Goal: Task Accomplishment & Management: Complete application form

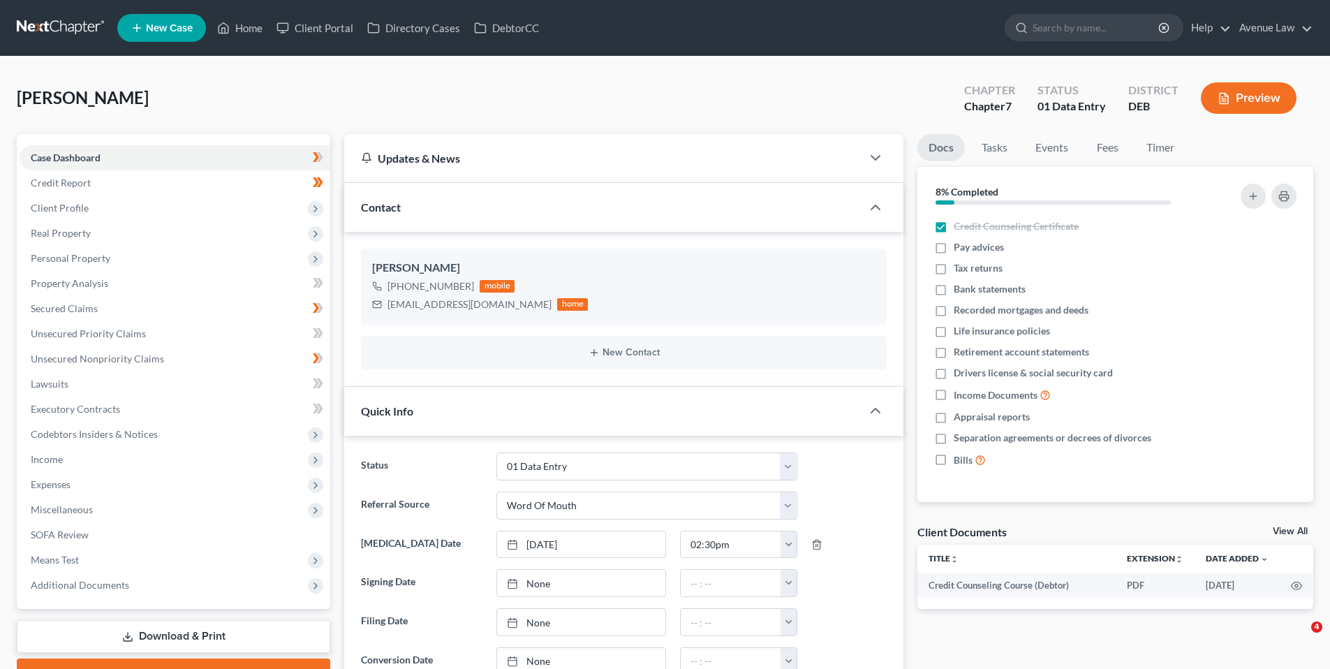
select select "0"
drag, startPoint x: 91, startPoint y: 307, endPoint x: 100, endPoint y: 304, distance: 9.5
click at [91, 307] on span "Secured Claims" at bounding box center [64, 308] width 67 height 12
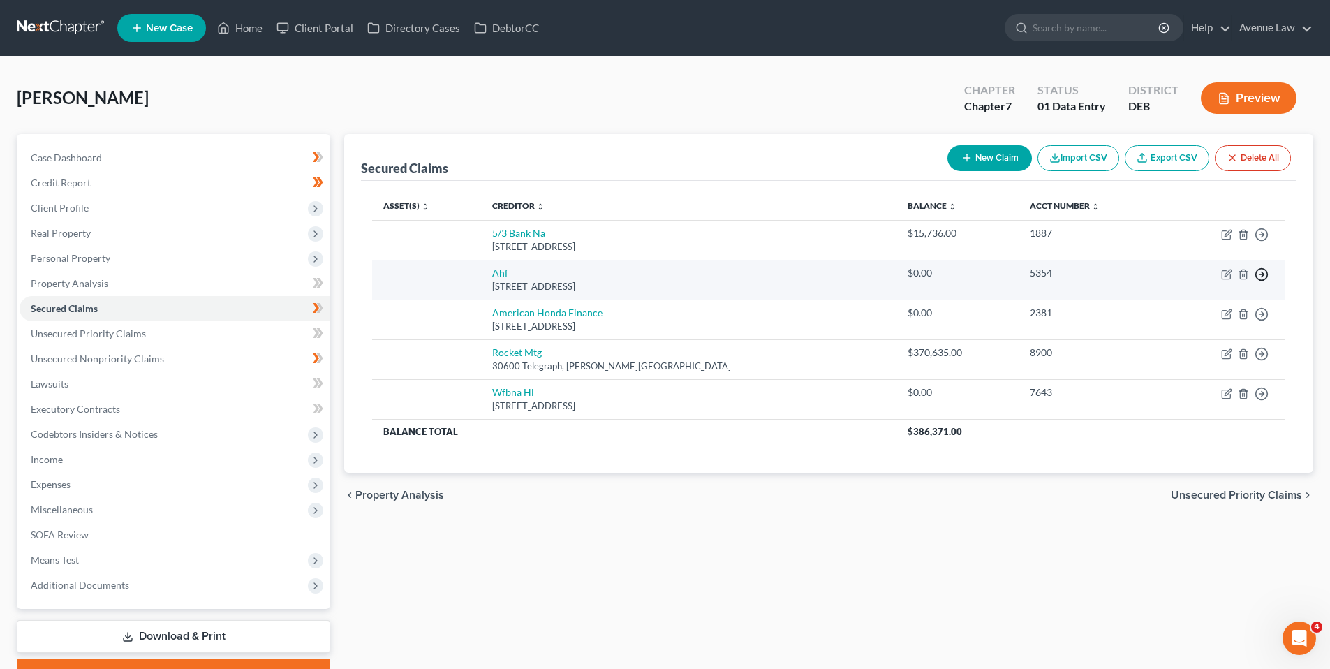
click at [1262, 270] on icon "button" at bounding box center [1262, 274] width 14 height 14
click at [1183, 305] on link "Move to F" at bounding box center [1198, 308] width 117 height 24
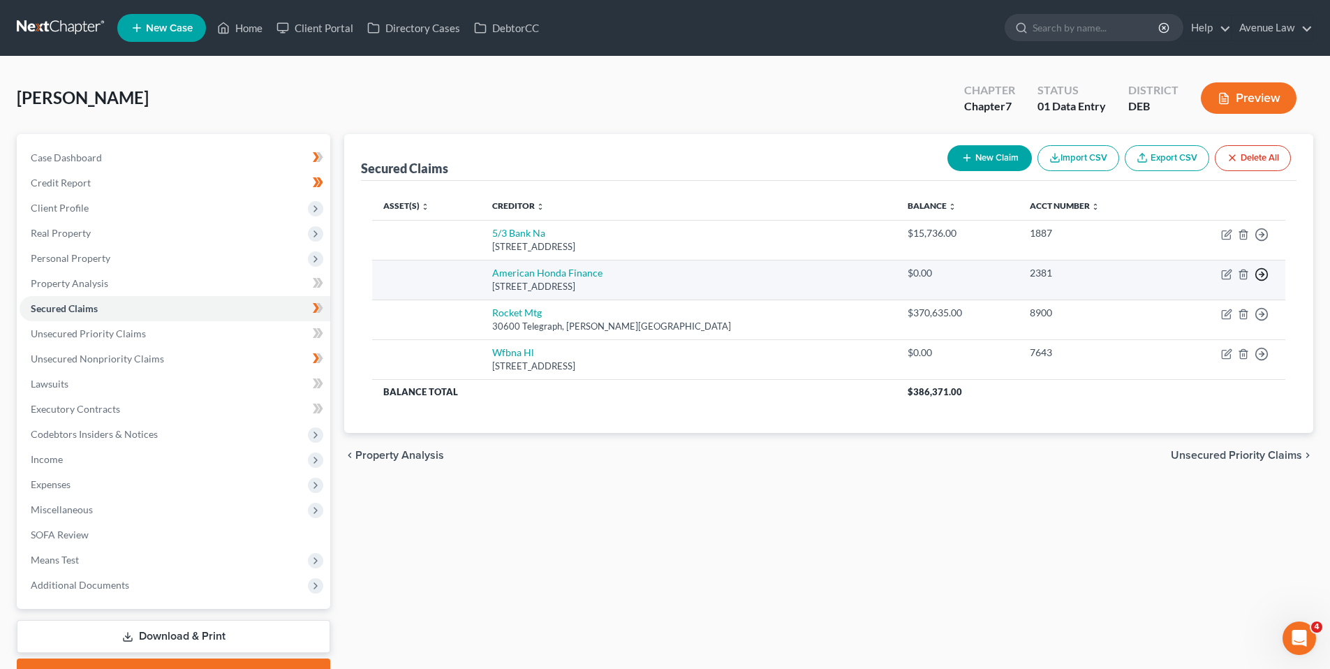
click at [1265, 272] on icon "button" at bounding box center [1262, 274] width 14 height 14
click at [1194, 305] on link "Move to F" at bounding box center [1198, 308] width 117 height 24
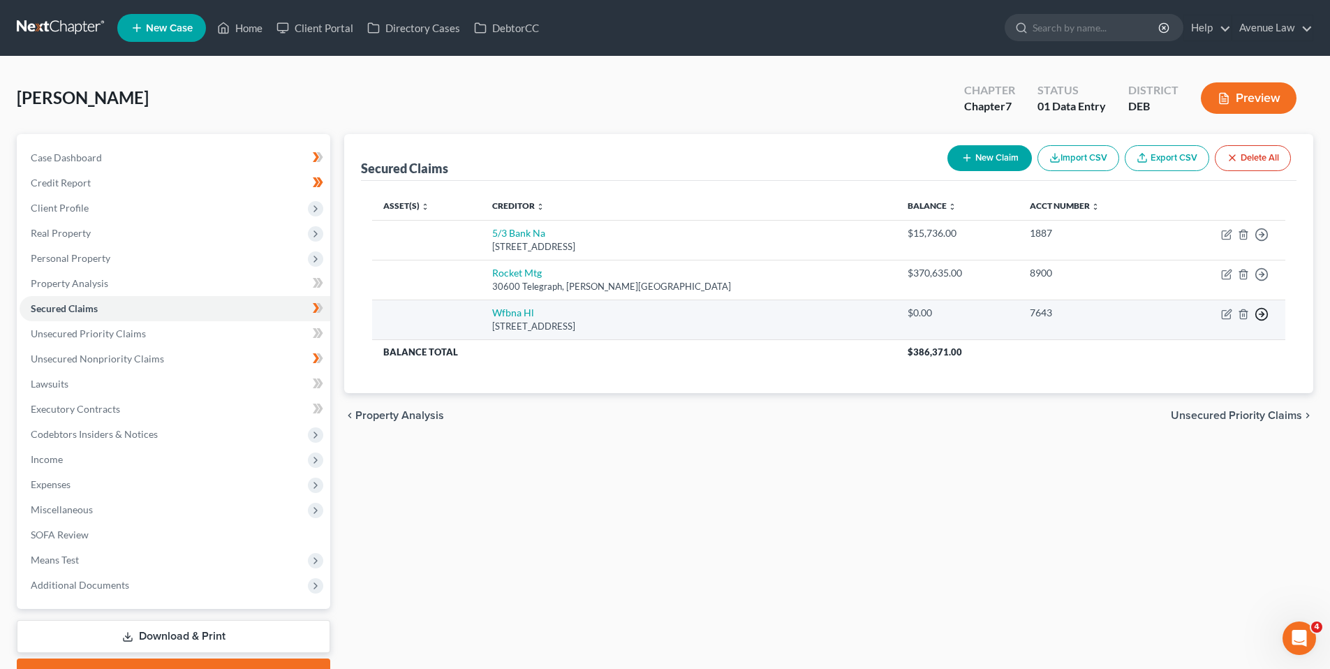
click at [1263, 311] on icon "button" at bounding box center [1262, 314] width 14 height 14
click at [1192, 344] on link "Move to F" at bounding box center [1198, 348] width 117 height 24
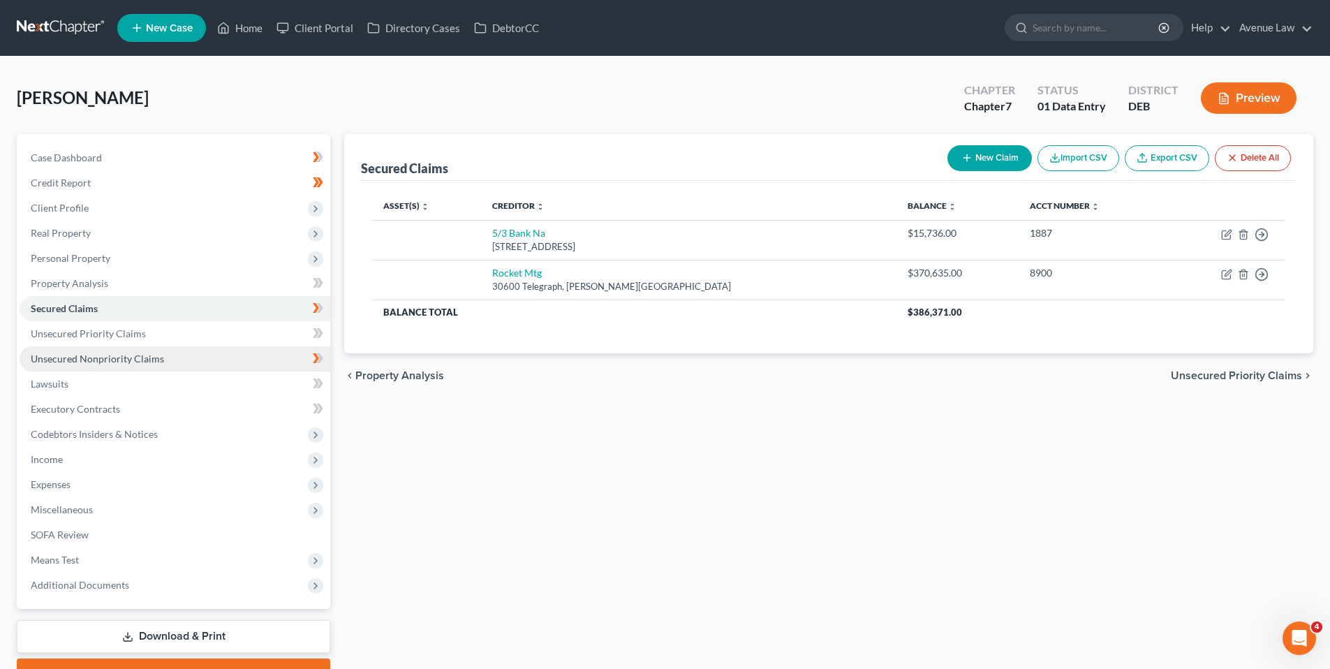
click at [83, 356] on span "Unsecured Nonpriority Claims" at bounding box center [97, 359] width 133 height 12
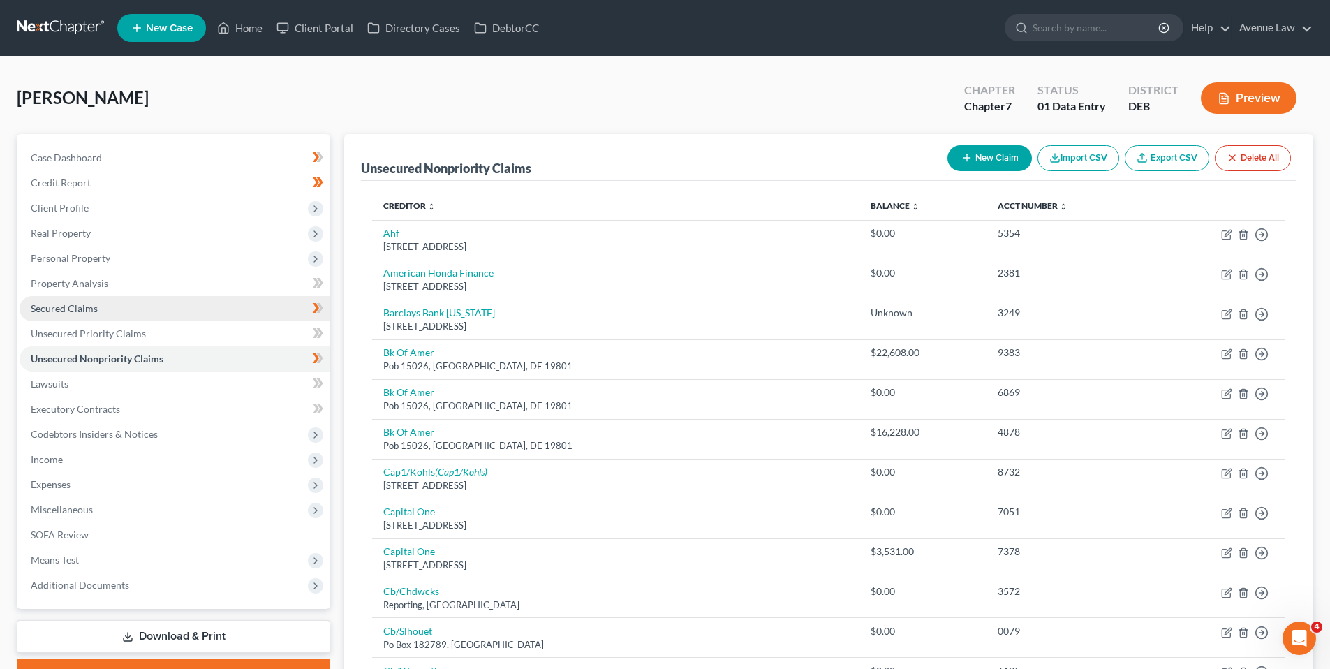
click at [81, 311] on span "Secured Claims" at bounding box center [64, 308] width 67 height 12
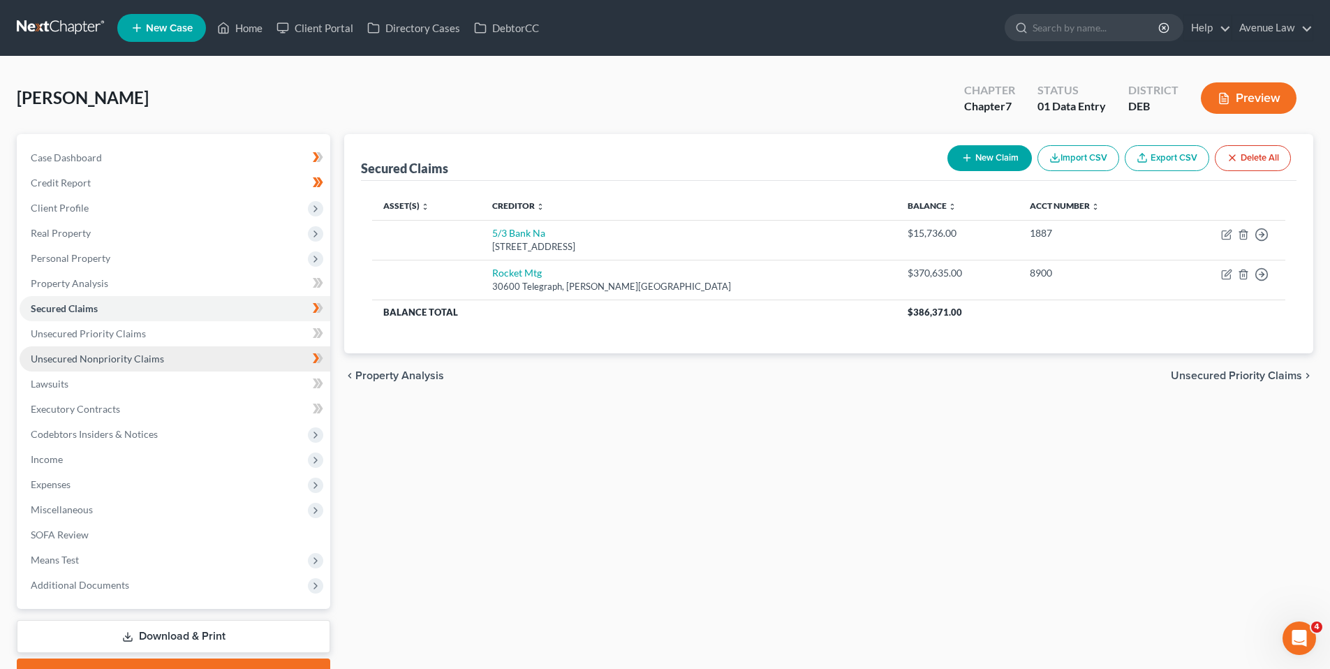
click at [73, 357] on span "Unsecured Nonpriority Claims" at bounding box center [97, 359] width 133 height 12
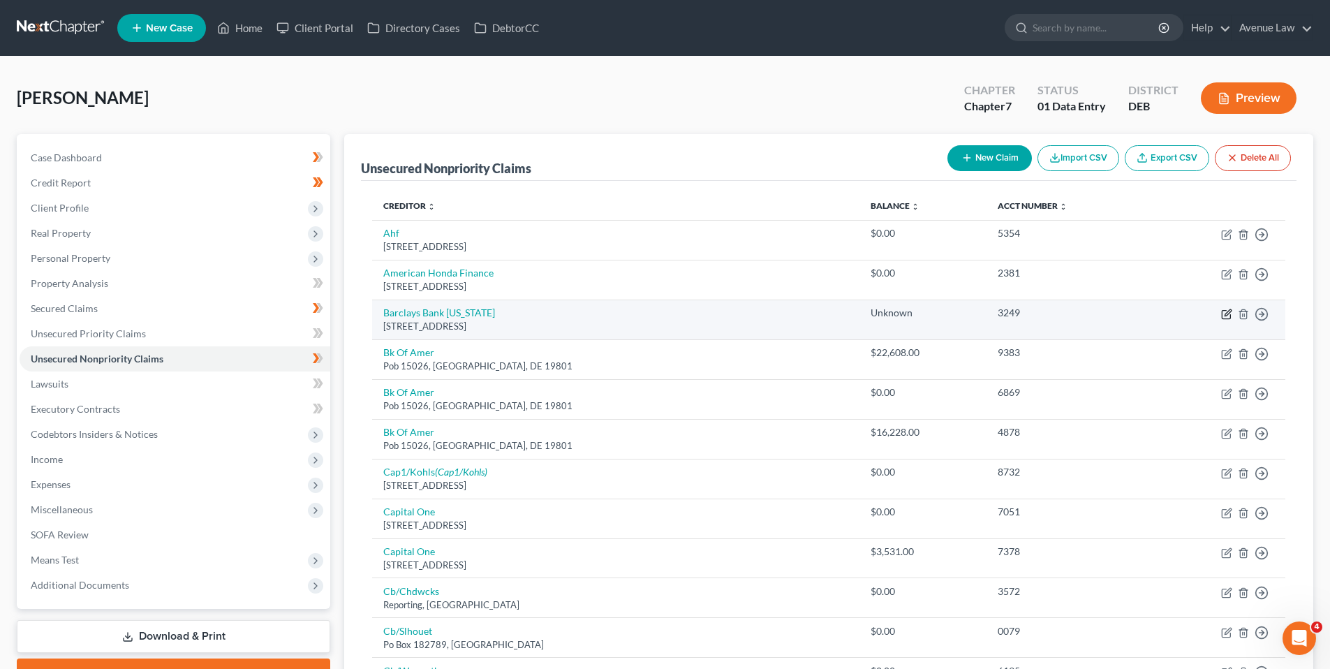
click at [1223, 312] on icon "button" at bounding box center [1226, 314] width 11 height 11
select select "7"
select select "2"
select select "0"
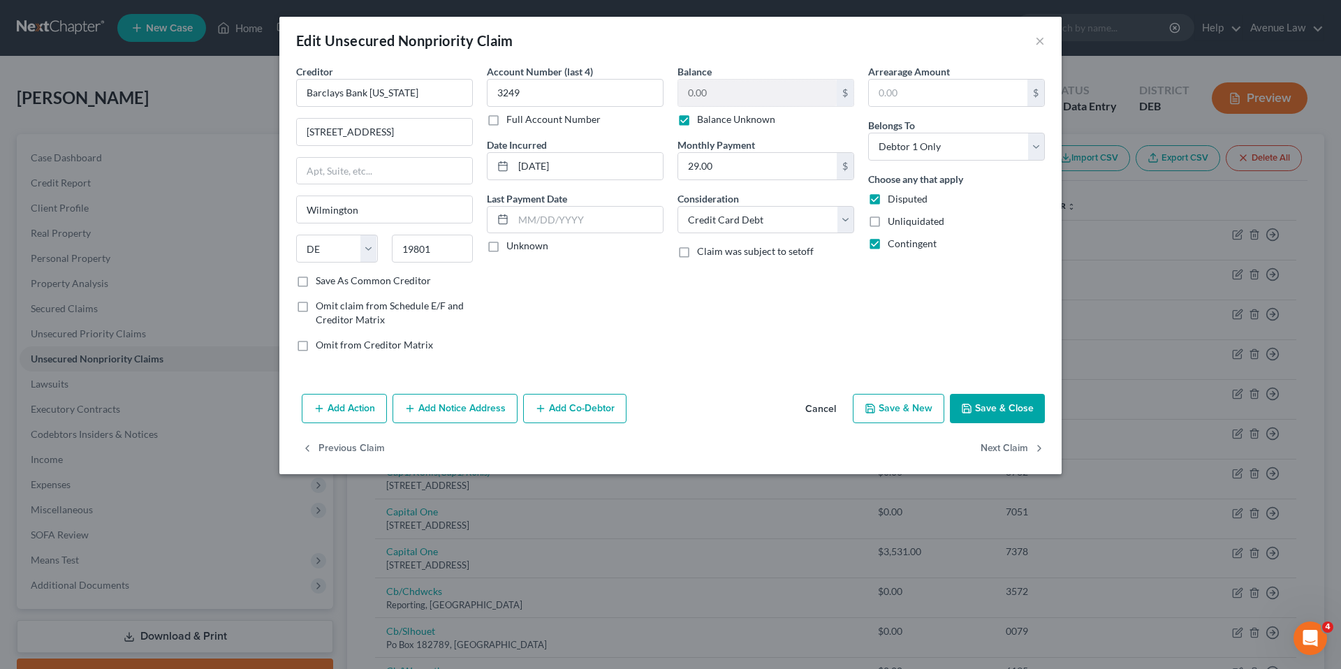
click at [697, 119] on label "Balance Unknown" at bounding box center [736, 119] width 78 height 14
click at [703, 119] on input "Balance Unknown" at bounding box center [707, 116] width 9 height 9
checkbox input "false"
click at [1002, 401] on button "Save & Close" at bounding box center [997, 408] width 95 height 29
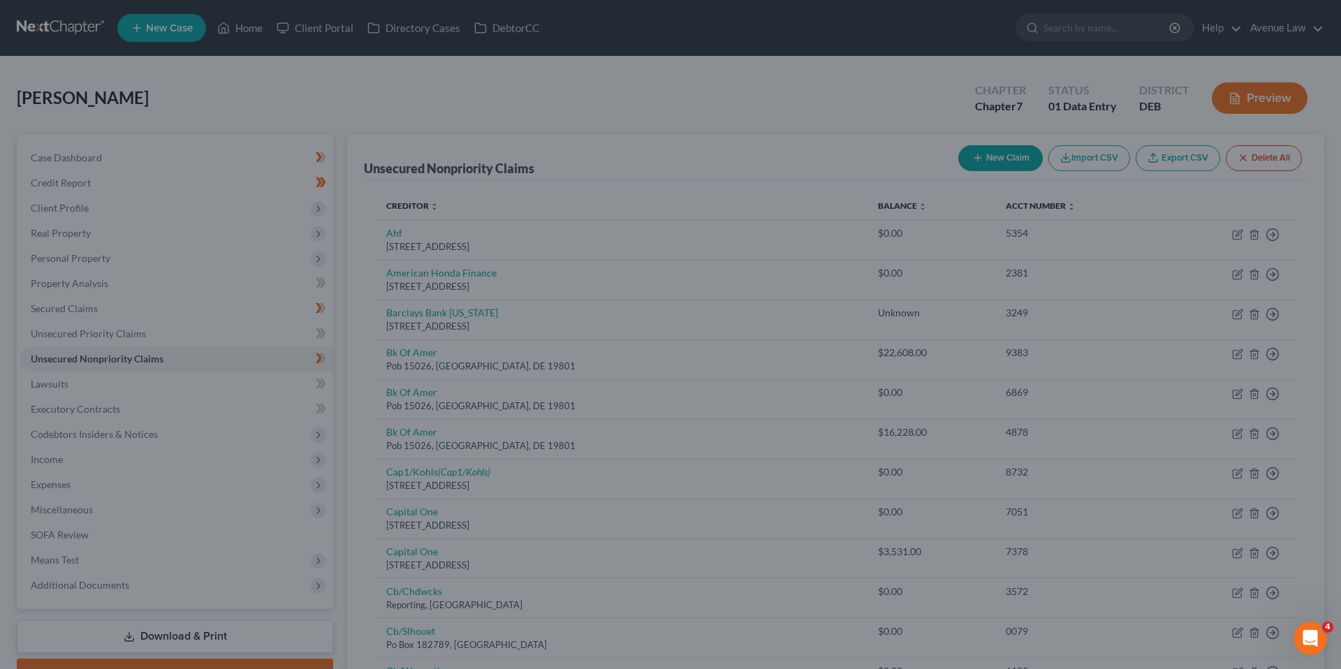
type input "0"
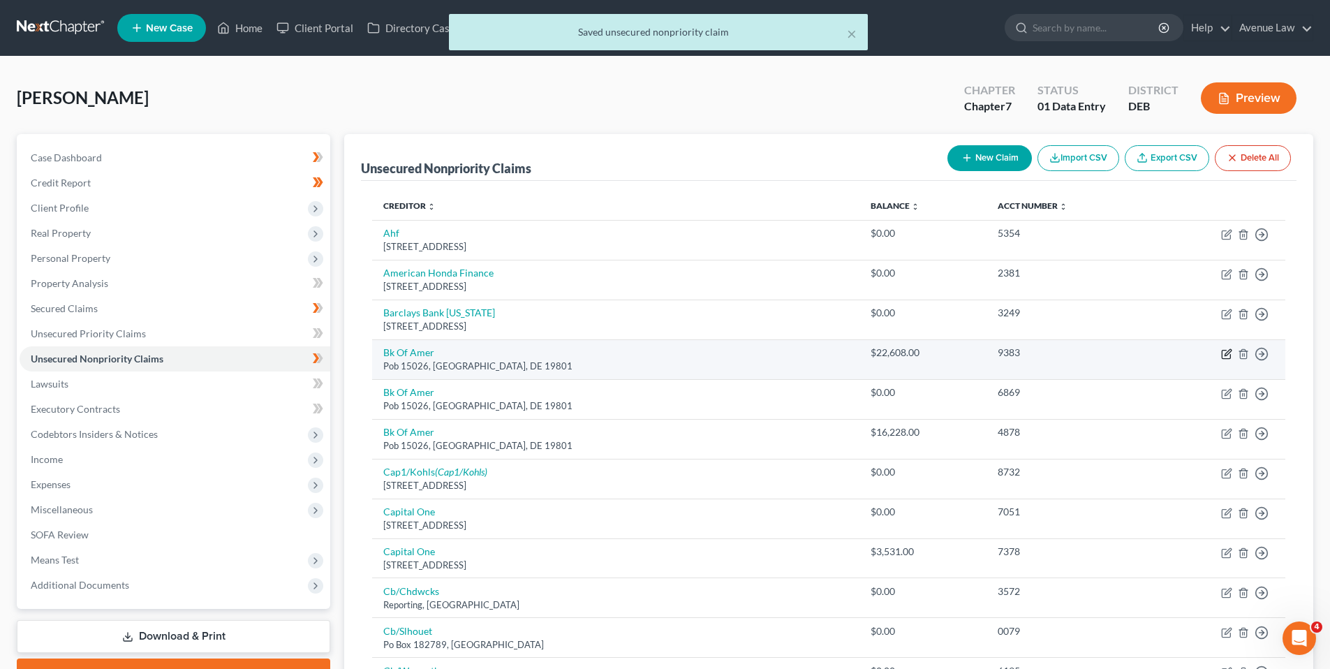
click at [1226, 353] on icon "button" at bounding box center [1226, 353] width 11 height 11
select select "7"
select select "2"
select select "0"
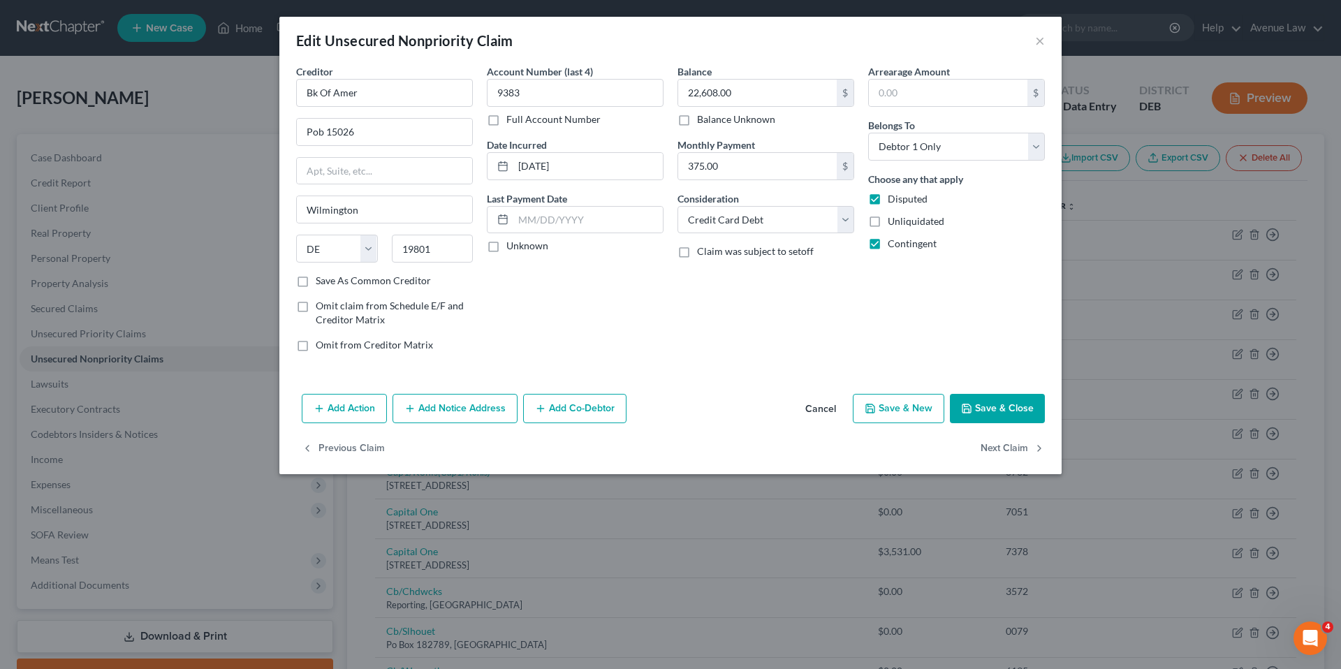
click at [506, 247] on label "Unknown" at bounding box center [527, 246] width 42 height 14
click at [512, 247] on input "Unknown" at bounding box center [516, 243] width 9 height 9
checkbox input "true"
click at [993, 403] on button "Save & Close" at bounding box center [997, 408] width 95 height 29
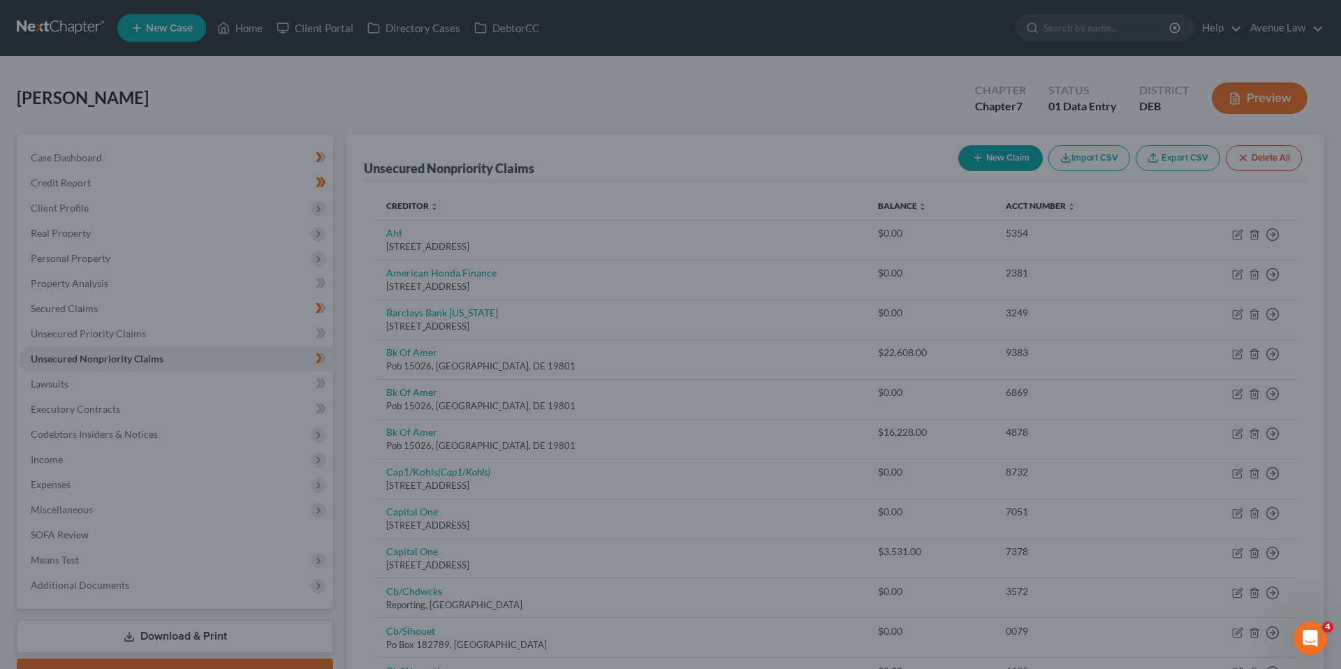
type input "0"
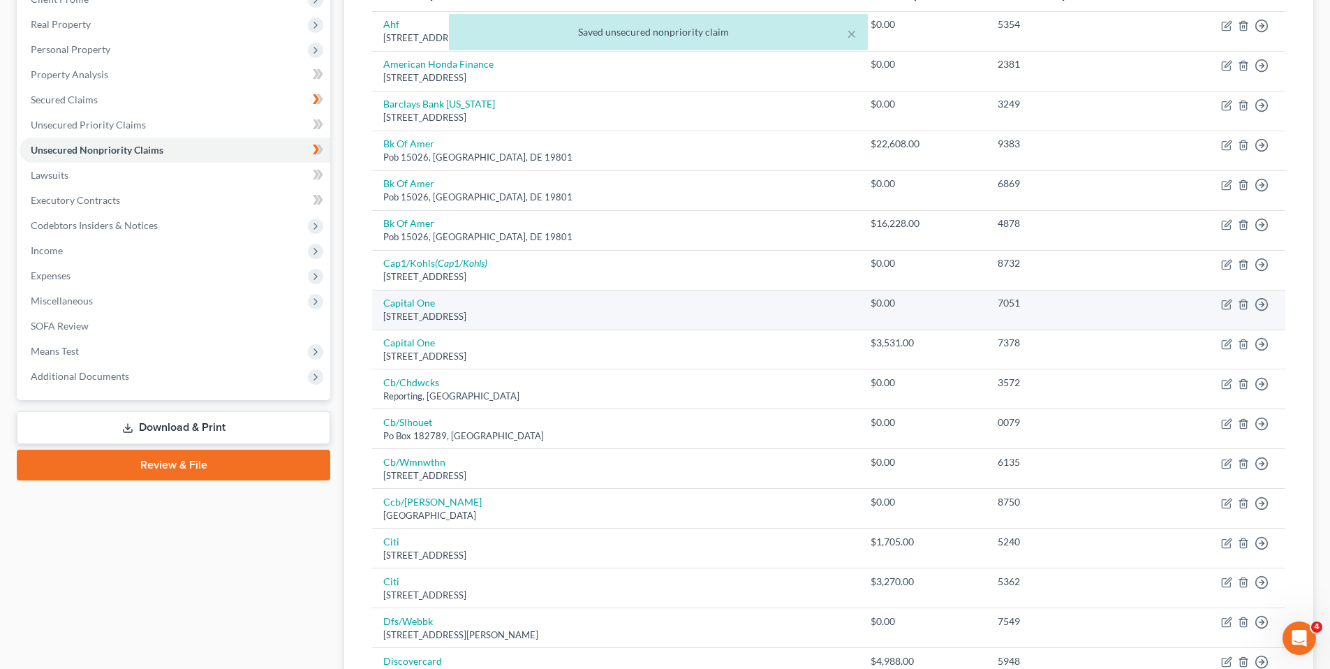
scroll to position [209, 0]
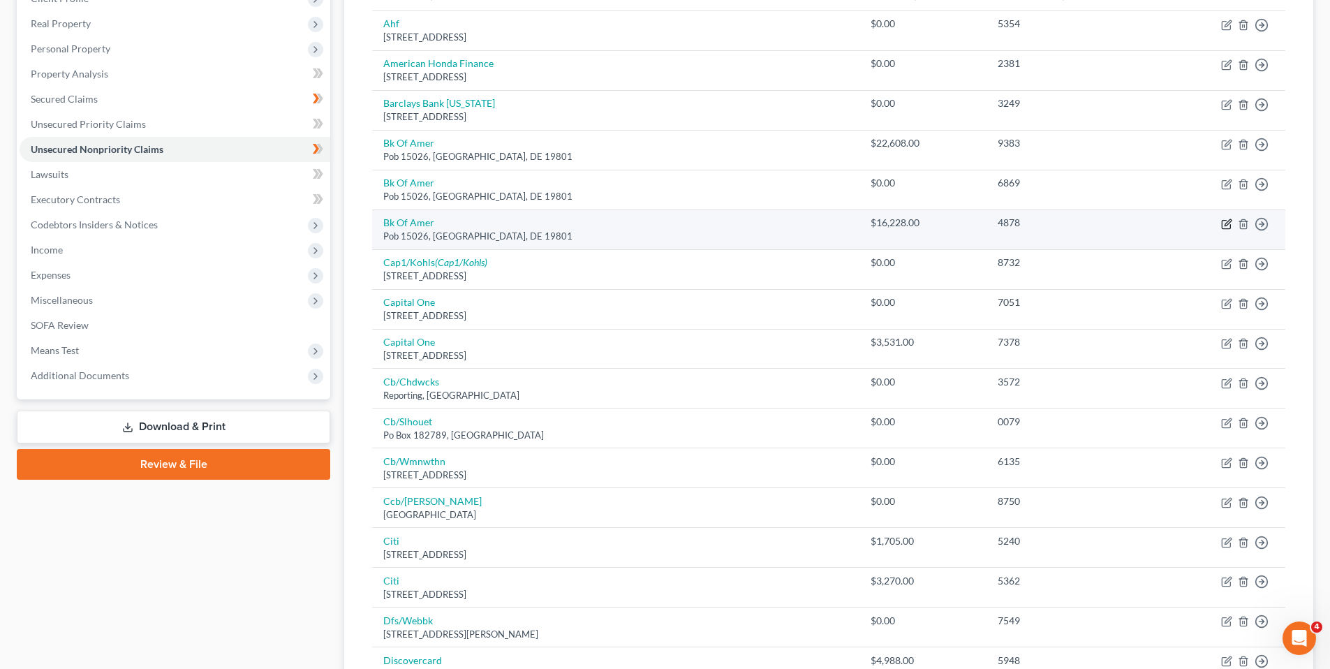
click at [1228, 228] on icon "button" at bounding box center [1226, 224] width 8 height 8
select select "7"
select select "2"
select select "0"
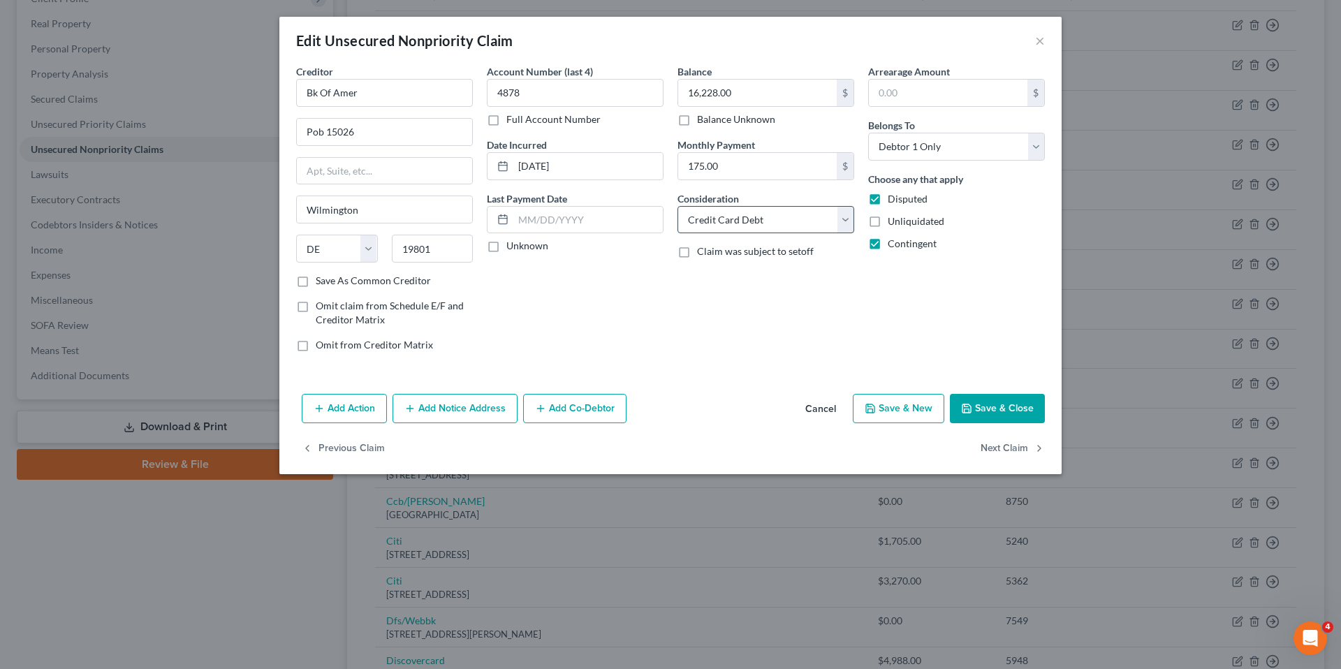
drag, startPoint x: 491, startPoint y: 244, endPoint x: 716, endPoint y: 224, distance: 226.4
click at [506, 244] on label "Unknown" at bounding box center [527, 246] width 42 height 14
click at [512, 244] on input "Unknown" at bounding box center [516, 243] width 9 height 9
checkbox input "true"
click at [997, 403] on button "Save & Close" at bounding box center [997, 408] width 95 height 29
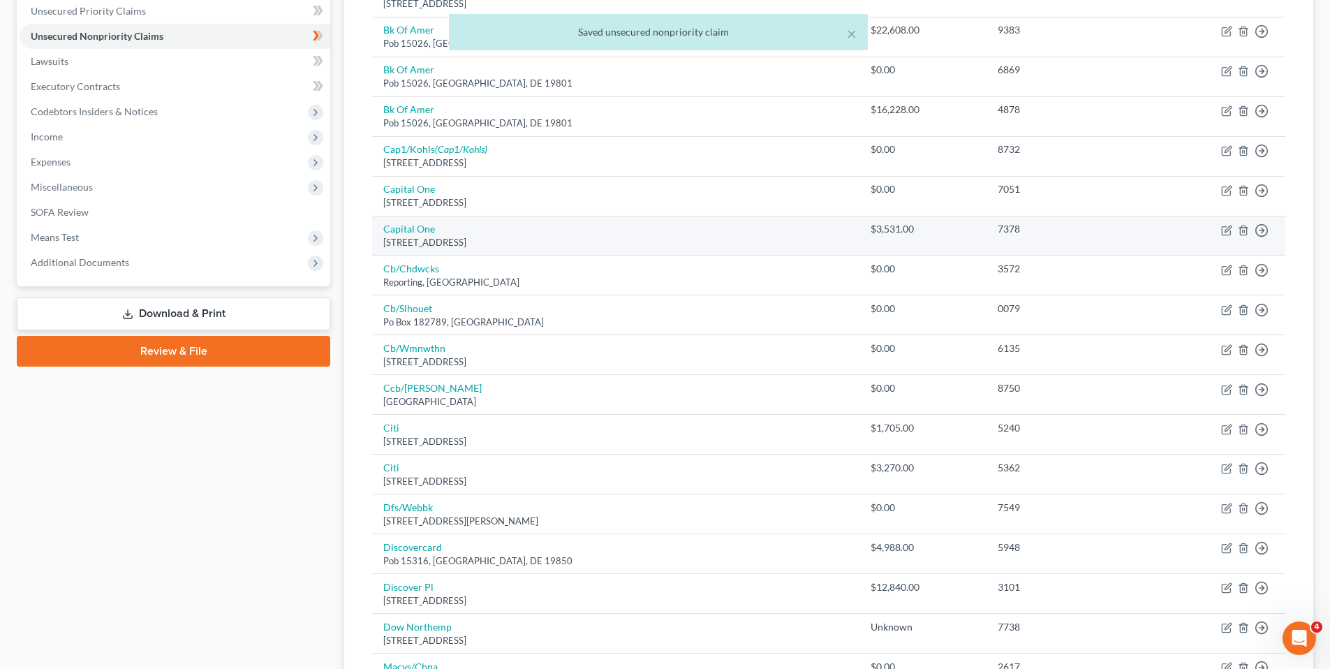
scroll to position [349, 0]
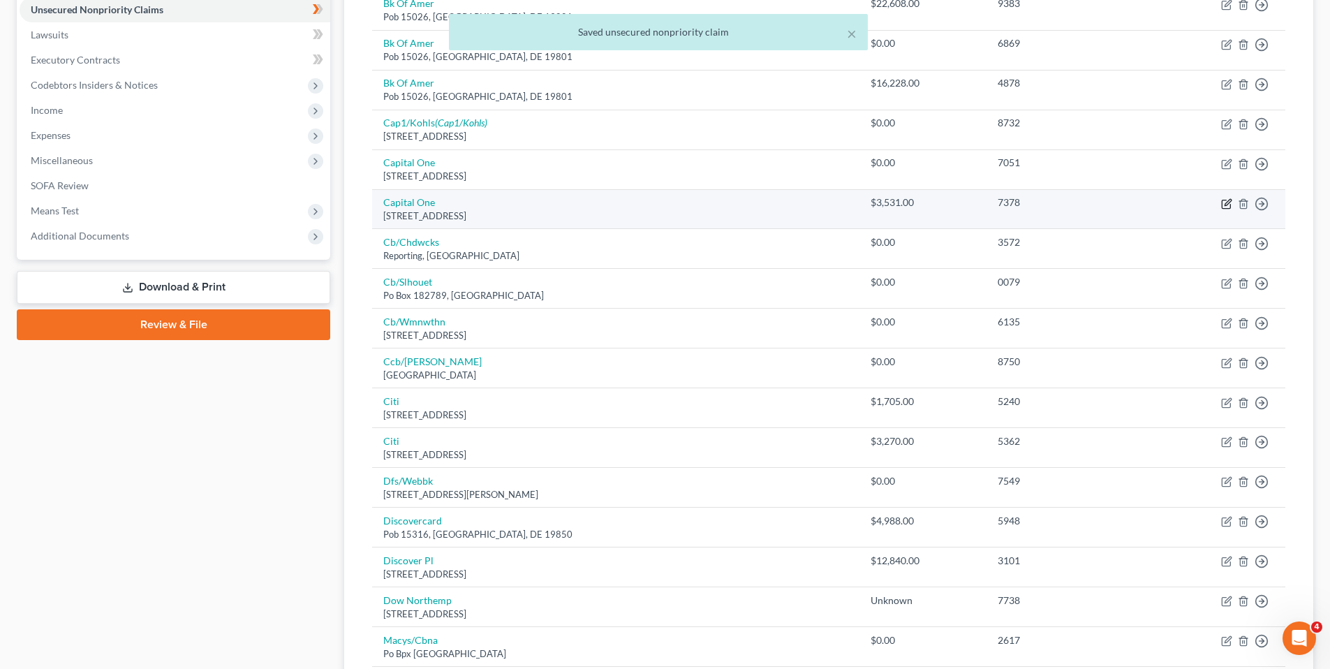
click at [1230, 201] on icon "button" at bounding box center [1226, 203] width 11 height 11
select select "48"
select select "2"
select select "0"
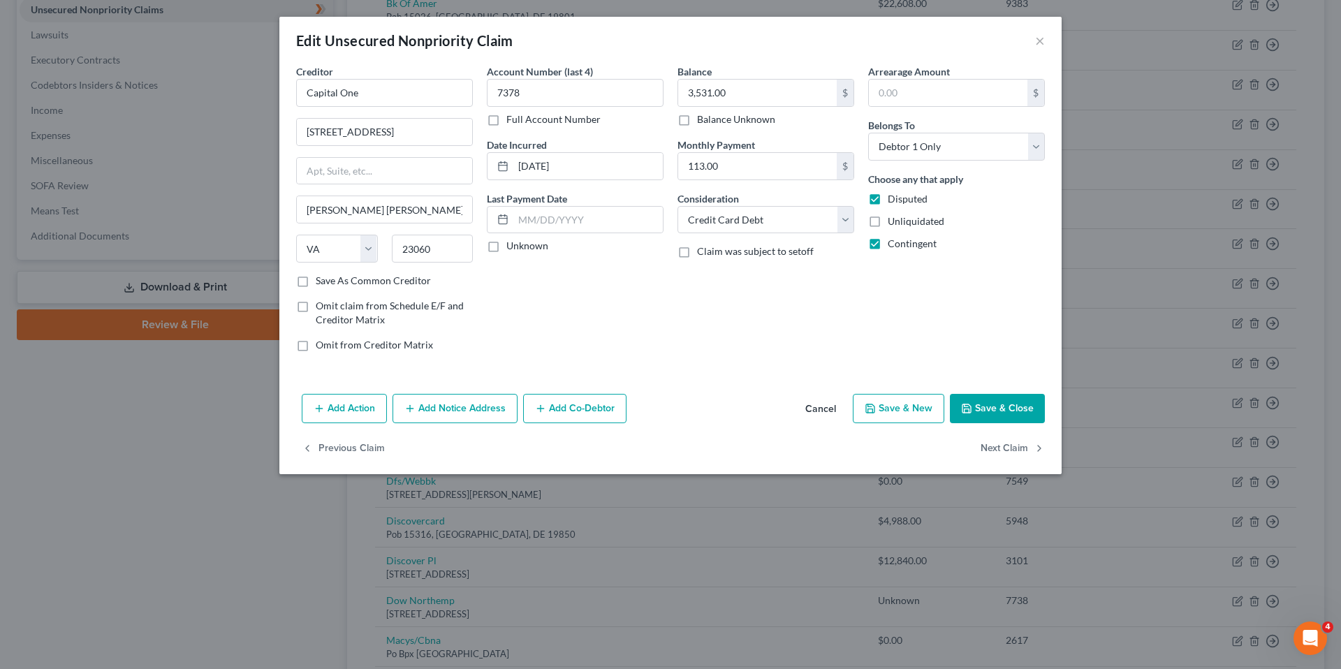
click at [506, 244] on label "Unknown" at bounding box center [527, 246] width 42 height 14
click at [512, 244] on input "Unknown" at bounding box center [516, 243] width 9 height 9
checkbox input "true"
click at [1016, 402] on button "Save & Close" at bounding box center [997, 408] width 95 height 29
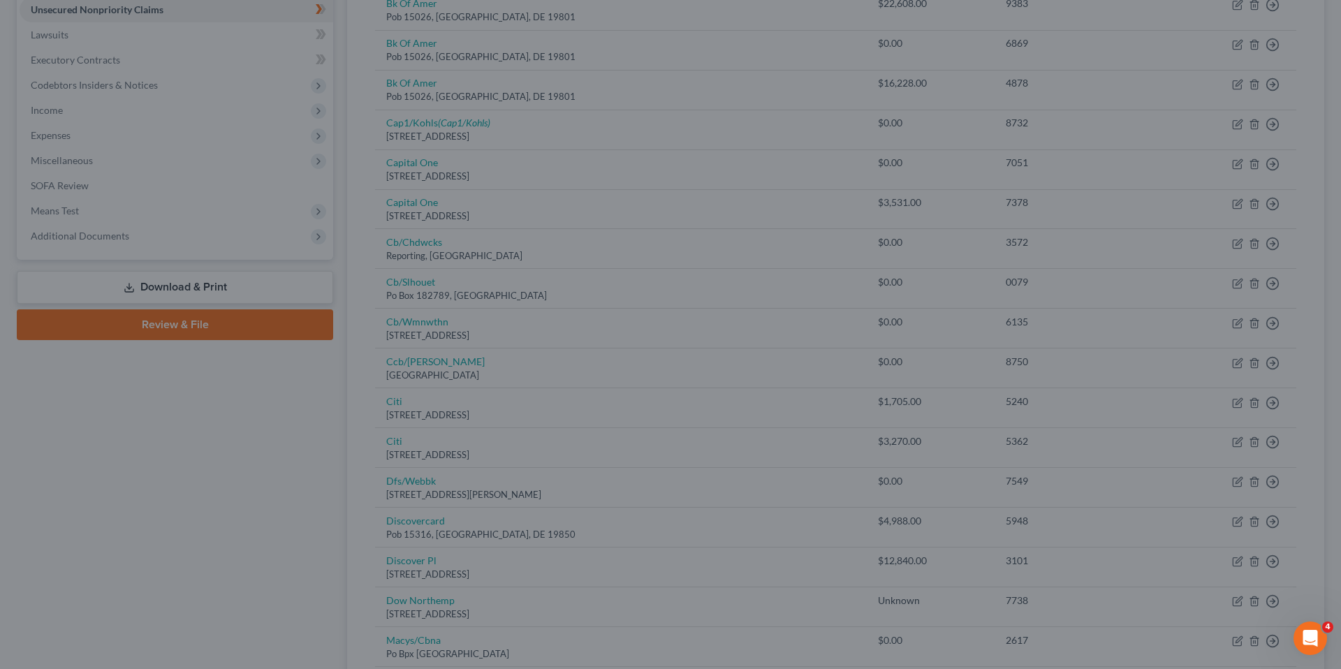
type input "0"
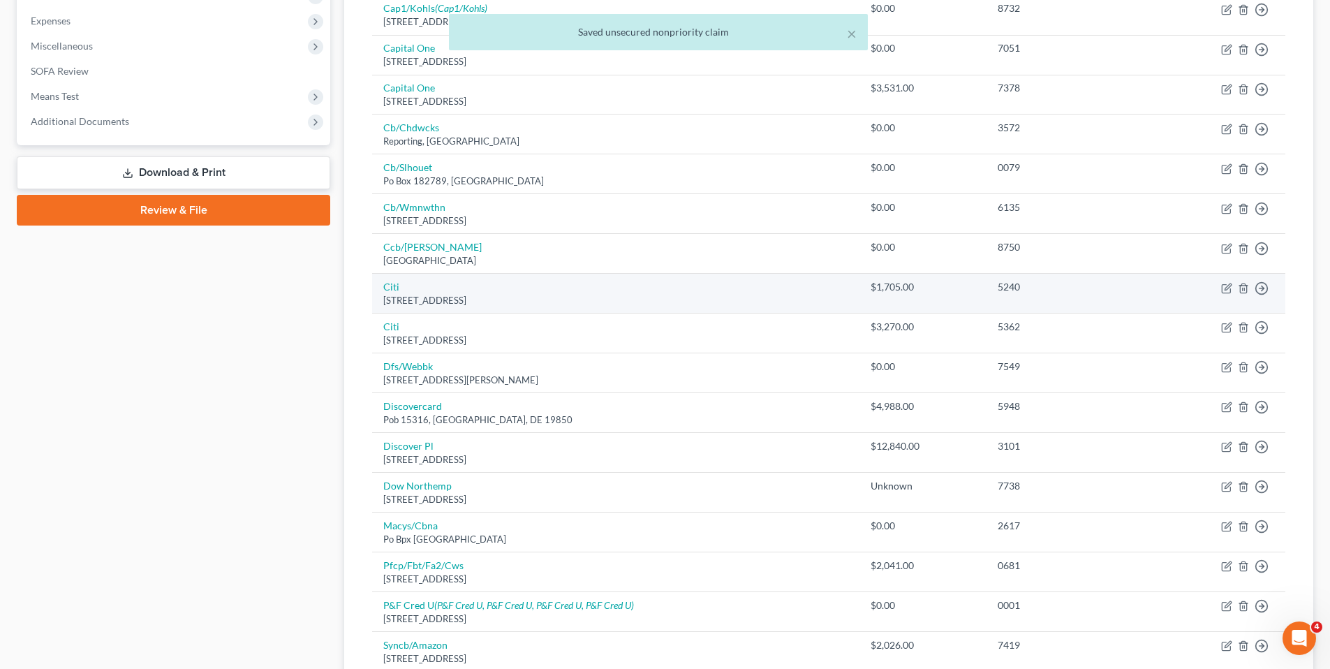
scroll to position [489, 0]
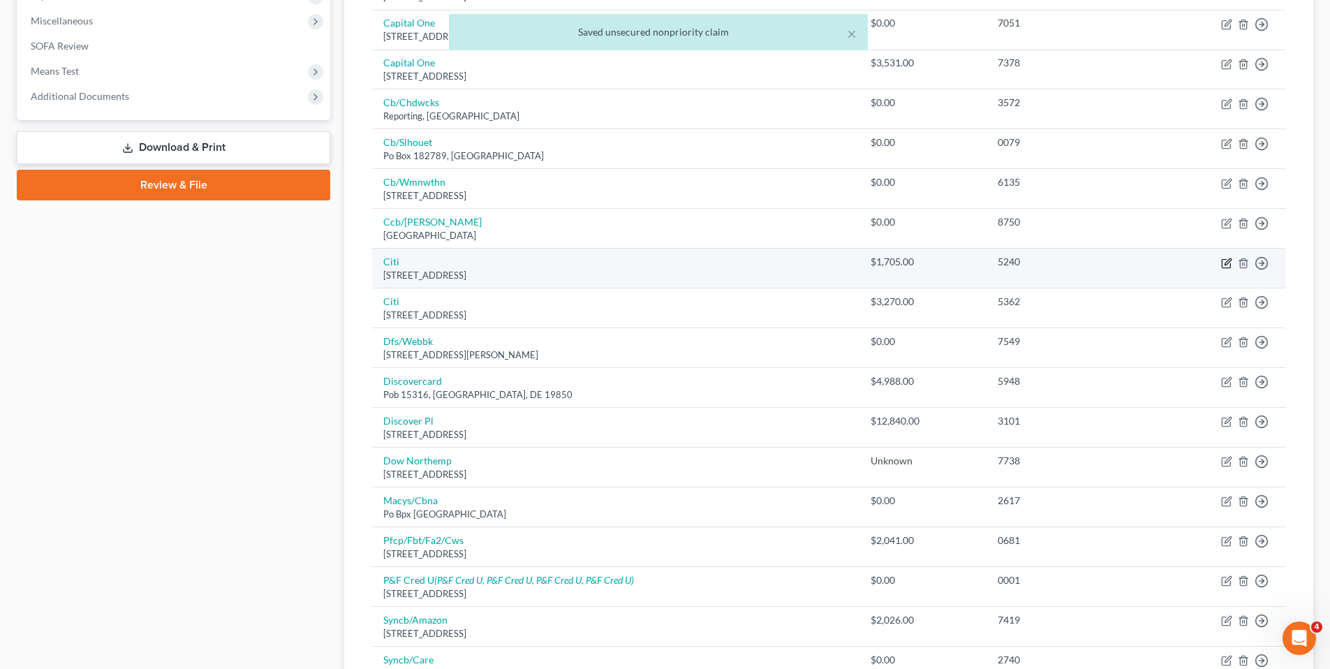
click at [1227, 261] on icon "button" at bounding box center [1226, 263] width 11 height 11
select select "43"
select select "2"
select select "0"
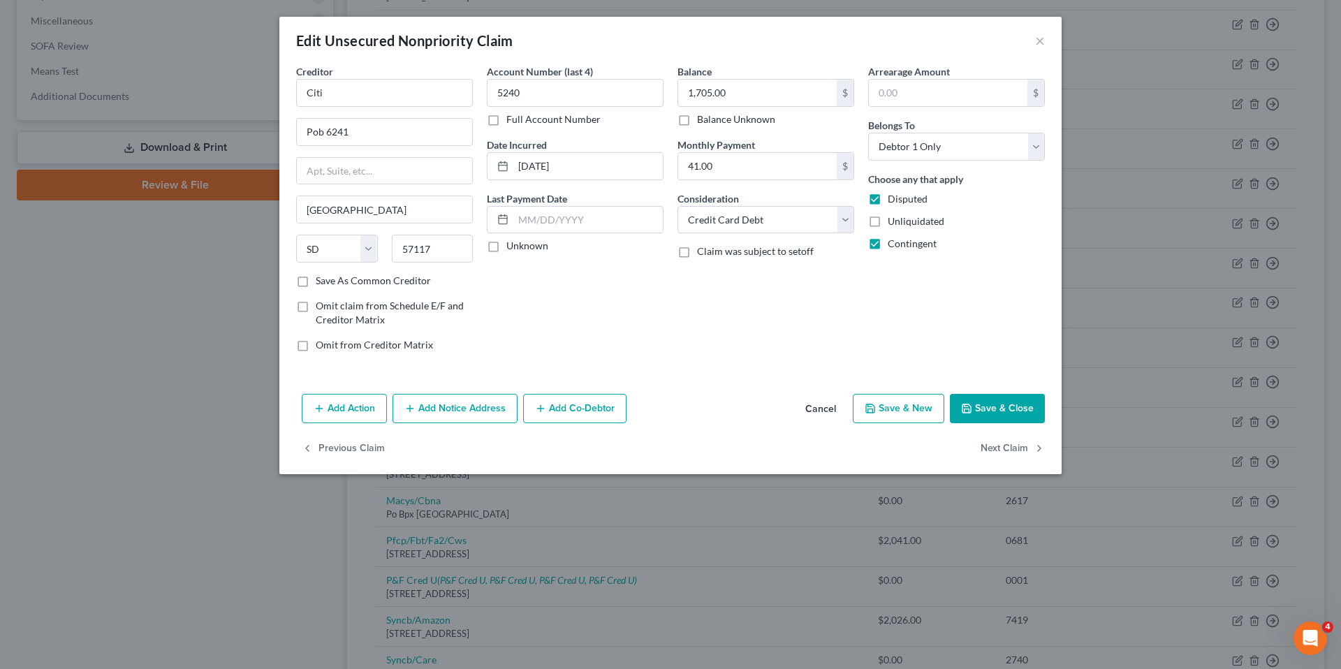
drag, startPoint x: 494, startPoint y: 244, endPoint x: 947, endPoint y: 414, distance: 483.9
click at [506, 244] on label "Unknown" at bounding box center [527, 246] width 42 height 14
click at [512, 244] on input "Unknown" at bounding box center [516, 243] width 9 height 9
checkbox input "true"
drag, startPoint x: 990, startPoint y: 411, endPoint x: 990, endPoint y: 397, distance: 14.0
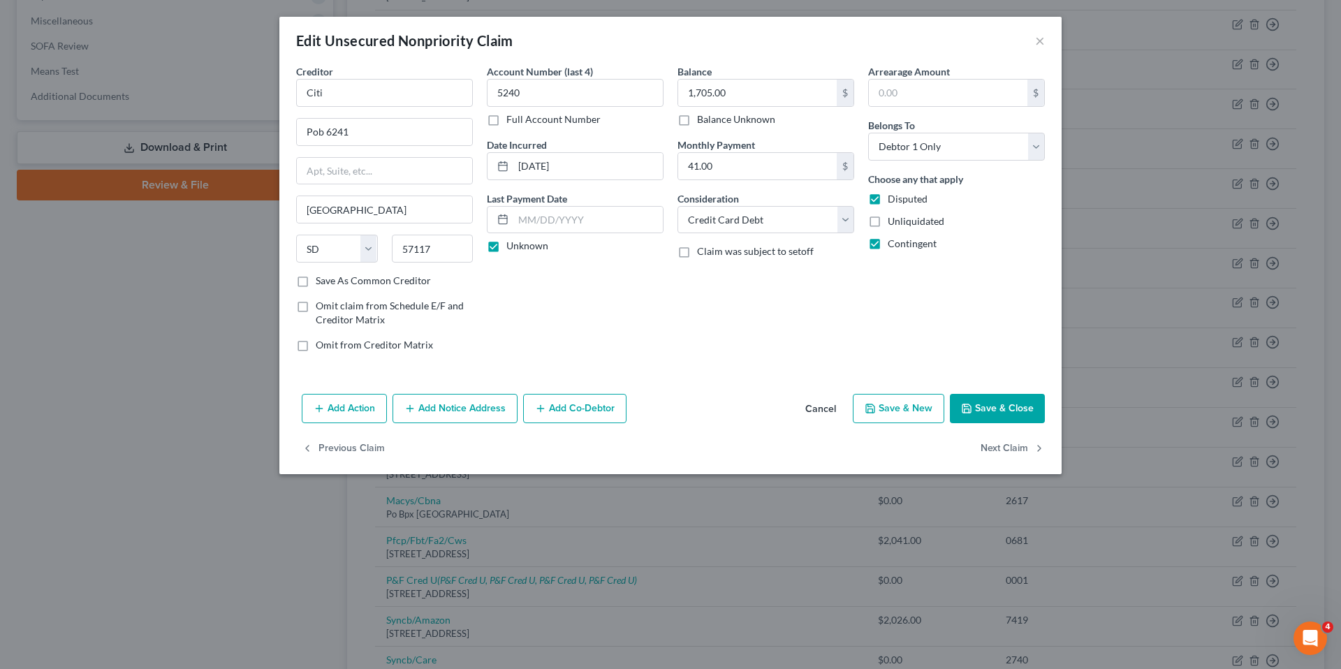
click at [991, 411] on button "Save & Close" at bounding box center [997, 408] width 95 height 29
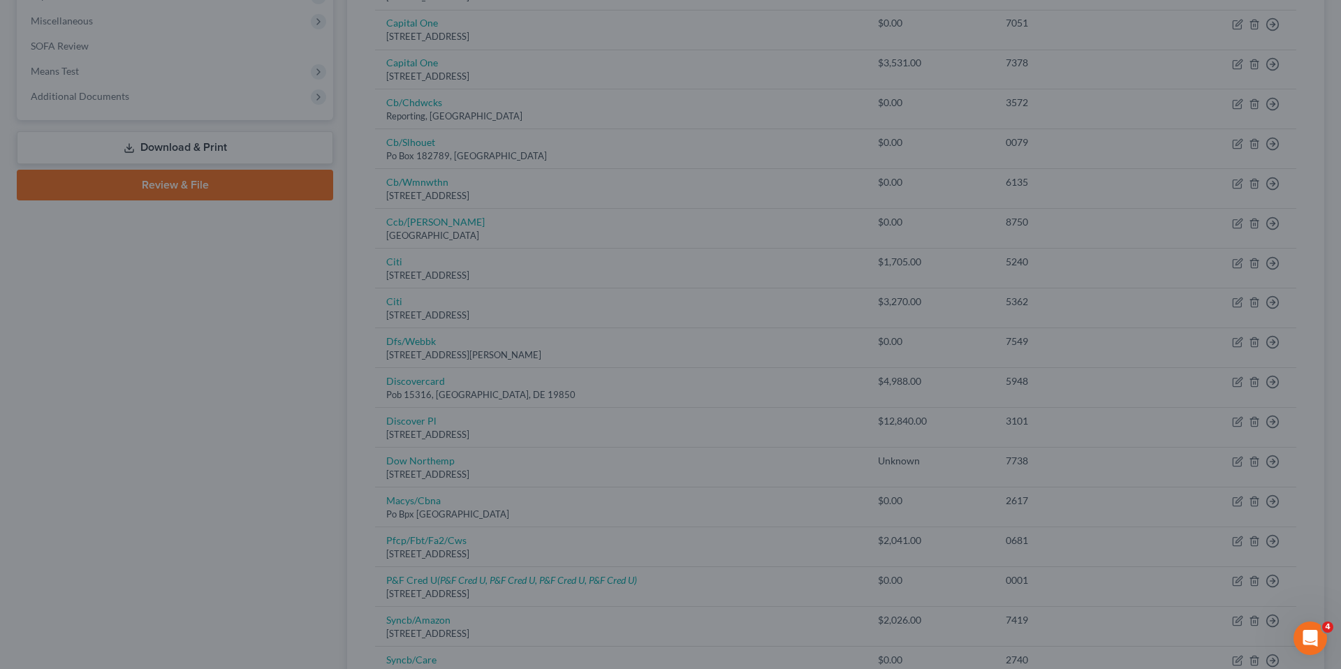
type input "0"
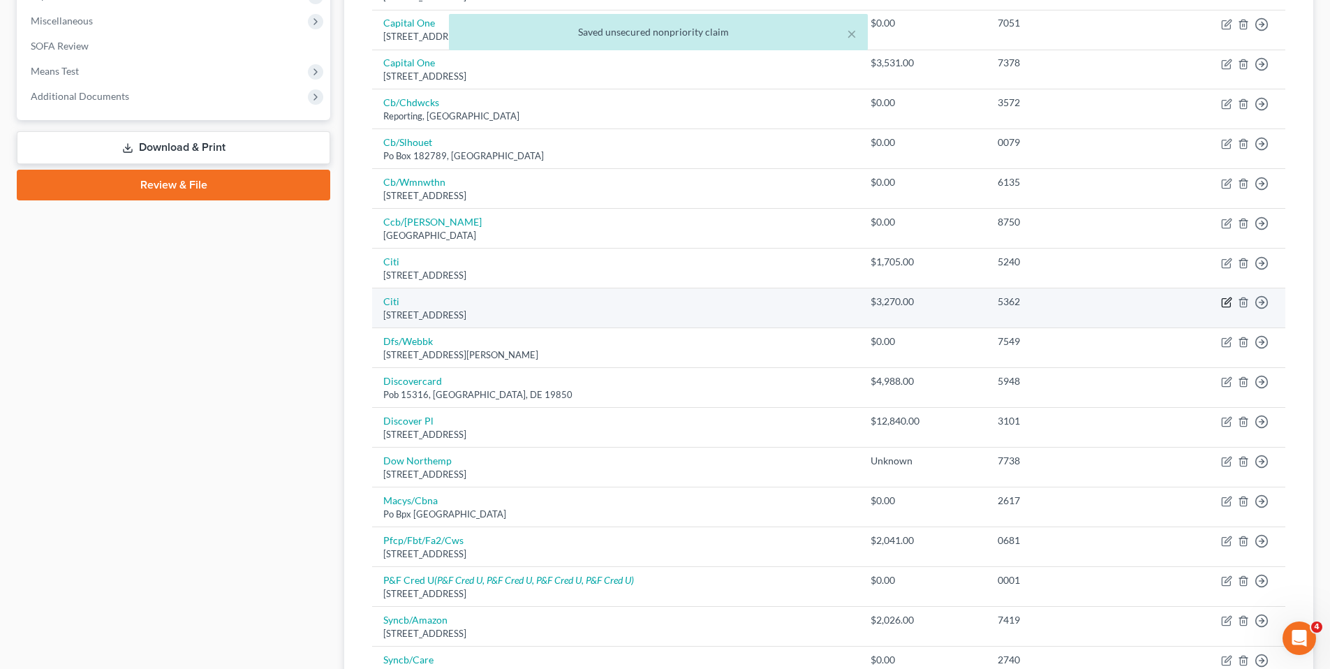
click at [1227, 301] on icon "button" at bounding box center [1228, 301] width 6 height 6
select select "43"
select select "2"
select select "0"
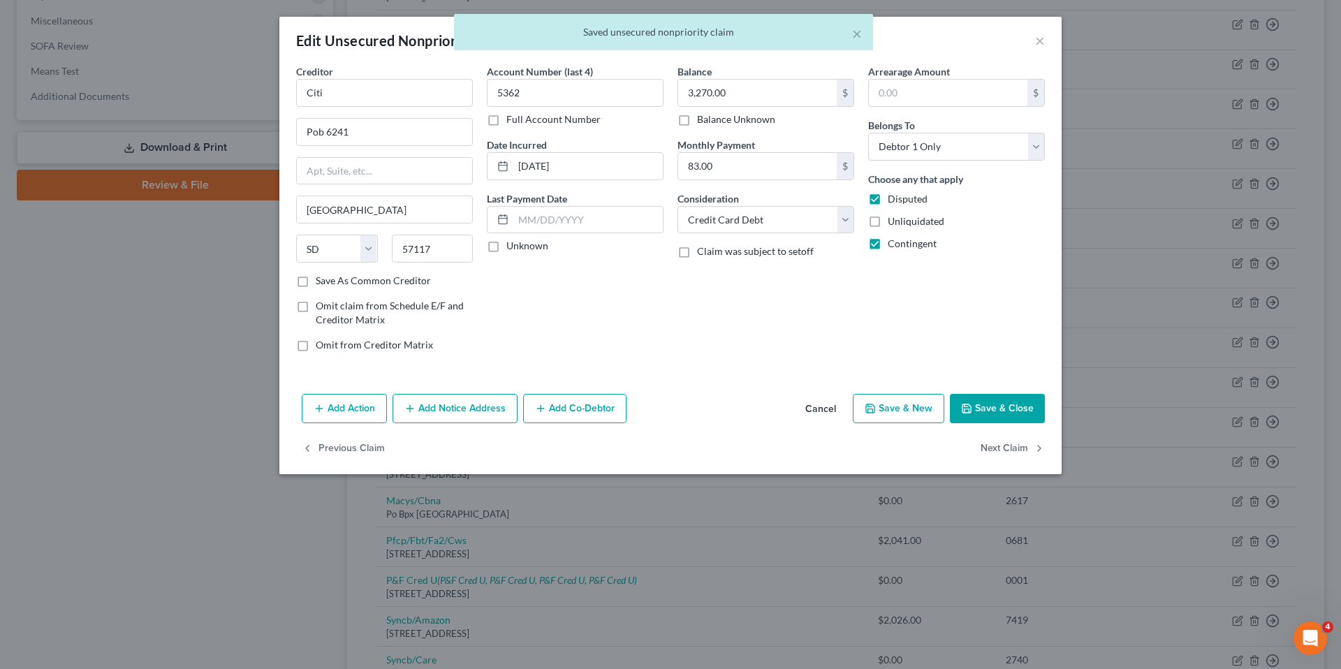
click at [506, 247] on label "Unknown" at bounding box center [527, 246] width 42 height 14
click at [512, 247] on input "Unknown" at bounding box center [516, 243] width 9 height 9
checkbox input "true"
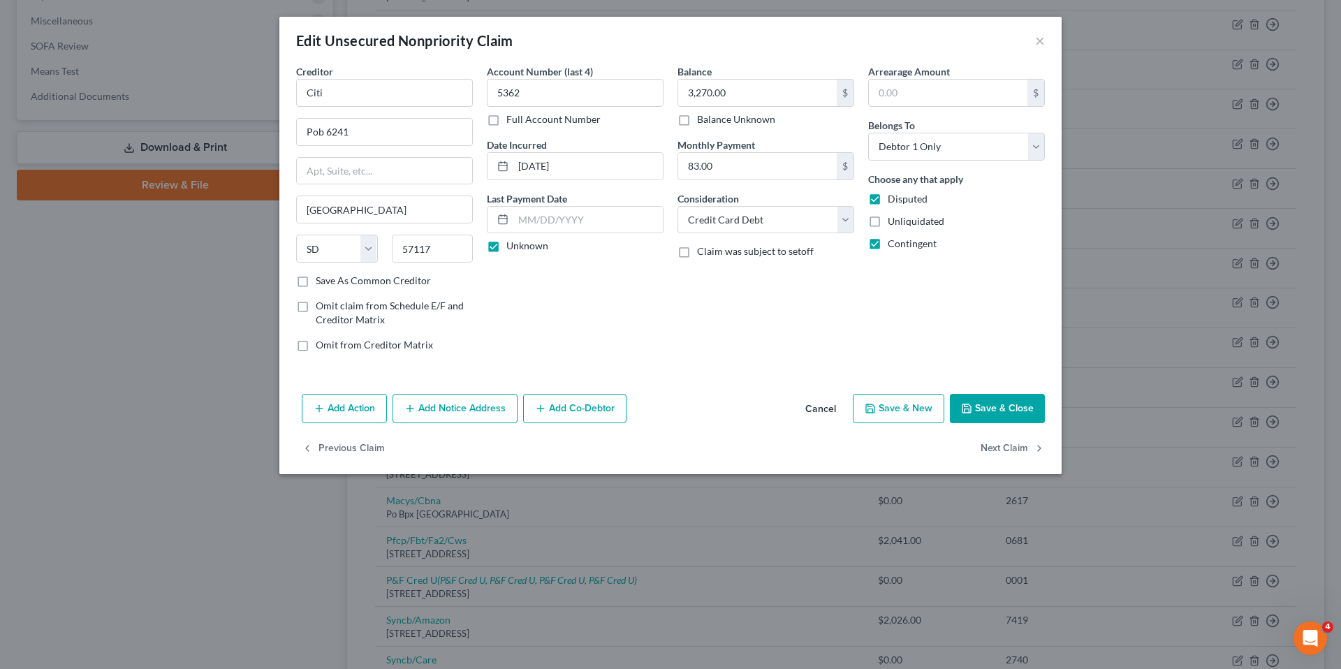
click at [1028, 408] on button "Save & Close" at bounding box center [997, 408] width 95 height 29
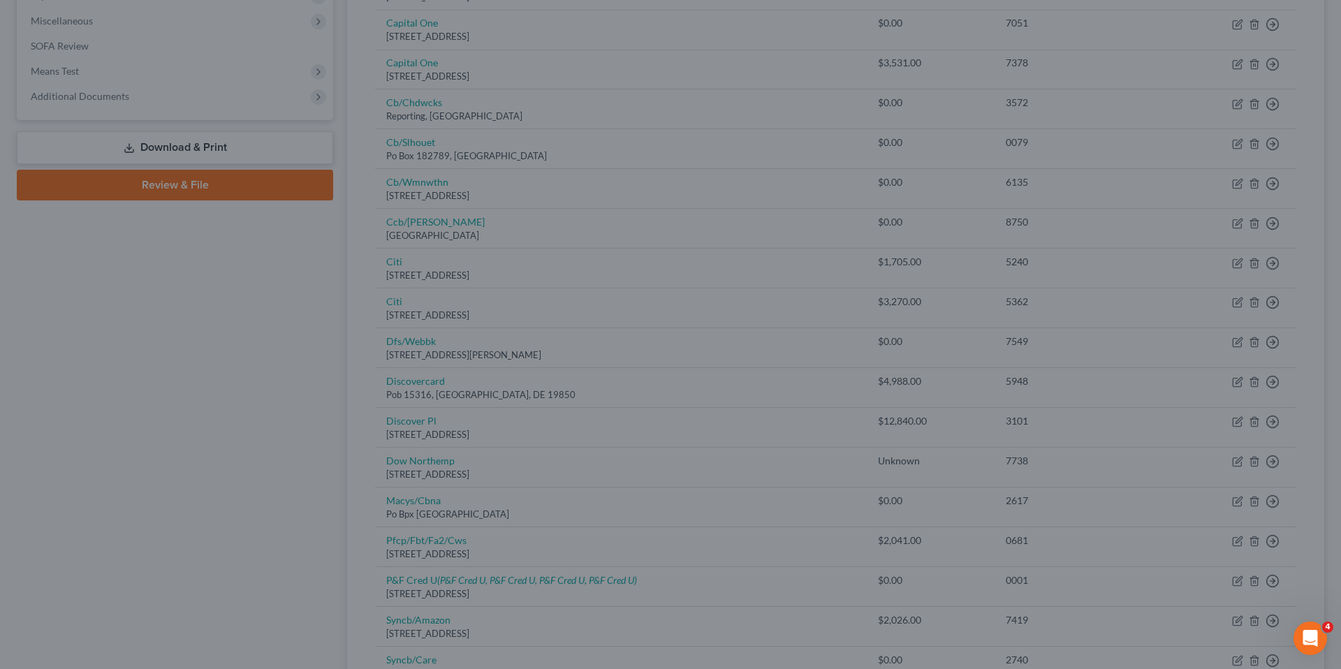
type input "0"
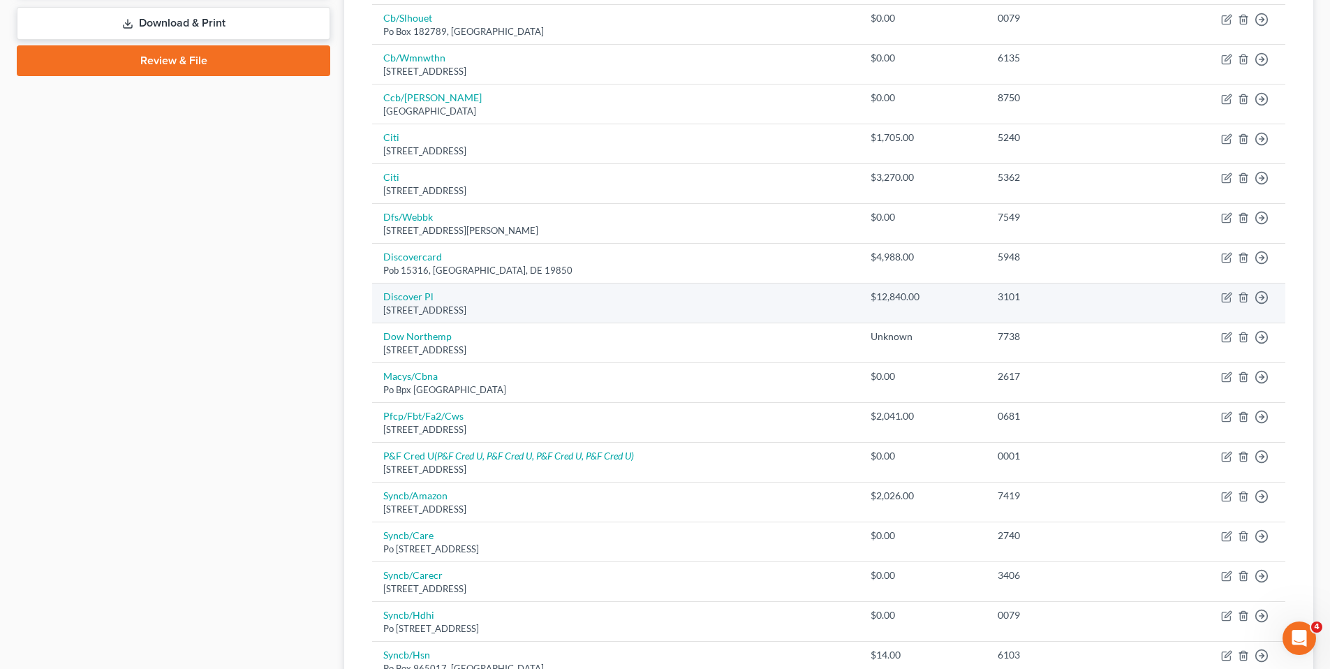
scroll to position [628, 0]
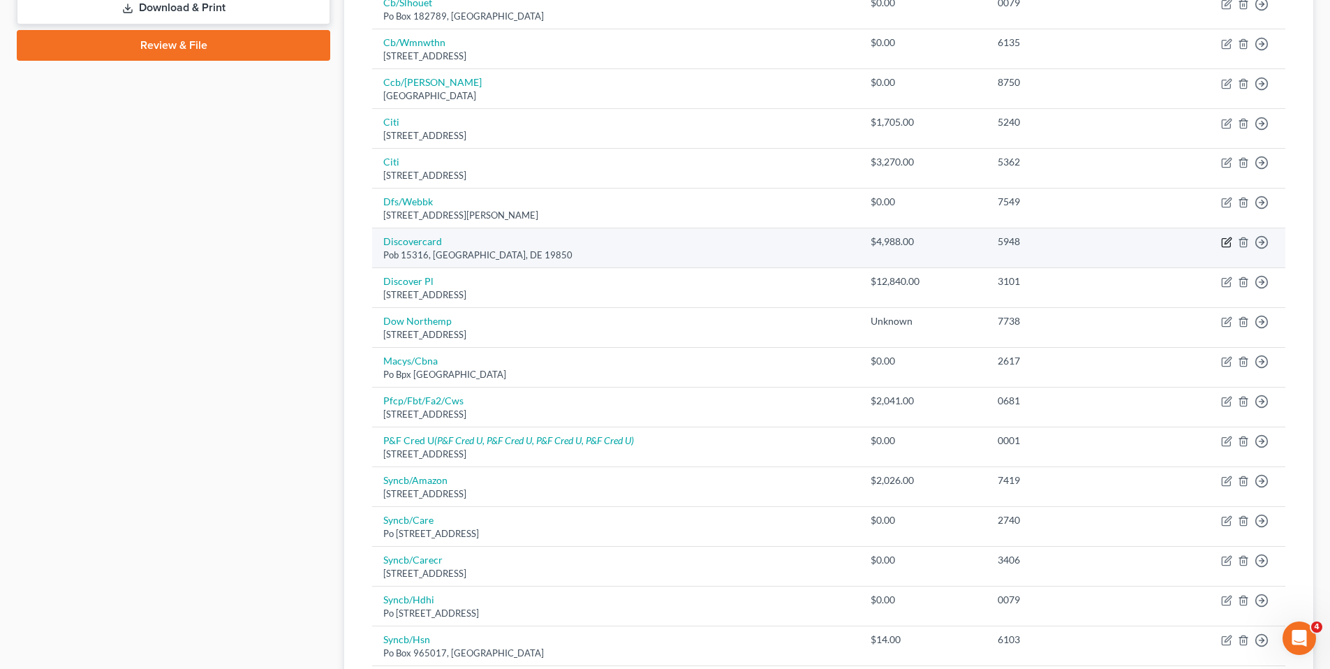
click at [1227, 240] on icon "button" at bounding box center [1226, 242] width 11 height 11
select select "7"
select select "2"
select select "0"
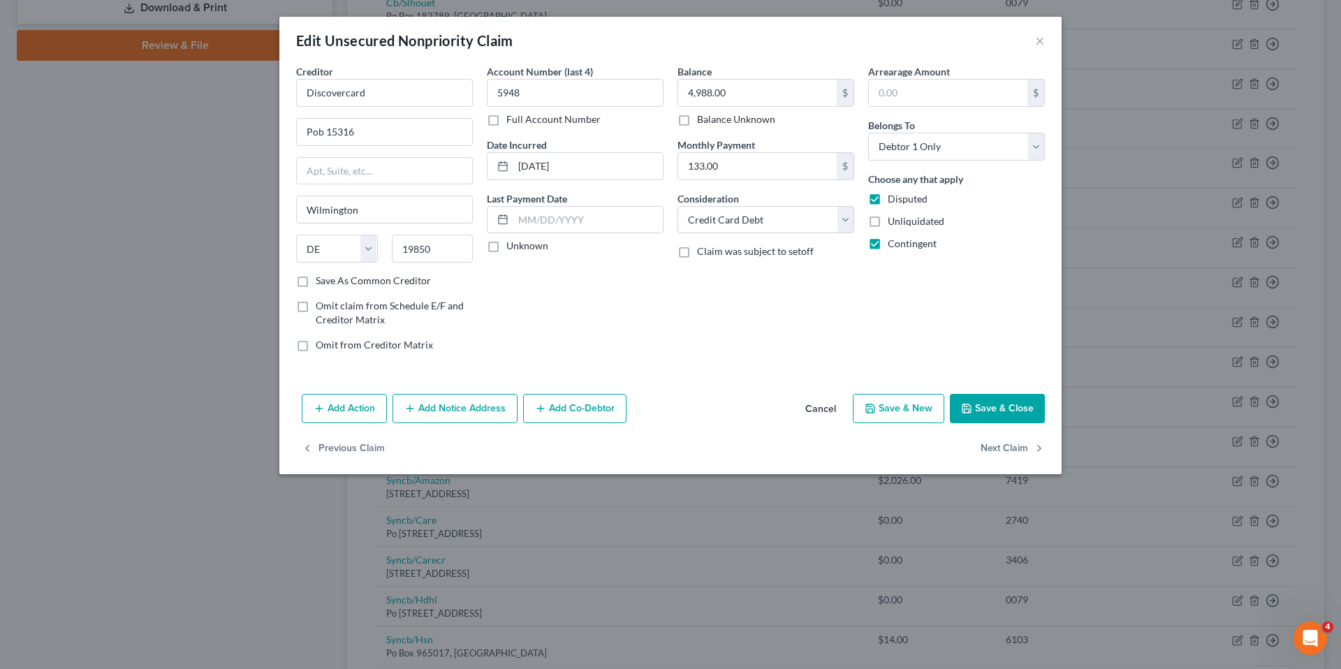
click at [506, 244] on label "Unknown" at bounding box center [527, 246] width 42 height 14
click at [512, 244] on input "Unknown" at bounding box center [516, 243] width 9 height 9
checkbox input "true"
click at [1027, 406] on button "Save & Close" at bounding box center [997, 408] width 95 height 29
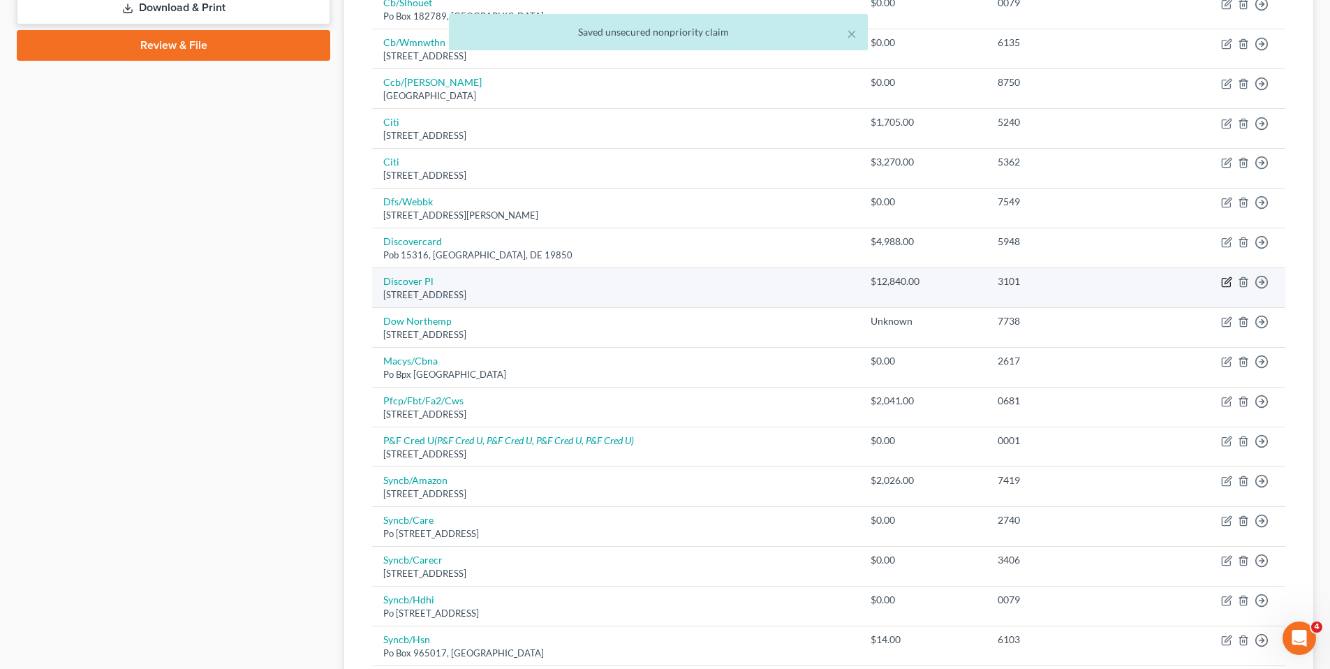
click at [1225, 280] on icon "button" at bounding box center [1226, 282] width 11 height 11
select select "46"
select select "0"
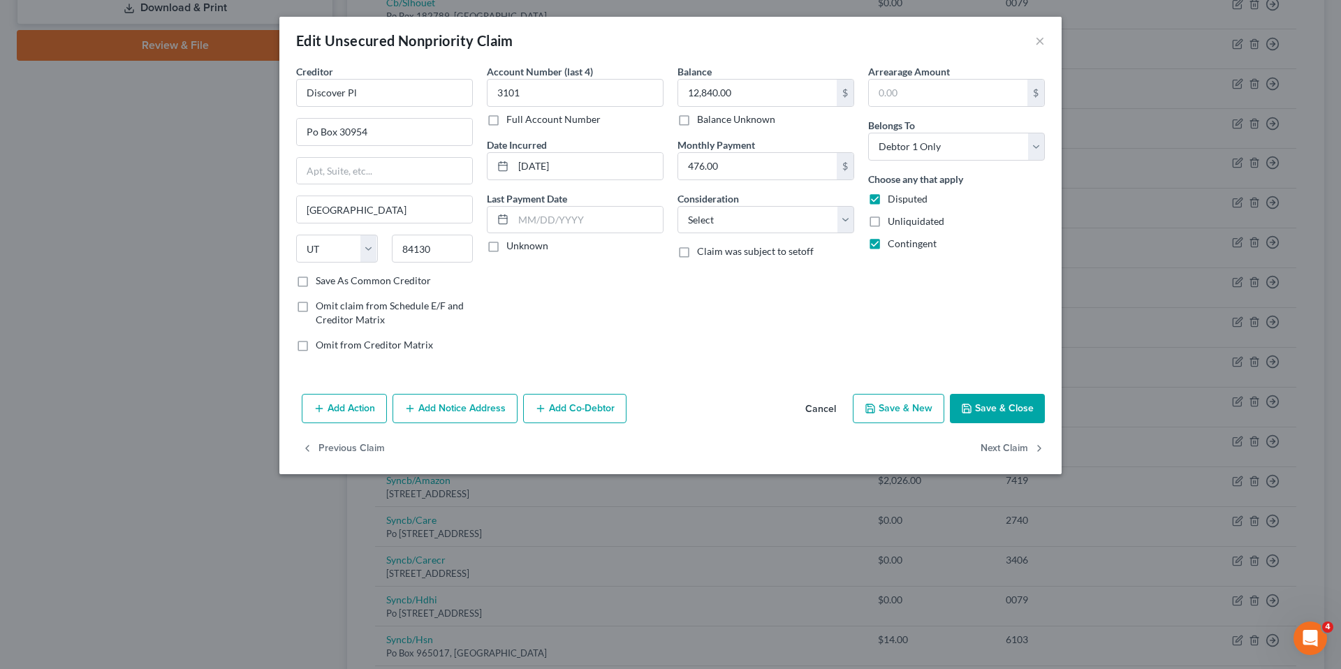
click at [506, 244] on label "Unknown" at bounding box center [527, 246] width 42 height 14
click at [512, 244] on input "Unknown" at bounding box center [516, 243] width 9 height 9
checkbox input "true"
click at [850, 219] on select "Select Cable / Satellite Services Collection Agency Credit Card Debt Debt Couns…" at bounding box center [765, 220] width 177 height 28
select select "10"
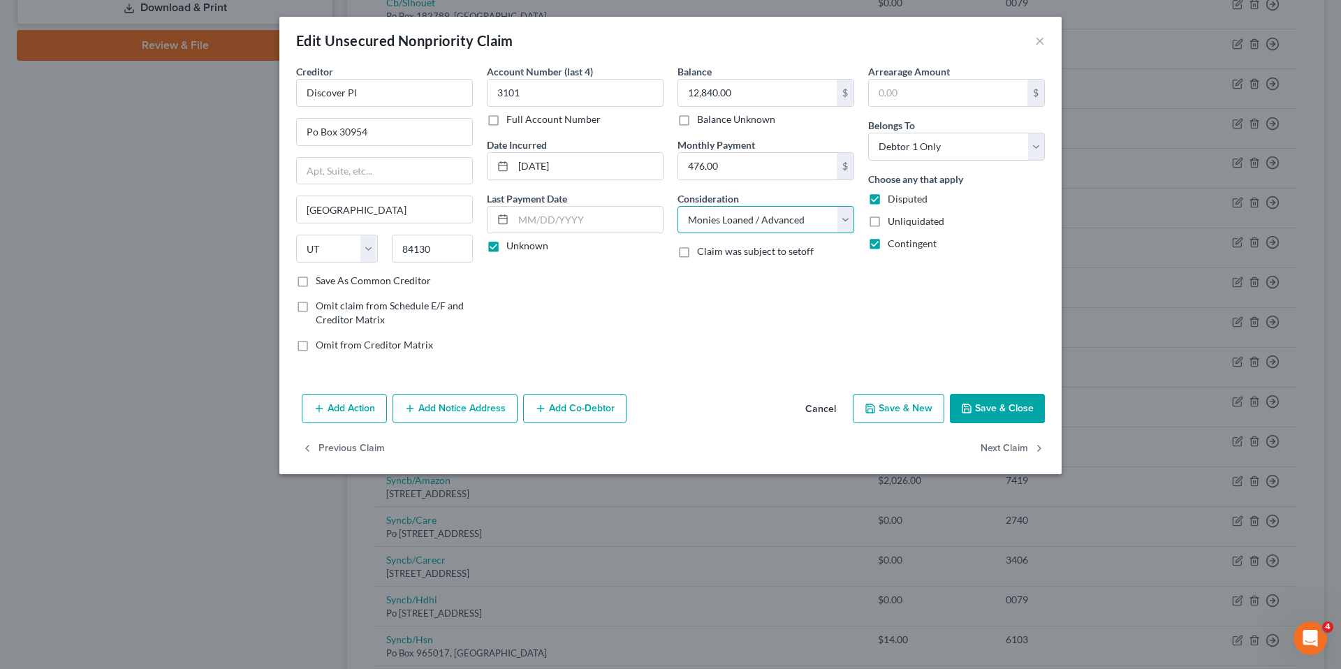
click at [677, 206] on select "Select Cable / Satellite Services Collection Agency Credit Card Debt Debt Couns…" at bounding box center [765, 220] width 177 height 28
click at [976, 400] on button "Save & Close" at bounding box center [997, 408] width 95 height 29
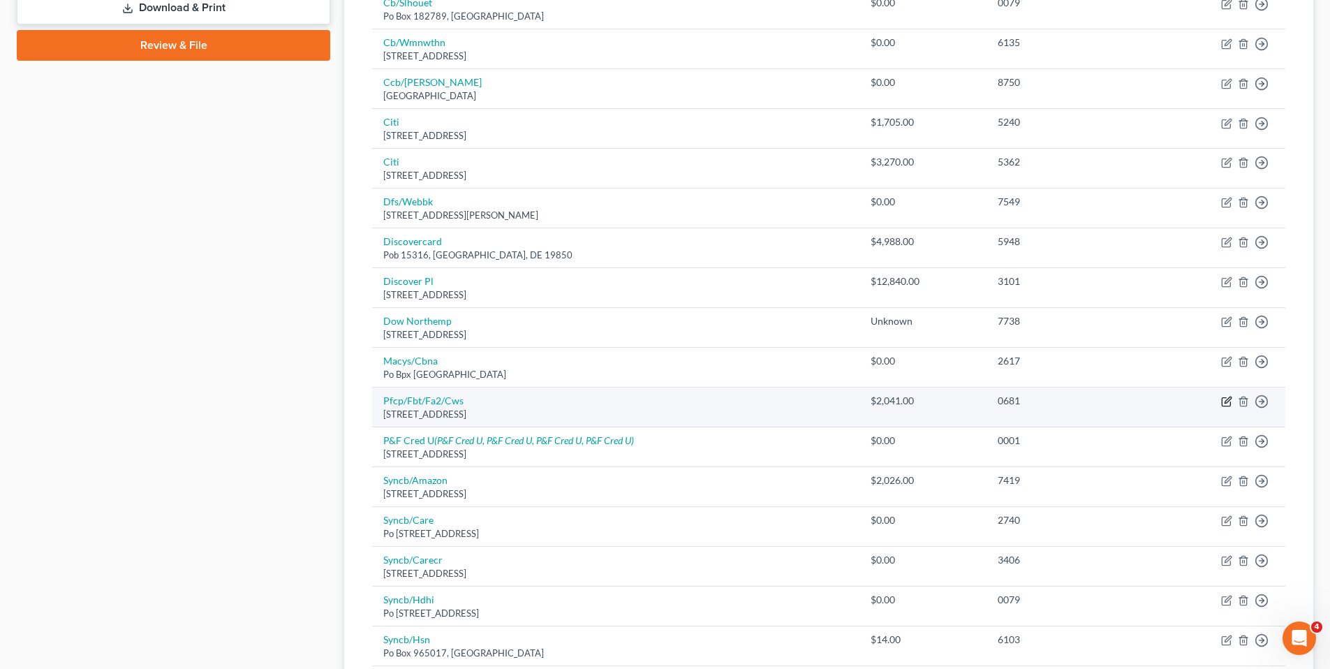
click at [1226, 401] on icon "button" at bounding box center [1226, 401] width 11 height 11
select select "35"
select select "2"
select select "0"
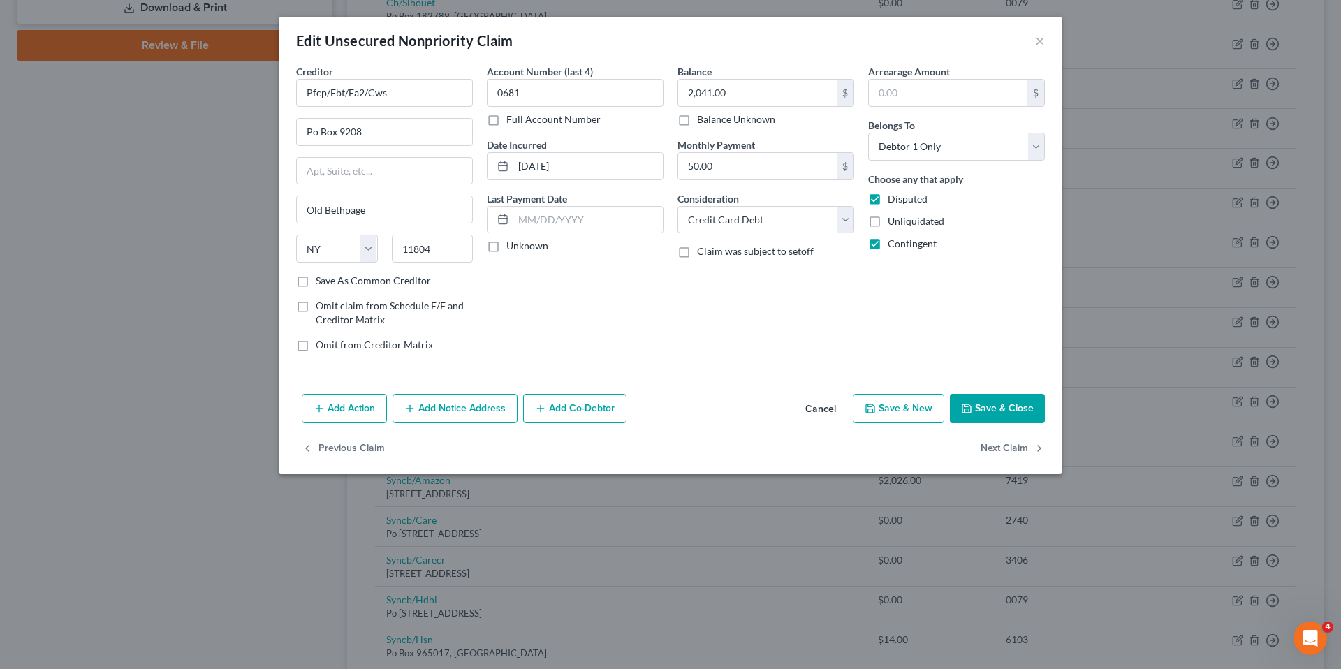
click at [506, 244] on label "Unknown" at bounding box center [527, 246] width 42 height 14
click at [512, 244] on input "Unknown" at bounding box center [516, 243] width 9 height 9
checkbox input "true"
click at [979, 410] on button "Save & Close" at bounding box center [997, 408] width 95 height 29
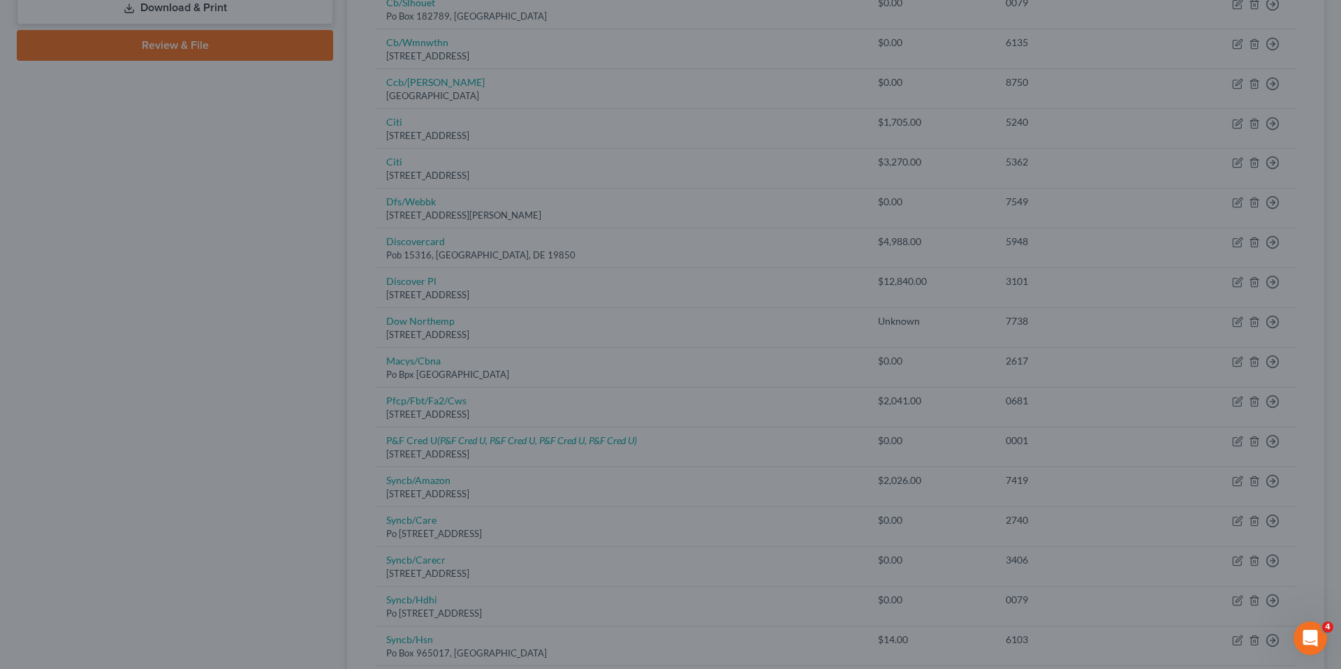
type input "0"
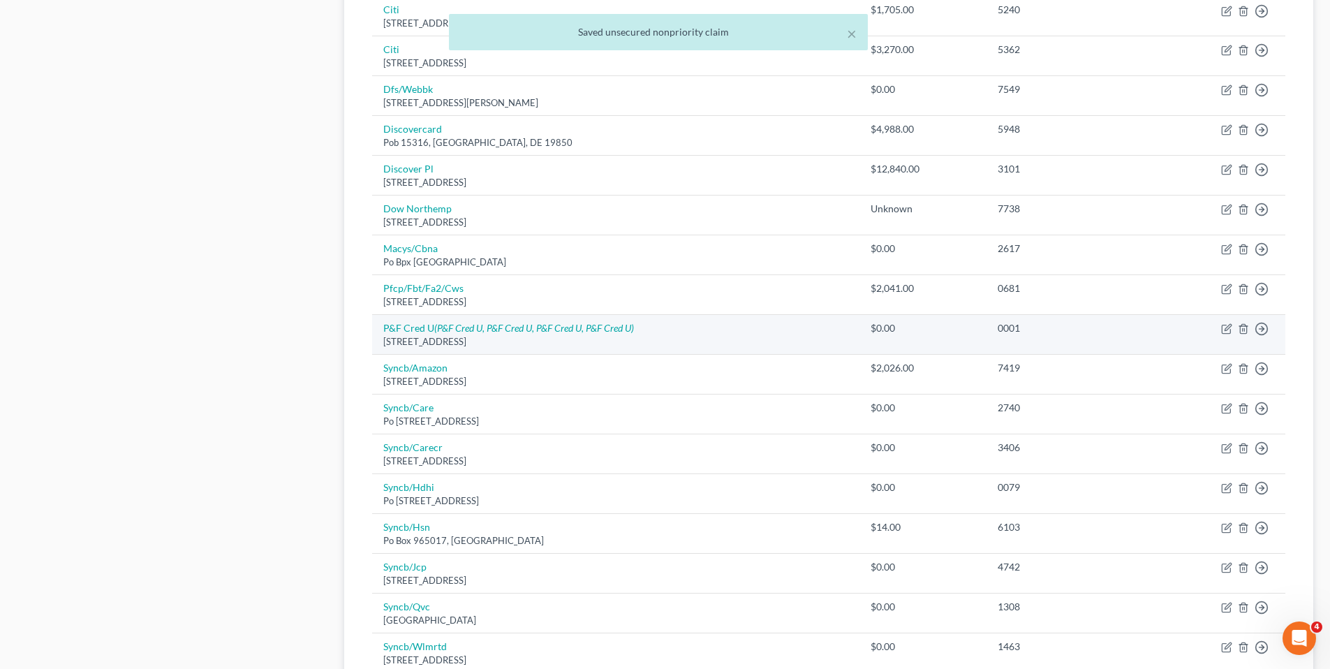
scroll to position [768, 0]
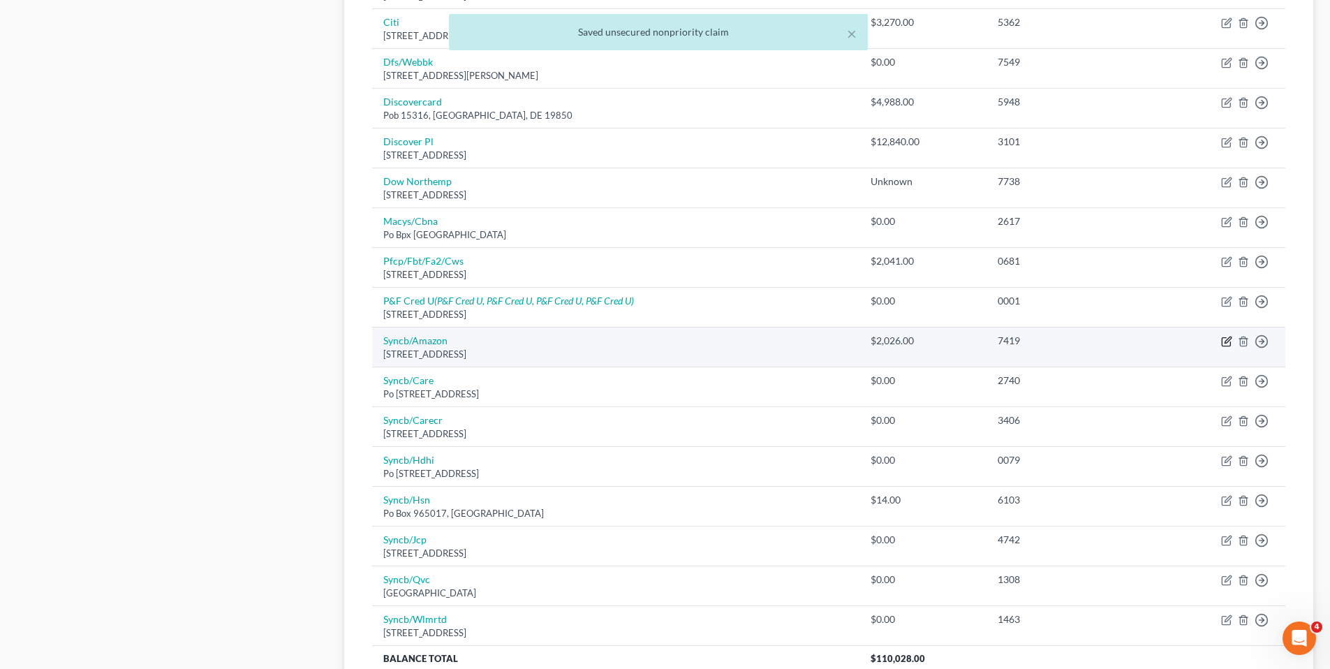
click at [1229, 341] on icon "button" at bounding box center [1228, 340] width 6 height 6
select select "45"
select select "2"
select select "0"
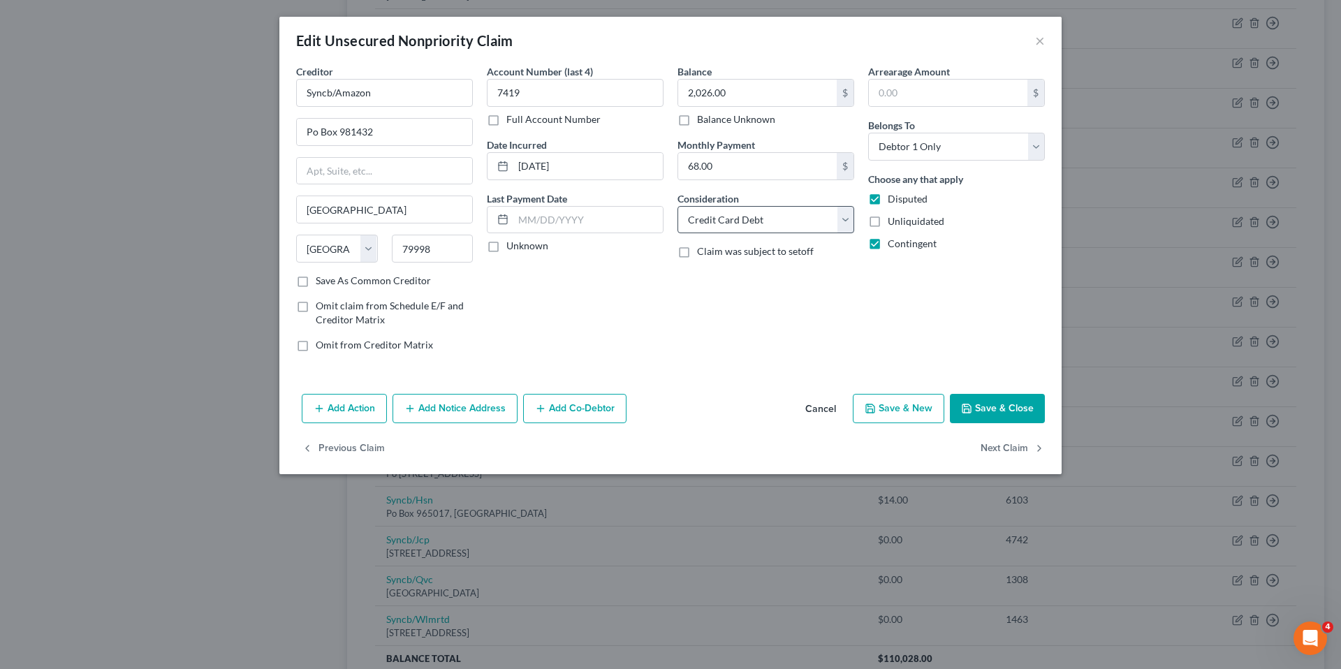
drag, startPoint x: 494, startPoint y: 245, endPoint x: 746, endPoint y: 214, distance: 254.0
click at [506, 244] on label "Unknown" at bounding box center [527, 246] width 42 height 14
click at [512, 244] on input "Unknown" at bounding box center [516, 243] width 9 height 9
checkbox input "true"
click at [987, 402] on button "Save & Close" at bounding box center [997, 408] width 95 height 29
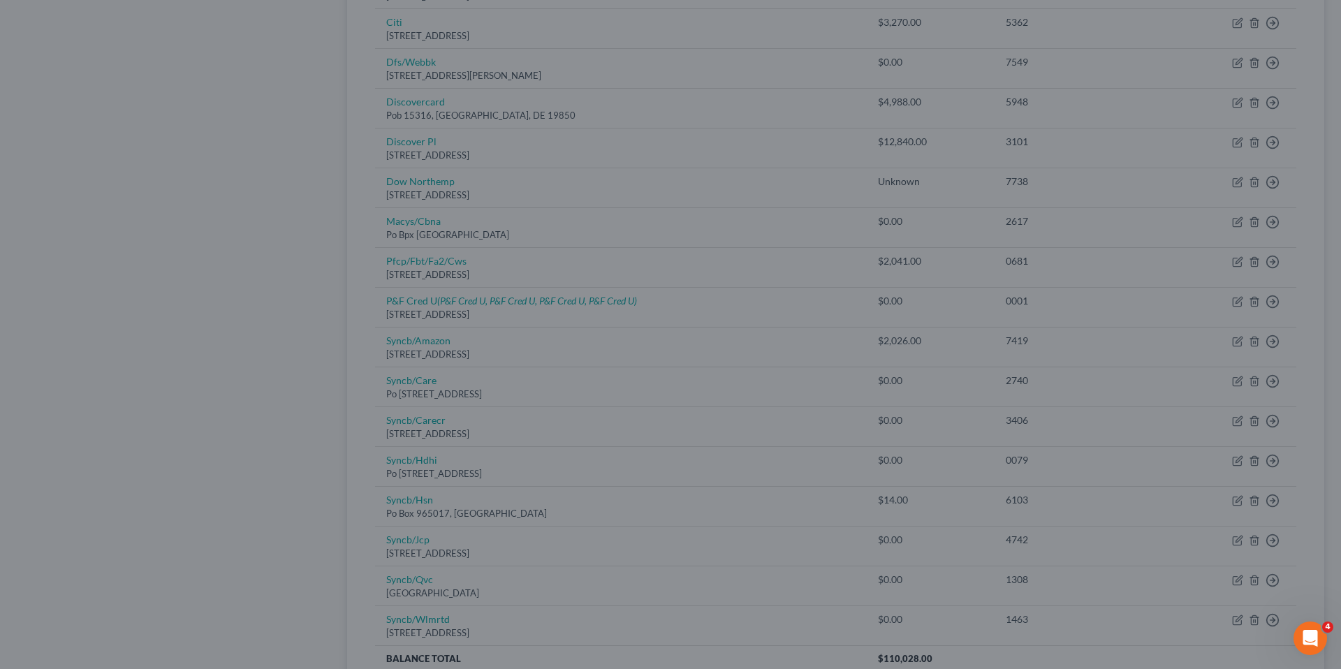
type input "0"
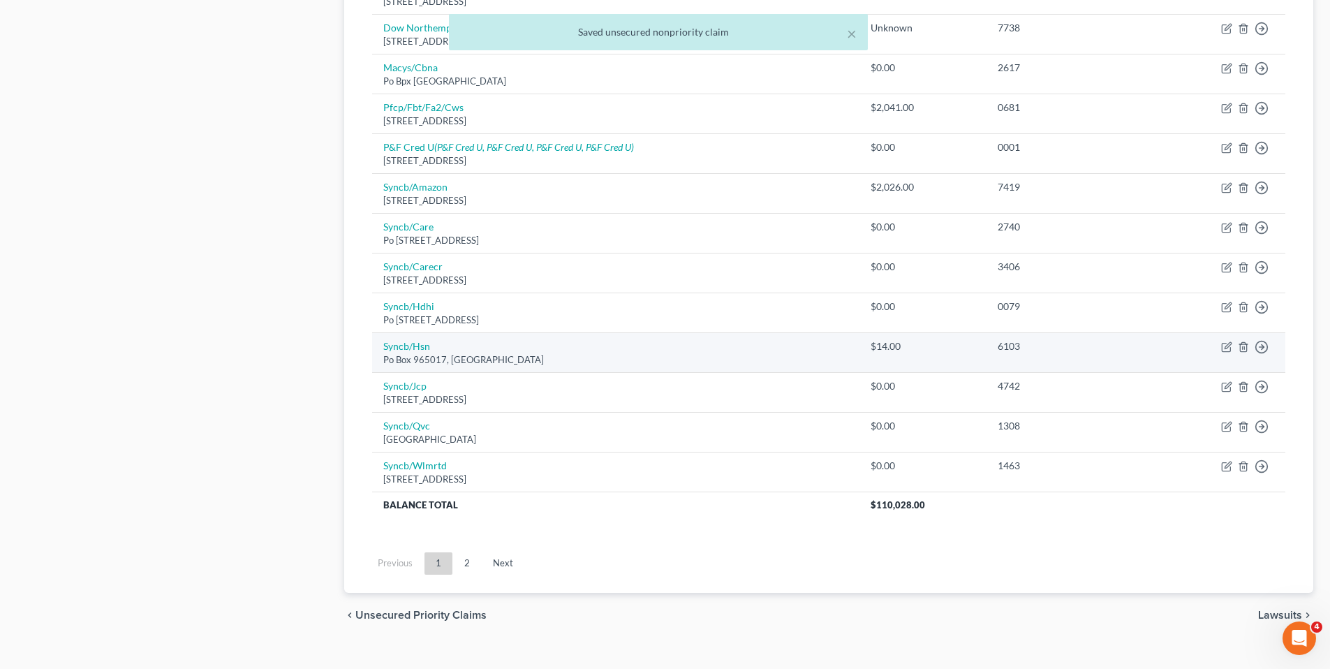
scroll to position [943, 0]
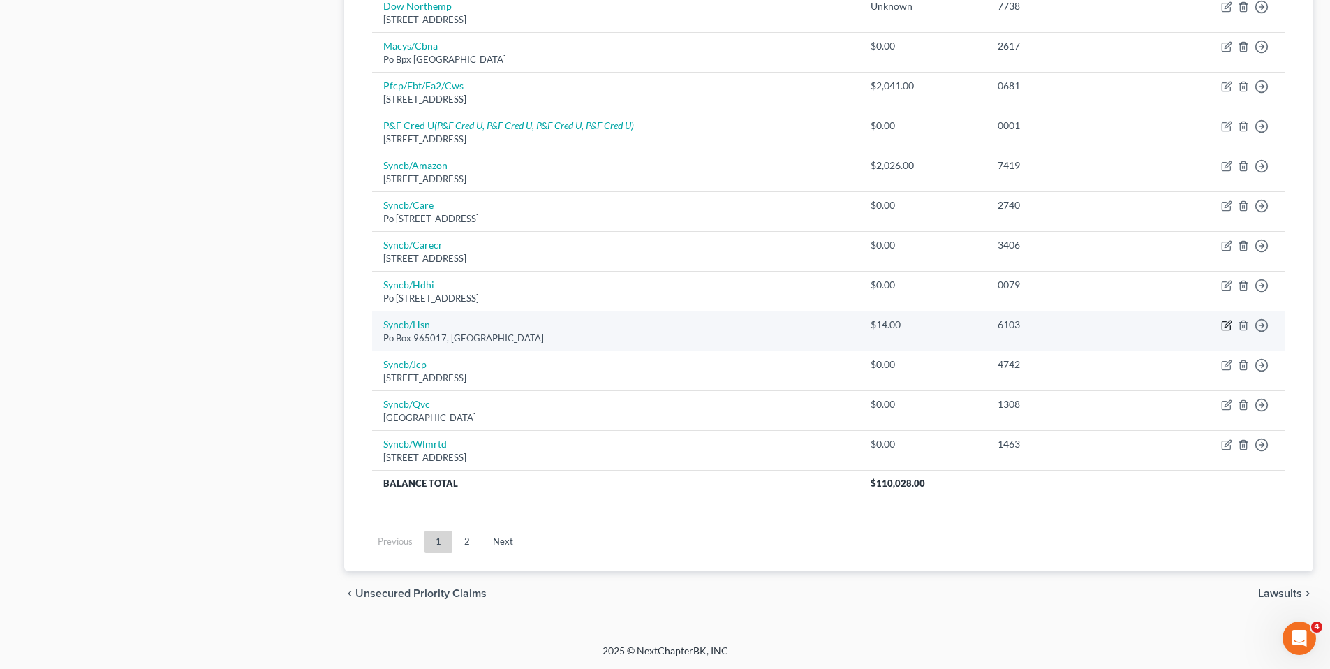
click at [1227, 328] on icon "button" at bounding box center [1226, 325] width 11 height 11
select select "9"
select select "2"
select select "0"
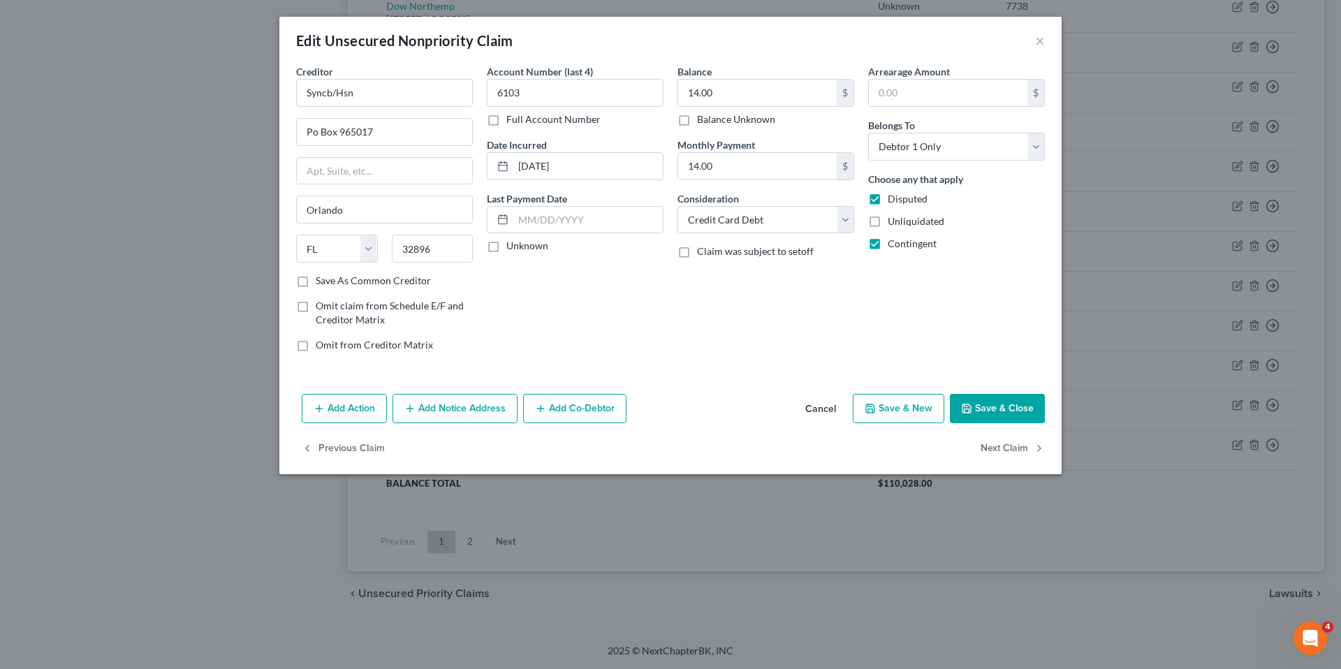
click at [506, 247] on label "Unknown" at bounding box center [527, 246] width 42 height 14
click at [512, 247] on input "Unknown" at bounding box center [516, 243] width 9 height 9
checkbox input "true"
click at [982, 408] on button "Save & Close" at bounding box center [997, 408] width 95 height 29
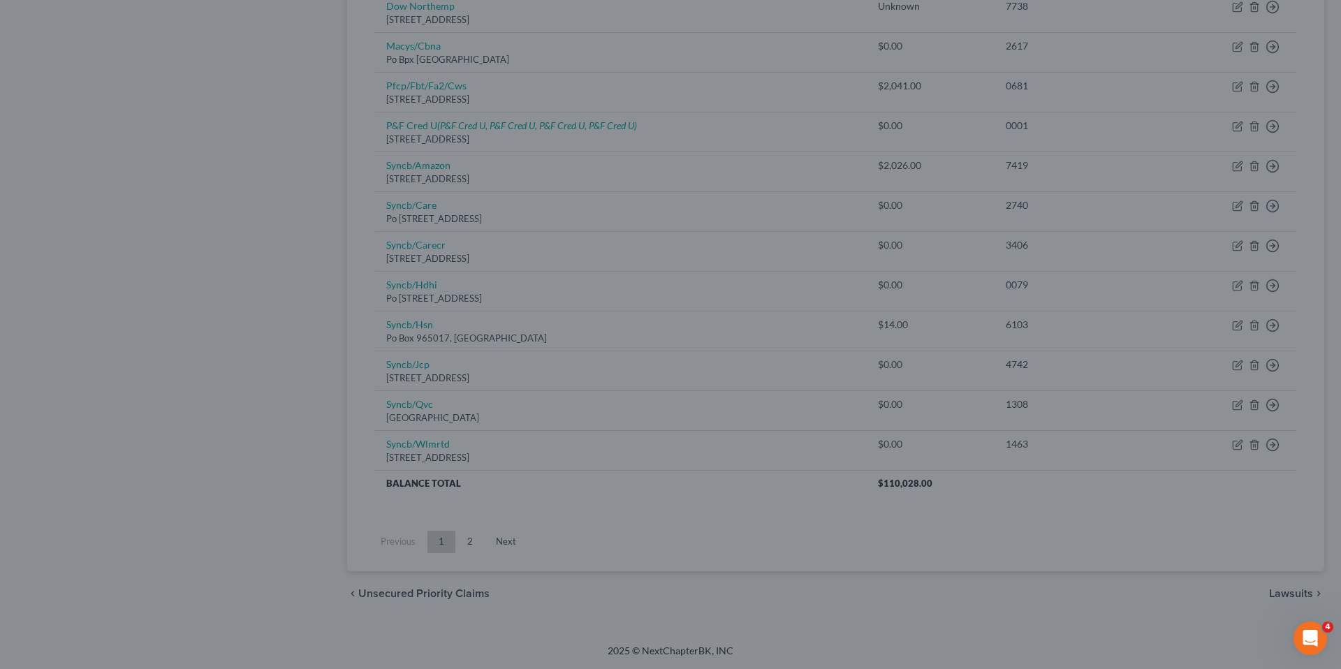
type input "0"
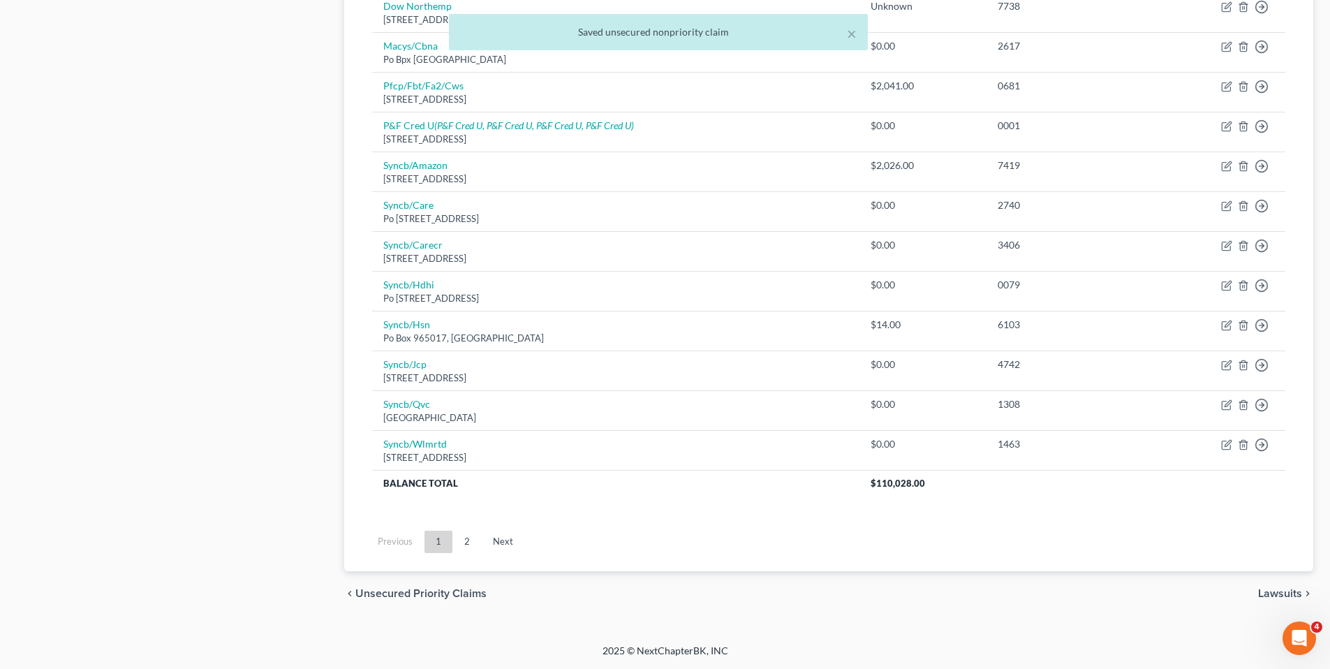
click at [464, 543] on link "2" at bounding box center [467, 542] width 28 height 22
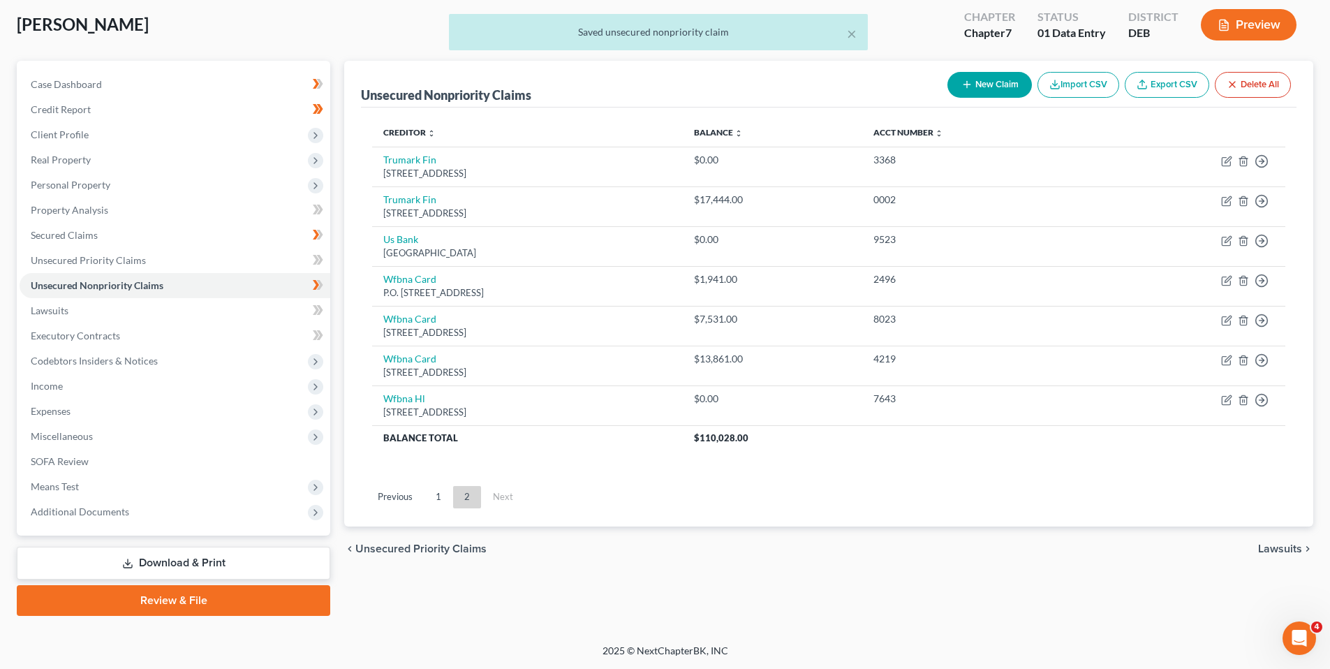
scroll to position [73, 0]
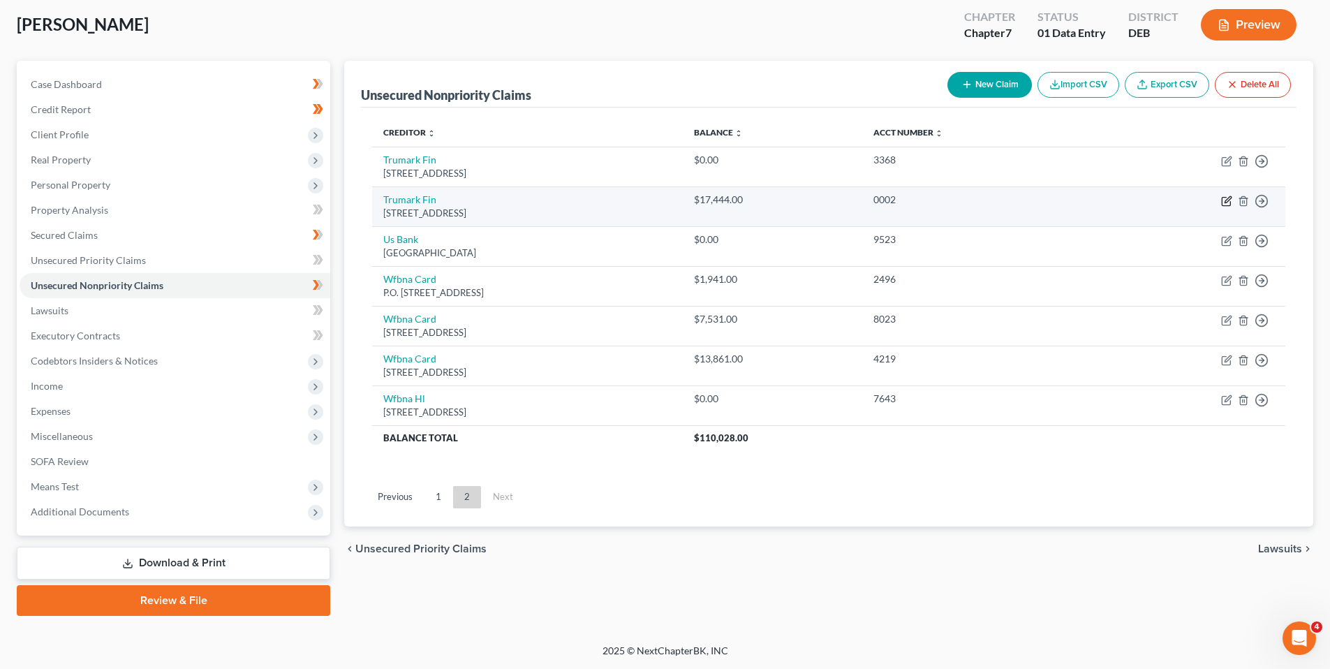
click at [1223, 200] on icon "button" at bounding box center [1226, 201] width 11 height 11
select select "39"
select select "0"
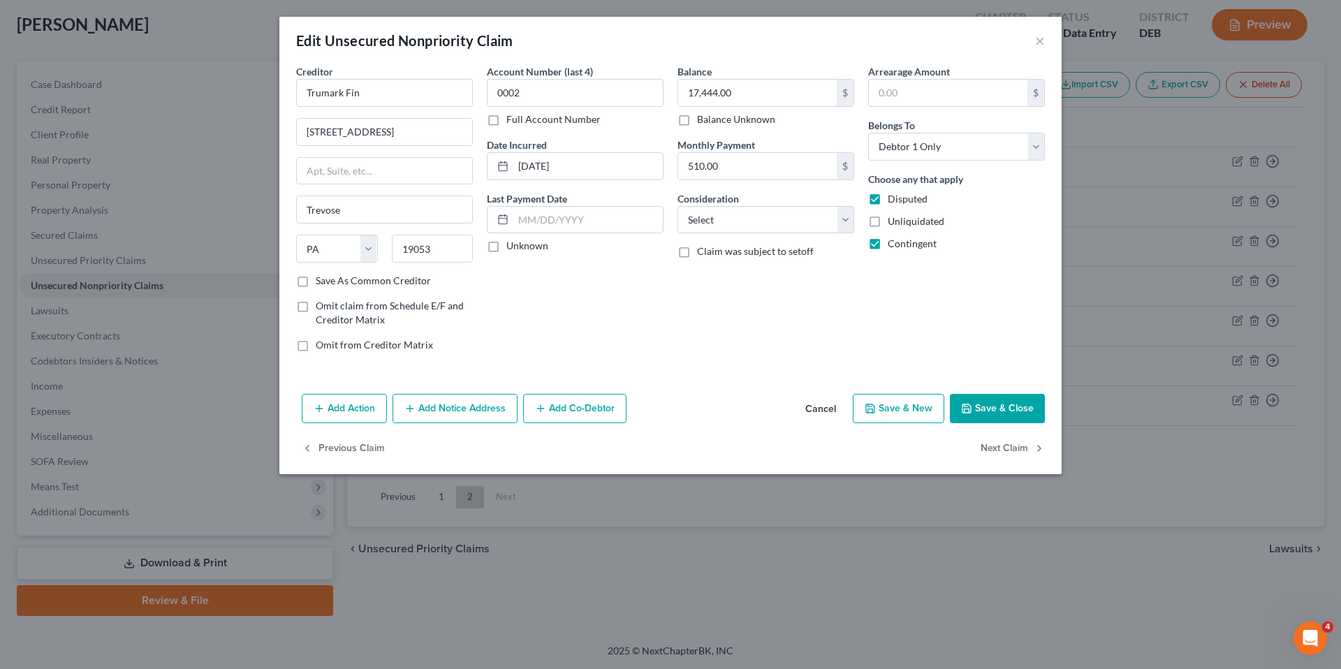
click at [506, 247] on label "Unknown" at bounding box center [527, 246] width 42 height 14
click at [512, 247] on input "Unknown" at bounding box center [516, 243] width 9 height 9
checkbox input "true"
click at [844, 217] on select "Select Cable / Satellite Services Collection Agency Credit Card Debt Debt Couns…" at bounding box center [765, 220] width 177 height 28
select select "10"
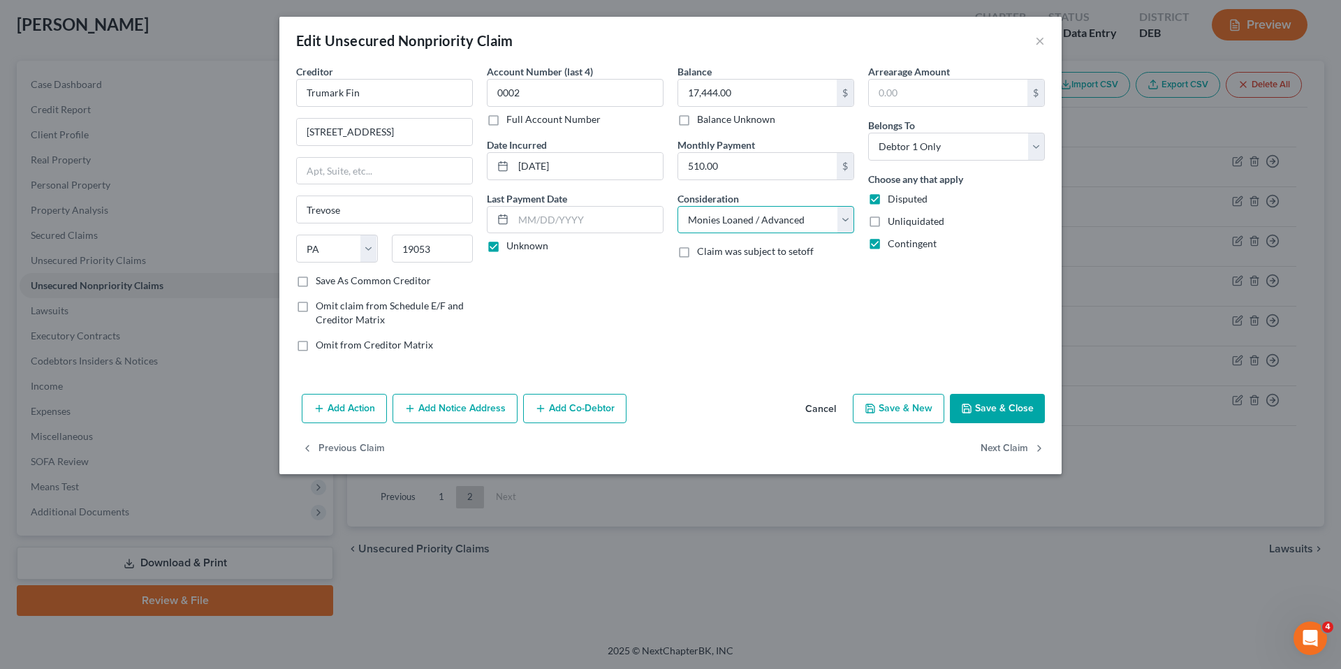
click at [677, 206] on select "Select Cable / Satellite Services Collection Agency Credit Card Debt Debt Couns…" at bounding box center [765, 220] width 177 height 28
click at [978, 405] on button "Save & Close" at bounding box center [997, 408] width 95 height 29
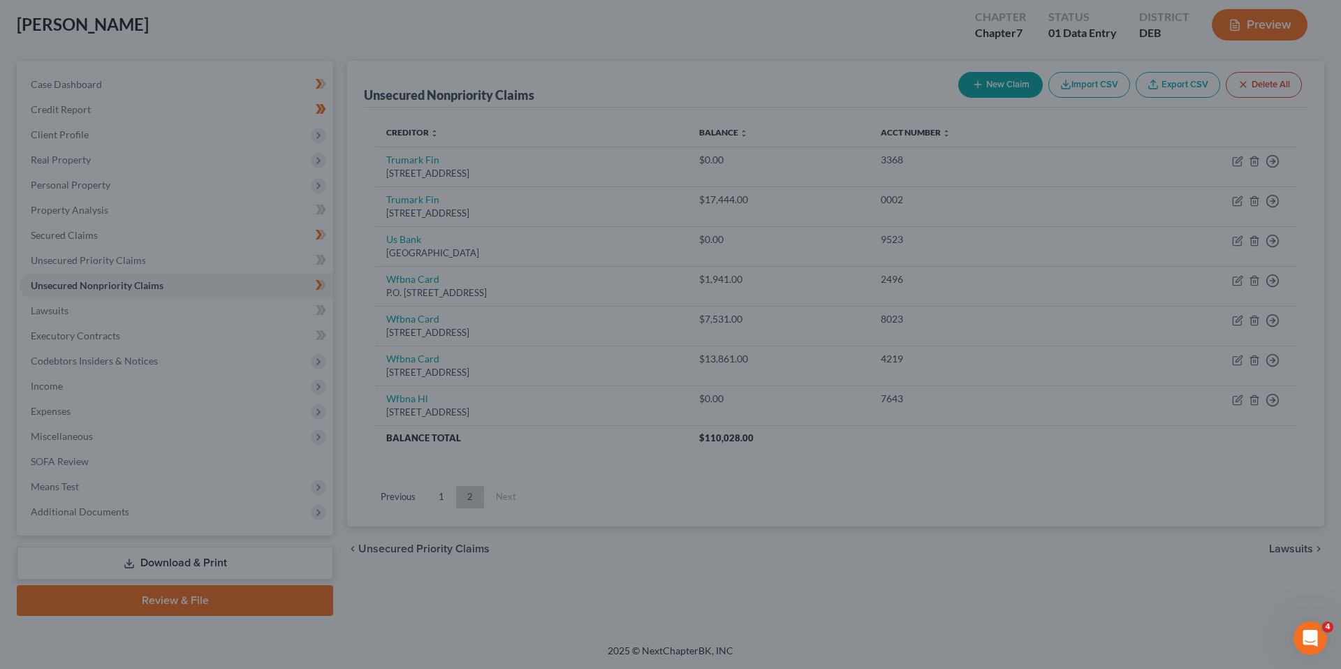
type input "0"
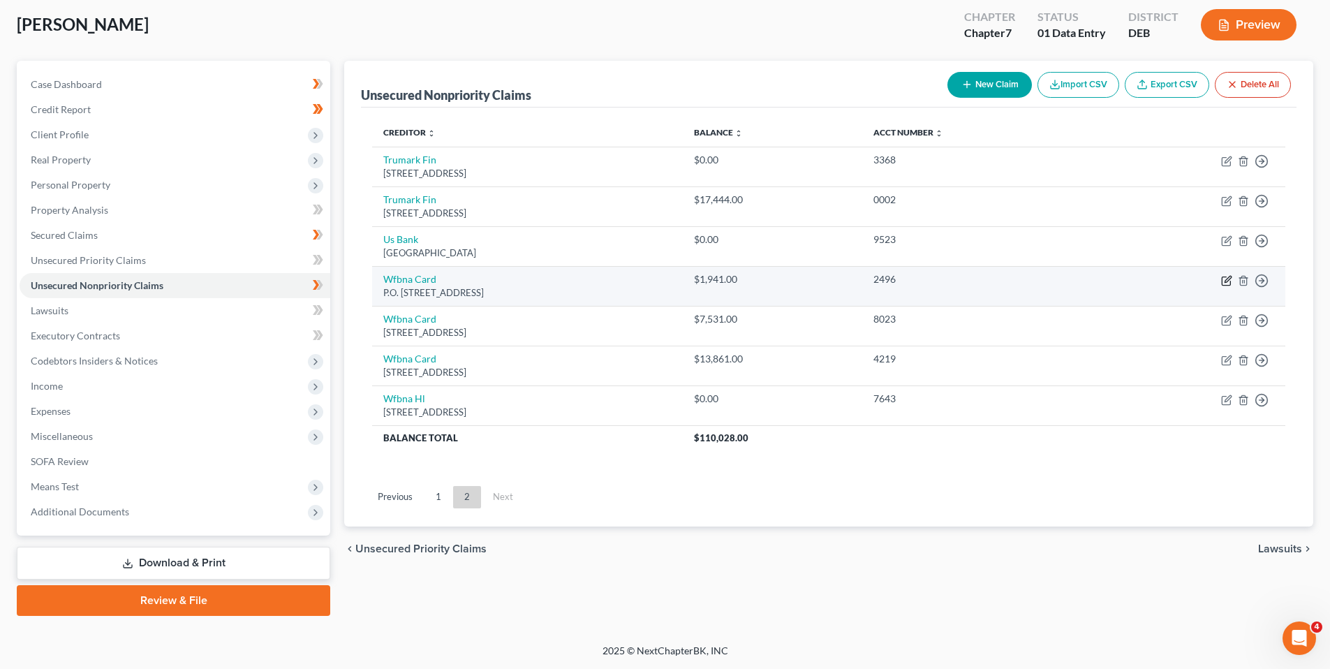
click at [1227, 277] on icon "button" at bounding box center [1226, 280] width 11 height 11
select select "38"
select select "2"
select select "0"
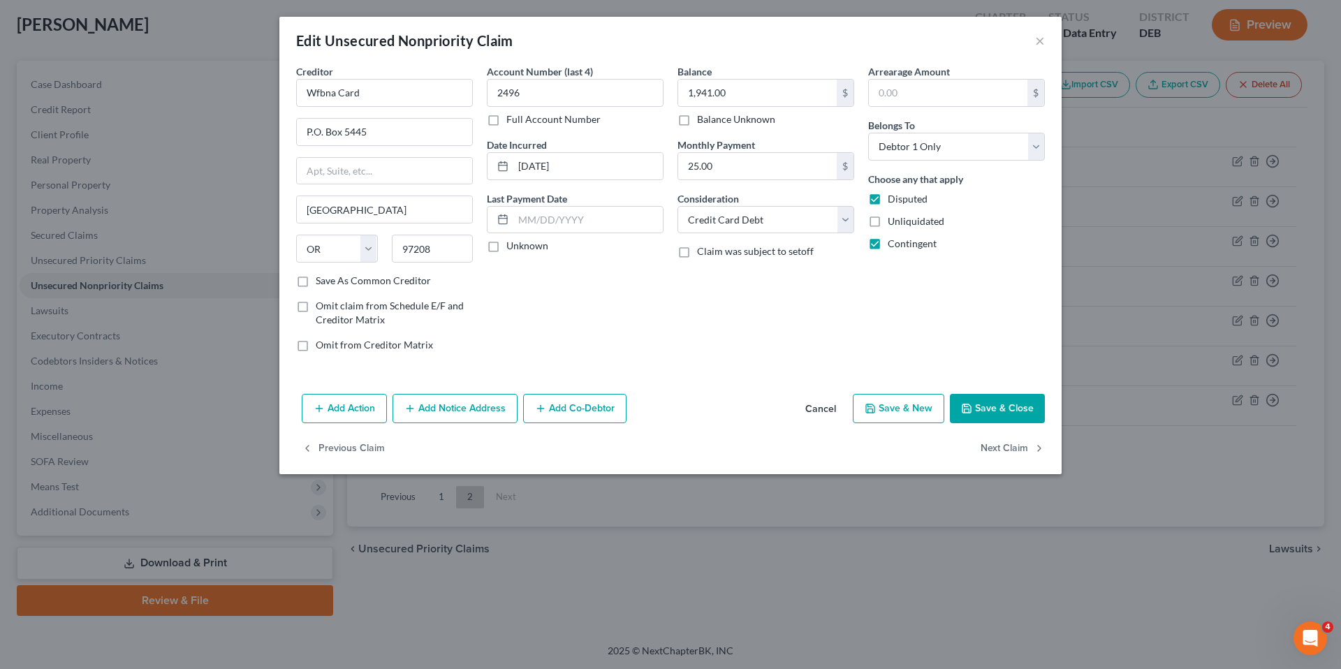
click at [506, 246] on label "Unknown" at bounding box center [527, 246] width 42 height 14
click at [512, 246] on input "Unknown" at bounding box center [516, 243] width 9 height 9
checkbox input "true"
drag, startPoint x: 1001, startPoint y: 404, endPoint x: 1011, endPoint y: 399, distance: 11.3
click at [1000, 404] on button "Save & Close" at bounding box center [997, 408] width 95 height 29
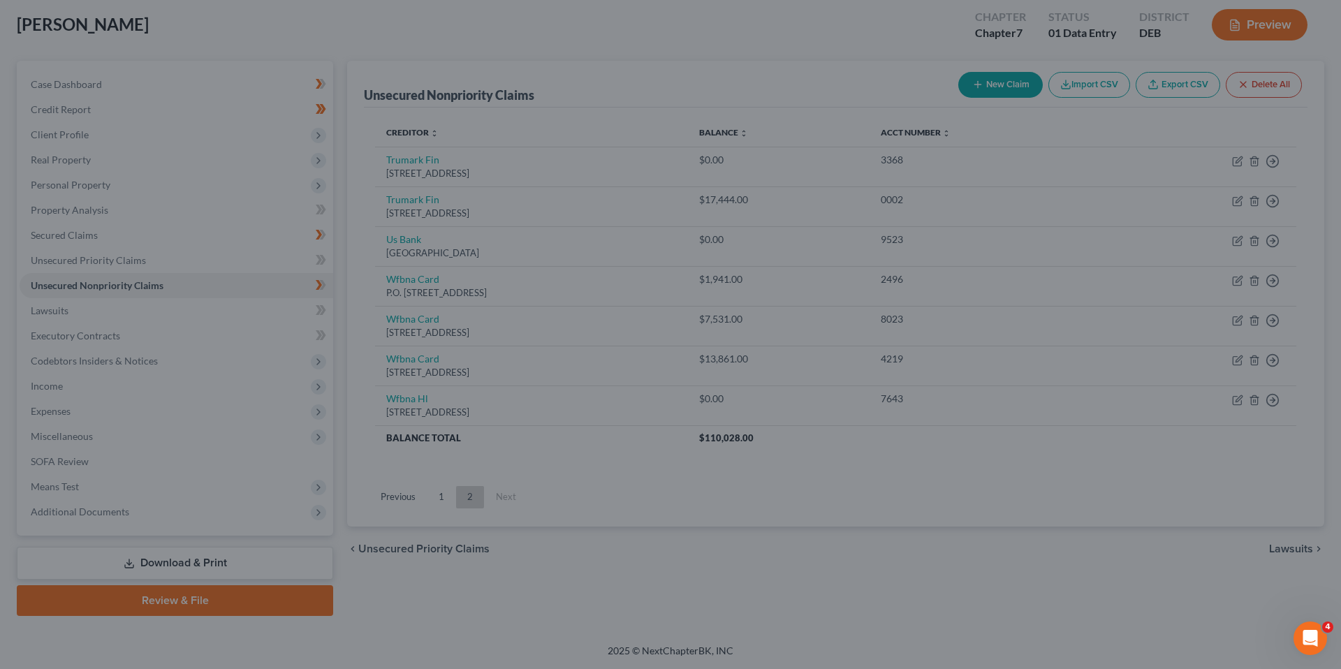
type input "0"
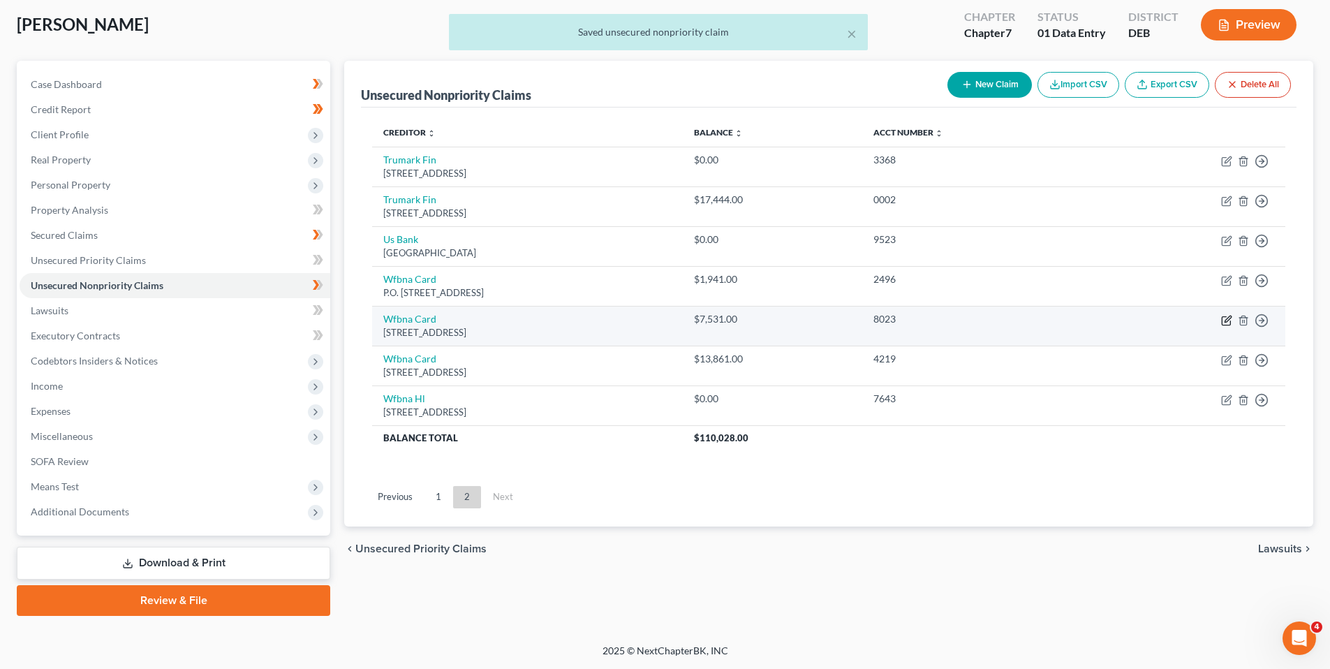
click at [1226, 320] on icon "button" at bounding box center [1228, 319] width 6 height 6
select select "38"
select select "2"
select select "0"
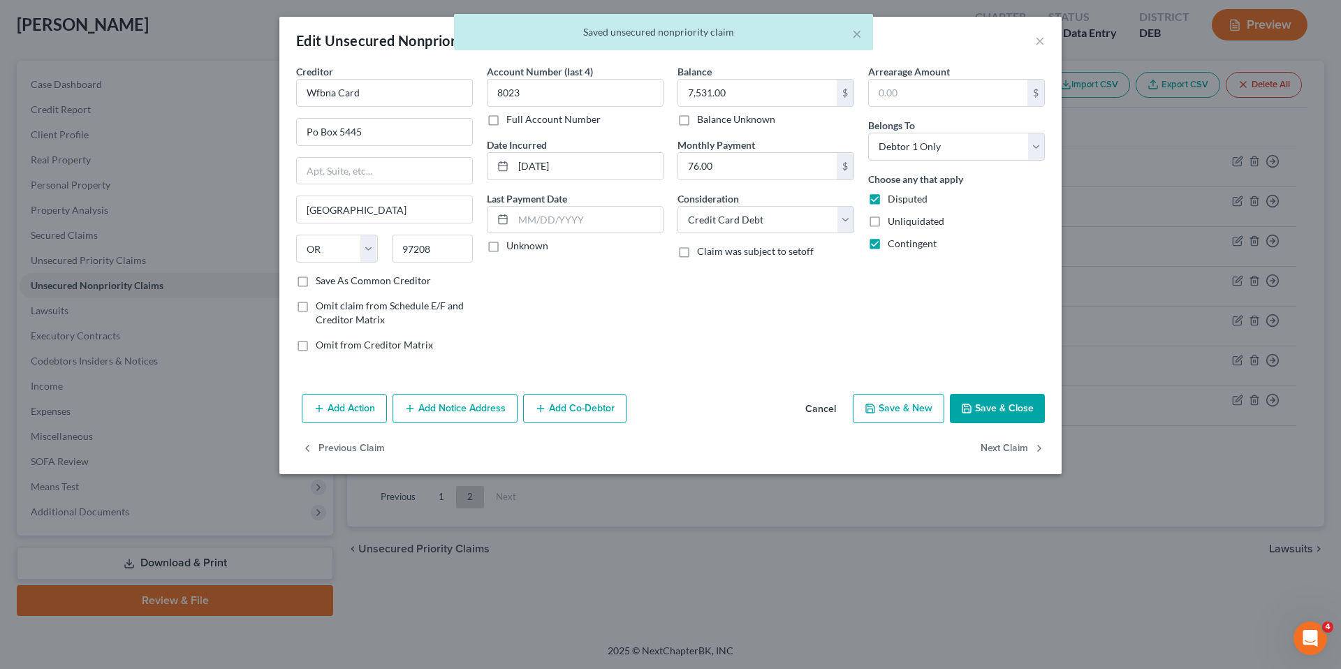
click at [506, 247] on label "Unknown" at bounding box center [527, 246] width 42 height 14
click at [512, 247] on input "Unknown" at bounding box center [516, 243] width 9 height 9
checkbox input "true"
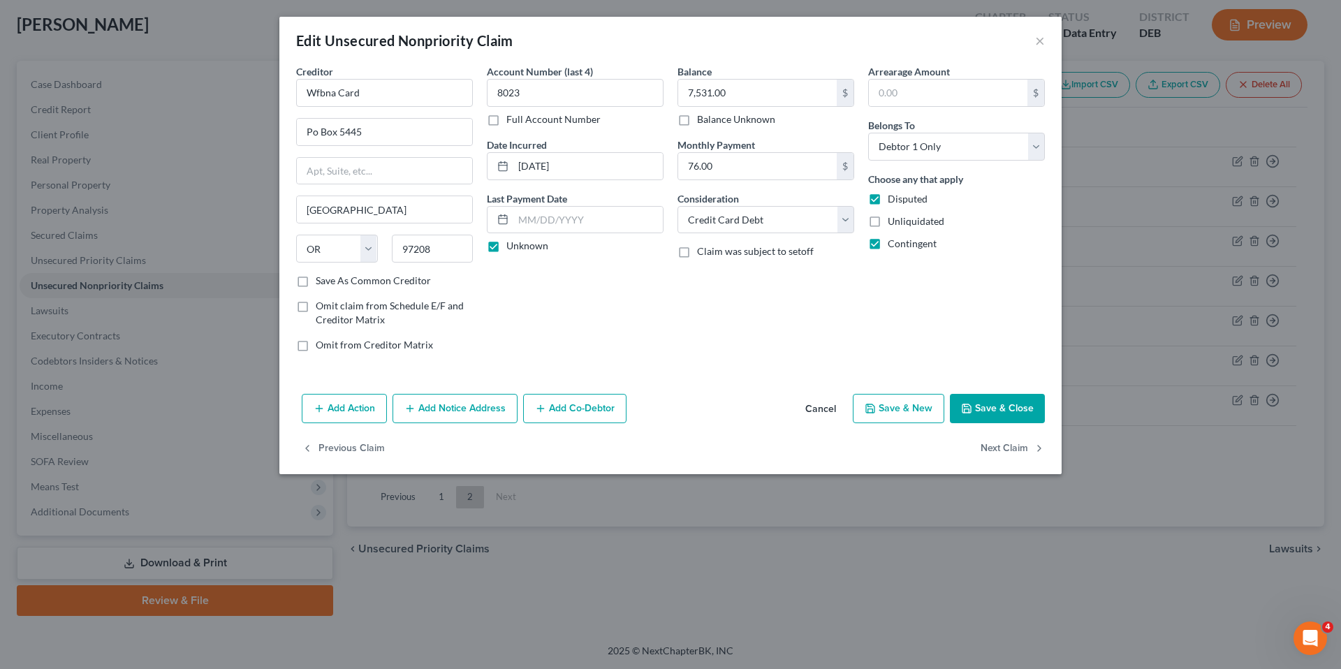
click at [1013, 407] on button "Save & Close" at bounding box center [997, 408] width 95 height 29
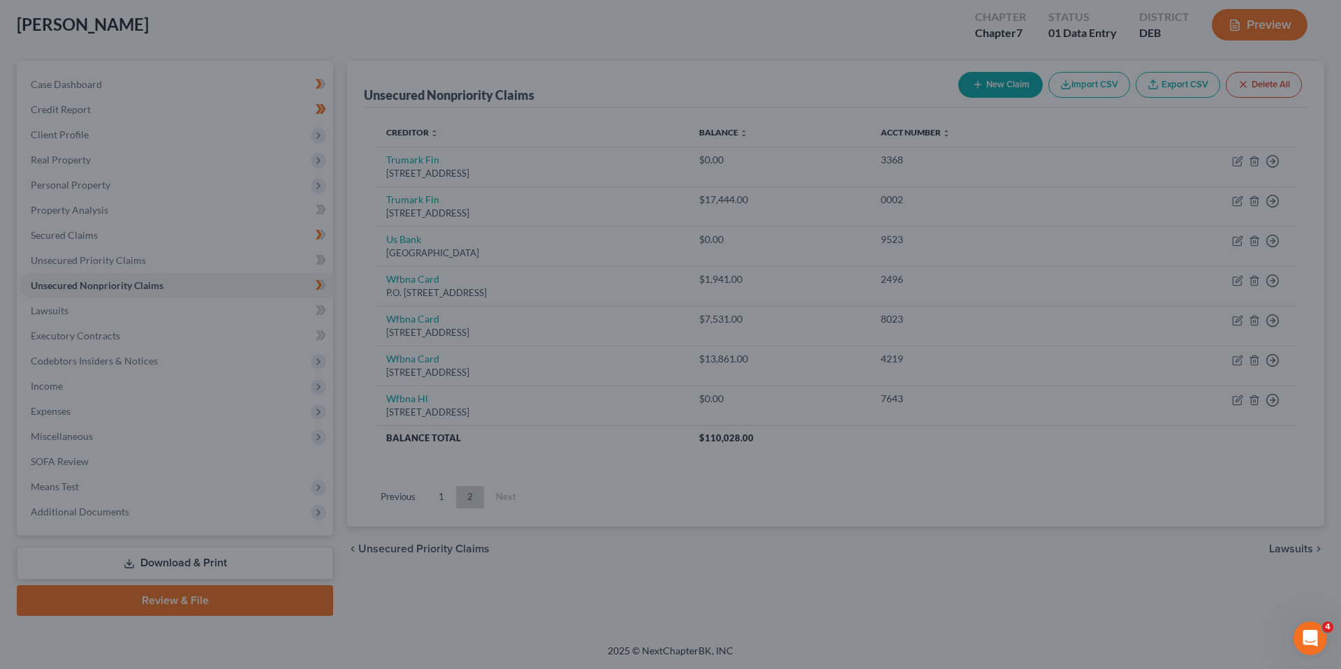
type input "0"
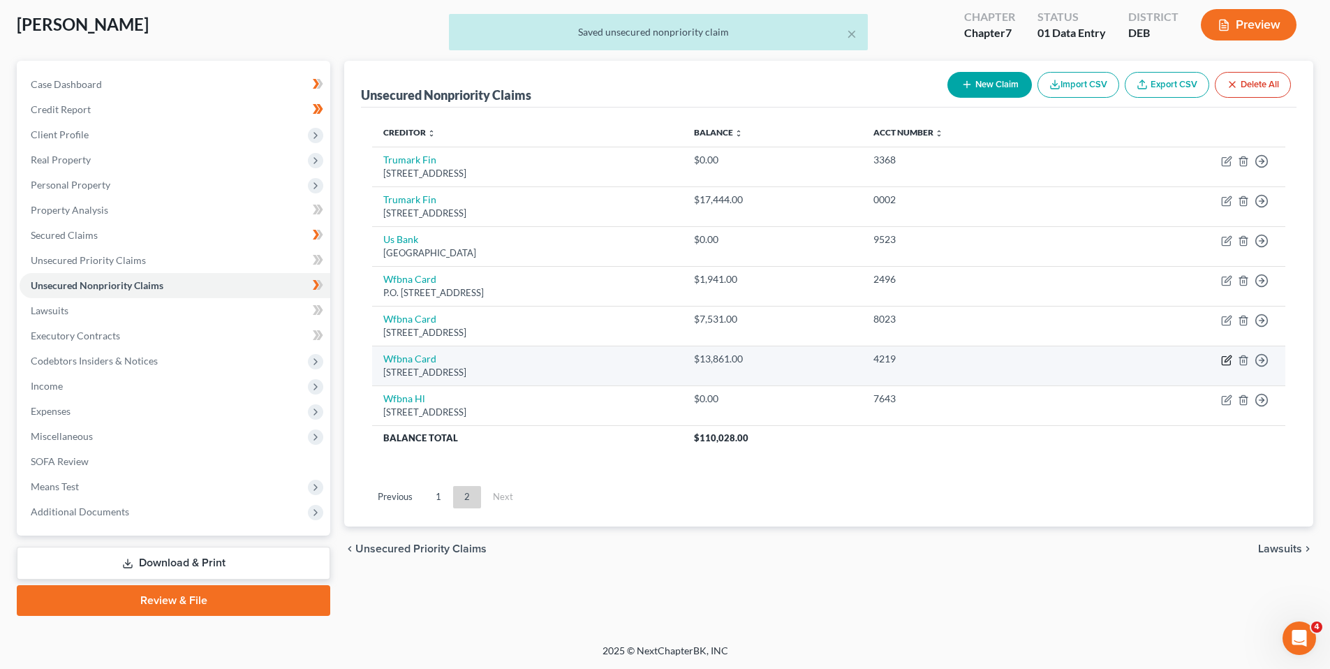
click at [1228, 360] on icon "button" at bounding box center [1226, 360] width 11 height 11
select select "38"
select select "0"
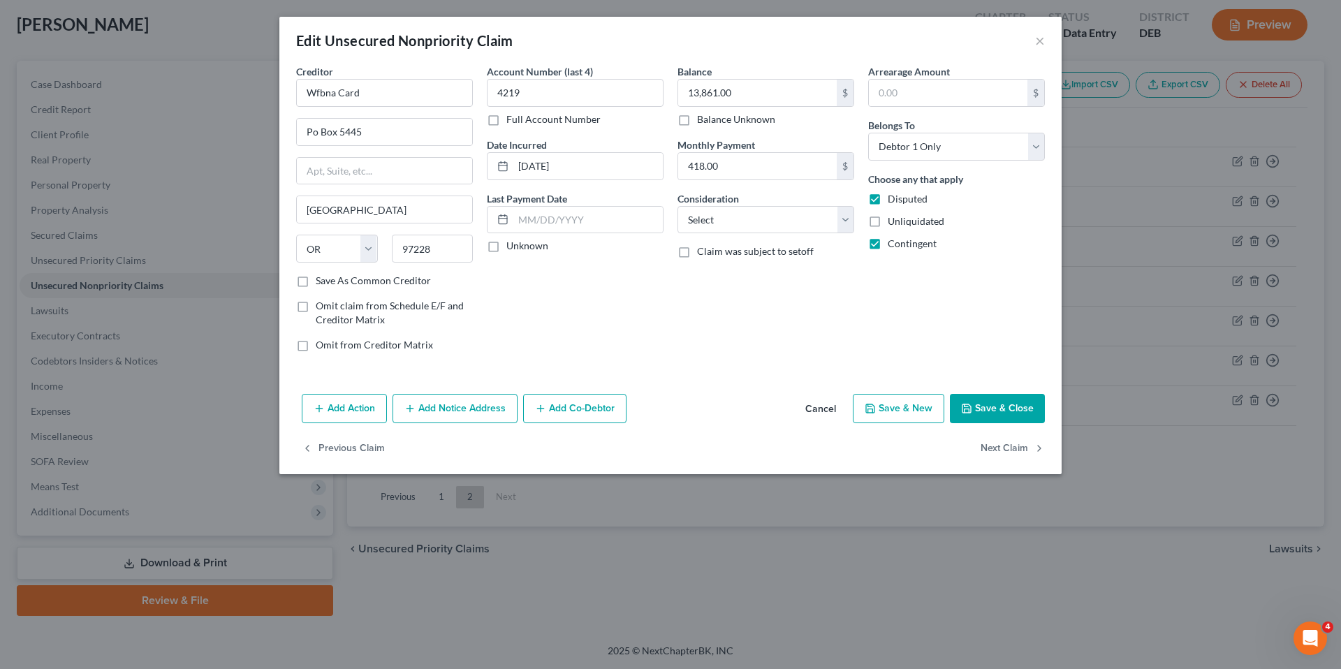
click at [506, 249] on label "Unknown" at bounding box center [527, 246] width 42 height 14
click at [512, 248] on input "Unknown" at bounding box center [516, 243] width 9 height 9
checkbox input "true"
click at [846, 221] on select "Select Cable / Satellite Services Collection Agency Credit Card Debt Debt Couns…" at bounding box center [765, 220] width 177 height 28
click at [556, 316] on div "Account Number (last 4) 4219 Full Account Number Date Incurred 12-11-2014 Last …" at bounding box center [575, 213] width 191 height 299
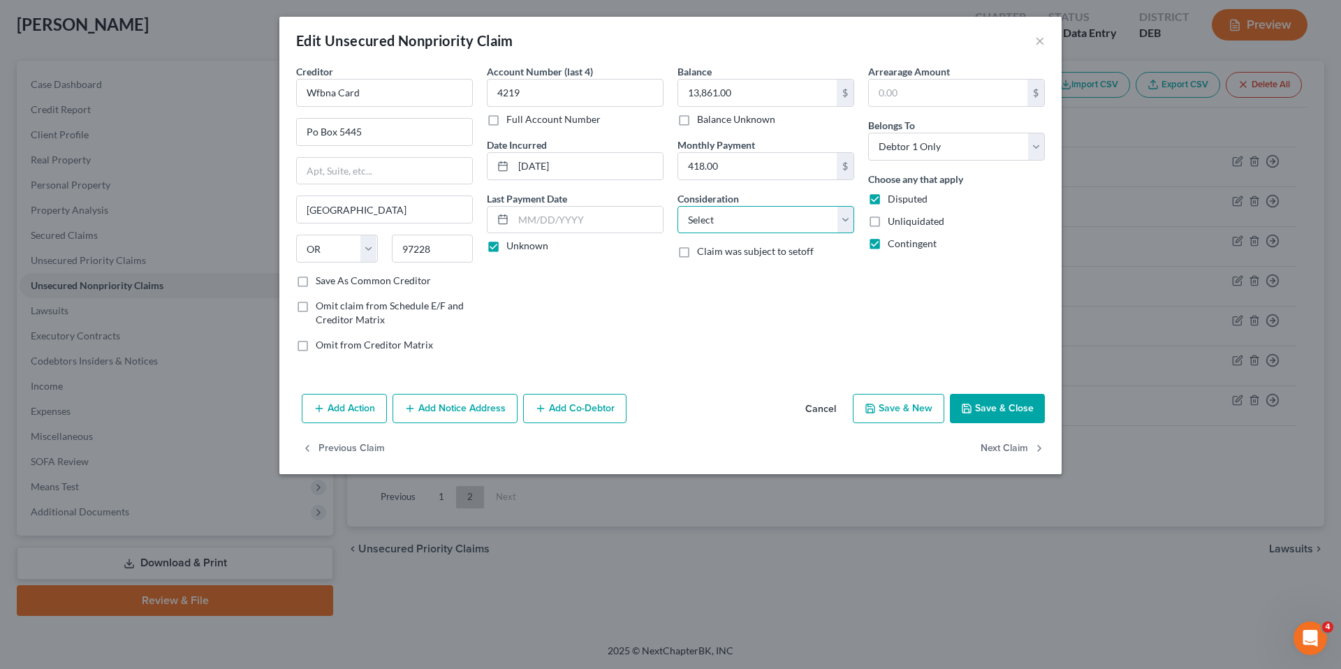
click at [847, 223] on select "Select Cable / Satellite Services Collection Agency Credit Card Debt Debt Couns…" at bounding box center [765, 220] width 177 height 28
click at [565, 316] on div "Account Number (last 4) 4219 Full Account Number Date Incurred 12-11-2014 Last …" at bounding box center [575, 213] width 191 height 299
click at [845, 219] on select "Select Cable / Satellite Services Collection Agency Credit Card Debt Debt Couns…" at bounding box center [765, 220] width 177 height 28
select select "2"
click at [677, 206] on select "Select Cable / Satellite Services Collection Agency Credit Card Debt Debt Couns…" at bounding box center [765, 220] width 177 height 28
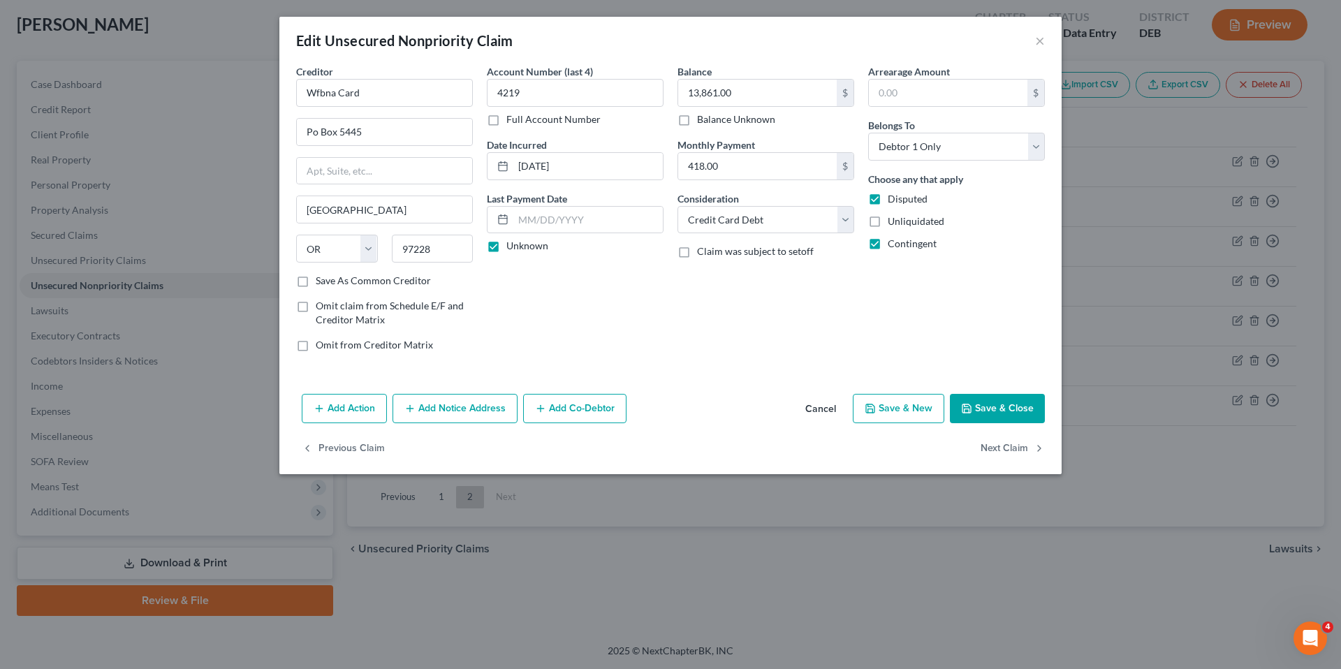
click at [1004, 410] on button "Save & Close" at bounding box center [997, 408] width 95 height 29
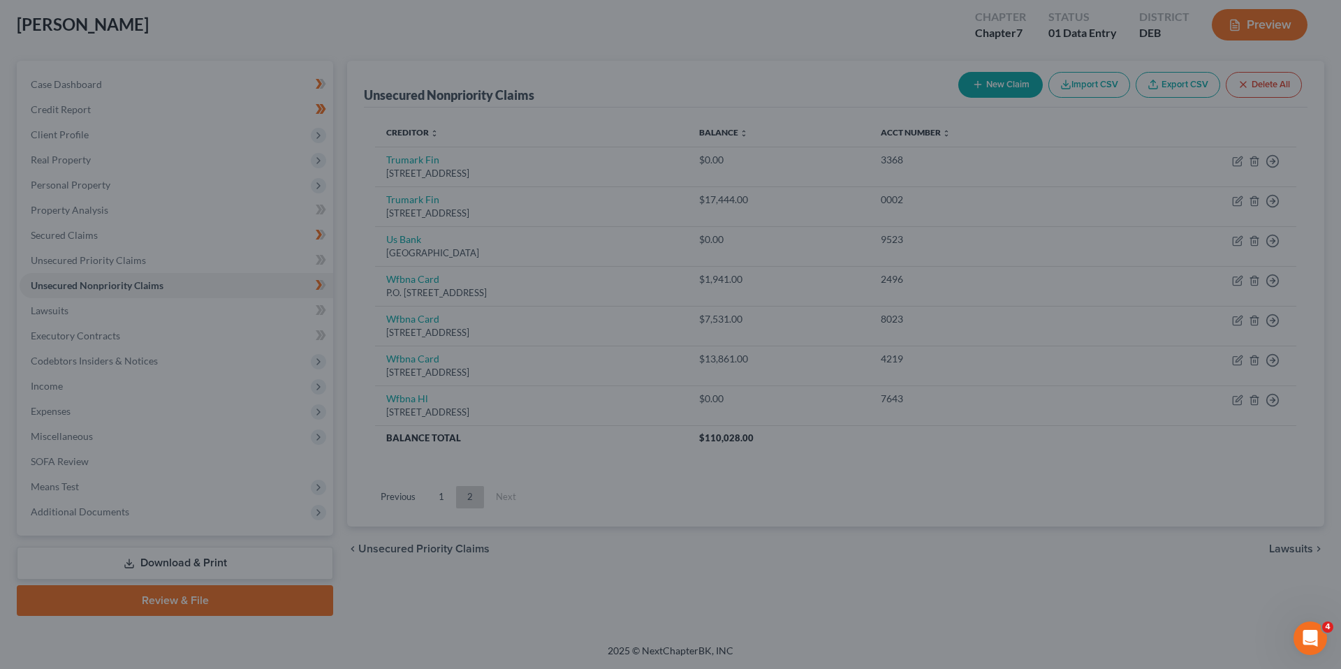
type input "0"
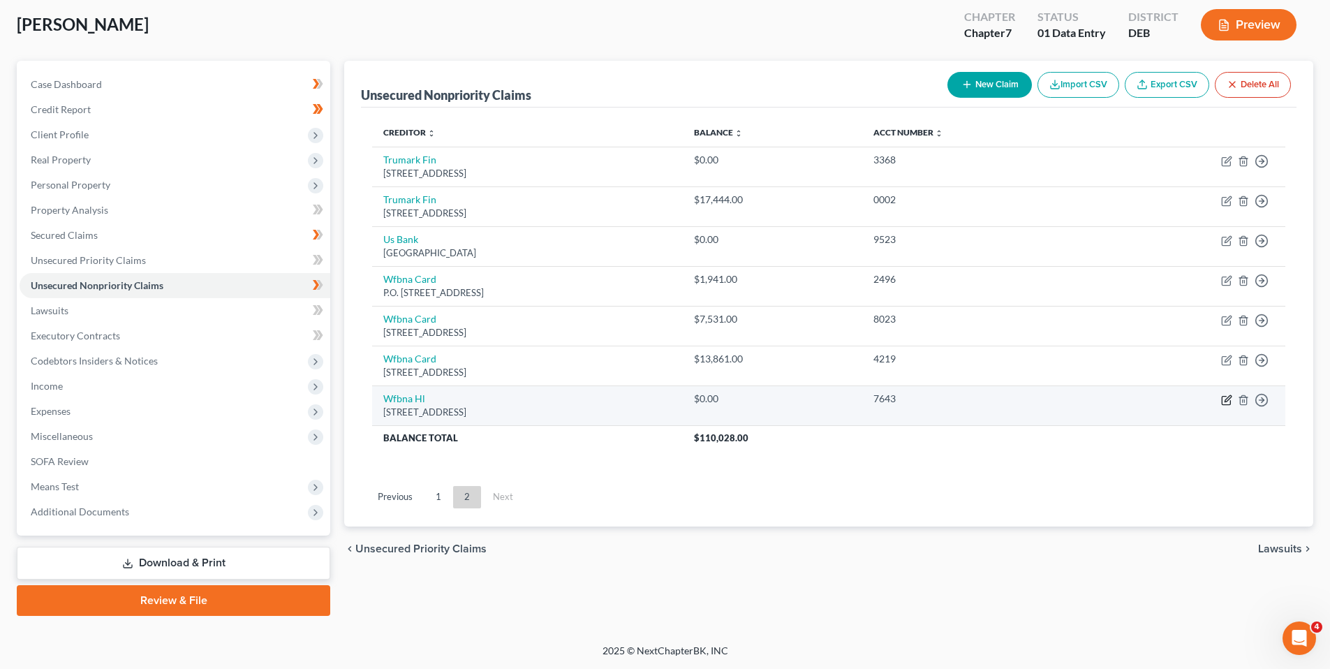
click at [1230, 401] on icon "button" at bounding box center [1226, 400] width 11 height 11
select select "9"
select select "0"
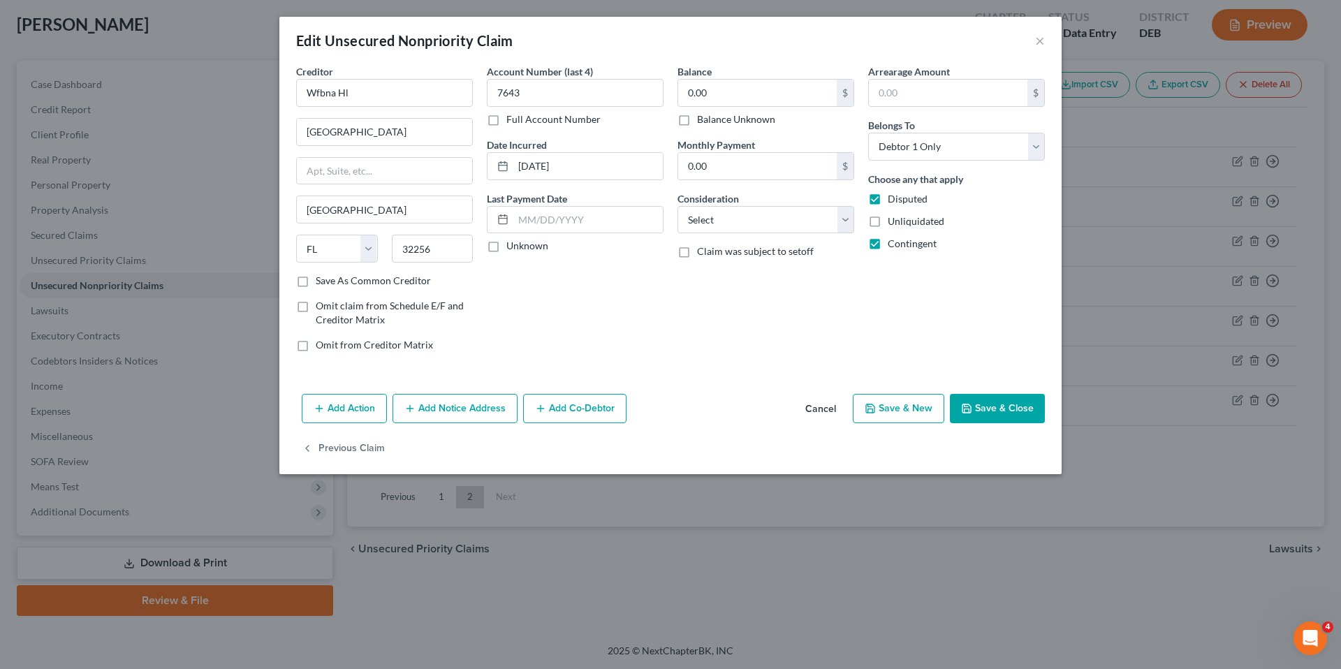
click at [506, 246] on label "Unknown" at bounding box center [527, 246] width 42 height 14
click at [512, 246] on input "Unknown" at bounding box center [516, 243] width 9 height 9
checkbox input "true"
drag, startPoint x: 1017, startPoint y: 406, endPoint x: 1001, endPoint y: 405, distance: 16.1
click at [1017, 406] on button "Save & Close" at bounding box center [997, 408] width 95 height 29
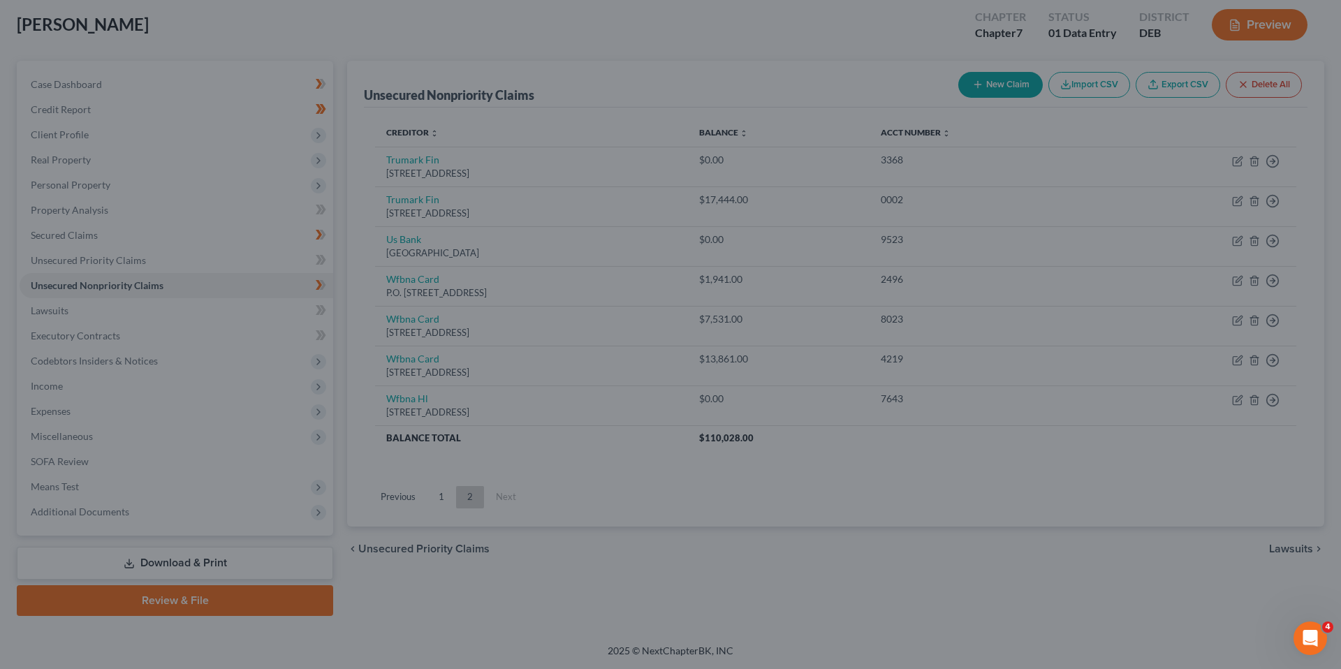
type input "0"
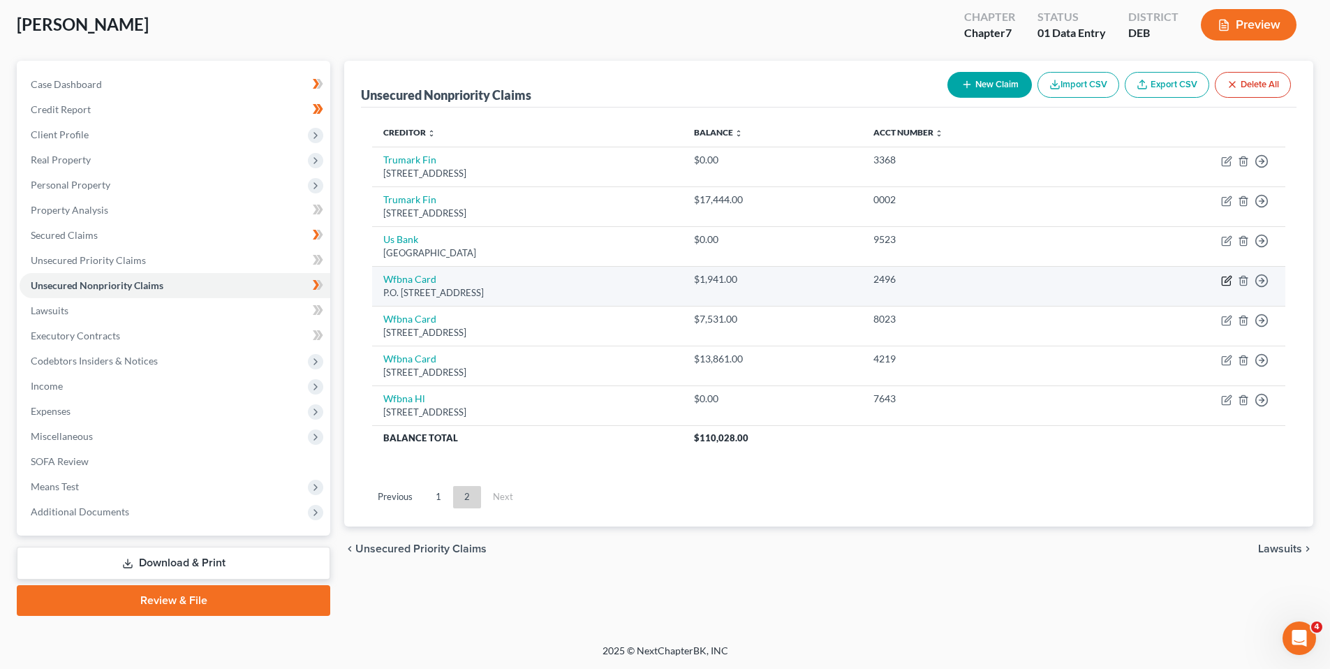
click at [1228, 282] on icon "button" at bounding box center [1226, 280] width 11 height 11
select select "38"
select select "2"
select select "0"
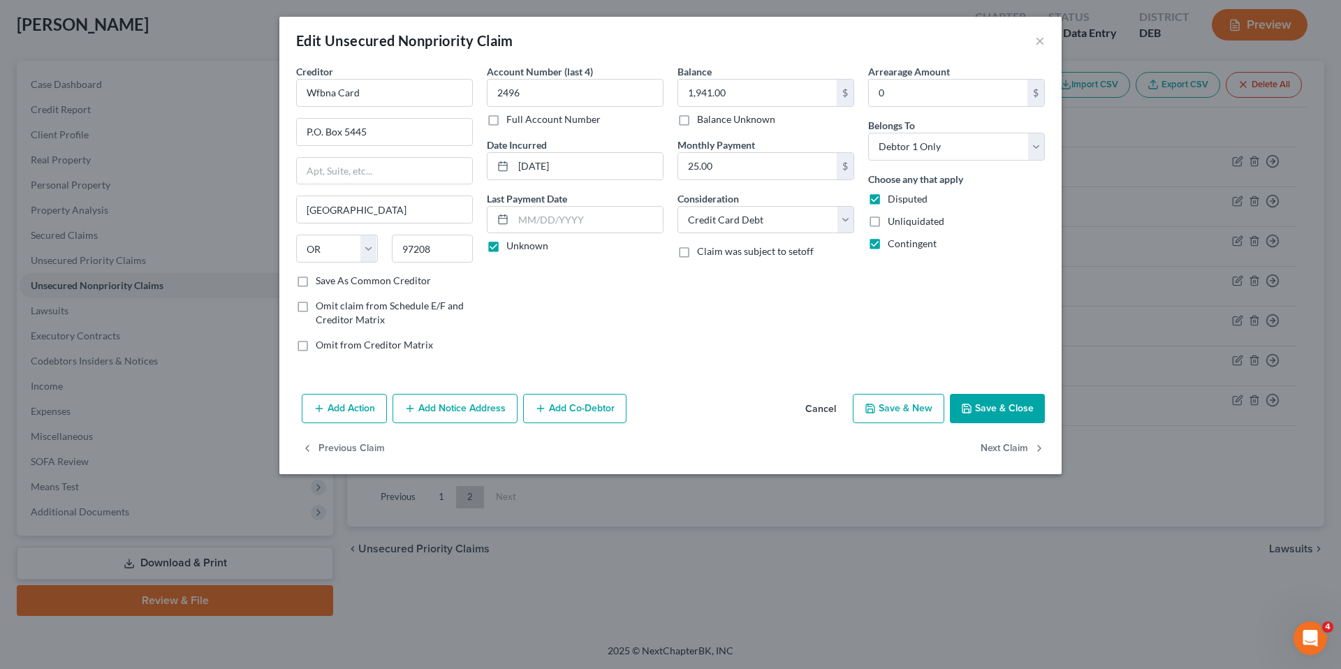
click at [1001, 408] on button "Save & Close" at bounding box center [997, 408] width 95 height 29
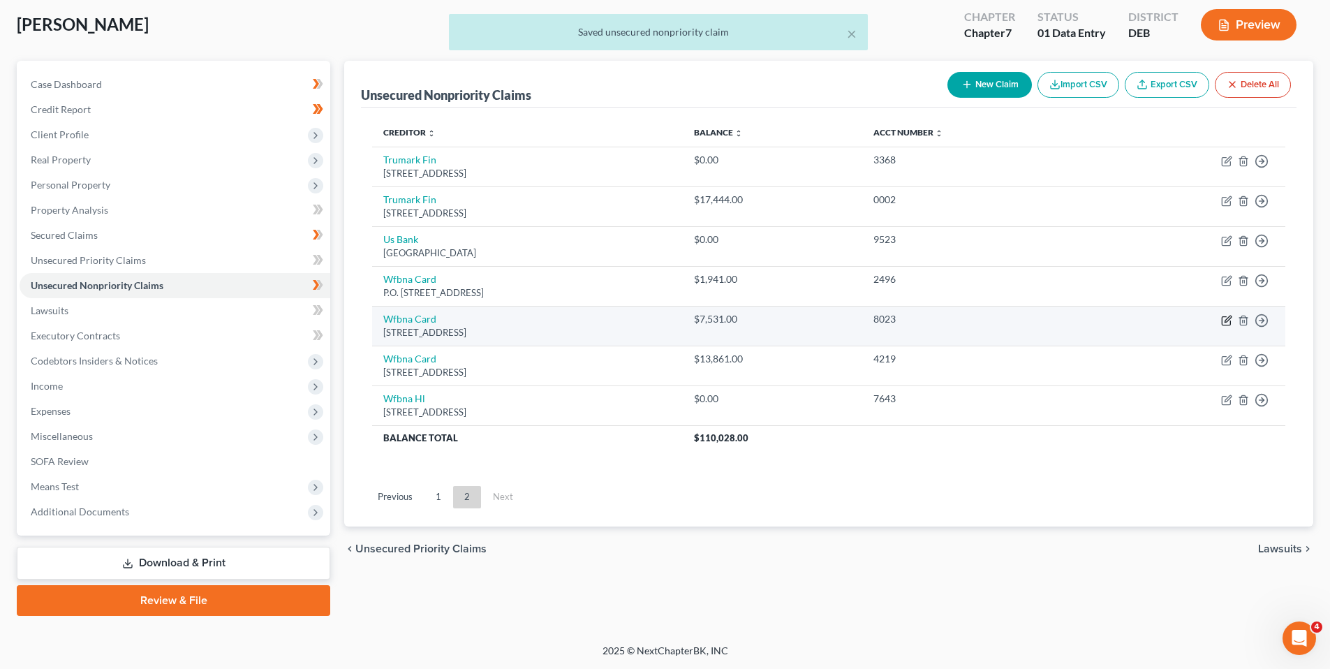
click at [1225, 318] on icon "button" at bounding box center [1226, 320] width 11 height 11
select select "38"
select select "2"
select select "0"
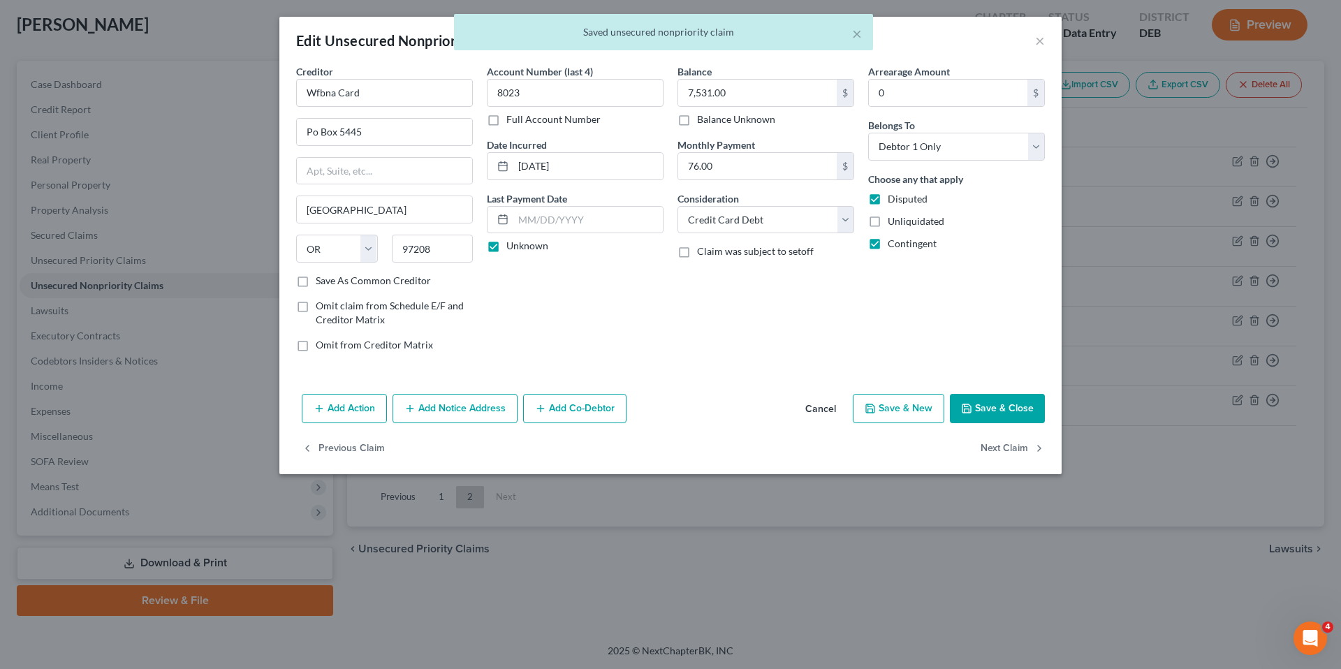
click at [999, 398] on button "Save & Close" at bounding box center [997, 408] width 95 height 29
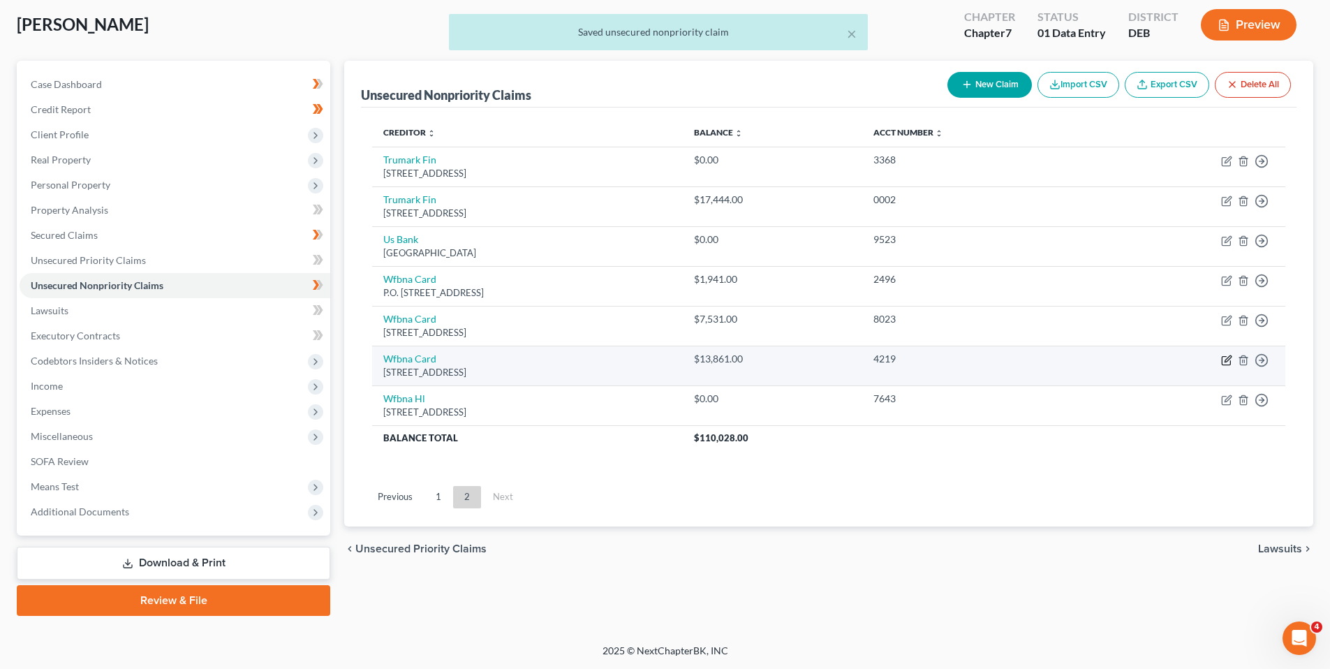
click at [1225, 358] on icon "button" at bounding box center [1226, 360] width 11 height 11
select select "38"
select select "2"
select select "0"
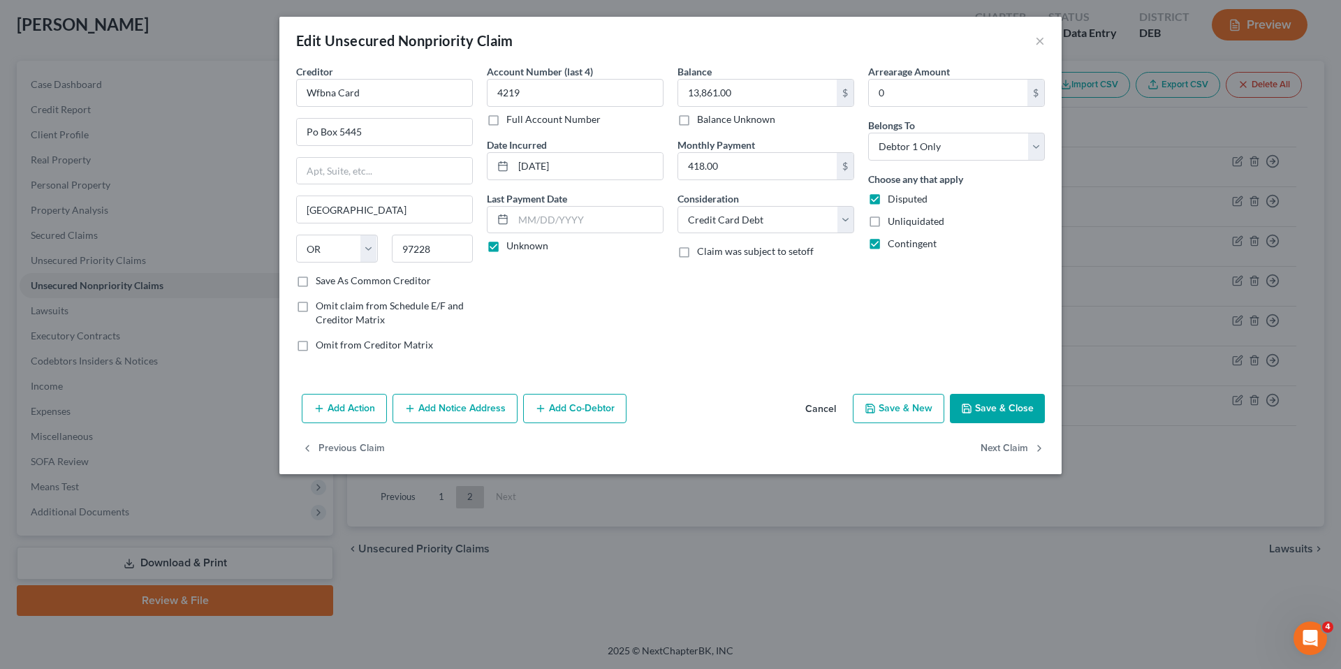
click at [1013, 400] on button "Save & Close" at bounding box center [997, 408] width 95 height 29
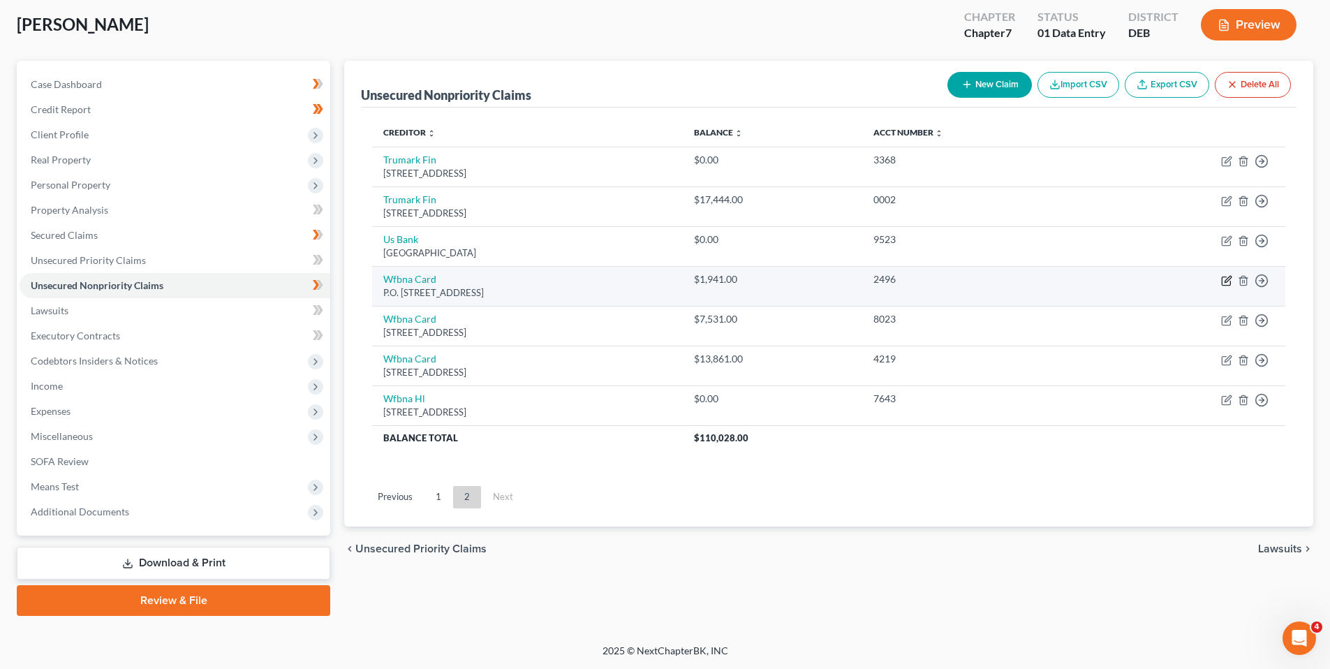
click at [1227, 276] on icon "button" at bounding box center [1226, 280] width 11 height 11
select select "38"
select select "2"
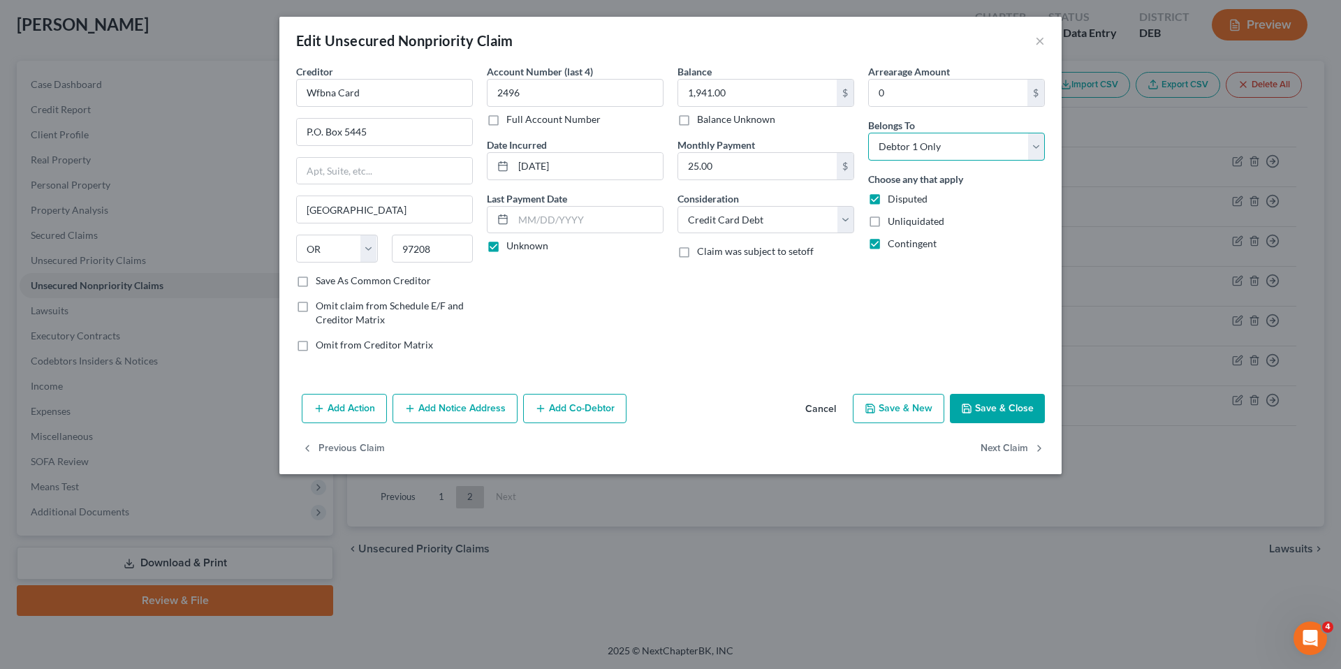
click at [1039, 147] on select "Select Debtor 1 Only Debtor 2 Only Debtor 1 And Debtor 2 Only At Least One Of T…" at bounding box center [956, 147] width 177 height 28
select select "3"
click at [868, 133] on select "Select Debtor 1 Only Debtor 2 Only Debtor 1 And Debtor 2 Only At Least One Of T…" at bounding box center [956, 147] width 177 height 28
click at [571, 406] on button "Add Co-Debtor" at bounding box center [574, 408] width 103 height 29
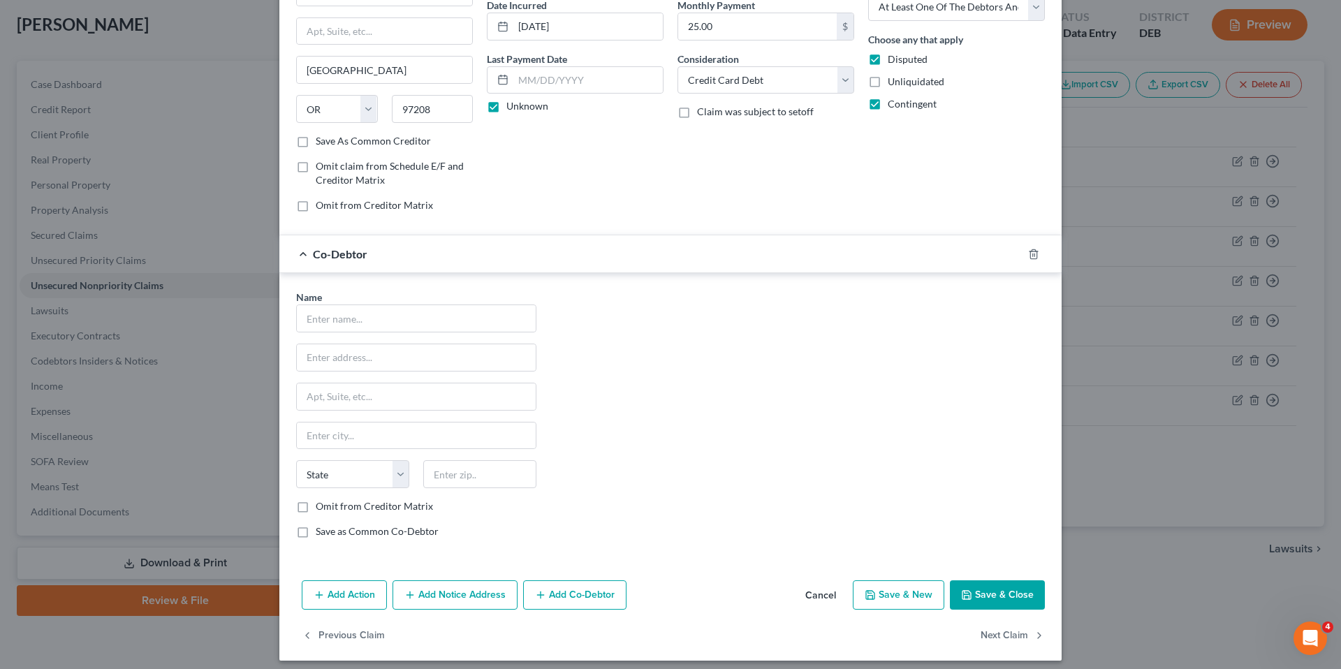
scroll to position [0, 0]
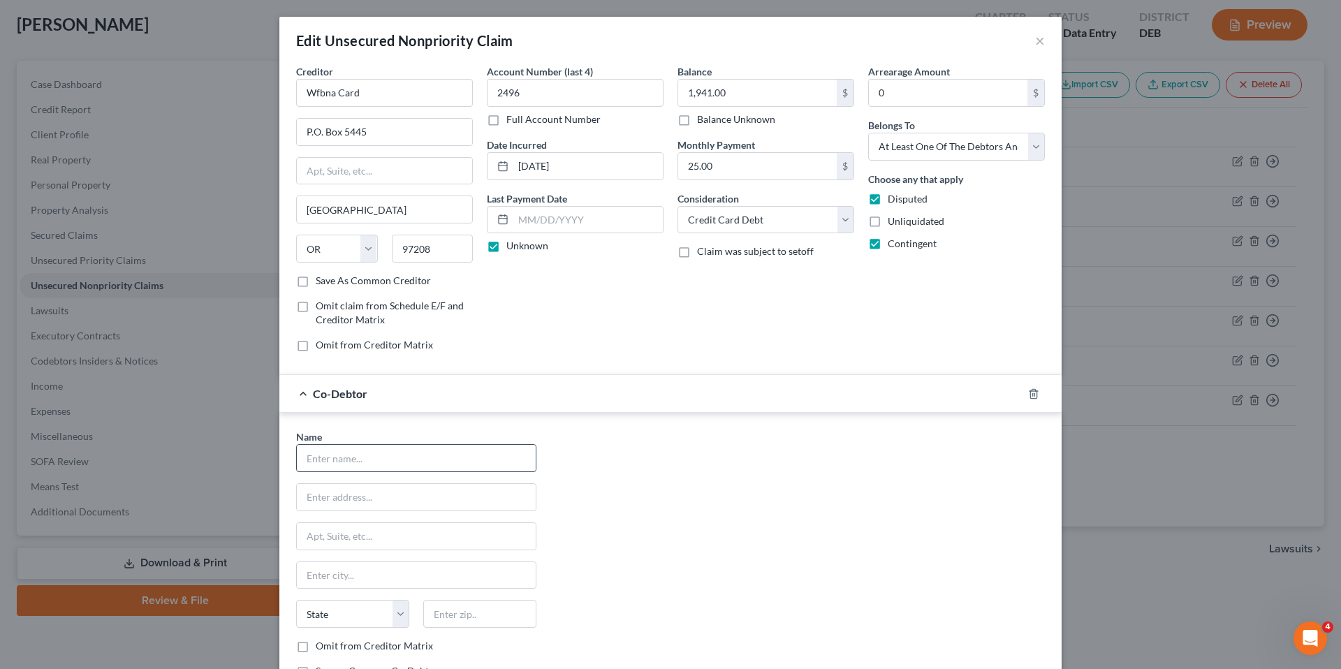
drag, startPoint x: 349, startPoint y: 459, endPoint x: 378, endPoint y: 455, distance: 28.8
click at [349, 459] on input "text" at bounding box center [416, 458] width 239 height 27
type input "Arlene Stanchi-Callaghan"
click at [344, 497] on input "text" at bounding box center [416, 497] width 239 height 27
click at [375, 497] on input "41 N Chimney Cup Ln" at bounding box center [416, 497] width 239 height 27
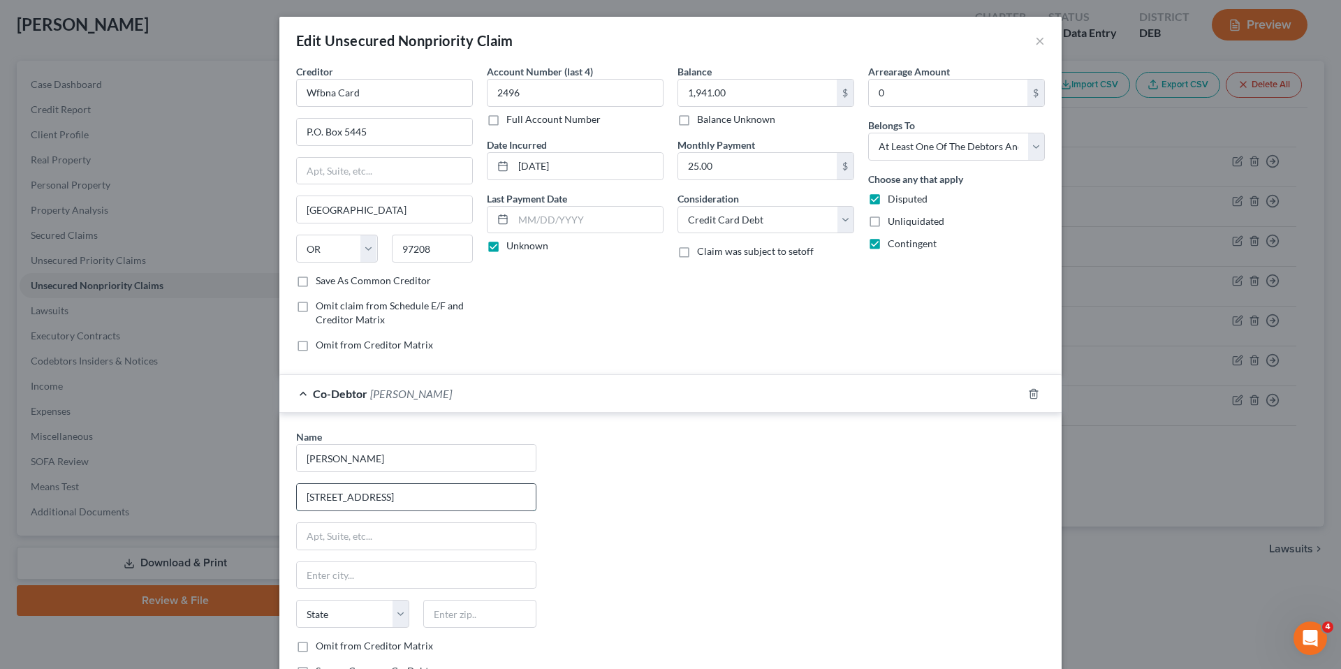
drag, startPoint x: 369, startPoint y: 497, endPoint x: 379, endPoint y: 496, distance: 9.8
click at [370, 497] on input "41 N Chimney Cop Ln" at bounding box center [416, 497] width 239 height 27
type input "41 N Chimney Top Ln"
click at [340, 578] on input "text" at bounding box center [416, 575] width 239 height 27
type input "Felton"
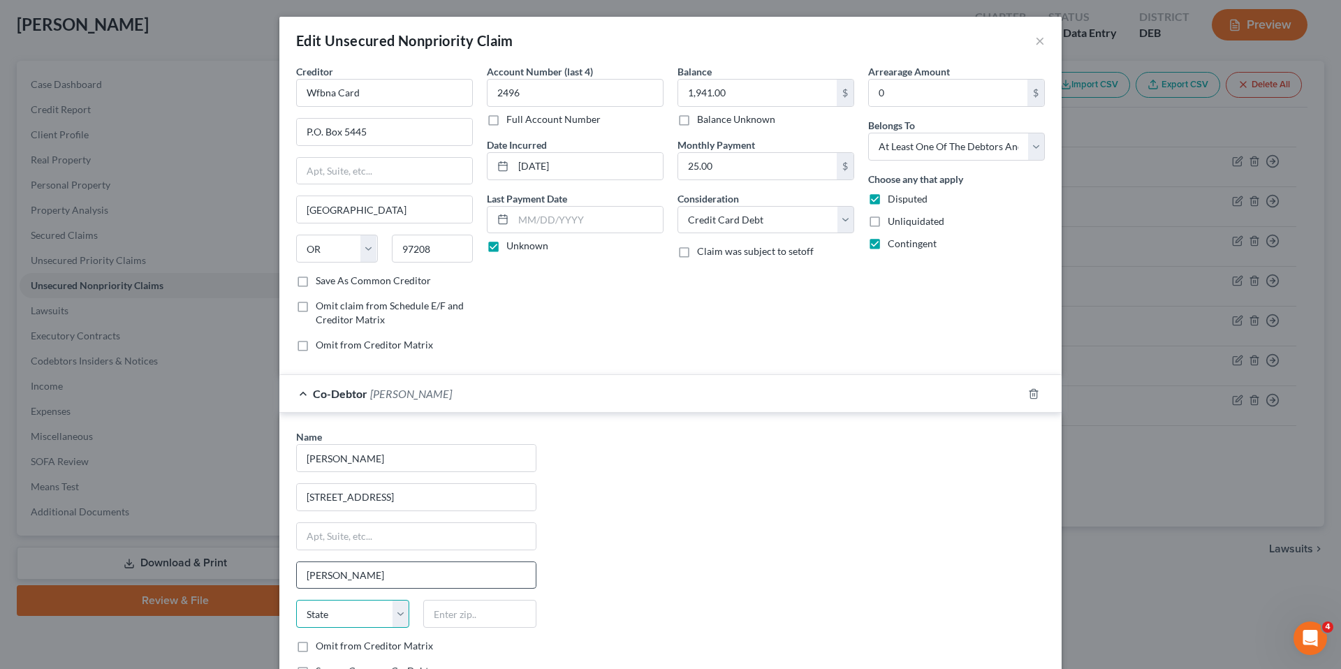
select select "7"
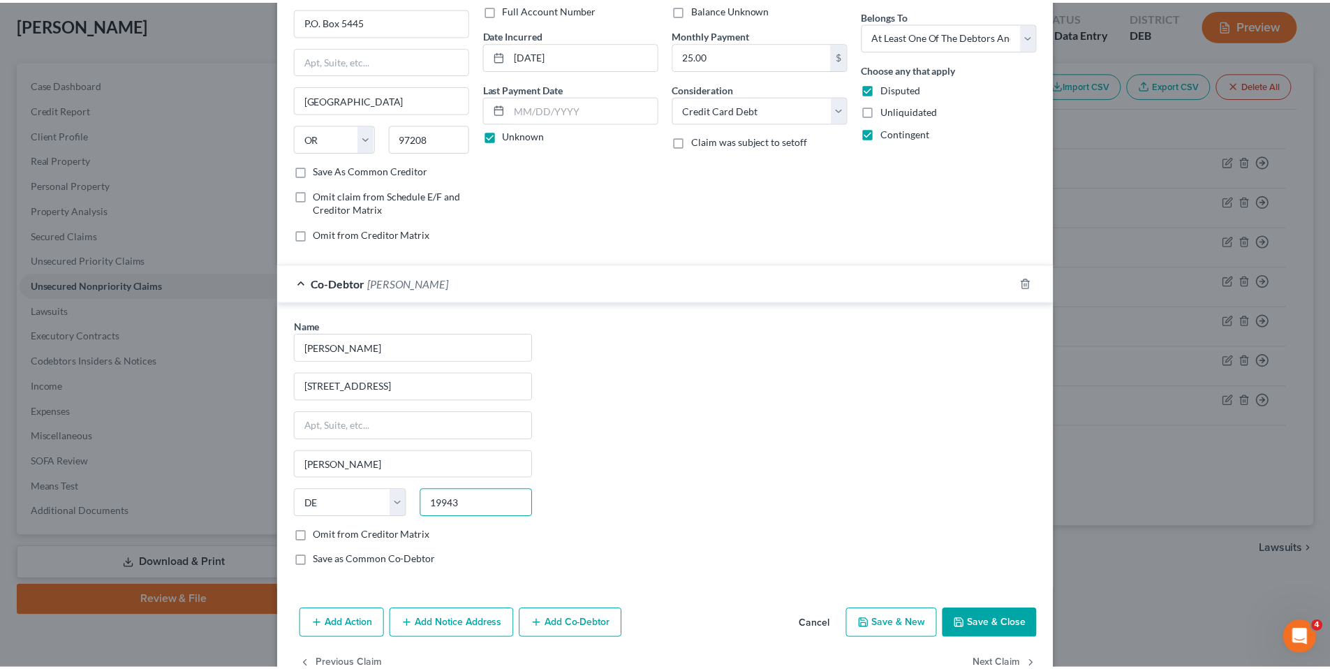
scroll to position [148, 0]
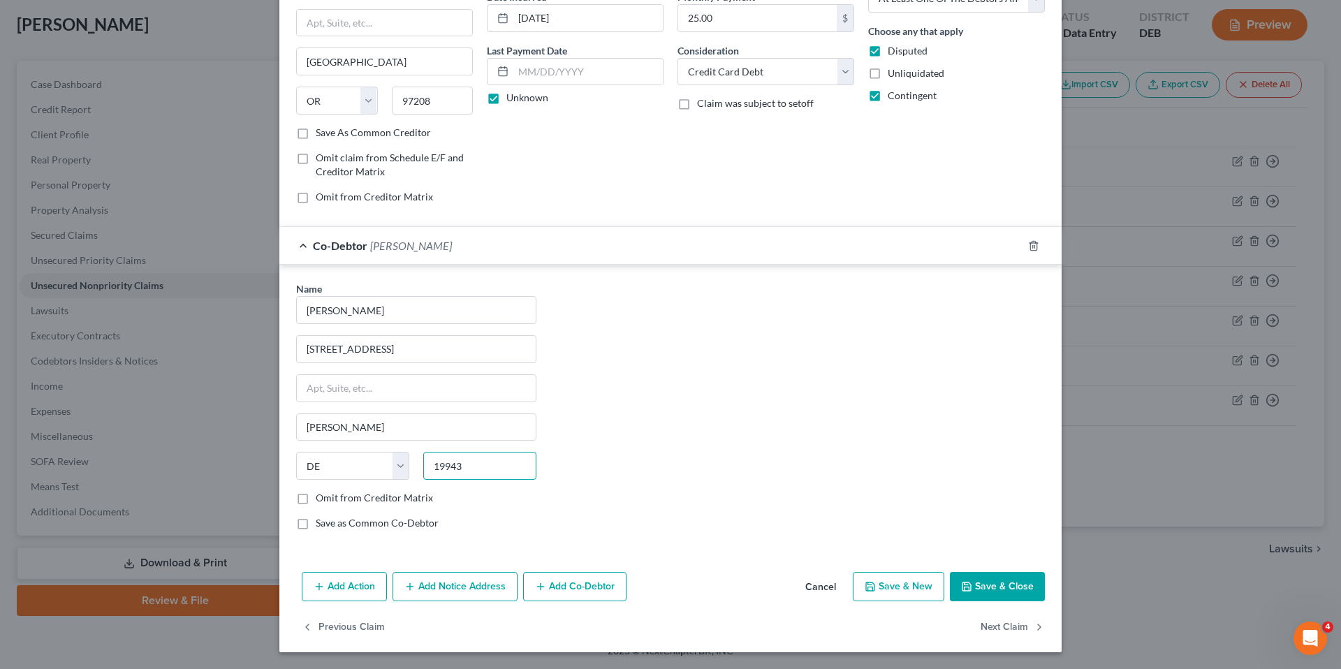
type input "19943"
drag, startPoint x: 371, startPoint y: 546, endPoint x: 364, endPoint y: 542, distance: 8.1
click at [371, 546] on div "Name * Arlene Stanchi-Callaghan 41 N Chimney Top Ln Felton State AL AK AR AZ CA…" at bounding box center [670, 409] width 782 height 288
click at [997, 582] on button "Save & Close" at bounding box center [997, 586] width 95 height 29
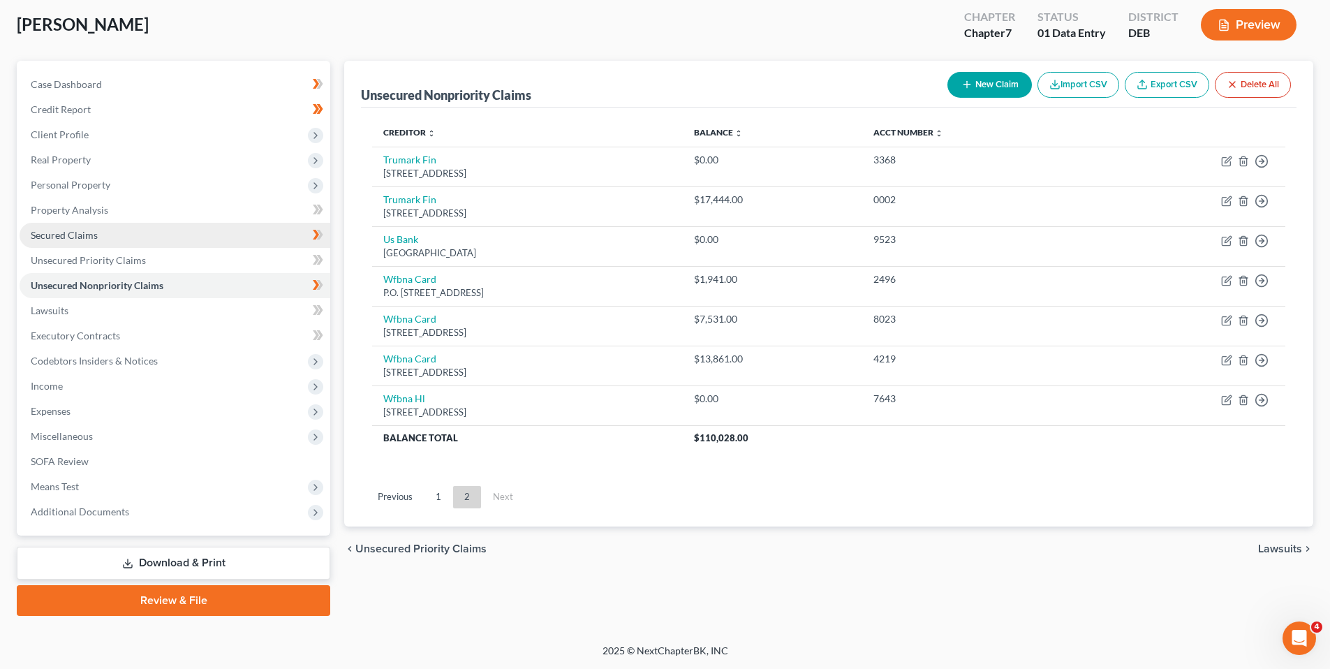
drag, startPoint x: 75, startPoint y: 232, endPoint x: 98, endPoint y: 229, distance: 23.2
click at [76, 232] on span "Secured Claims" at bounding box center [64, 235] width 67 height 12
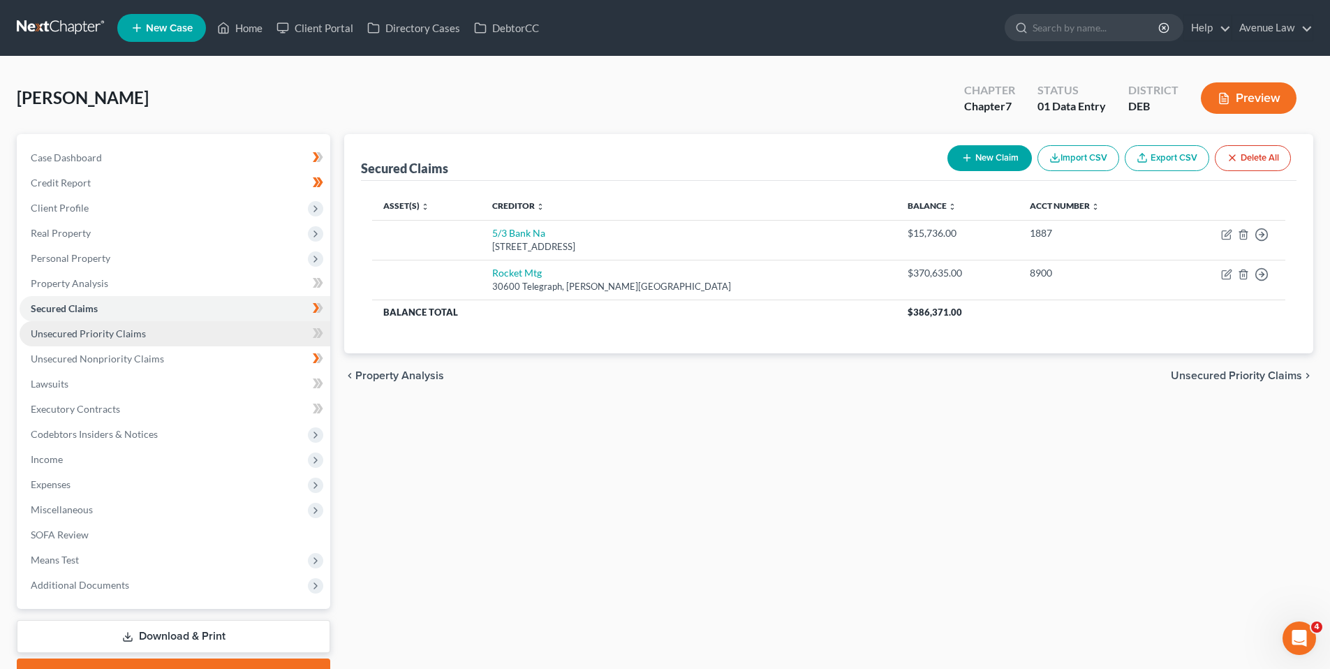
drag, startPoint x: 128, startPoint y: 333, endPoint x: 139, endPoint y: 334, distance: 10.5
click at [129, 333] on span "Unsecured Priority Claims" at bounding box center [88, 334] width 115 height 12
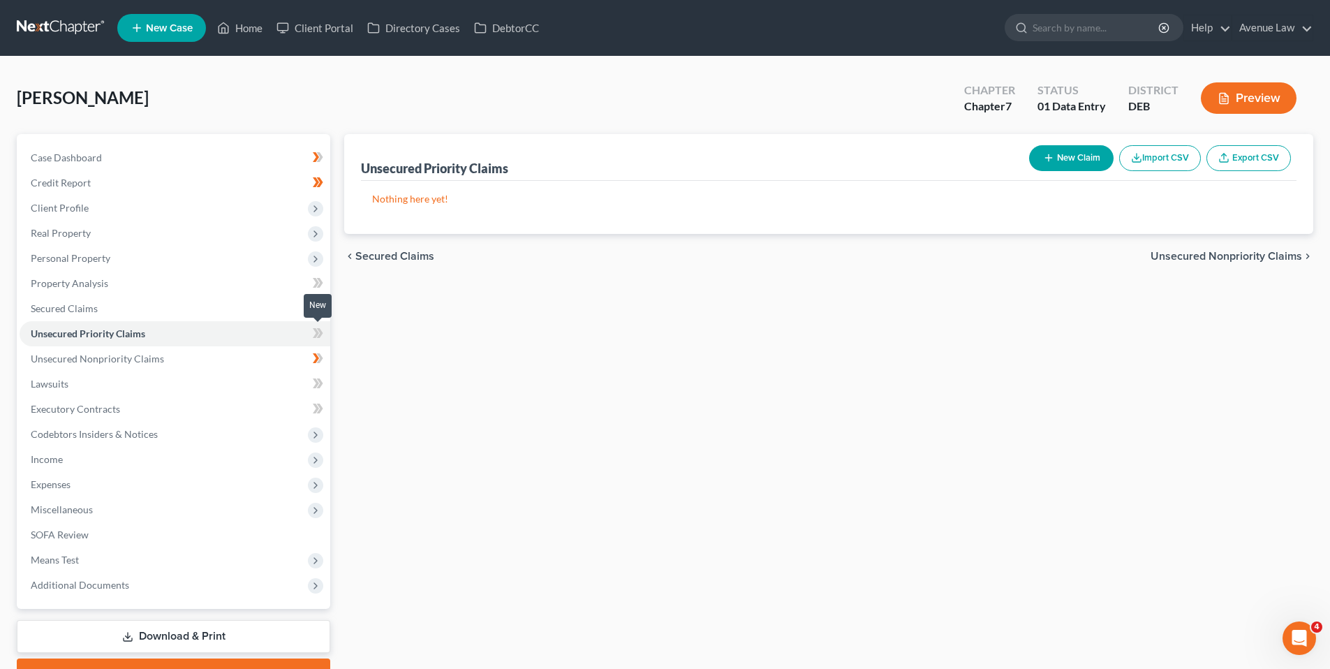
click at [316, 334] on icon at bounding box center [316, 333] width 6 height 10
drag, startPoint x: 80, startPoint y: 153, endPoint x: 8, endPoint y: 159, distance: 71.4
click at [80, 153] on span "Case Dashboard" at bounding box center [66, 158] width 71 height 12
select select "0"
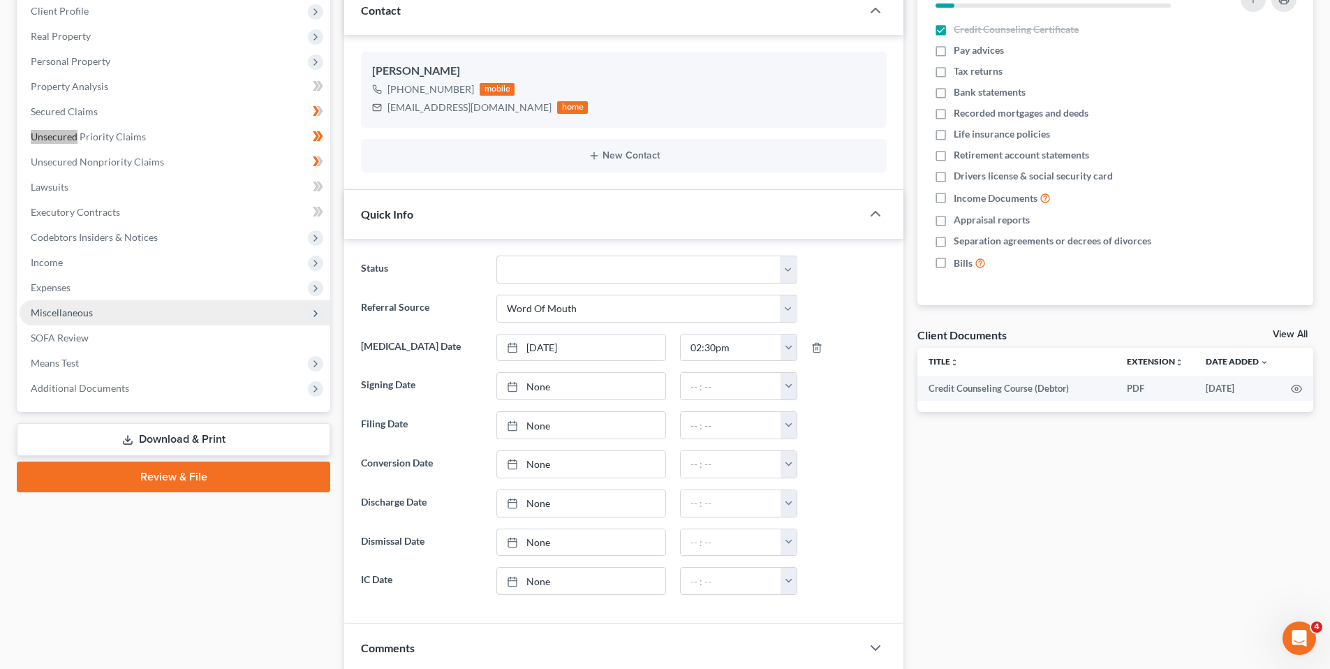
scroll to position [209, 0]
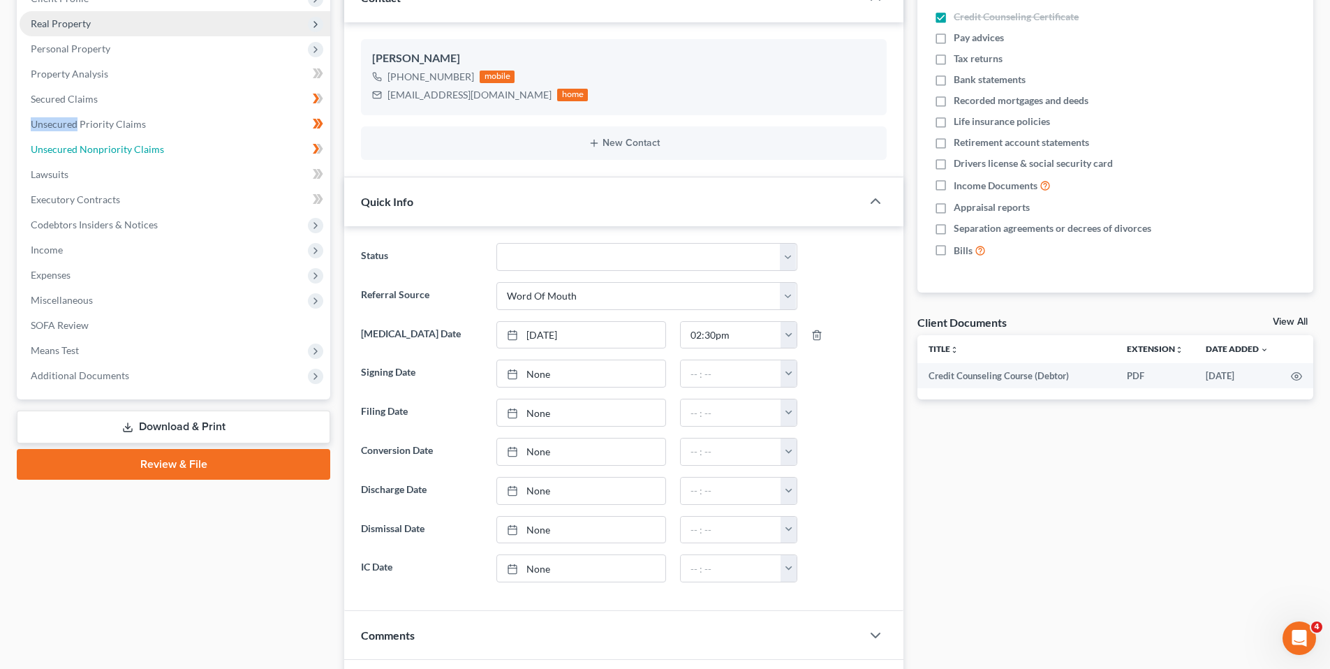
drag, startPoint x: 104, startPoint y: 147, endPoint x: 223, endPoint y: 149, distance: 118.7
click at [104, 147] on span "Unsecured Nonpriority Claims" at bounding box center [97, 149] width 133 height 12
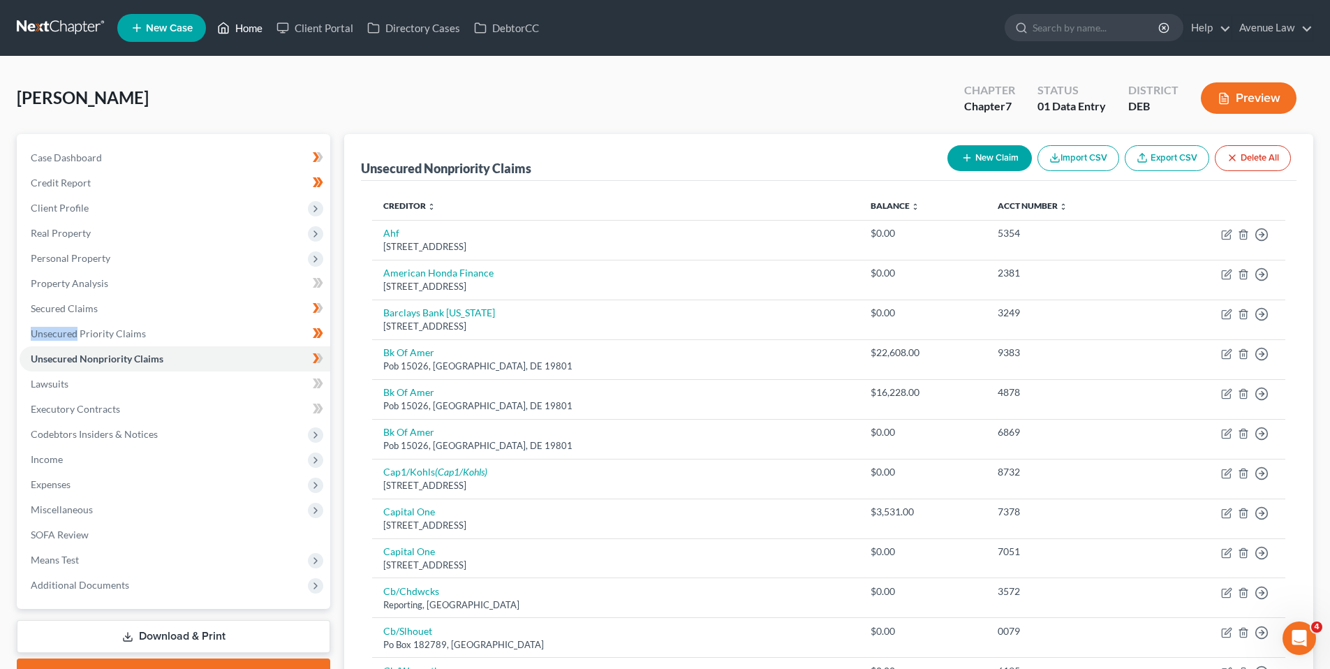
click at [244, 27] on link "Home" at bounding box center [239, 27] width 59 height 25
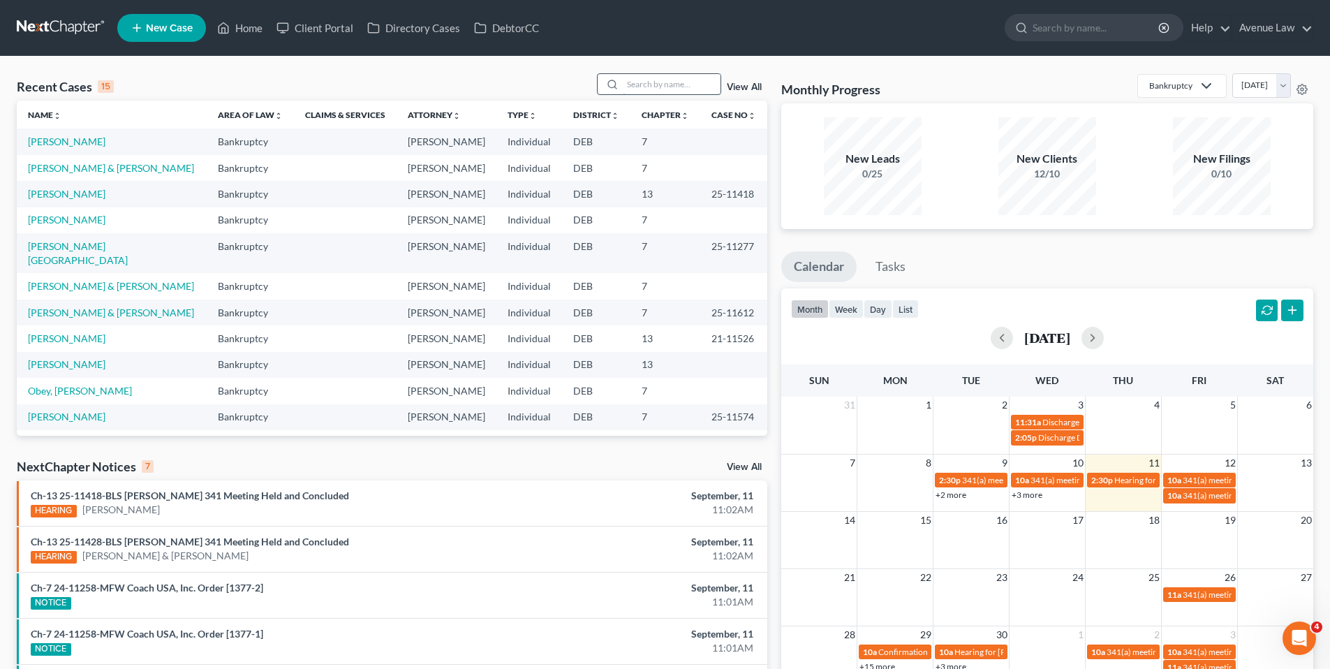
click at [656, 84] on input "search" at bounding box center [672, 84] width 98 height 20
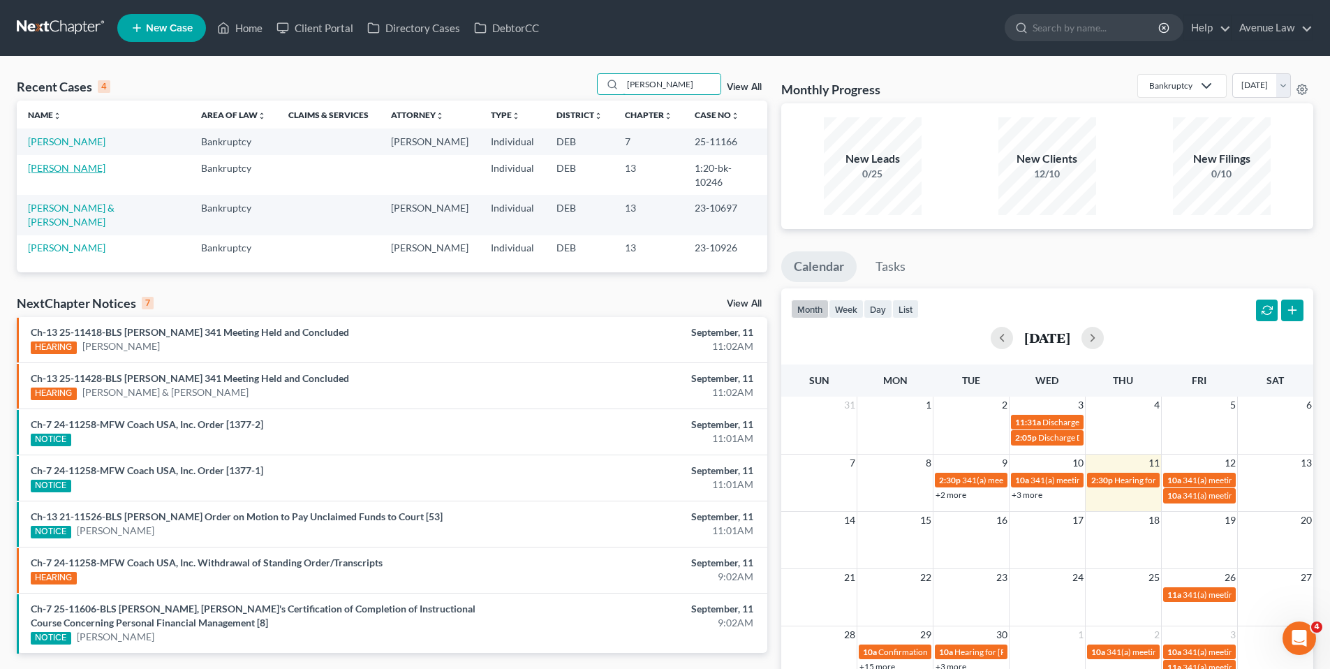
type input "steven"
click at [67, 165] on link "[PERSON_NAME]" at bounding box center [67, 168] width 78 height 12
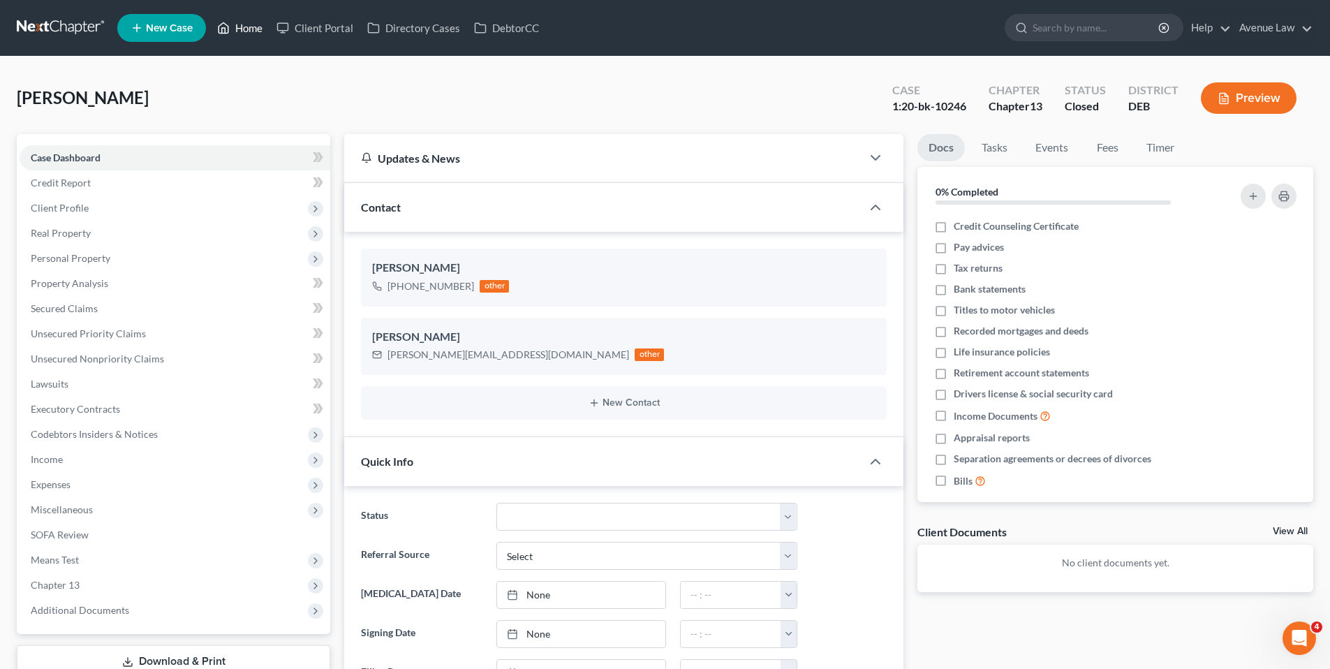
click at [245, 29] on link "Home" at bounding box center [239, 27] width 59 height 25
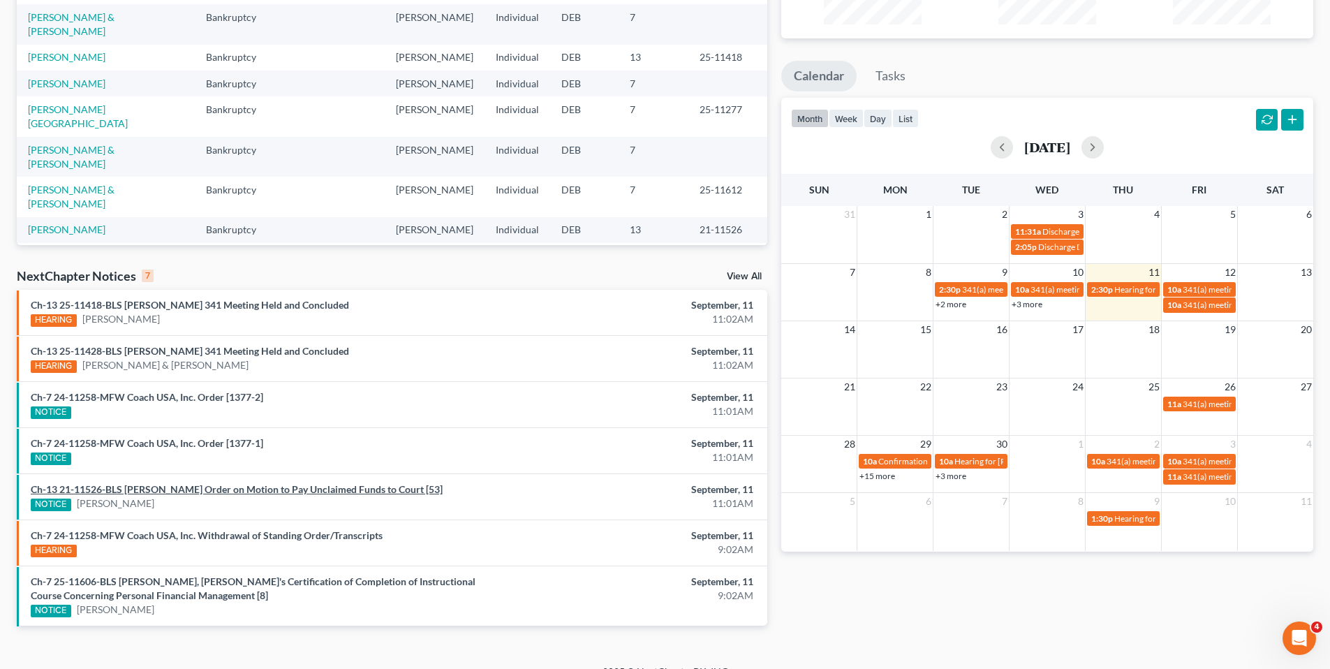
scroll to position [209, 0]
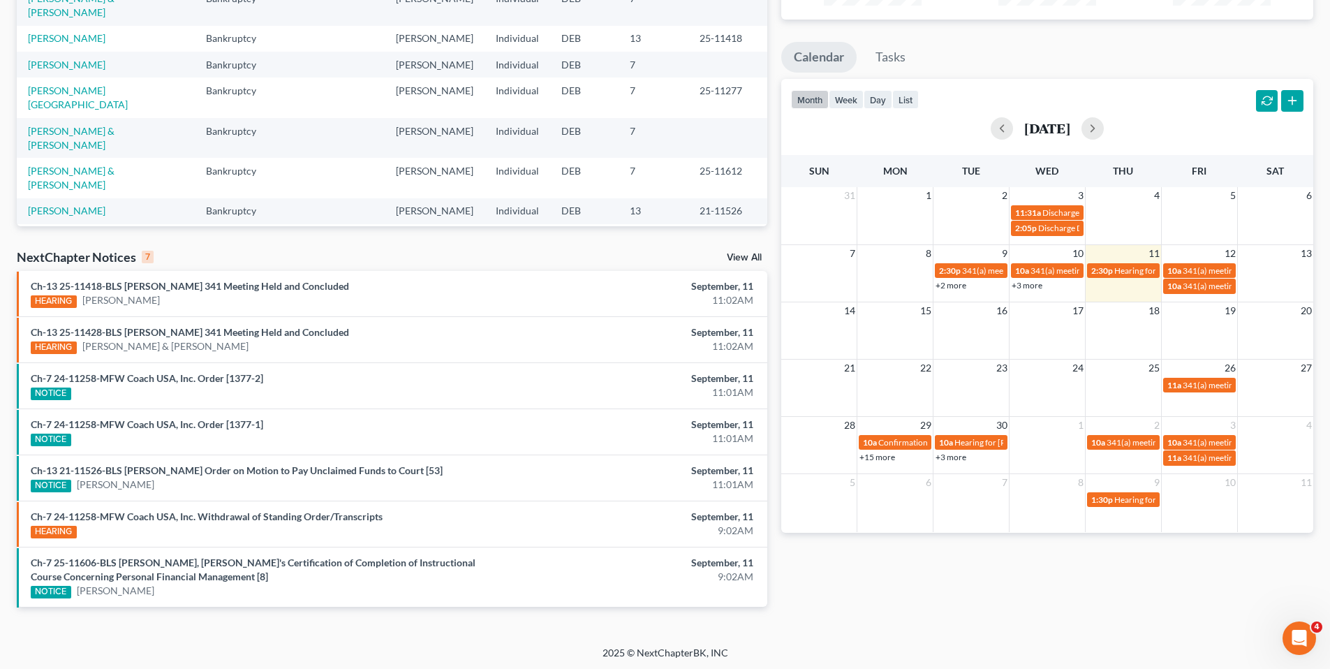
click at [747, 252] on div "NextChapter Notices 7 View All" at bounding box center [392, 260] width 751 height 22
click at [738, 256] on link "View All" at bounding box center [744, 258] width 35 height 10
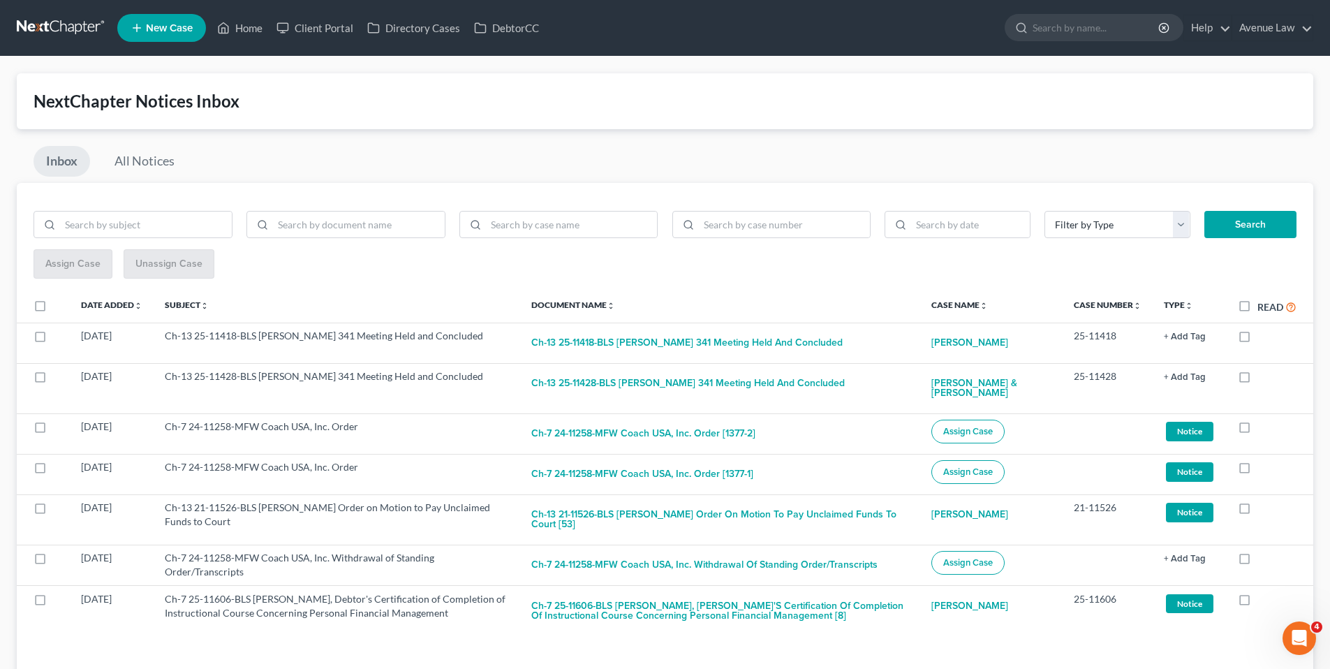
click at [1258, 304] on label "Read" at bounding box center [1277, 307] width 39 height 16
click at [1263, 304] on input "Read" at bounding box center [1267, 303] width 9 height 9
checkbox input "true"
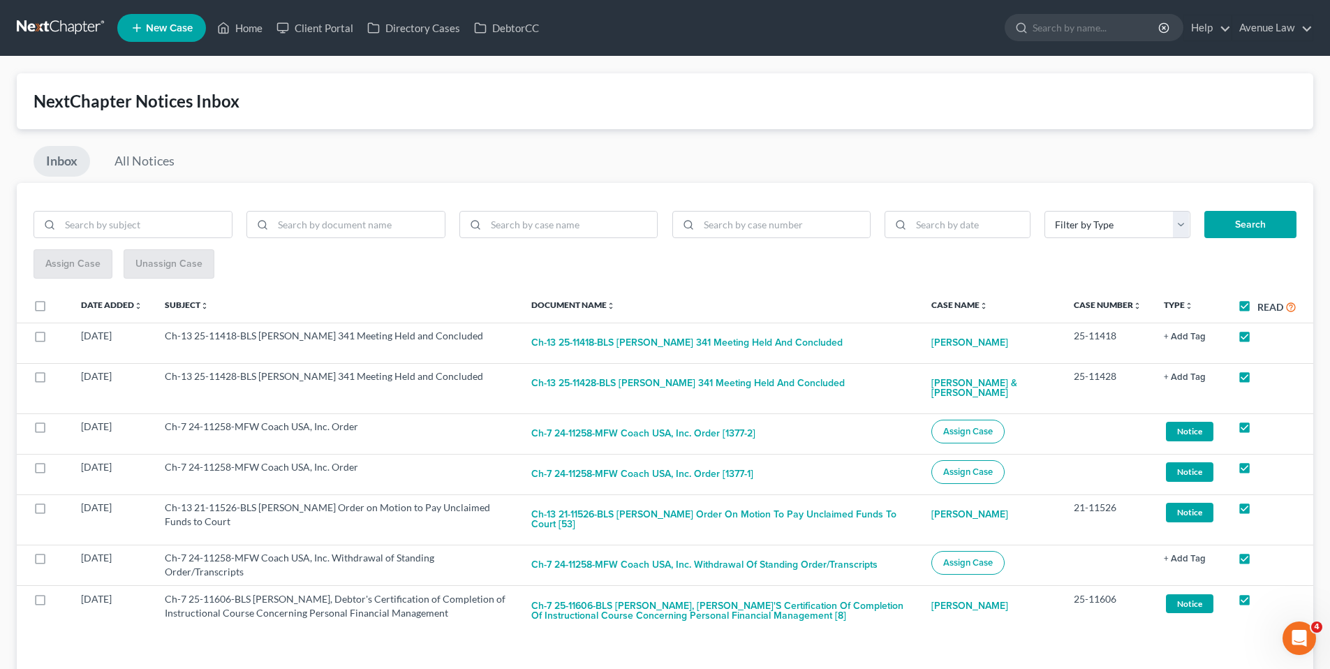
checkbox input "true"
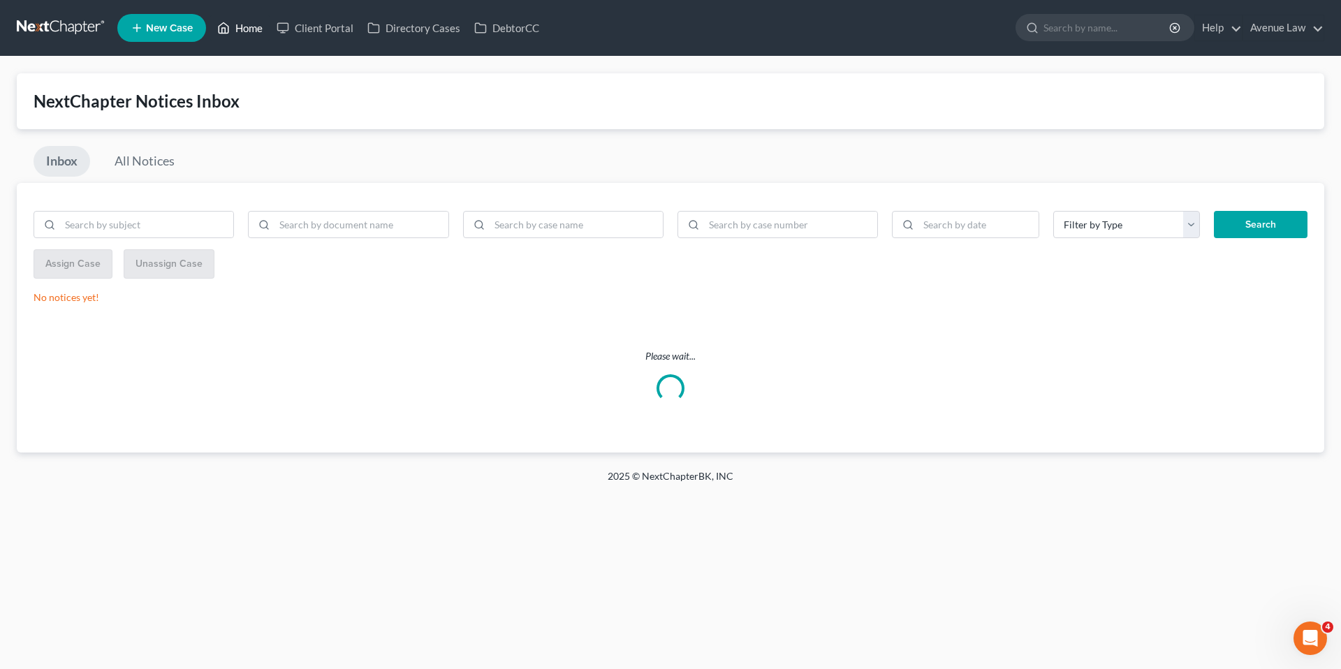
click at [241, 25] on link "Home" at bounding box center [239, 27] width 59 height 25
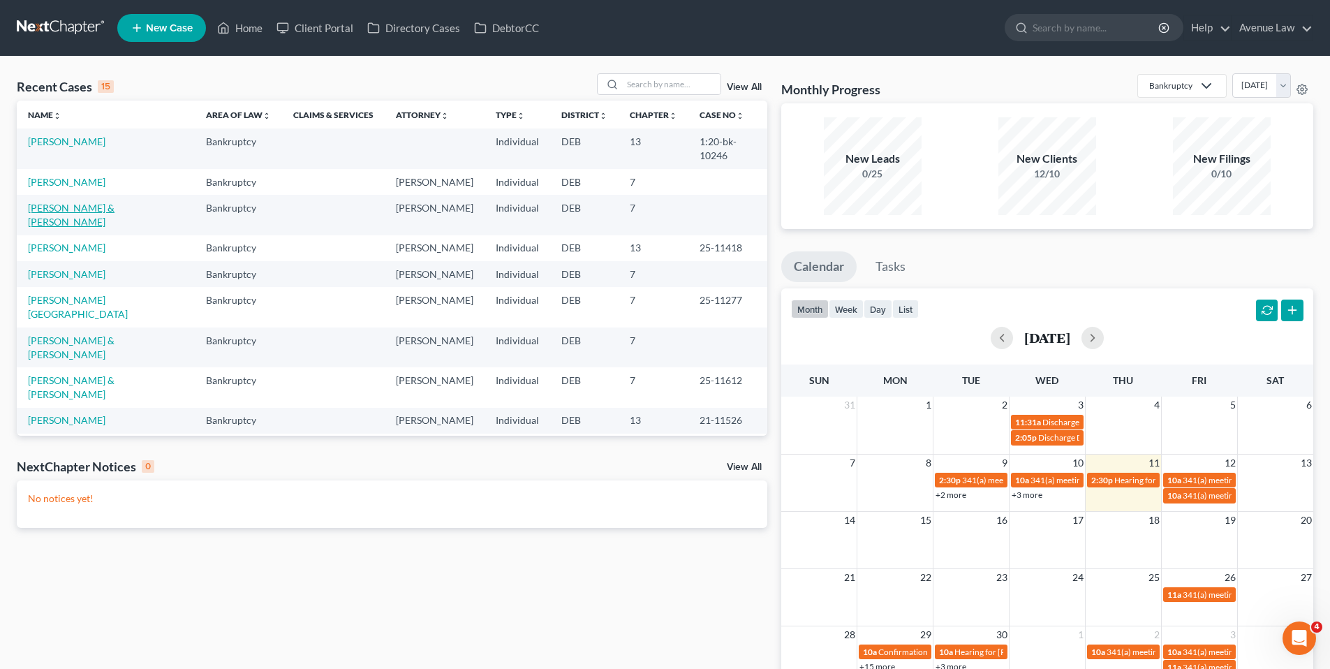
click at [64, 223] on link "[PERSON_NAME] & [PERSON_NAME]" at bounding box center [71, 215] width 87 height 26
select select "0"
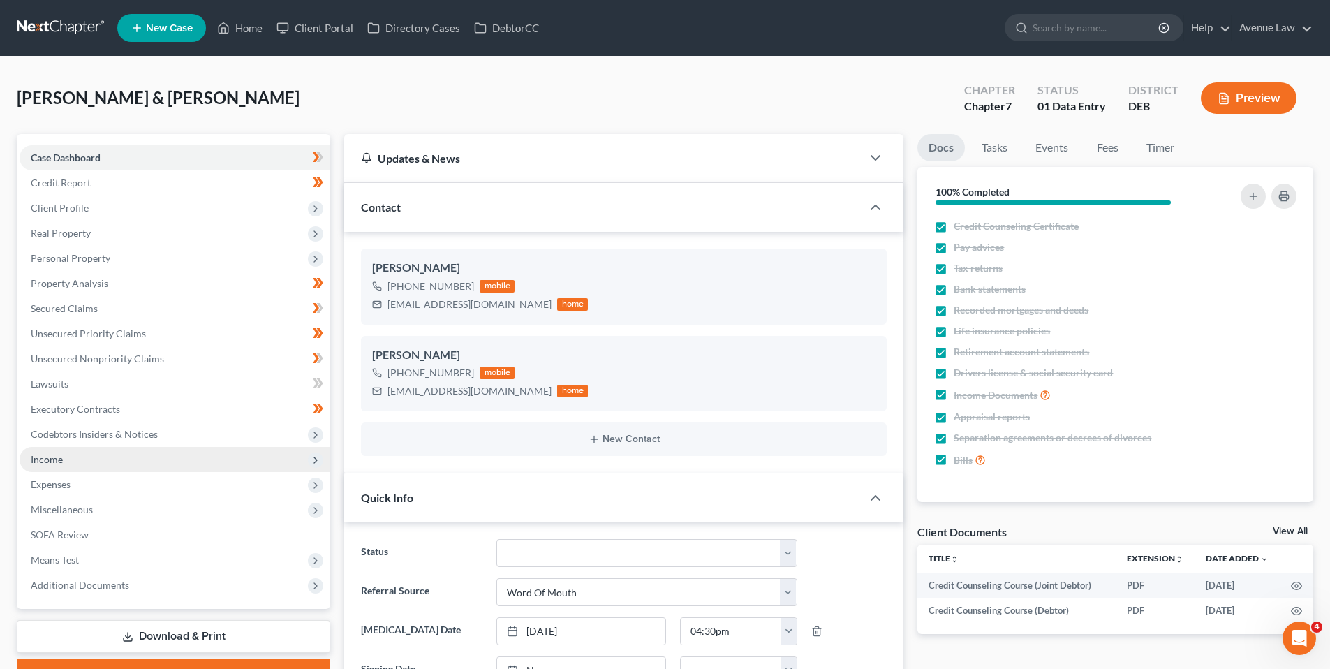
click at [52, 459] on span "Income" at bounding box center [47, 459] width 32 height 12
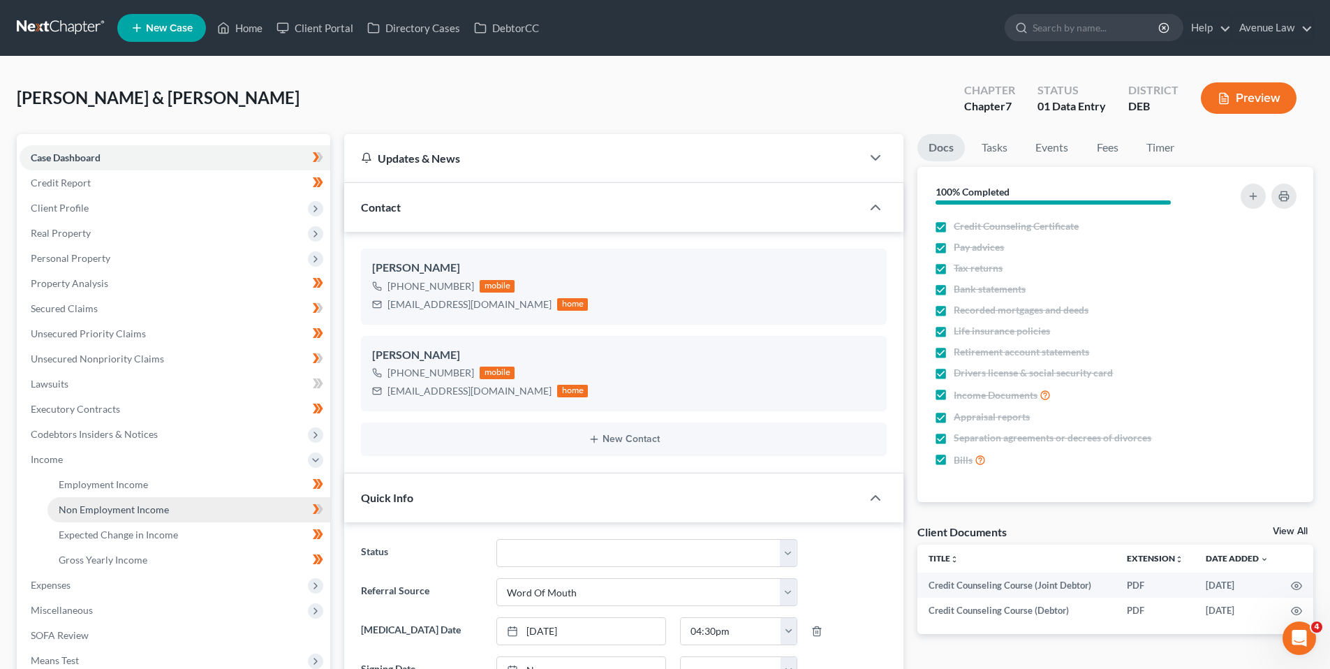
click at [81, 507] on span "Non Employment Income" at bounding box center [114, 509] width 110 height 12
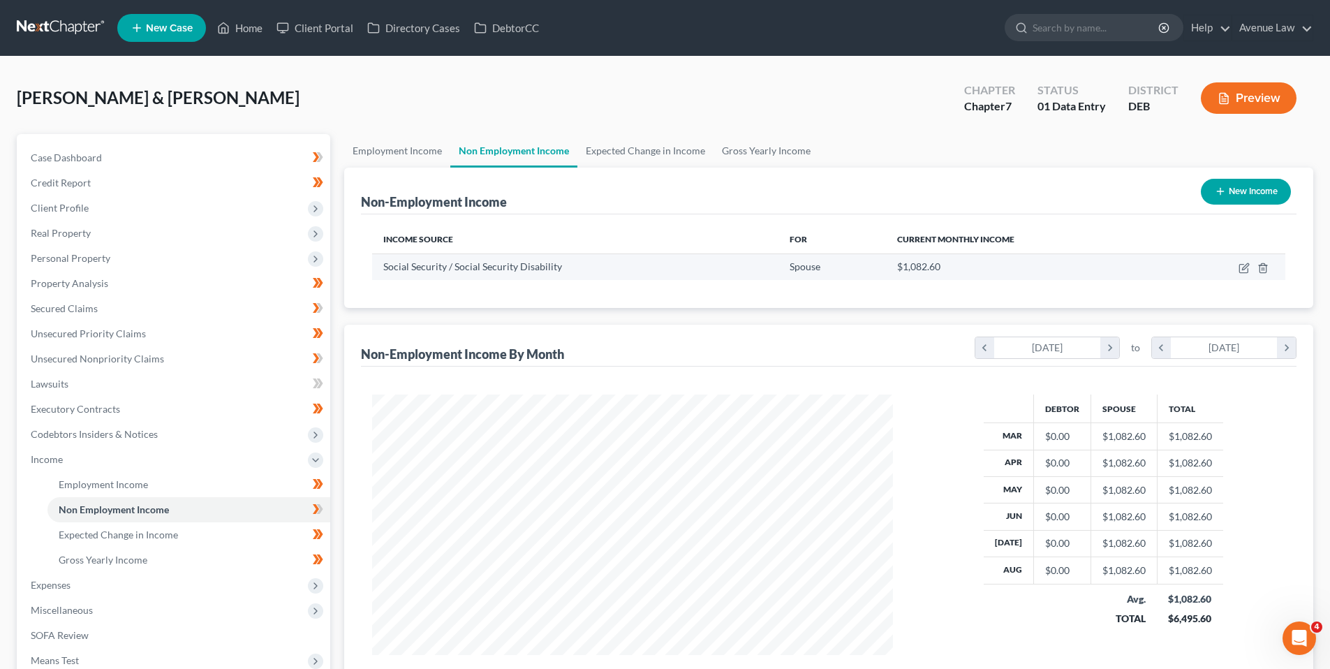
scroll to position [260, 549]
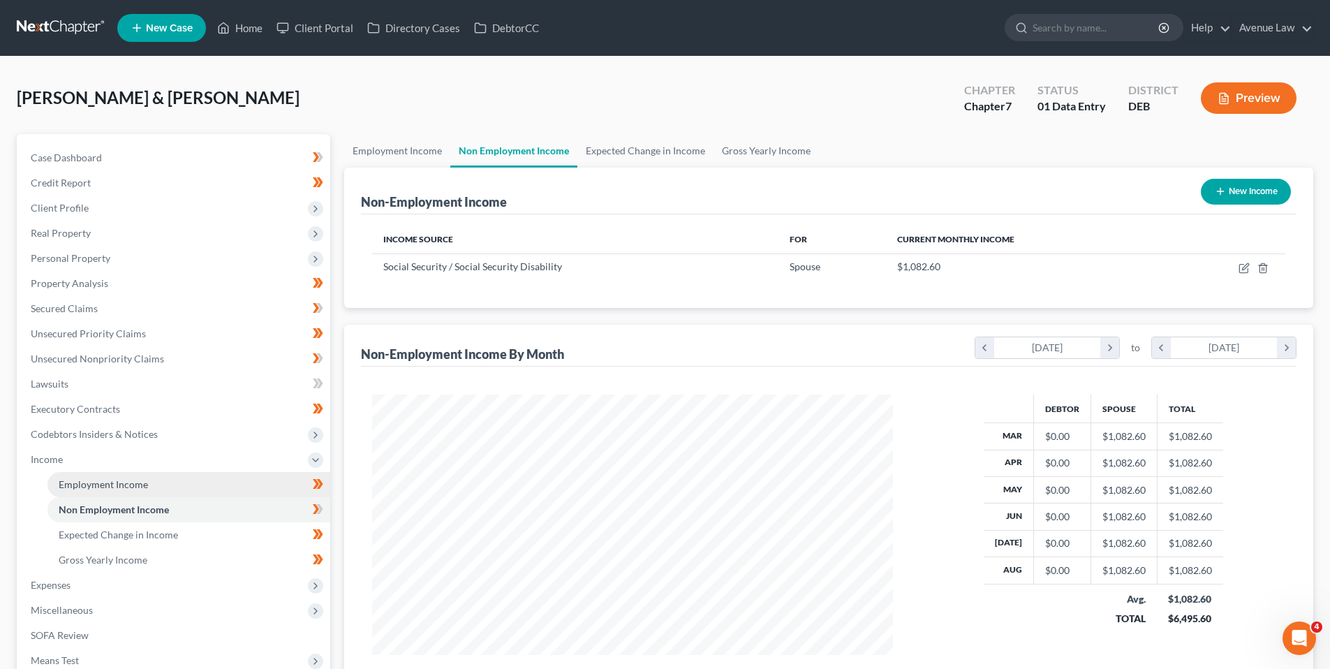
click at [97, 486] on span "Employment Income" at bounding box center [103, 484] width 89 height 12
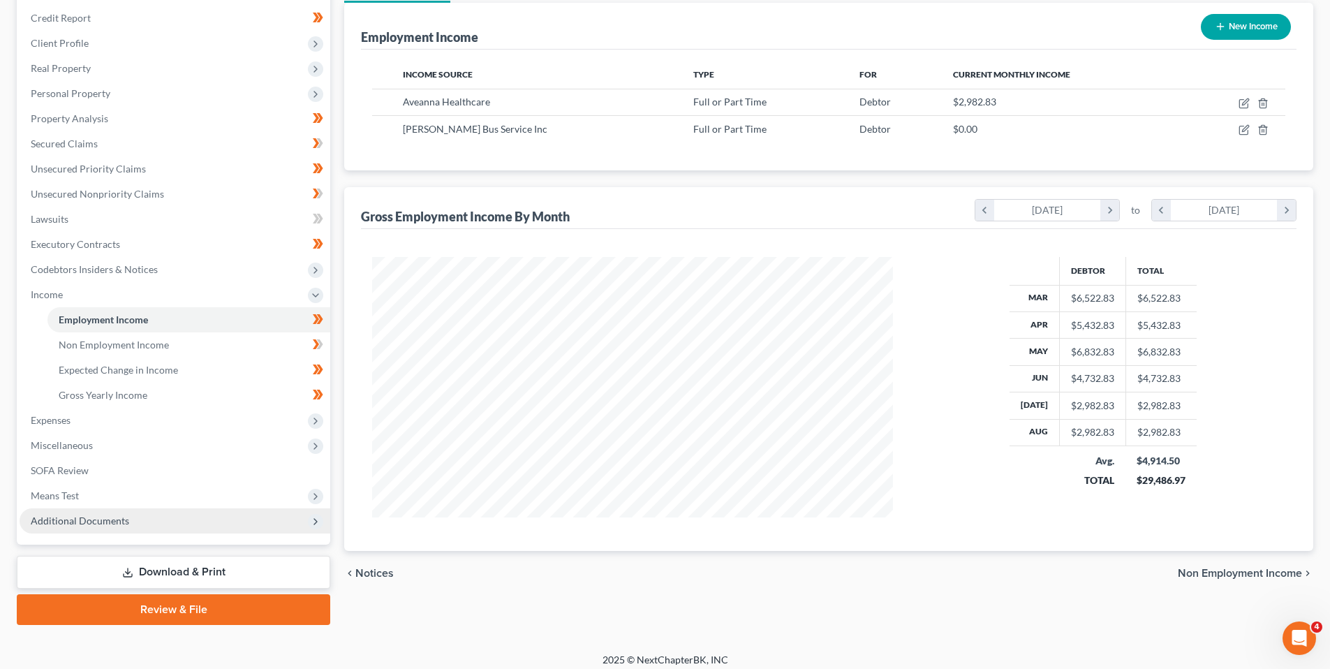
scroll to position [174, 0]
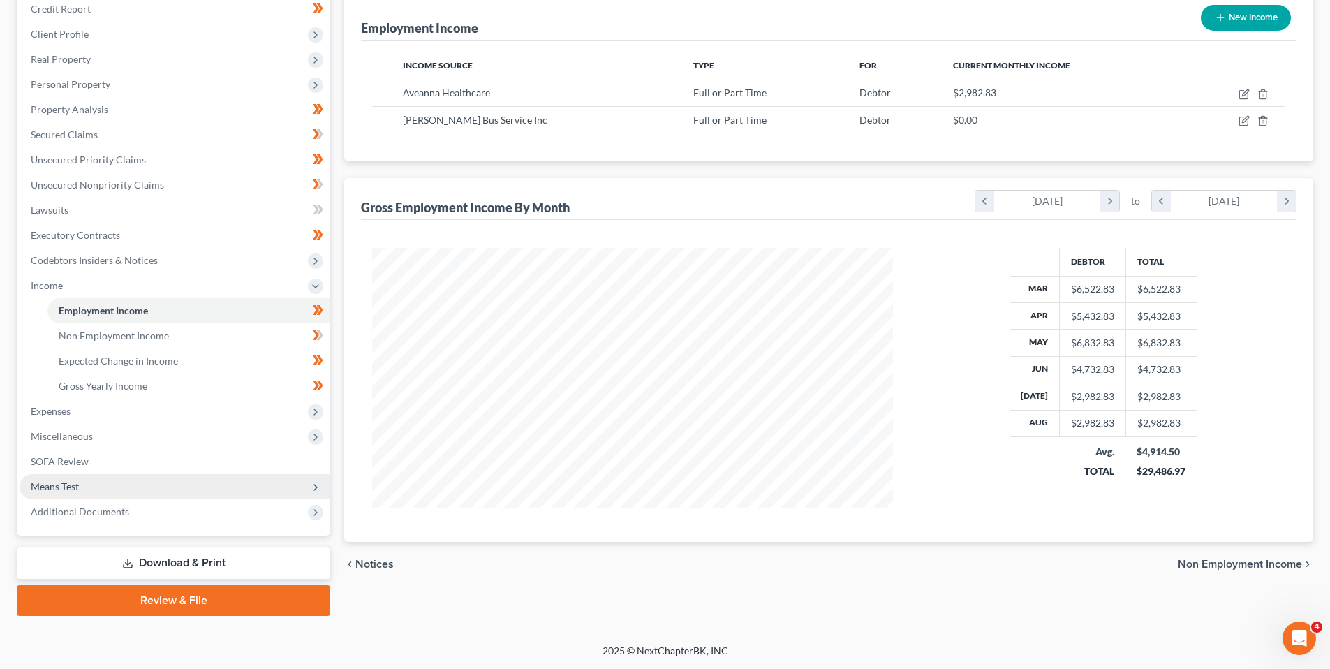
click at [66, 487] on span "Means Test" at bounding box center [55, 486] width 48 height 12
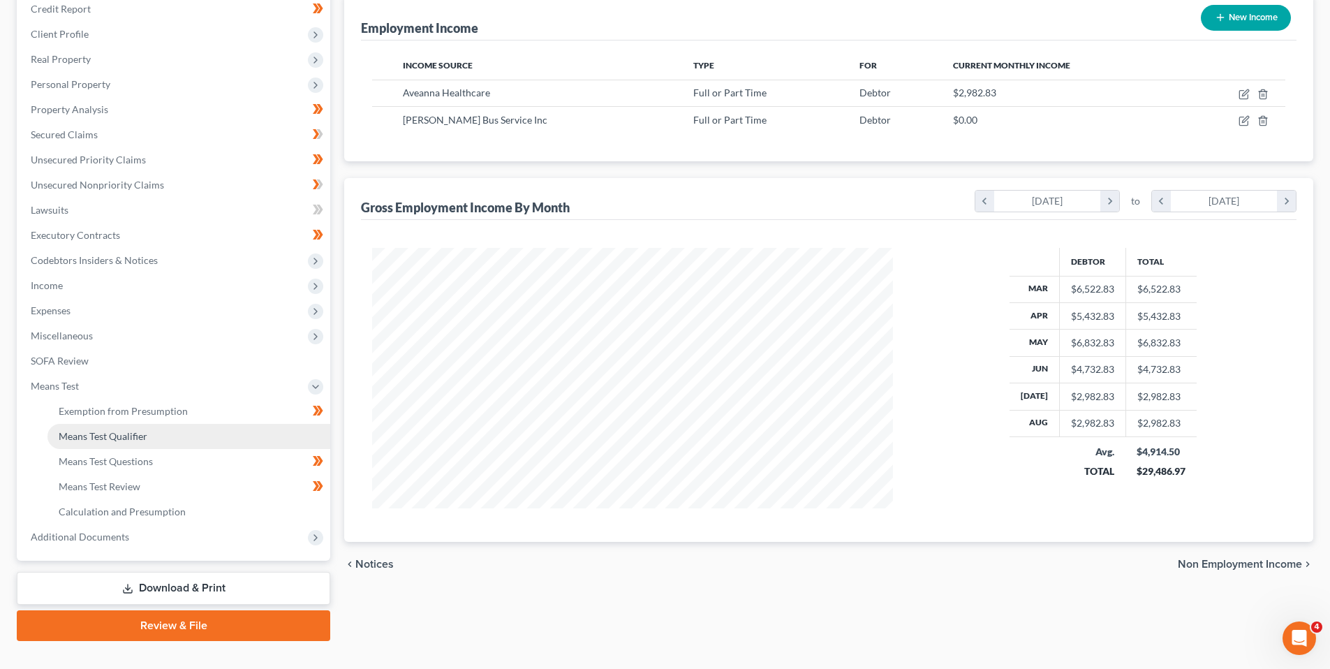
click at [115, 433] on span "Means Test Qualifier" at bounding box center [103, 436] width 89 height 12
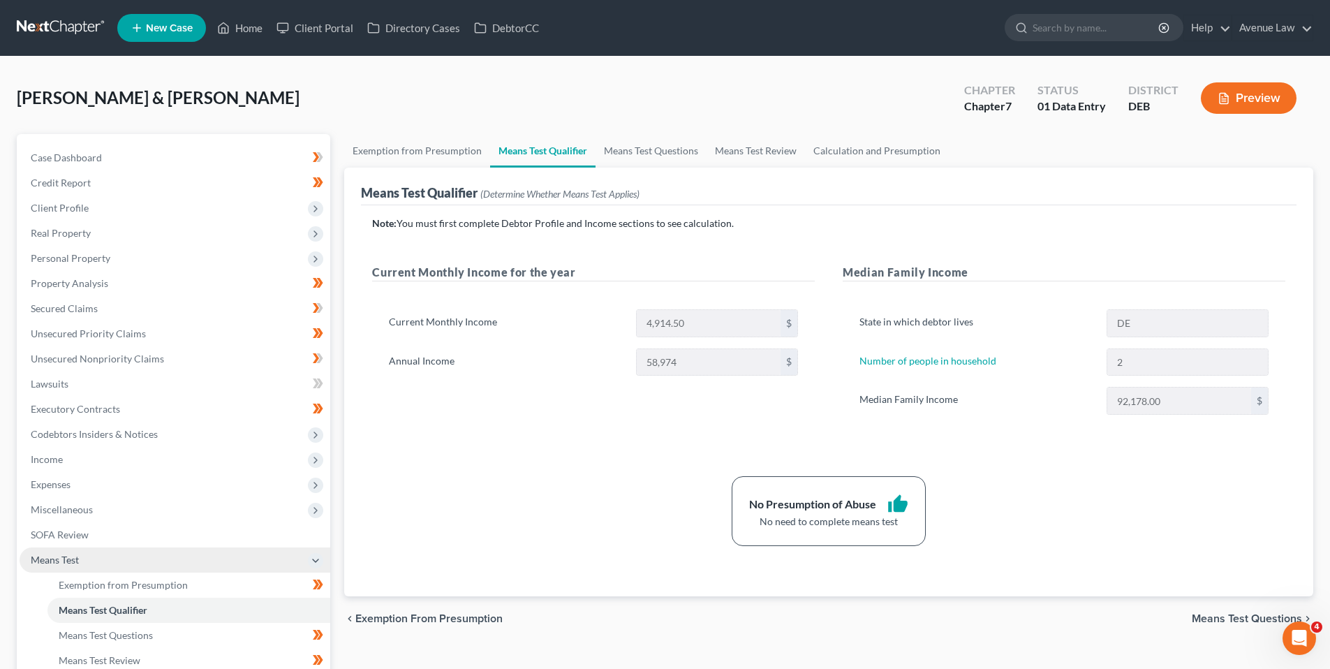
click at [61, 557] on span "Means Test" at bounding box center [55, 560] width 48 height 12
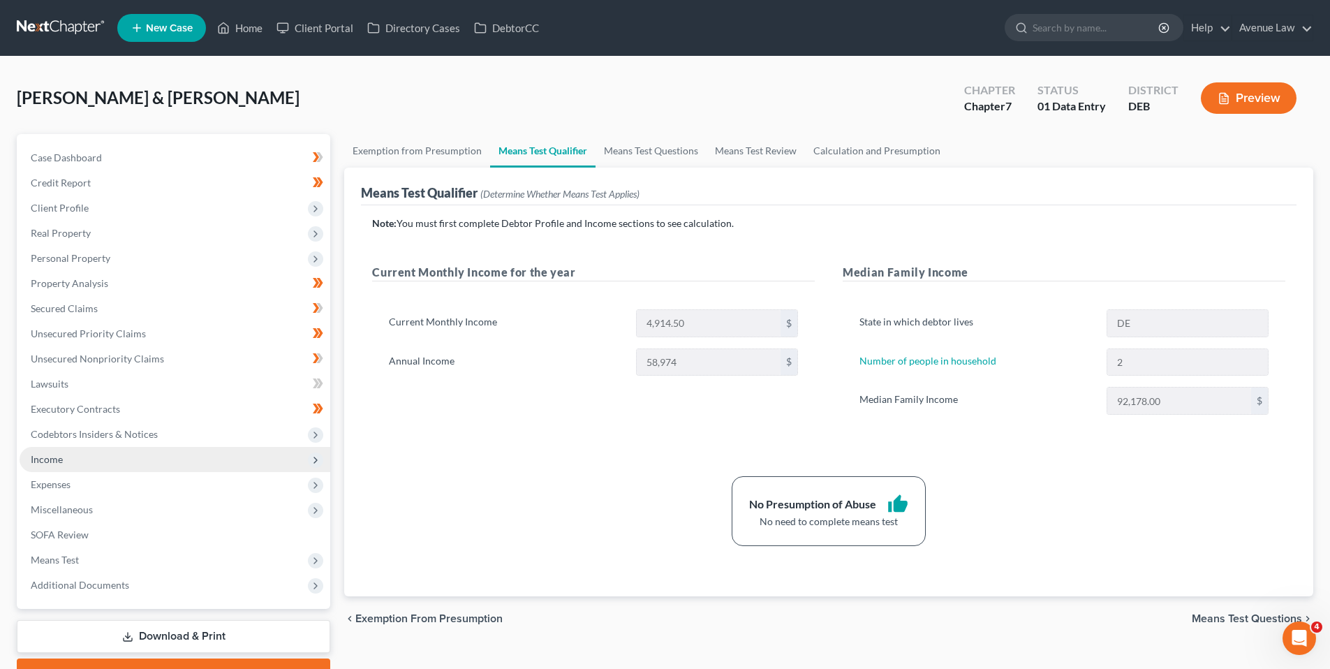
click at [61, 461] on span "Income" at bounding box center [47, 459] width 32 height 12
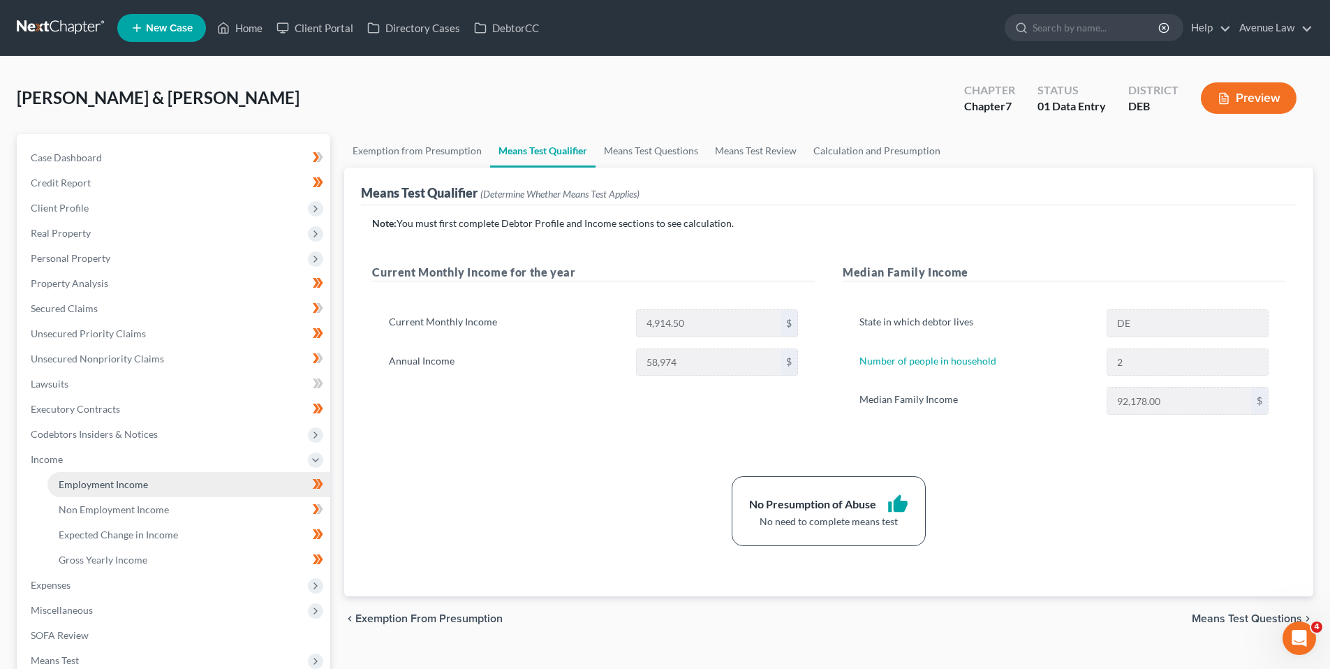
click at [112, 480] on span "Employment Income" at bounding box center [103, 484] width 89 height 12
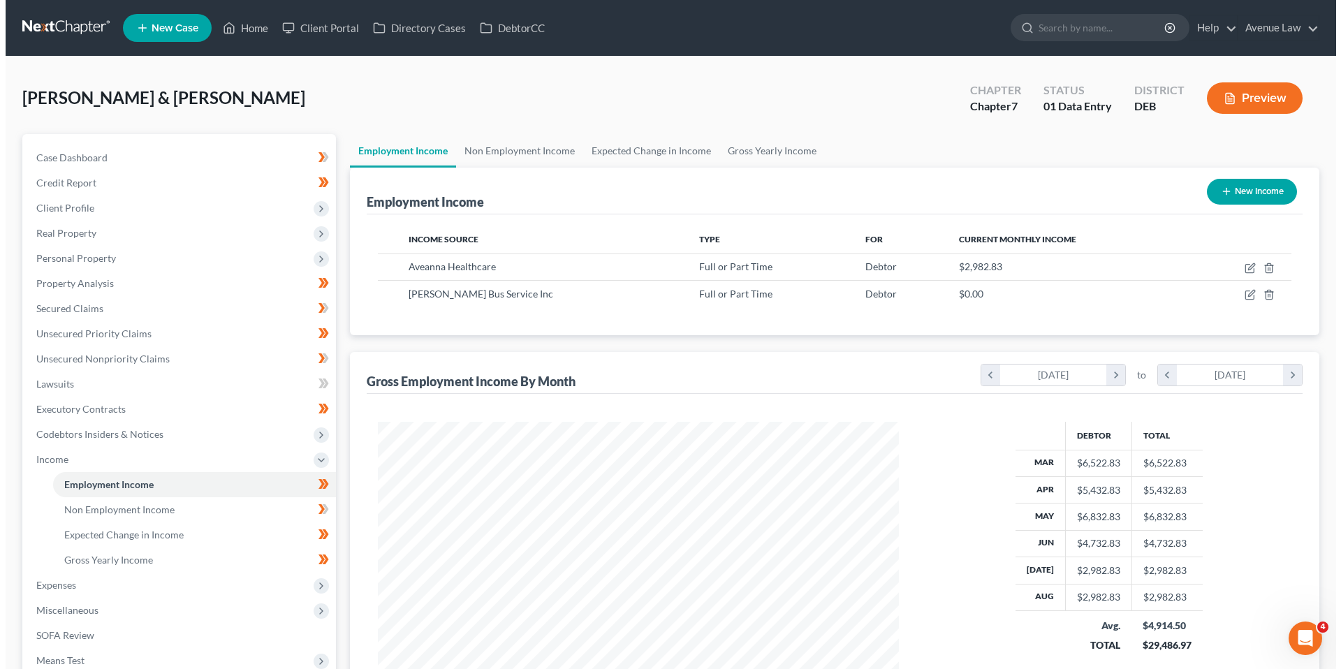
scroll to position [260, 549]
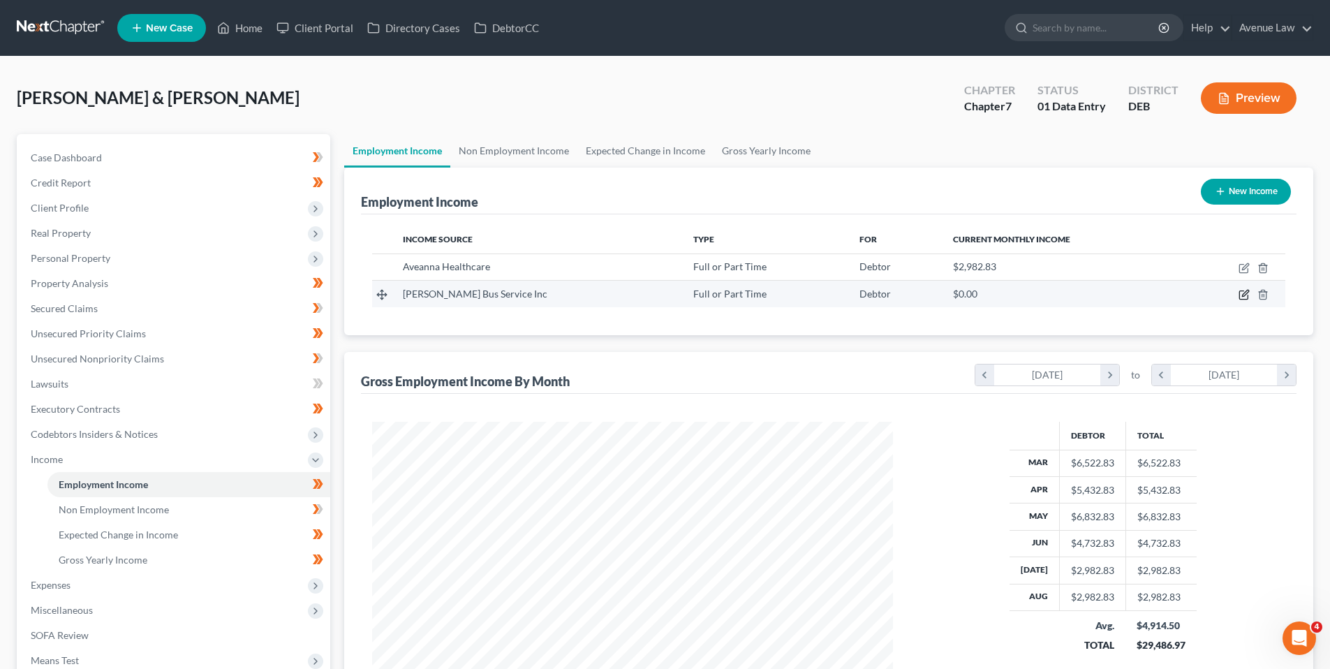
click at [1244, 294] on icon "button" at bounding box center [1245, 294] width 6 height 6
select select "0"
select select "7"
select select "3"
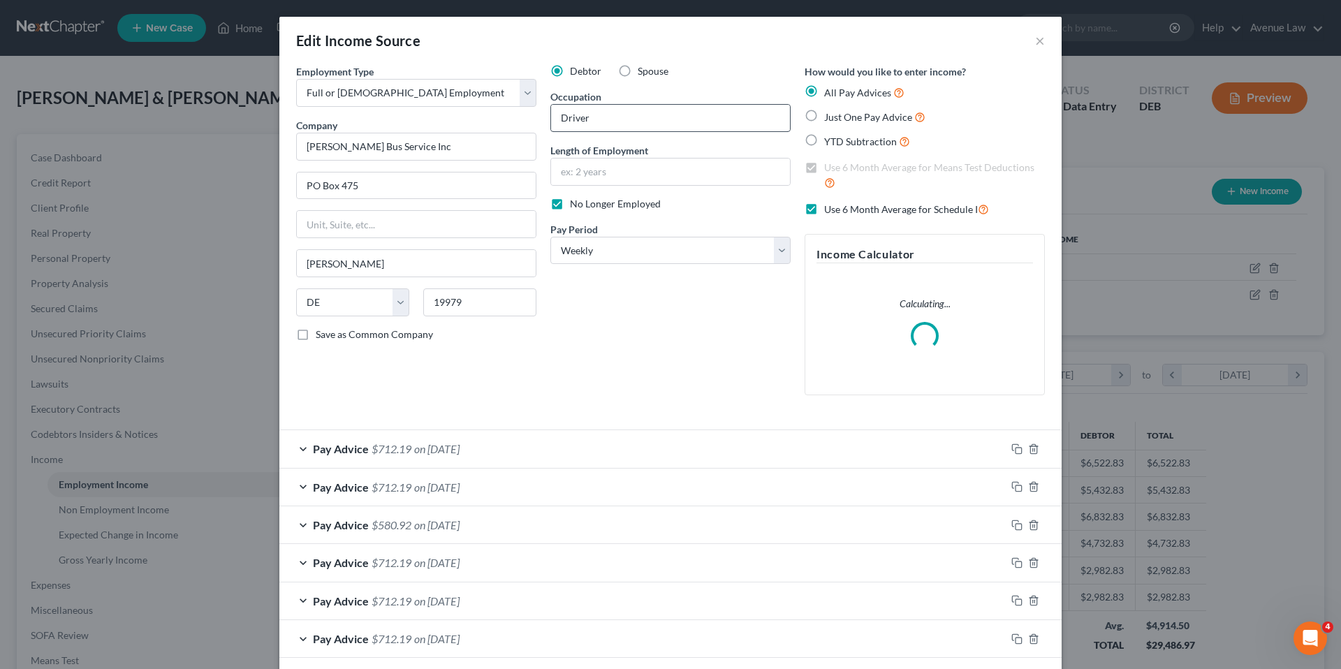
scroll to position [263, 554]
click at [570, 204] on label "No Longer Employed" at bounding box center [615, 204] width 91 height 14
click at [575, 204] on input "No Longer Employed" at bounding box center [579, 201] width 9 height 9
checkbox input "false"
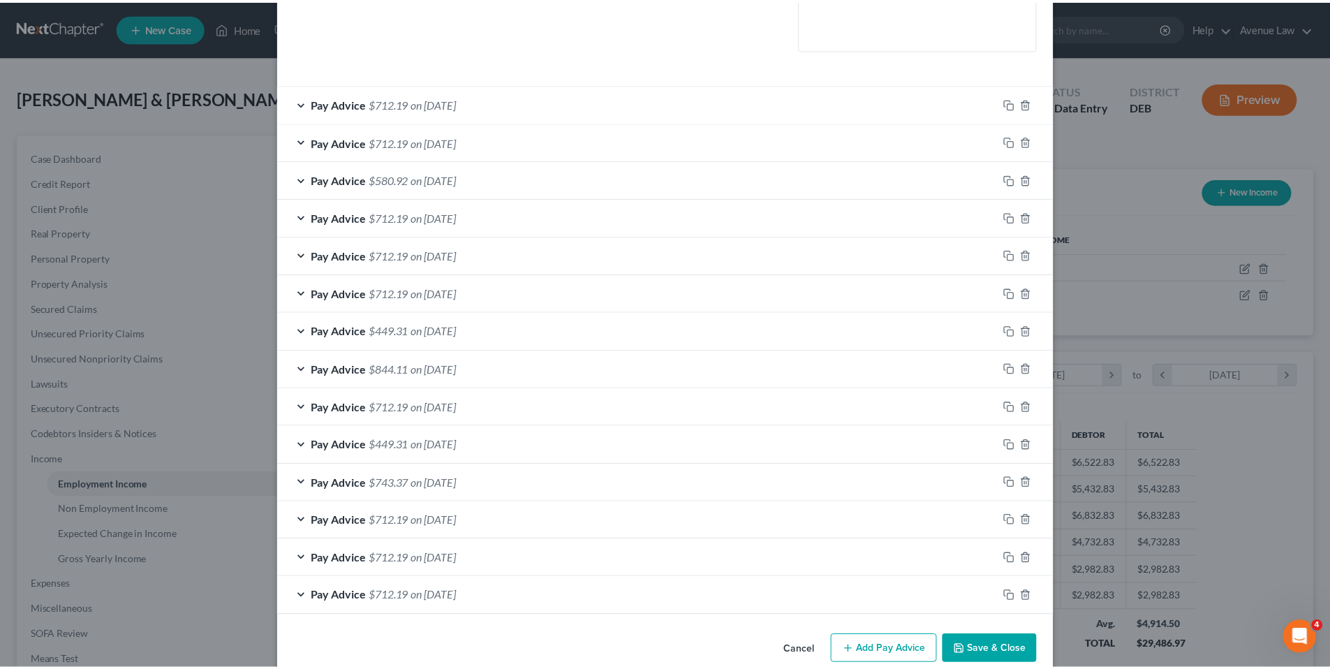
scroll to position [369, 0]
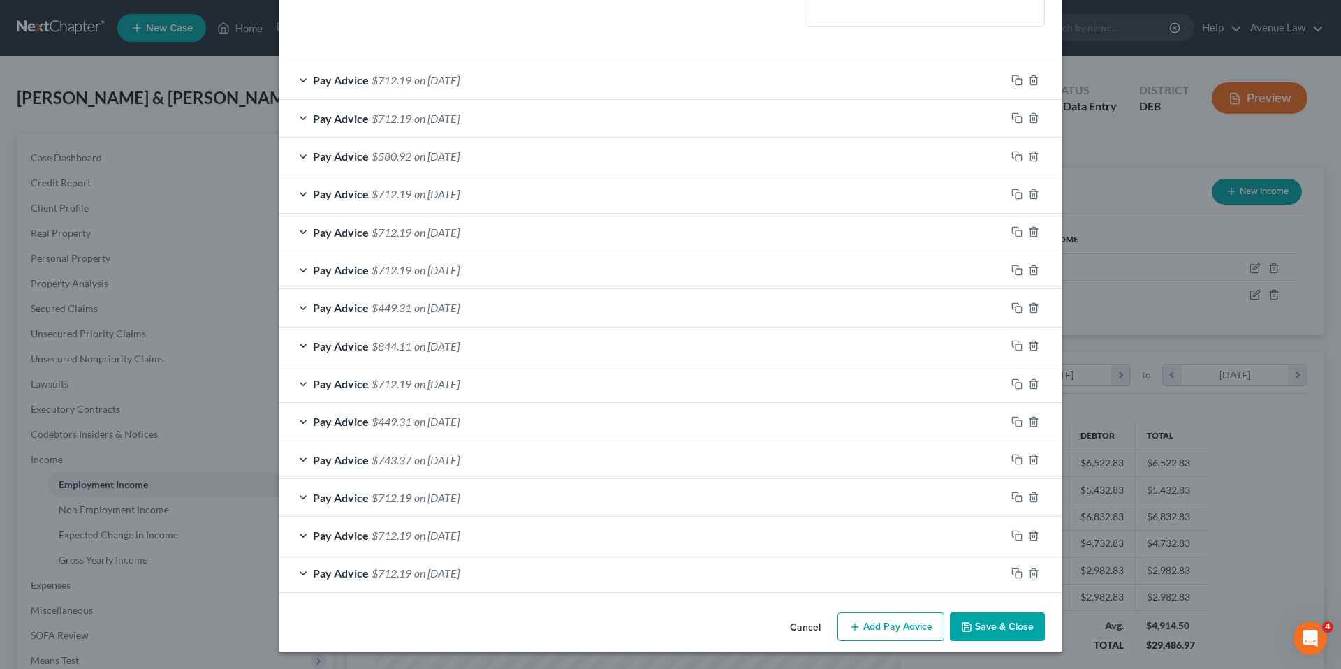
click at [992, 626] on button "Save & Close" at bounding box center [997, 626] width 95 height 29
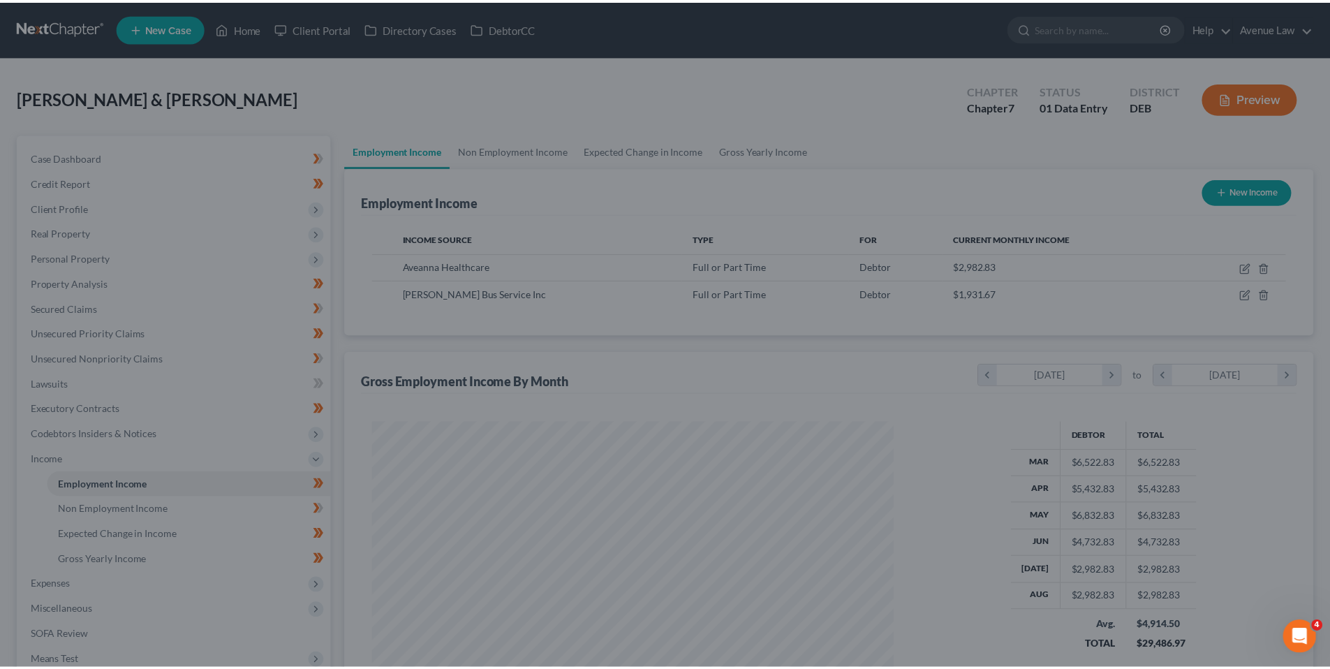
scroll to position [698064, 697775]
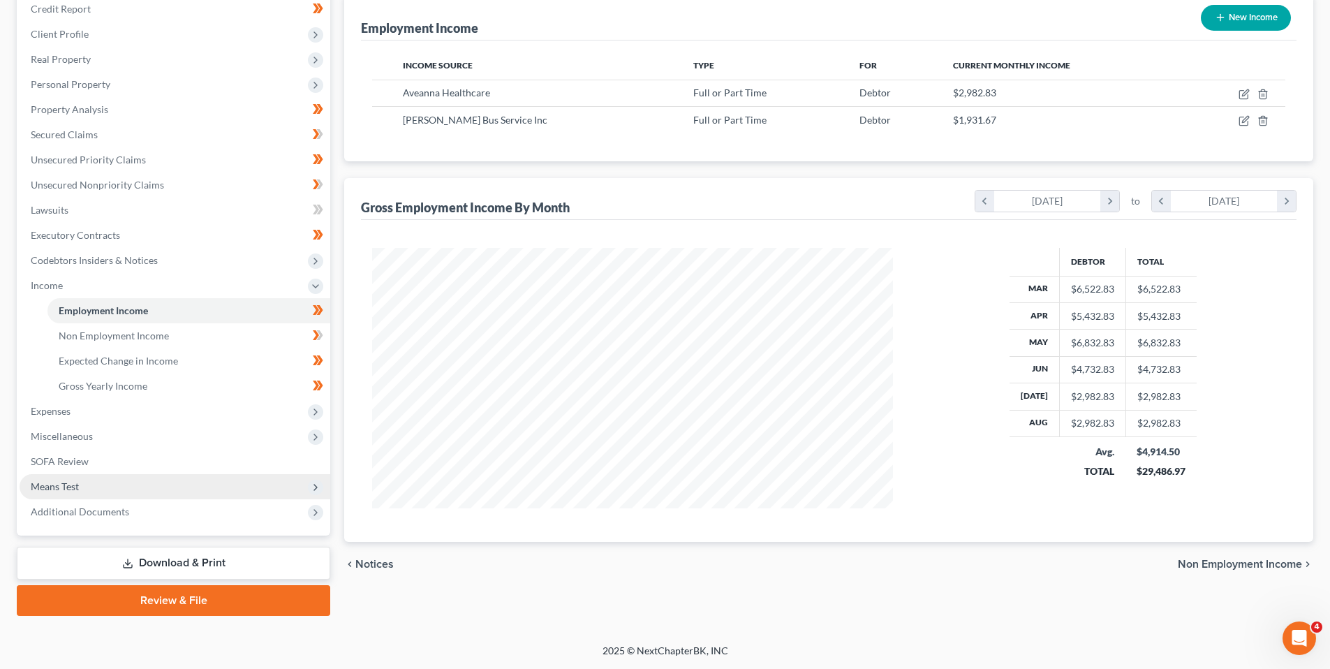
click at [54, 486] on span "Means Test" at bounding box center [55, 486] width 48 height 12
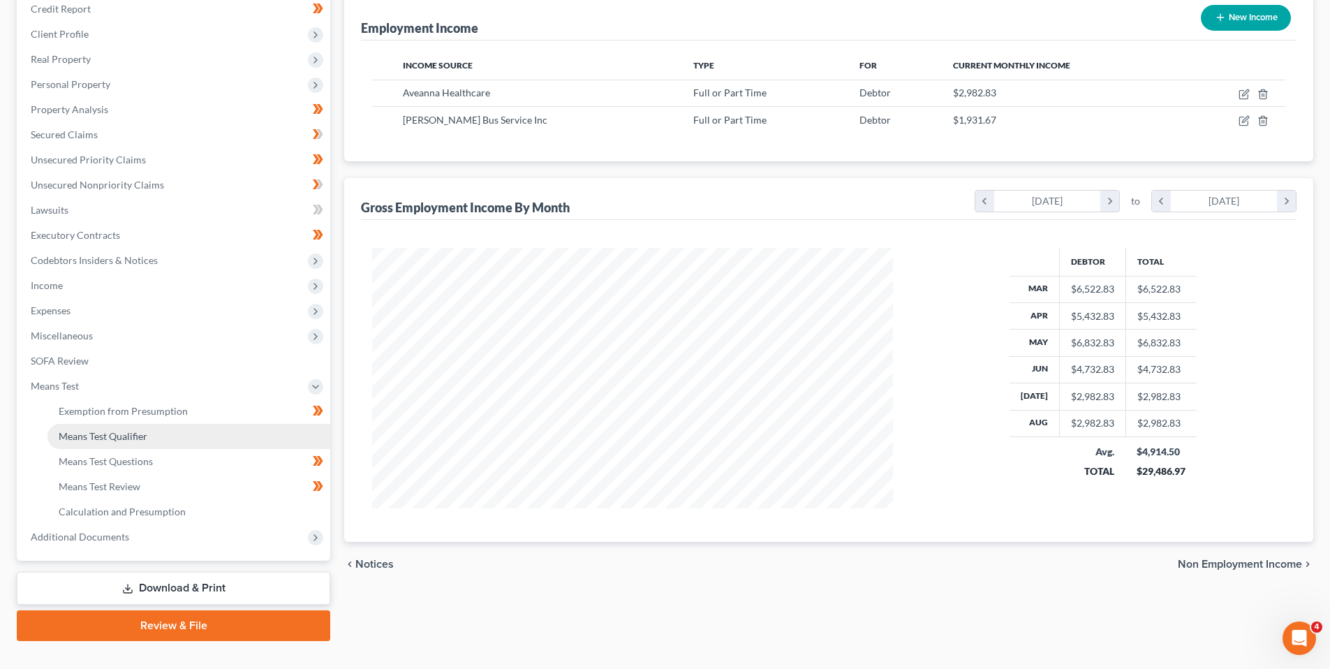
click at [91, 441] on span "Means Test Qualifier" at bounding box center [103, 436] width 89 height 12
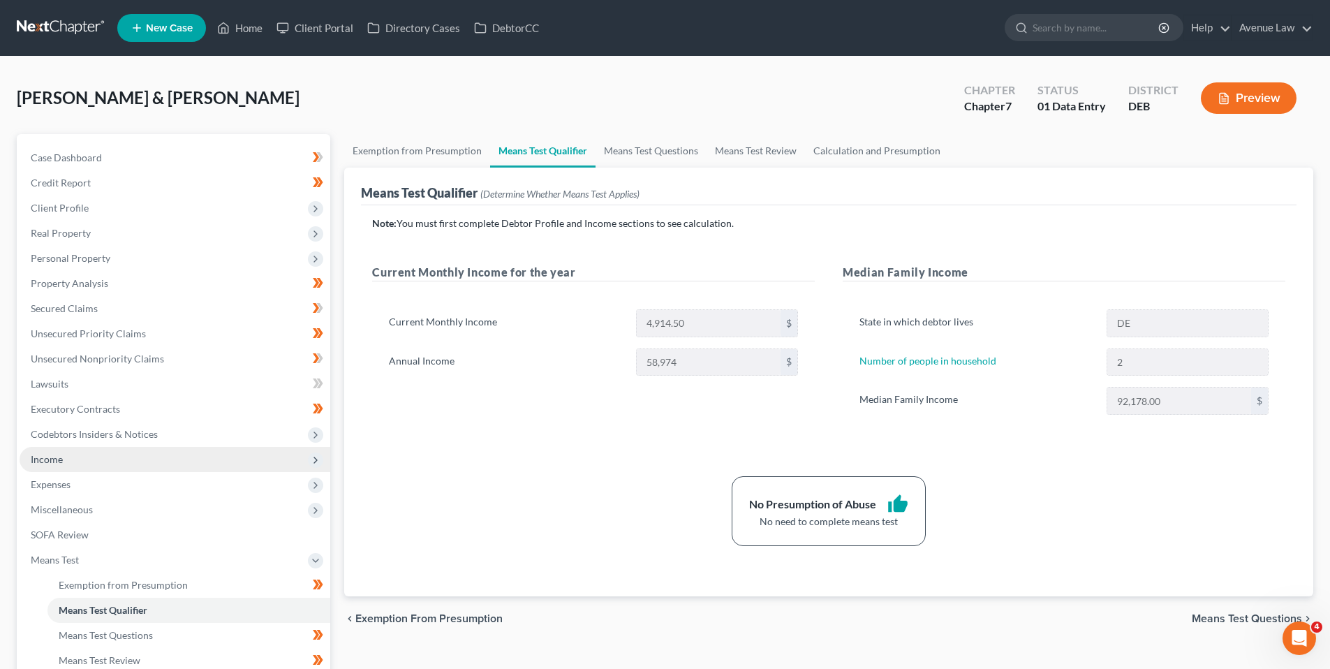
click at [50, 456] on span "Income" at bounding box center [47, 459] width 32 height 12
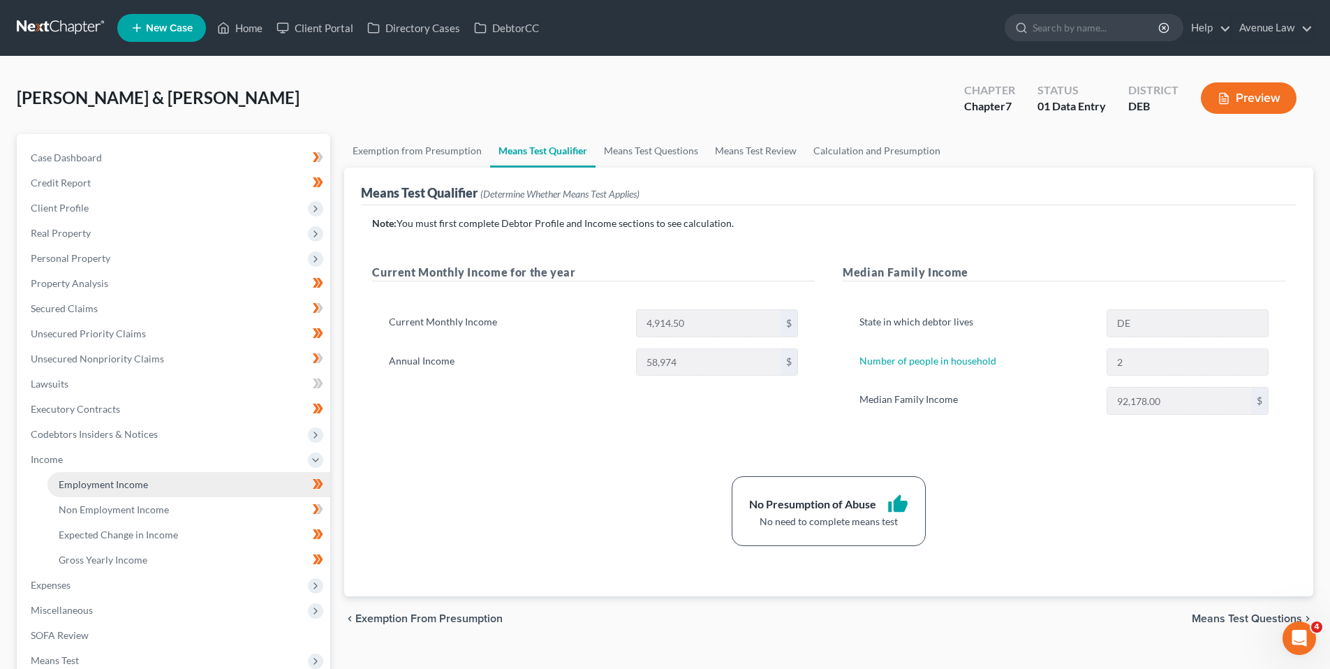
click at [89, 481] on span "Employment Income" at bounding box center [103, 484] width 89 height 12
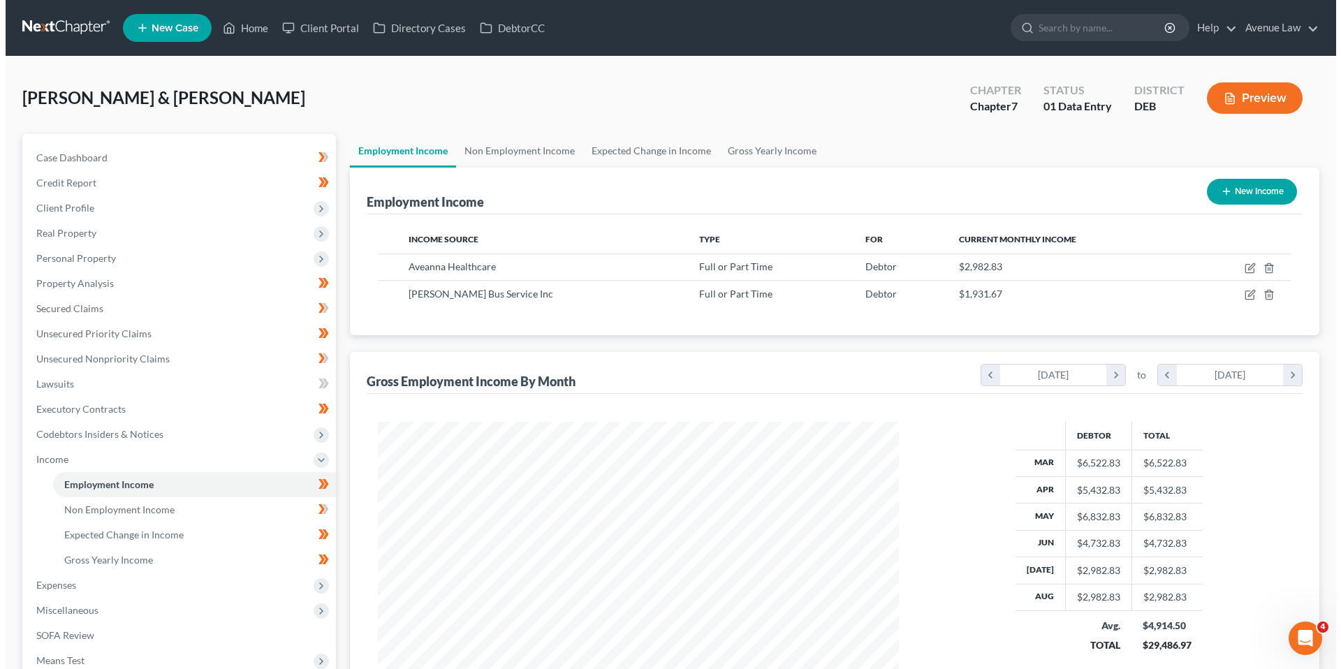
scroll to position [260, 549]
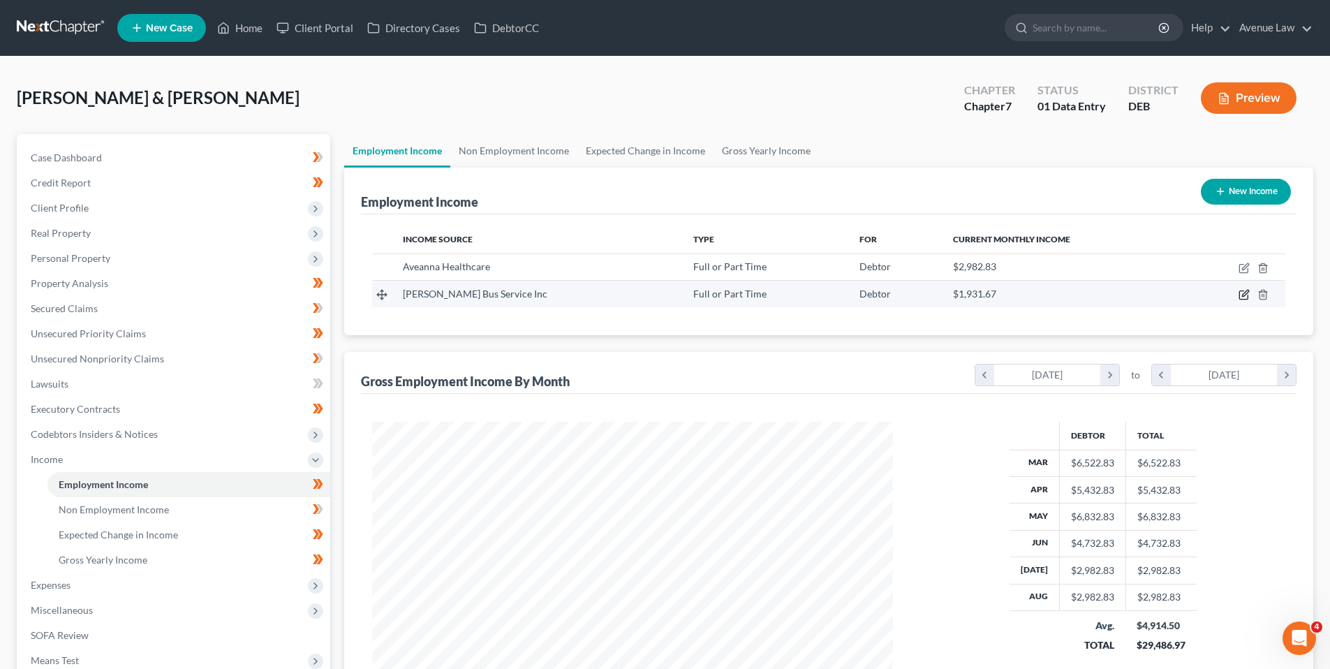
click at [1247, 293] on icon "button" at bounding box center [1244, 294] width 11 height 11
select select "0"
select select "7"
select select "3"
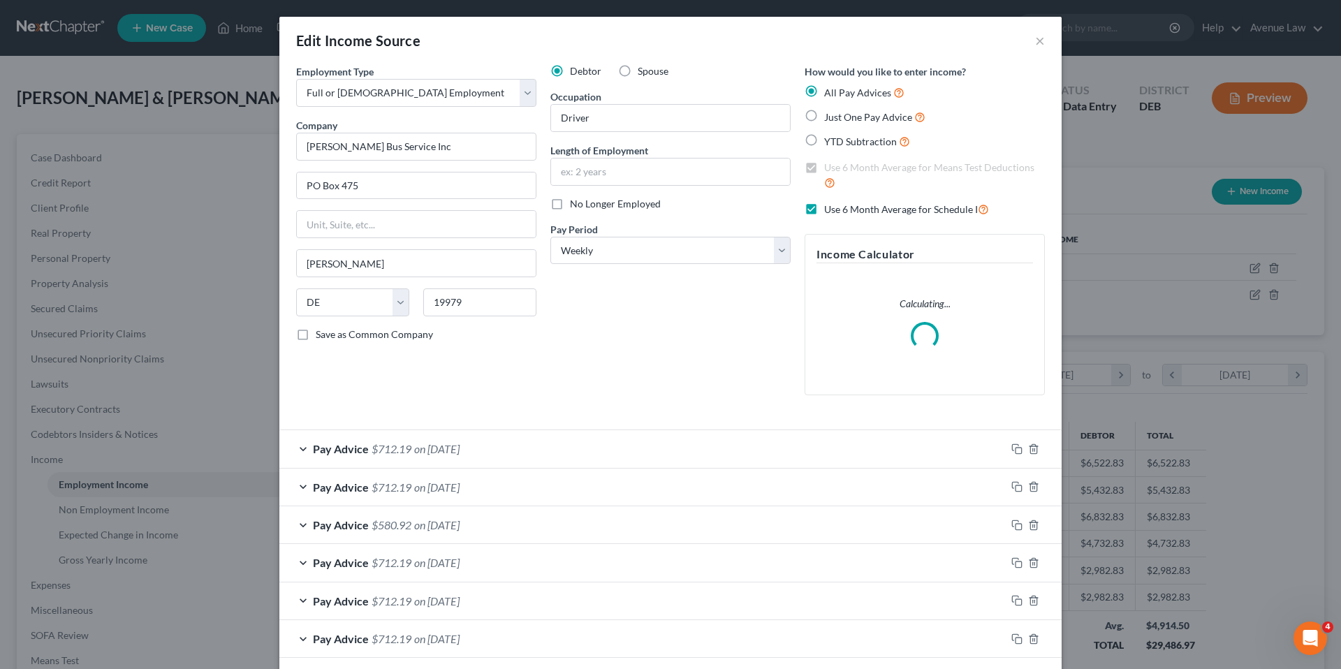
scroll to position [263, 554]
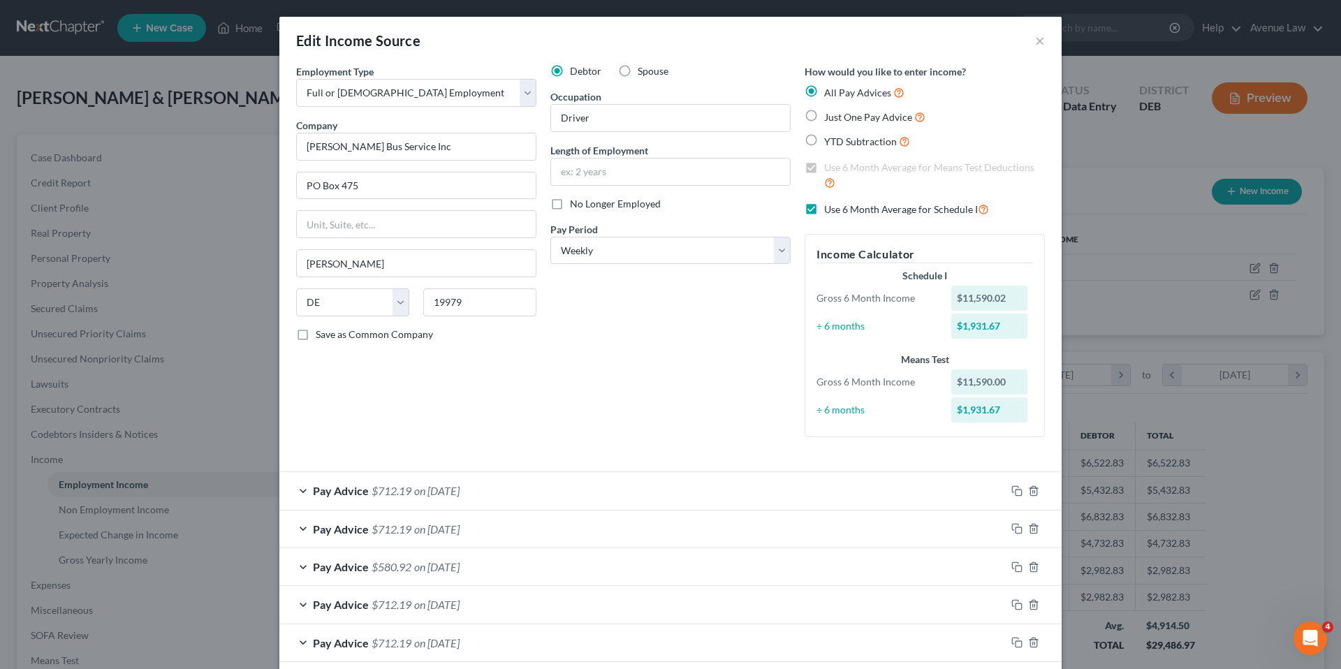
click at [570, 207] on label "No Longer Employed" at bounding box center [615, 204] width 91 height 14
click at [575, 206] on input "No Longer Employed" at bounding box center [579, 201] width 9 height 9
checkbox input "true"
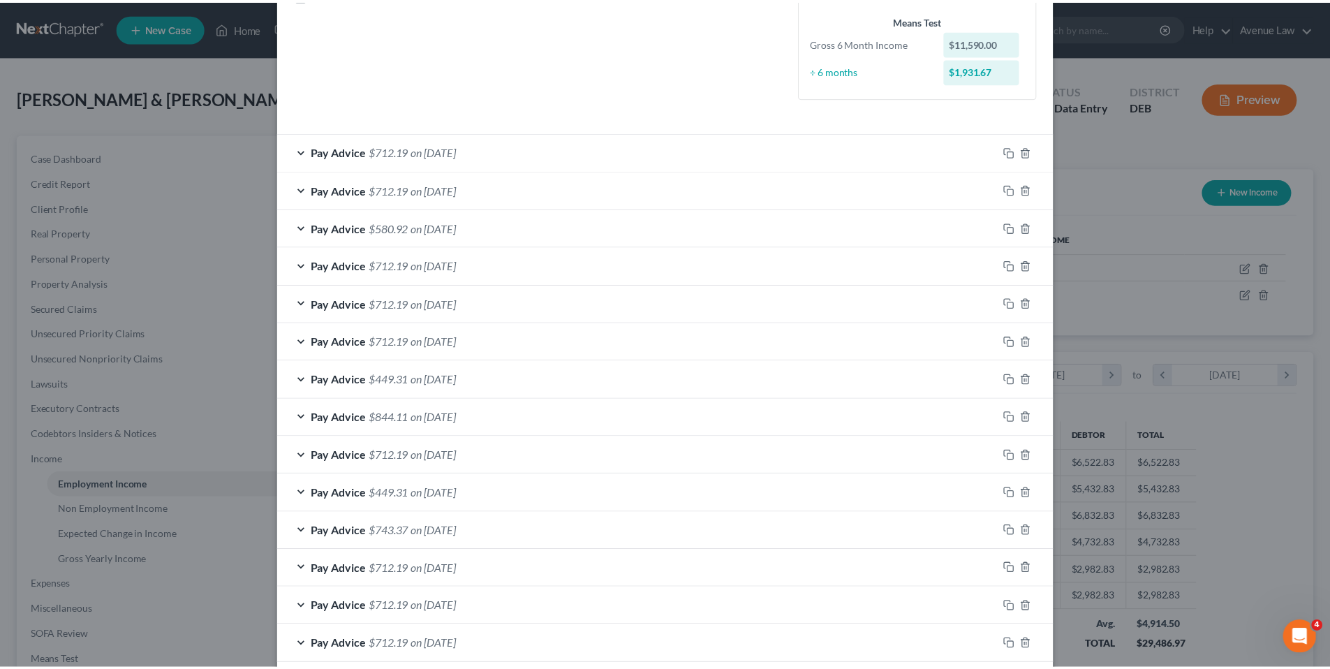
scroll to position [411, 0]
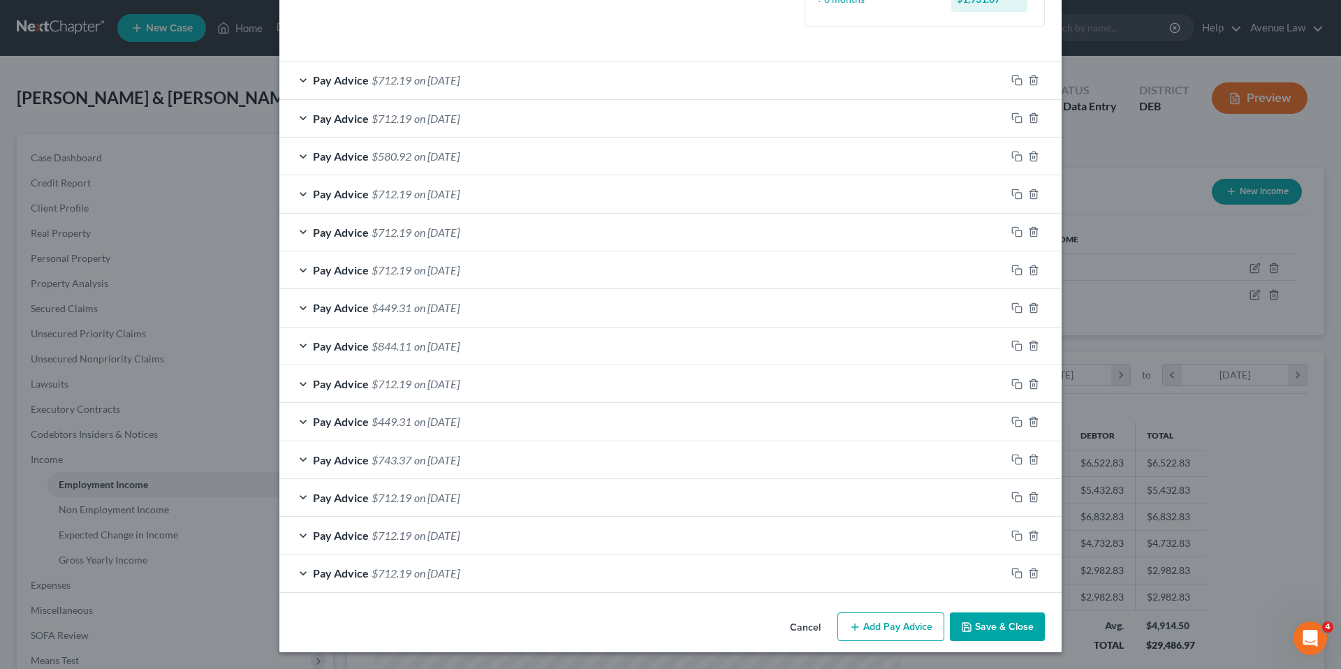
click at [1006, 622] on button "Save & Close" at bounding box center [997, 626] width 95 height 29
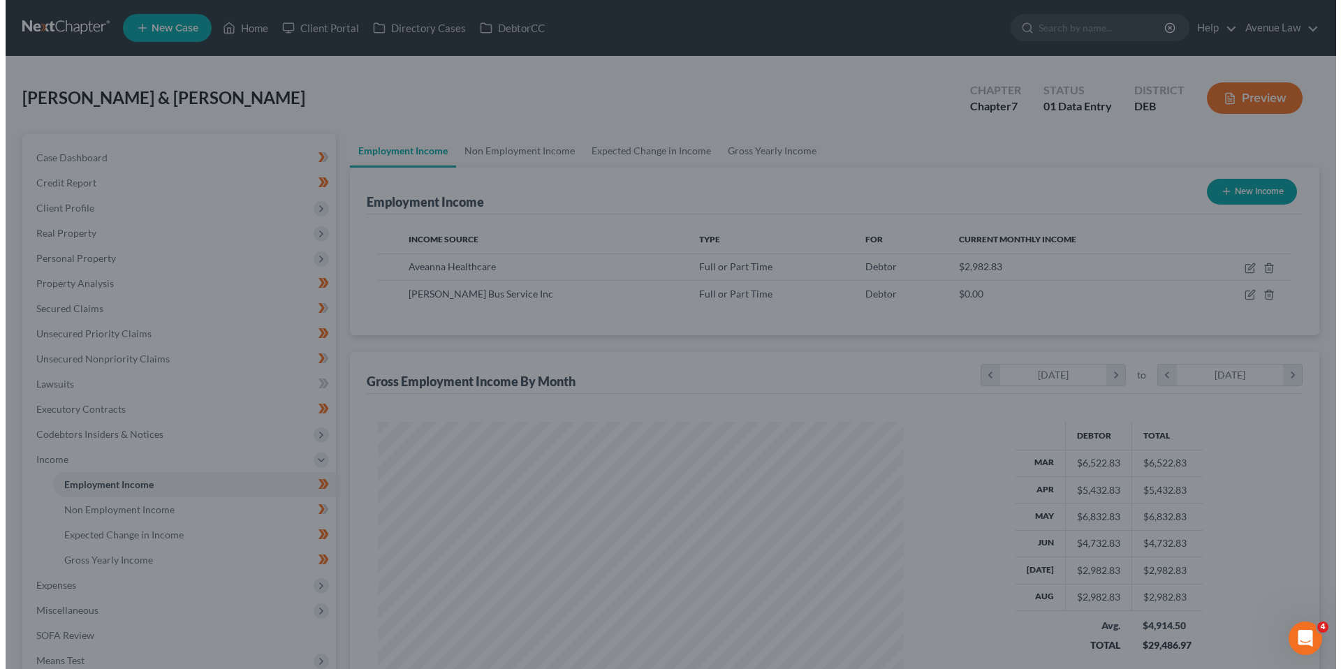
scroll to position [698064, 697775]
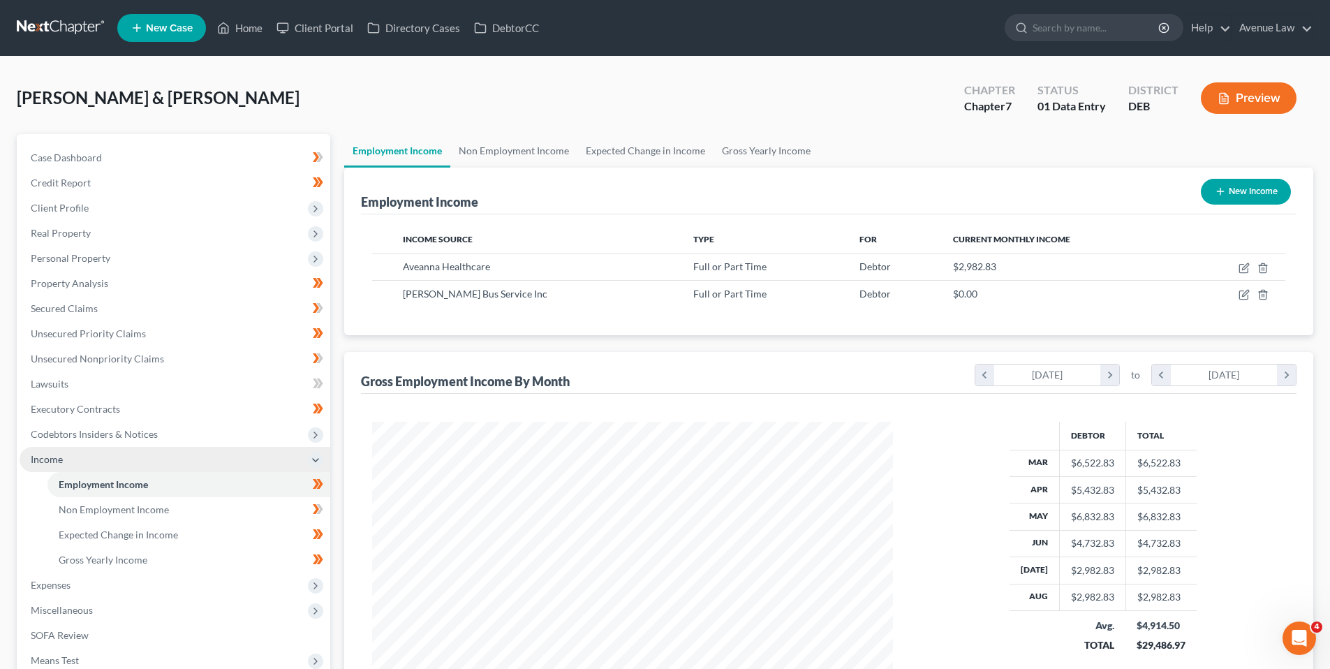
click at [42, 456] on span "Income" at bounding box center [47, 459] width 32 height 12
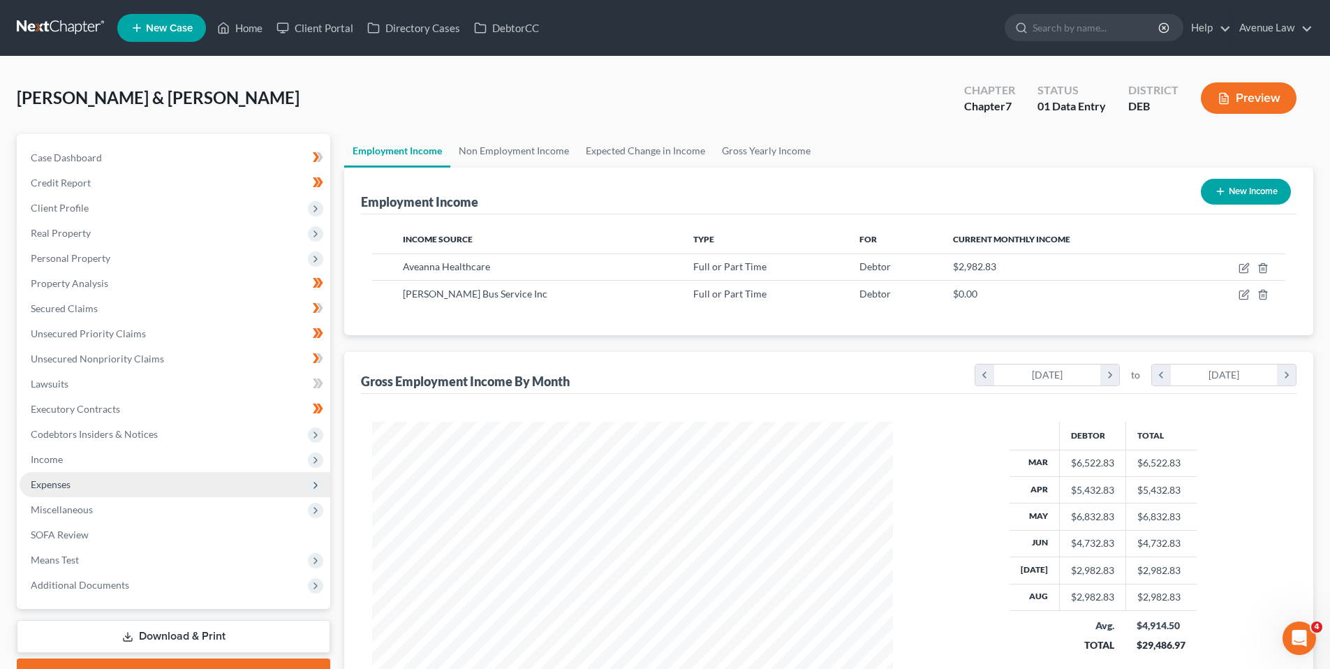
click at [52, 485] on span "Expenses" at bounding box center [51, 484] width 40 height 12
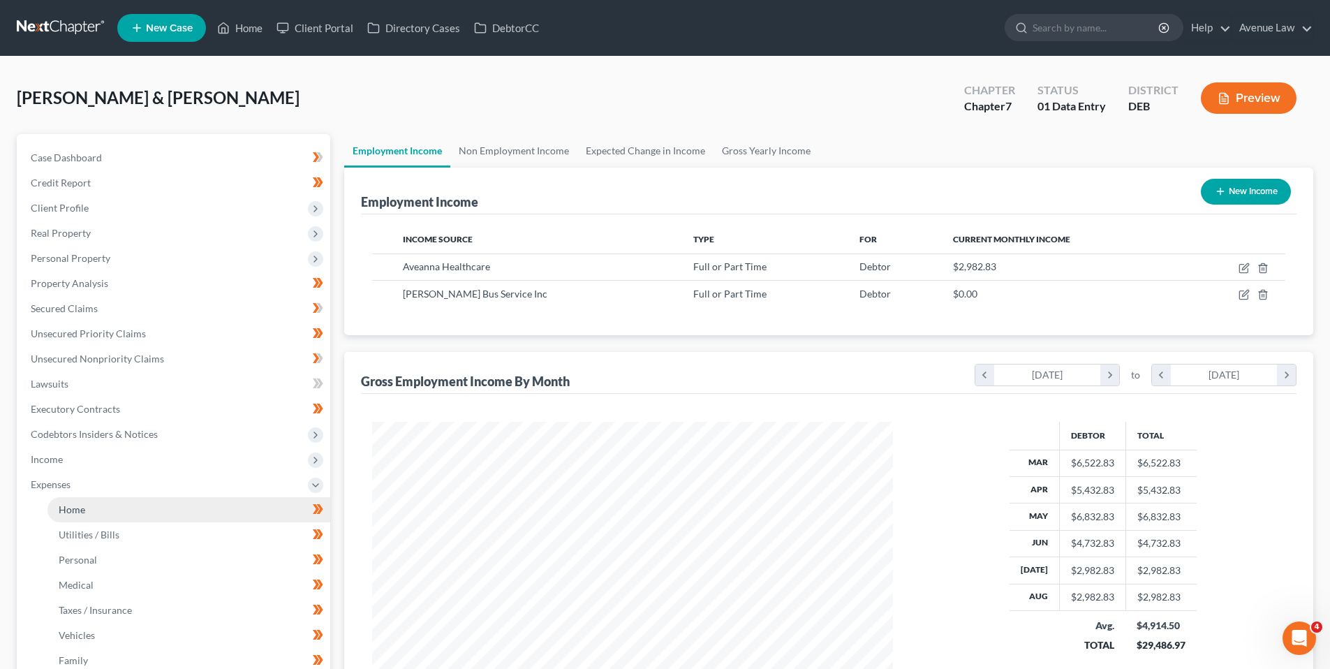
click at [70, 505] on span "Home" at bounding box center [72, 509] width 27 height 12
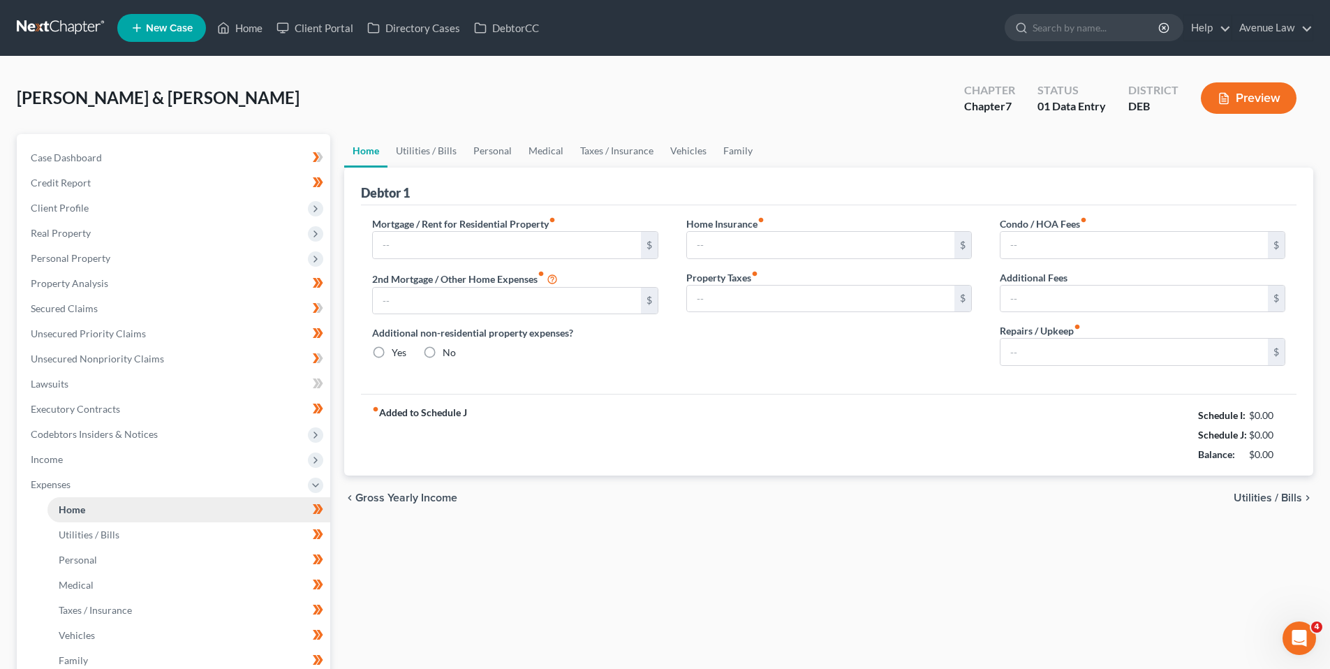
type input "884.28"
type input "0.00"
radio input "true"
type input "0.00"
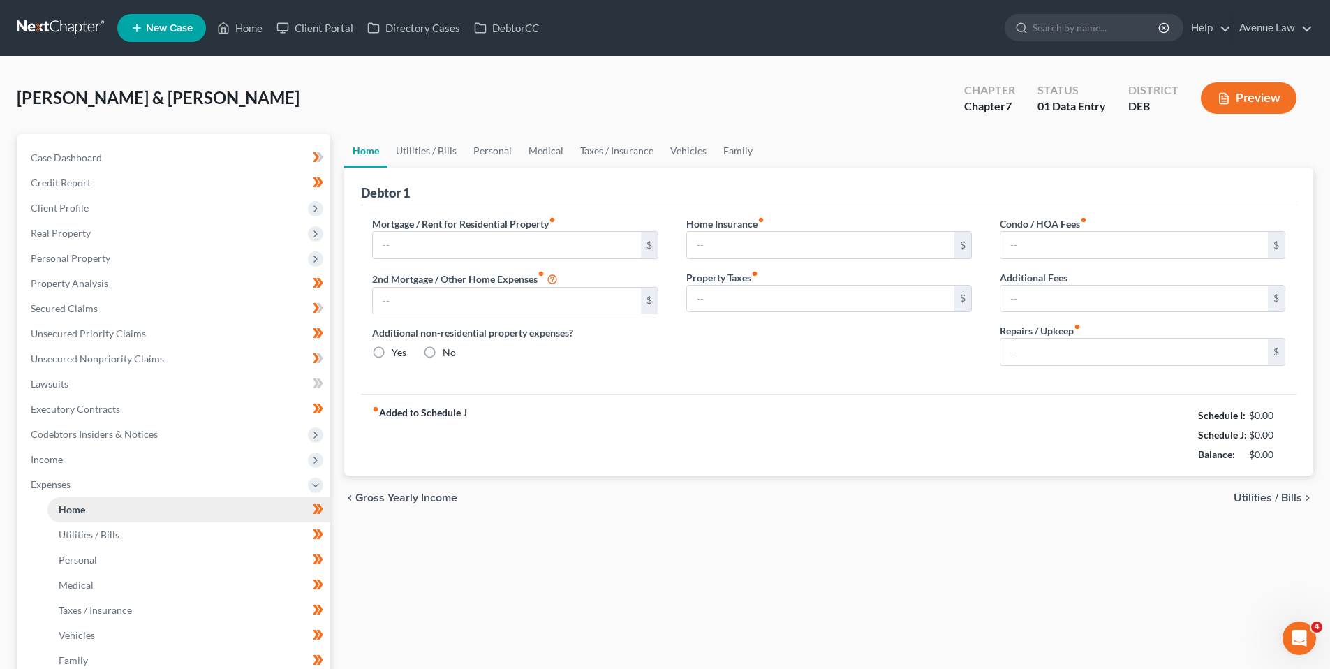
type input "0.00"
type input "250.00"
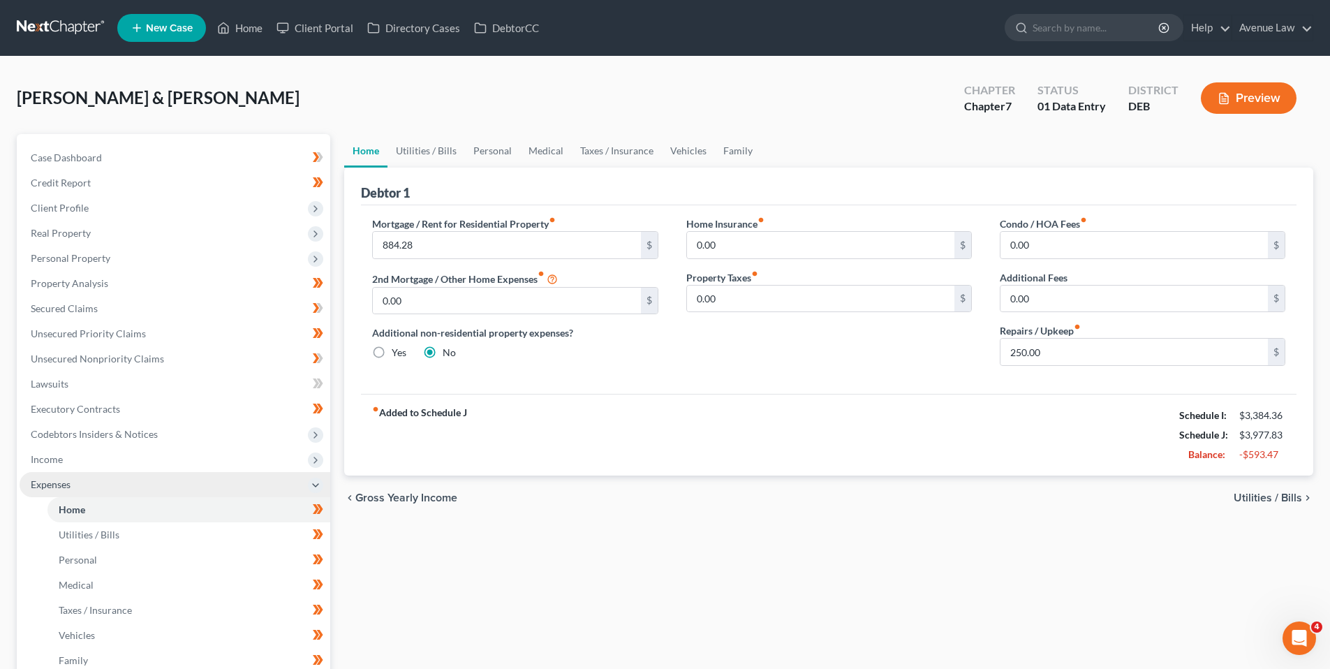
click at [62, 487] on span "Expenses" at bounding box center [51, 484] width 40 height 12
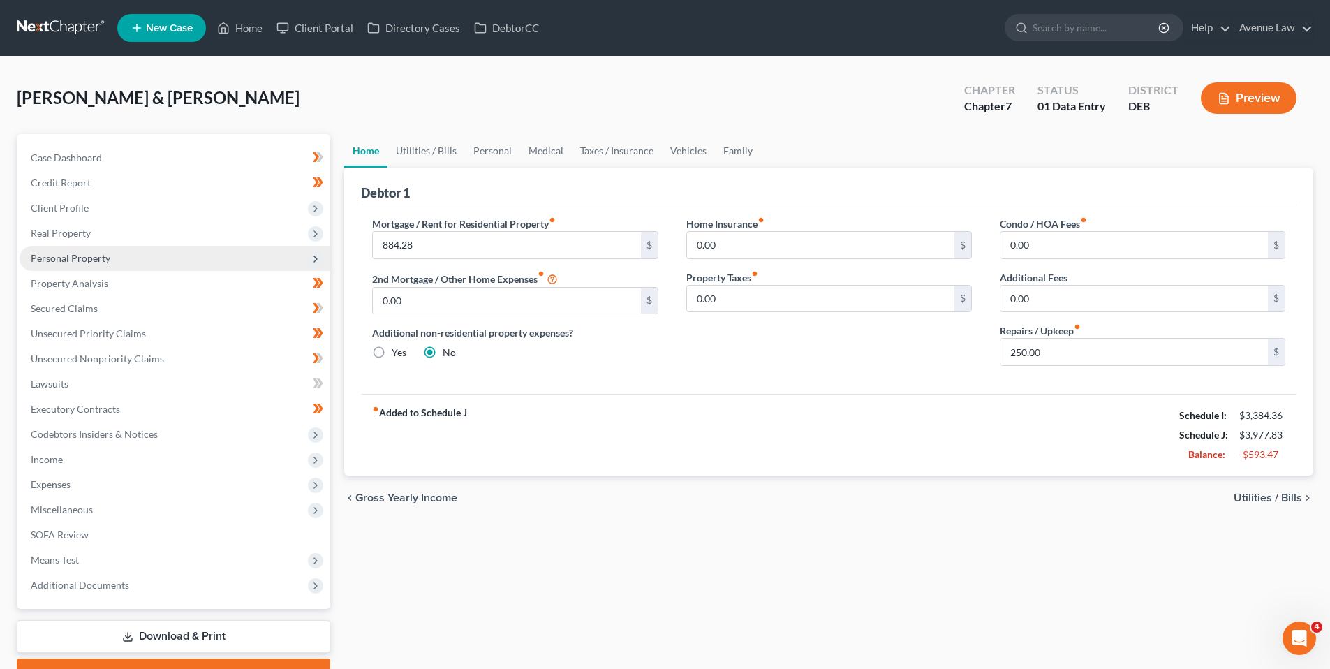
click at [61, 261] on span "Personal Property" at bounding box center [71, 258] width 80 height 12
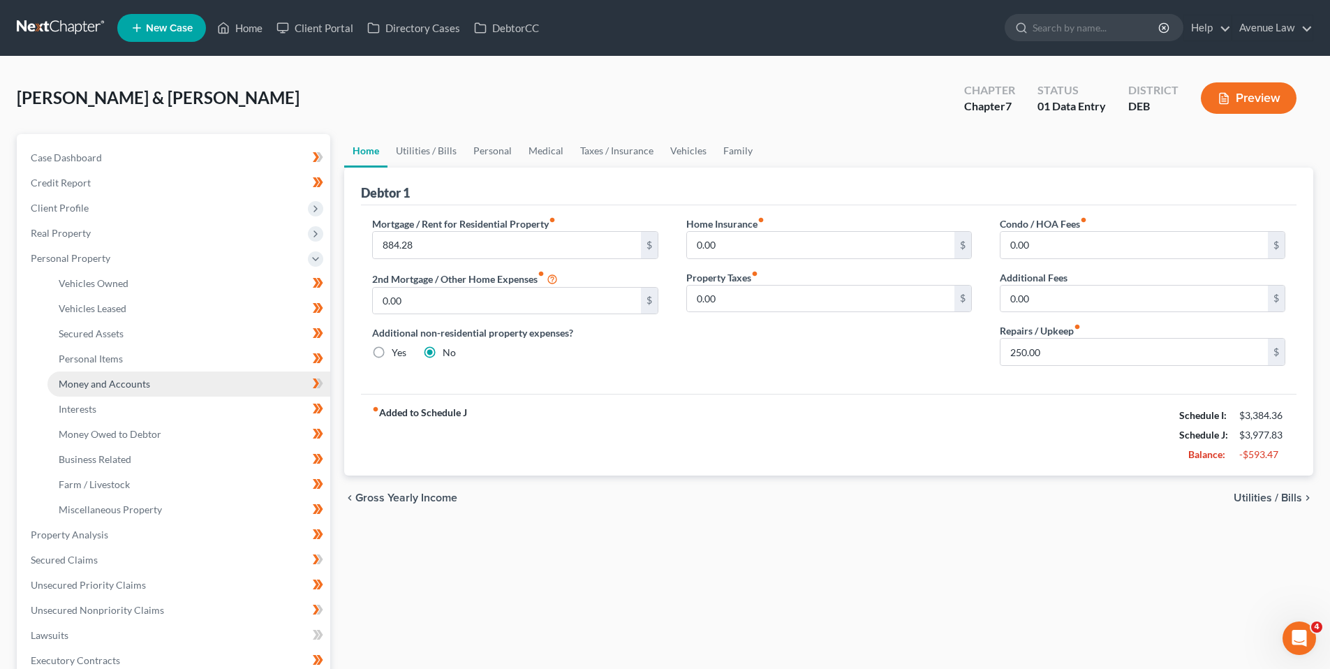
click at [100, 380] on span "Money and Accounts" at bounding box center [104, 384] width 91 height 12
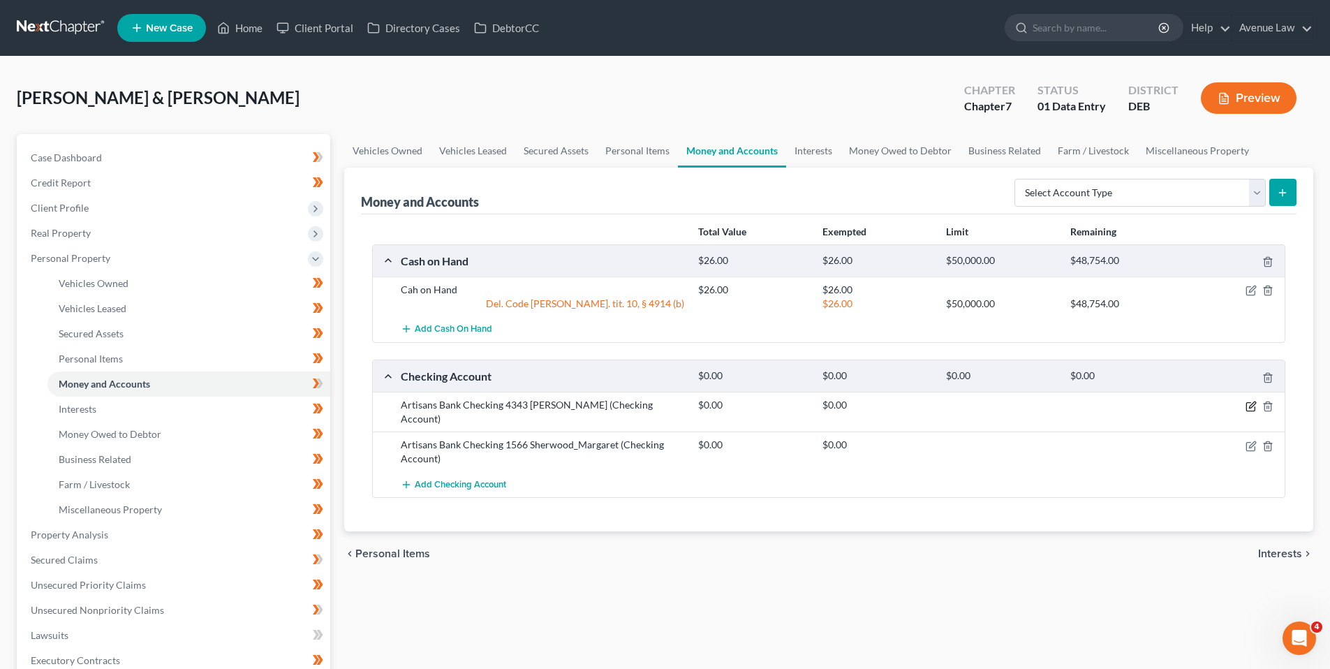
drag, startPoint x: 1251, startPoint y: 406, endPoint x: 1214, endPoint y: 385, distance: 42.3
click at [1251, 406] on icon "button" at bounding box center [1251, 406] width 11 height 11
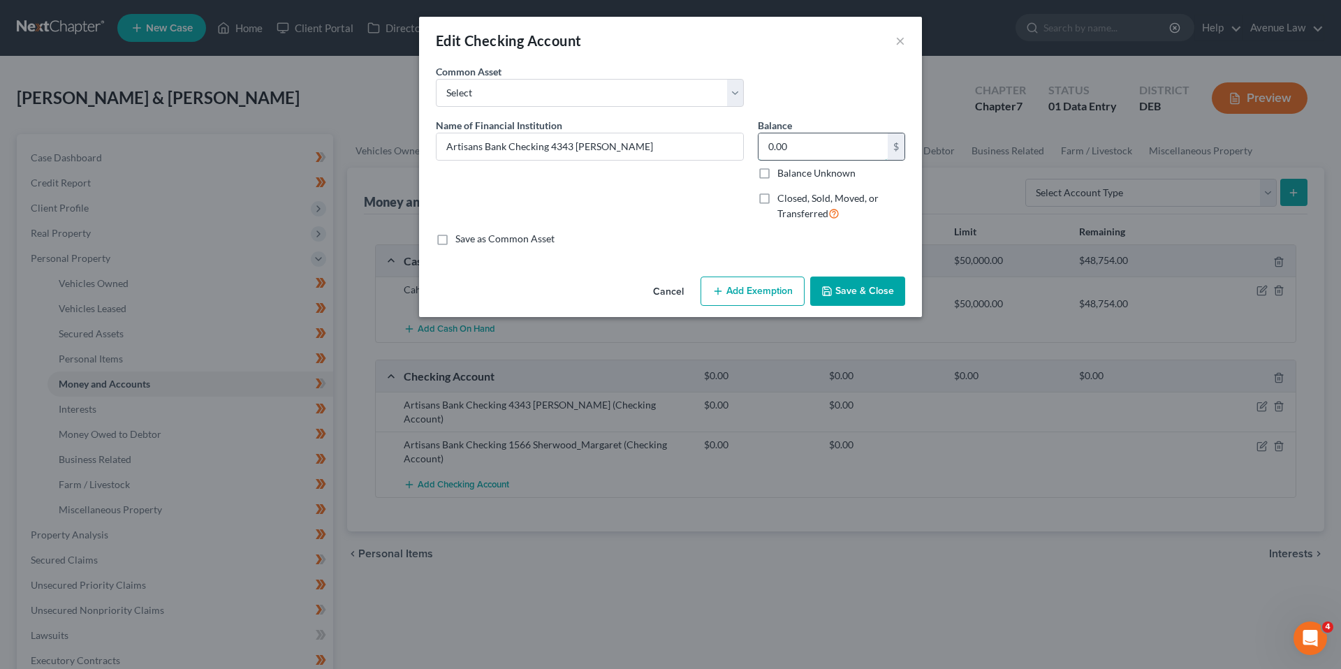
click at [814, 154] on input "0.00" at bounding box center [822, 146] width 129 height 27
type input "2,540.17"
click at [759, 293] on button "Add Exemption" at bounding box center [752, 291] width 104 height 29
select select "2"
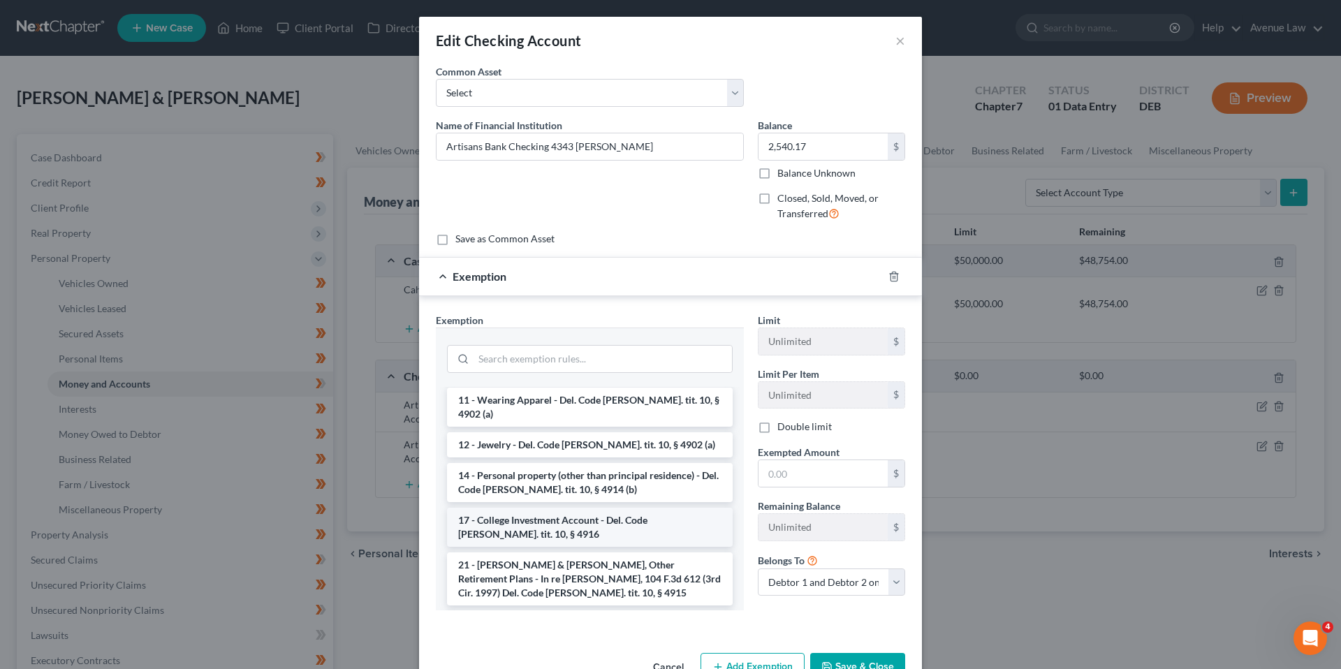
scroll to position [209, 0]
click at [534, 462] on li "14 - Personal property (other than principal residence) - Del. Code Ann. tit. 1…" at bounding box center [590, 481] width 286 height 39
checkbox input "true"
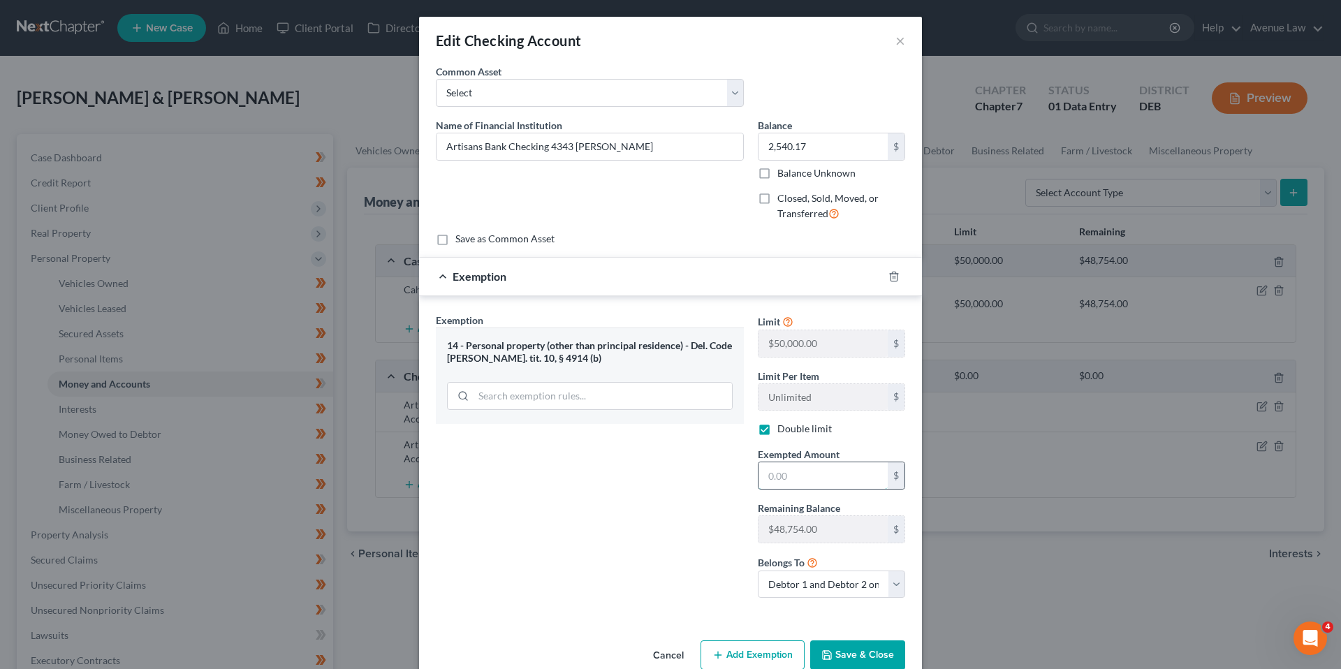
click at [799, 476] on input "text" at bounding box center [822, 475] width 129 height 27
type input "2,540.17"
click at [892, 585] on select "Debtor 1 only Debtor 2 only Debtor 1 and Debtor 2 only" at bounding box center [831, 585] width 147 height 28
select select "0"
click at [758, 571] on select "Debtor 1 only Debtor 2 only Debtor 1 and Debtor 2 only" at bounding box center [831, 585] width 147 height 28
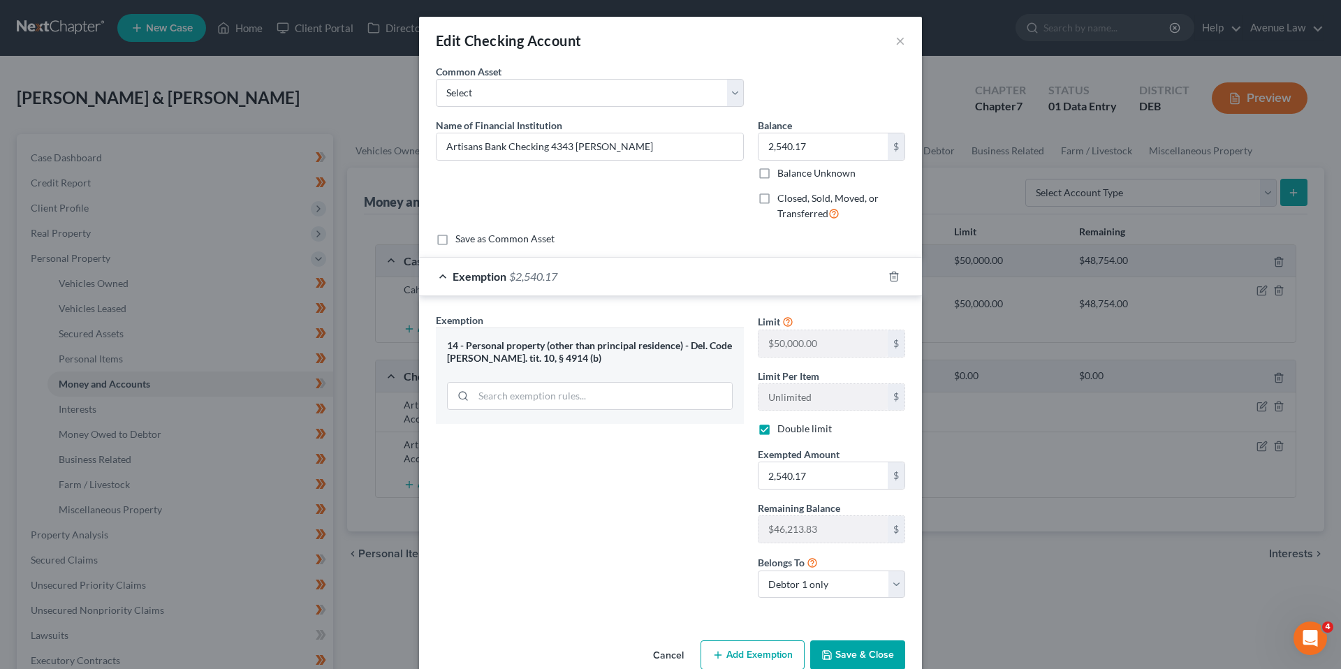
click at [869, 654] on button "Save & Close" at bounding box center [857, 654] width 95 height 29
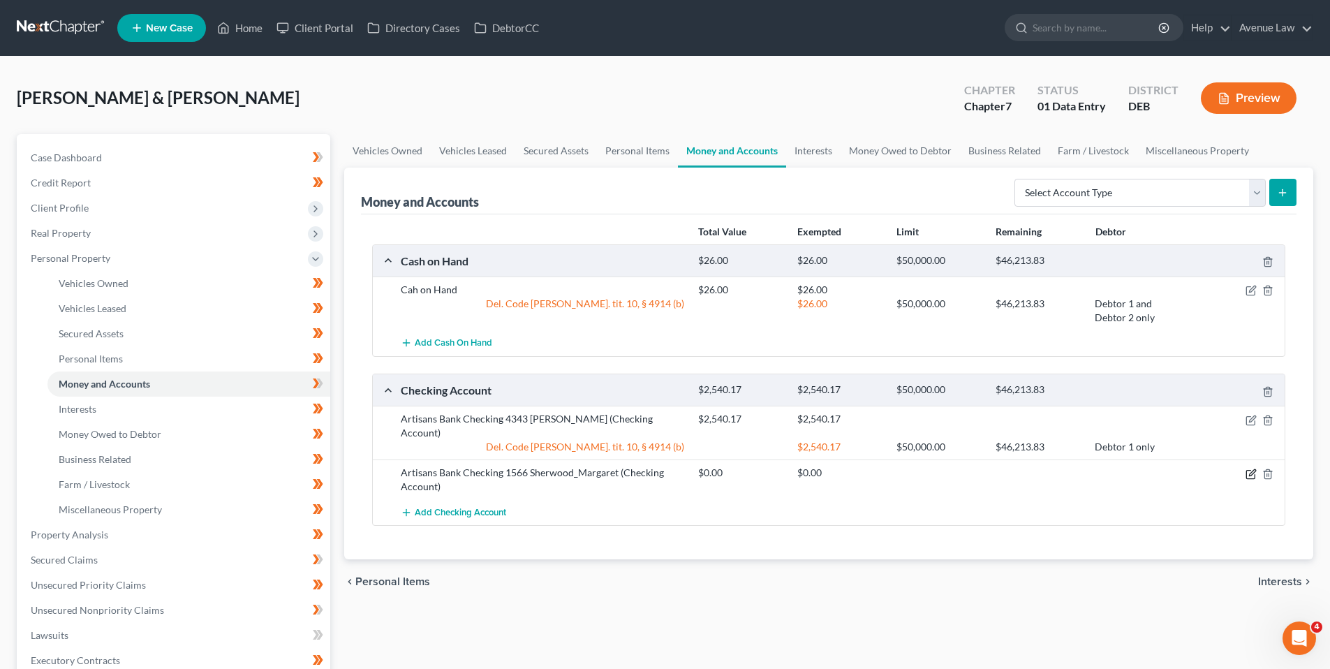
click at [1253, 474] on icon "button" at bounding box center [1252, 472] width 6 height 6
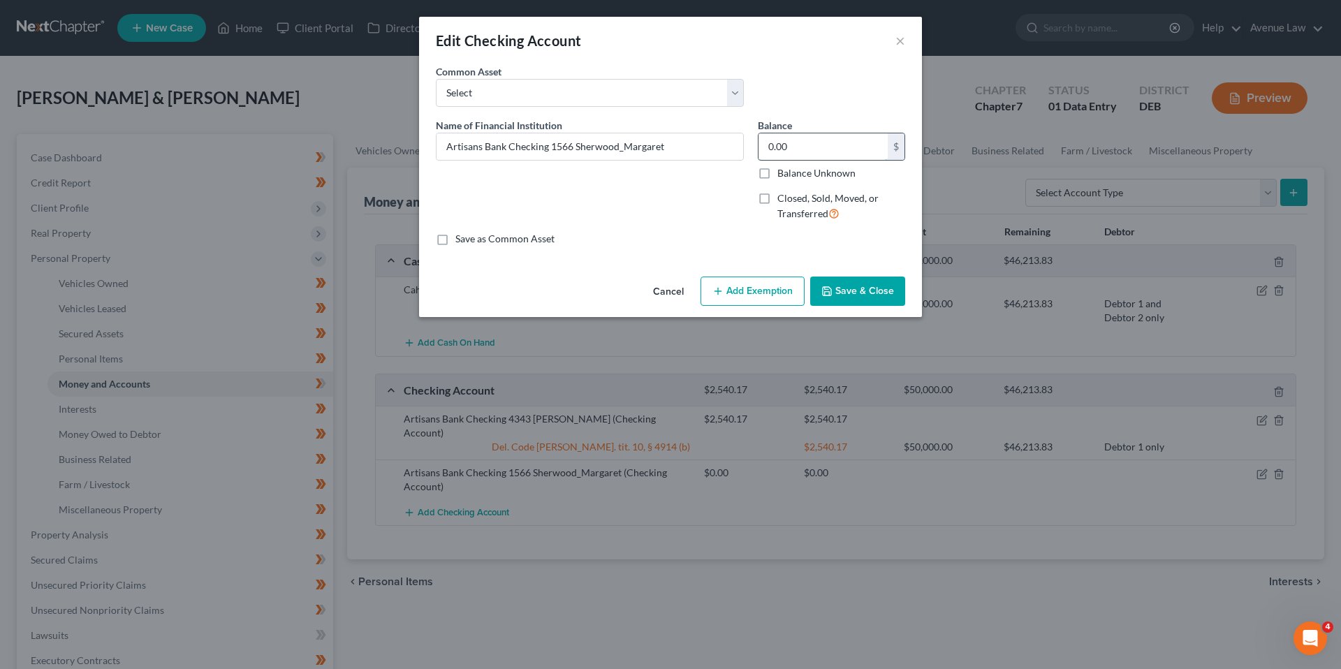
click at [798, 148] on input "0.00" at bounding box center [822, 146] width 129 height 27
type input "23.12"
click at [764, 289] on button "Add Exemption" at bounding box center [752, 291] width 104 height 29
select select "2"
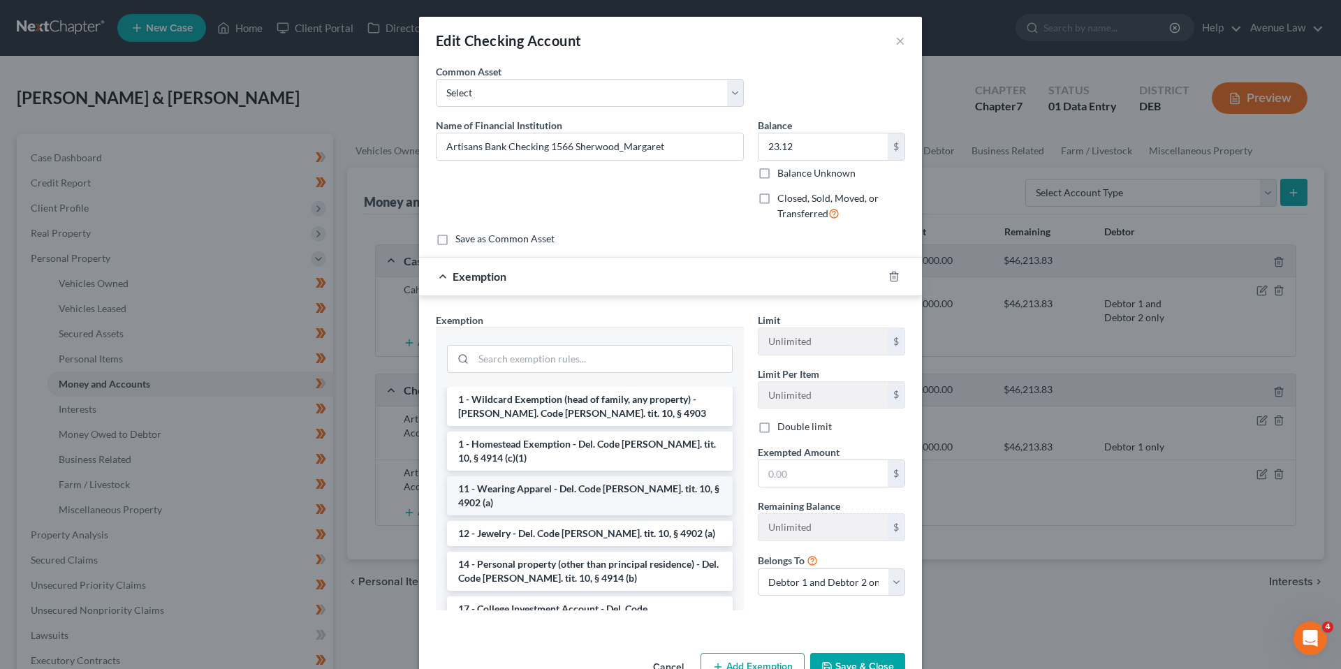
scroll to position [140, 0]
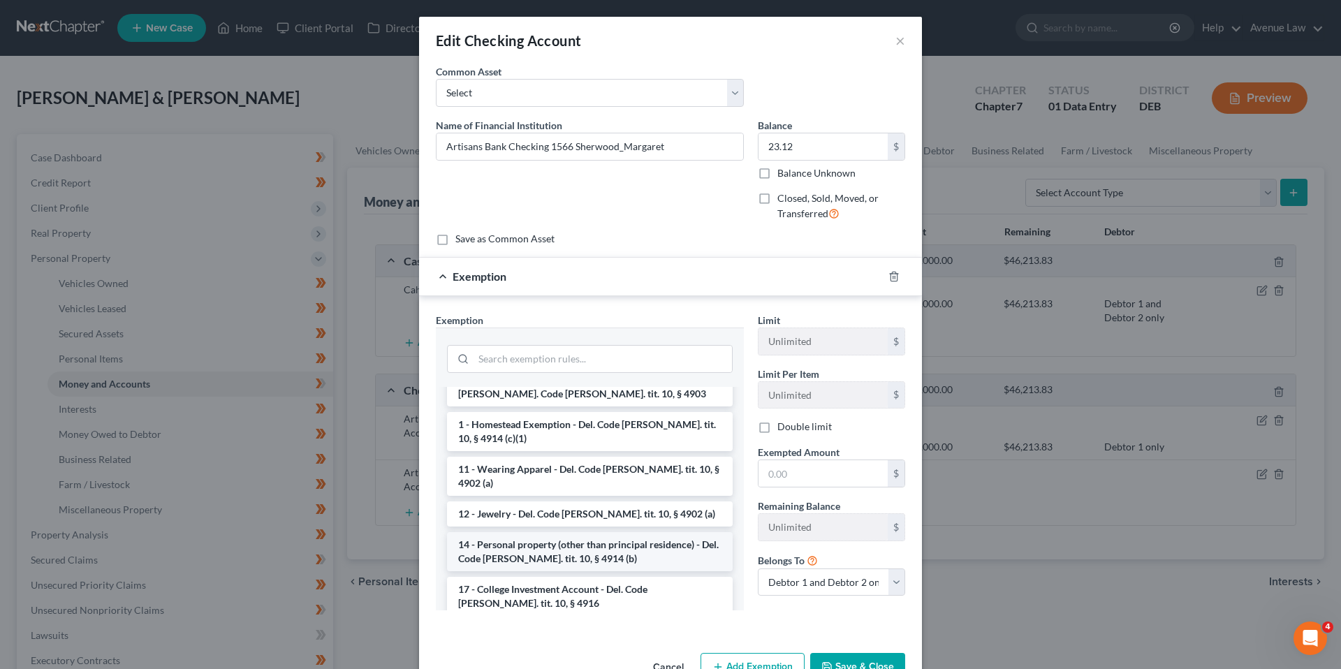
click at [536, 532] on li "14 - Personal property (other than principal residence) - Del. Code Ann. tit. 1…" at bounding box center [590, 551] width 286 height 39
checkbox input "true"
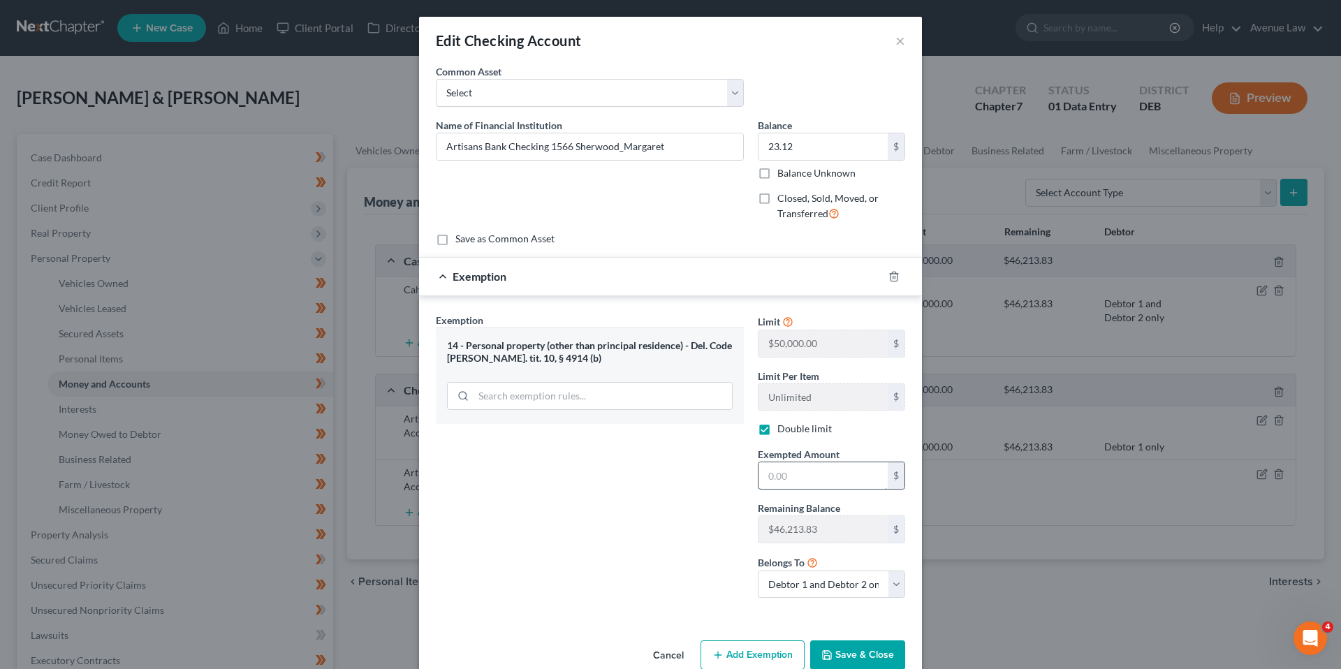
click at [787, 474] on input "text" at bounding box center [822, 475] width 129 height 27
type input "23.12"
click at [833, 652] on button "Save & Close" at bounding box center [857, 654] width 95 height 29
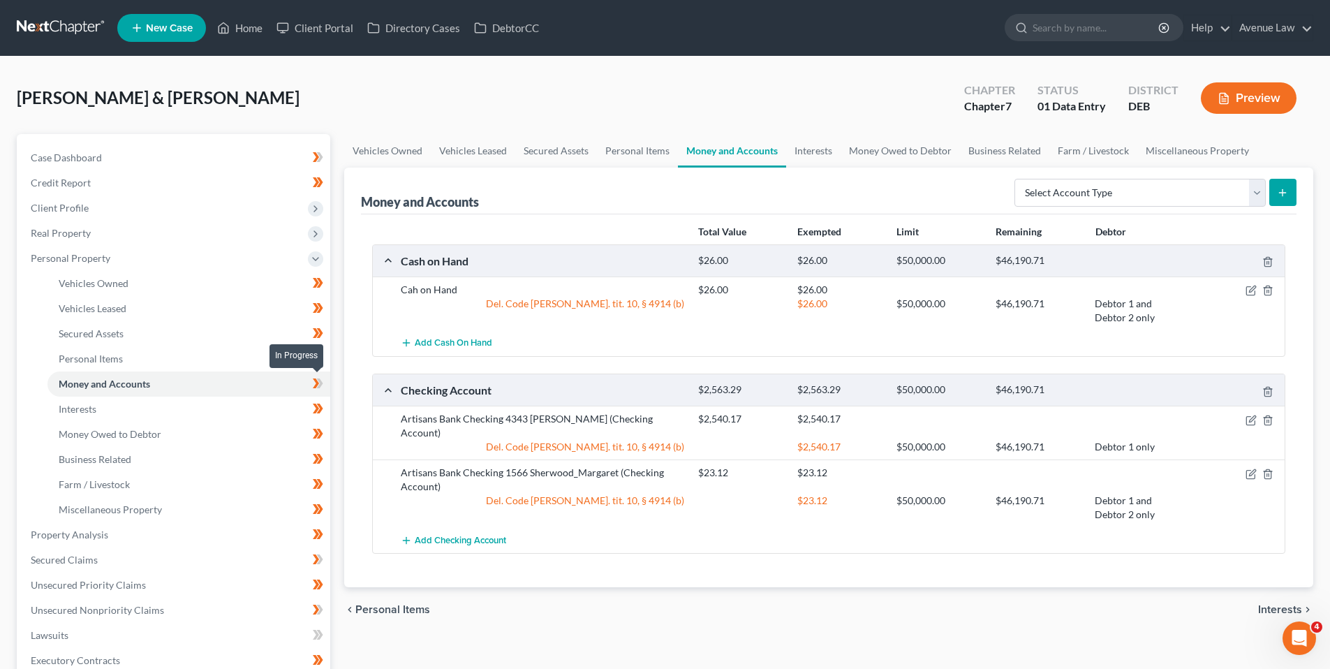
drag, startPoint x: 319, startPoint y: 379, endPoint x: 310, endPoint y: 377, distance: 9.3
click at [318, 379] on icon at bounding box center [320, 383] width 6 height 10
click at [82, 257] on span "Personal Property" at bounding box center [71, 258] width 80 height 12
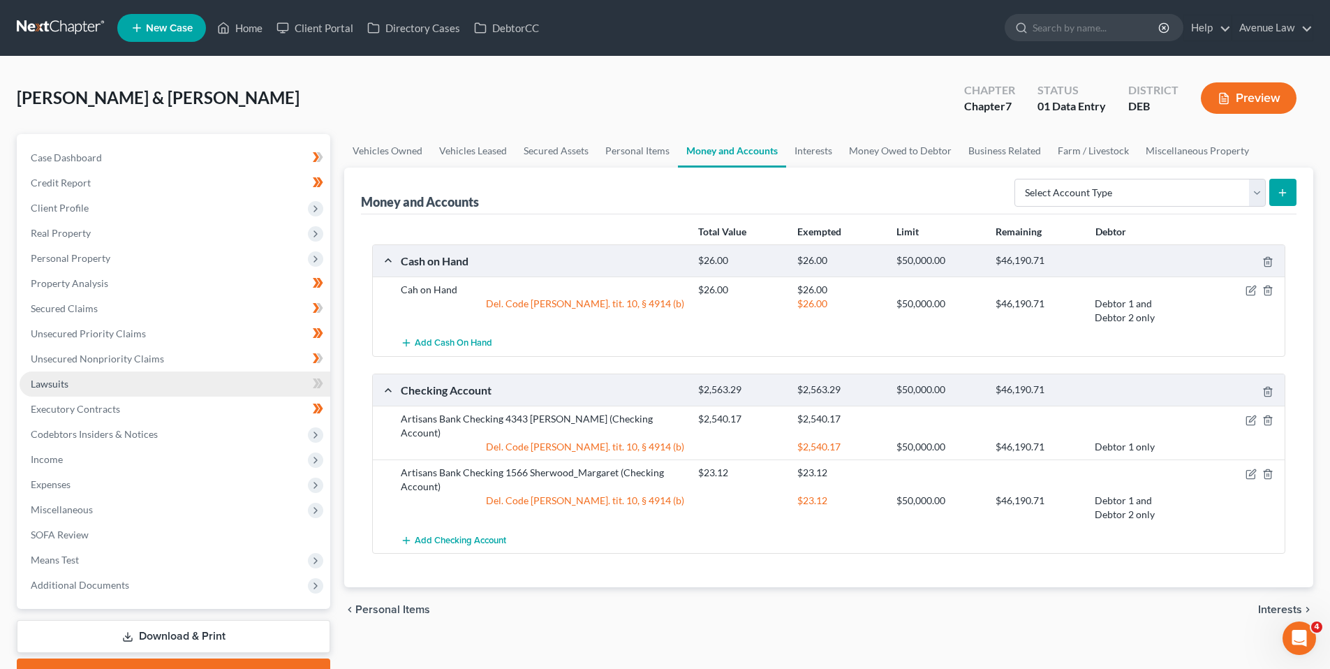
click at [52, 385] on span "Lawsuits" at bounding box center [50, 384] width 38 height 12
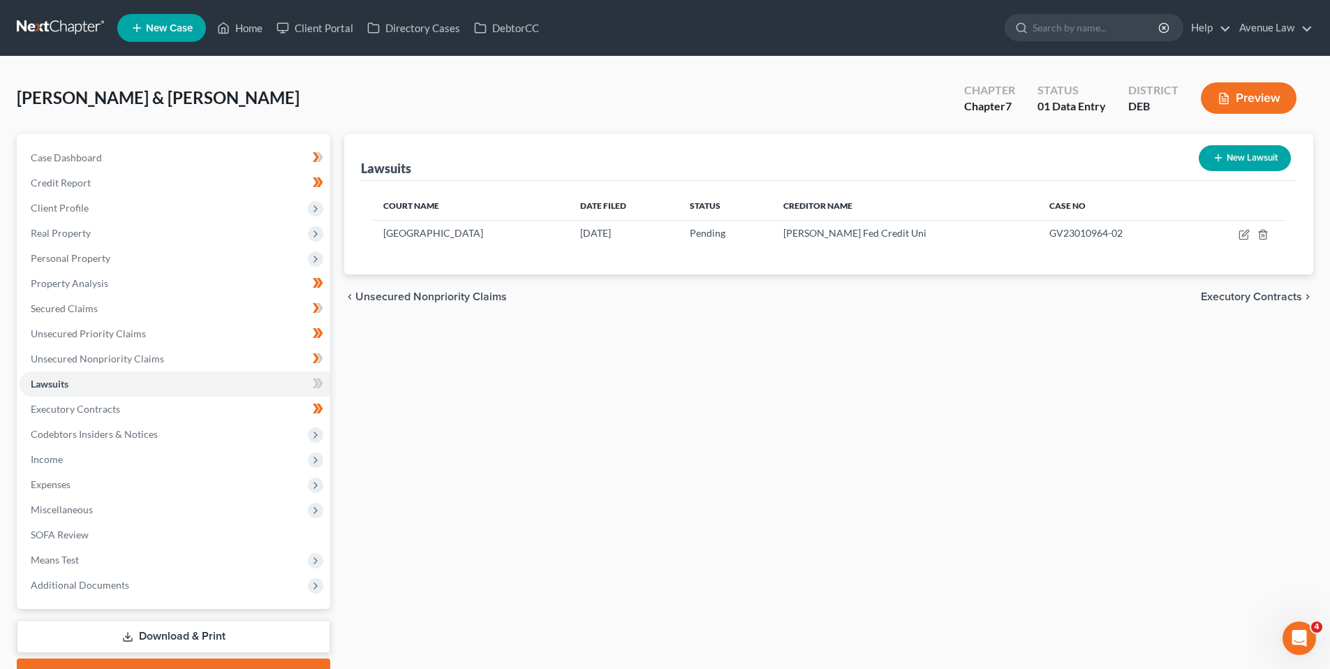
click at [1247, 154] on button "New Lawsuit" at bounding box center [1245, 158] width 92 height 26
select select "0"
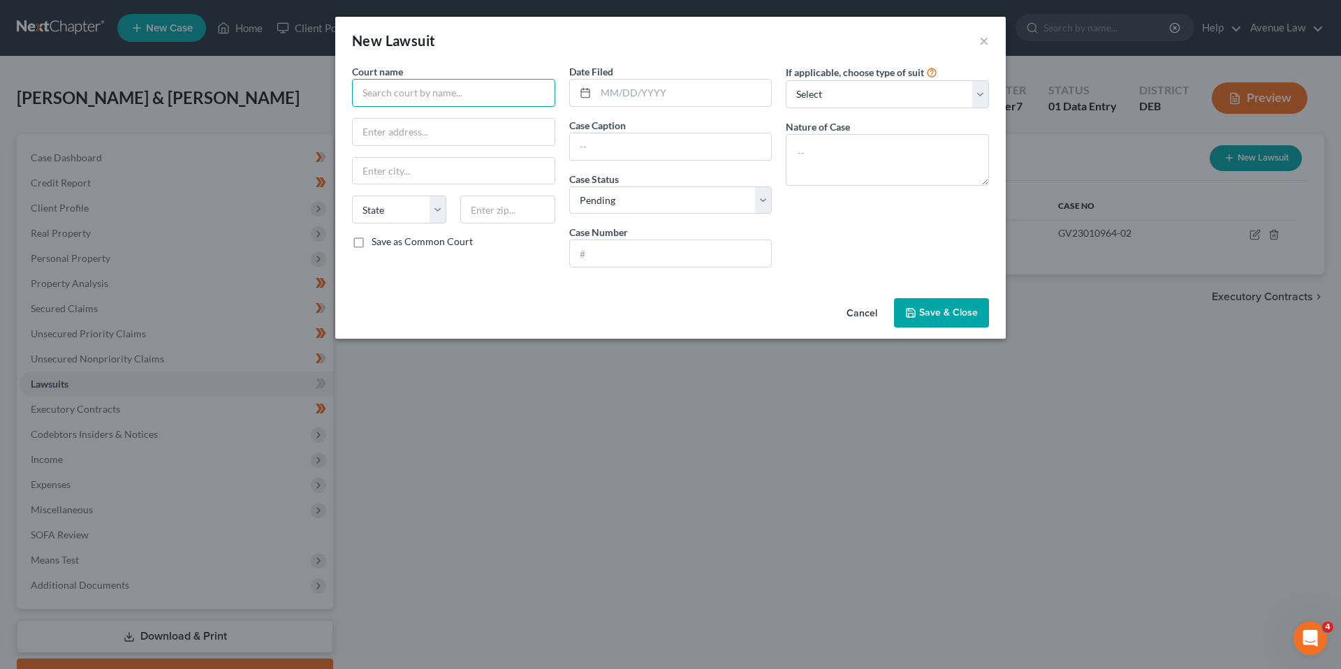
click at [390, 89] on input "text" at bounding box center [453, 93] width 203 height 28
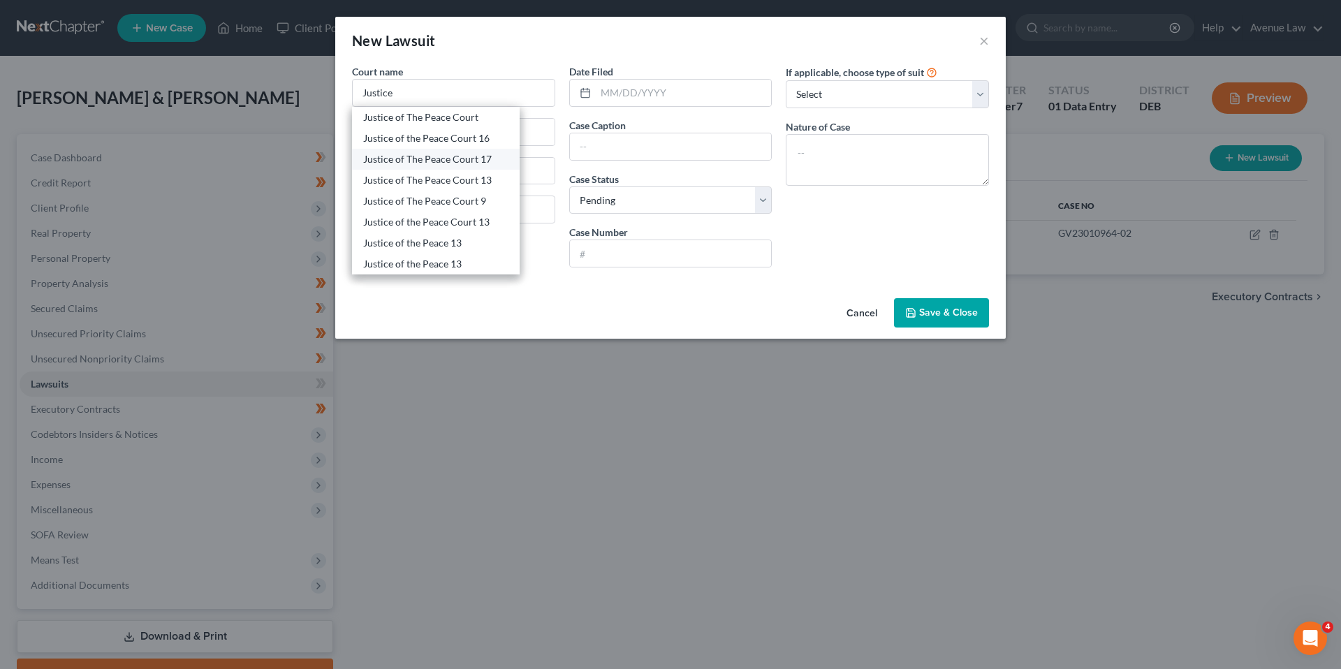
click at [446, 155] on div "Justice of The Peace Court 17" at bounding box center [435, 159] width 145 height 14
type input "Justice of The Peace Court 17"
type input "23730 Shortly Rd"
type input "[GEOGRAPHIC_DATA]"
select select "7"
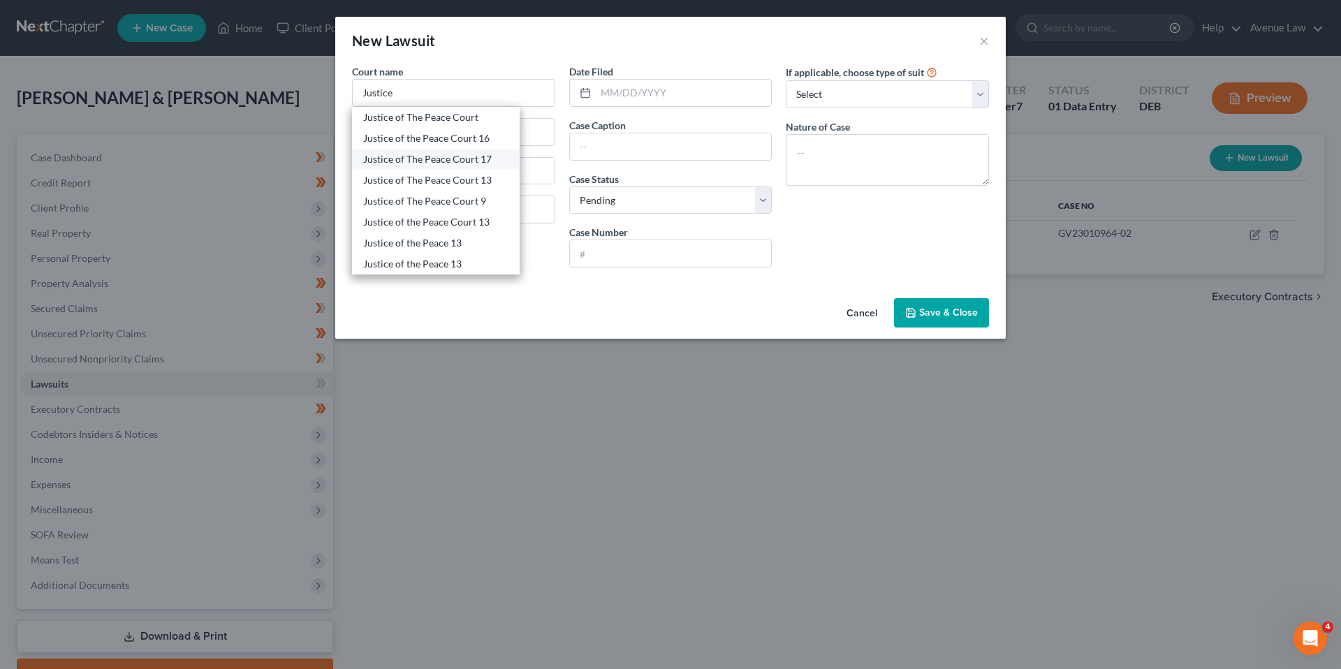
type input "19947"
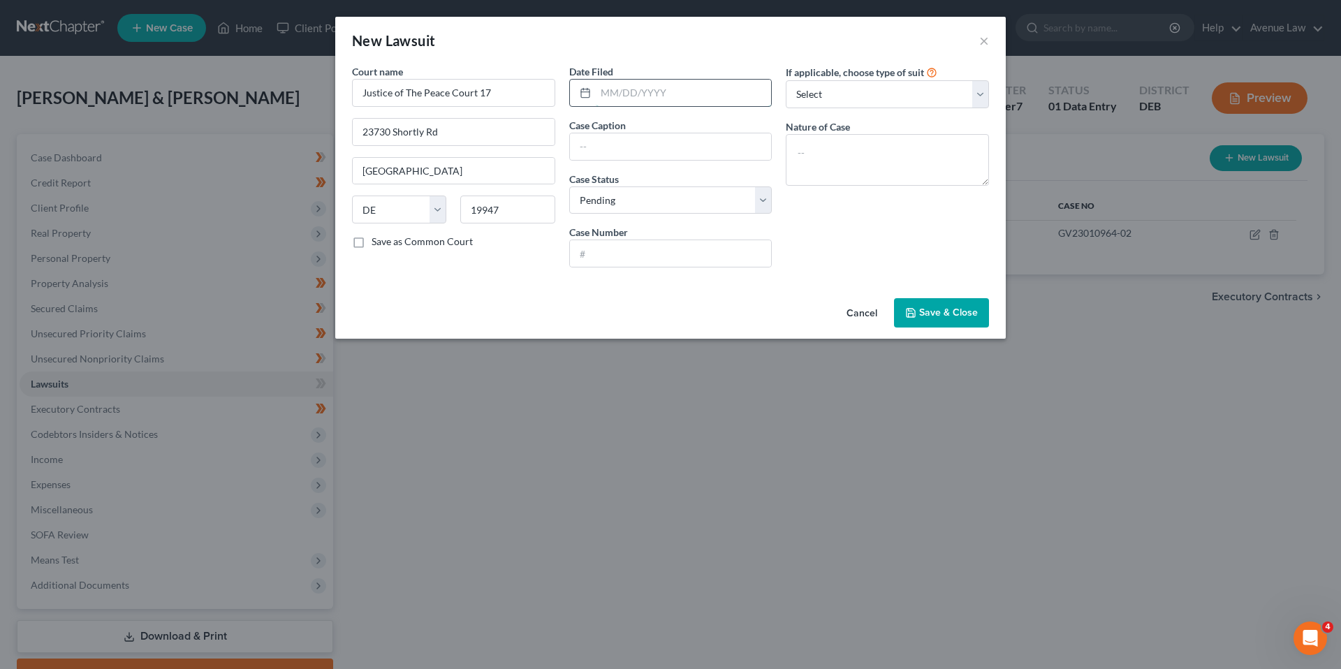
click at [617, 96] on input "text" at bounding box center [684, 93] width 176 height 27
type input "08/11/2017"
click at [599, 145] on input "text" at bounding box center [671, 146] width 202 height 27
type input "J"
click at [600, 137] on input "text" at bounding box center [671, 146] width 202 height 27
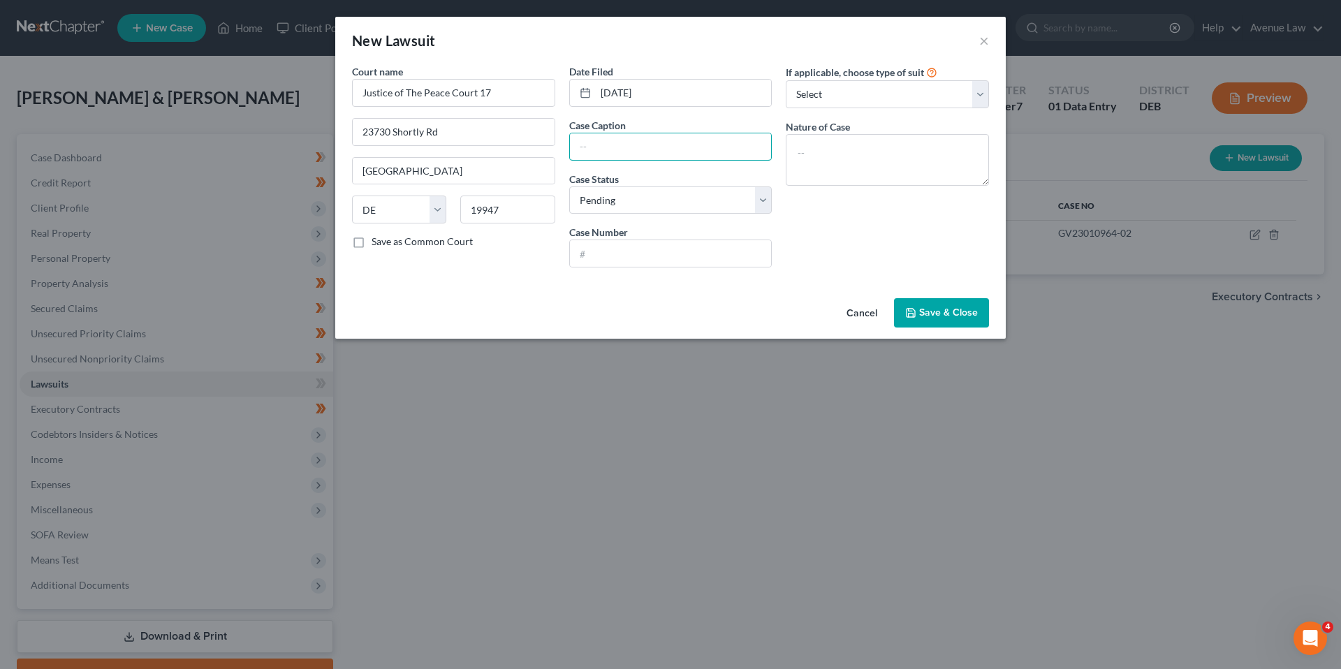
paste input "NINA RODRIGUEZ VS MARGARET HOLLEY"
type input "NINA RODRIGUEZ VS MARGARET HOLLEY"
click at [632, 256] on input "text" at bounding box center [671, 253] width 202 height 27
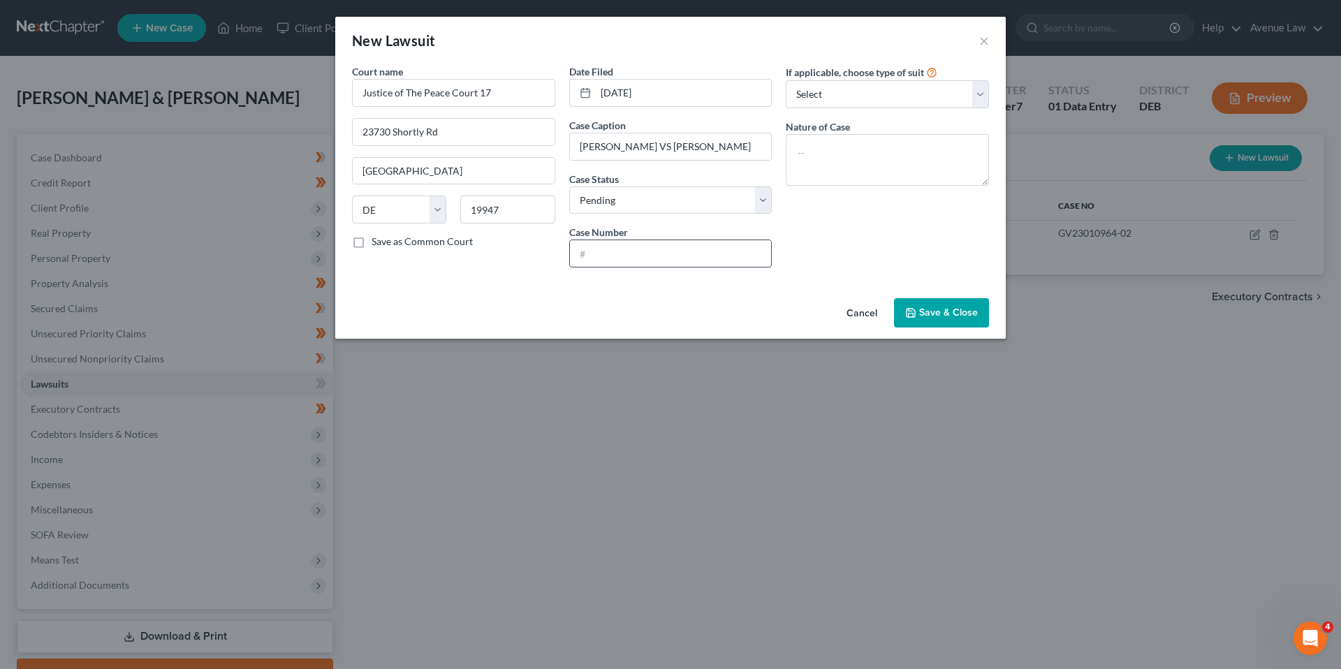
paste input "JP16-17-004996"
type input "JP16-17-004996"
click at [835, 94] on select "Select Repossession Garnishment Foreclosure Attached, Seized, Or Levied Other" at bounding box center [887, 94] width 203 height 28
select select "4"
click at [786, 80] on select "Select Repossession Garnishment Foreclosure Attached, Seized, Or Levied Other" at bounding box center [887, 94] width 203 height 28
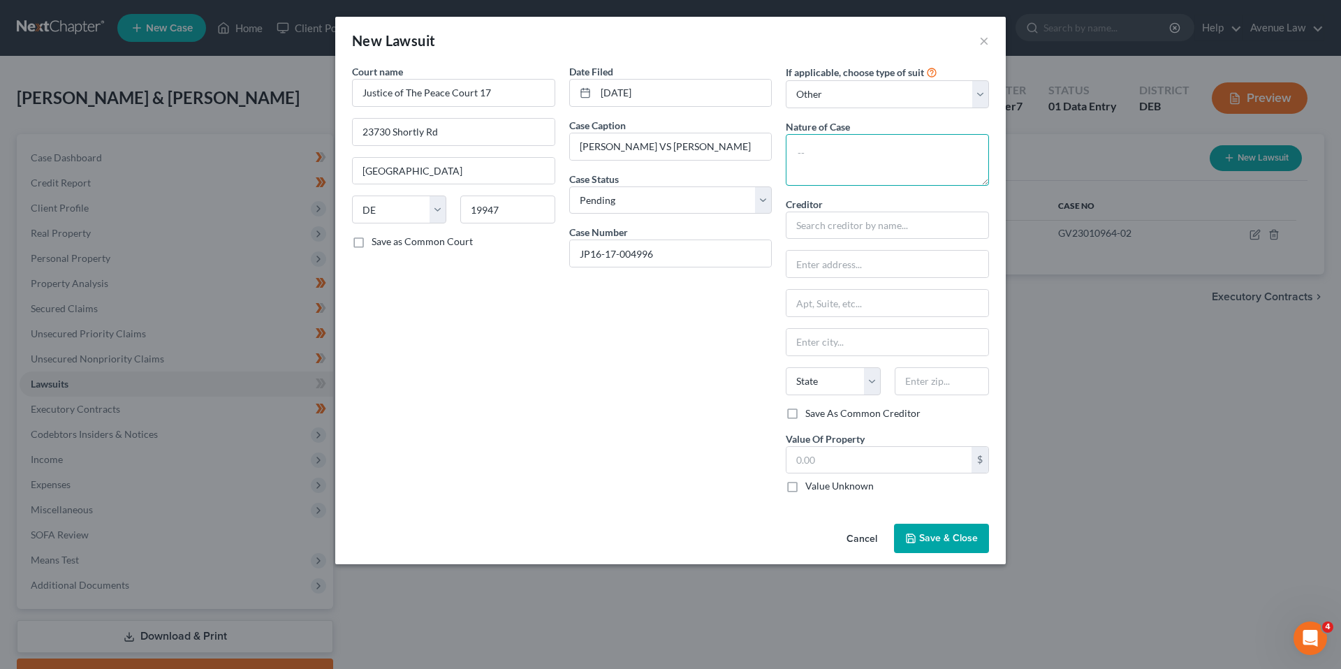
click at [830, 145] on textarea at bounding box center [887, 160] width 203 height 52
type textarea "Debt Action"
click at [644, 385] on div "Date Filed 08/11/2017 Case Caption NINA RODRIGUEZ VS MARGARET HOLLEY Case Statu…" at bounding box center [670, 284] width 217 height 440
drag, startPoint x: 826, startPoint y: 223, endPoint x: 806, endPoint y: 219, distance: 20.6
click at [825, 222] on input "text" at bounding box center [887, 226] width 203 height 28
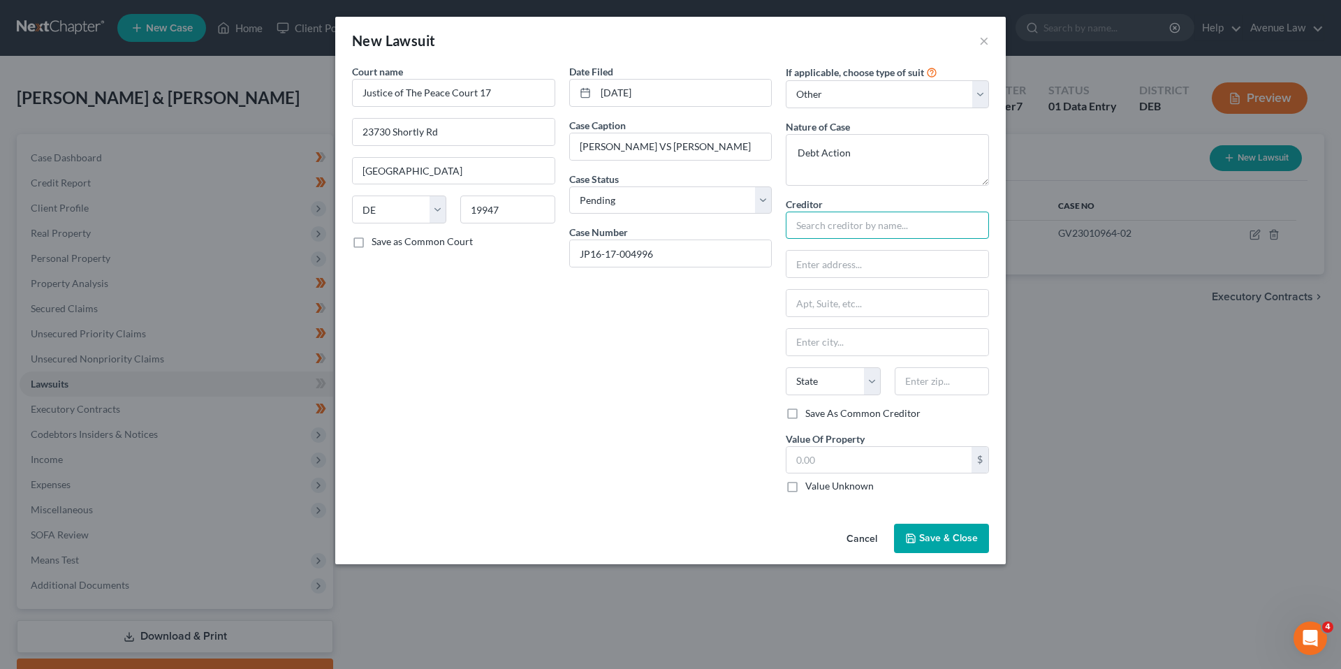
paste input "NINA RODRIGUEZ"
type input "NINA RODRIGUEZ"
drag, startPoint x: 795, startPoint y: 266, endPoint x: 778, endPoint y: 243, distance: 28.9
click at [795, 266] on input "text" at bounding box center [887, 264] width 202 height 27
type input "71 Chatham Court"
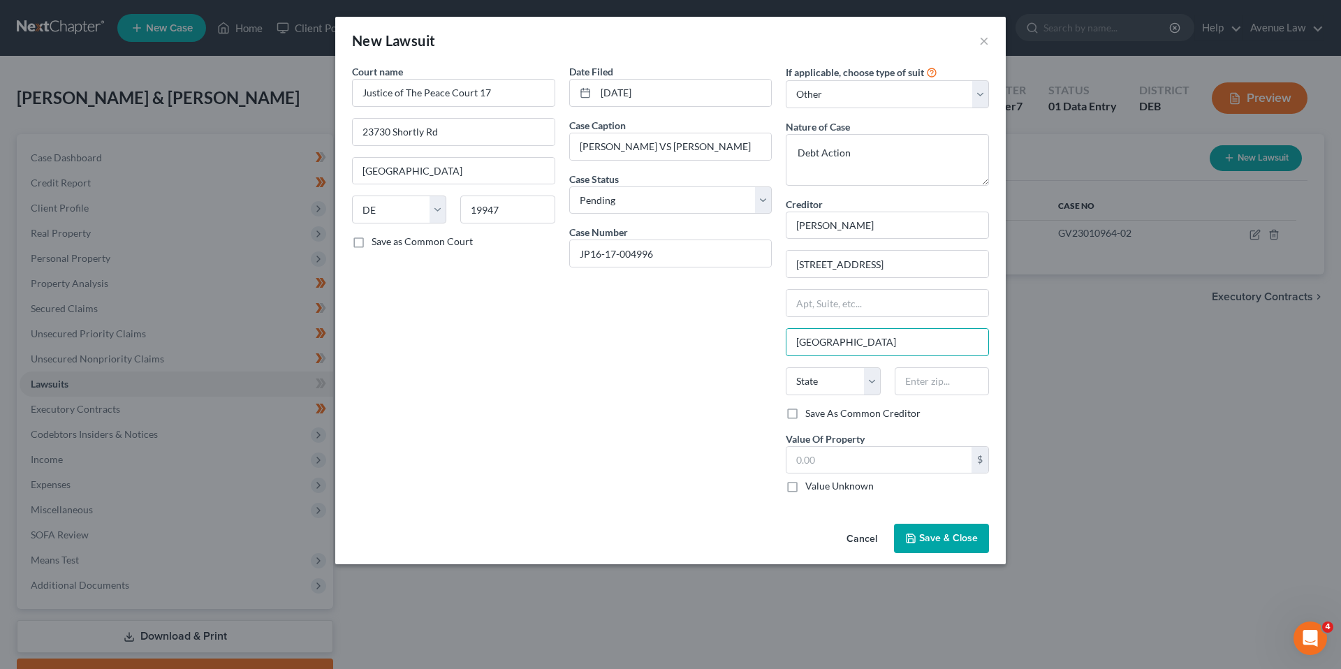
type input "[GEOGRAPHIC_DATA]"
select select "7"
type input "19901"
click at [805, 487] on label "Value Unknown" at bounding box center [839, 486] width 68 height 14
click at [811, 487] on input "Value Unknown" at bounding box center [815, 483] width 9 height 9
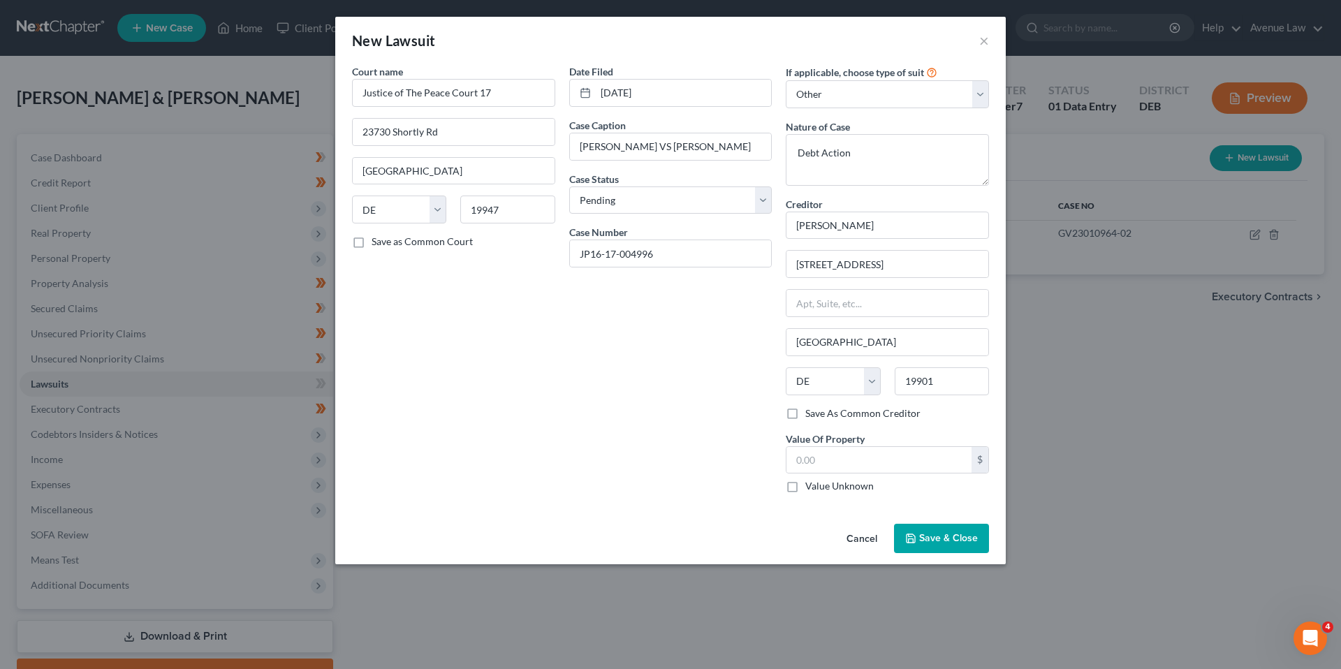
checkbox input "true"
type input "0.00"
click at [805, 487] on label "Value Unknown" at bounding box center [839, 486] width 68 height 14
click at [811, 487] on input "Value Unknown" at bounding box center [815, 483] width 9 height 9
checkbox input "false"
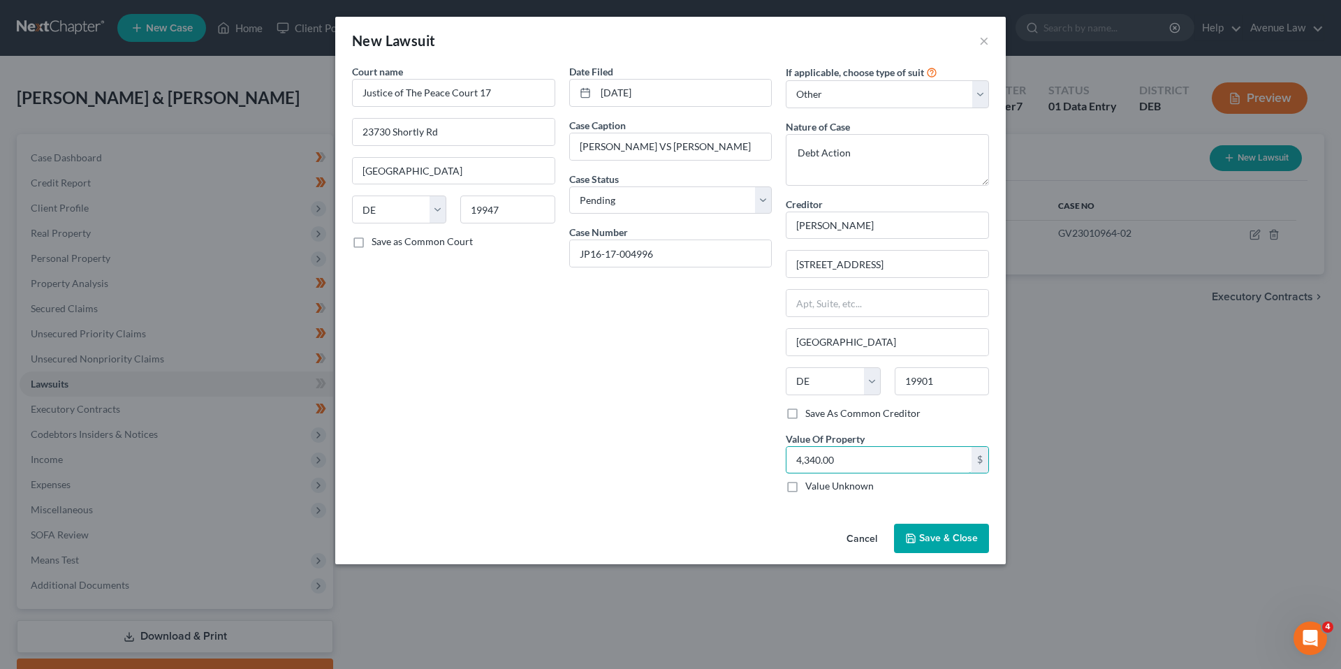
type input "4,340.00"
click at [626, 201] on select "Select Pending On Appeal Concluded" at bounding box center [670, 200] width 203 height 28
select select "2"
click at [569, 186] on select "Select Pending On Appeal Concluded" at bounding box center [670, 200] width 203 height 28
drag, startPoint x: 794, startPoint y: 483, endPoint x: 804, endPoint y: 482, distance: 10.5
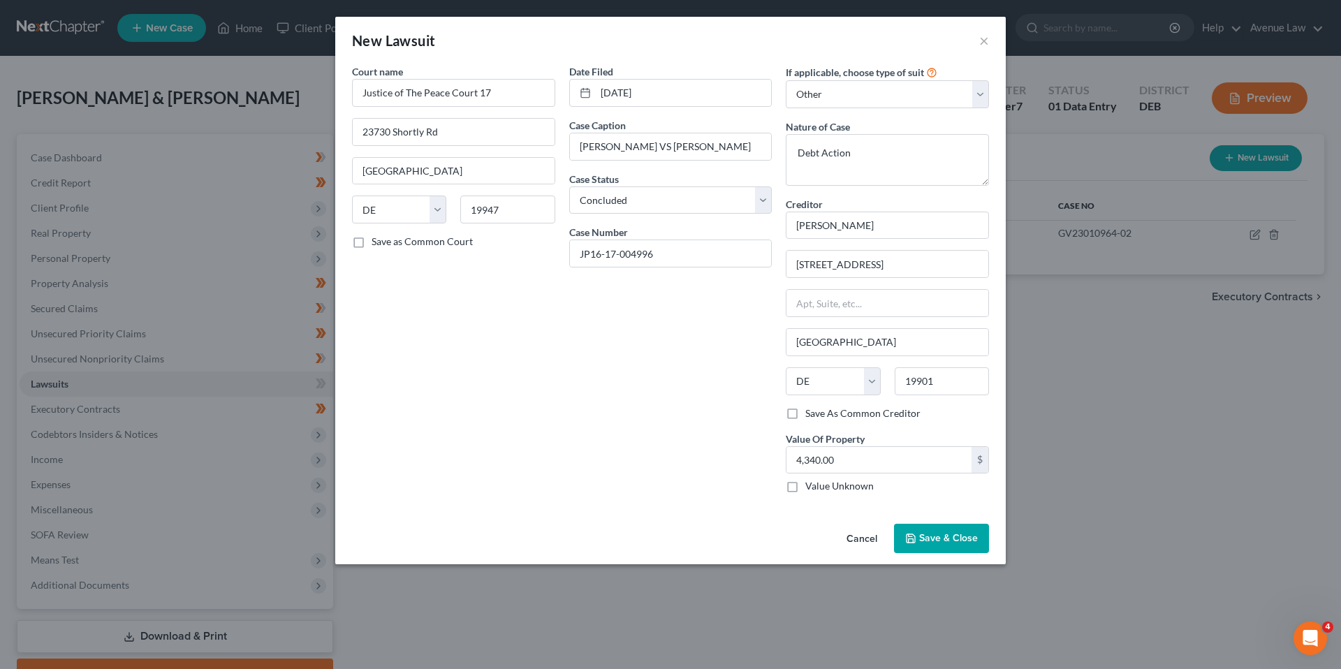
click at [805, 483] on label "Value Unknown" at bounding box center [839, 486] width 68 height 14
click at [811, 483] on input "Value Unknown" at bounding box center [815, 483] width 9 height 9
checkbox input "true"
type input "0.00"
click at [939, 536] on span "Save & Close" at bounding box center [948, 538] width 59 height 12
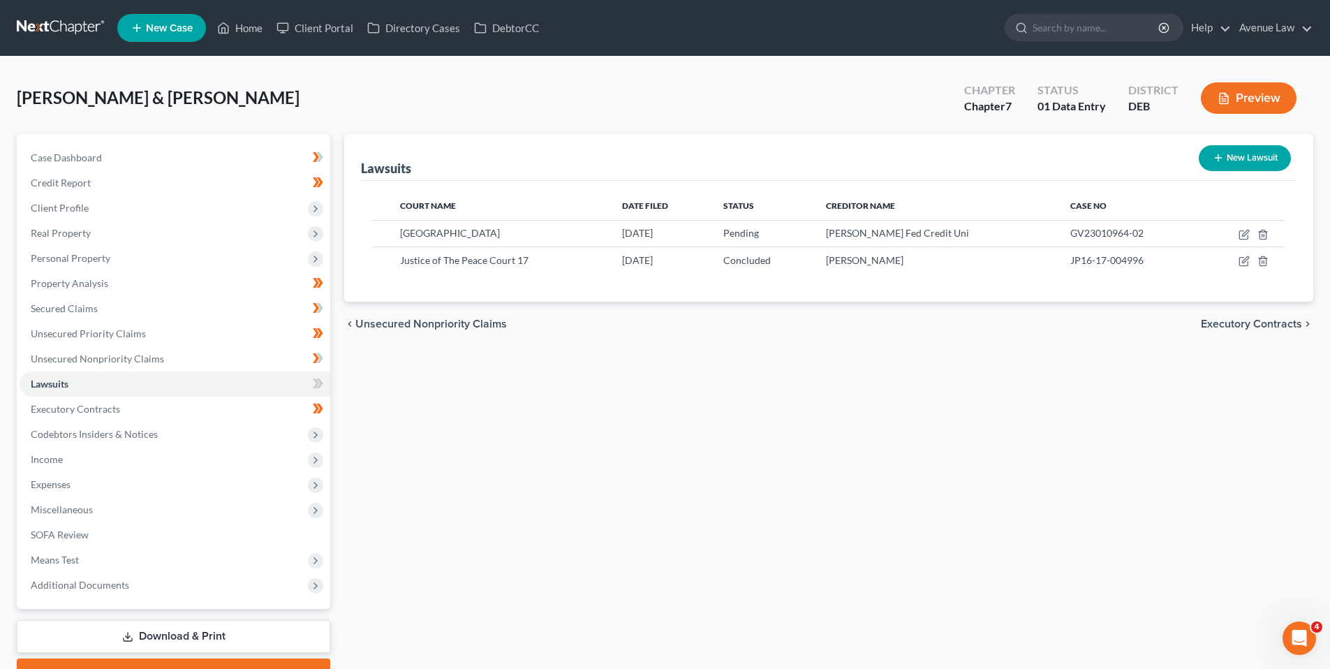
click at [1263, 152] on button "New Lawsuit" at bounding box center [1245, 158] width 92 height 26
select select "0"
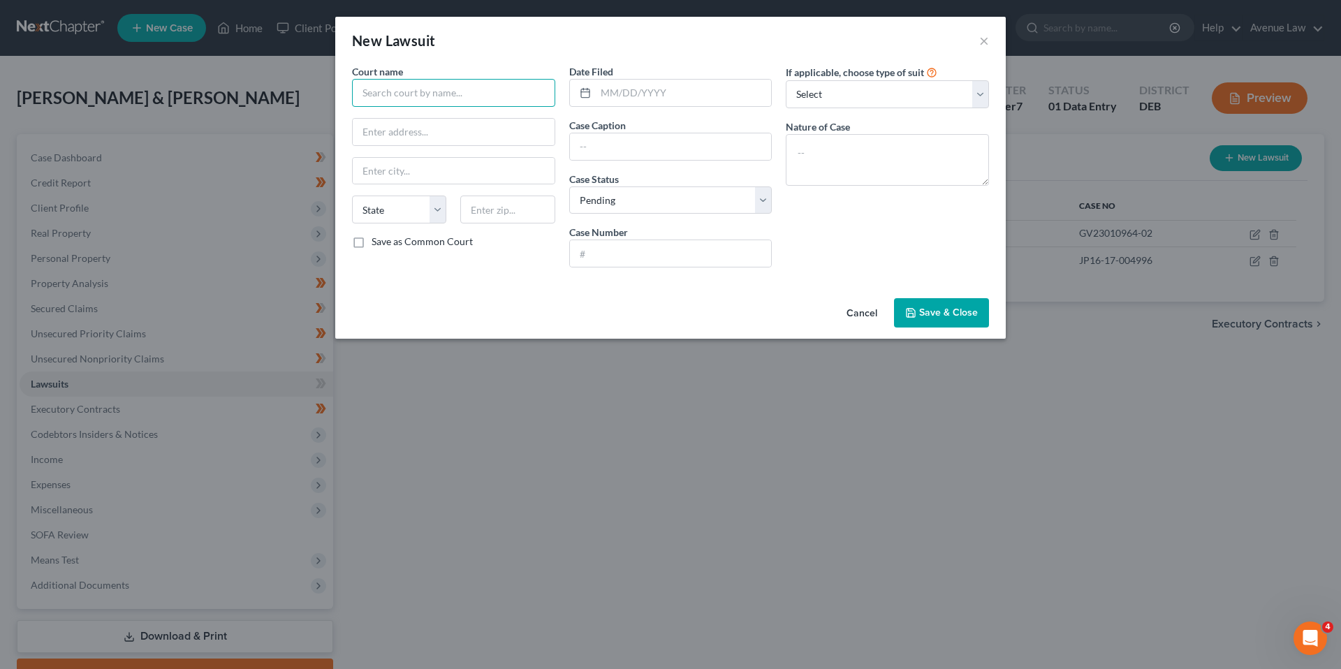
click at [413, 89] on input "text" at bounding box center [453, 93] width 203 height 28
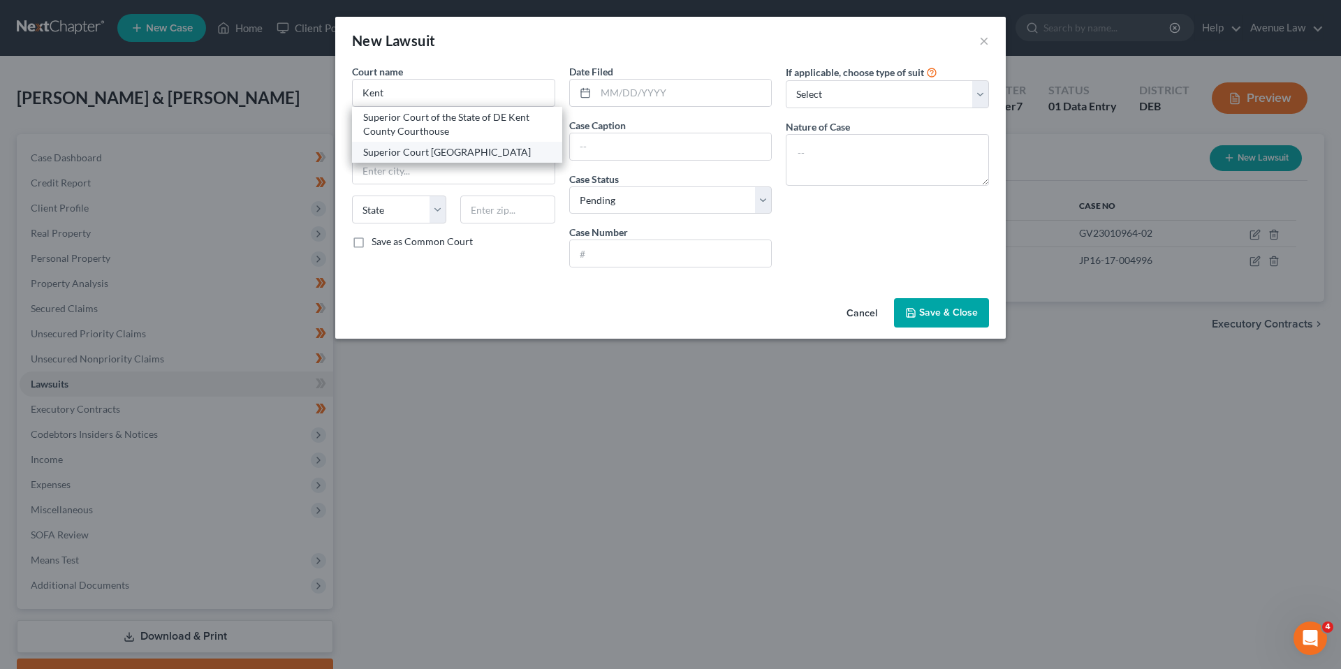
click at [431, 152] on div "Superior Court Kent County Courthouse" at bounding box center [457, 152] width 188 height 14
type input "Superior Court Kent County Courthouse"
type input "38 The Green"
type input "[GEOGRAPHIC_DATA]"
select select "7"
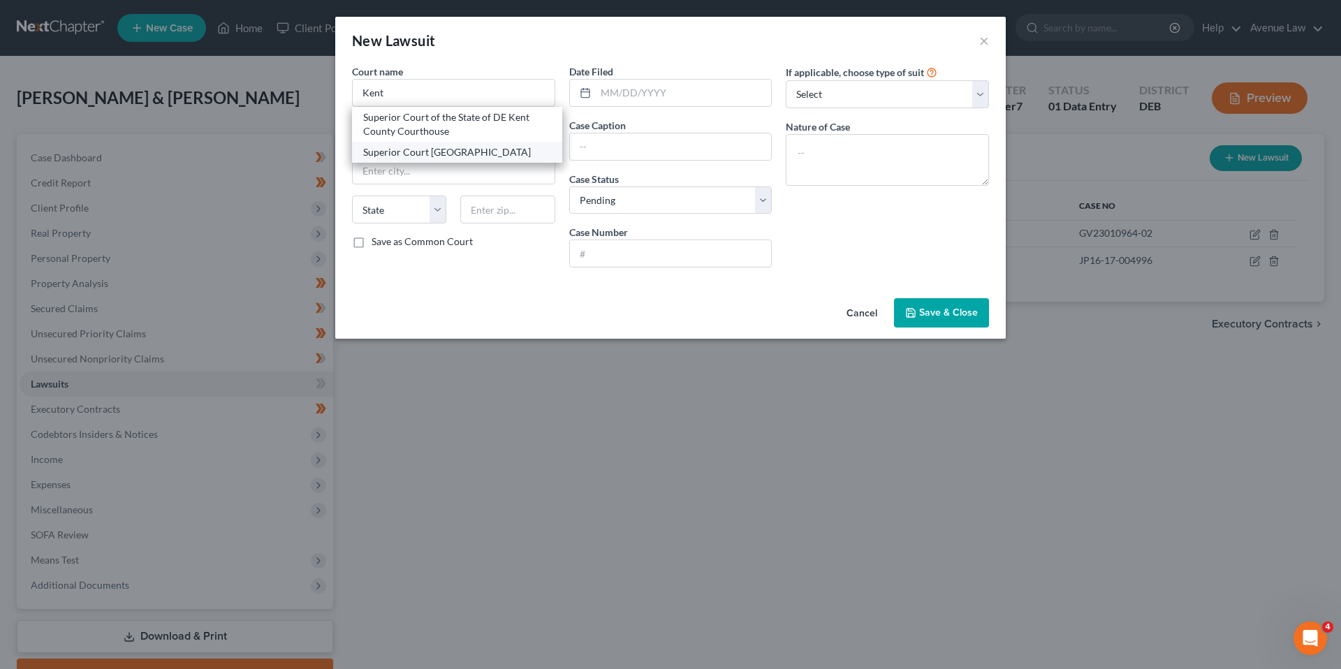
type input "19901"
click at [622, 251] on input "text" at bounding box center [671, 253] width 202 height 27
paste input "K20C-07-020"
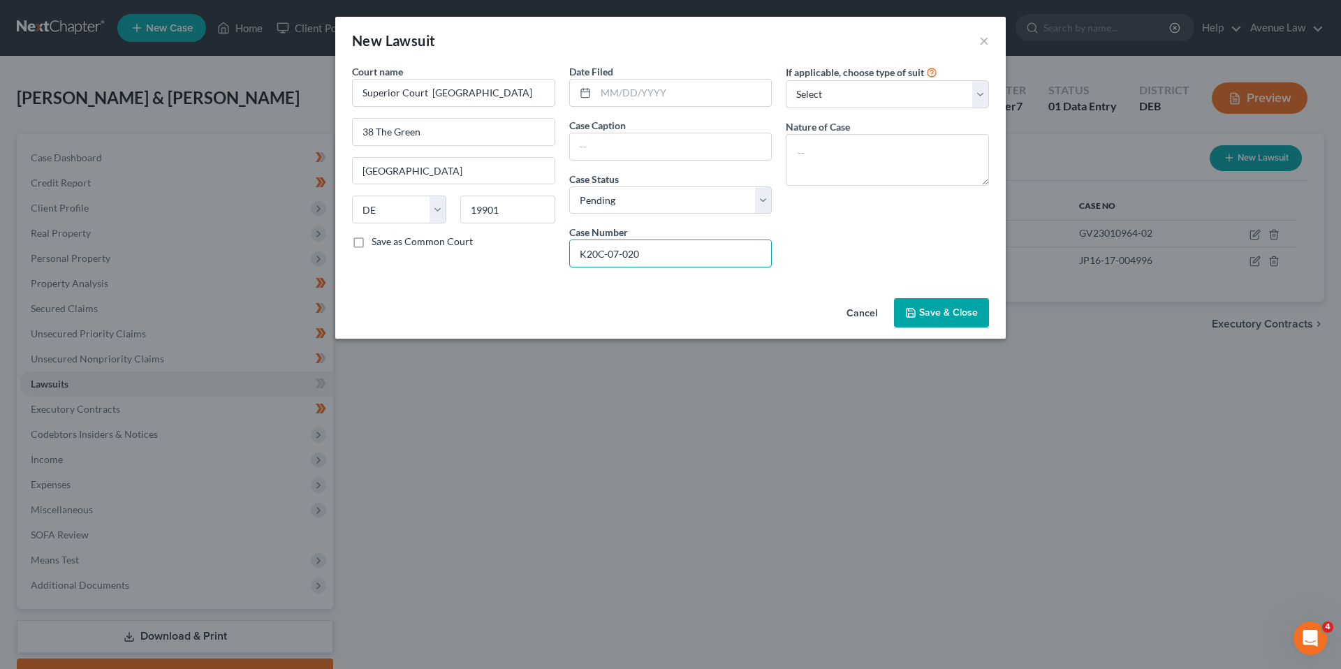
type input "K20C-07-020"
click at [602, 147] on input "text" at bounding box center [671, 146] width 202 height 27
paste input "DEL-ONE FEDERAL CREDIT UNION V SHERWOOD W HOLLEY"
type input "DEL-ONE FEDERAL CREDIT UNION V SHERWOOD W HOLLEY SR"
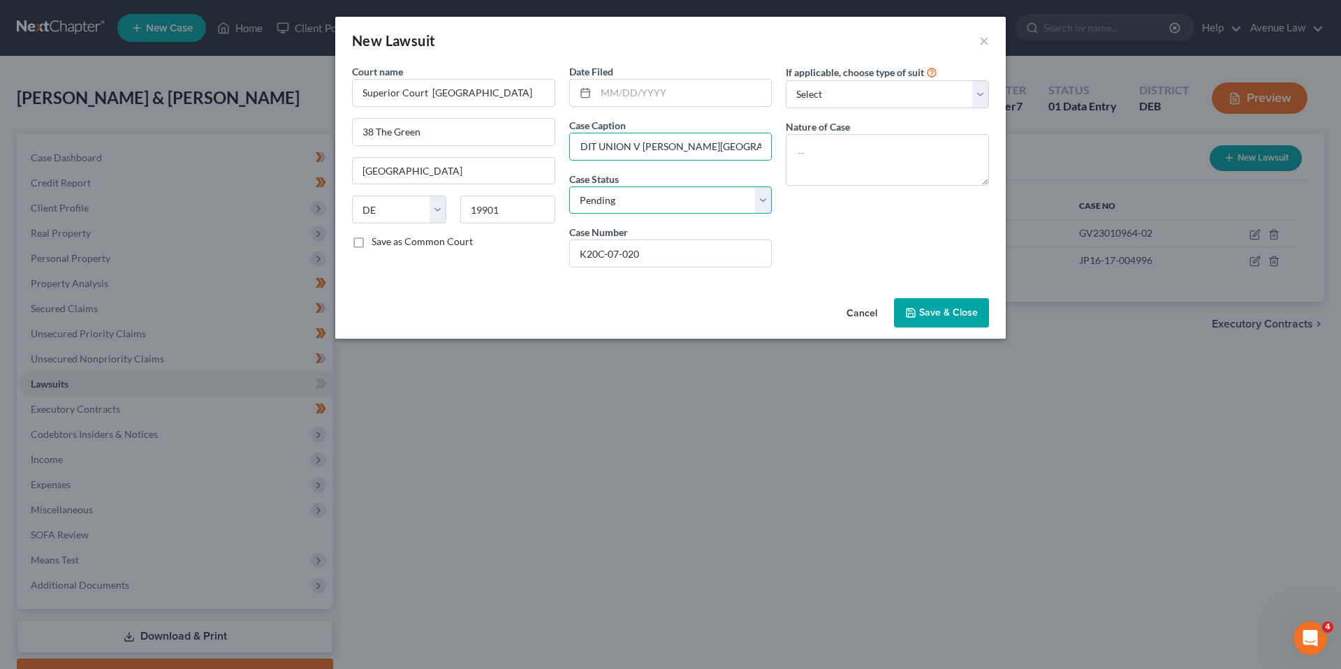
click at [768, 199] on select "Select Pending On Appeal Concluded" at bounding box center [670, 200] width 203 height 28
select select "2"
click at [569, 186] on select "Select Pending On Appeal Concluded" at bounding box center [670, 200] width 203 height 28
drag, startPoint x: 642, startPoint y: 94, endPoint x: 605, endPoint y: 80, distance: 39.3
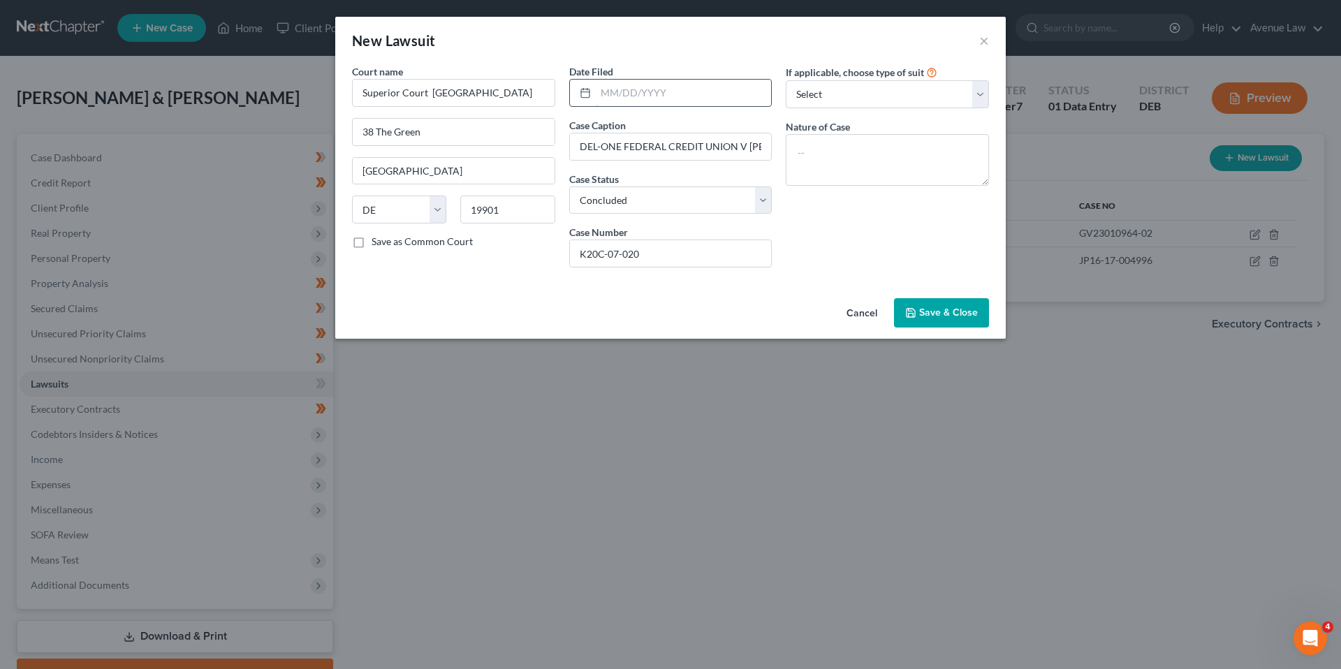
click at [638, 92] on input "text" at bounding box center [684, 93] width 176 height 27
type input "07/14/2020"
click at [807, 92] on select "Select Repossession Garnishment Foreclosure Attached, Seized, Or Levied Other" at bounding box center [887, 94] width 203 height 28
select select "4"
click at [786, 80] on select "Select Repossession Garnishment Foreclosure Attached, Seized, Or Levied Other" at bounding box center [887, 94] width 203 height 28
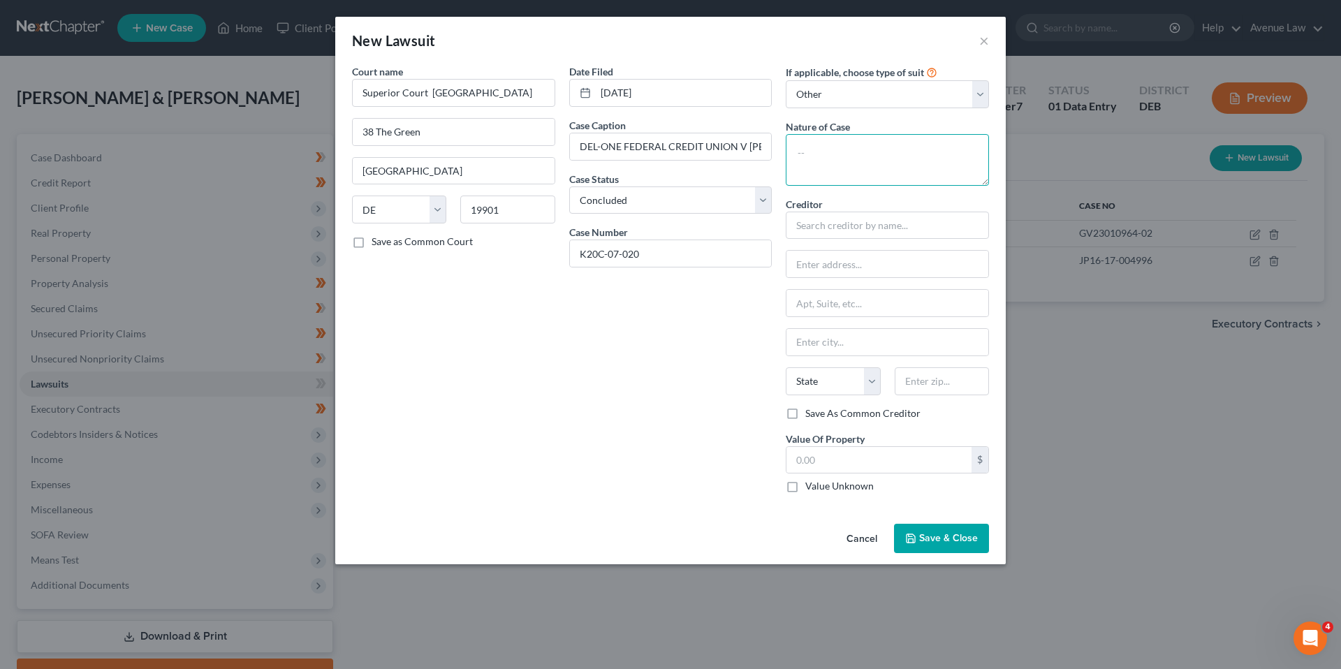
click at [832, 144] on textarea at bounding box center [887, 160] width 203 height 52
type textarea "Debt/Breach of Contract"
click at [816, 223] on input "text" at bounding box center [887, 226] width 203 height 28
type input "Del-One FCU c/o David T Pryor"
drag, startPoint x: 832, startPoint y: 262, endPoint x: 795, endPoint y: 265, distance: 37.9
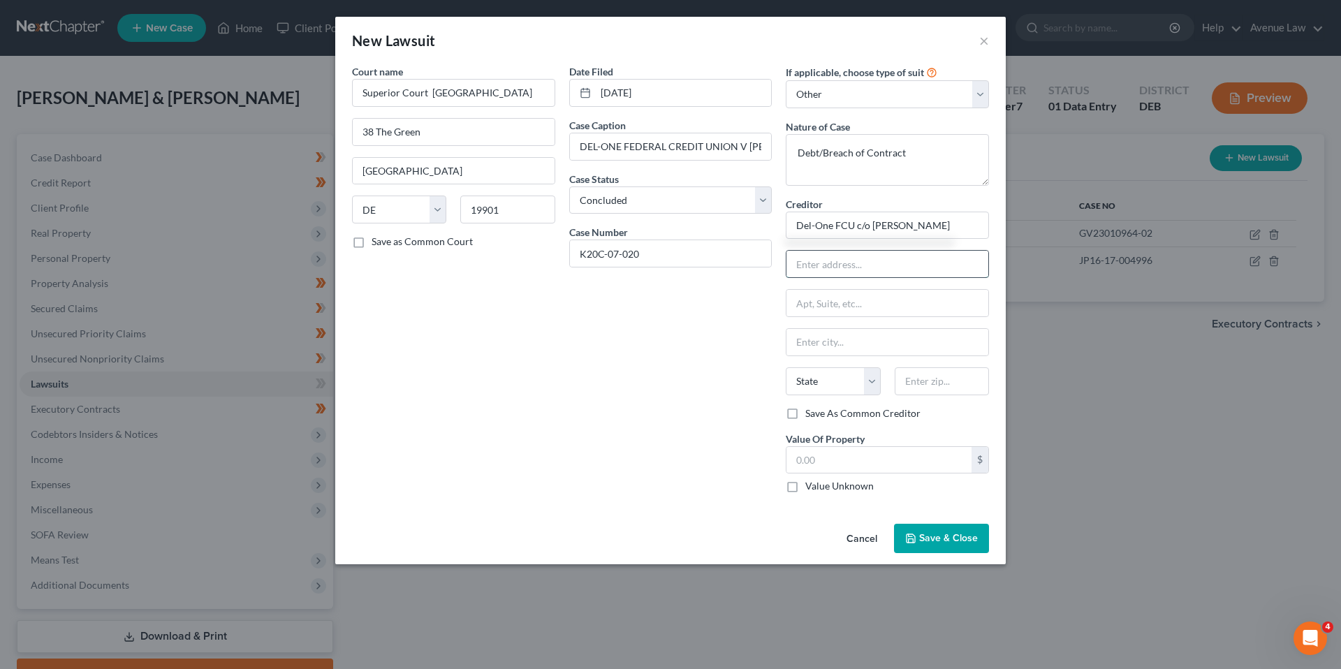
click at [832, 262] on input "text" at bounding box center [887, 264] width 202 height 27
type input "270 Beiser Blvd"
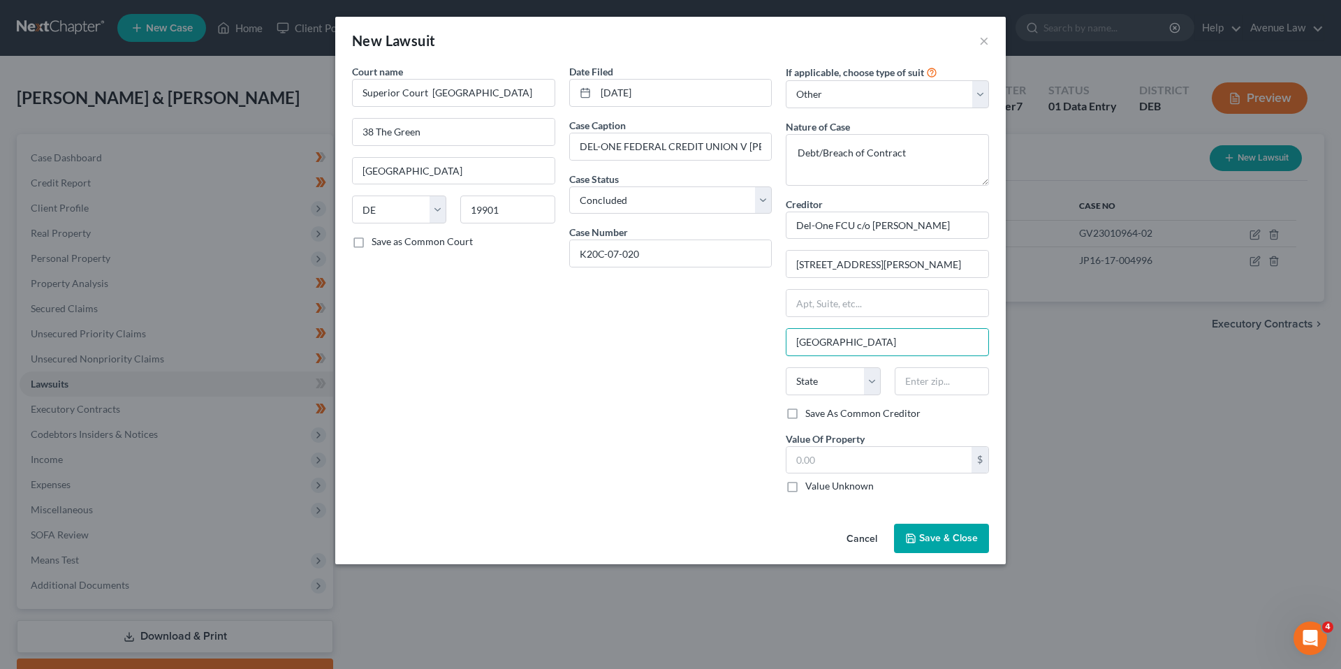
type input "[GEOGRAPHIC_DATA]"
select select "7"
type input "19904"
click at [805, 488] on label "Value Unknown" at bounding box center [839, 486] width 68 height 14
click at [811, 488] on input "Value Unknown" at bounding box center [815, 483] width 9 height 9
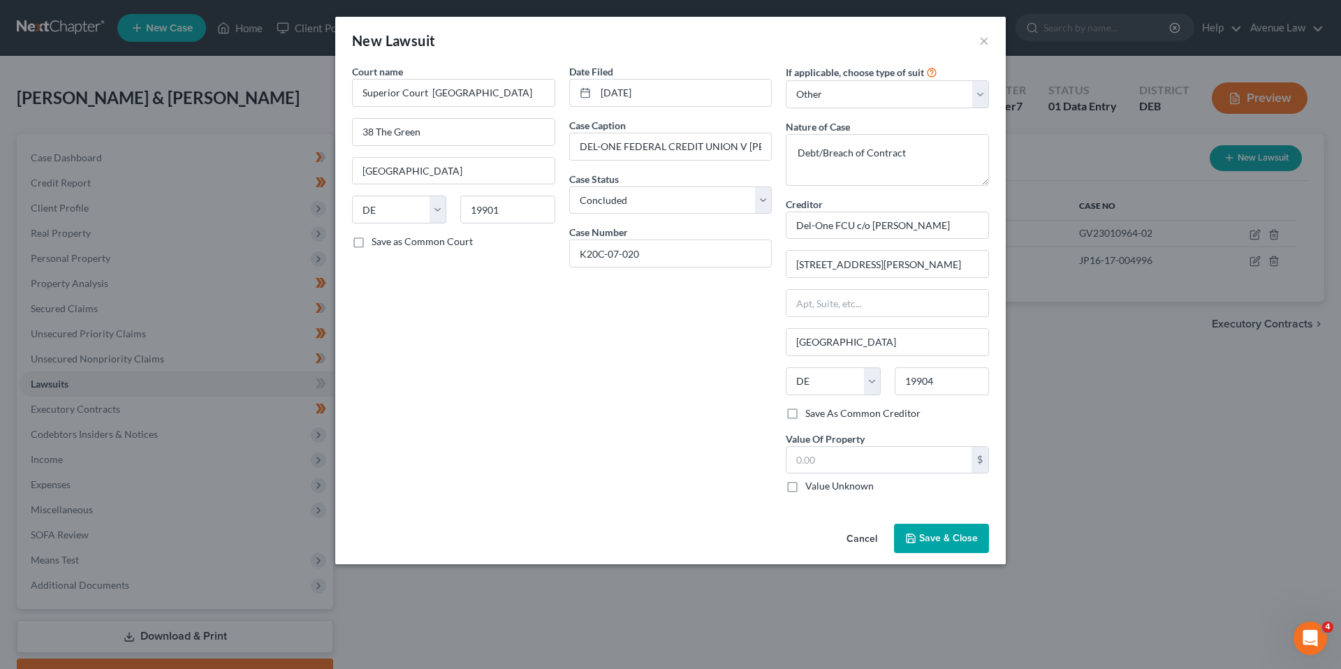
checkbox input "true"
type input "0.00"
click at [934, 542] on span "Save & Close" at bounding box center [948, 538] width 59 height 12
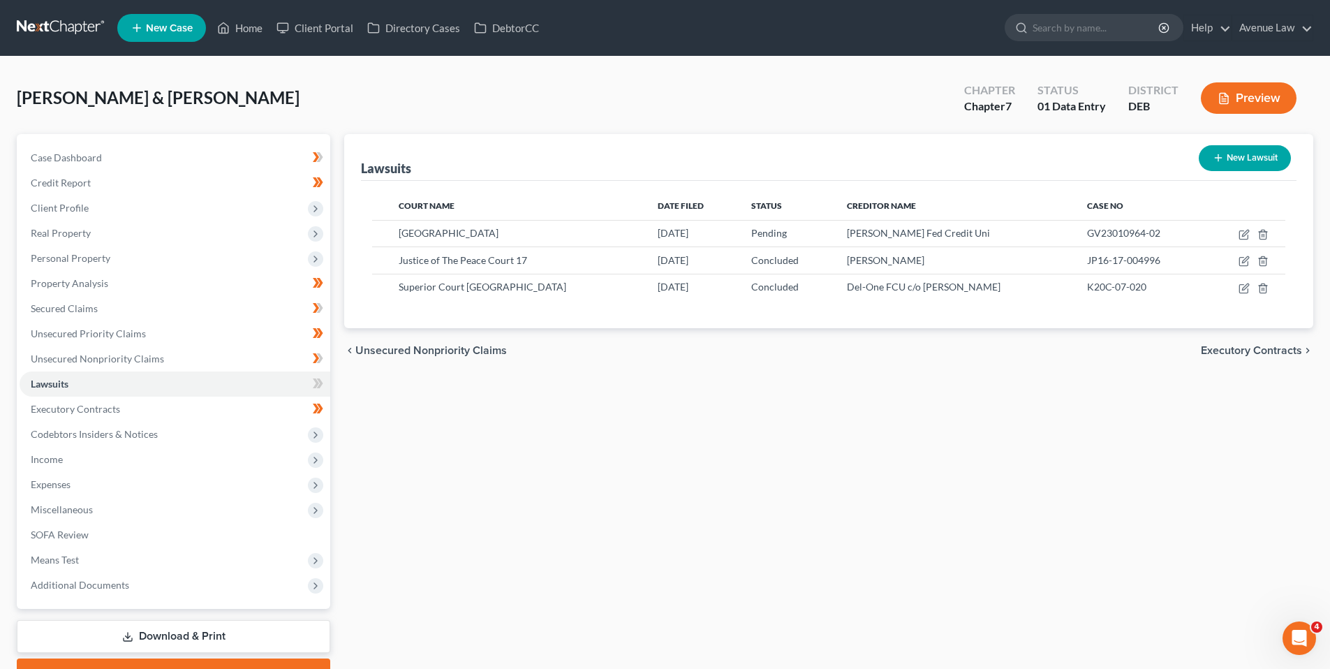
click at [1230, 154] on button "New Lawsuit" at bounding box center [1245, 158] width 92 height 26
select select "0"
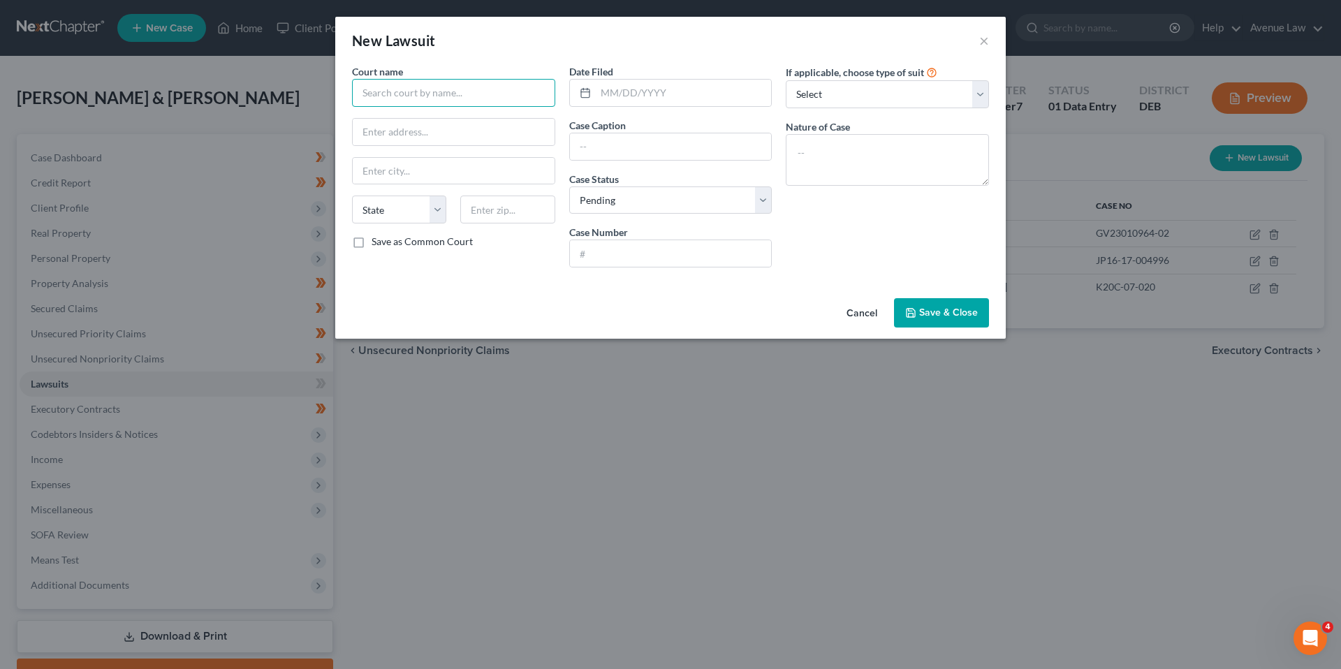
click at [480, 94] on input "text" at bounding box center [453, 93] width 203 height 28
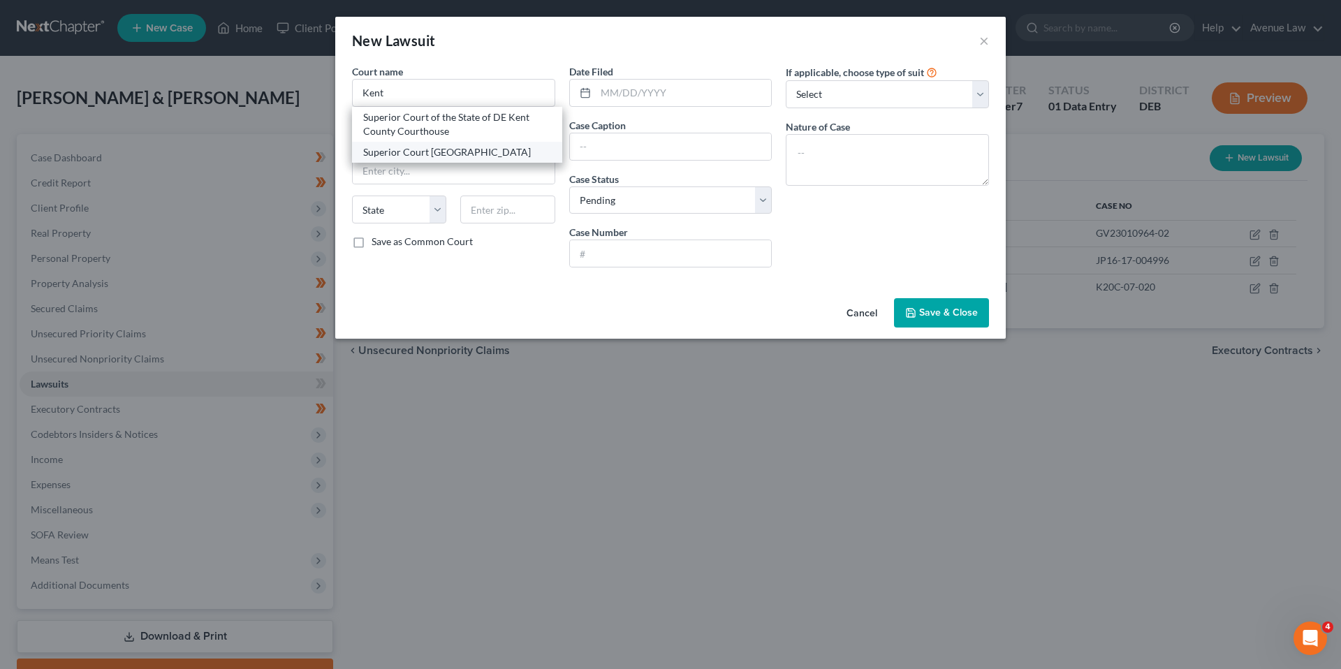
click at [410, 153] on div "Superior Court Kent County Courthouse" at bounding box center [457, 152] width 188 height 14
type input "Superior Court Kent County Courthouse"
type input "38 The Green"
type input "[GEOGRAPHIC_DATA]"
select select "7"
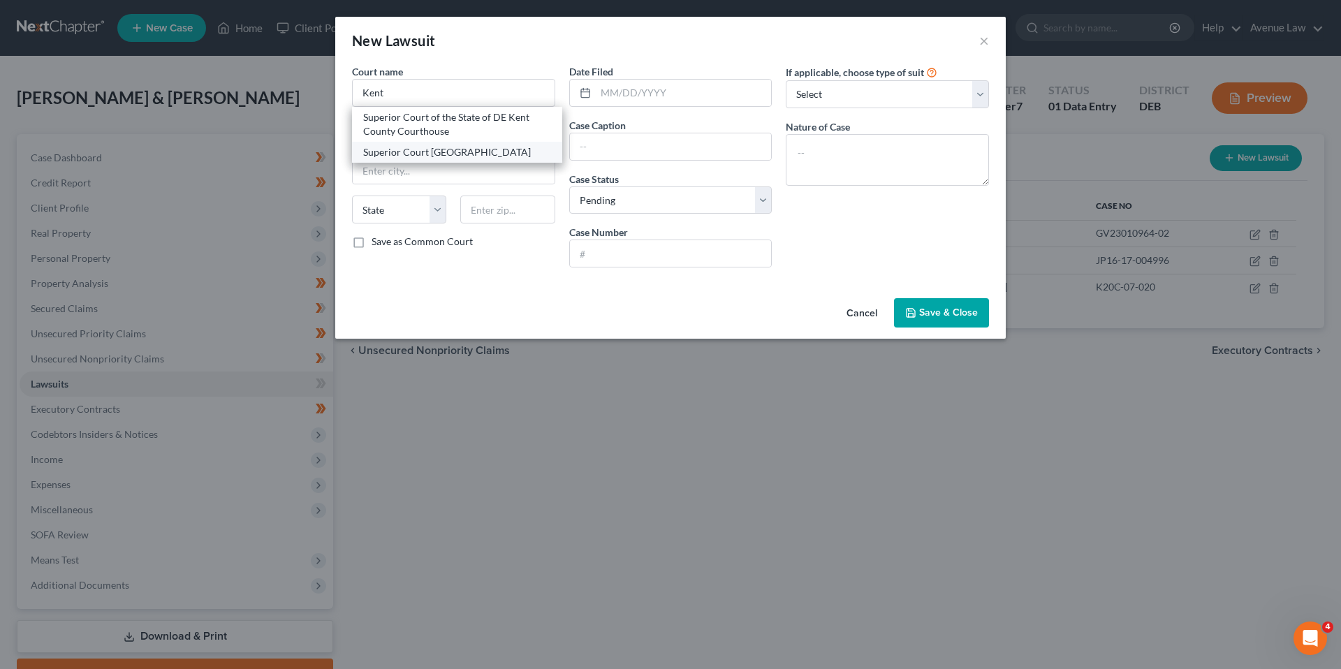
type input "19901"
click at [661, 93] on input "text" at bounding box center [684, 93] width 176 height 27
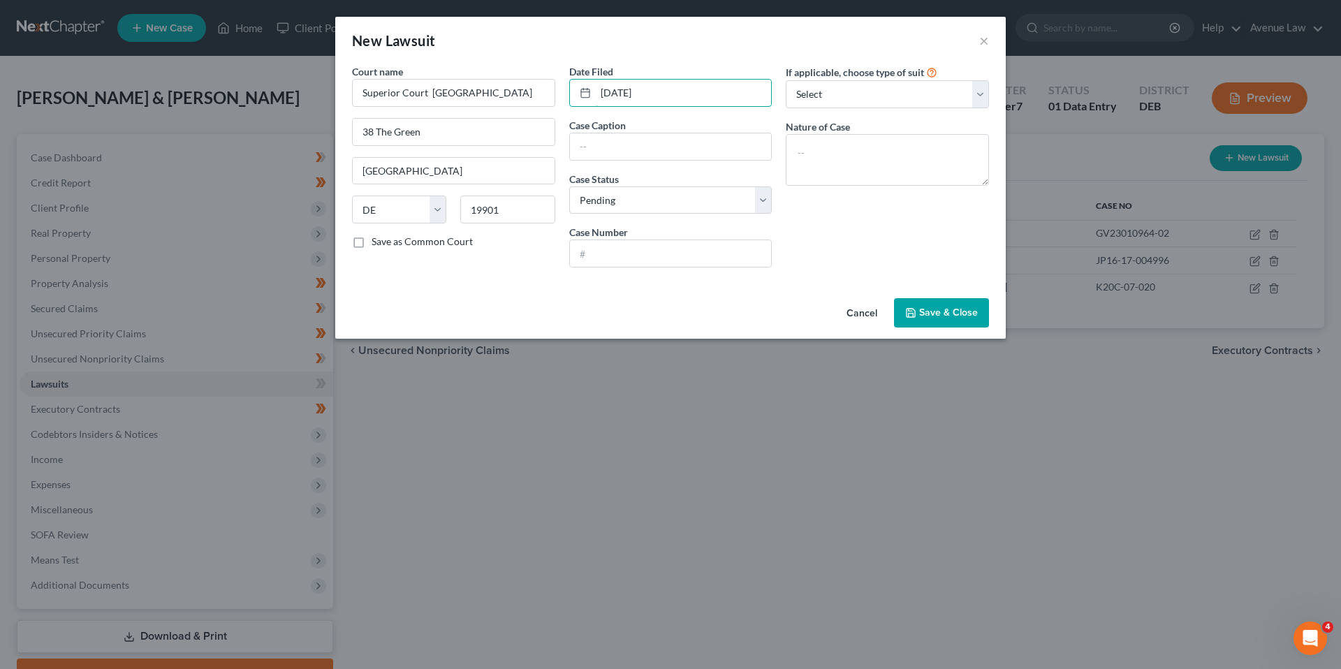
type input "03/05/2020"
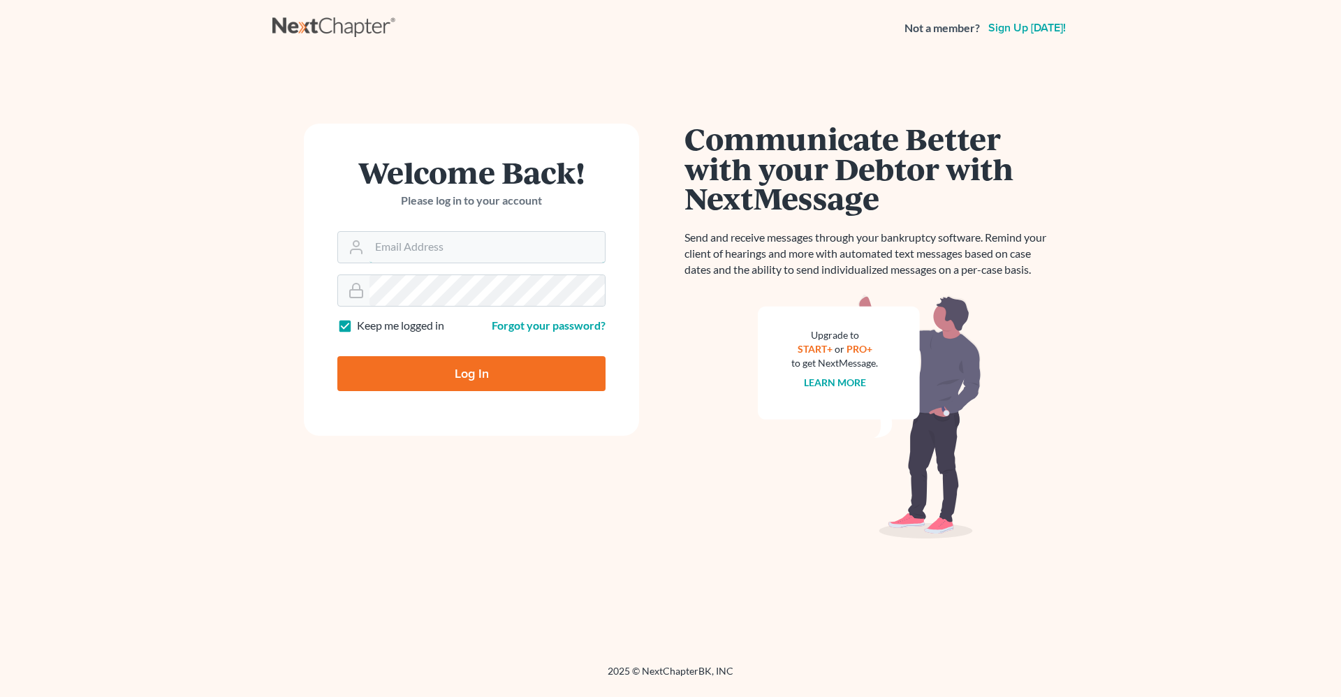
type input "robert.reidhaar@avenuelaw.com"
click at [457, 378] on input "Log In" at bounding box center [471, 373] width 268 height 35
type input "Thinking..."
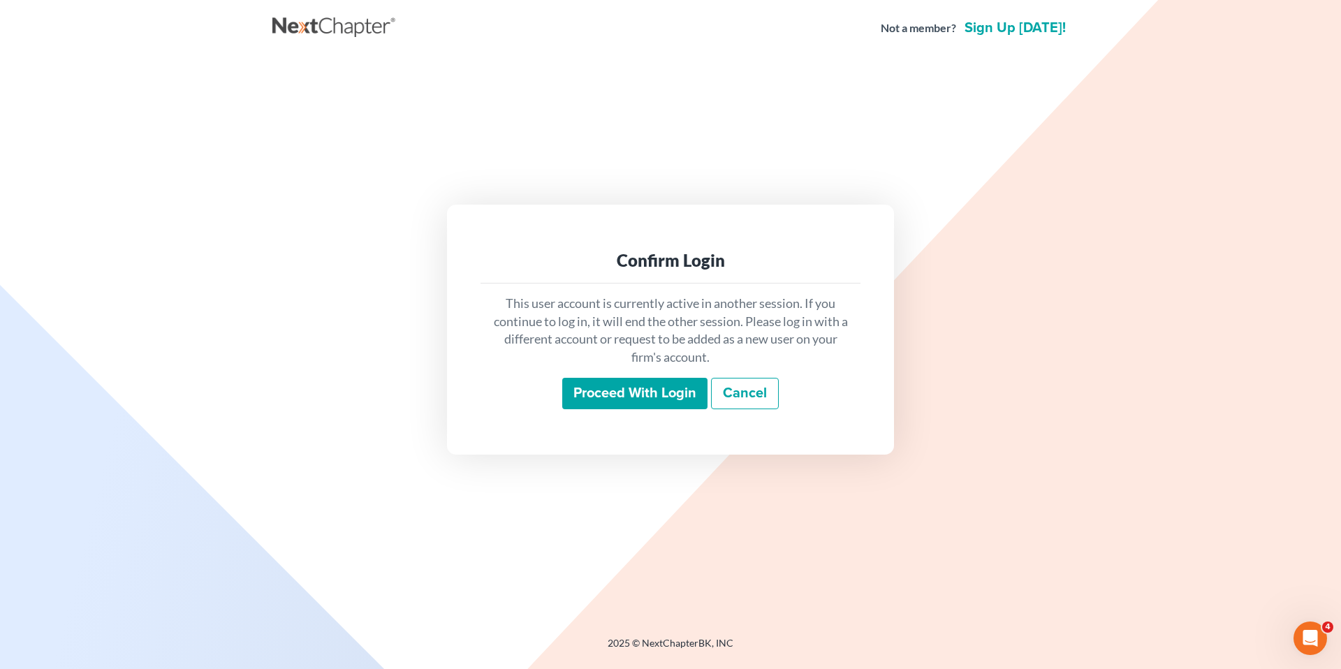
drag, startPoint x: 656, startPoint y: 392, endPoint x: 582, endPoint y: 392, distance: 74.0
click at [654, 393] on input "Proceed with login" at bounding box center [634, 394] width 145 height 32
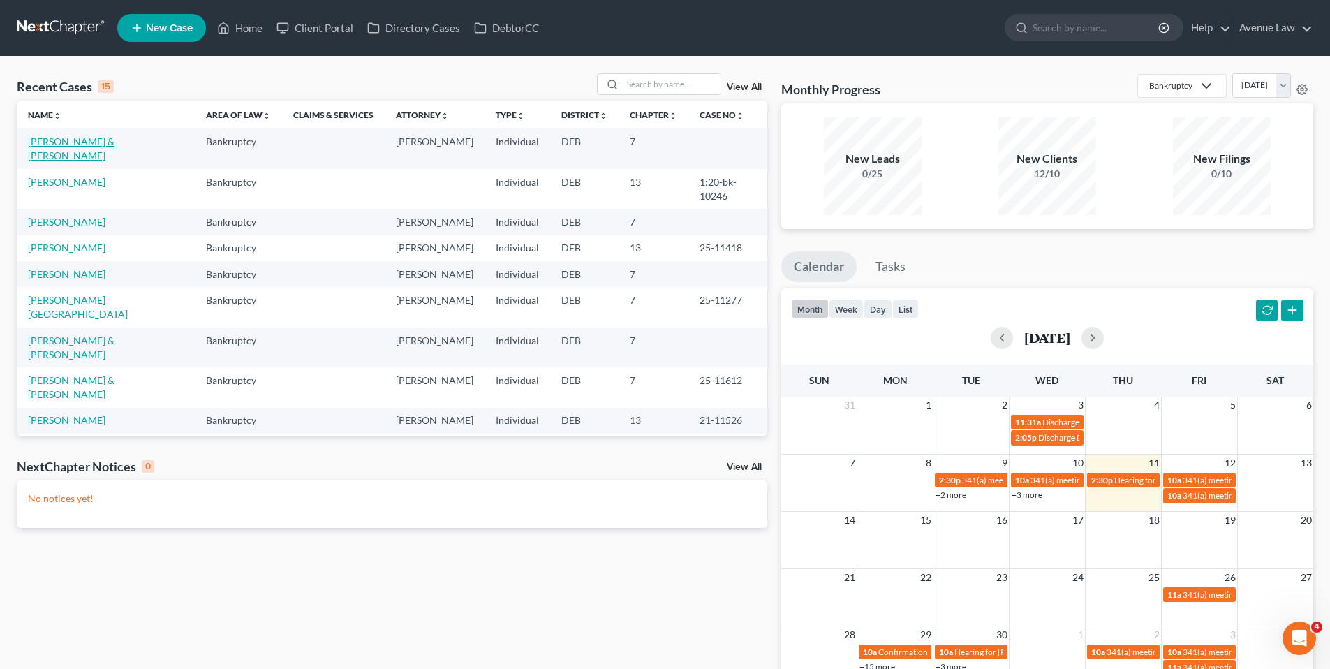
click at [47, 139] on link "[PERSON_NAME] & [PERSON_NAME]" at bounding box center [71, 148] width 87 height 26
select select "0"
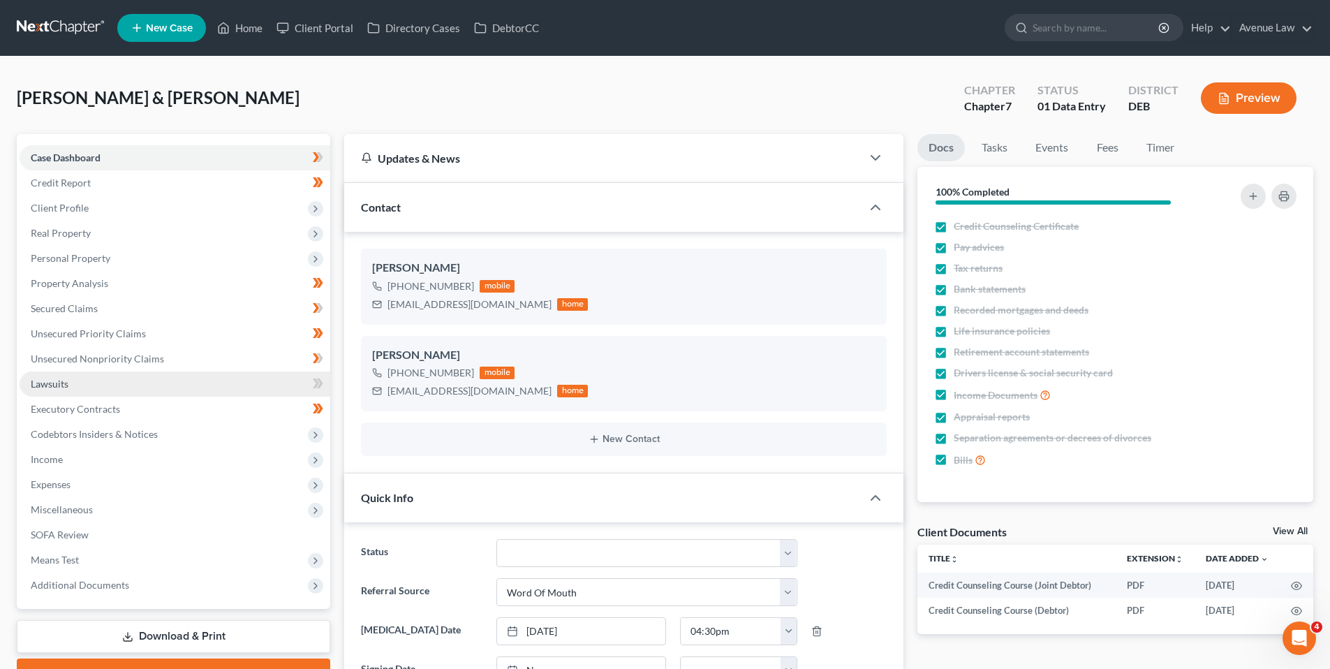
click at [53, 383] on span "Lawsuits" at bounding box center [50, 384] width 38 height 12
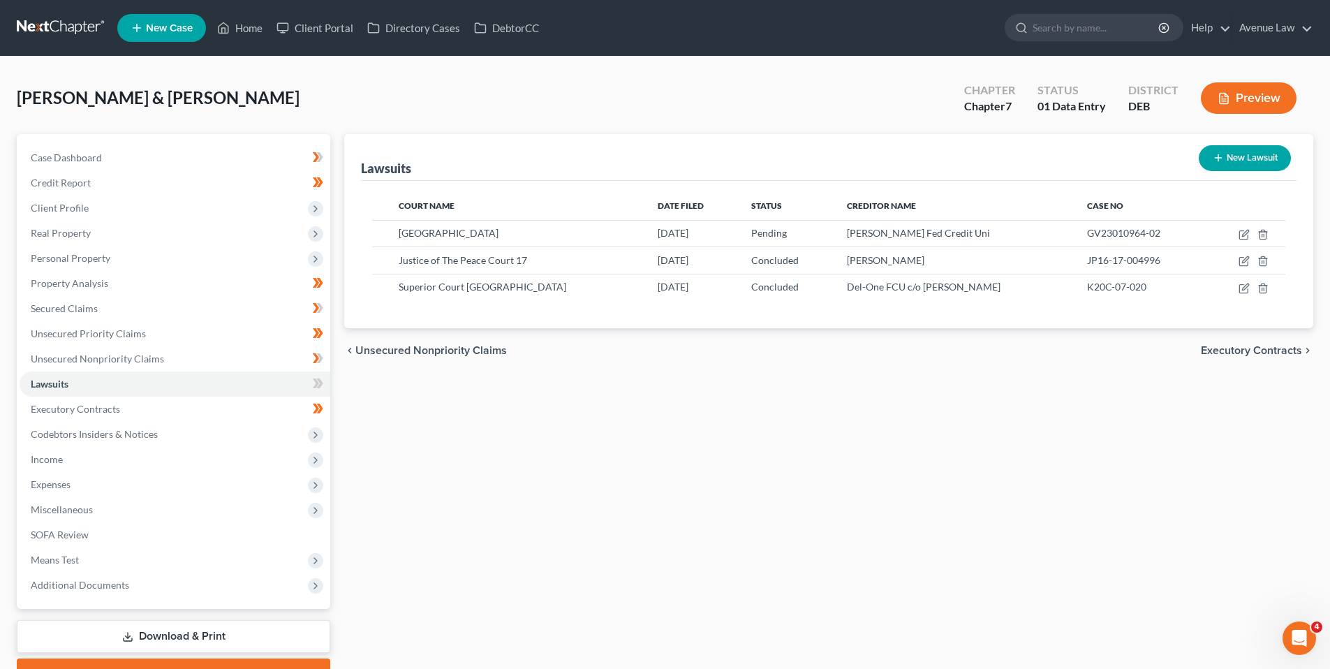
click at [1232, 157] on button "New Lawsuit" at bounding box center [1245, 158] width 92 height 26
select select "0"
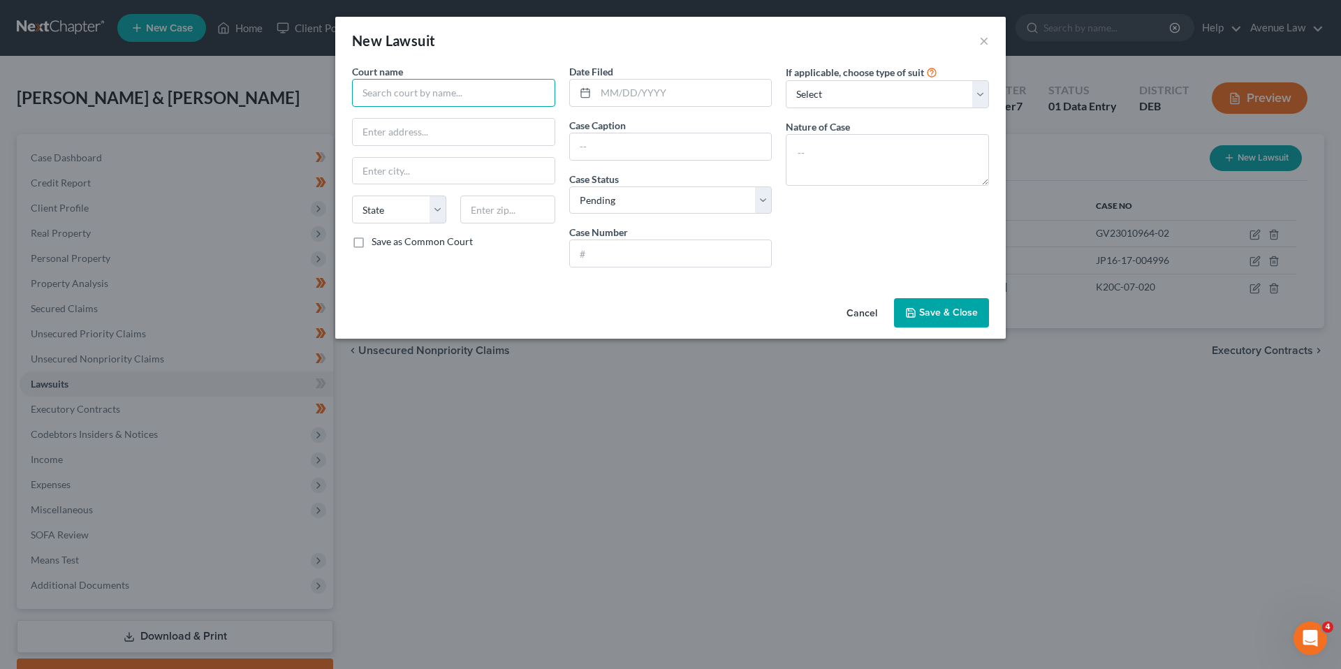
click at [448, 91] on input "text" at bounding box center [453, 93] width 203 height 28
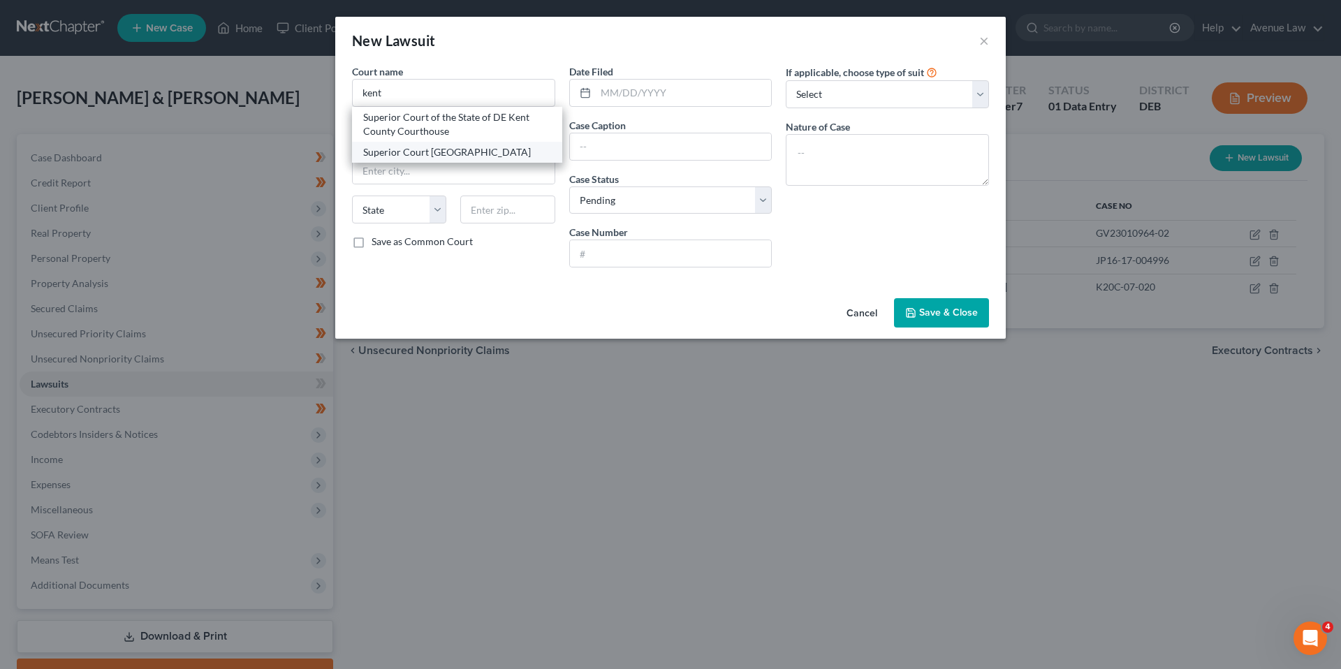
click at [397, 154] on div "Superior Court [GEOGRAPHIC_DATA]" at bounding box center [457, 152] width 188 height 14
type input "Superior Court [GEOGRAPHIC_DATA]"
type input "38 The Green"
type input "[GEOGRAPHIC_DATA]"
select select "7"
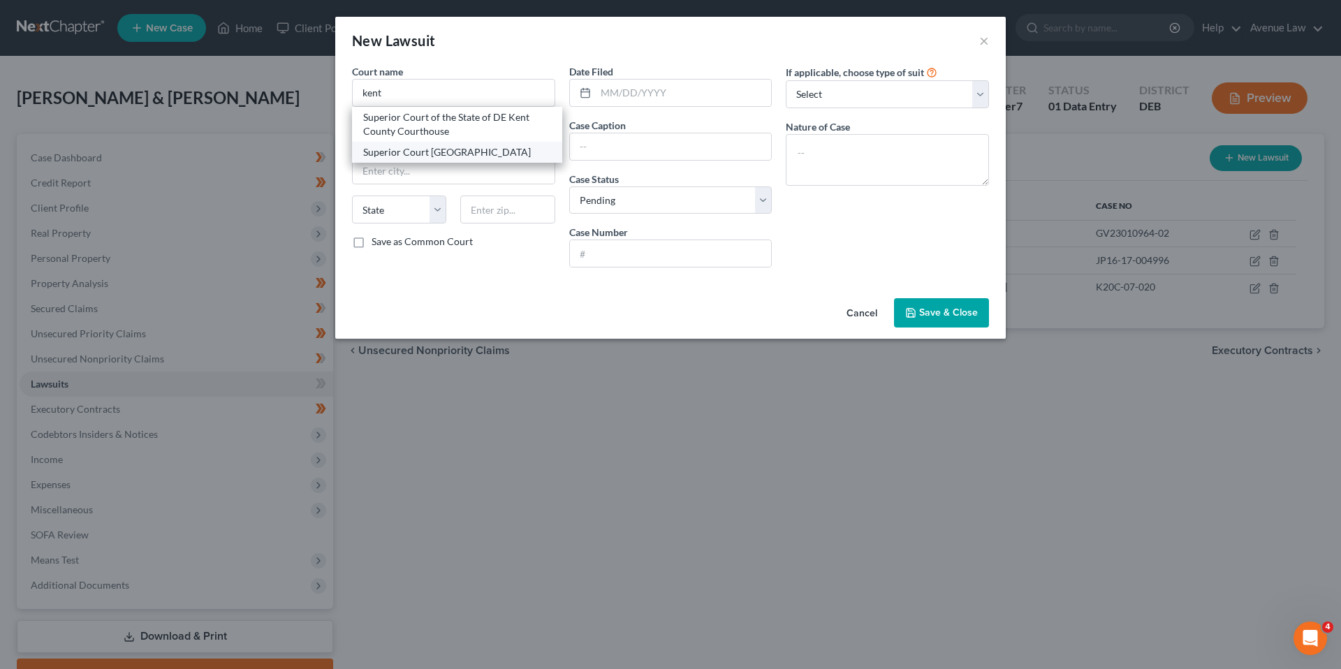
type input "19901"
click at [637, 253] on input "text" at bounding box center [671, 253] width 202 height 27
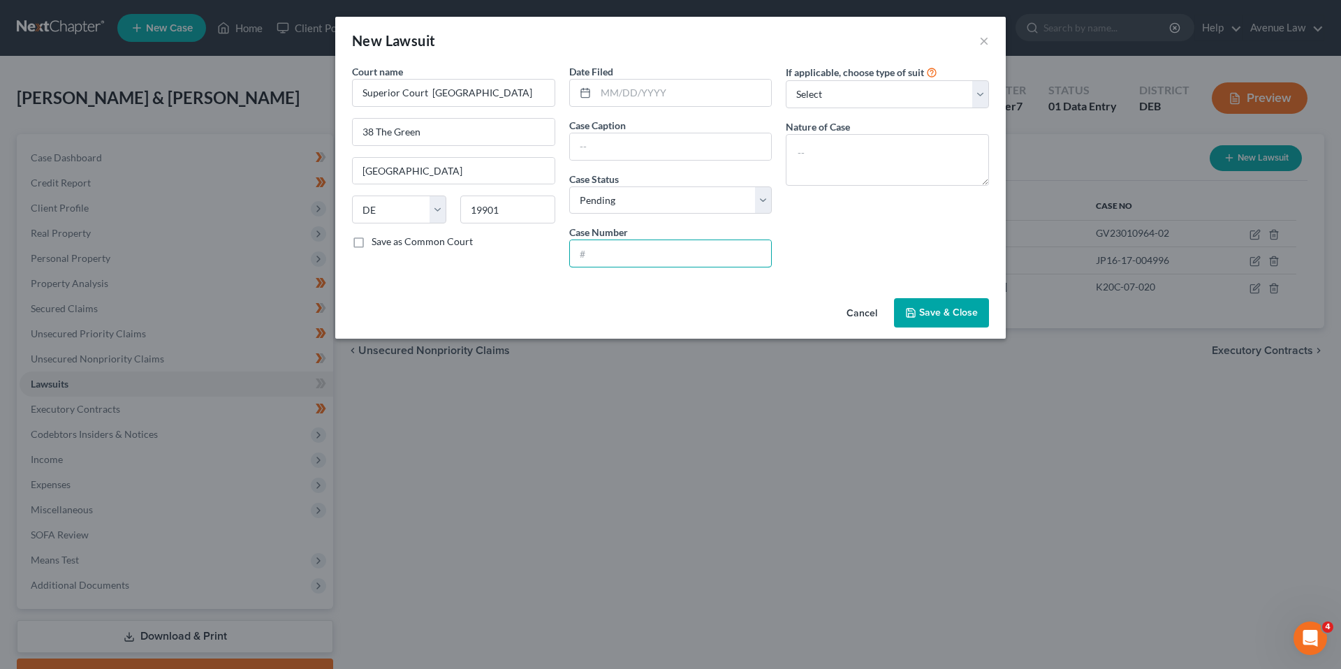
paste input "K20J-00347"
type input "K20J-00347"
click at [686, 148] on input "text" at bounding box center [671, 146] width 202 height 27
paste input "MIDLAND FUNDING LLC V SHERWOOD HOLLEY SR"
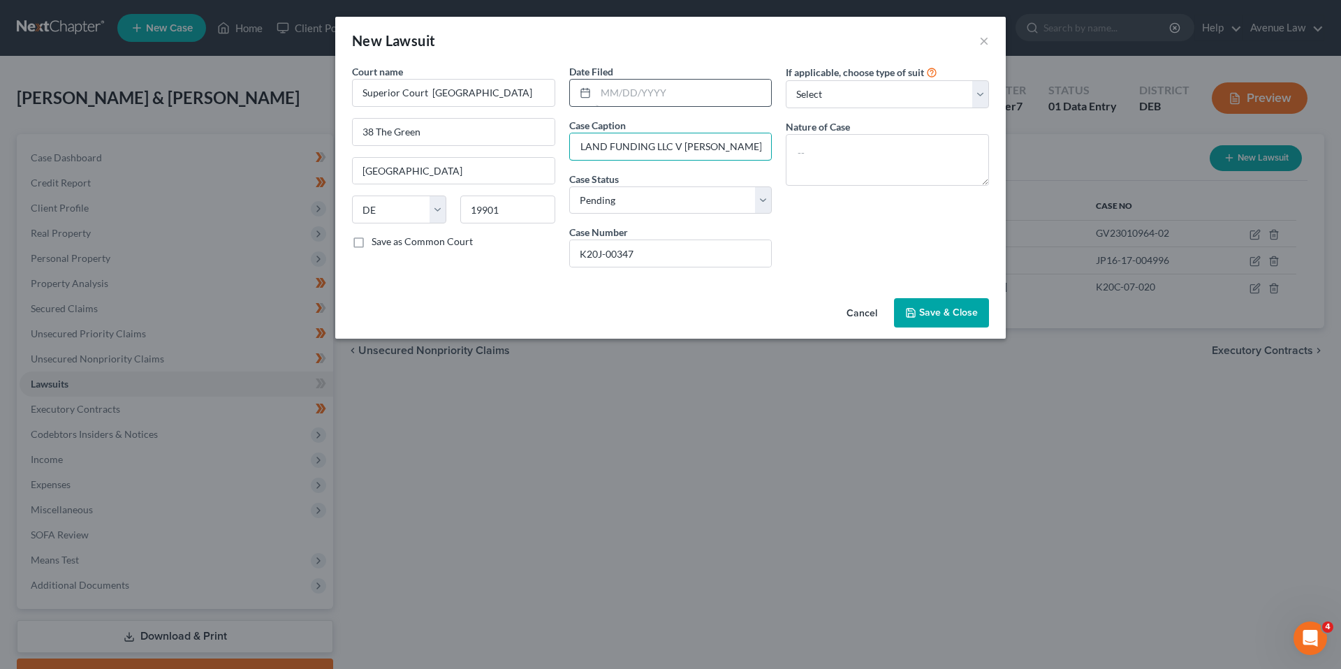
type input "MIDLAND FUNDING LLC V SHERWOOD HOLLEY SR"
click at [605, 89] on input "text" at bounding box center [684, 93] width 176 height 27
type input "03/05/2020"
click at [617, 199] on select "Select Pending On Appeal Concluded" at bounding box center [670, 200] width 203 height 28
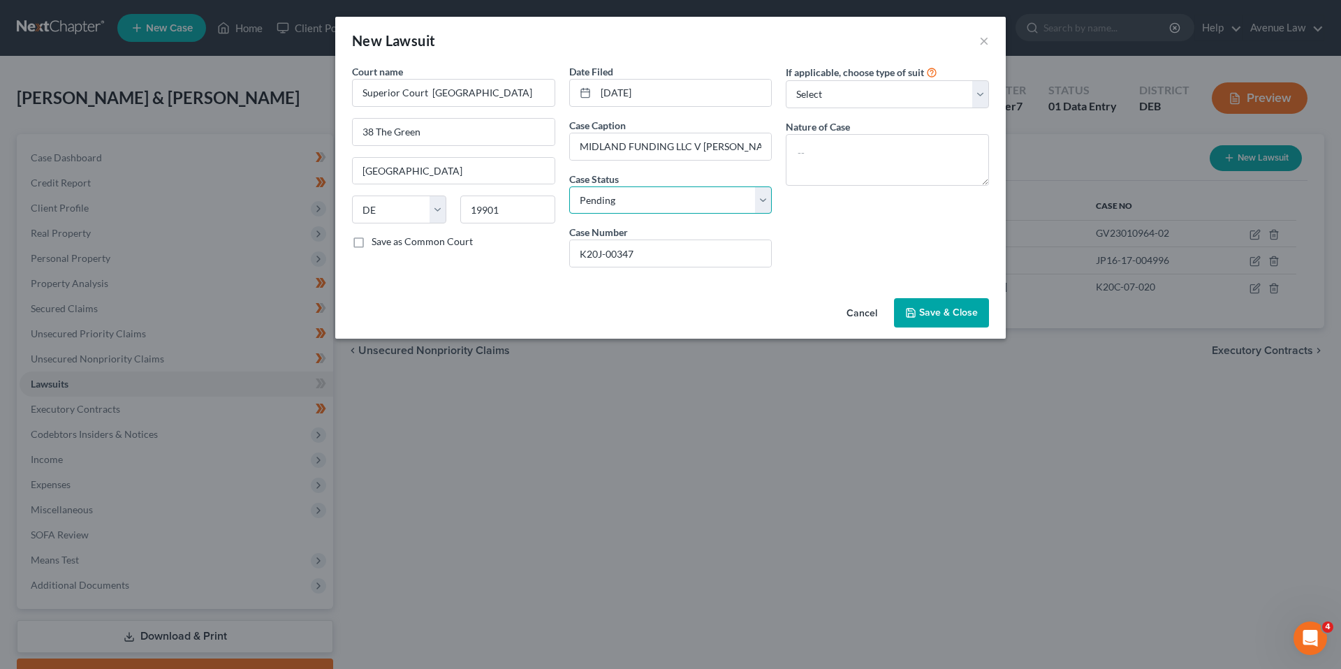
select select "2"
click at [569, 186] on select "Select Pending On Appeal Concluded" at bounding box center [670, 200] width 203 height 28
click at [818, 93] on select "Select Repossession Garnishment Foreclosure Attached, Seized, Or Levied Other" at bounding box center [887, 94] width 203 height 28
select select "4"
click at [786, 80] on select "Select Repossession Garnishment Foreclosure Attached, Seized, Or Levied Other" at bounding box center [887, 94] width 203 height 28
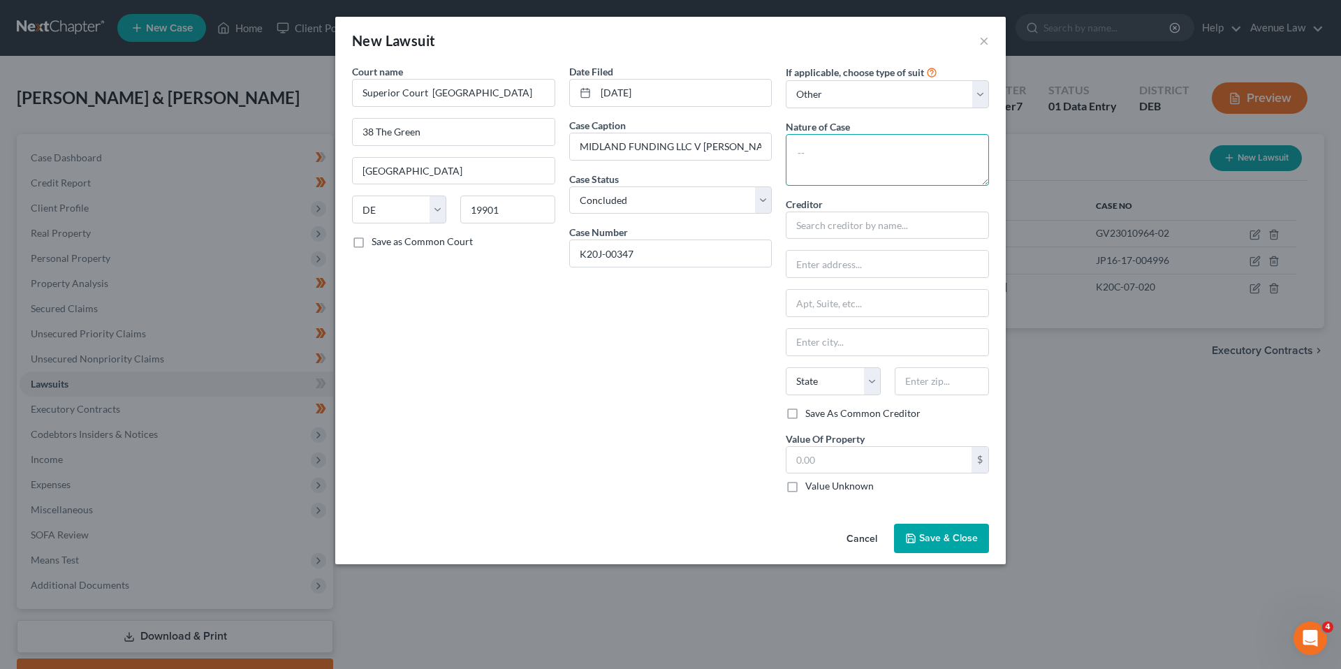
click at [822, 148] on textarea at bounding box center [887, 160] width 203 height 52
type textarea "Court of Common Pleas Judgement"
click at [831, 221] on input "text" at bounding box center [887, 226] width 203 height 28
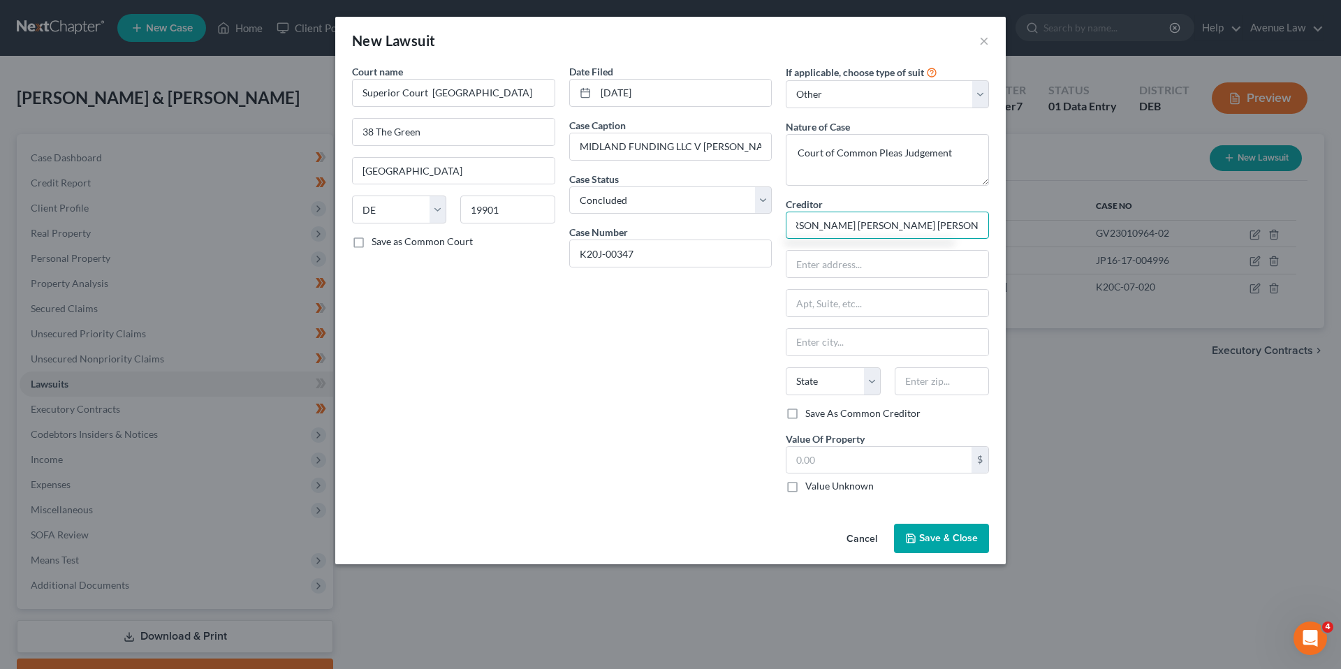
scroll to position [0, 134]
type input "Midland Funding LLC c/o Stephen P Doughty Lyons Doughty & Veldhuis PA"
click at [801, 271] on input "text" at bounding box center [887, 264] width 202 height 27
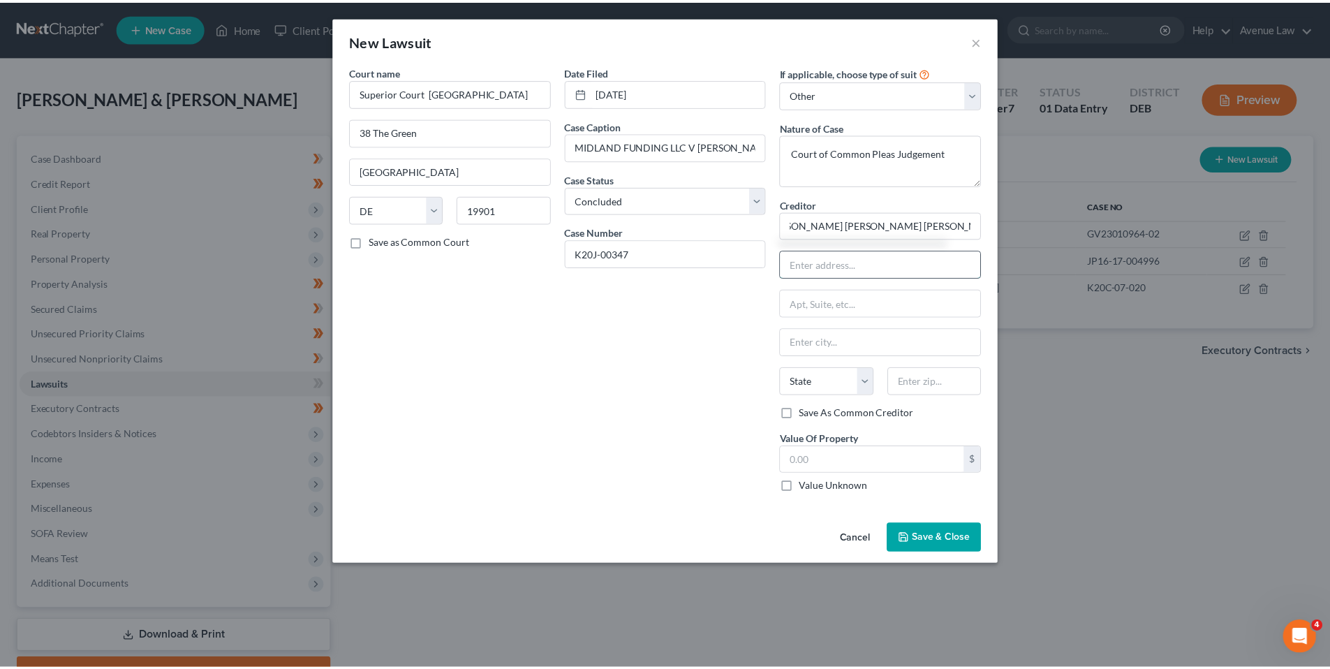
scroll to position [0, 0]
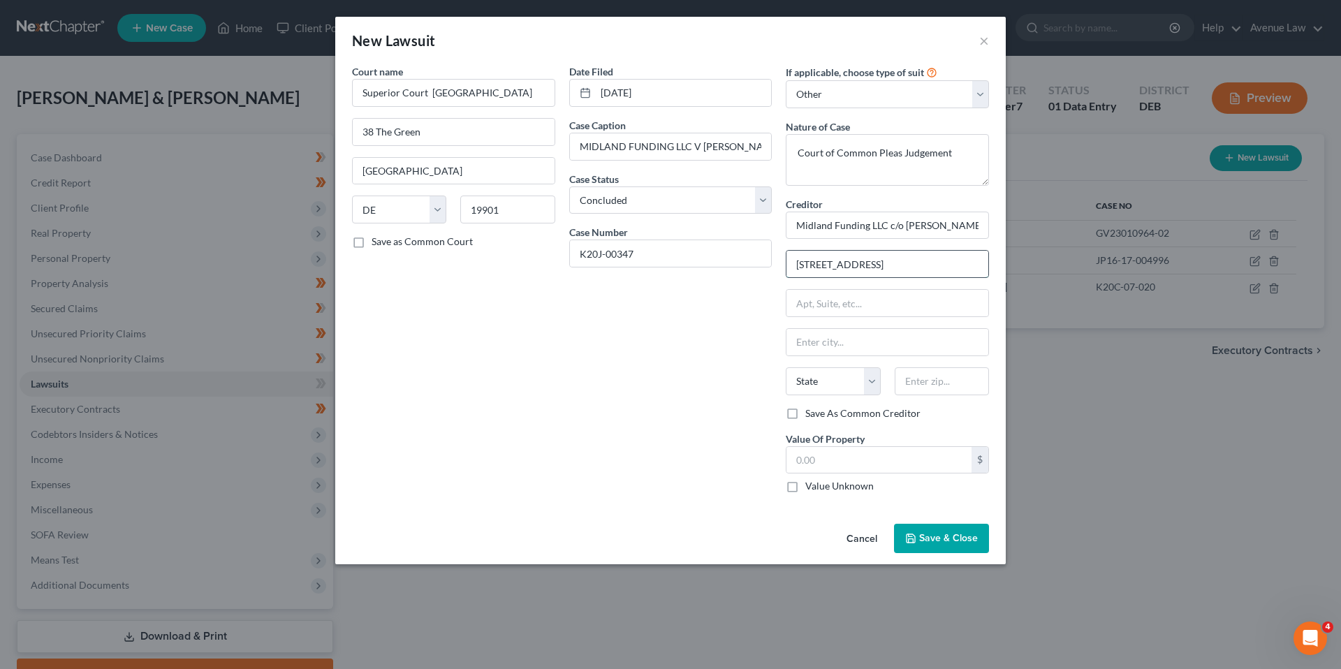
click at [934, 267] on input "15 ASHLEY PLACE, SUITE 2B" at bounding box center [887, 264] width 202 height 27
type input "15 ASHLEY PLACE"
click at [805, 304] on input "text" at bounding box center [887, 303] width 202 height 27
type input "Suite 2B"
click at [832, 344] on input "text" at bounding box center [887, 342] width 202 height 27
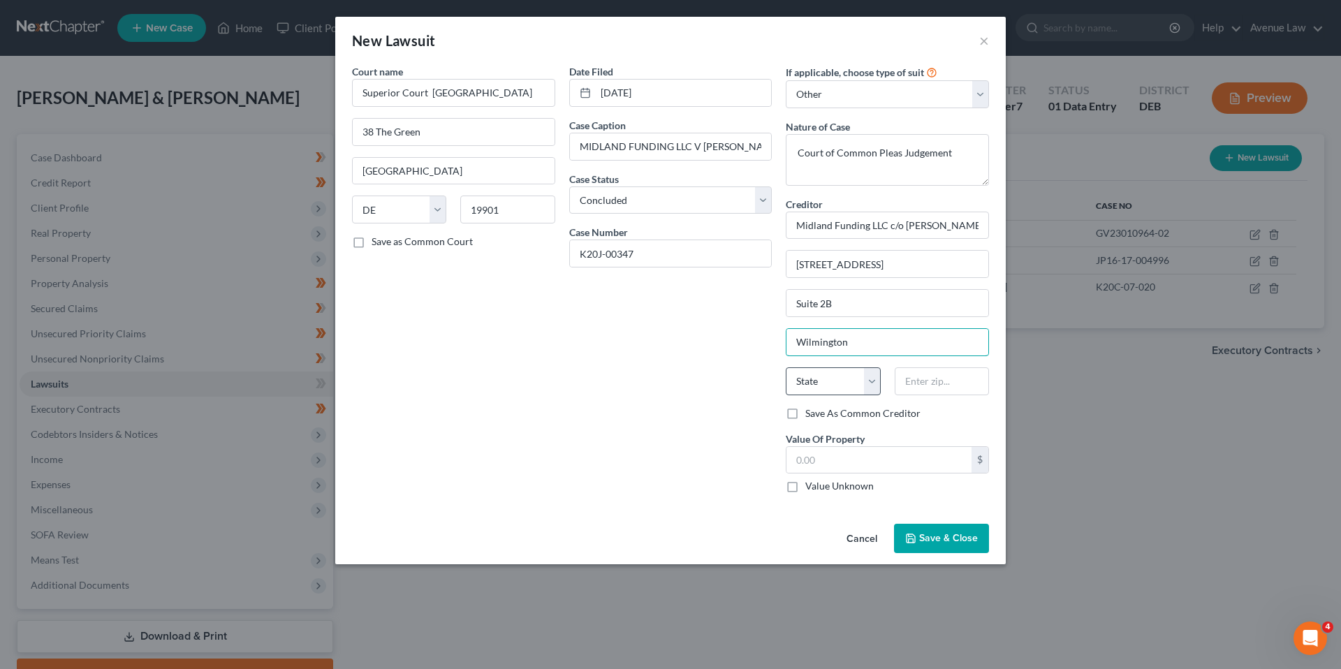
type input "Wilmington"
click at [809, 381] on select "State AL AK AR AZ CA CO CT DE DC FL GA GU HI ID IL IN IA KS KY LA ME MD MA MI M…" at bounding box center [833, 381] width 94 height 28
select select "7"
click at [786, 367] on select "State AL AK AR AZ CA CO CT DE DC FL GA GU HI ID IL IN IA KS KY LA ME MD MA MI M…" at bounding box center [833, 381] width 94 height 28
click at [949, 384] on input "text" at bounding box center [942, 381] width 94 height 28
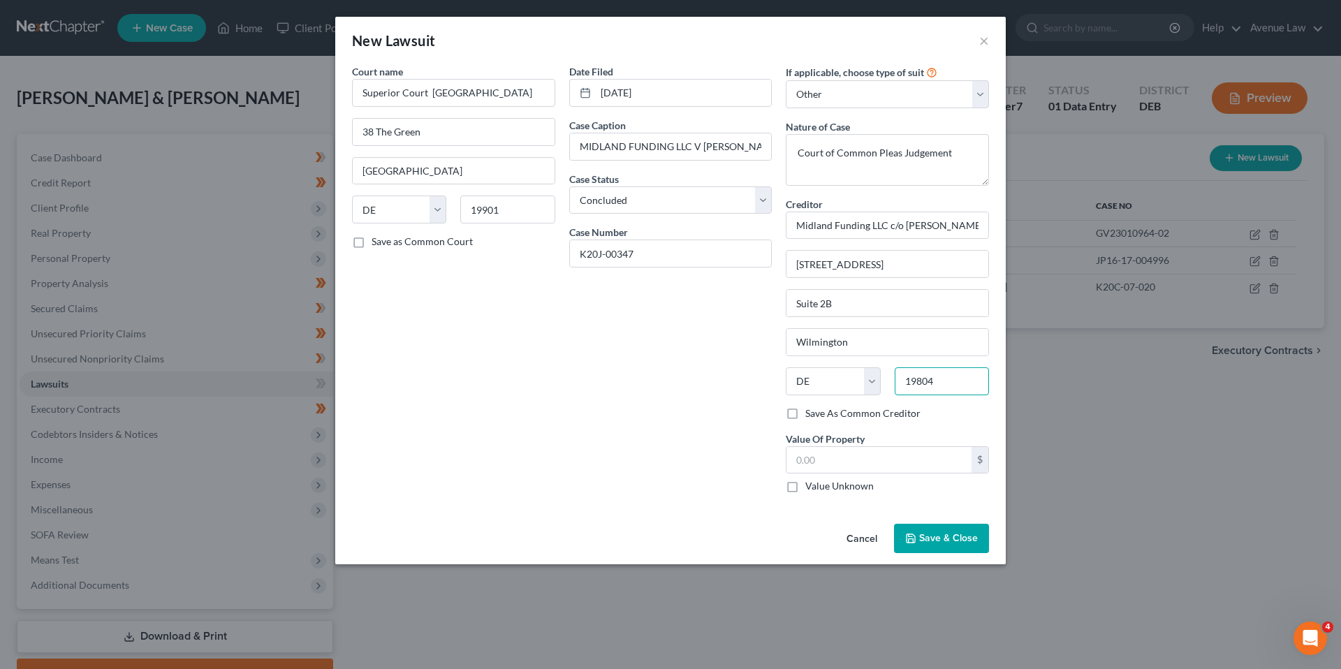
type input "19804"
click at [805, 487] on label "Value Unknown" at bounding box center [839, 486] width 68 height 14
click at [811, 487] on input "Value Unknown" at bounding box center [815, 483] width 9 height 9
checkbox input "true"
type input "0.00"
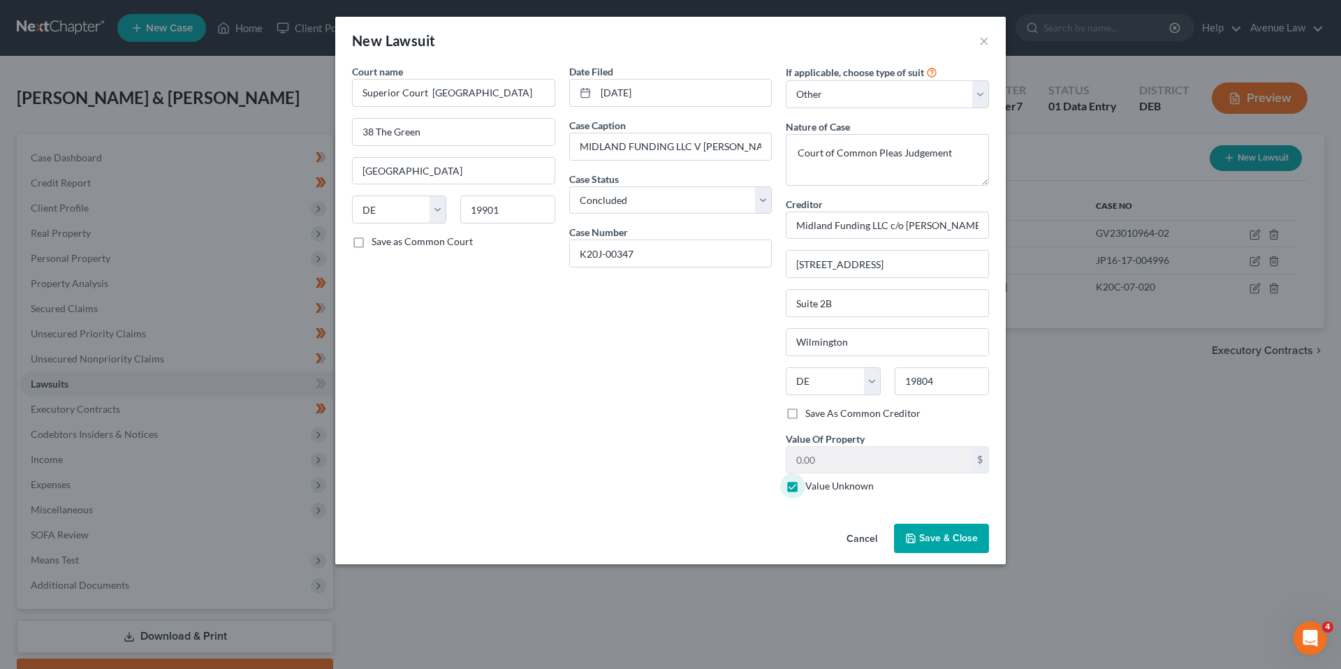
click at [927, 538] on span "Save & Close" at bounding box center [948, 538] width 59 height 12
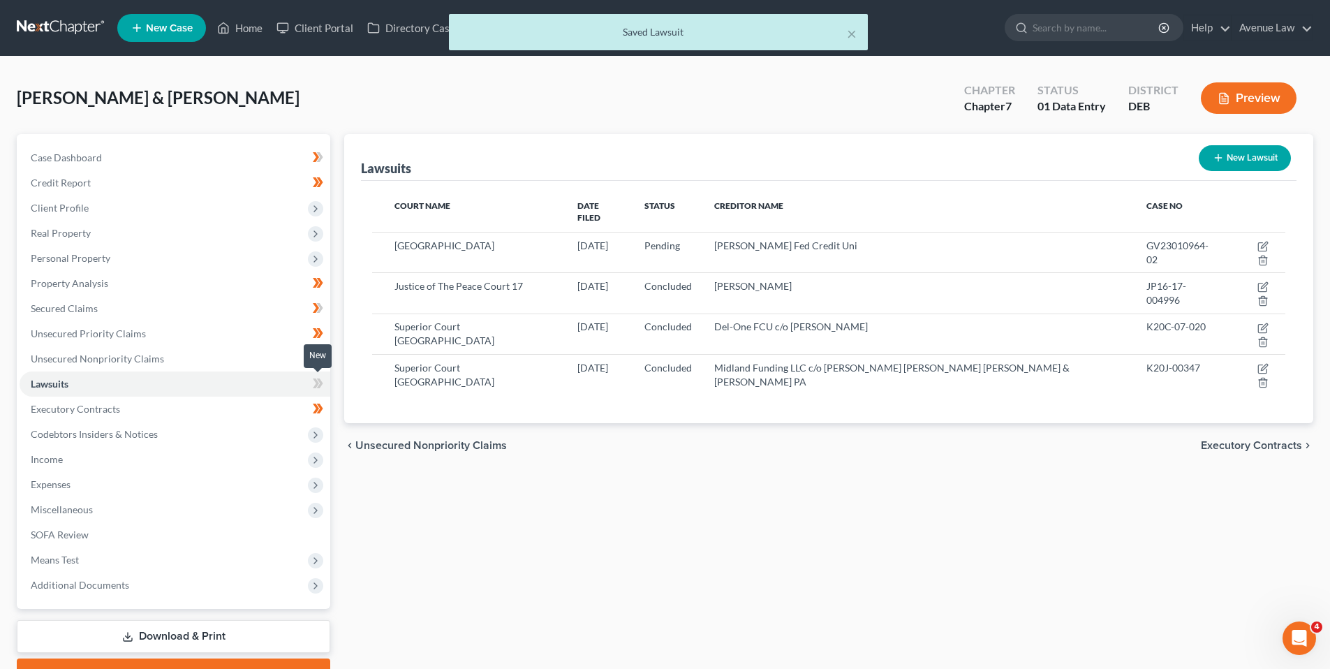
click at [317, 385] on icon at bounding box center [316, 383] width 6 height 10
click at [122, 359] on span "Unsecured Nonpriority Claims" at bounding box center [97, 359] width 133 height 12
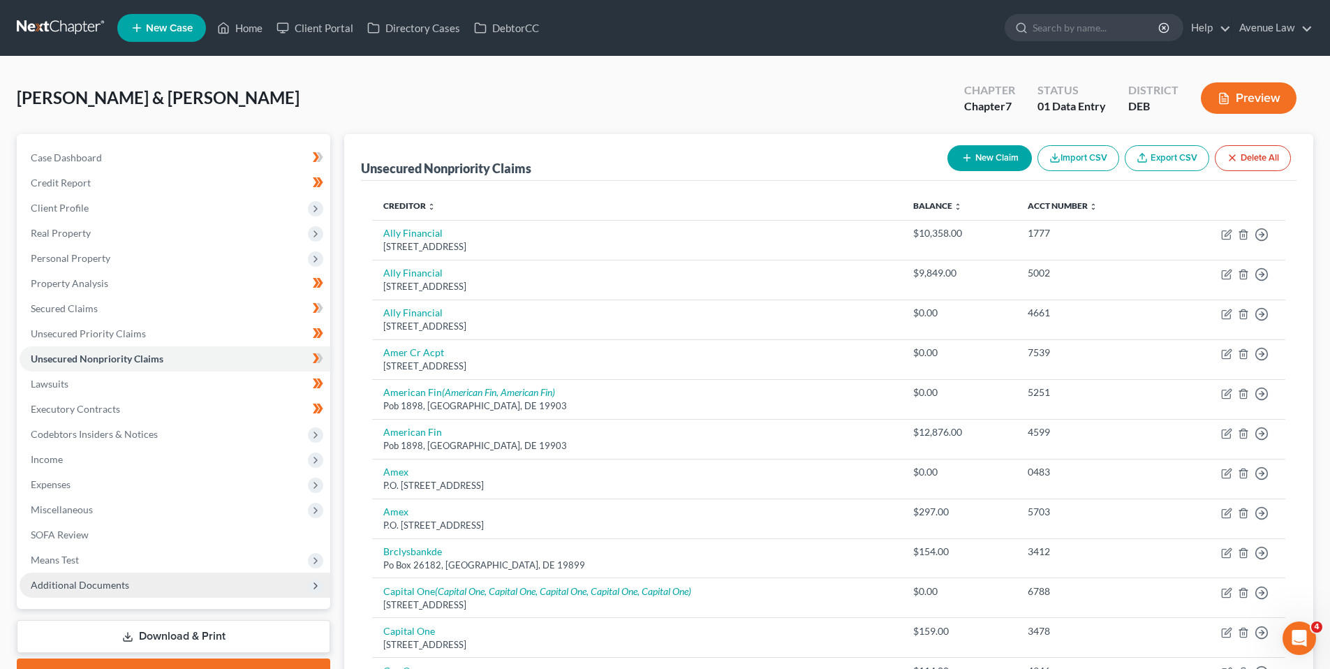
click at [80, 580] on span "Additional Documents" at bounding box center [80, 585] width 98 height 12
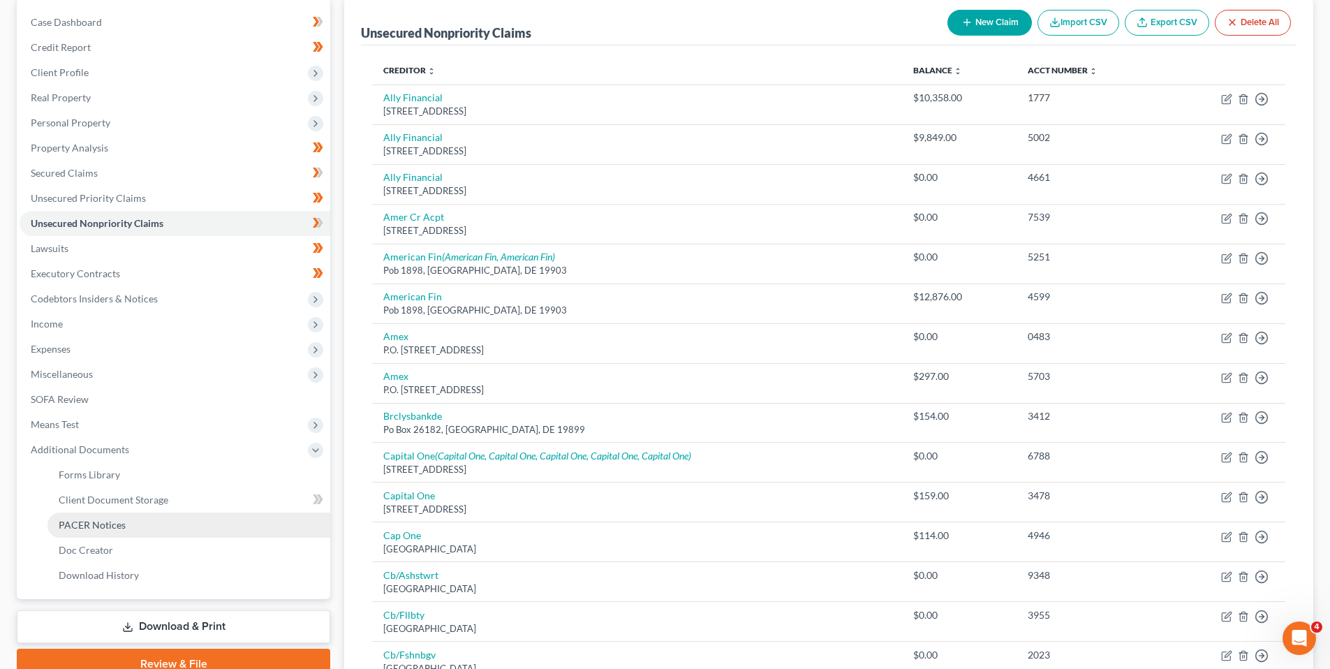
scroll to position [140, 0]
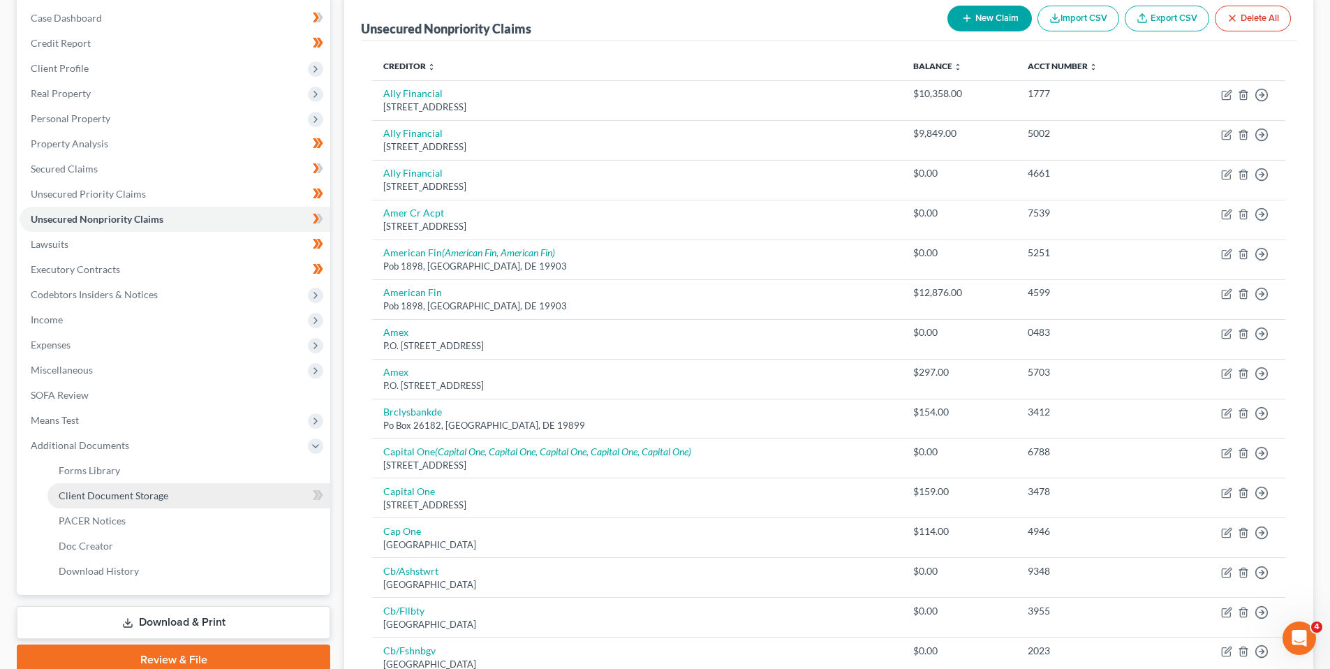
click at [113, 493] on span "Client Document Storage" at bounding box center [114, 496] width 110 height 12
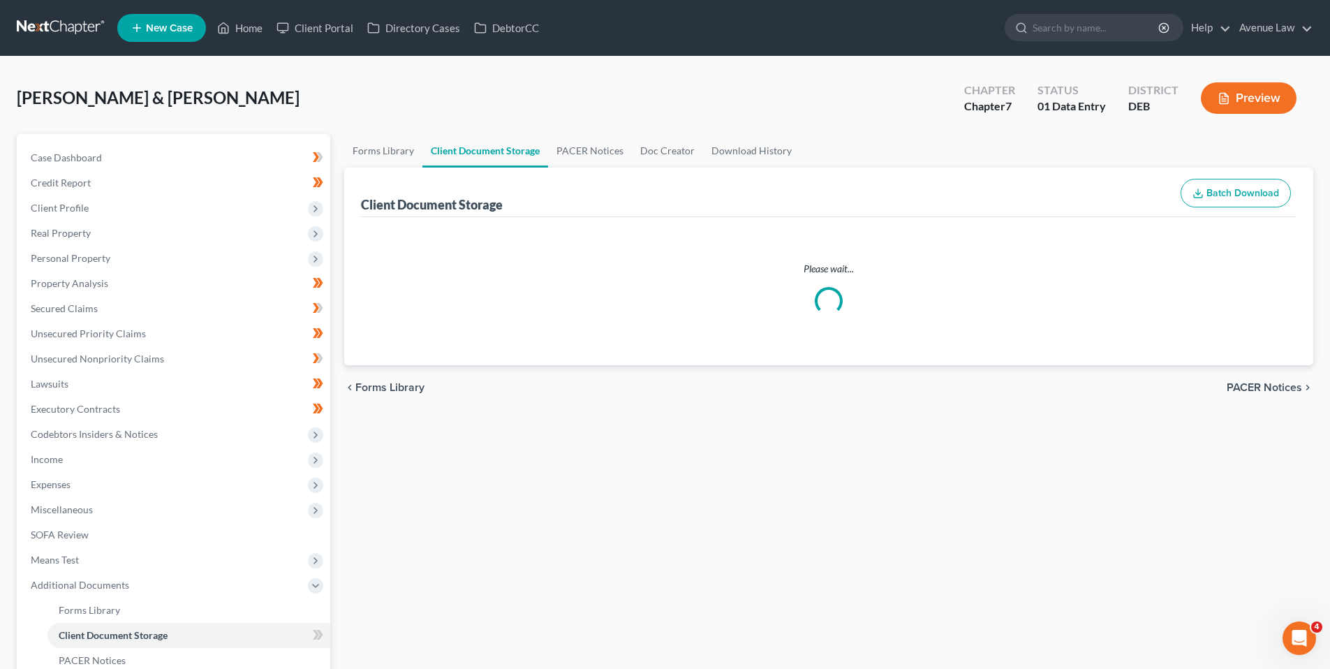
select select "5"
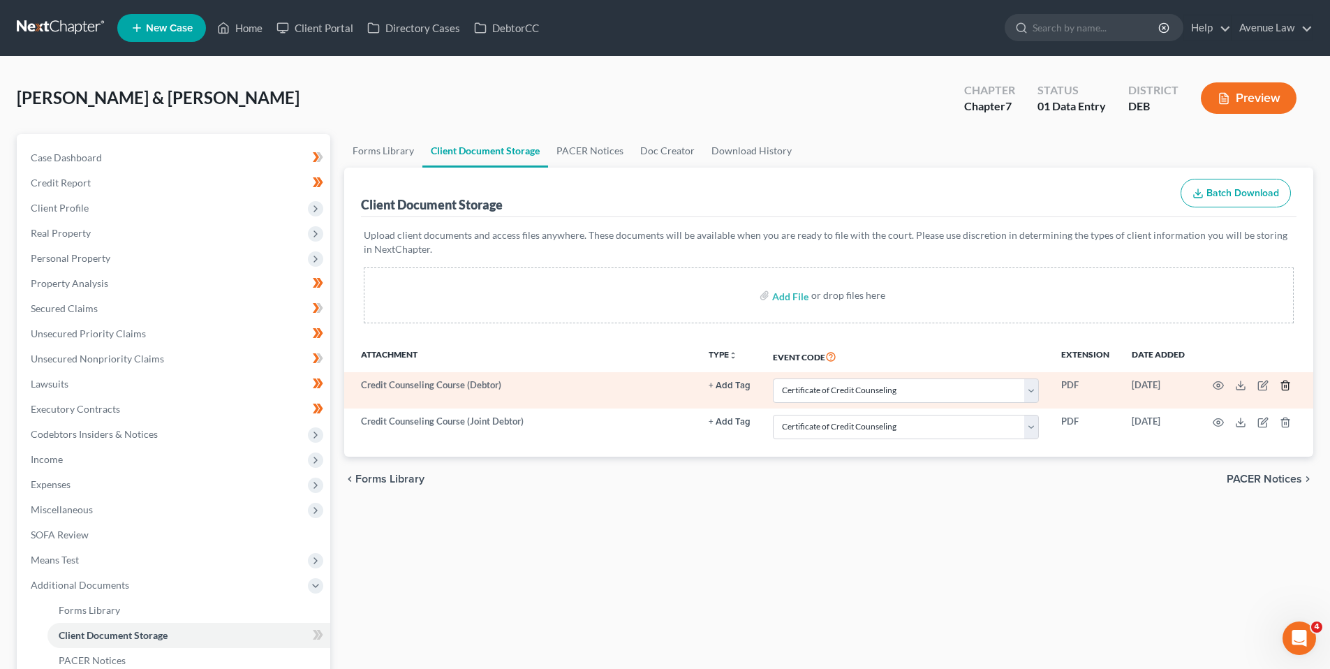
click at [1281, 383] on icon "button" at bounding box center [1285, 385] width 11 height 11
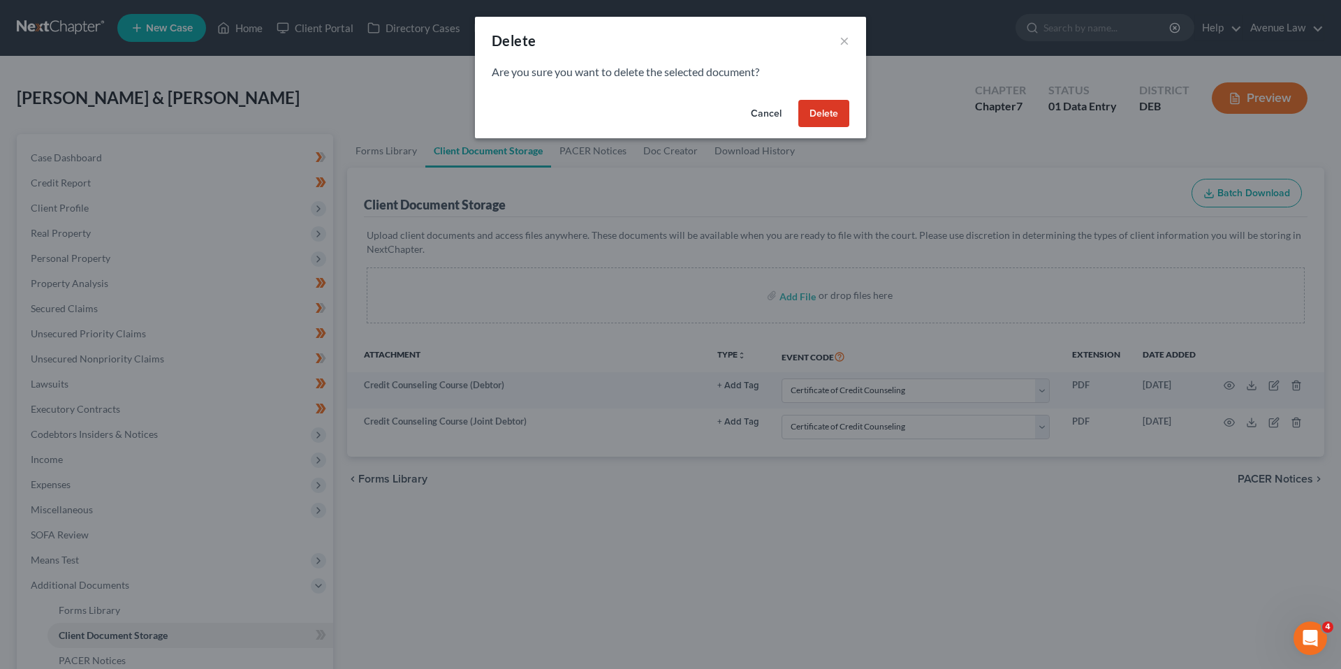
click at [818, 108] on button "Delete" at bounding box center [823, 114] width 51 height 28
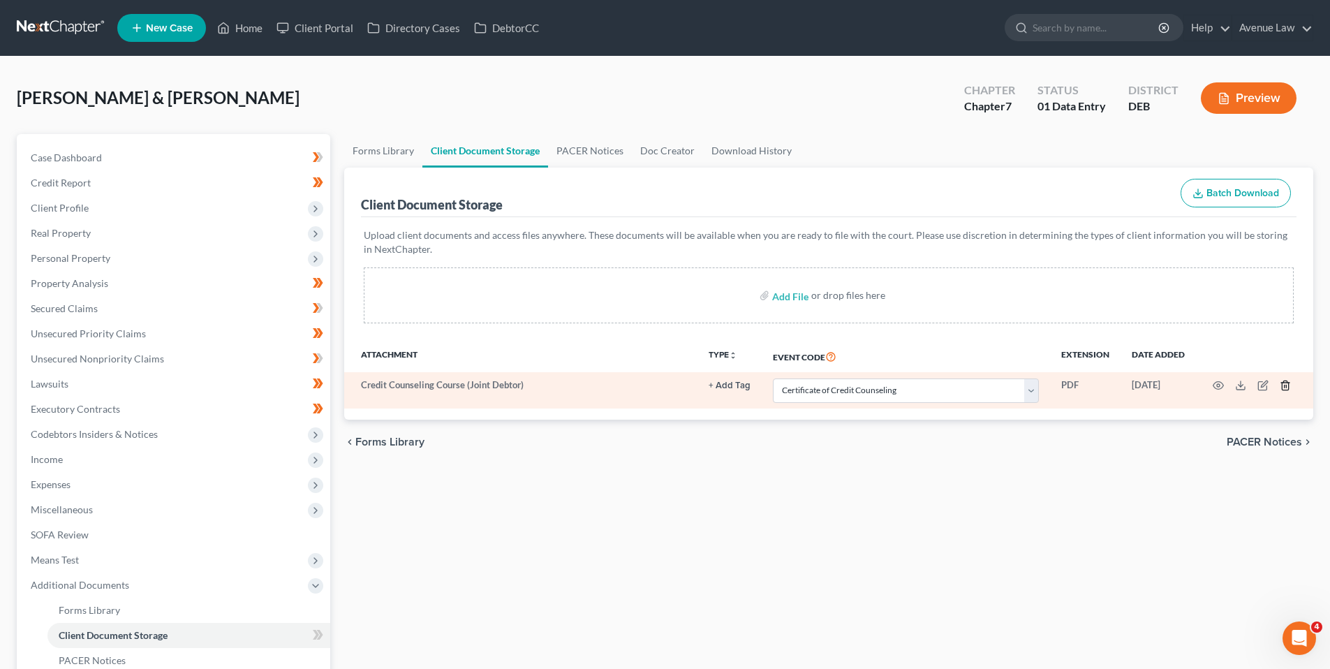
click at [1286, 381] on icon "button" at bounding box center [1285, 385] width 11 height 11
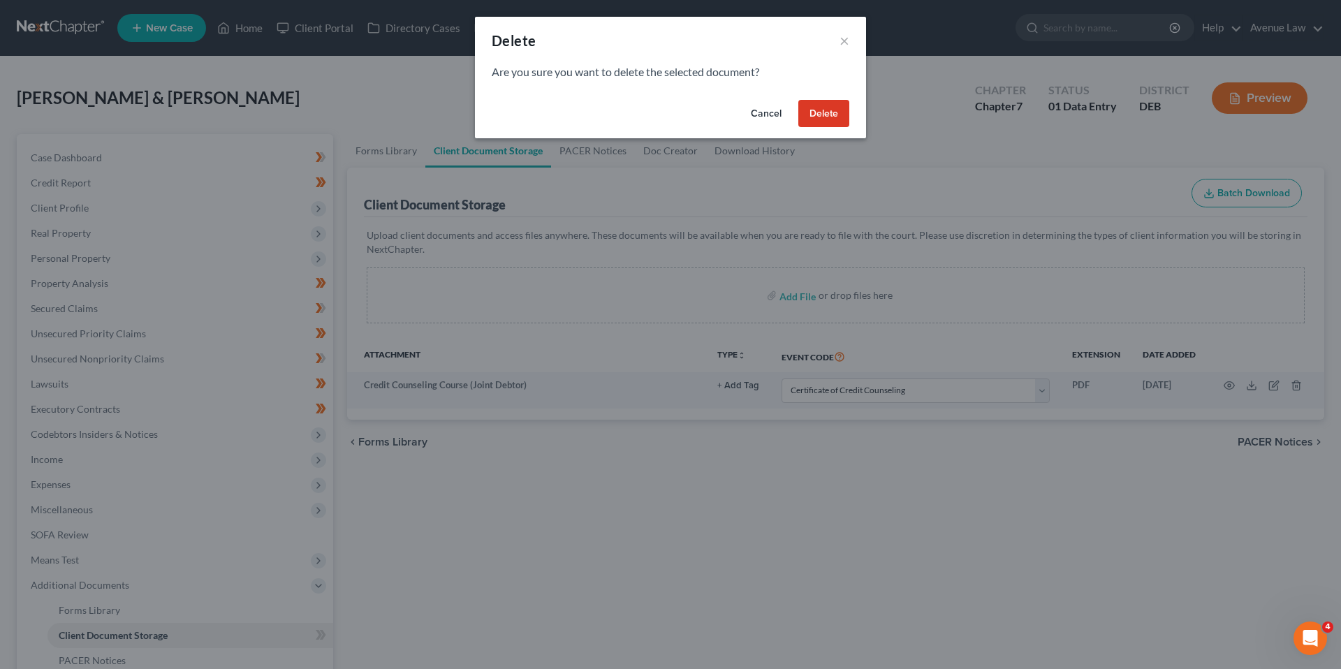
drag, startPoint x: 830, startPoint y: 110, endPoint x: 822, endPoint y: 108, distance: 8.0
click at [828, 110] on button "Delete" at bounding box center [823, 114] width 51 height 28
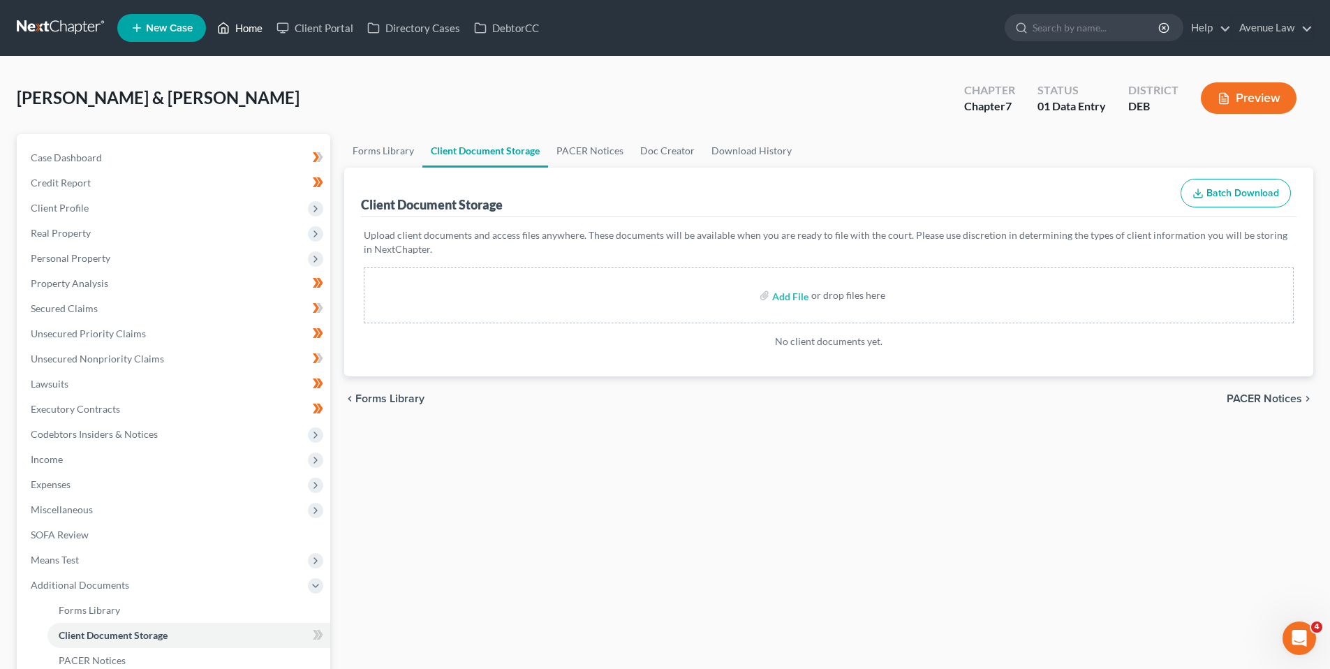
click at [242, 23] on link "Home" at bounding box center [239, 27] width 59 height 25
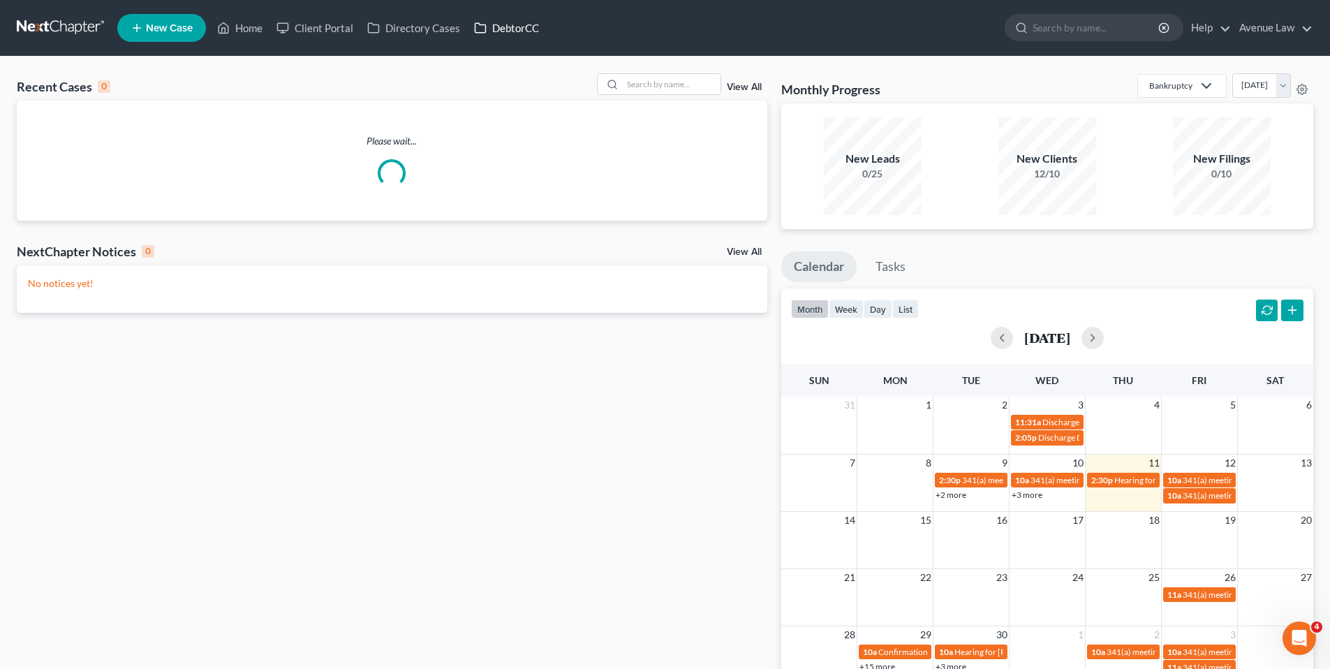
click at [517, 28] on link "DebtorCC" at bounding box center [506, 27] width 79 height 25
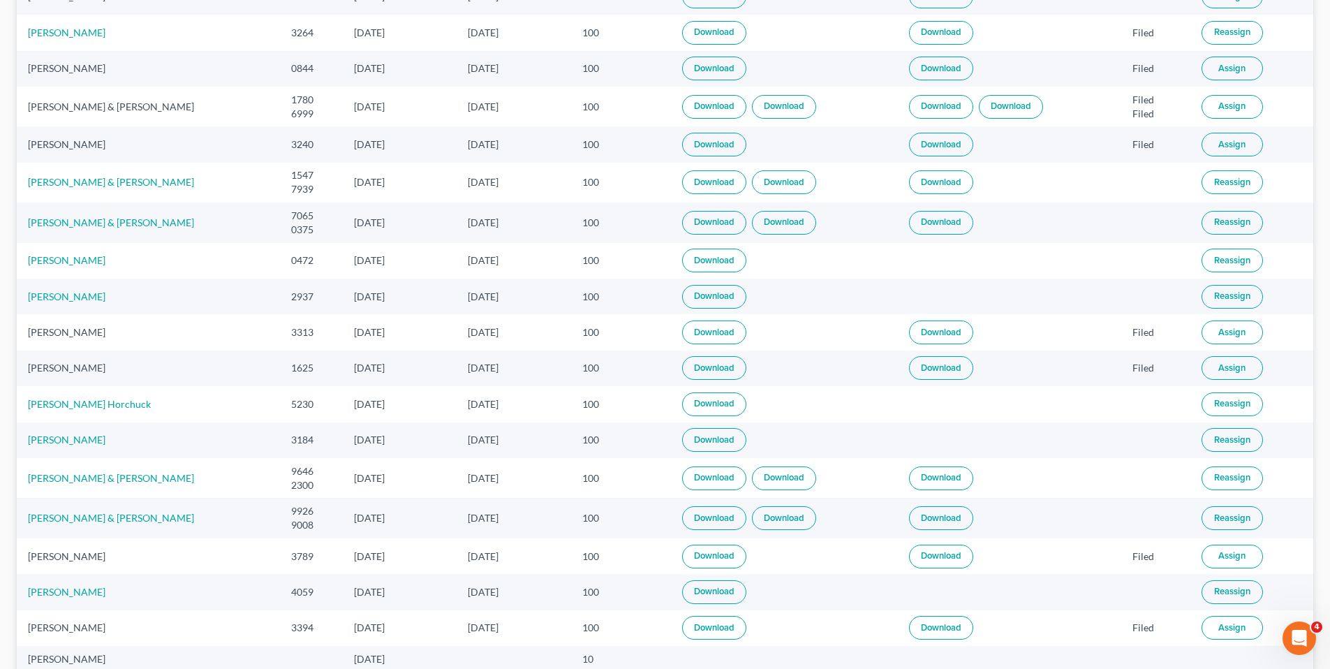
scroll to position [419, 0]
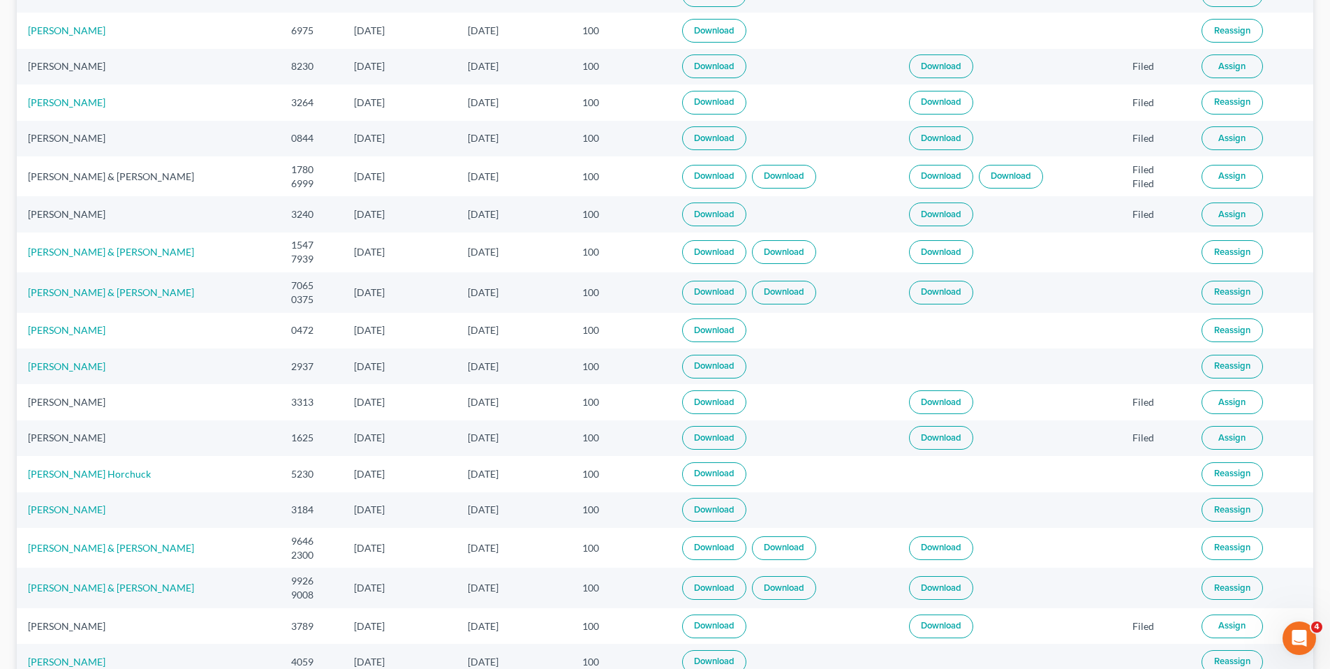
click at [721, 588] on link "Download" at bounding box center [714, 588] width 64 height 24
click at [779, 587] on link "Download" at bounding box center [784, 588] width 64 height 24
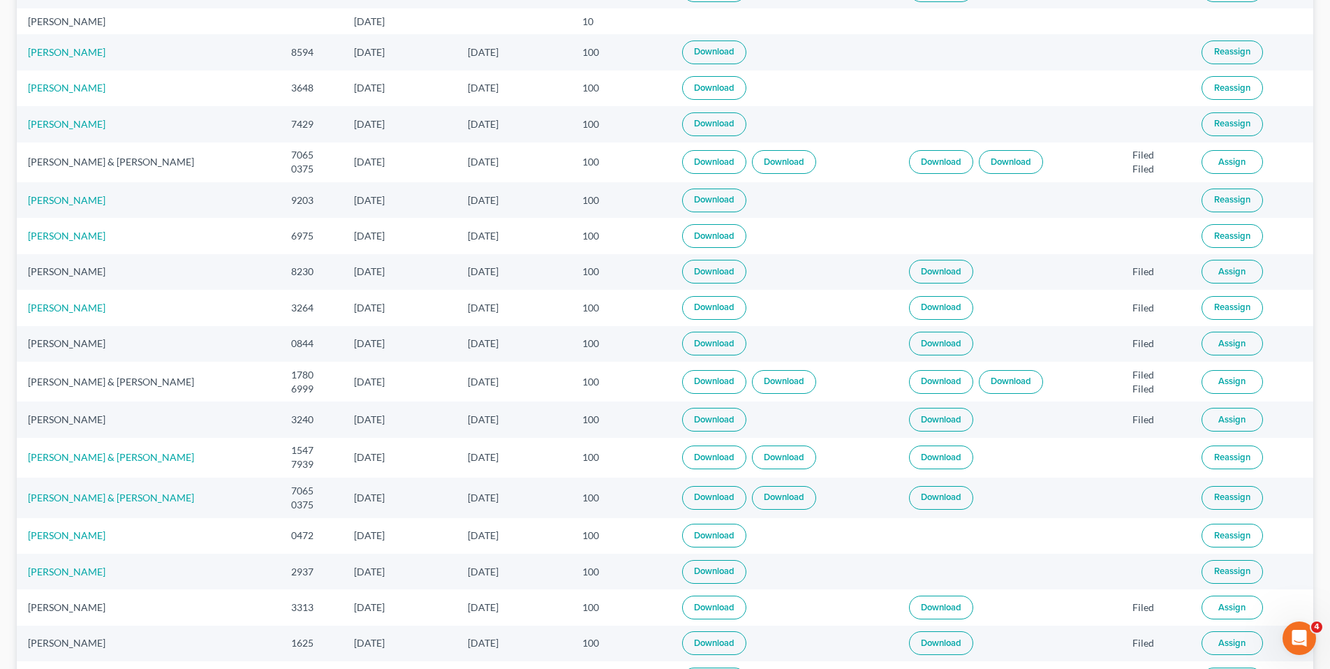
scroll to position [0, 0]
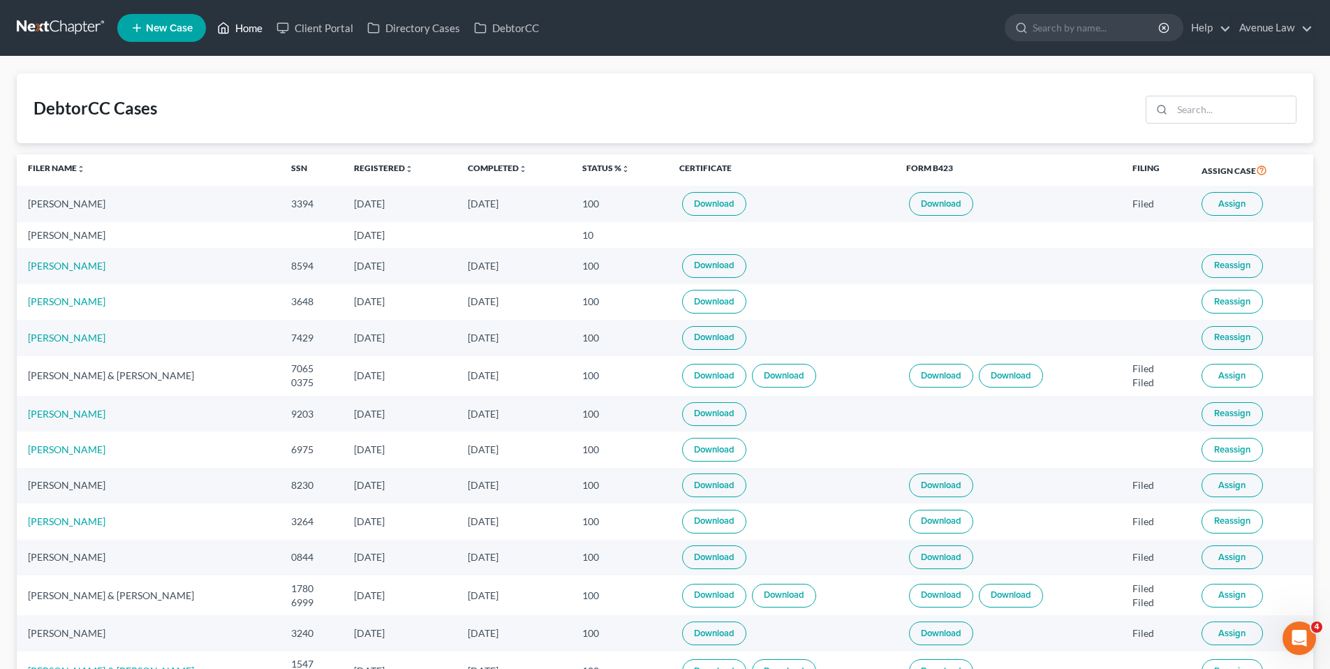
click at [242, 24] on link "Home" at bounding box center [239, 27] width 59 height 25
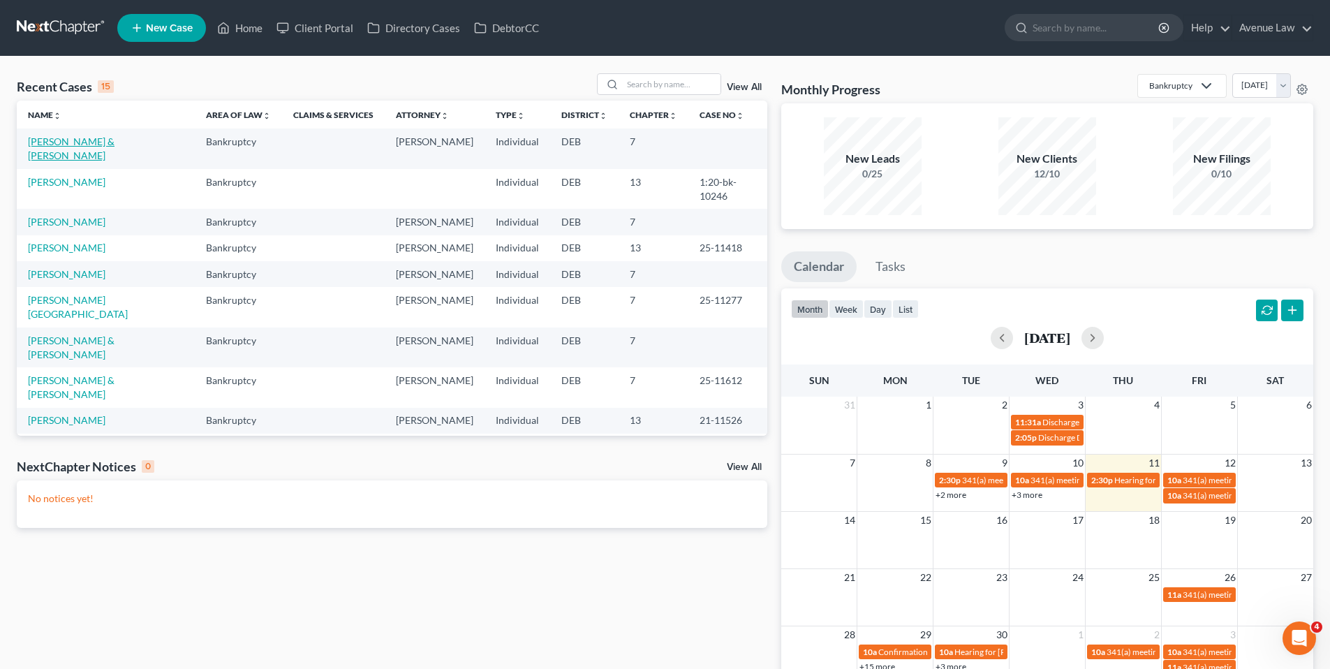
click at [100, 138] on link "[PERSON_NAME] & [PERSON_NAME]" at bounding box center [71, 148] width 87 height 26
select select "0"
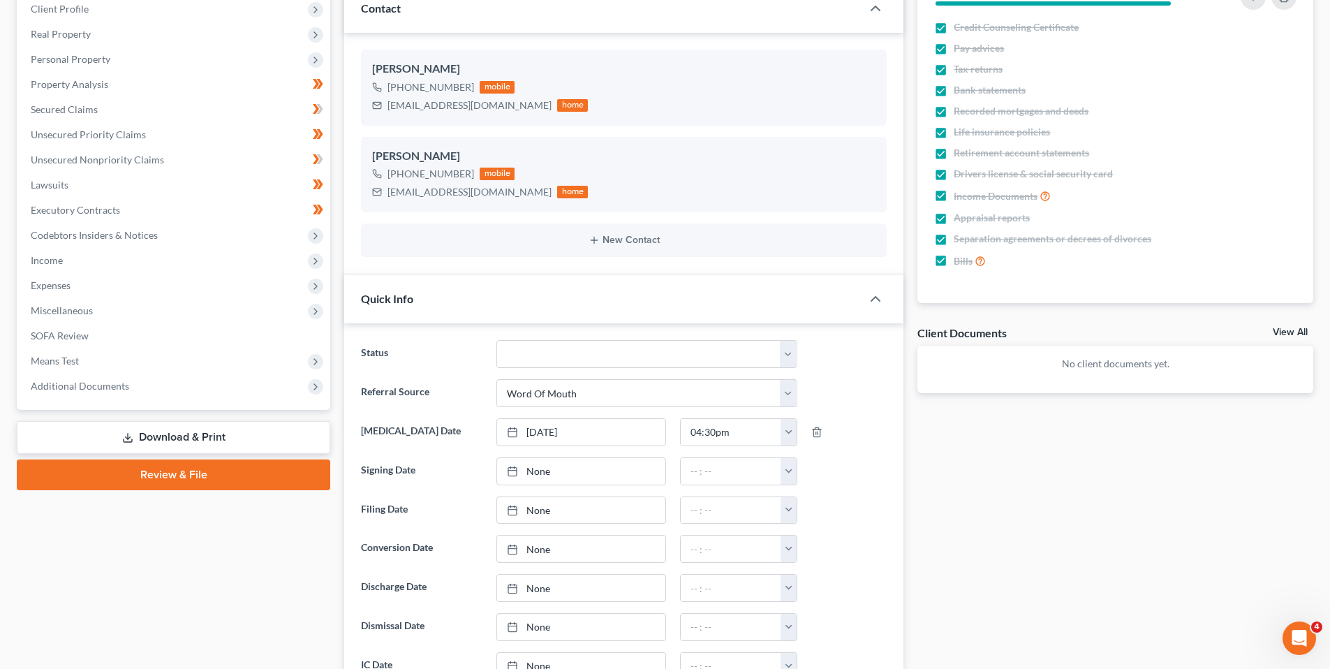
scroll to position [209, 0]
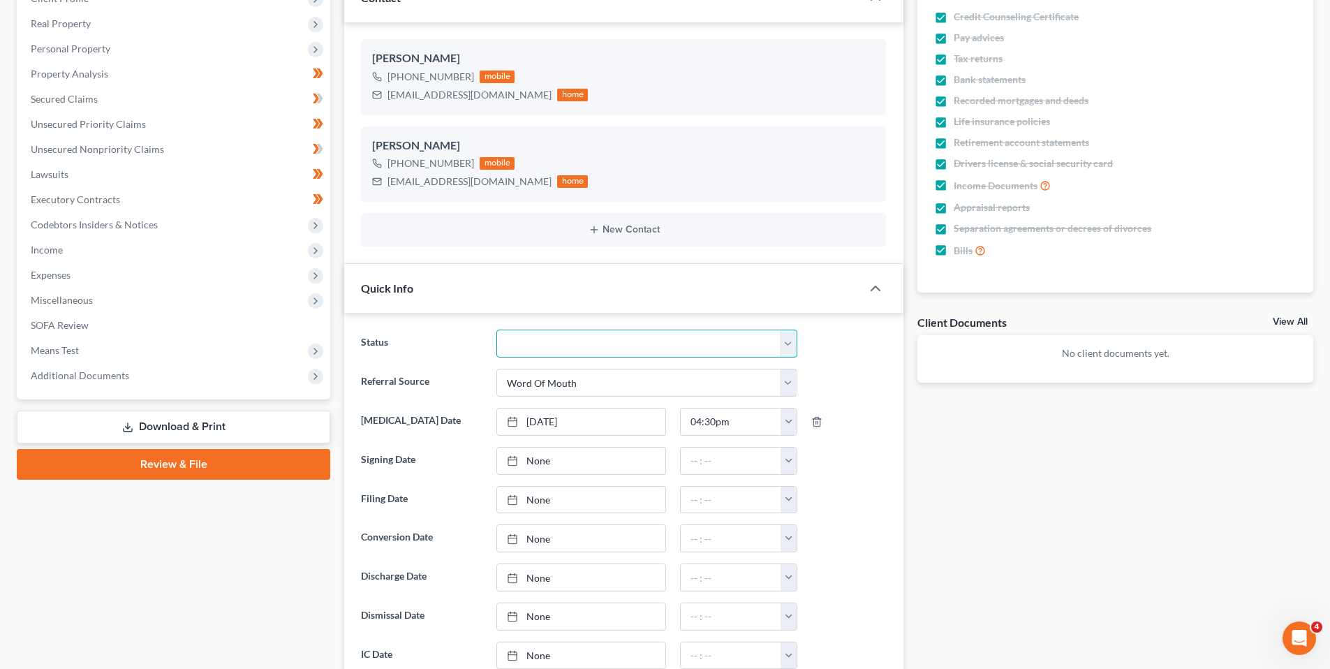
click at [788, 337] on select "01 Data Entry 02 Ready for Review and File 03 Filed 04 341 Scheduled 05 341 Con…" at bounding box center [647, 344] width 301 height 28
select select "1"
click at [497, 330] on select "01 Data Entry 02 Ready for Review and File 03 Filed 04 341 Scheduled 05 341 Con…" at bounding box center [647, 344] width 301 height 28
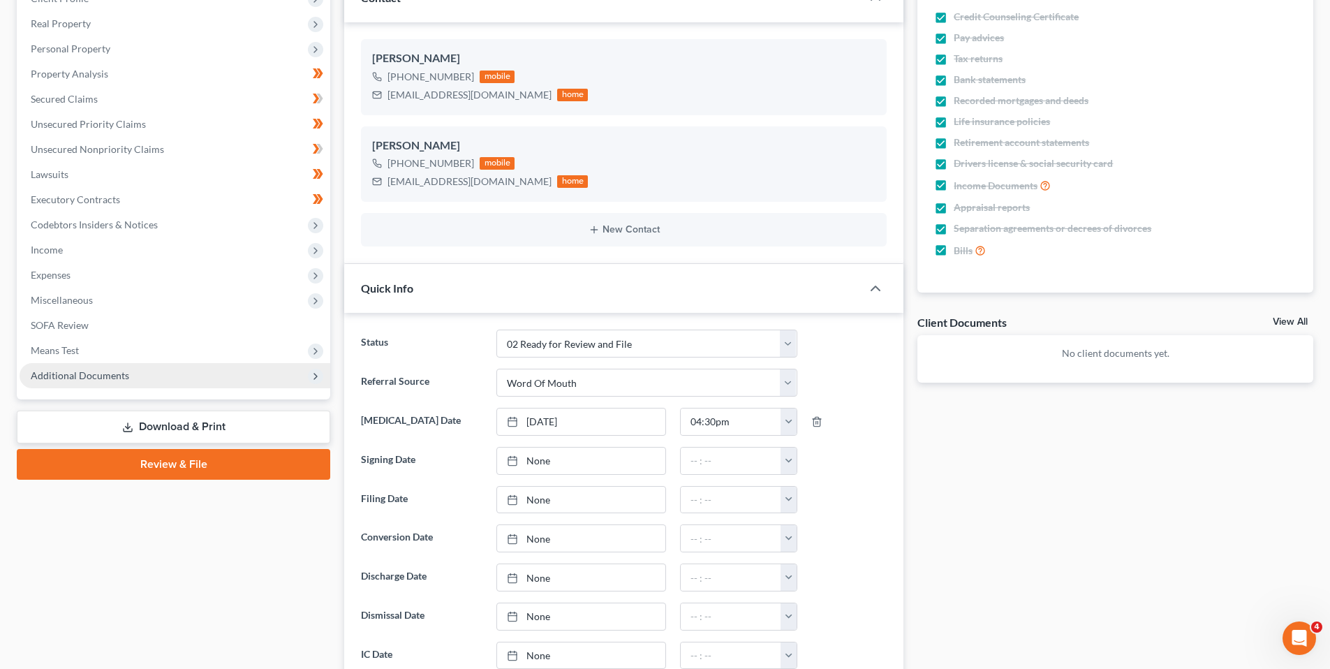
click at [71, 372] on span "Additional Documents" at bounding box center [80, 375] width 98 height 12
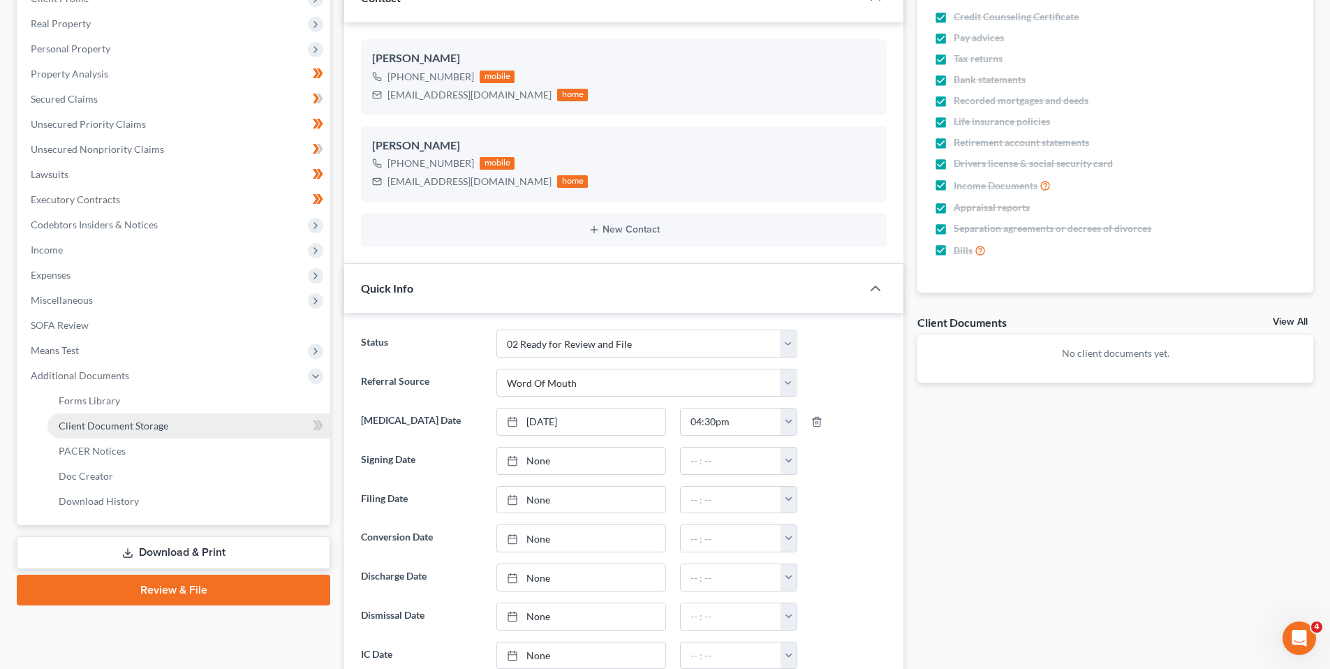
click at [100, 425] on span "Client Document Storage" at bounding box center [114, 426] width 110 height 12
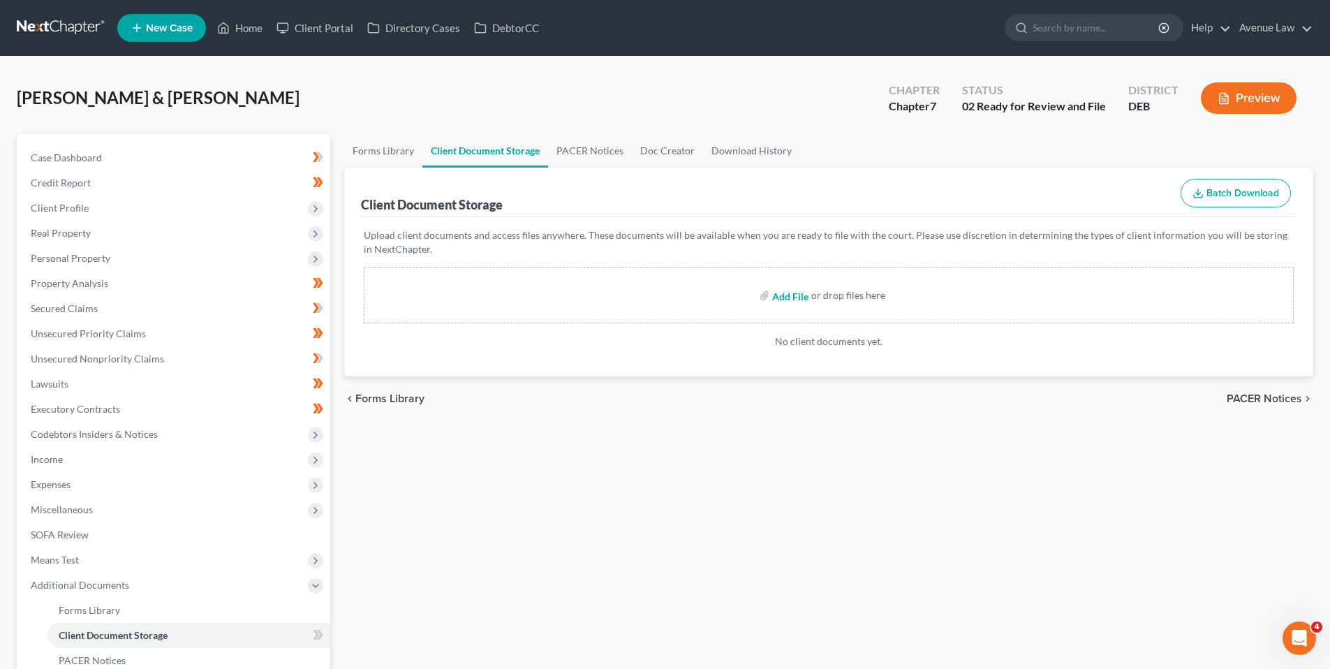
click at [791, 293] on input "file" at bounding box center [789, 295] width 34 height 25
type input "C:\fakepath\2025-07-08 1st CCC-Margaret Holley_Sherwood Holley Sr.pdf"
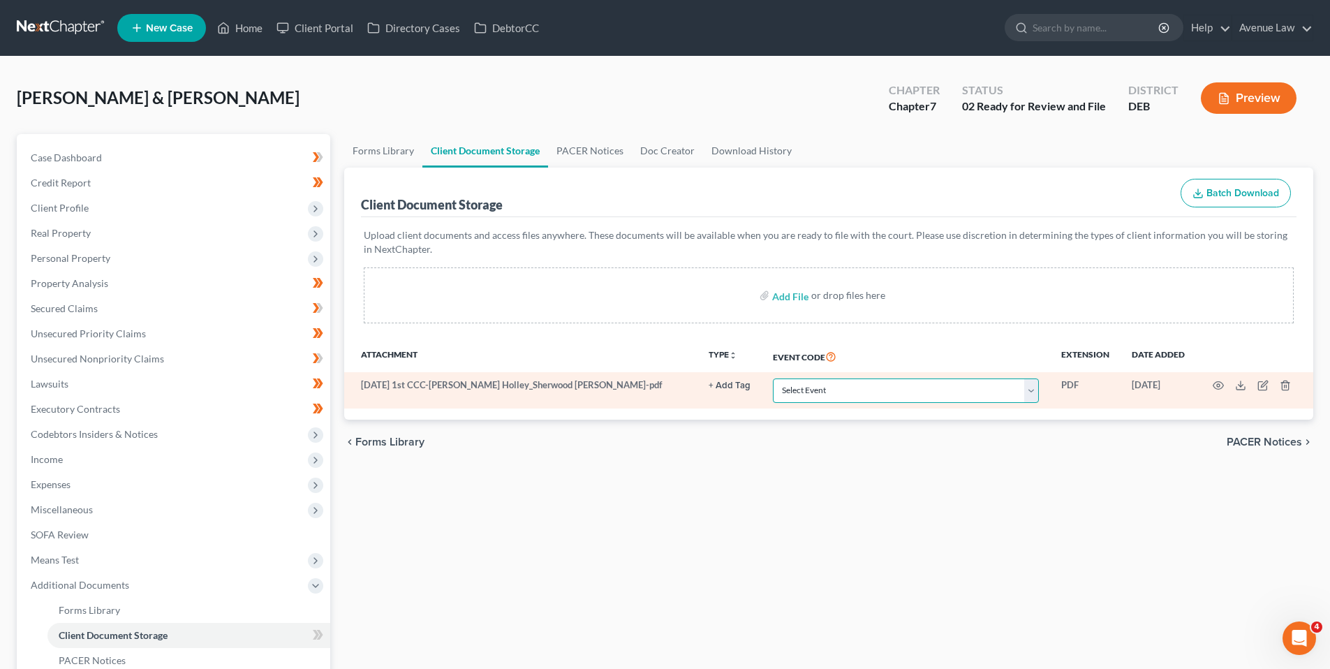
click at [1034, 392] on select "Select Event 20 Largest Unsecured Creditors Amended Petition Amended Schedules/…" at bounding box center [906, 390] width 266 height 24
select select "5"
click at [773, 378] on select "Select Event 20 Largest Unsecured Creditors Amended Petition Amended Schedules/…" at bounding box center [906, 390] width 266 height 24
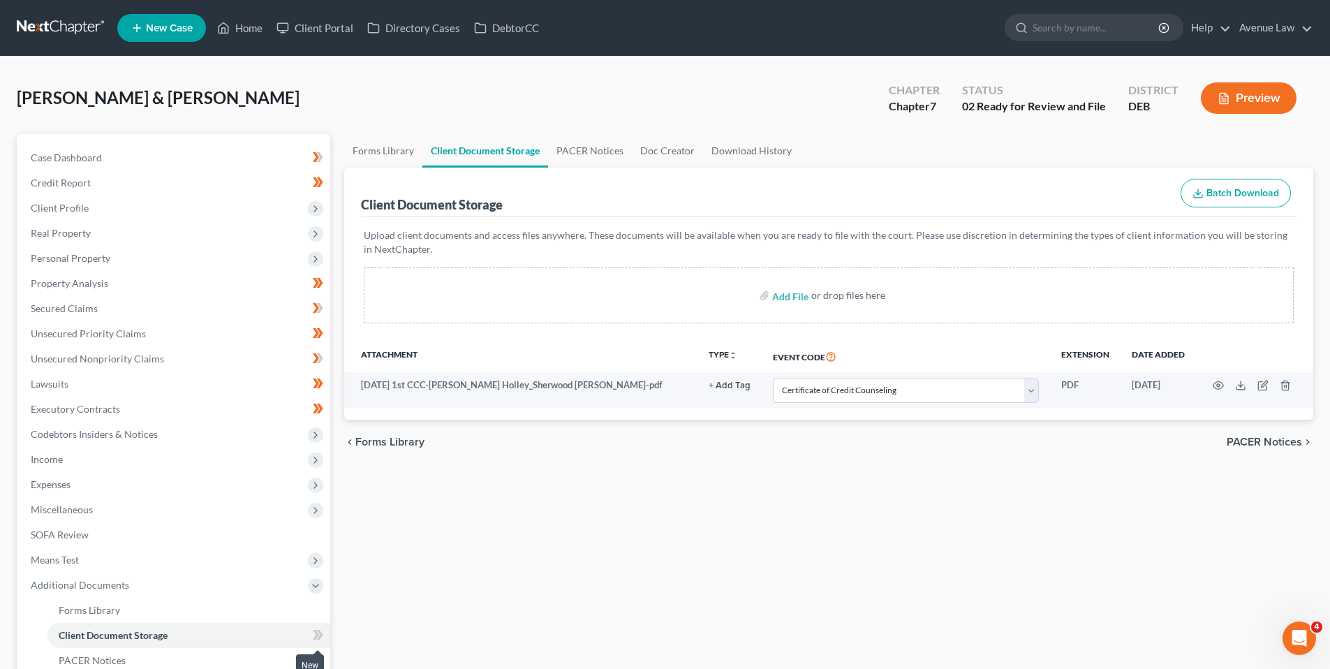
click at [321, 633] on icon at bounding box center [320, 635] width 6 height 10
click at [320, 633] on icon at bounding box center [320, 635] width 6 height 10
click at [122, 585] on span "Additional Documents" at bounding box center [80, 585] width 98 height 12
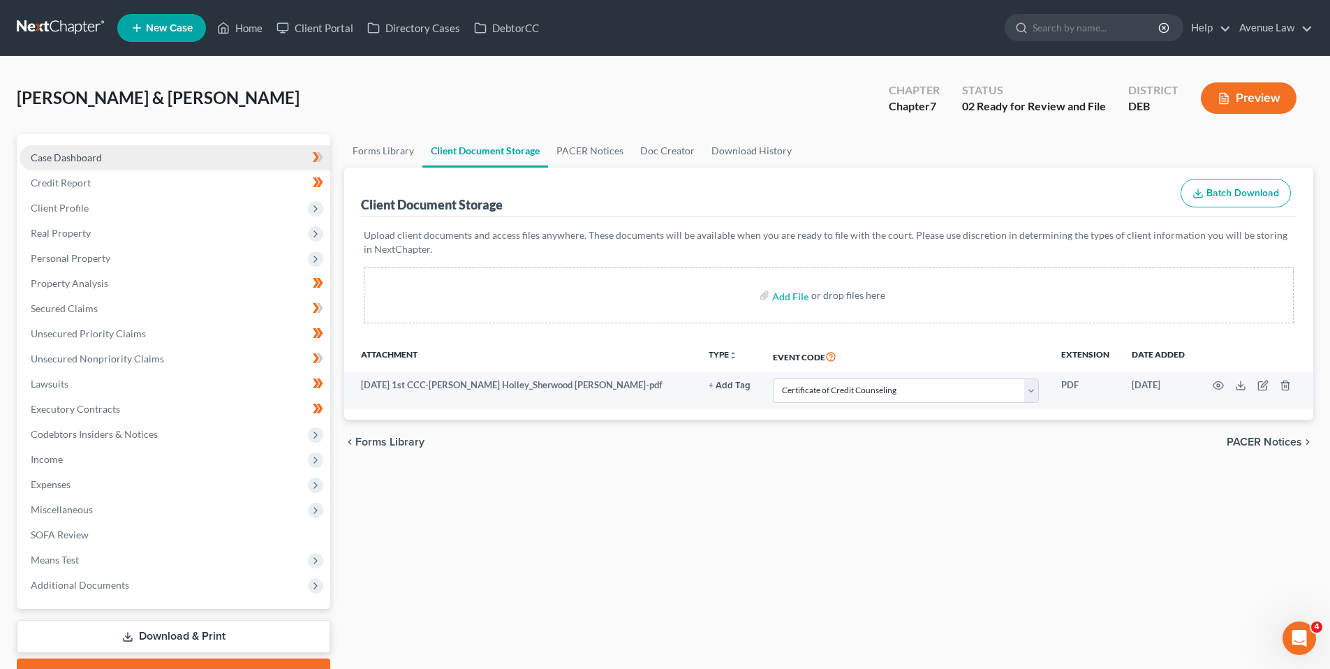
click at [64, 154] on span "Case Dashboard" at bounding box center [66, 158] width 71 height 12
select select "0"
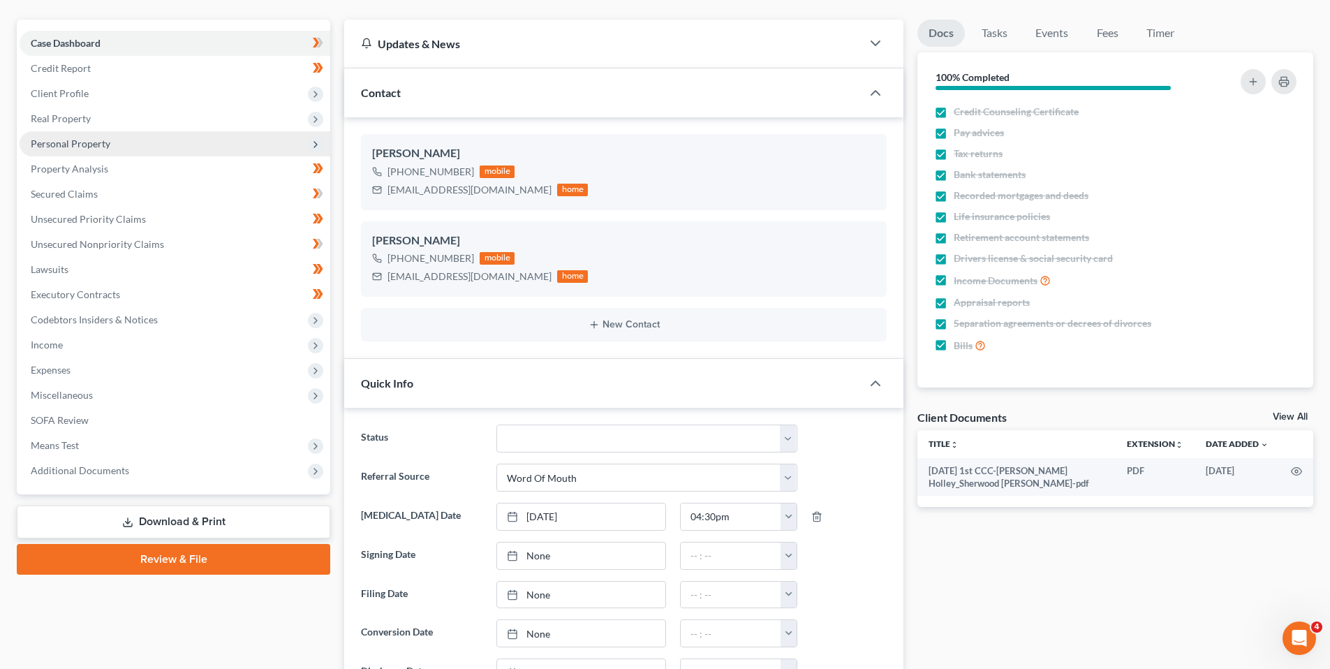
scroll to position [140, 0]
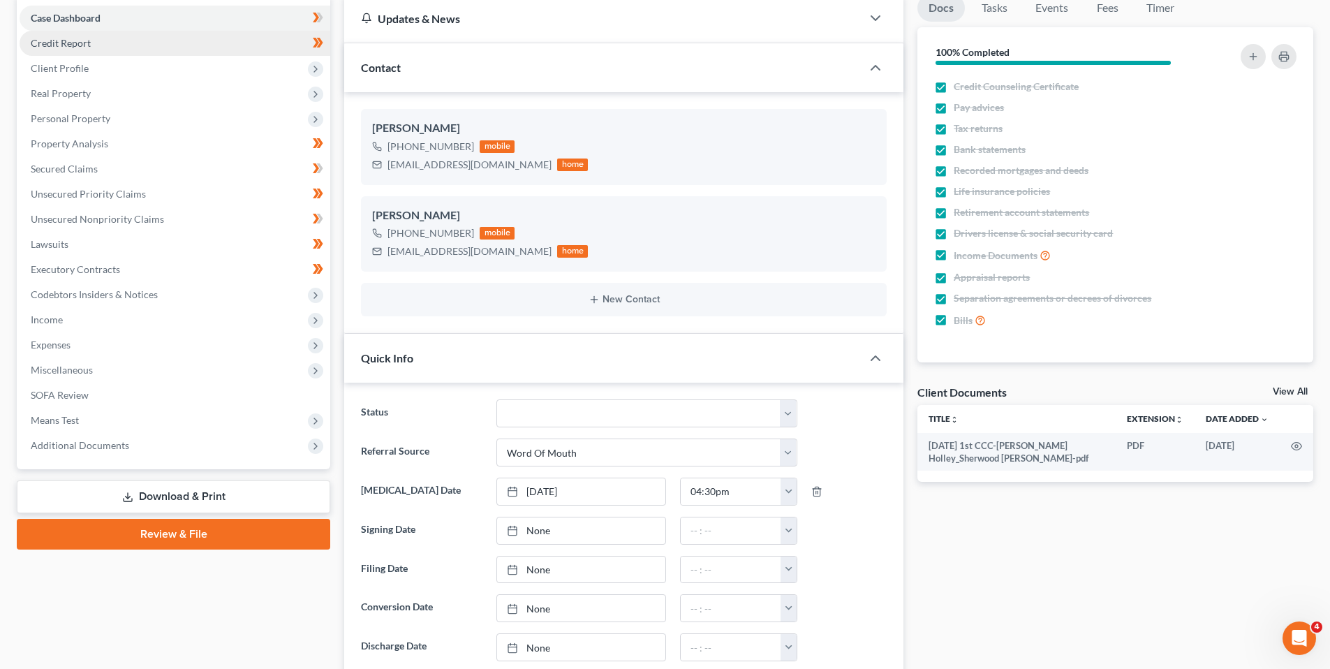
click at [80, 45] on span "Credit Report" at bounding box center [61, 43] width 60 height 12
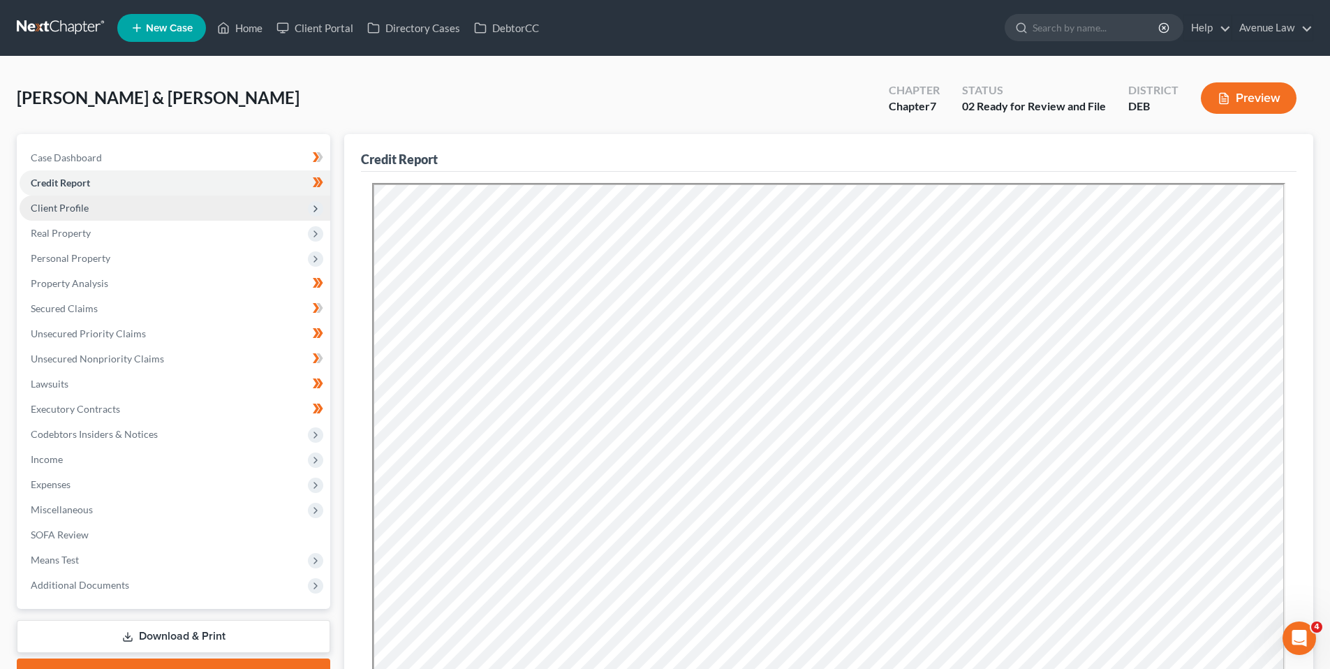
click at [59, 205] on span "Client Profile" at bounding box center [60, 208] width 58 height 12
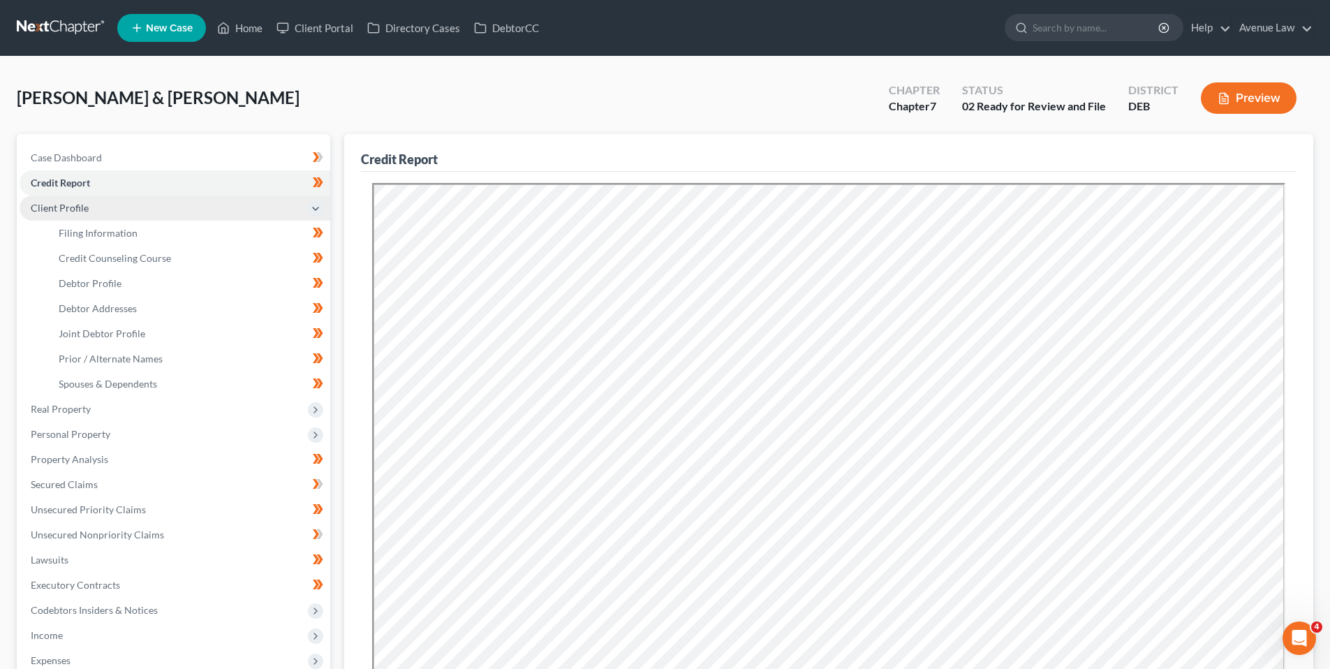
click at [67, 205] on span "Client Profile" at bounding box center [60, 208] width 58 height 12
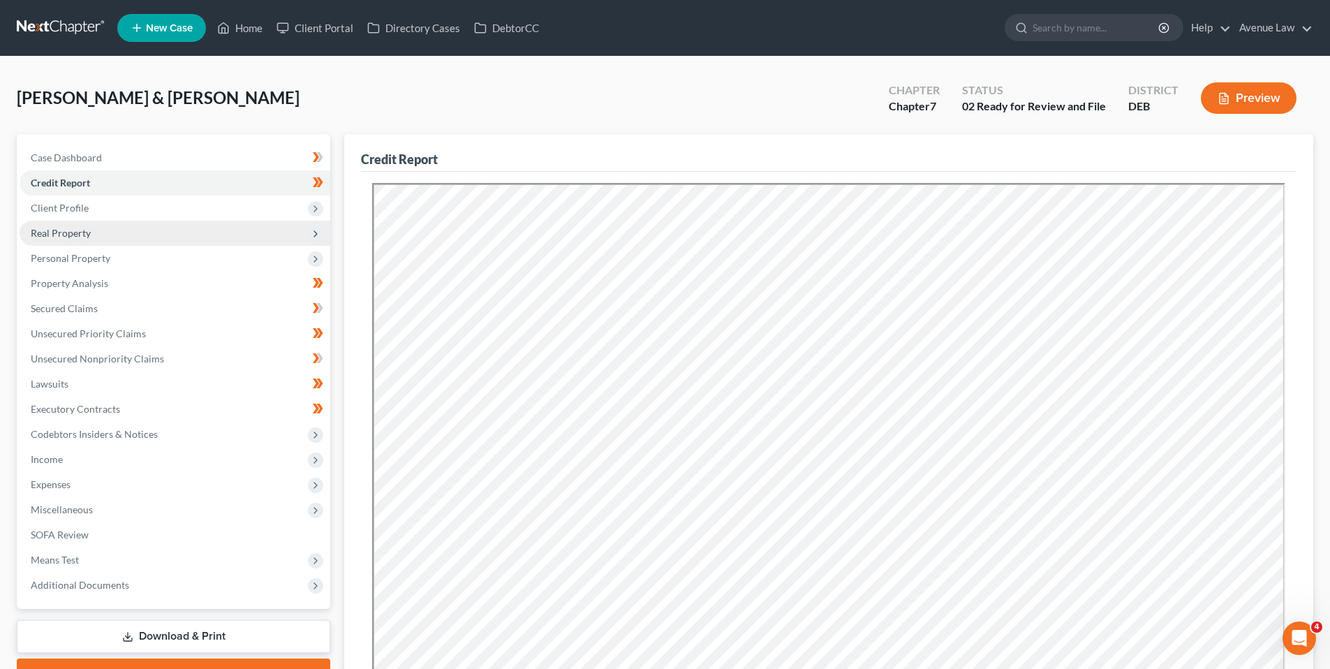
click at [68, 229] on span "Real Property" at bounding box center [61, 233] width 60 height 12
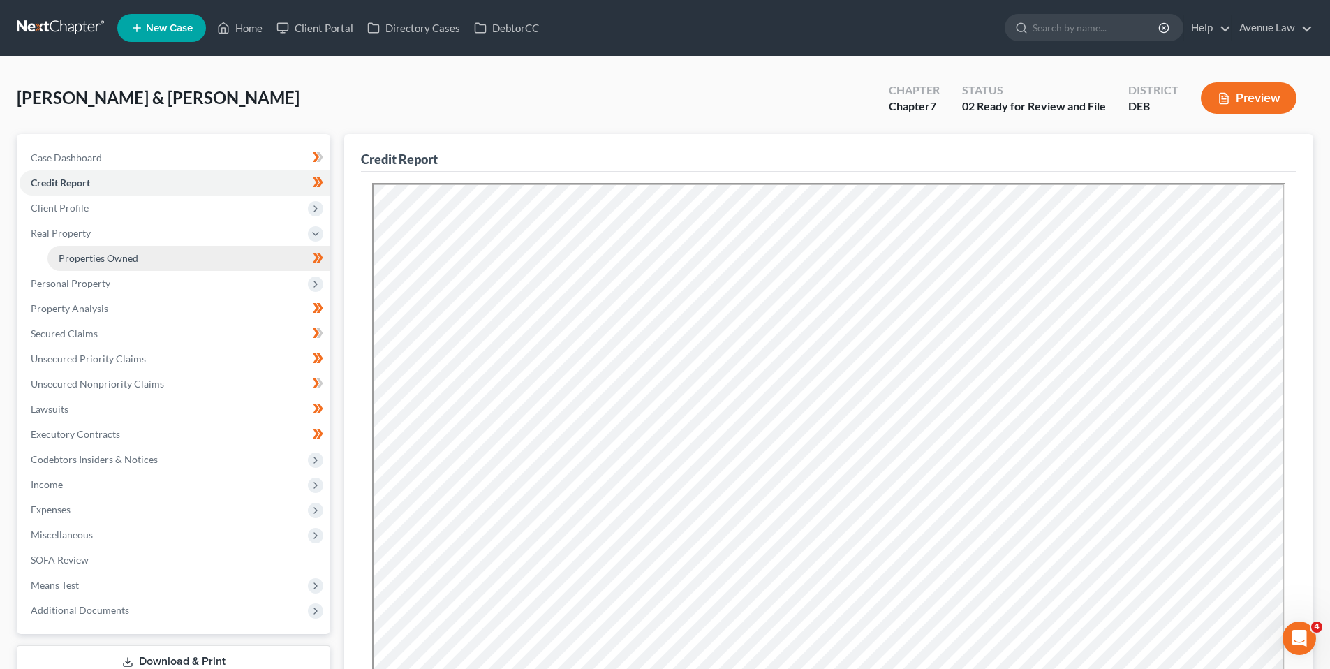
click at [70, 253] on span "Properties Owned" at bounding box center [99, 258] width 80 height 12
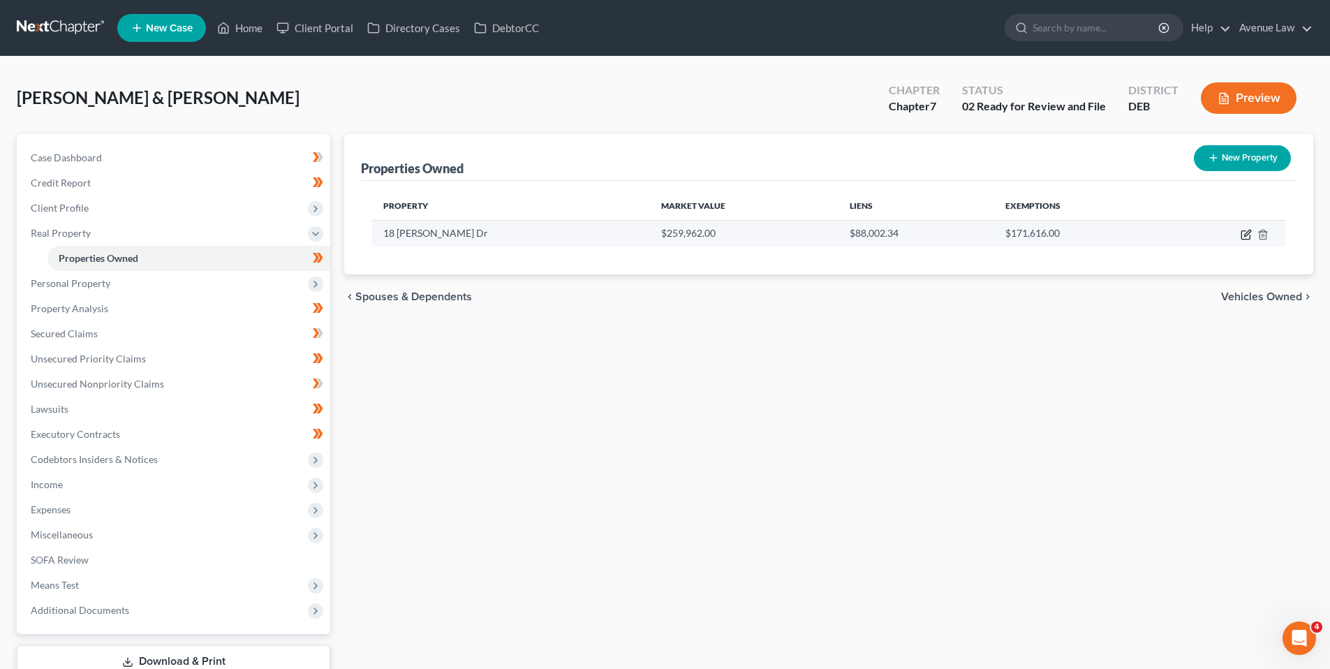
click at [1244, 235] on icon "button" at bounding box center [1246, 234] width 11 height 11
select select "7"
select select "0"
select select "2"
select select "5"
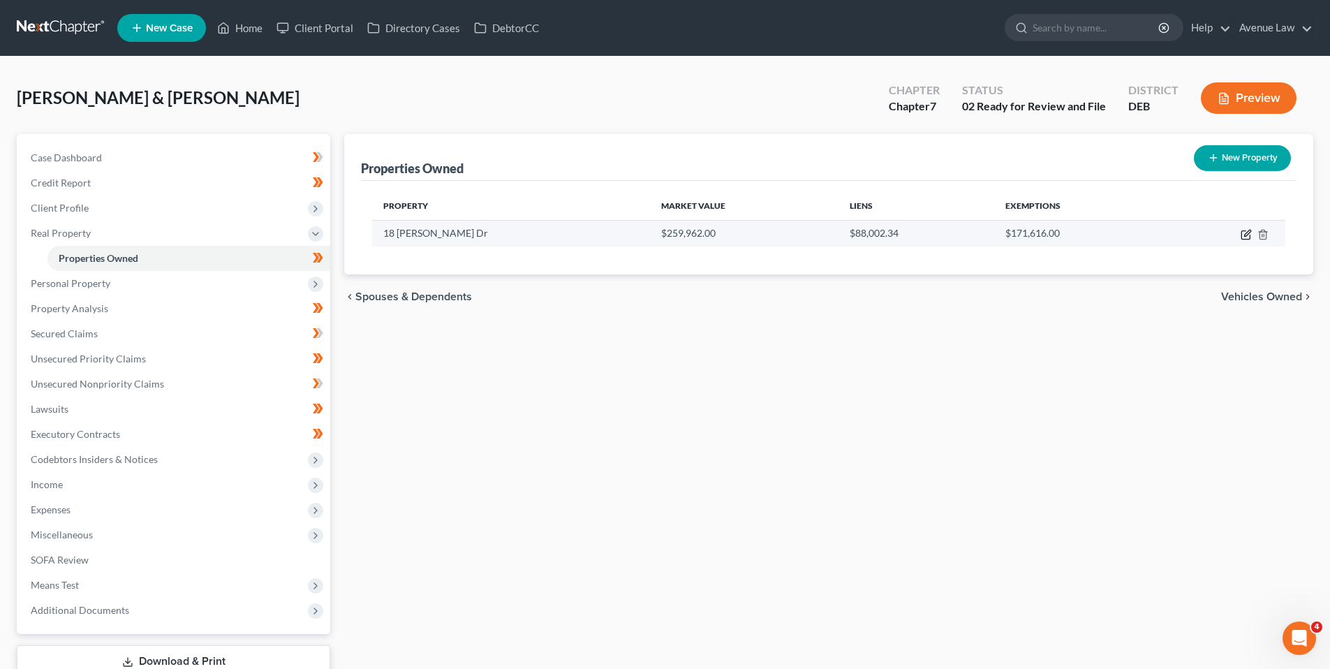
select select "2"
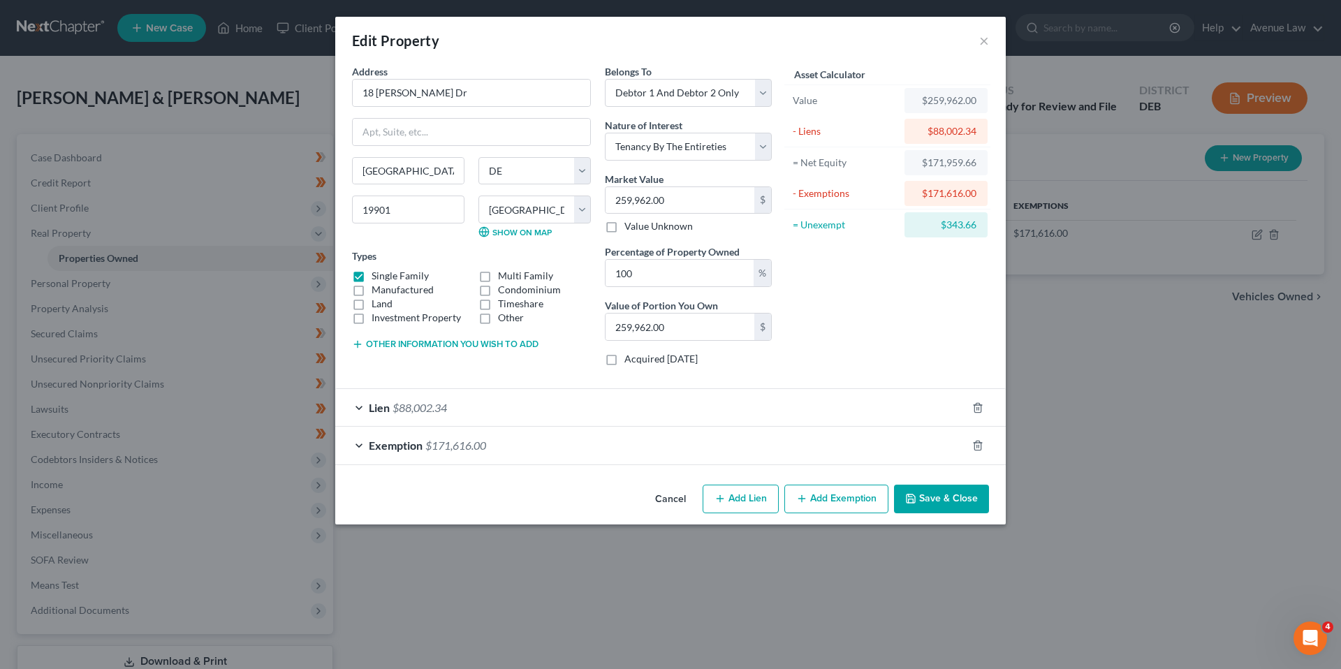
click at [397, 441] on span "Exemption" at bounding box center [396, 445] width 54 height 13
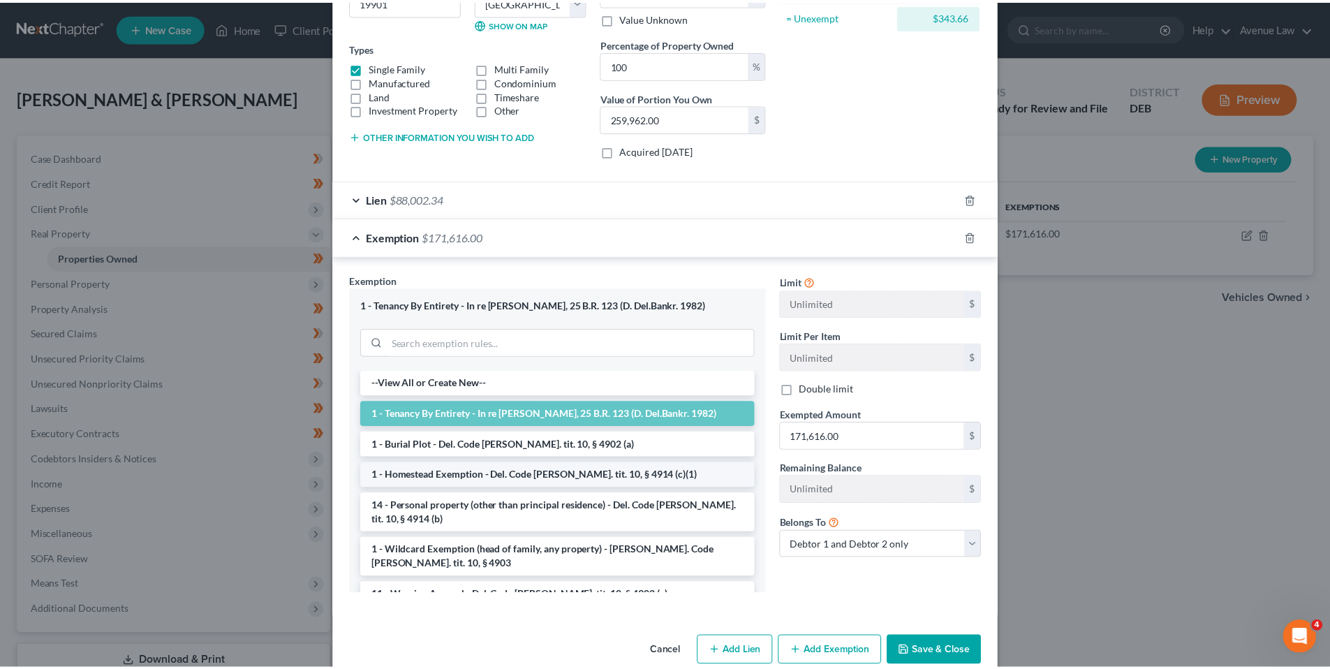
scroll to position [209, 0]
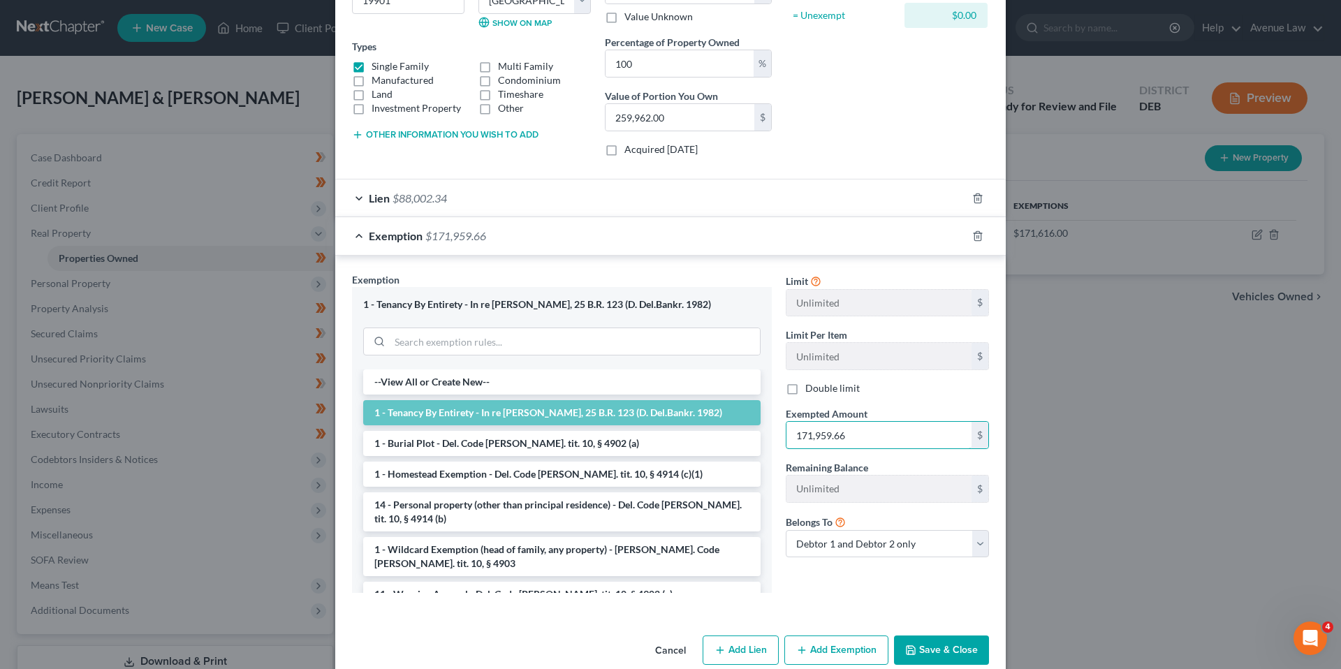
type input "171,959.66"
click at [805, 390] on label "Double limit" at bounding box center [832, 388] width 54 height 14
click at [811, 390] on input "Double limit" at bounding box center [815, 385] width 9 height 9
checkbox input "true"
click at [933, 655] on button "Save & Close" at bounding box center [941, 649] width 95 height 29
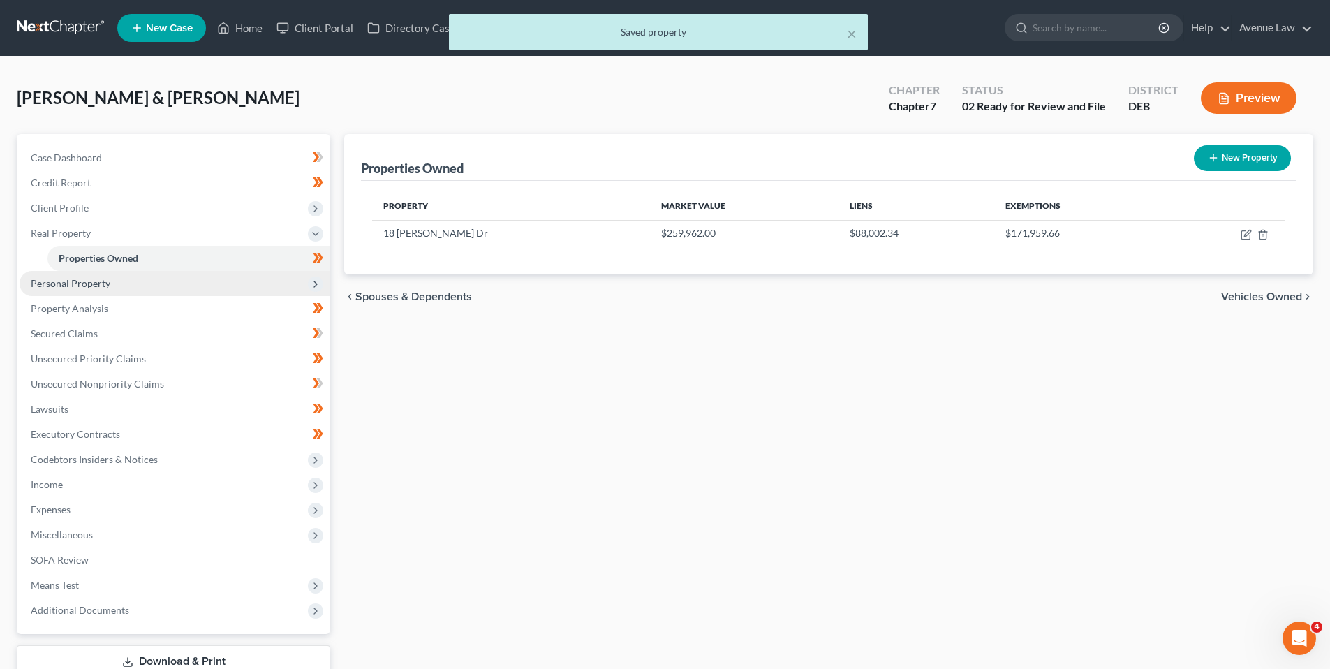
click at [71, 284] on span "Personal Property" at bounding box center [71, 283] width 80 height 12
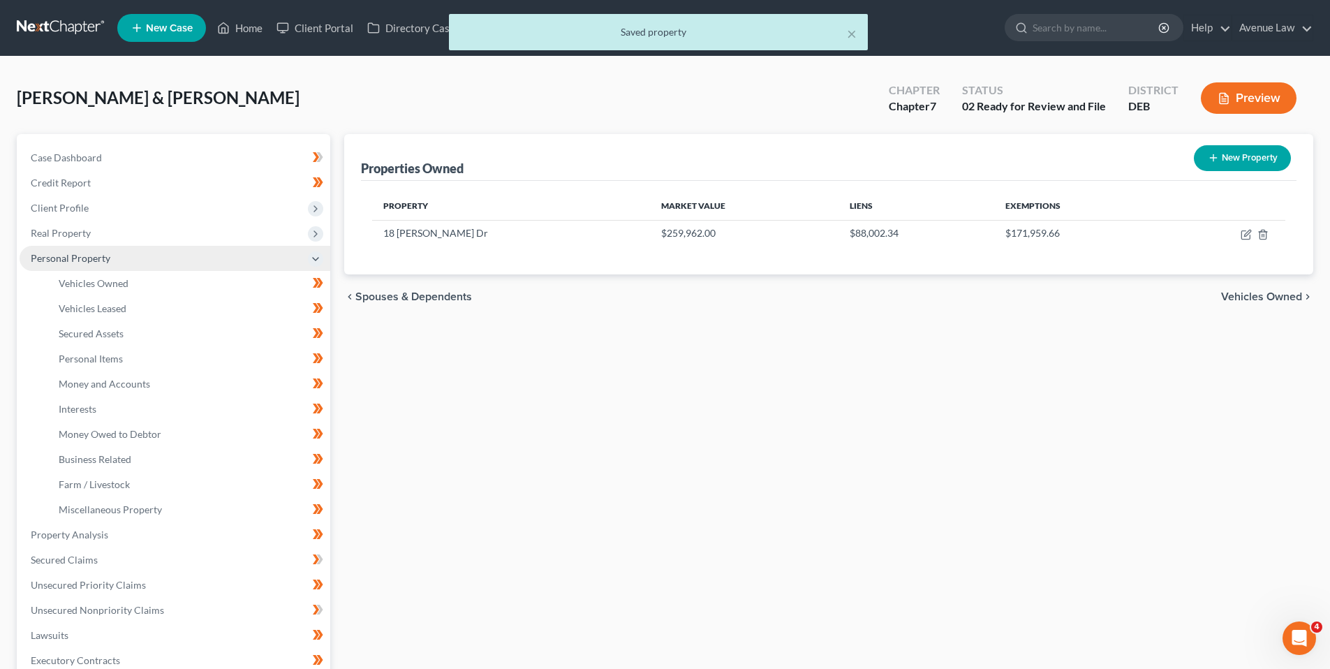
click at [79, 255] on span "Personal Property" at bounding box center [71, 258] width 80 height 12
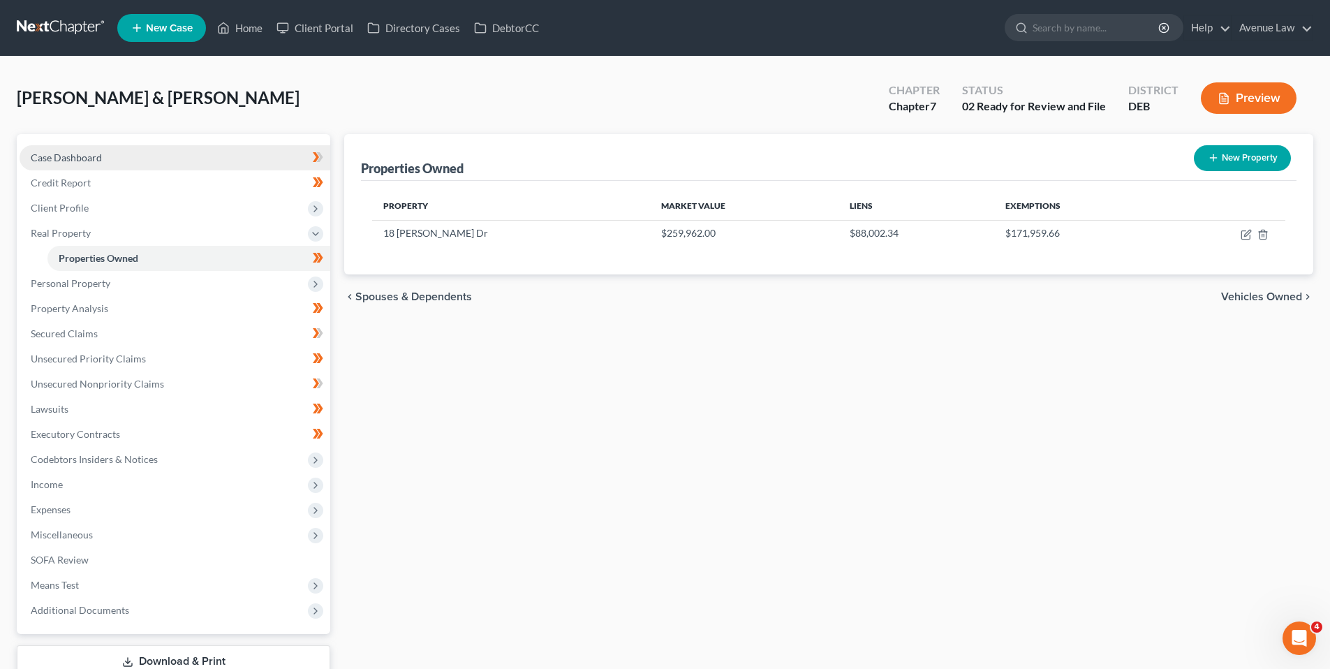
click at [69, 159] on span "Case Dashboard" at bounding box center [66, 158] width 71 height 12
select select "0"
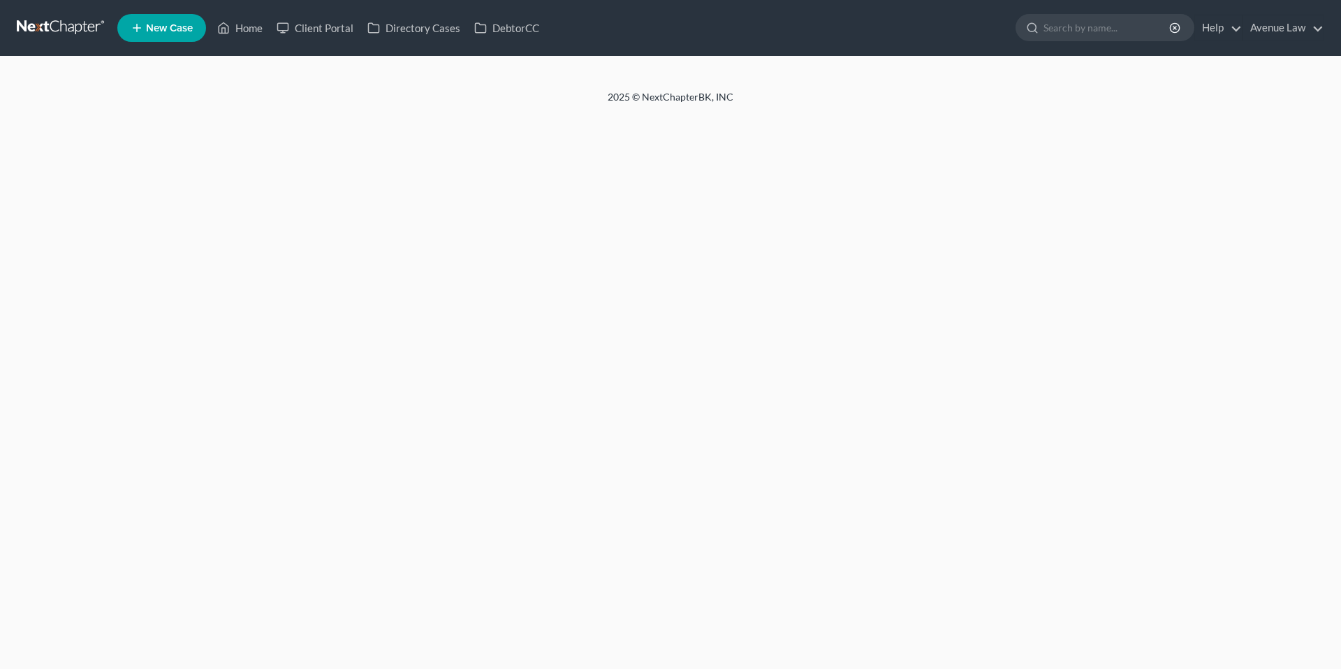
select select "0"
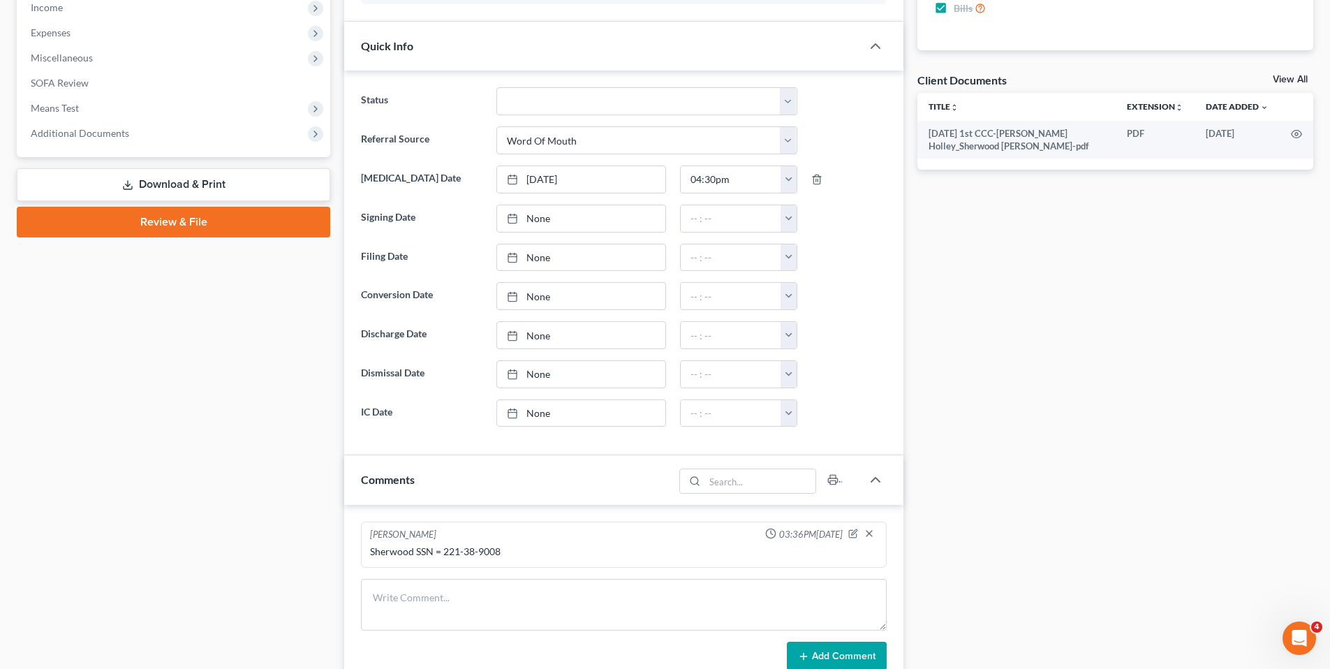
scroll to position [349, 0]
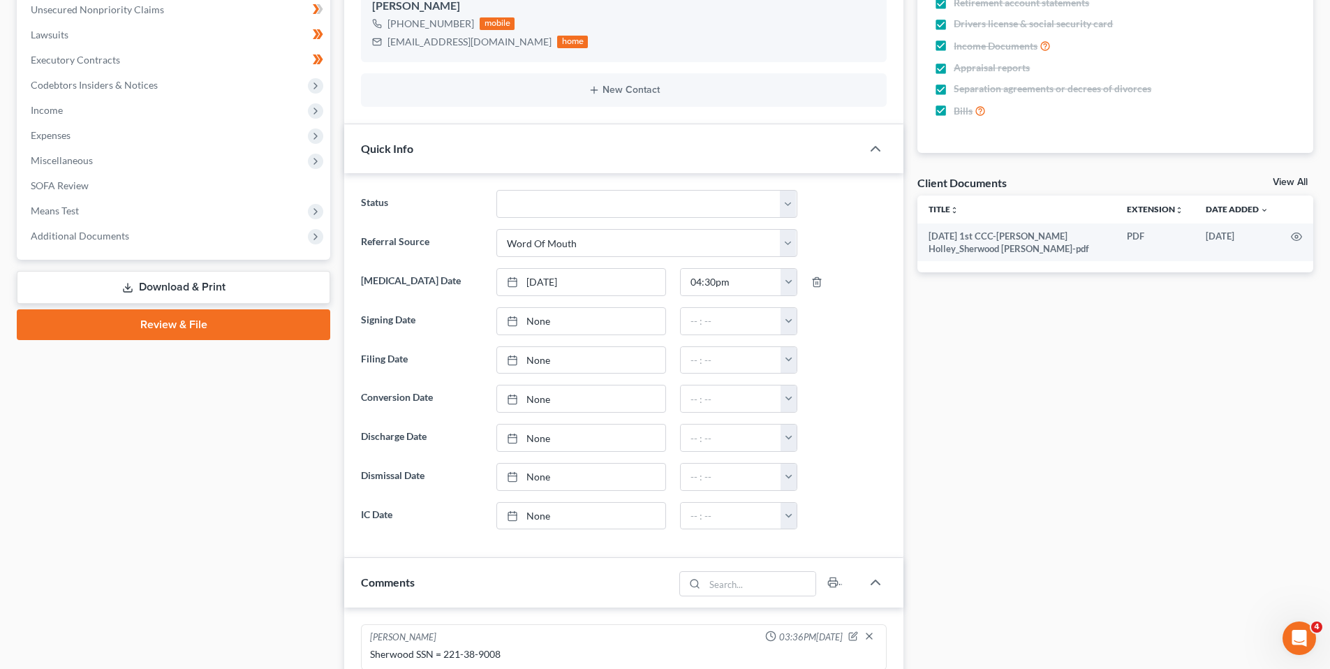
click at [178, 287] on link "Download & Print" at bounding box center [174, 287] width 314 height 33
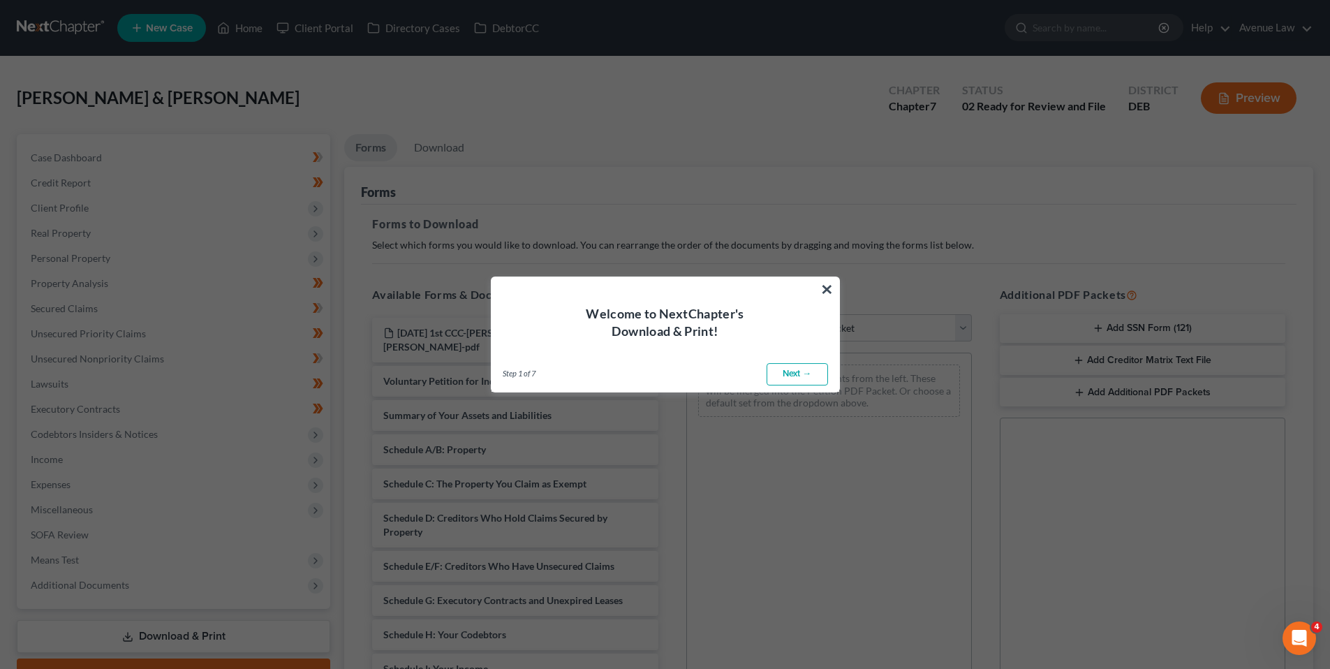
click at [804, 376] on link "Next →" at bounding box center [797, 374] width 61 height 22
select select "0"
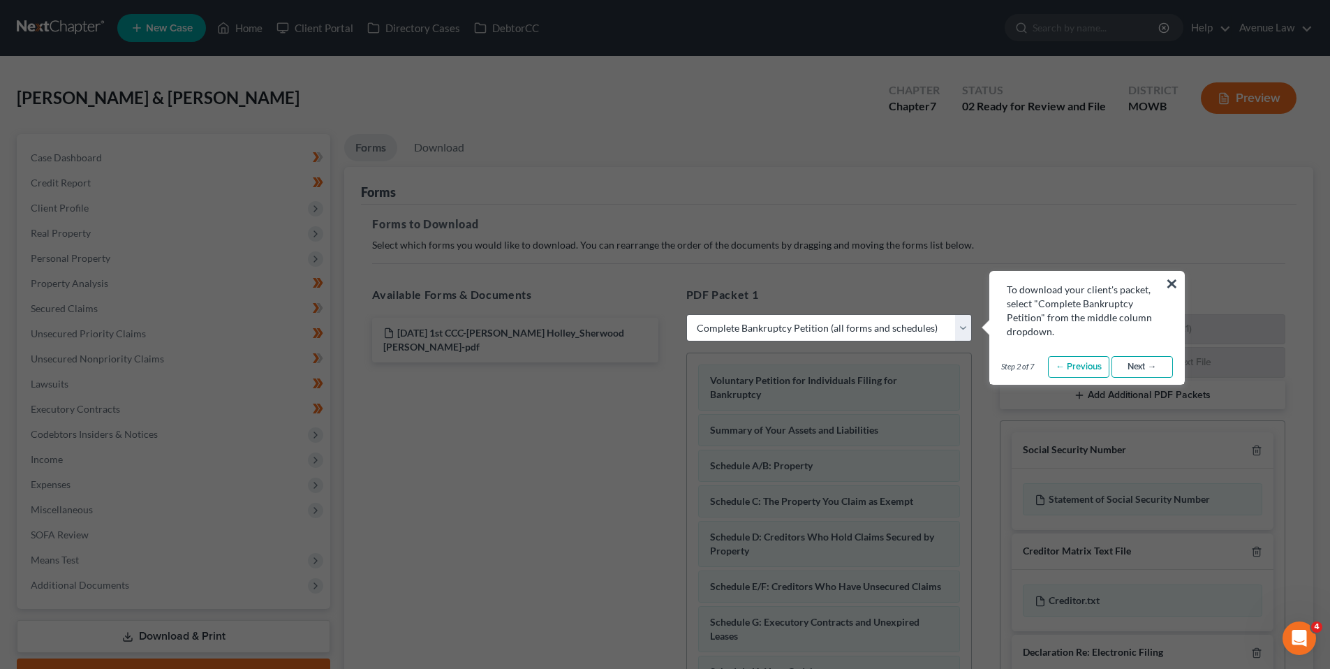
click at [1131, 363] on link "Next →" at bounding box center [1142, 367] width 61 height 22
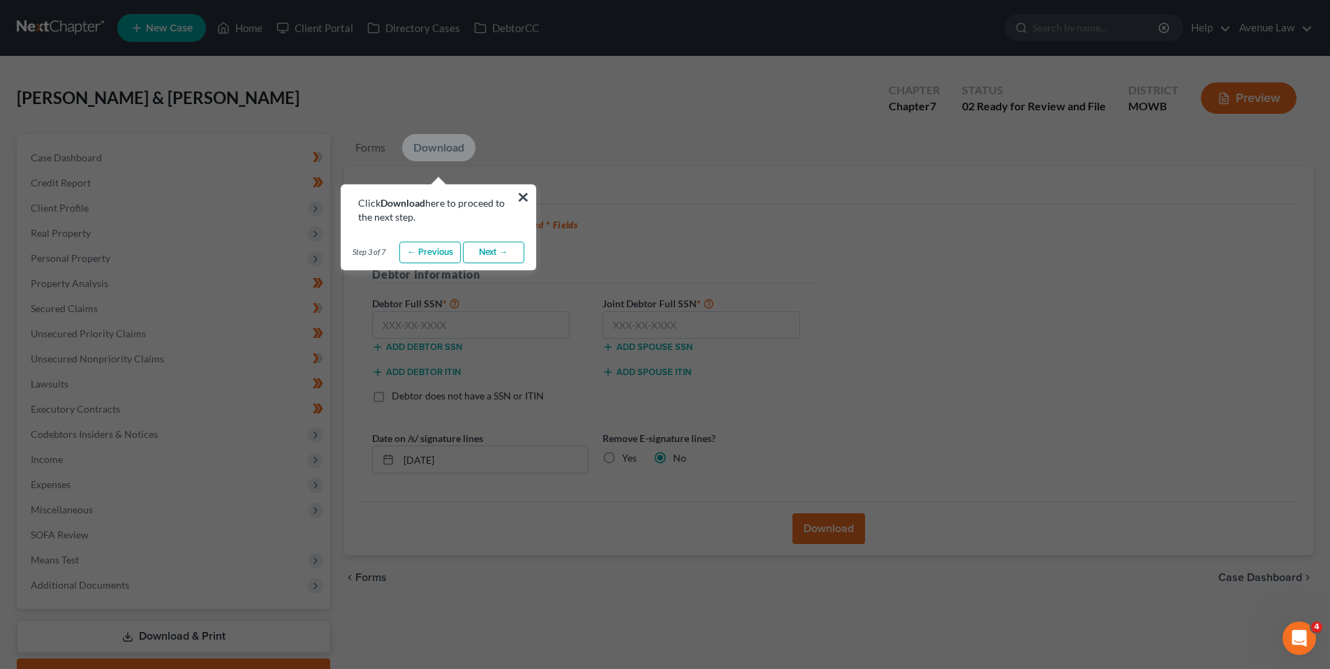
click at [502, 253] on link "Next →" at bounding box center [493, 253] width 61 height 22
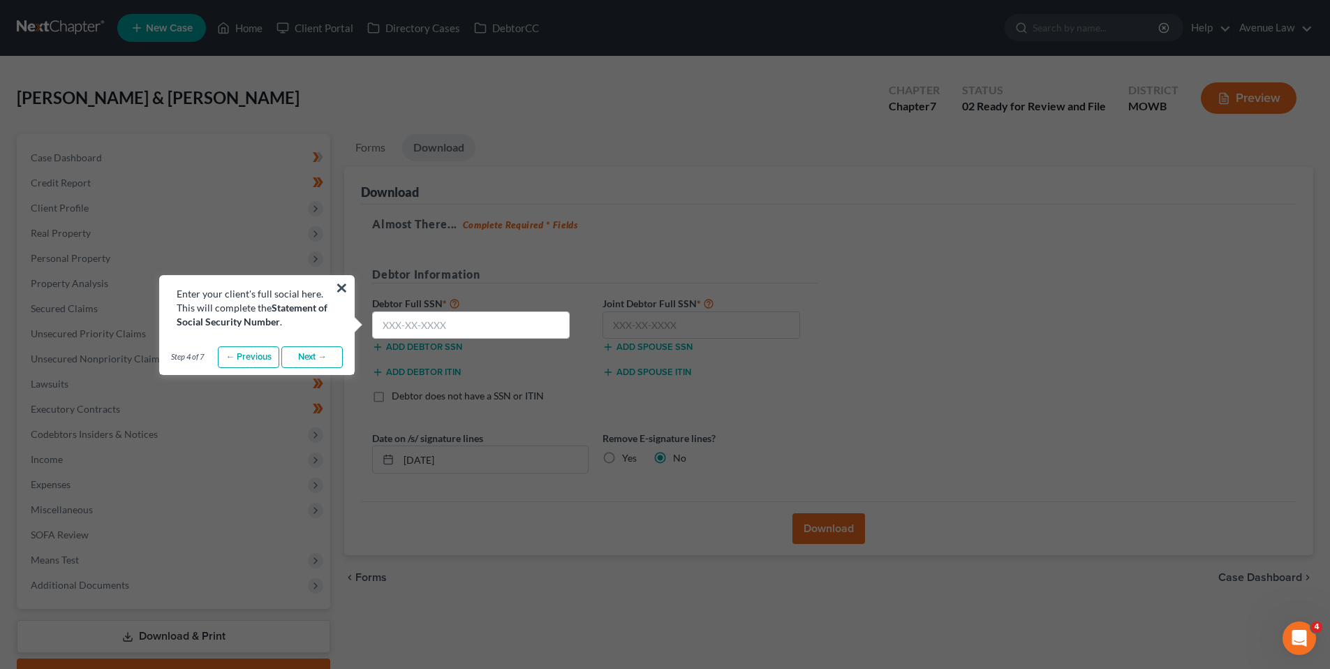
click at [322, 353] on link "Next →" at bounding box center [311, 357] width 61 height 22
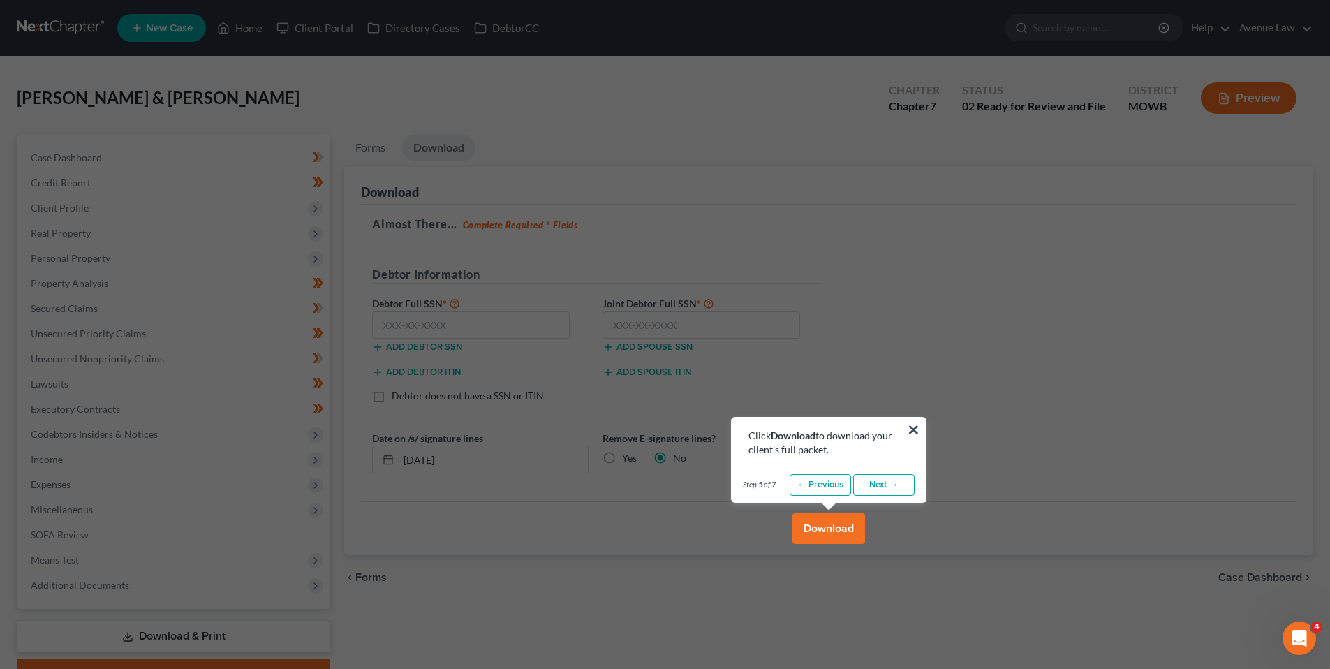
click at [878, 481] on link "Next →" at bounding box center [883, 485] width 61 height 22
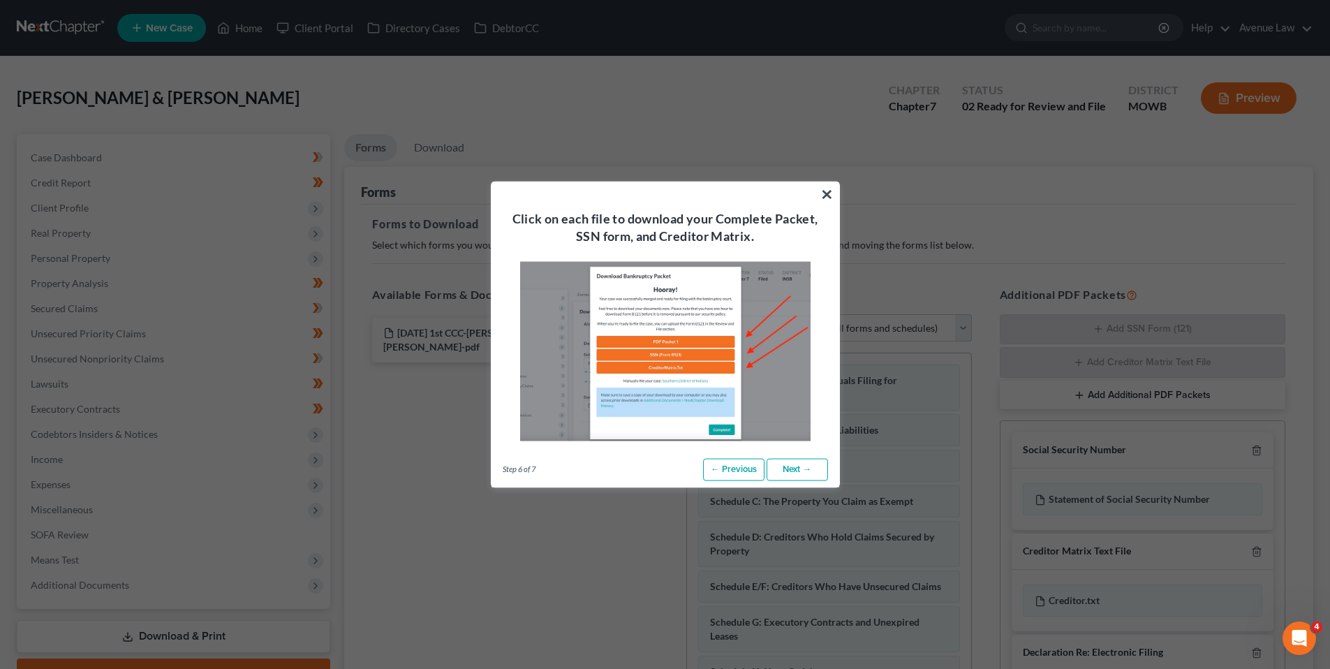
click at [804, 469] on link "Next →" at bounding box center [797, 470] width 61 height 22
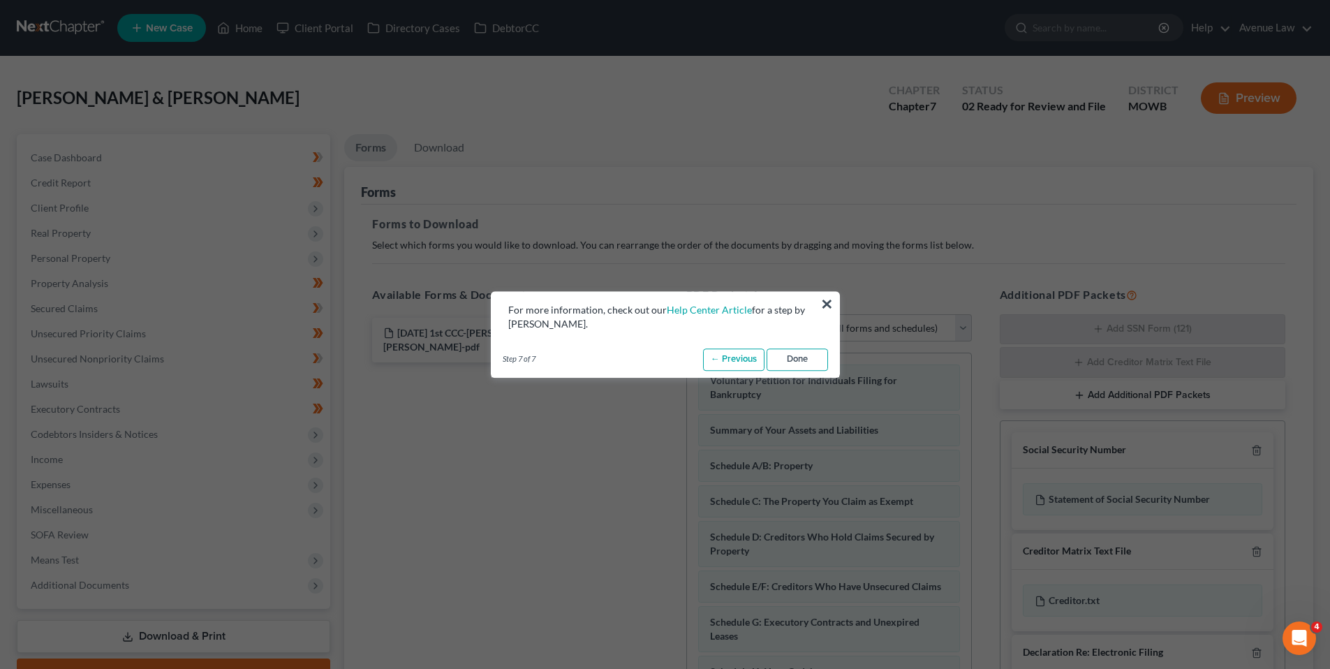
click at [794, 358] on link "Done" at bounding box center [797, 359] width 61 height 22
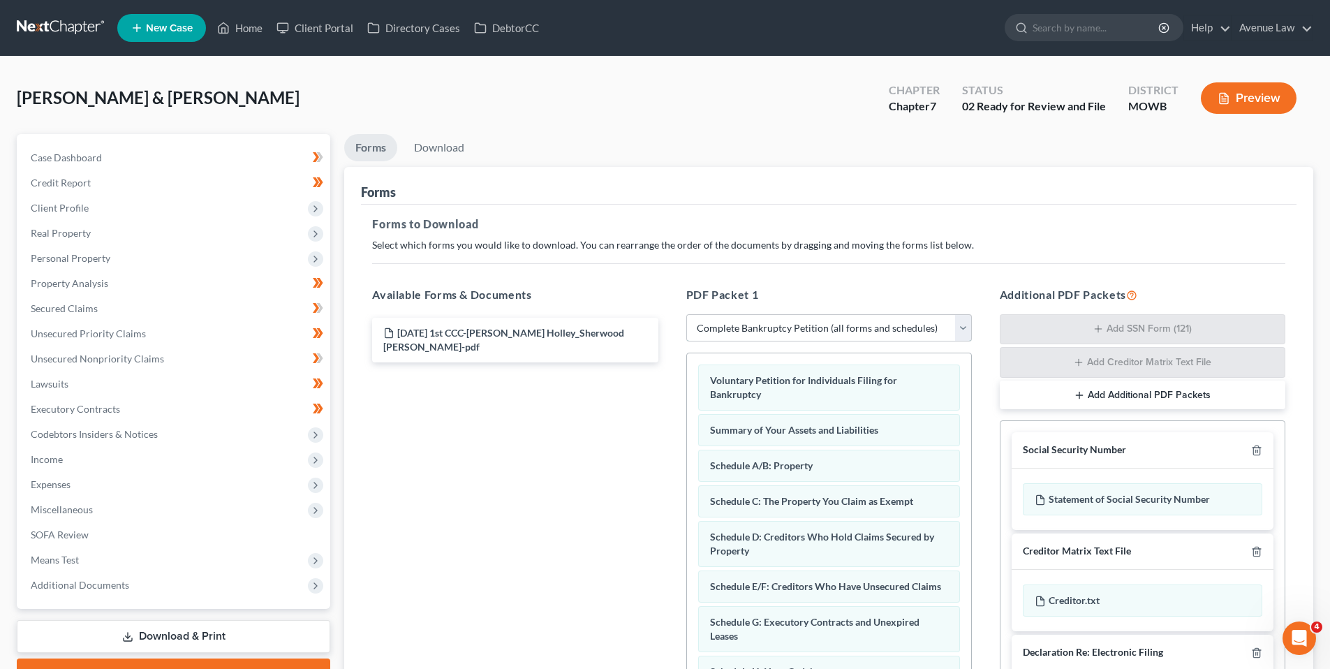
click at [793, 325] on select "Choose Default Petition PDF Packet Complete Bankruptcy Petition (all forms and …" at bounding box center [829, 328] width 286 height 28
click at [686, 314] on select "Choose Default Petition PDF Packet Complete Bankruptcy Petition (all forms and …" at bounding box center [829, 328] width 286 height 28
click at [429, 144] on link "Download" at bounding box center [439, 147] width 73 height 27
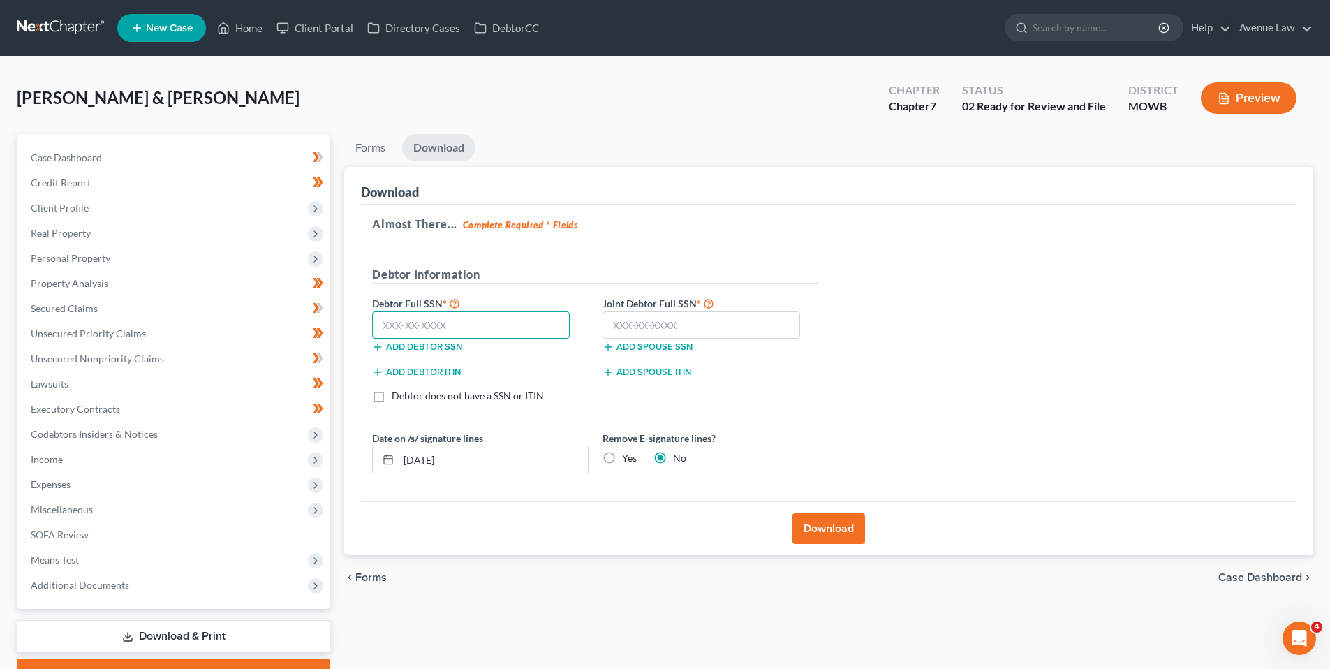
click at [457, 321] on input "text" at bounding box center [471, 325] width 198 height 28
type input "221-50-9926"
click at [645, 324] on input "text" at bounding box center [702, 325] width 198 height 28
type input "221-38-9008"
drag, startPoint x: 816, startPoint y: 529, endPoint x: 787, endPoint y: 533, distance: 28.8
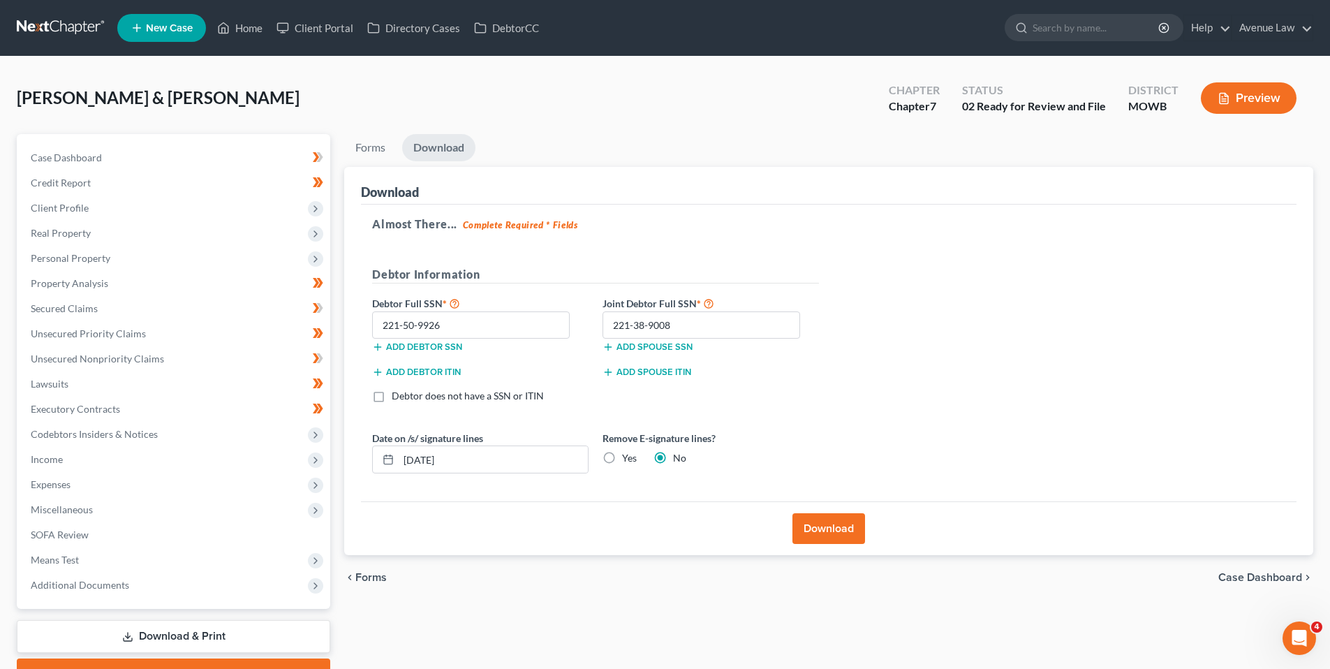
click at [816, 531] on button "Download" at bounding box center [829, 528] width 73 height 31
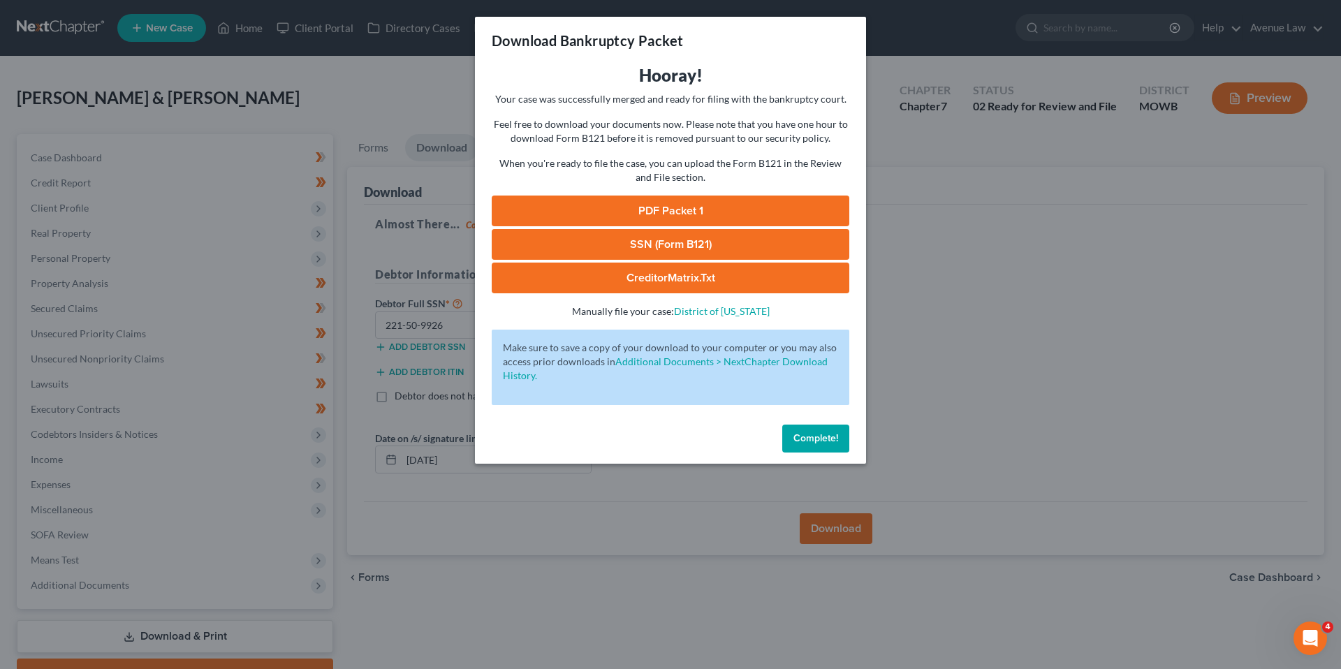
click at [659, 236] on link "SSN (Form B121)" at bounding box center [671, 244] width 358 height 31
click at [610, 203] on link "PDF Packet 1" at bounding box center [671, 211] width 358 height 31
drag, startPoint x: 811, startPoint y: 436, endPoint x: 781, endPoint y: 414, distance: 36.9
click at [811, 436] on span "Complete!" at bounding box center [815, 438] width 45 height 12
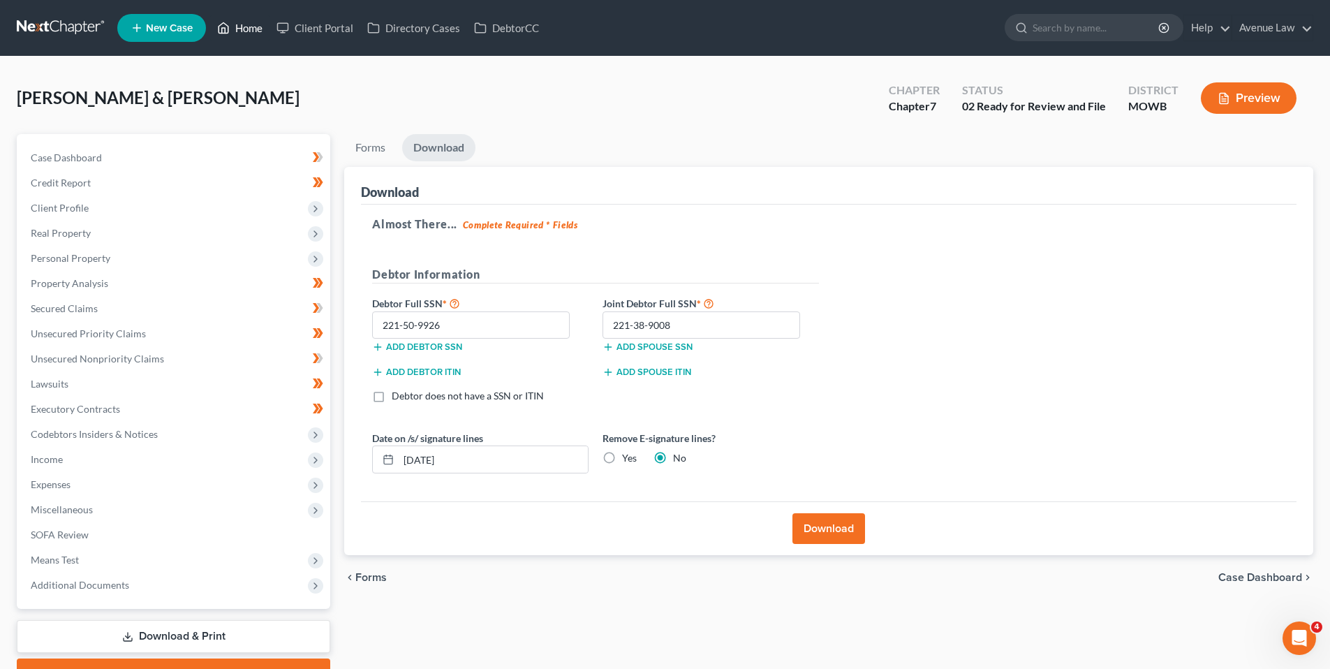
click at [253, 30] on link "Home" at bounding box center [239, 27] width 59 height 25
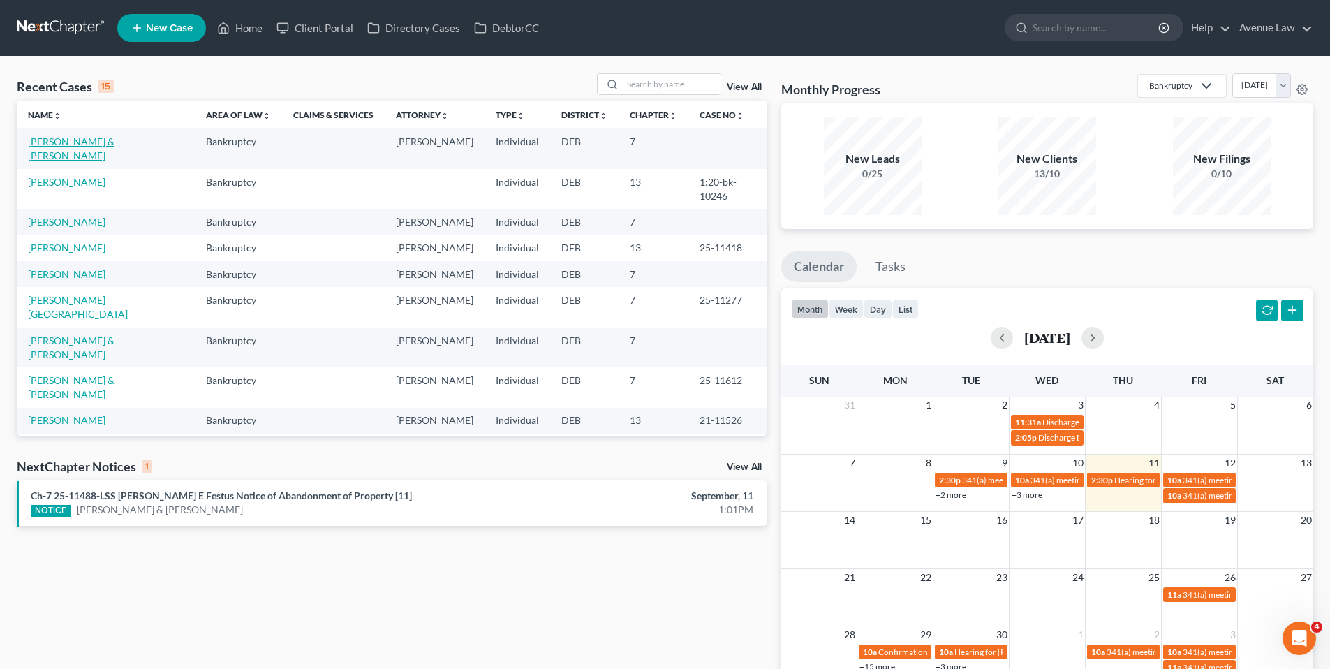
click at [102, 142] on link "[PERSON_NAME] & [PERSON_NAME]" at bounding box center [71, 148] width 87 height 26
select select "0"
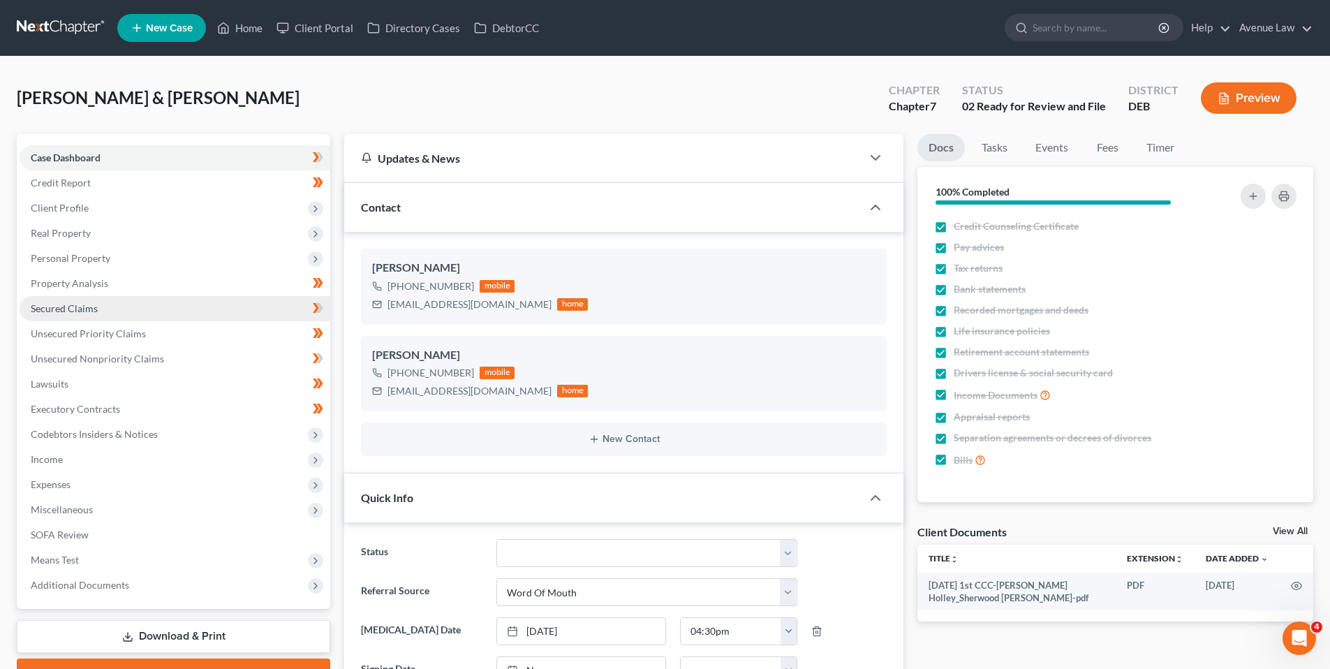
click at [69, 300] on link "Secured Claims" at bounding box center [175, 308] width 311 height 25
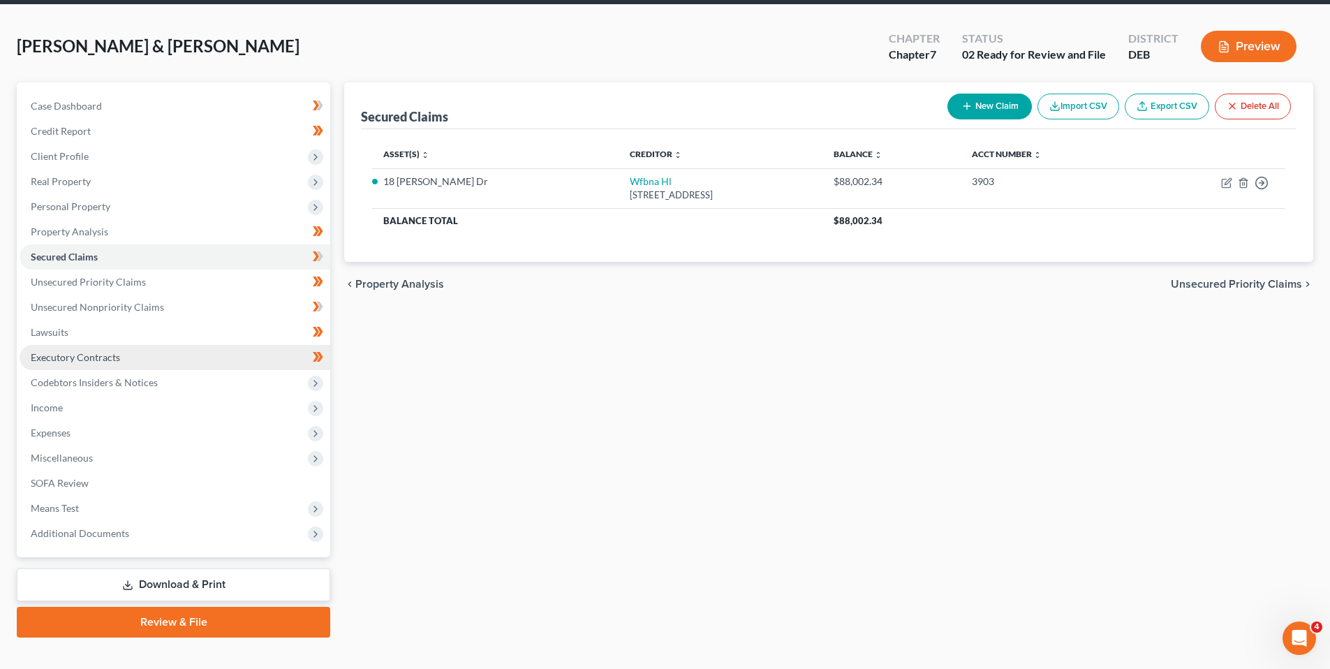
scroll to position [73, 0]
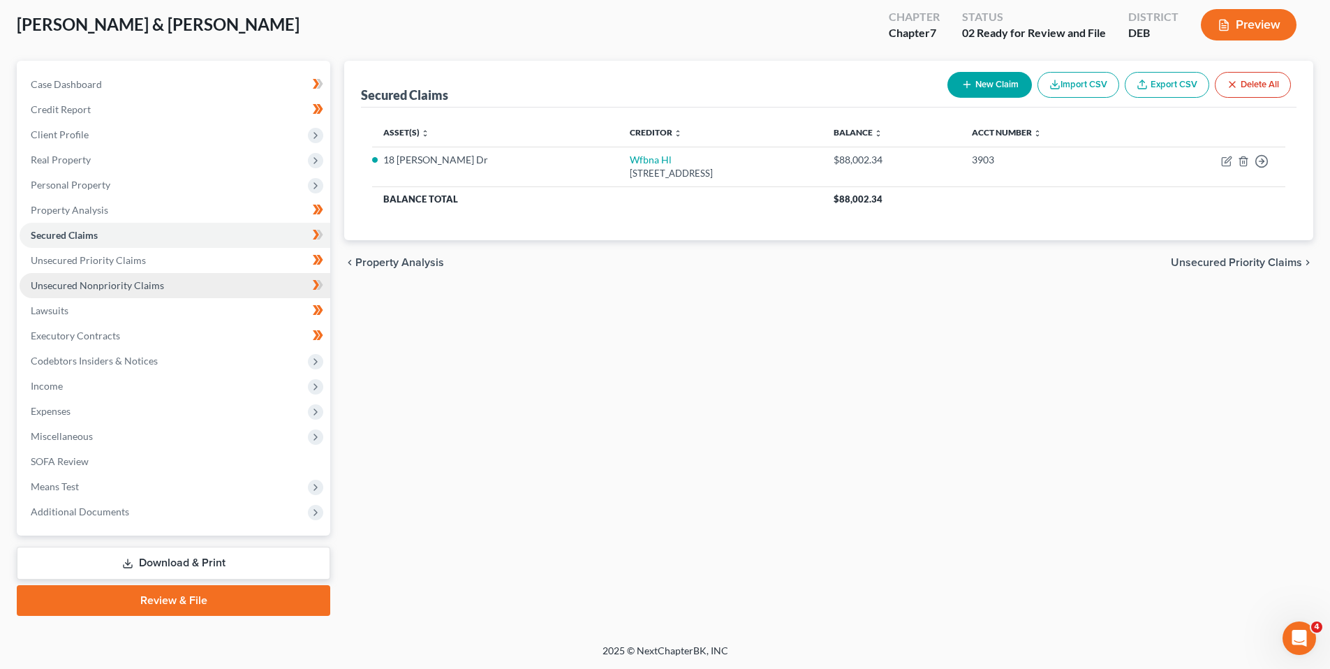
click at [83, 288] on span "Unsecured Nonpriority Claims" at bounding box center [97, 285] width 133 height 12
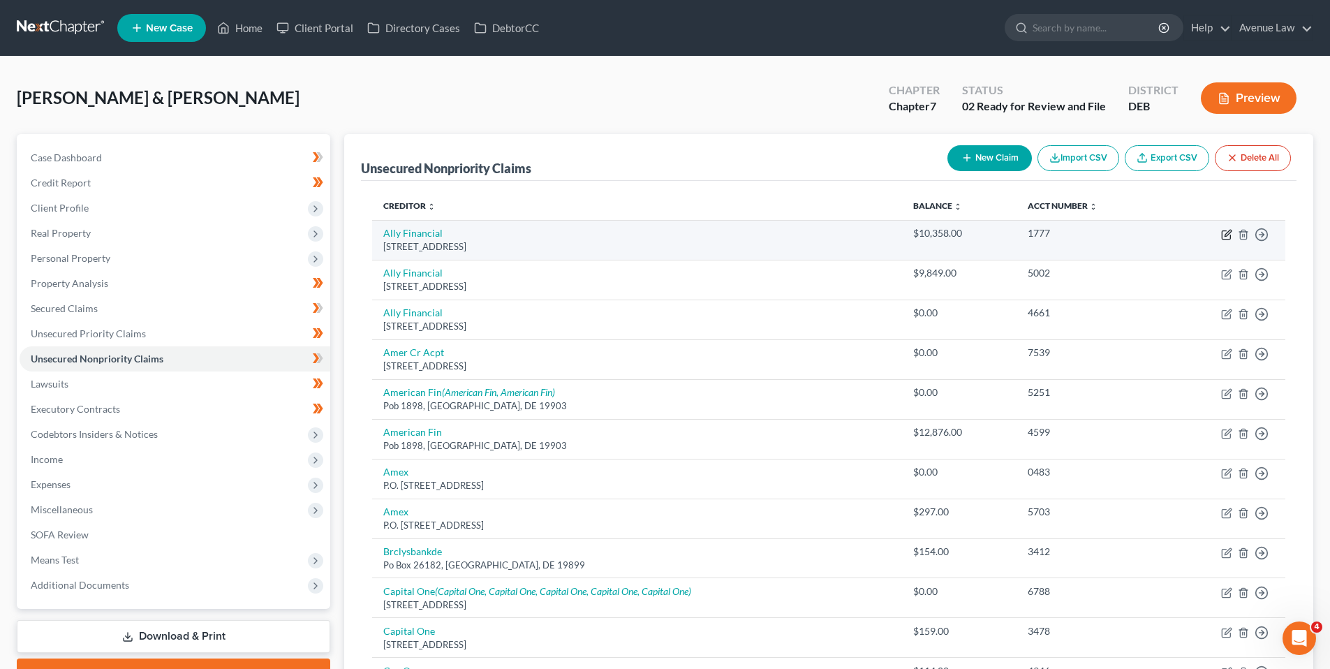
click at [1223, 233] on icon "button" at bounding box center [1226, 234] width 11 height 11
select select "23"
select select "1"
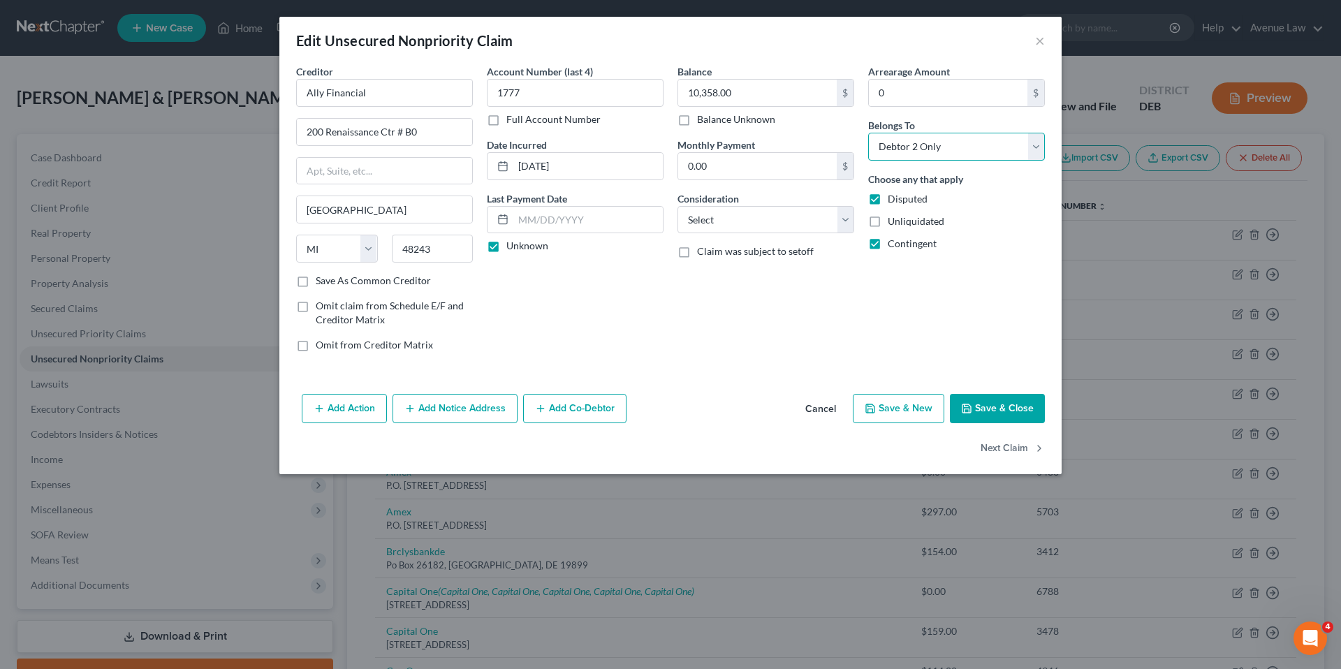
click at [1033, 146] on select "Select Debtor 1 Only Debtor 2 Only Debtor 1 And Debtor 2 Only At Least One Of T…" at bounding box center [956, 147] width 177 height 28
click at [994, 409] on button "Save & Close" at bounding box center [997, 408] width 95 height 29
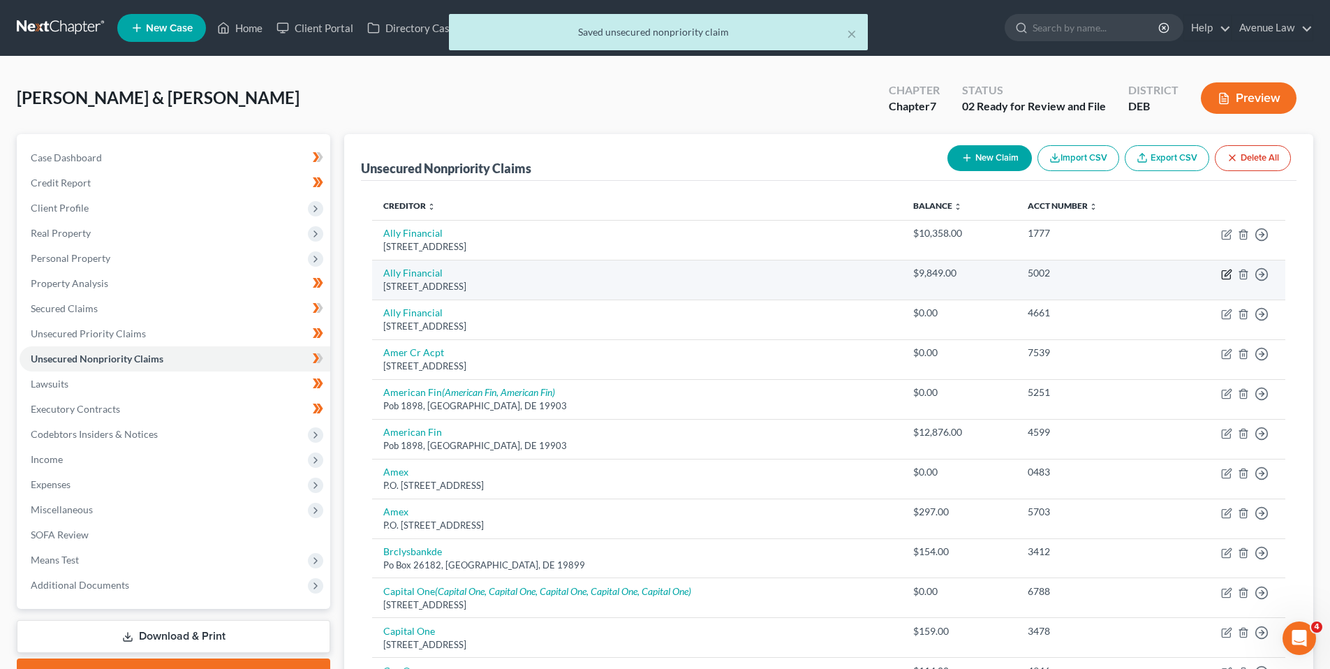
click at [1228, 274] on icon "button" at bounding box center [1226, 274] width 11 height 11
select select "23"
select select "0"
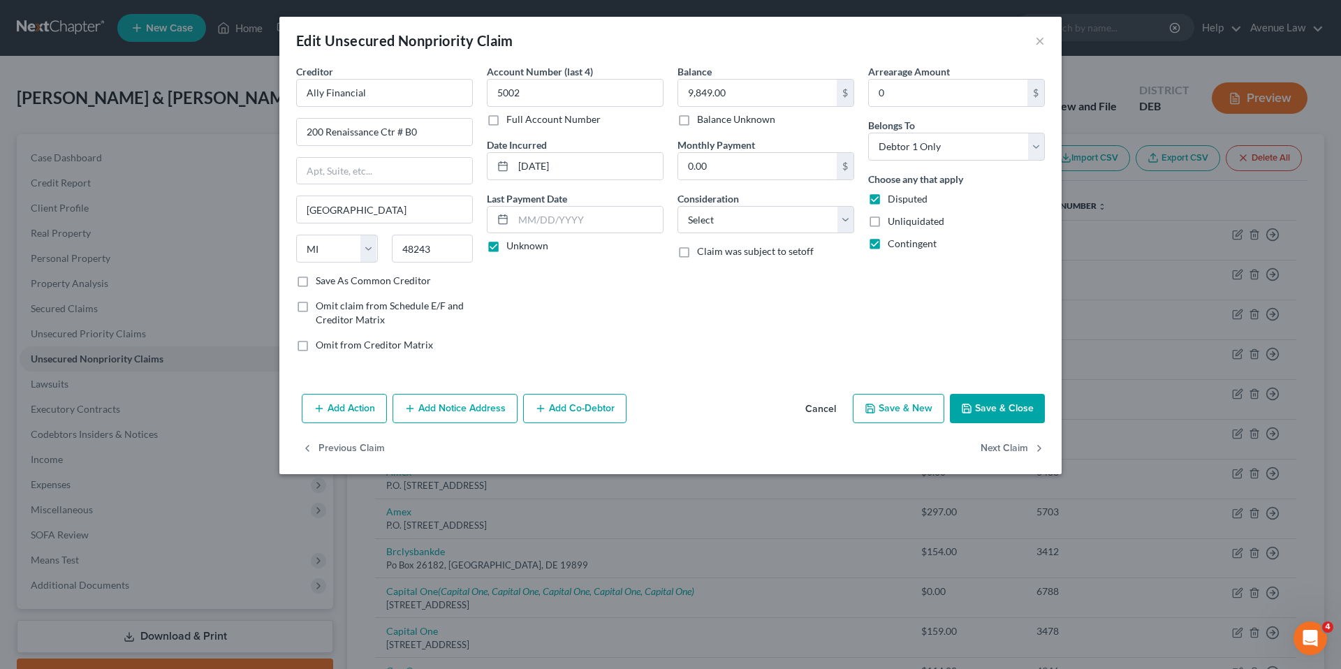
click at [1013, 409] on button "Save & Close" at bounding box center [997, 408] width 95 height 29
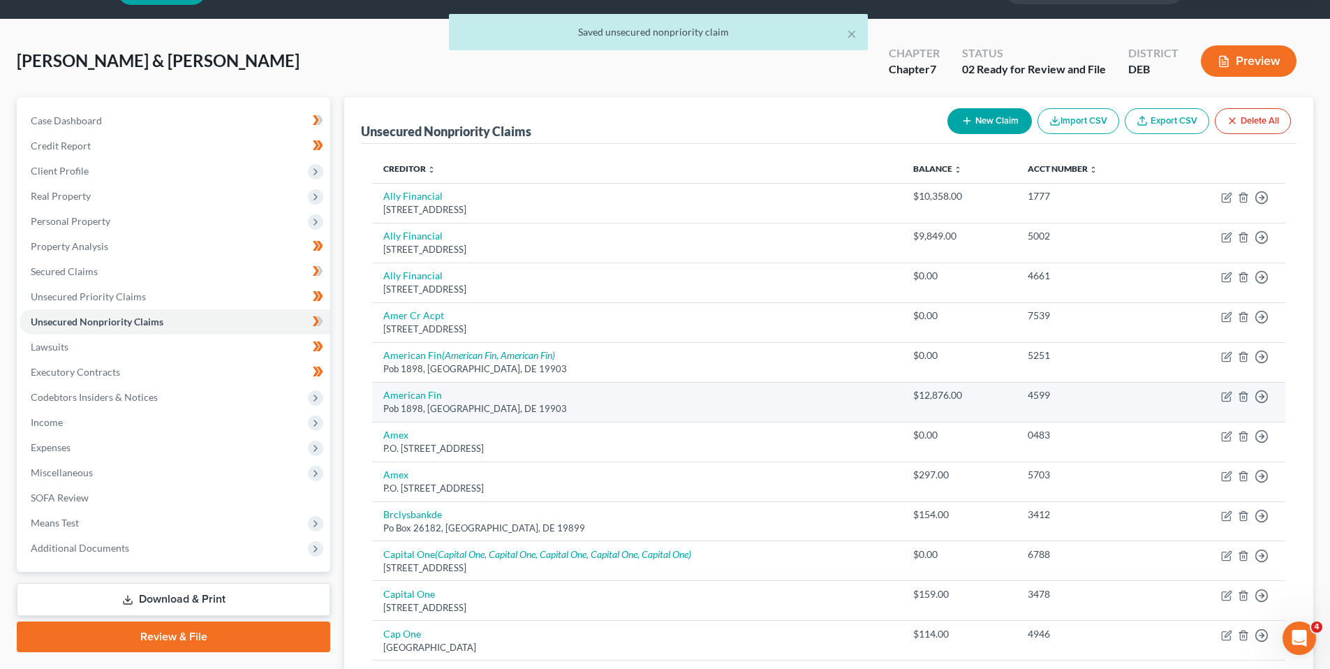
scroll to position [70, 0]
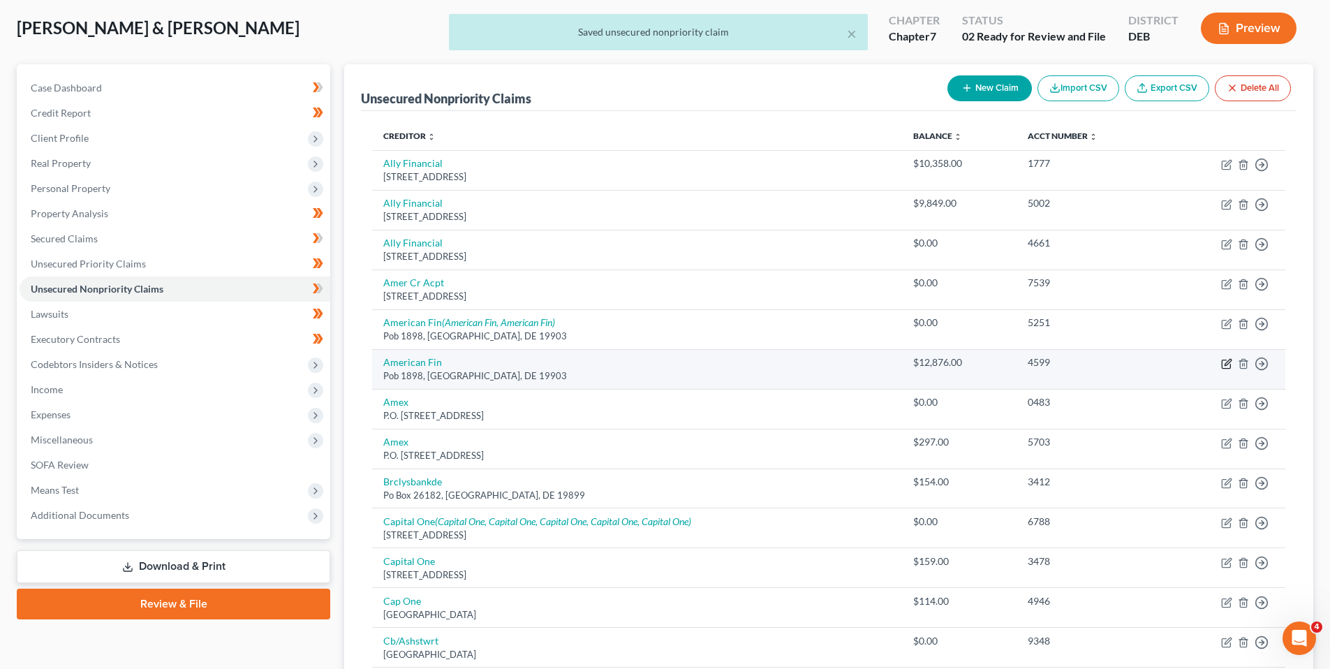
click at [1228, 362] on icon "button" at bounding box center [1226, 363] width 11 height 11
select select "7"
select select "0"
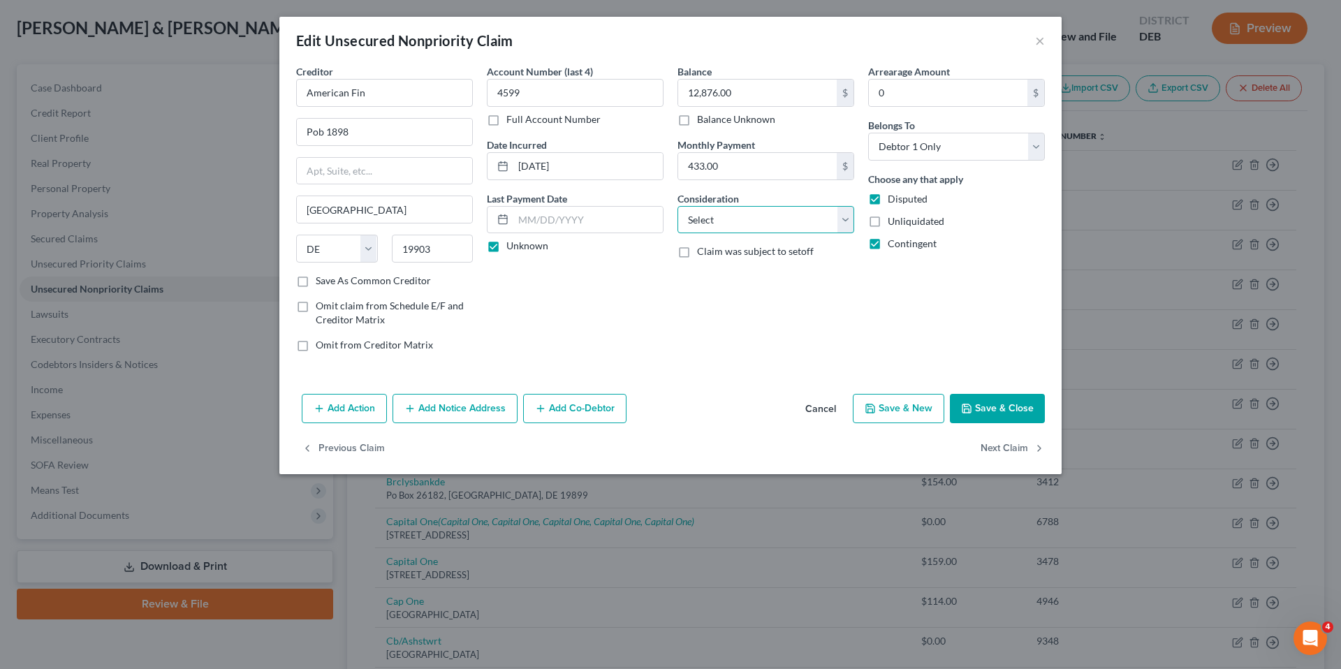
click at [848, 218] on select "Select Cable / Satellite Services Collection Agency Credit Card Debt Debt Couns…" at bounding box center [765, 220] width 177 height 28
select select "4"
click at [677, 206] on select "Select Cable / Satellite Services Collection Agency Credit Card Debt Debt Couns…" at bounding box center [765, 220] width 177 height 28
click at [1002, 405] on button "Save & Close" at bounding box center [997, 408] width 95 height 29
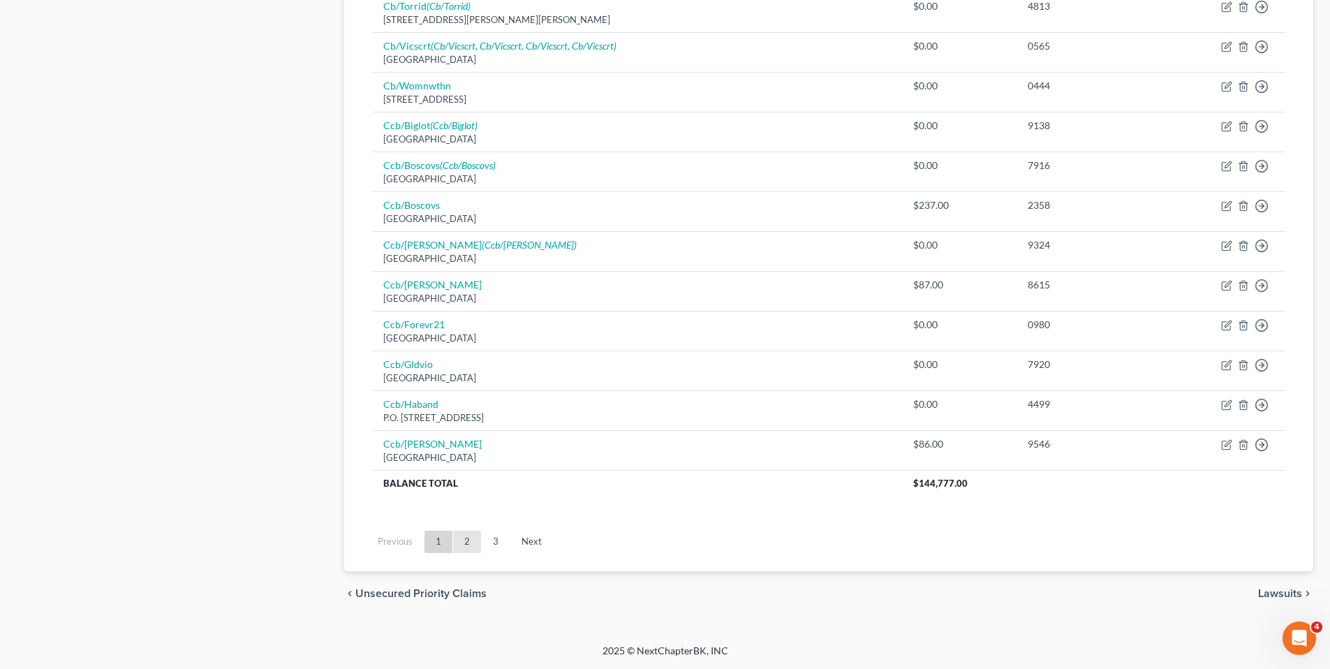
click at [465, 545] on link "2" at bounding box center [467, 542] width 28 height 22
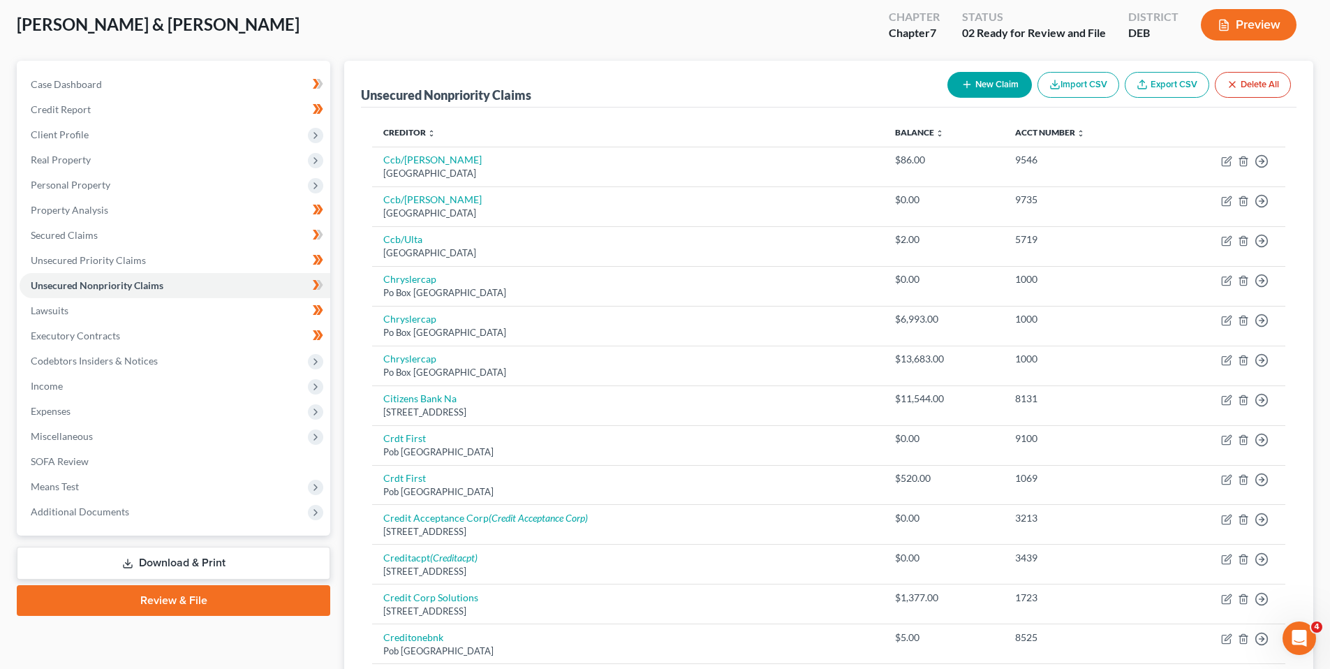
scroll to position [943, 0]
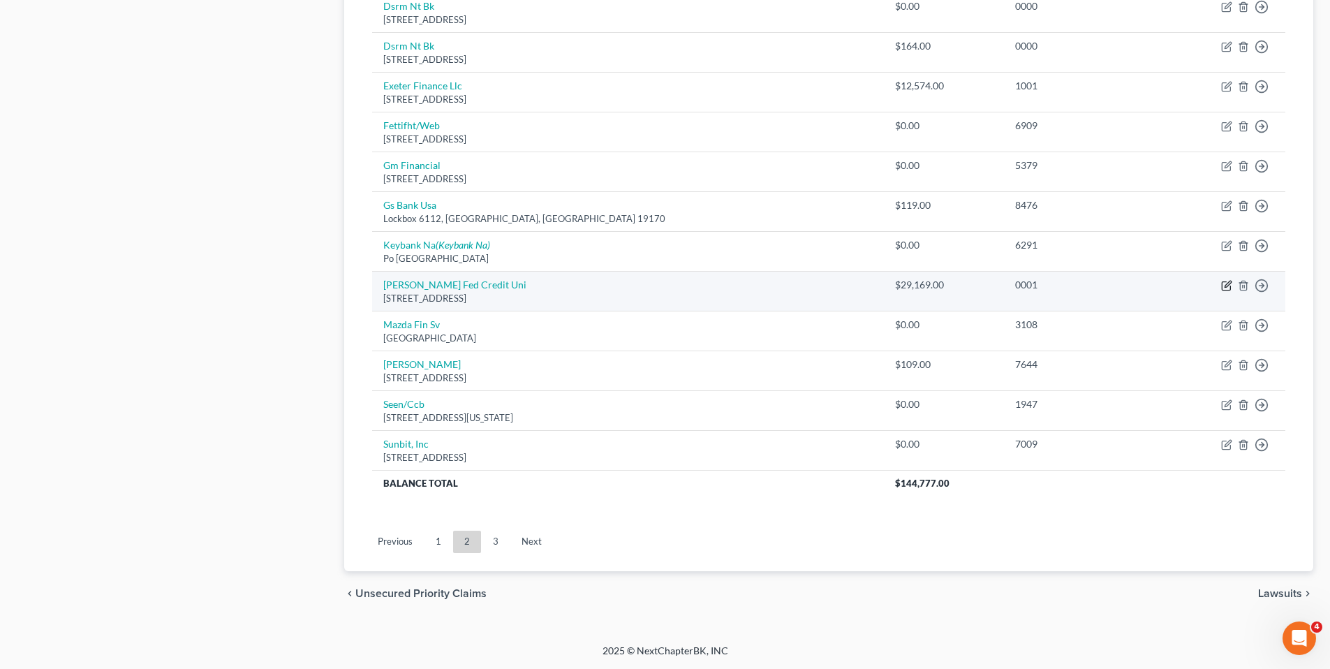
click at [1223, 284] on icon "button" at bounding box center [1226, 286] width 8 height 8
select select "48"
select select "14"
select select "3"
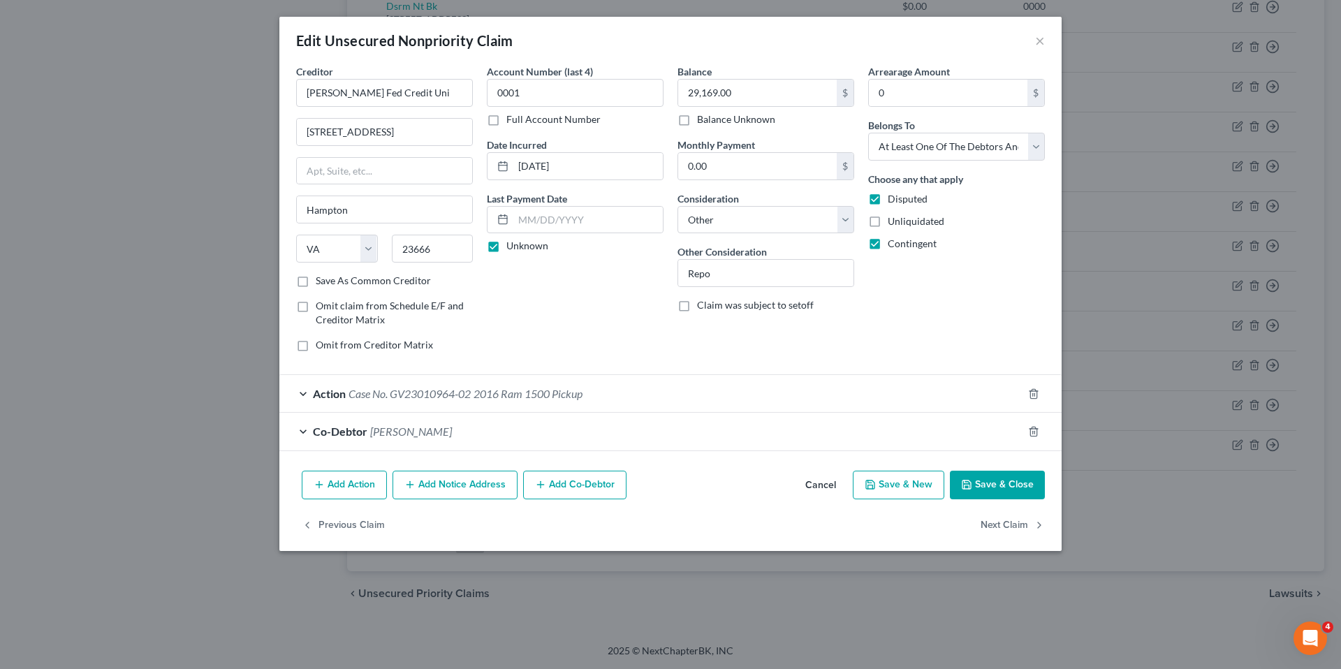
click at [991, 483] on button "Save & Close" at bounding box center [997, 485] width 95 height 29
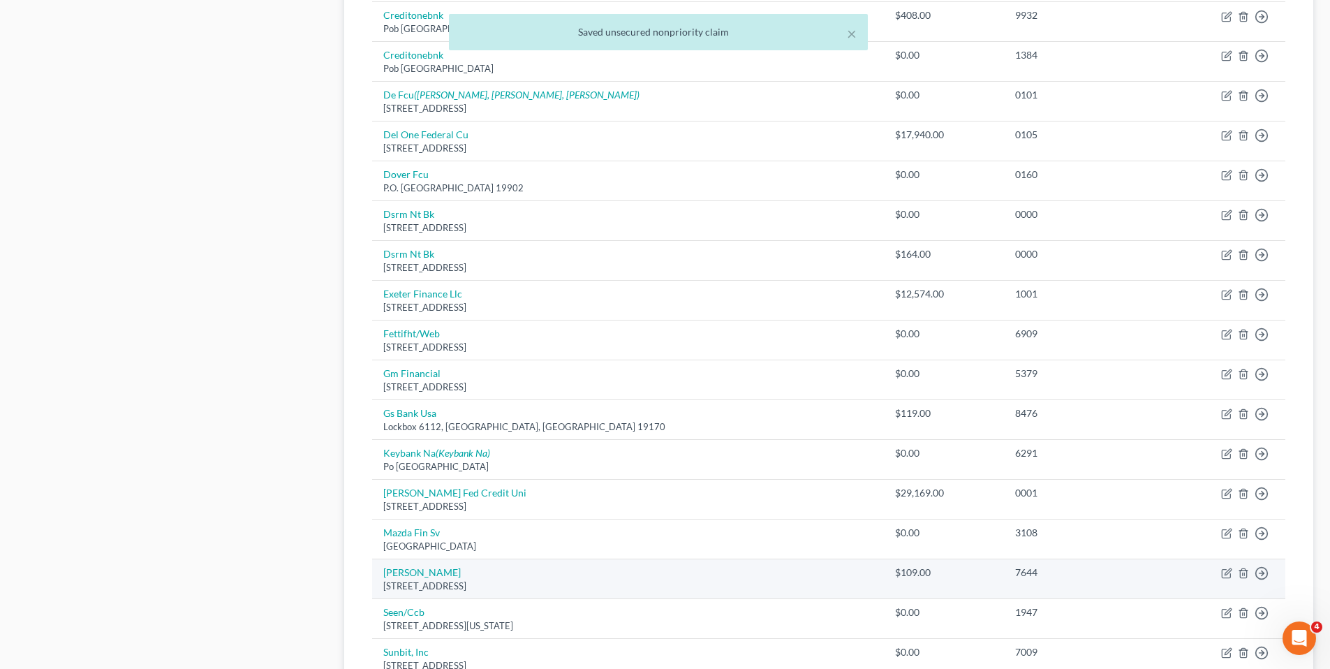
scroll to position [734, 0]
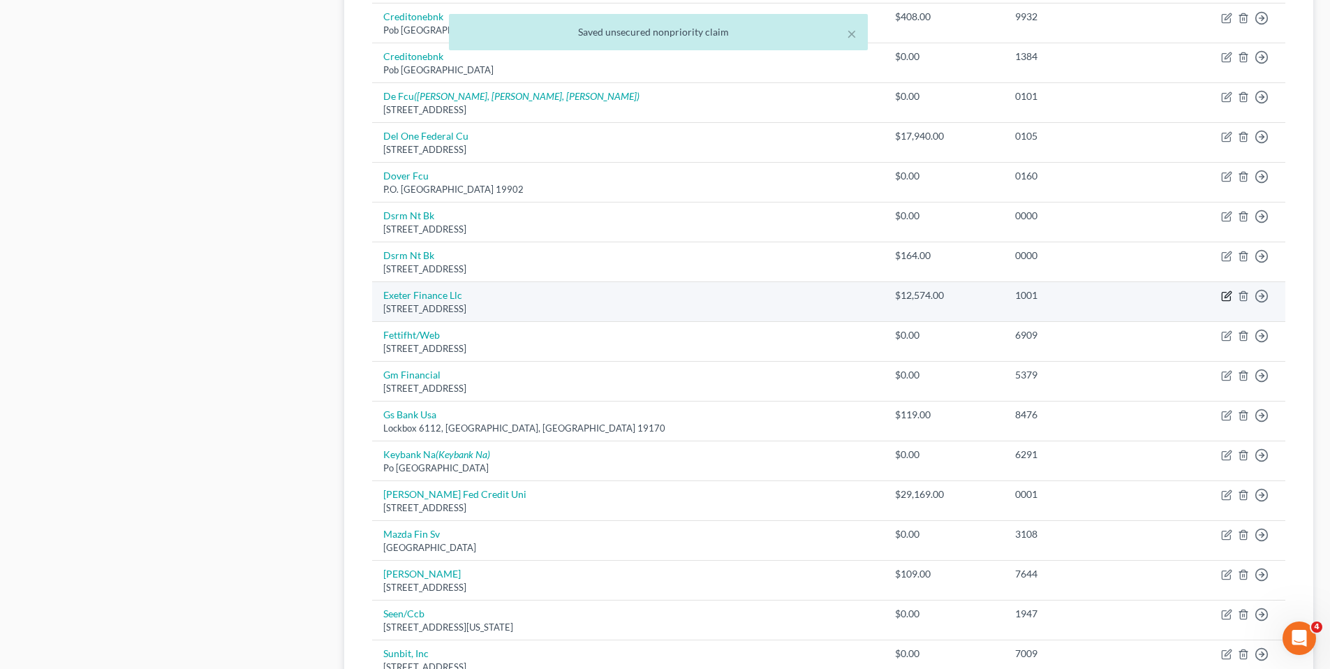
click at [1225, 294] on icon "button" at bounding box center [1226, 296] width 11 height 11
select select "45"
select select "0"
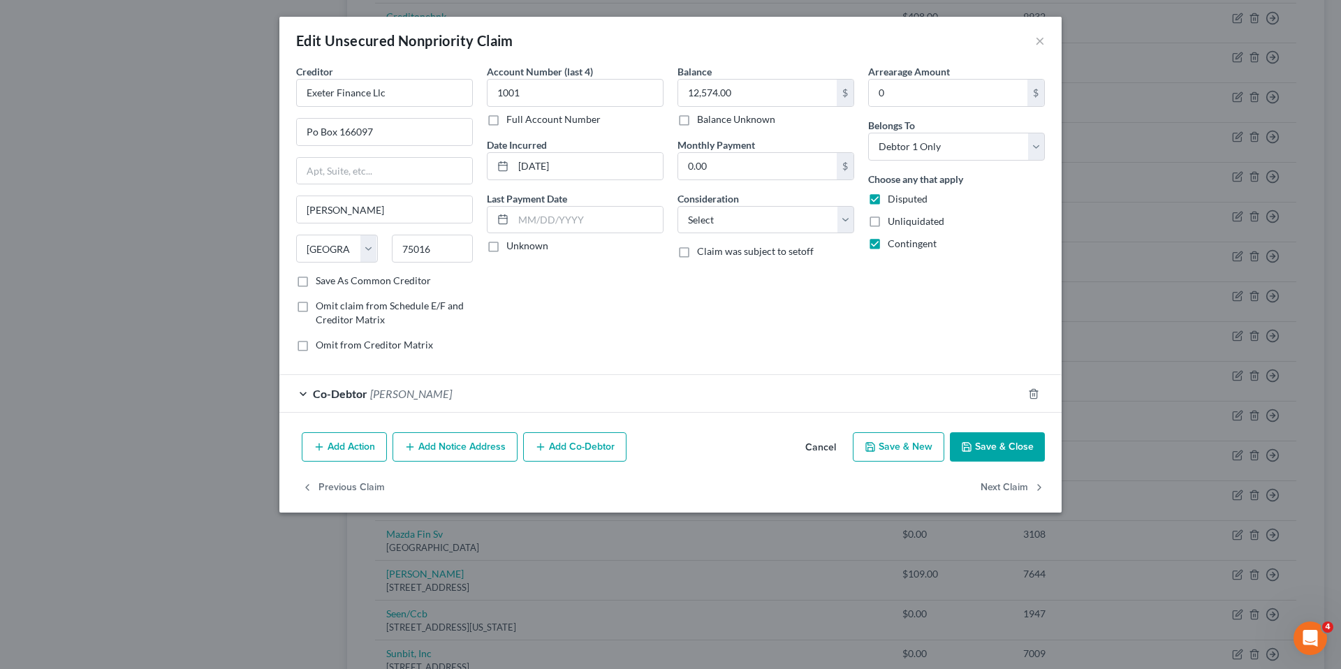
click at [506, 247] on label "Unknown" at bounding box center [527, 246] width 42 height 14
click at [512, 247] on input "Unknown" at bounding box center [516, 243] width 9 height 9
checkbox input "true"
click at [845, 218] on select "Select Cable / Satellite Services Collection Agency Credit Card Debt Debt Couns…" at bounding box center [765, 220] width 177 height 28
select select "4"
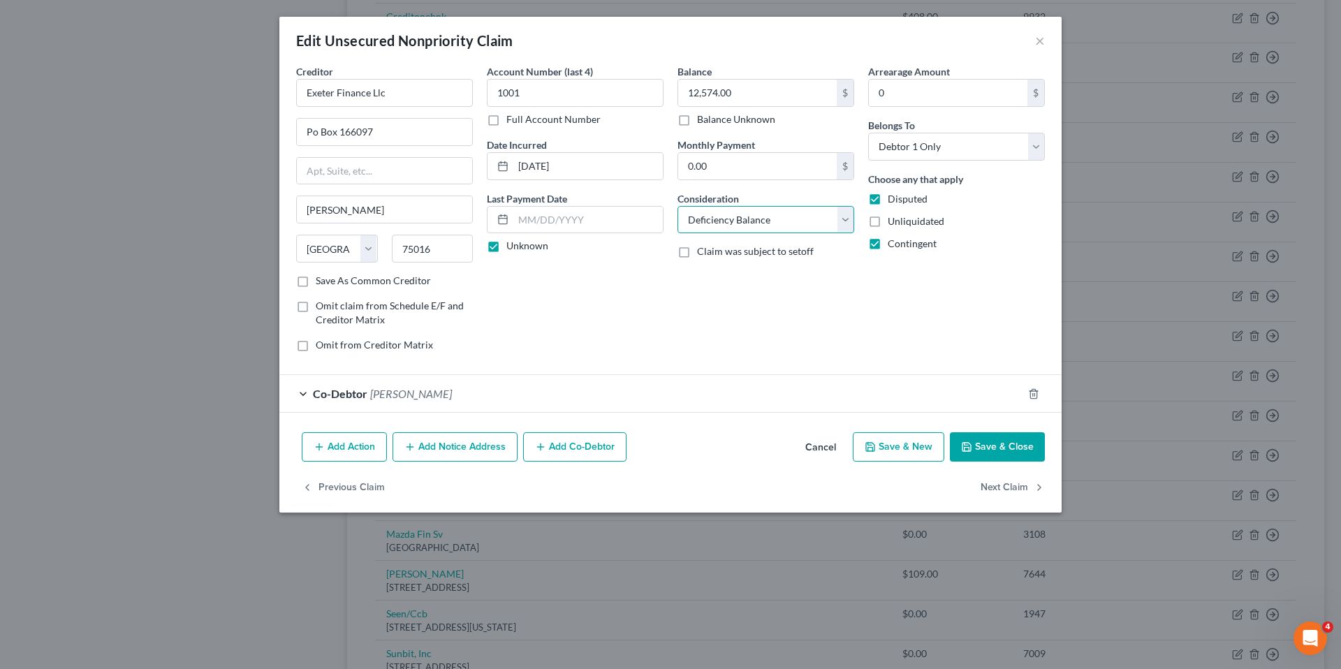
click at [677, 206] on select "Select Cable / Satellite Services Collection Agency Credit Card Debt Debt Couns…" at bounding box center [765, 220] width 177 height 28
click at [1008, 443] on button "Save & Close" at bounding box center [997, 446] width 95 height 29
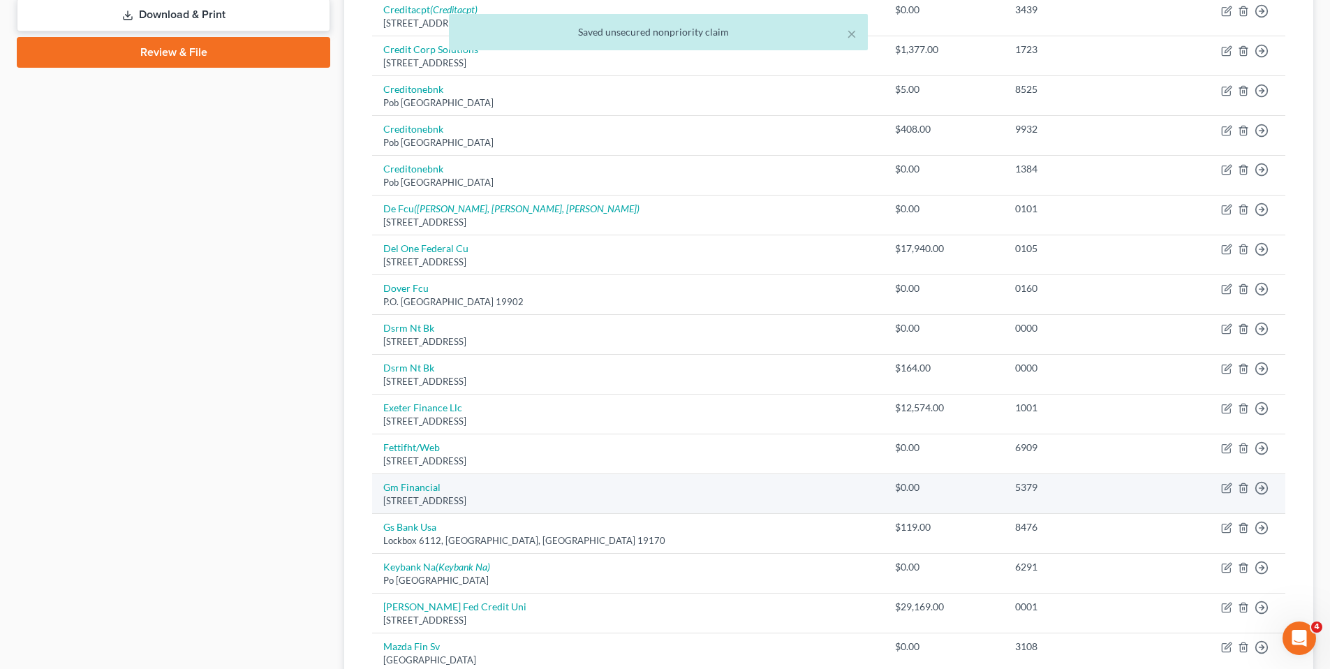
scroll to position [524, 0]
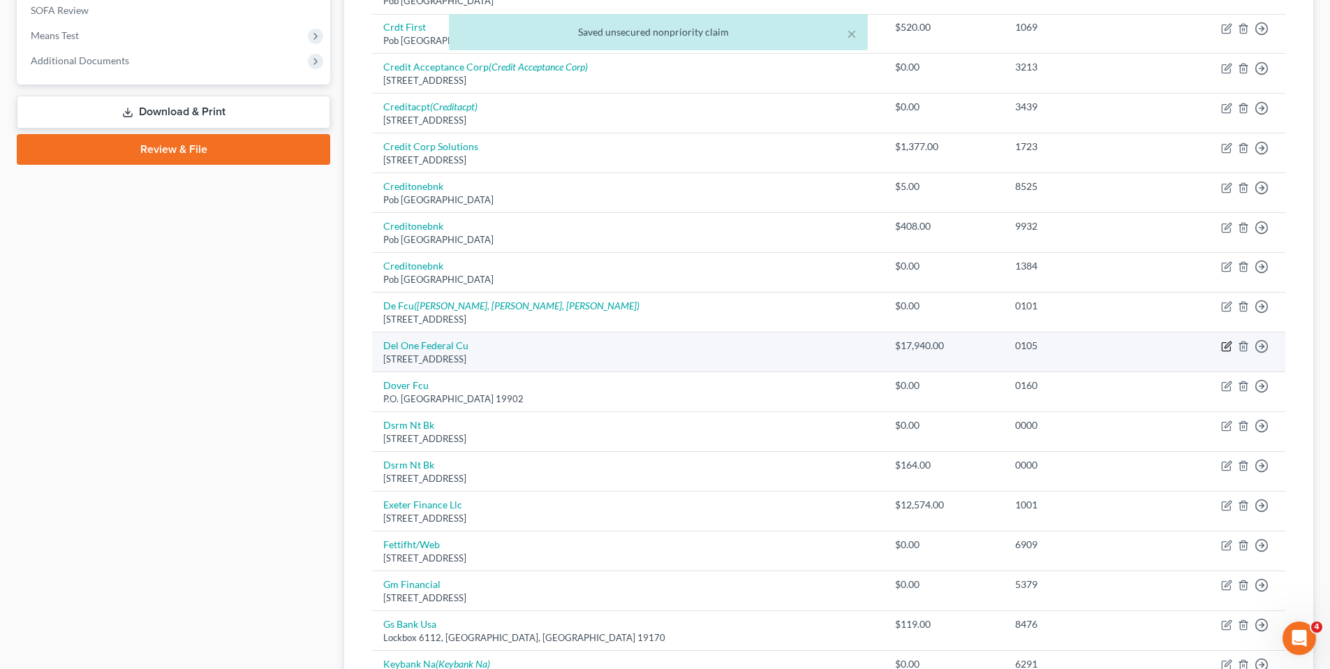
click at [1228, 347] on icon "button" at bounding box center [1228, 345] width 6 height 6
select select "7"
select select "2"
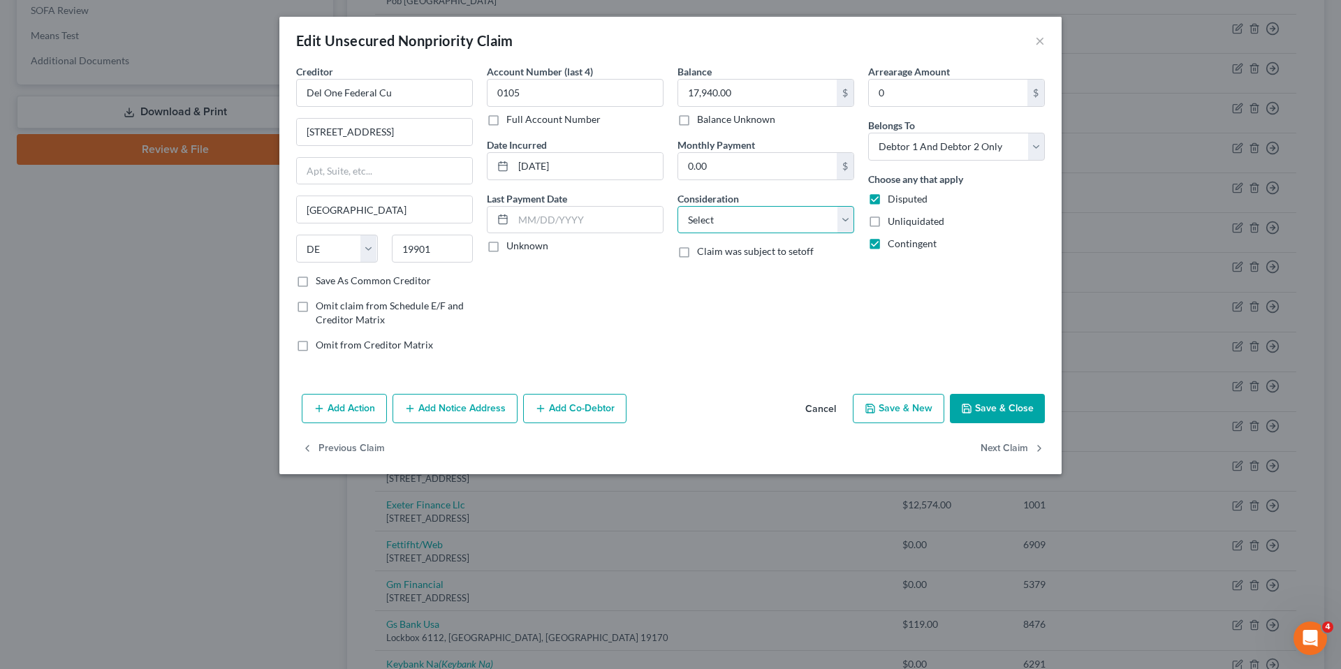
click at [753, 221] on select "Select Cable / Satellite Services Collection Agency Credit Card Debt Debt Couns…" at bounding box center [765, 220] width 177 height 28
select select "4"
click at [677, 206] on select "Select Cable / Satellite Services Collection Agency Credit Card Debt Debt Couns…" at bounding box center [765, 220] width 177 height 28
click at [506, 247] on label "Unknown" at bounding box center [527, 246] width 42 height 14
click at [512, 247] on input "Unknown" at bounding box center [516, 243] width 9 height 9
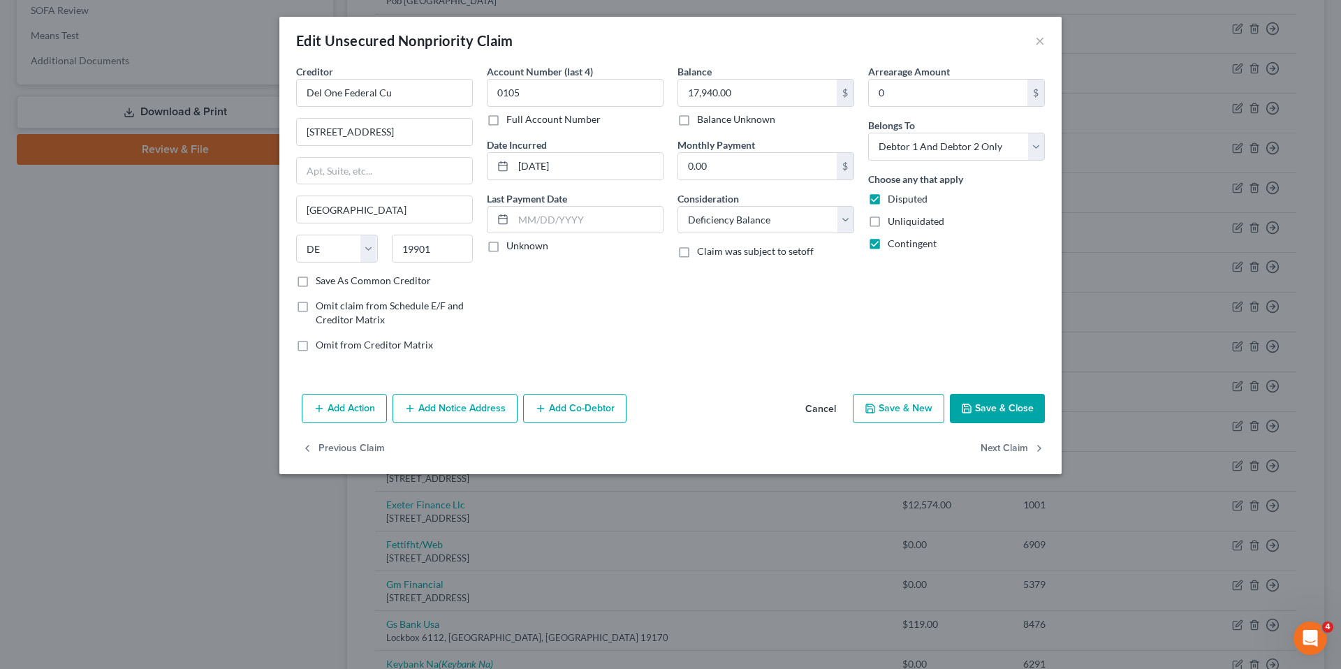
checkbox input "true"
drag, startPoint x: 1017, startPoint y: 409, endPoint x: 938, endPoint y: 399, distance: 80.2
click at [1017, 409] on button "Save & Close" at bounding box center [997, 408] width 95 height 29
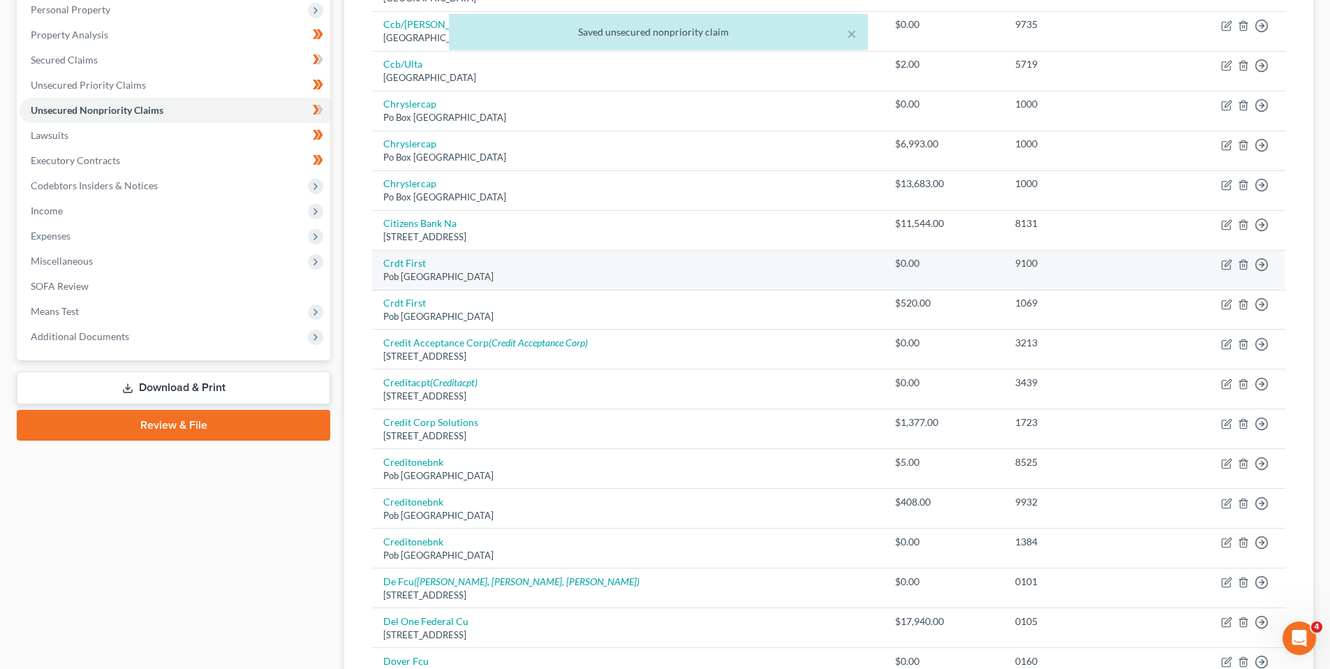
scroll to position [245, 0]
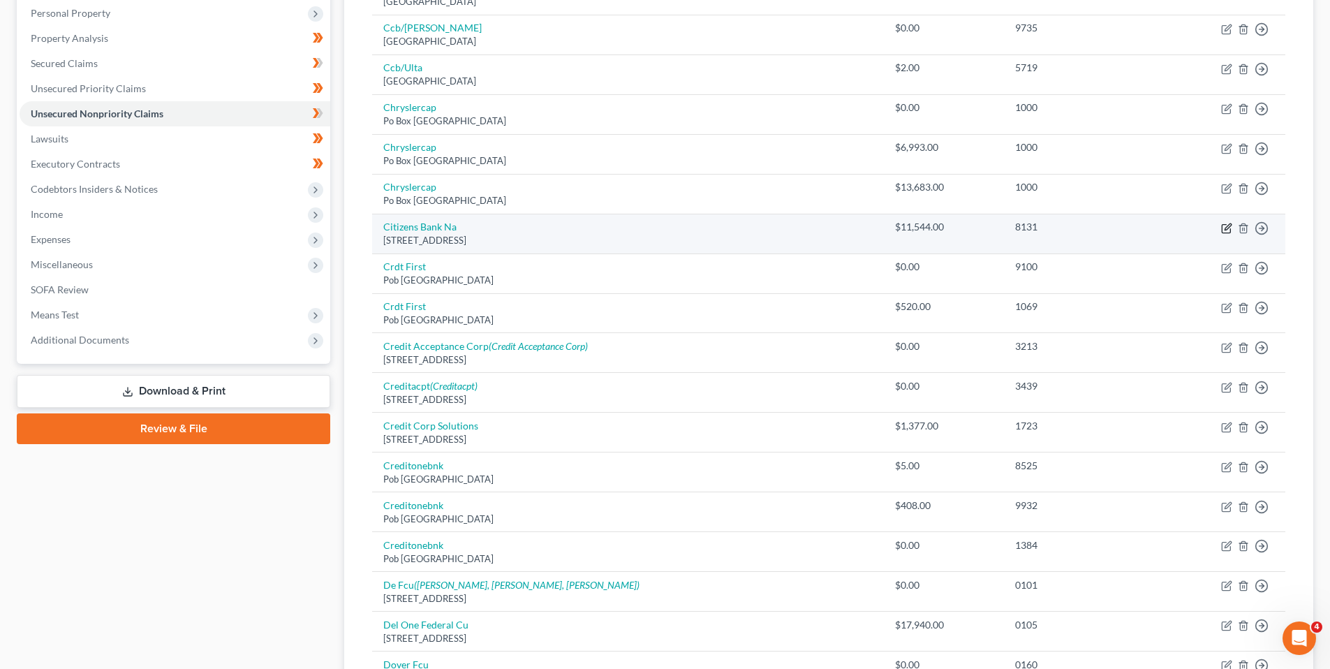
click at [1224, 227] on icon "button" at bounding box center [1226, 228] width 11 height 11
select select "41"
select select "2"
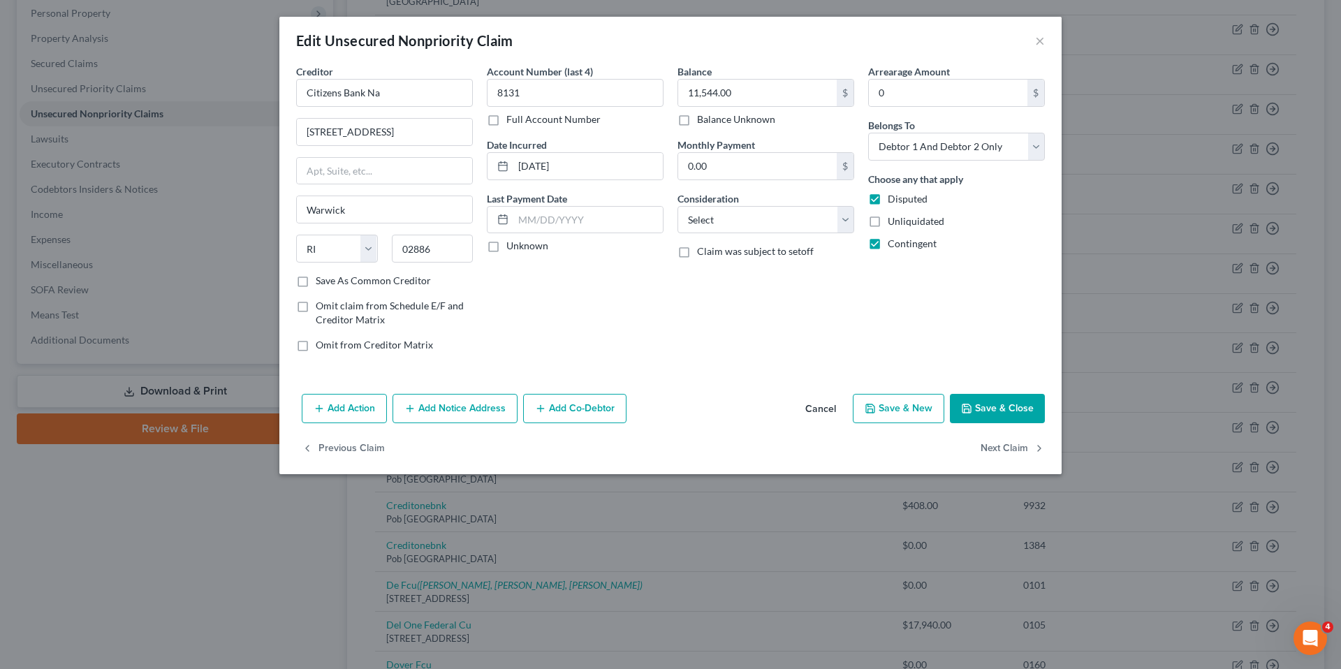
click at [506, 248] on label "Unknown" at bounding box center [527, 246] width 42 height 14
click at [512, 248] on input "Unknown" at bounding box center [516, 243] width 9 height 9
checkbox input "true"
click at [844, 215] on select "Select Cable / Satellite Services Collection Agency Credit Card Debt Debt Couns…" at bounding box center [765, 220] width 177 height 28
select select "4"
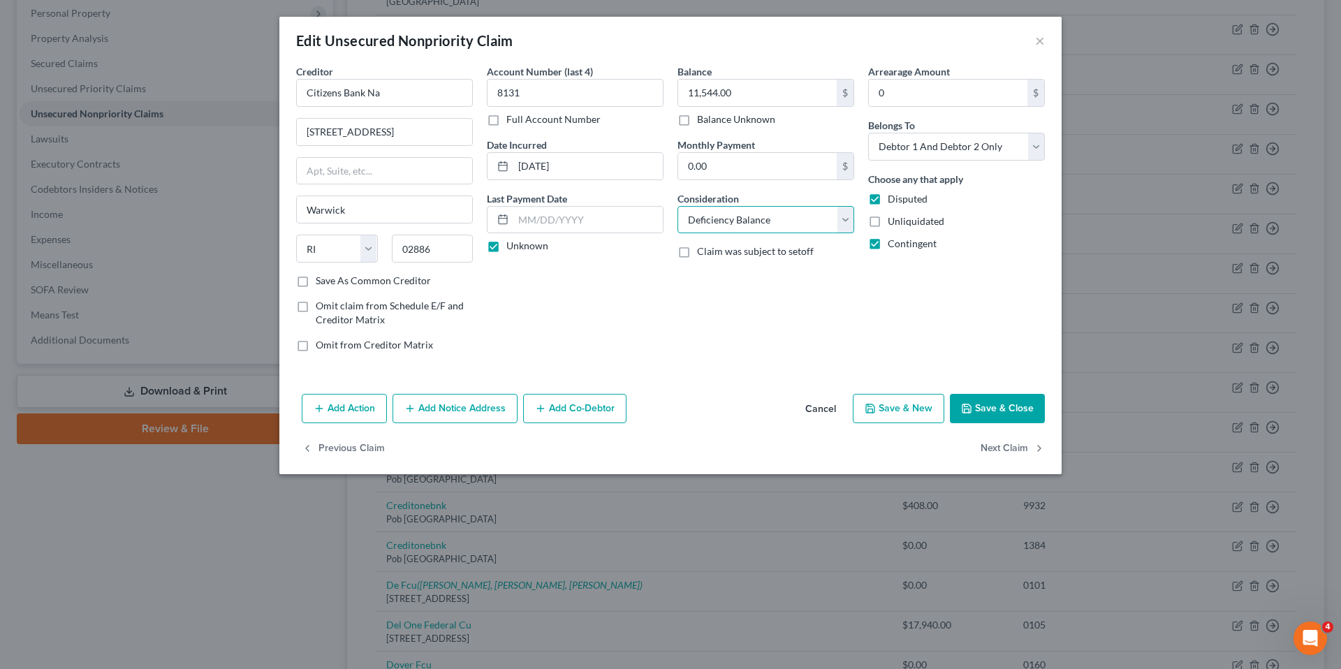
click at [677, 206] on select "Select Cable / Satellite Services Collection Agency Credit Card Debt Debt Couns…" at bounding box center [765, 220] width 177 height 28
drag, startPoint x: 1017, startPoint y: 406, endPoint x: 992, endPoint y: 401, distance: 25.8
click at [1015, 406] on button "Save & Close" at bounding box center [997, 408] width 95 height 29
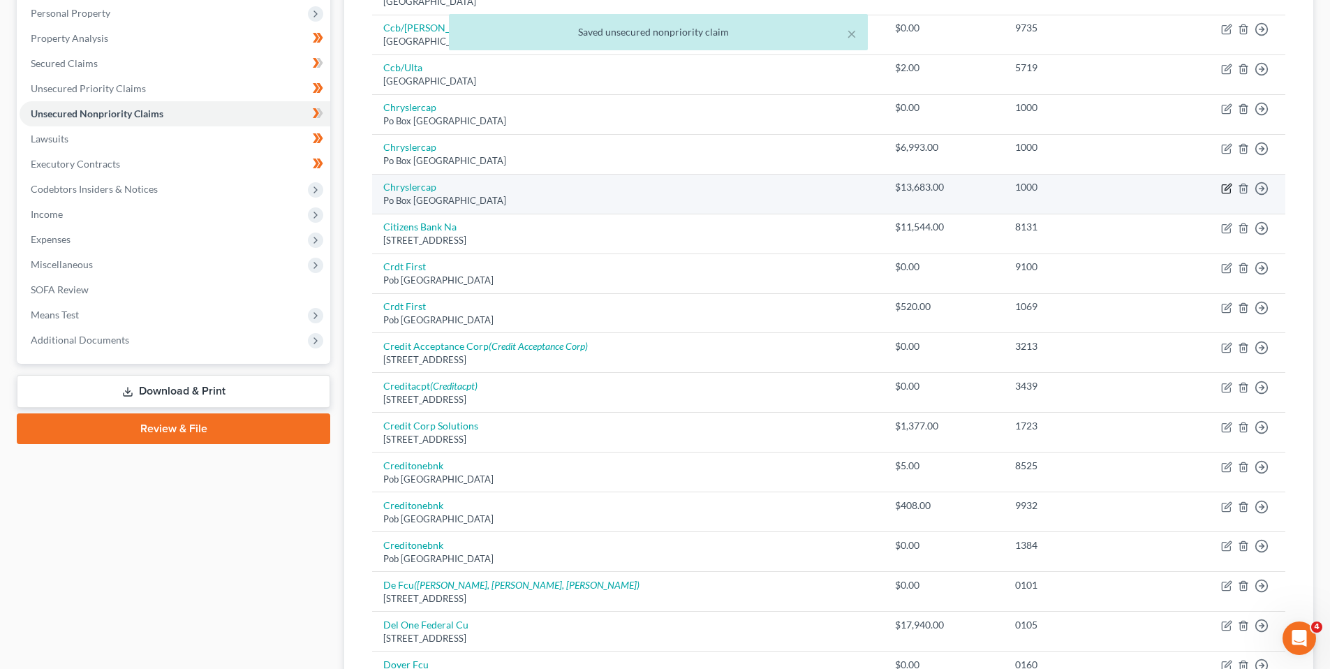
click at [1223, 190] on icon "button" at bounding box center [1226, 188] width 8 height 8
select select "45"
select select "0"
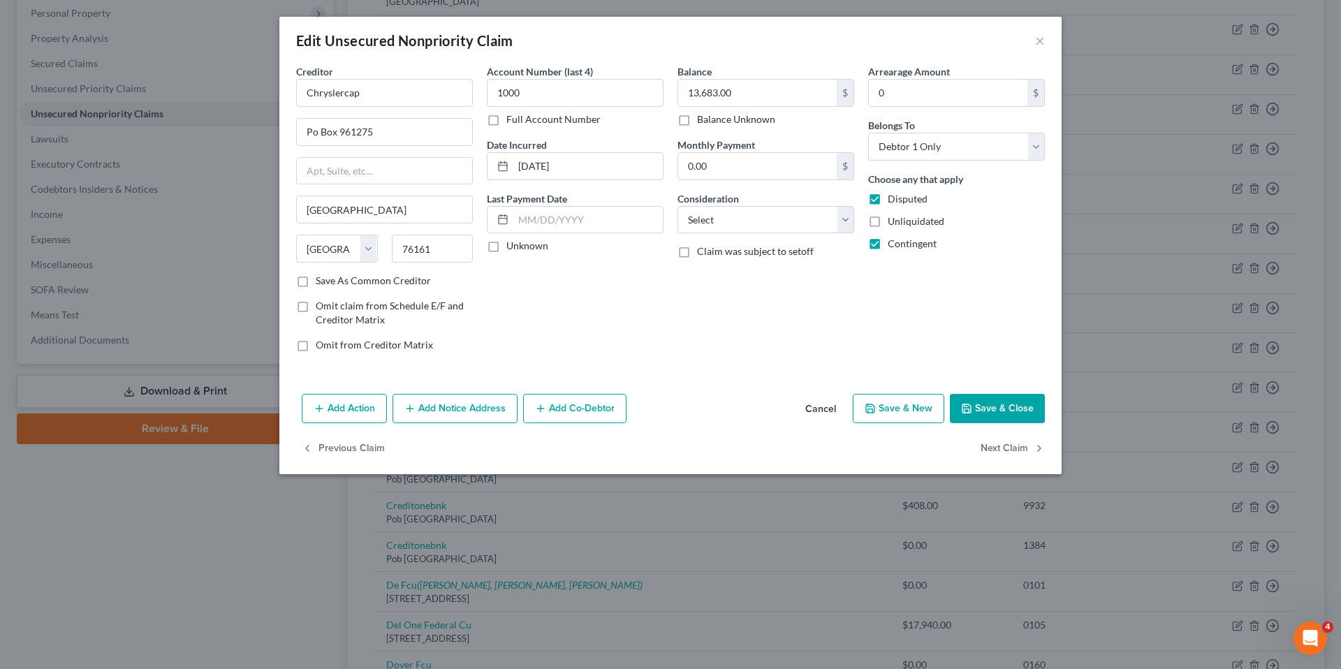
click at [506, 248] on label "Unknown" at bounding box center [527, 246] width 42 height 14
click at [512, 248] on input "Unknown" at bounding box center [516, 243] width 9 height 9
checkbox input "true"
click at [845, 223] on select "Select Cable / Satellite Services Collection Agency Credit Card Debt Debt Couns…" at bounding box center [765, 220] width 177 height 28
select select "4"
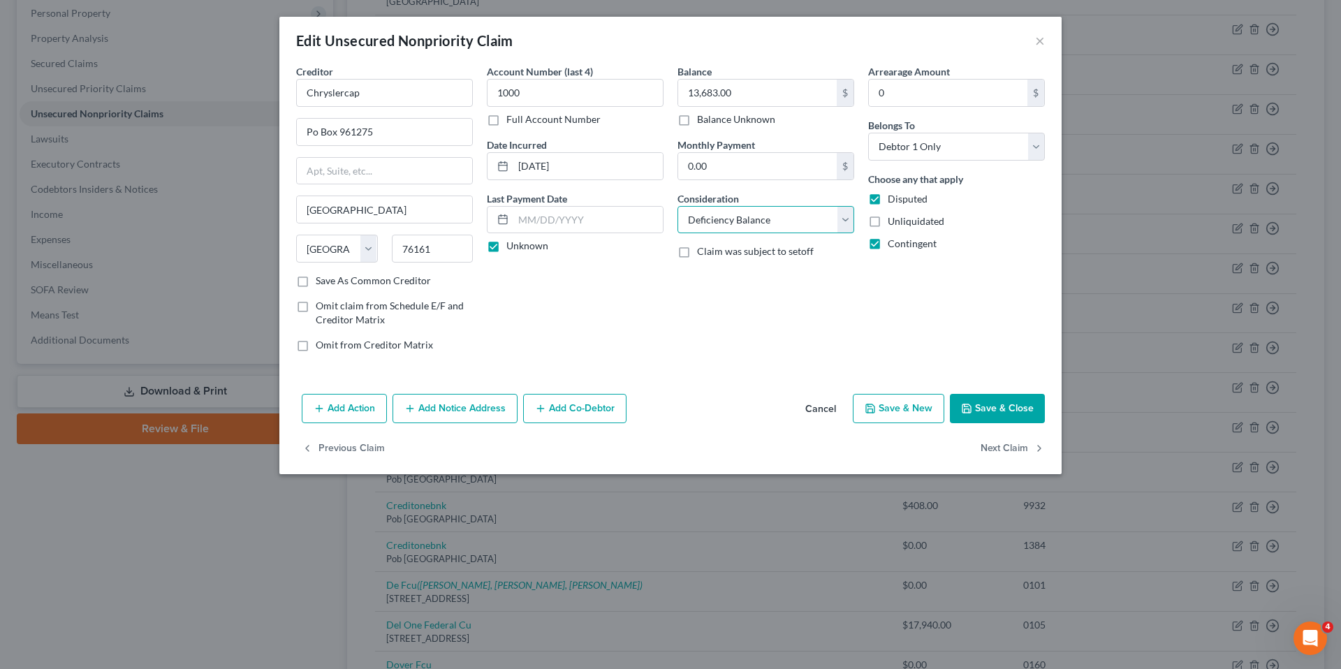
click at [677, 206] on select "Select Cable / Satellite Services Collection Agency Credit Card Debt Debt Couns…" at bounding box center [765, 220] width 177 height 28
click at [982, 406] on button "Save & Close" at bounding box center [997, 408] width 95 height 29
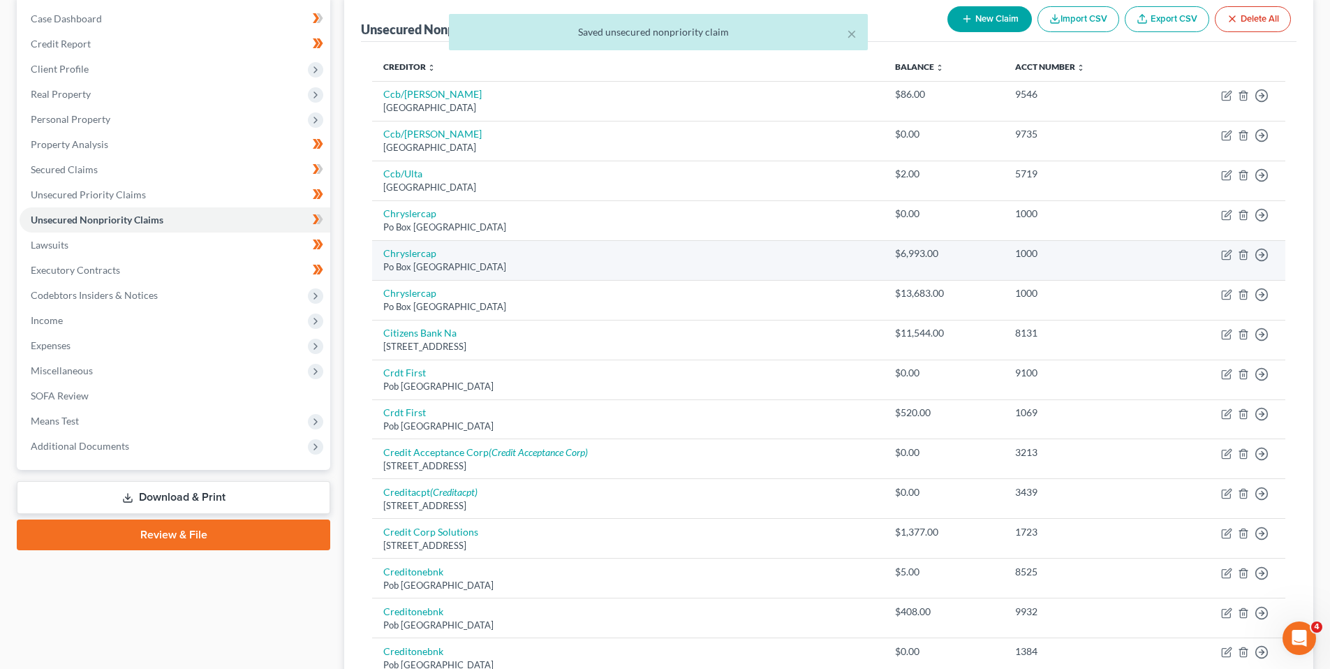
scroll to position [0, 0]
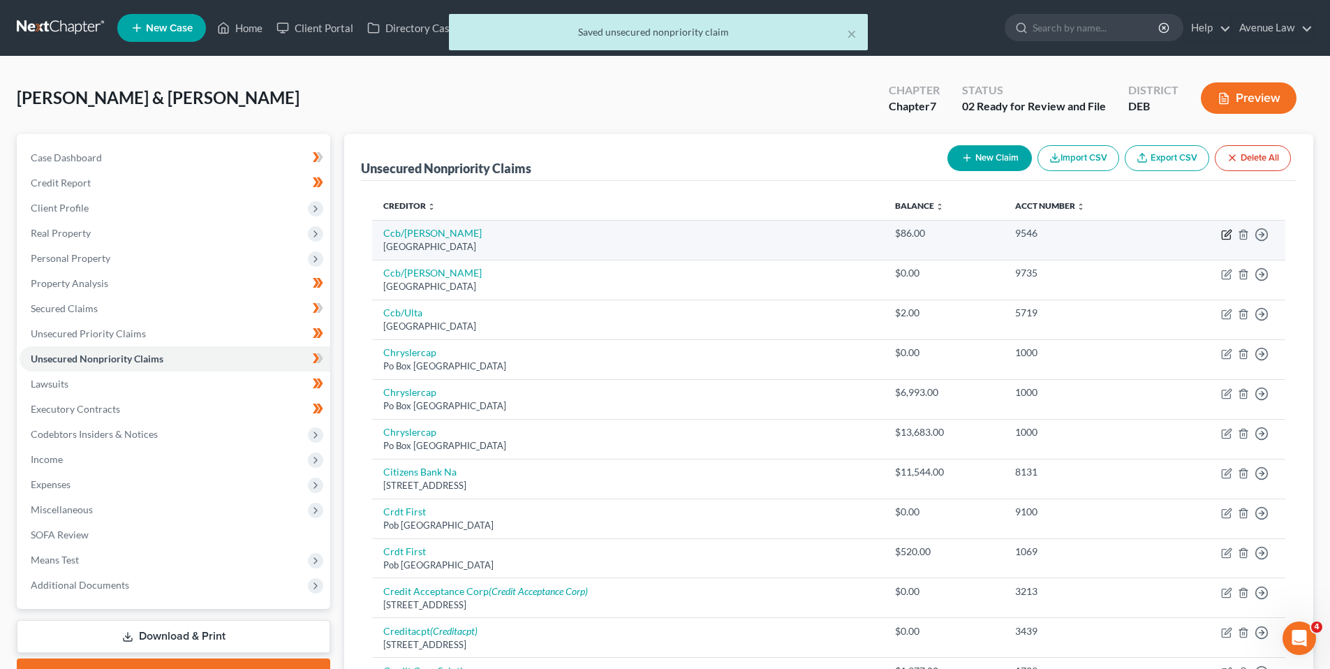
click at [1225, 233] on icon "button" at bounding box center [1226, 234] width 11 height 11
select select "36"
select select "2"
select select "0"
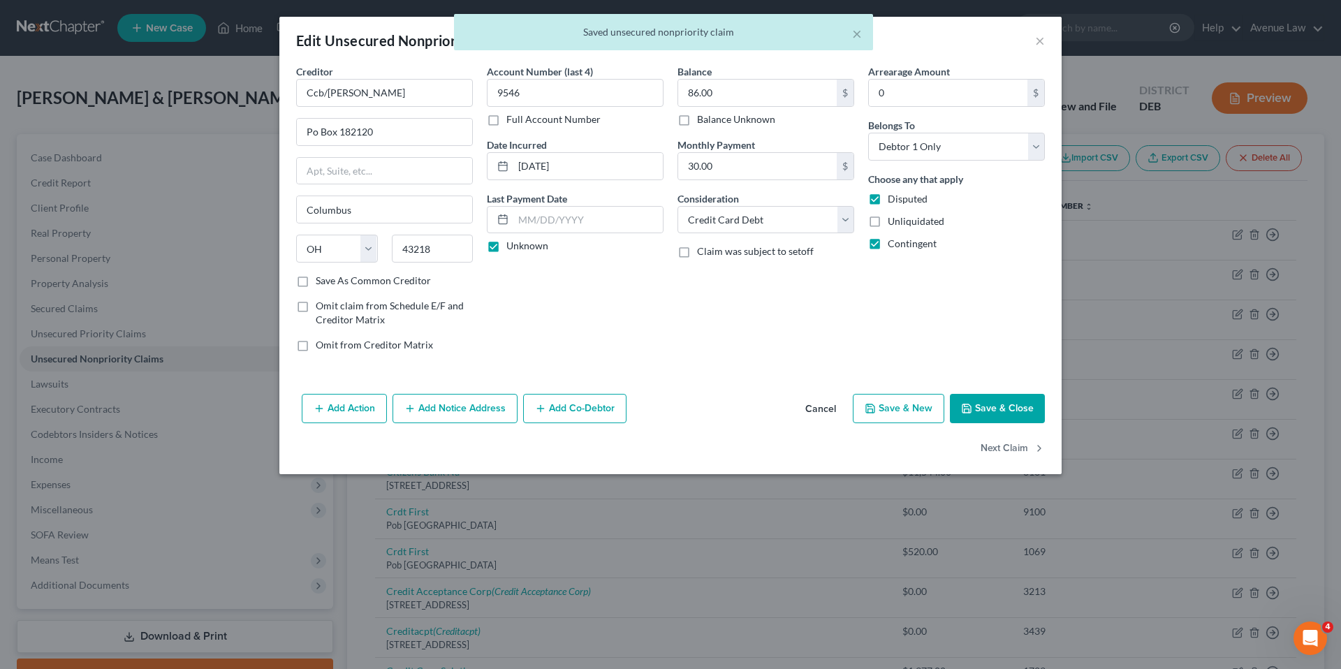
click at [1024, 411] on button "Save & Close" at bounding box center [997, 408] width 95 height 29
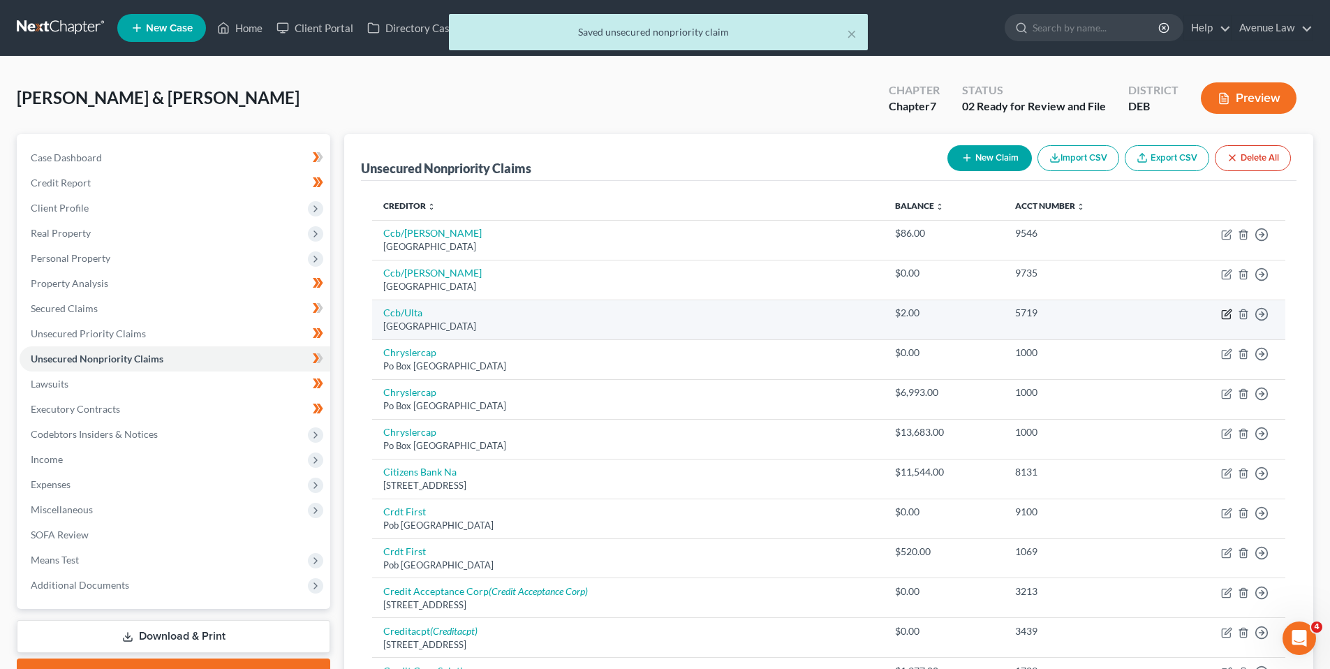
click at [1227, 315] on icon "button" at bounding box center [1228, 312] width 6 height 6
select select "36"
select select "2"
select select "0"
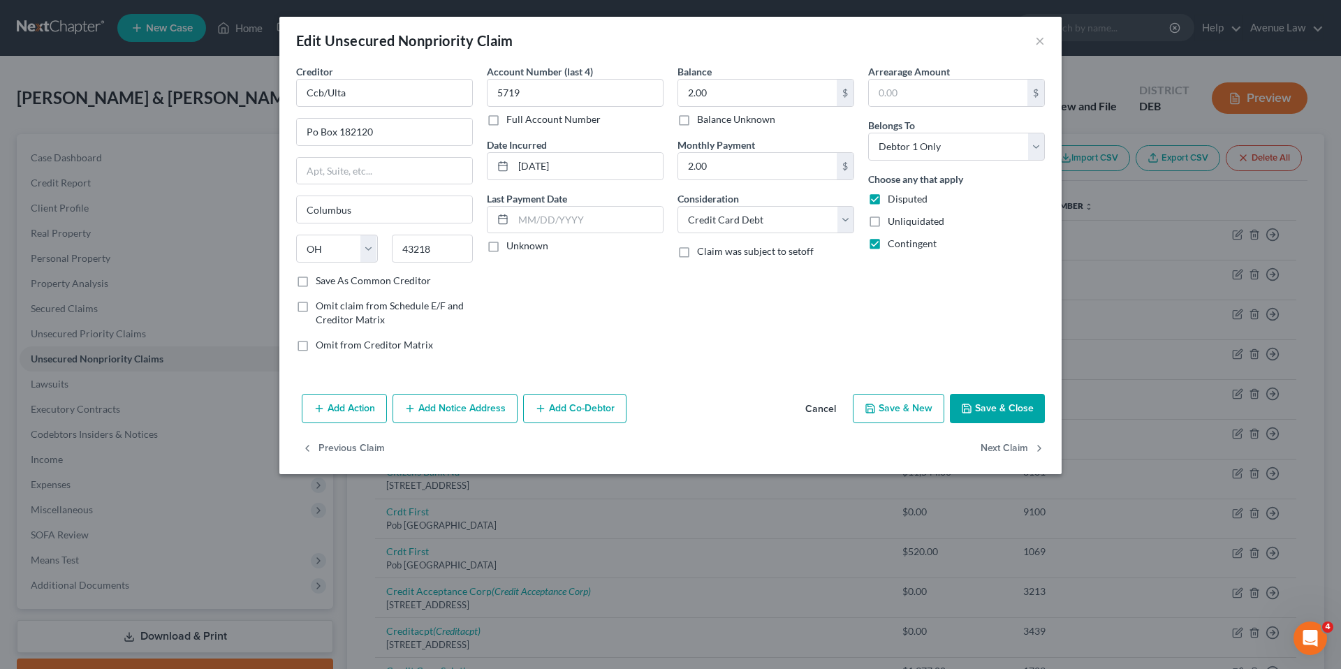
click at [1033, 405] on button "Save & Close" at bounding box center [997, 408] width 95 height 29
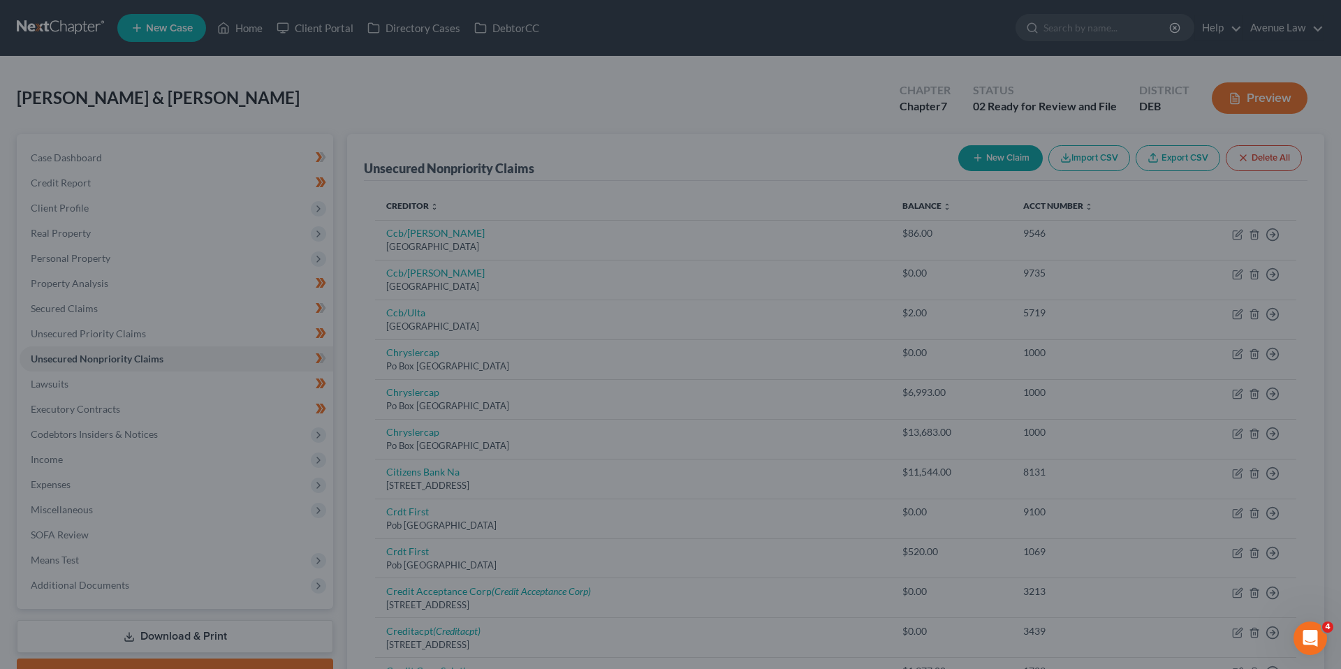
type input "0"
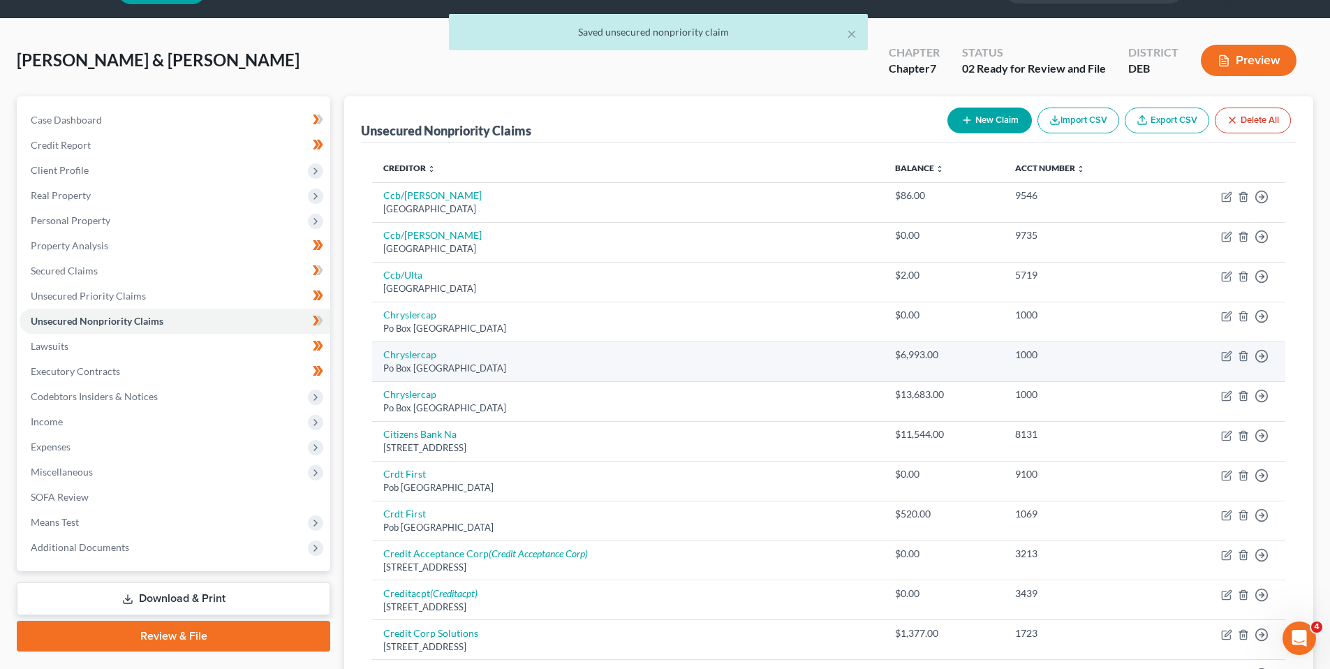
scroll to position [70, 0]
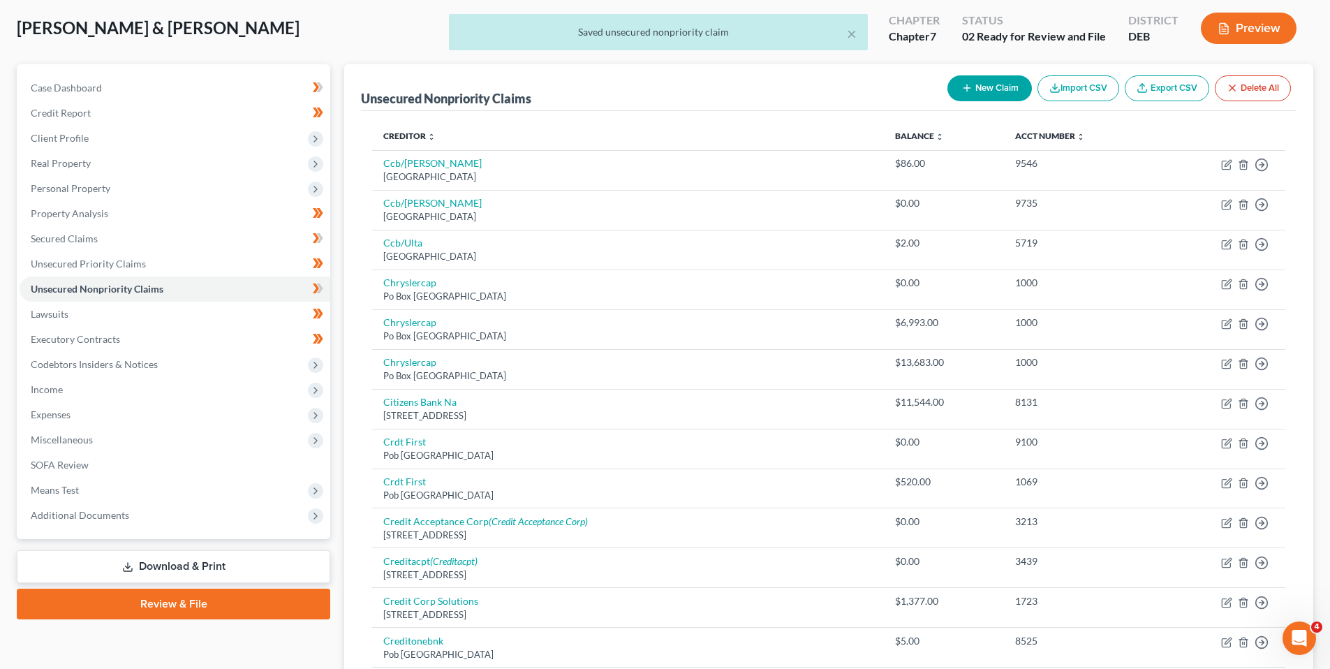
click at [1256, 29] on div "× Saved unsecured nonpriority claim" at bounding box center [658, 35] width 1330 height 43
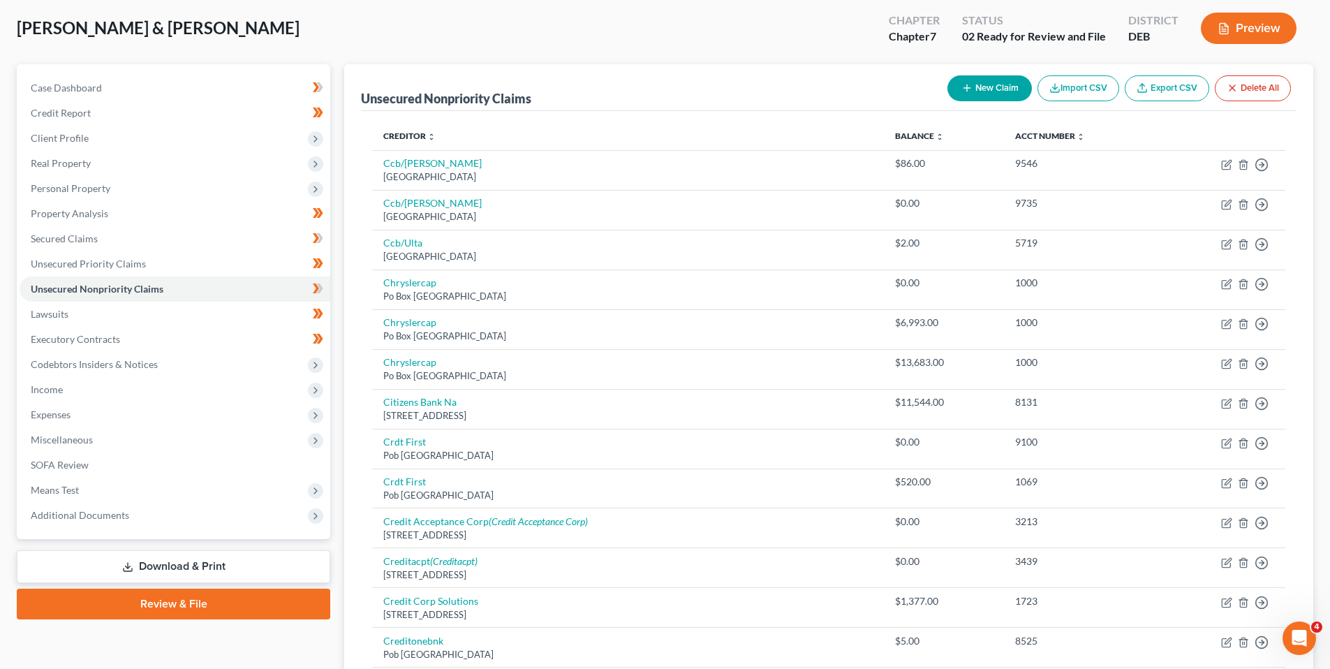
click at [1258, 32] on button "Preview" at bounding box center [1249, 28] width 96 height 31
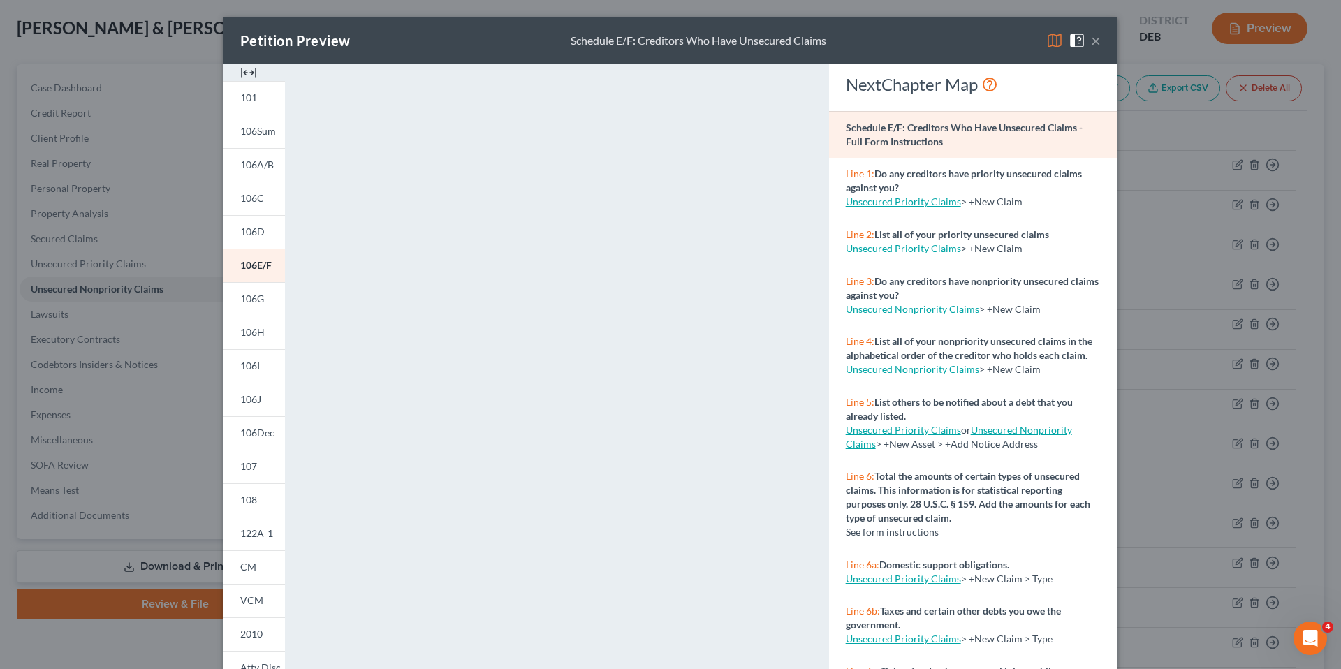
click at [1094, 36] on button "×" at bounding box center [1096, 40] width 10 height 17
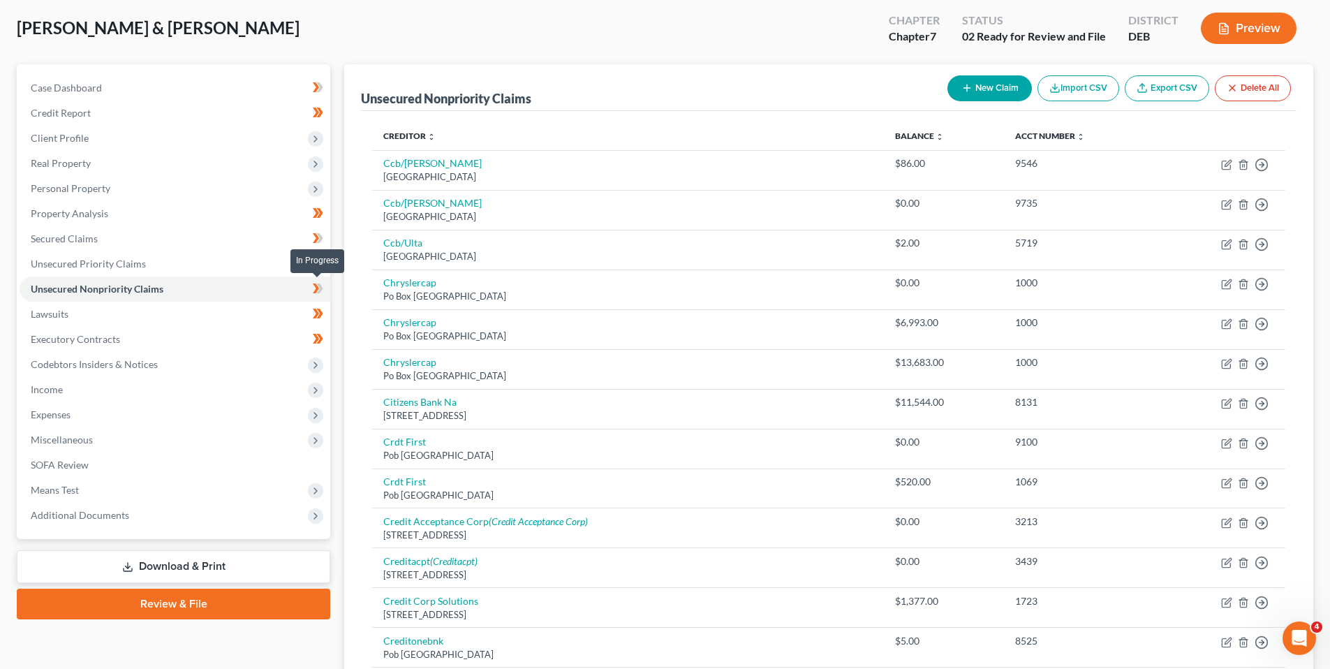
click at [317, 288] on icon at bounding box center [316, 289] width 6 height 10
click at [87, 183] on span "Personal Property" at bounding box center [71, 188] width 80 height 12
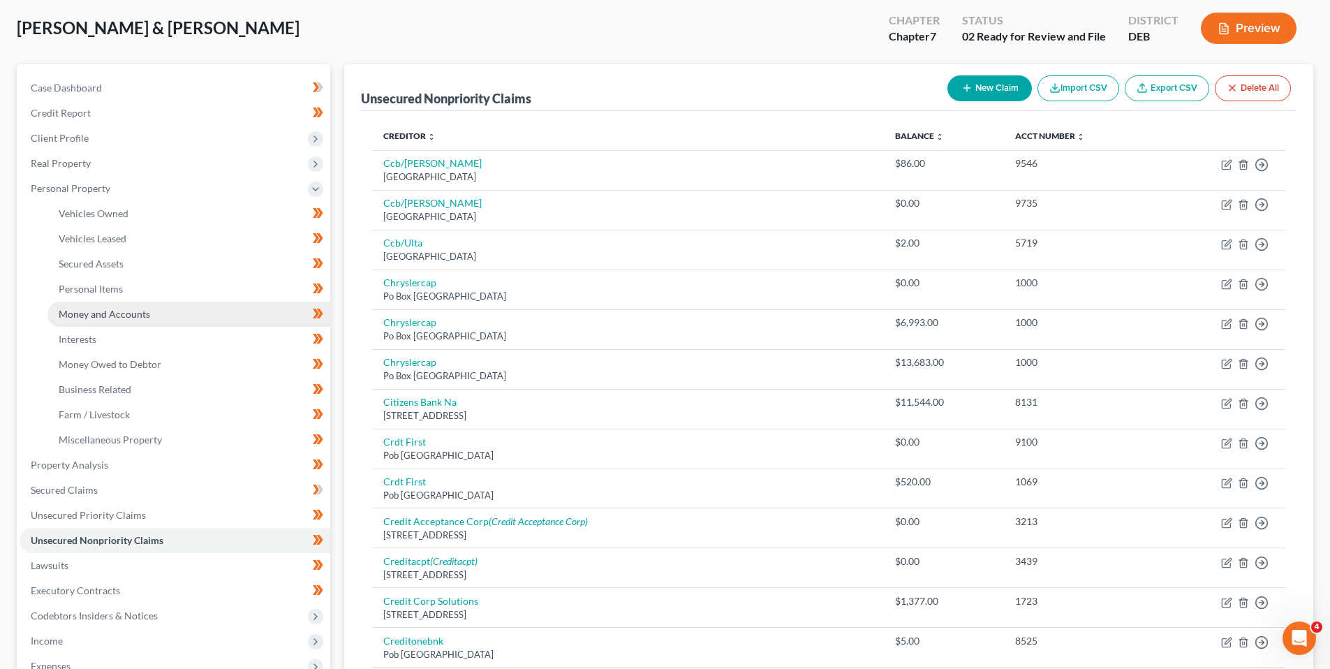
click at [101, 313] on span "Money and Accounts" at bounding box center [104, 314] width 91 height 12
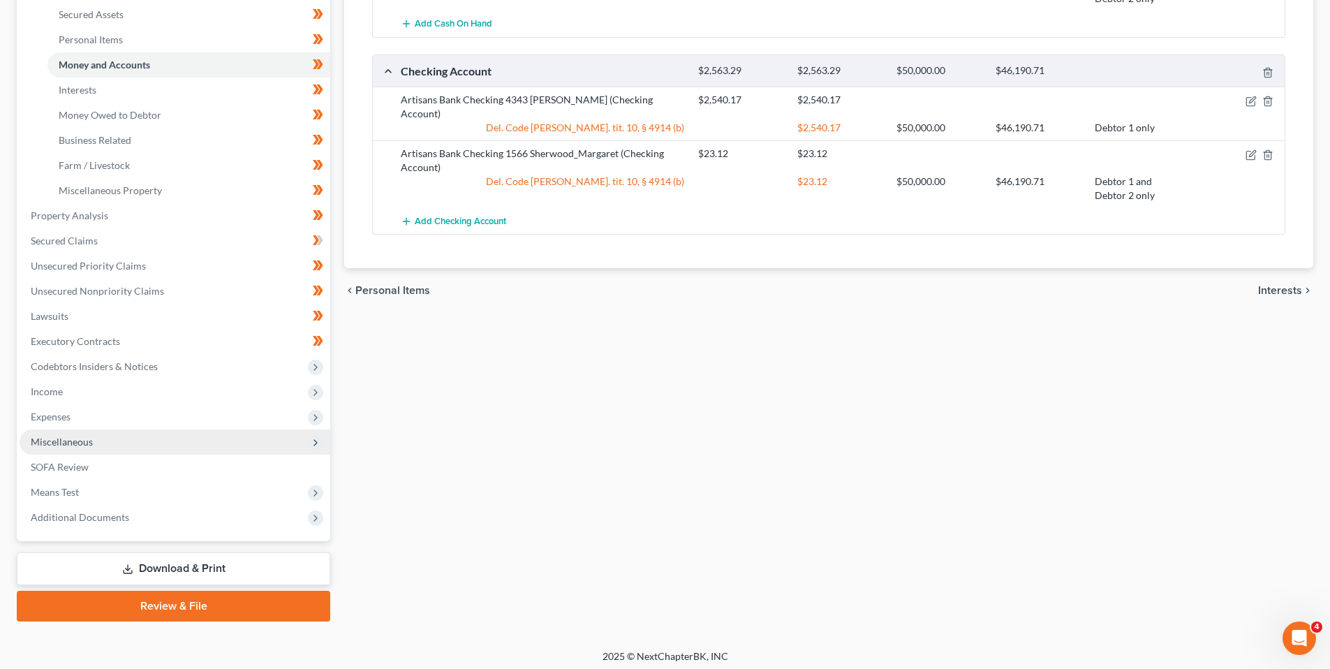
scroll to position [325, 0]
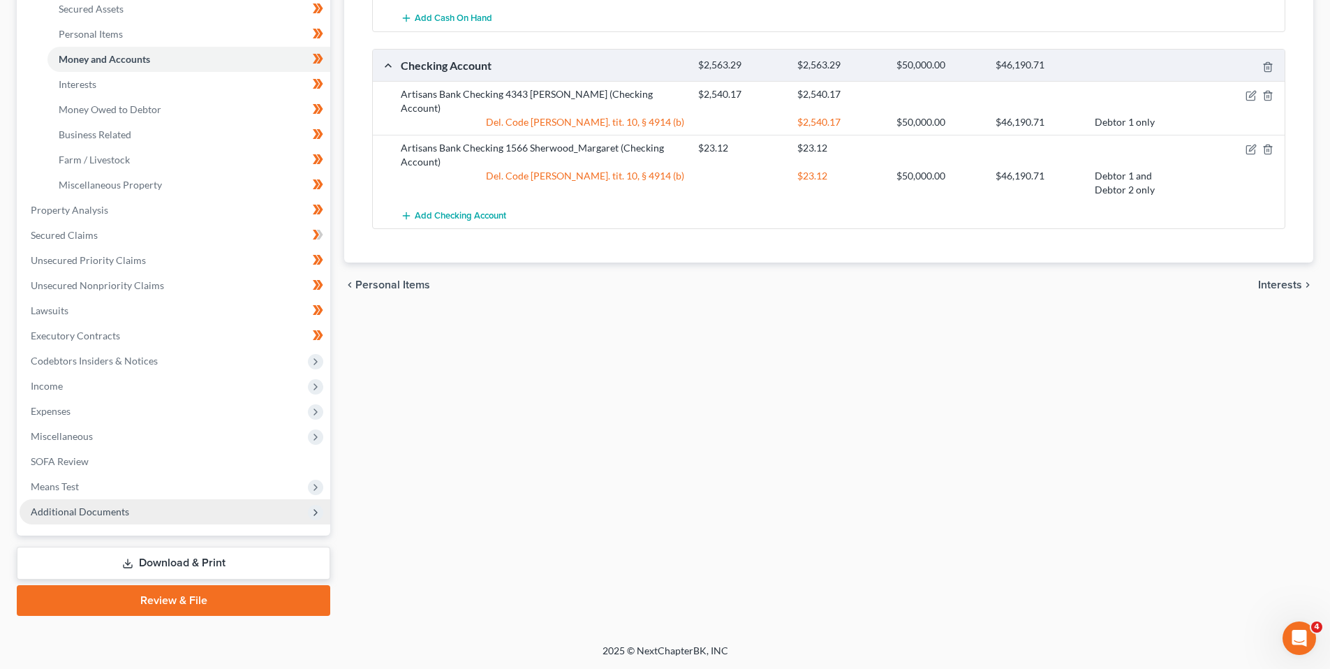
click at [101, 506] on span "Additional Documents" at bounding box center [80, 512] width 98 height 12
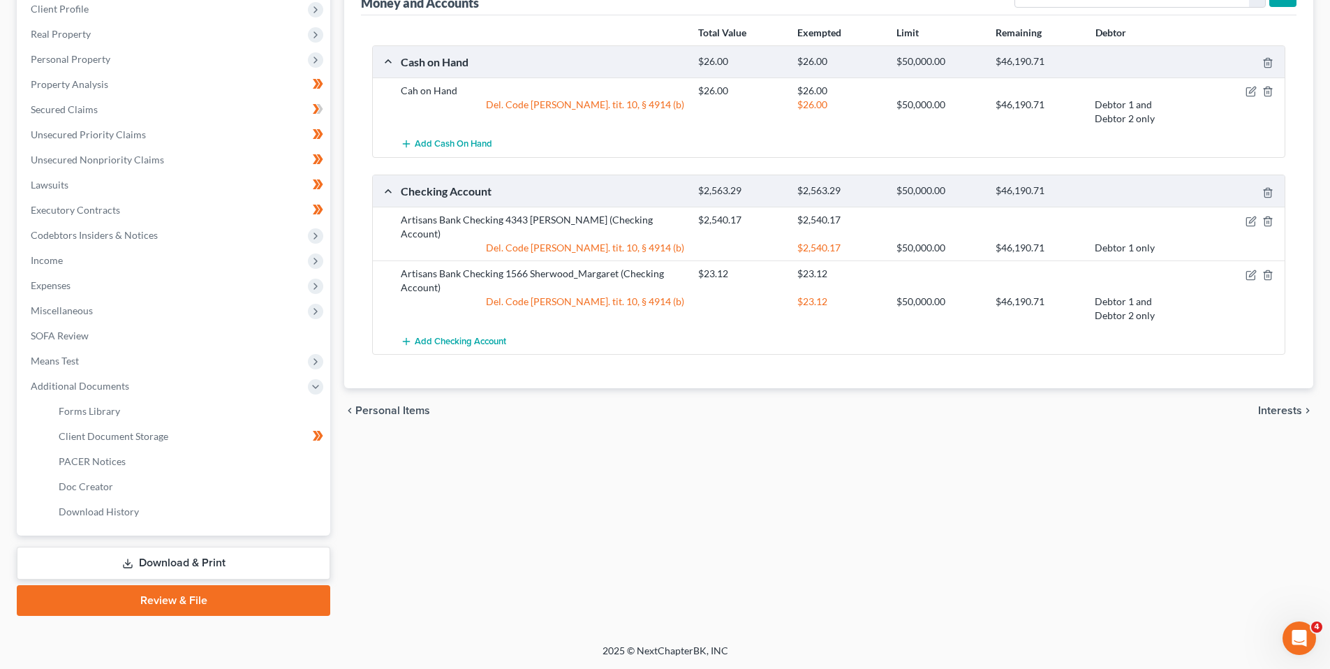
scroll to position [199, 0]
click at [75, 510] on span "Download History" at bounding box center [99, 512] width 80 height 12
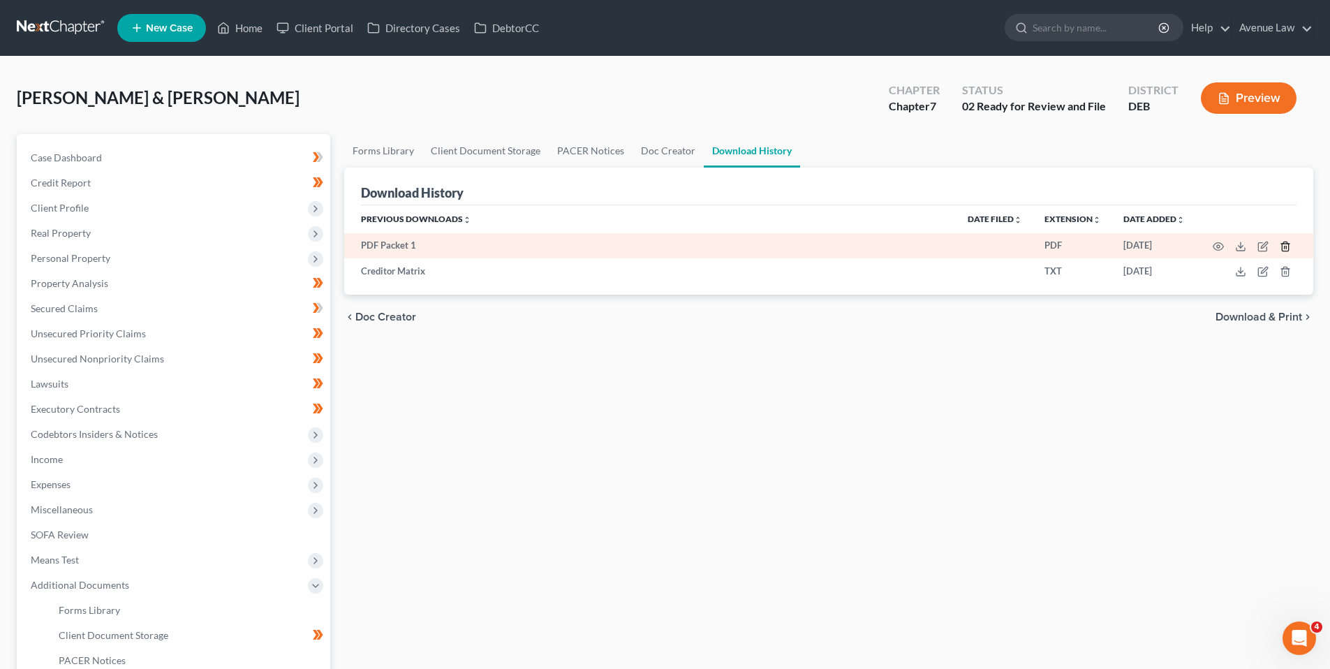
click at [1288, 247] on icon "button" at bounding box center [1285, 246] width 6 height 9
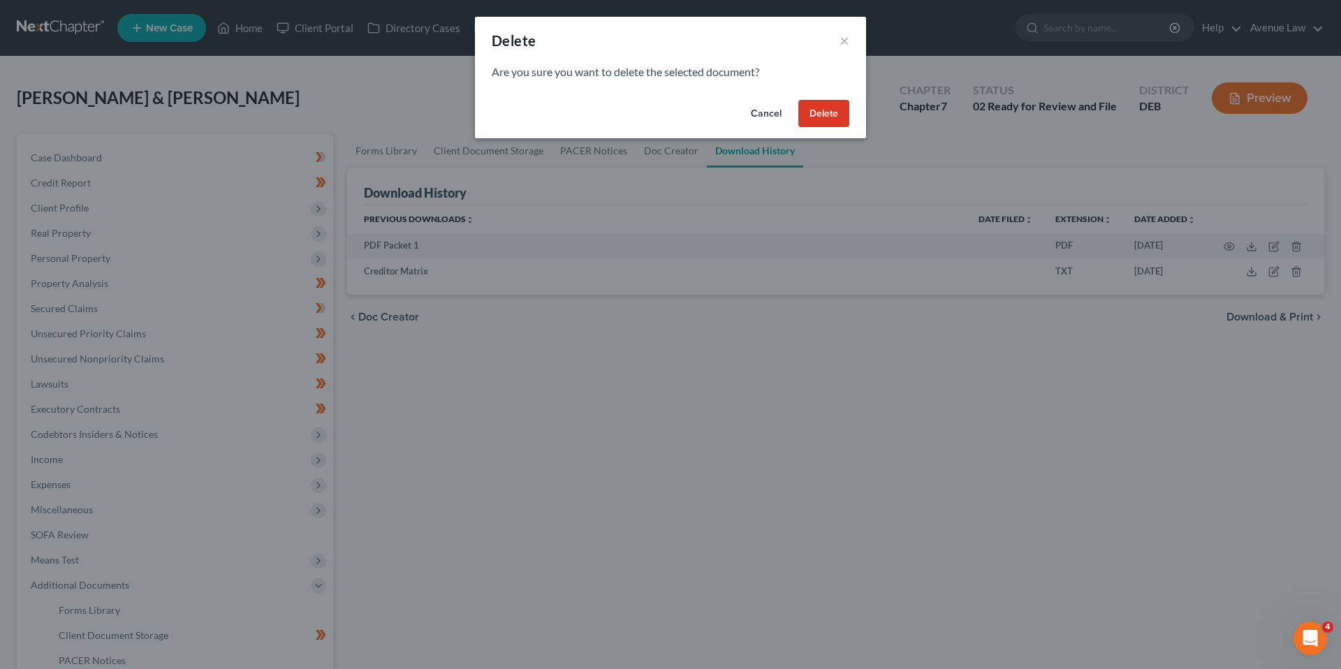
click at [828, 112] on button "Delete" at bounding box center [823, 114] width 51 height 28
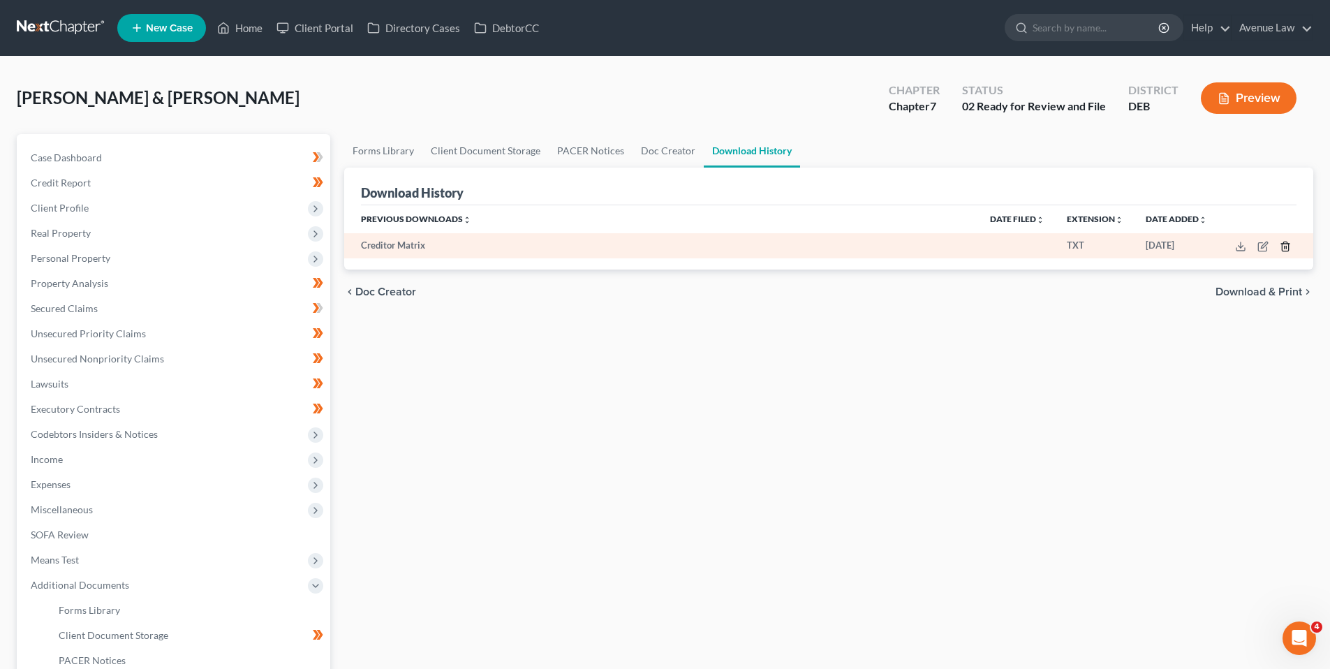
click at [1284, 247] on icon "button" at bounding box center [1285, 246] width 11 height 11
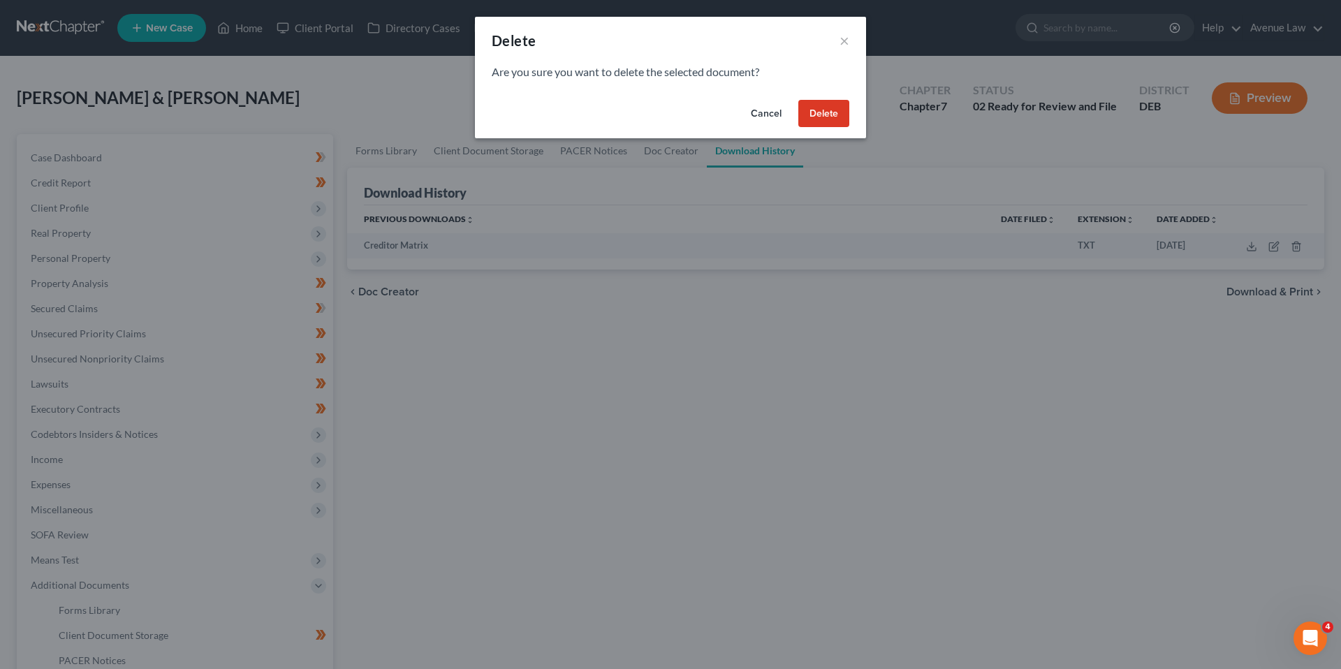
click at [833, 110] on button "Delete" at bounding box center [823, 114] width 51 height 28
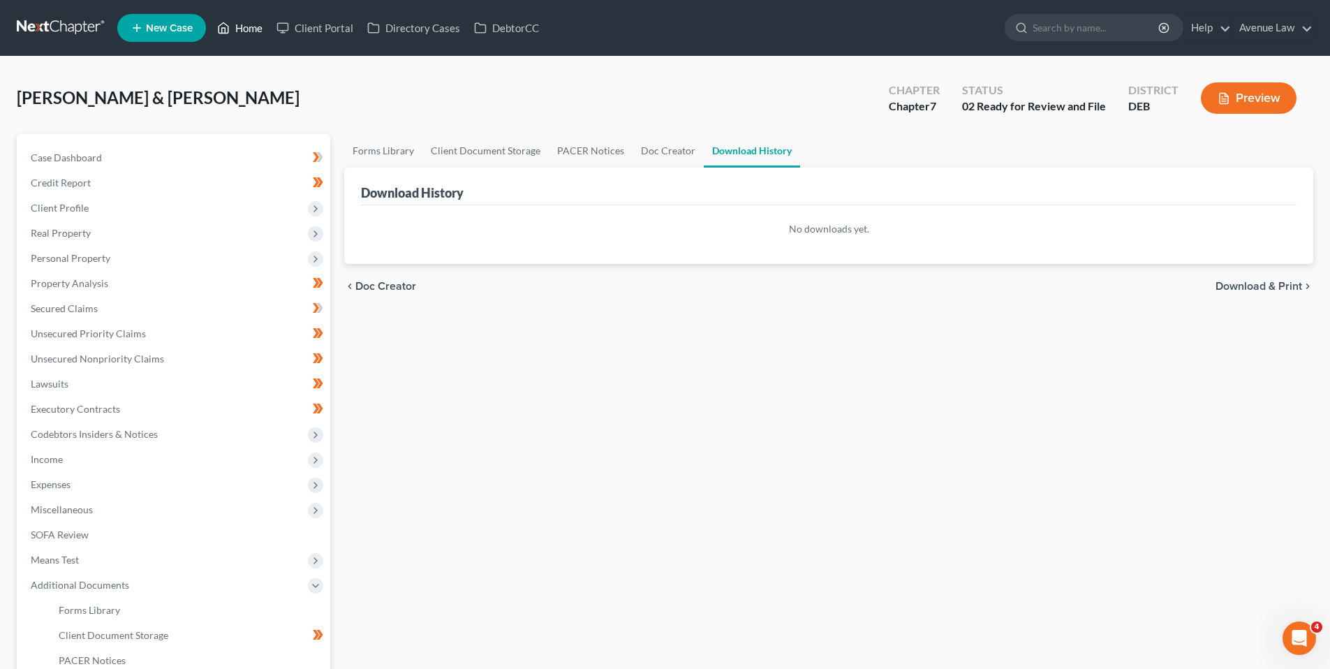
click at [250, 27] on link "Home" at bounding box center [239, 27] width 59 height 25
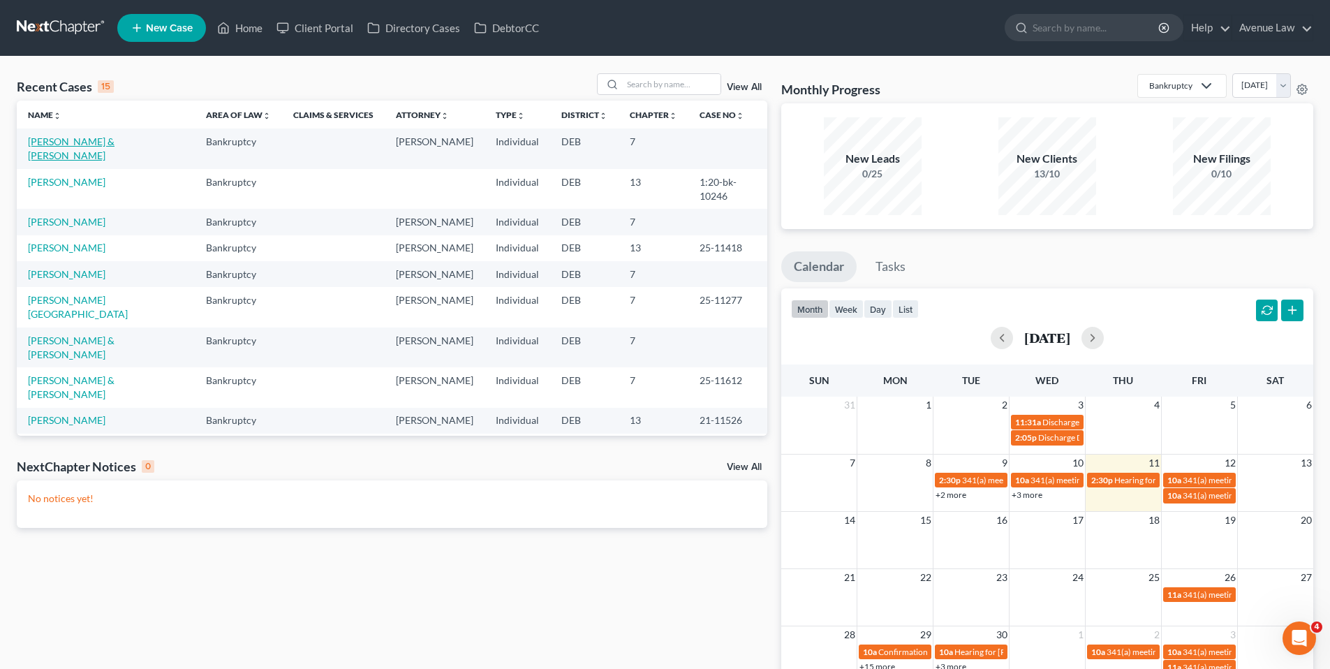
click at [103, 140] on link "[PERSON_NAME] & [PERSON_NAME]" at bounding box center [71, 148] width 87 height 26
select select "0"
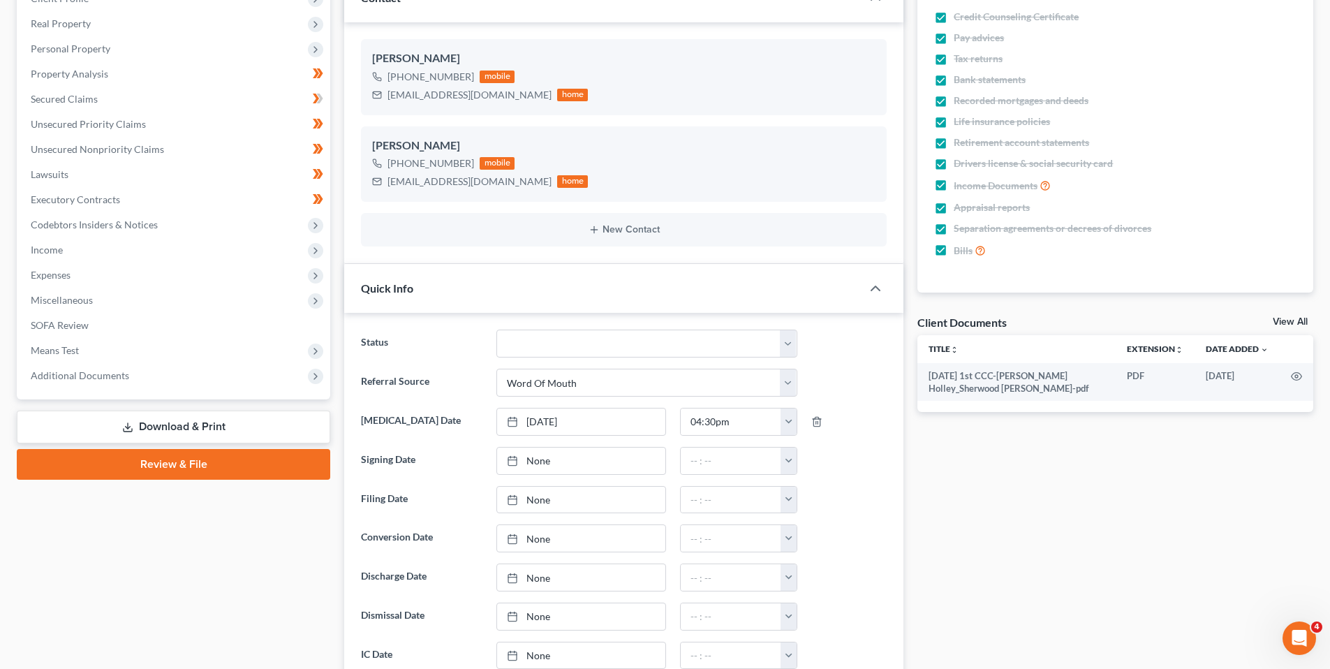
click at [203, 422] on link "Download & Print" at bounding box center [174, 427] width 314 height 33
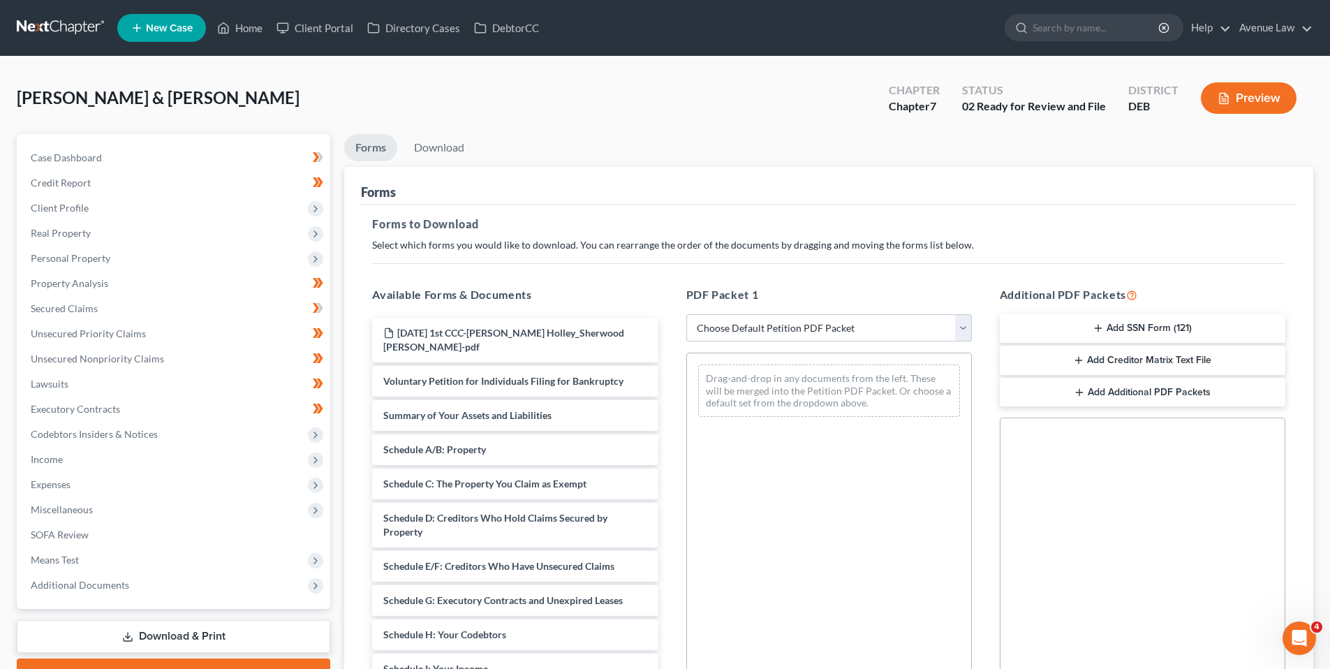
click at [964, 329] on select "Choose Default Petition PDF Packet Complete Bankruptcy Petition (all forms and …" at bounding box center [829, 328] width 286 height 28
select select "0"
click at [686, 314] on select "Choose Default Petition PDF Packet Complete Bankruptcy Petition (all forms and …" at bounding box center [829, 328] width 286 height 28
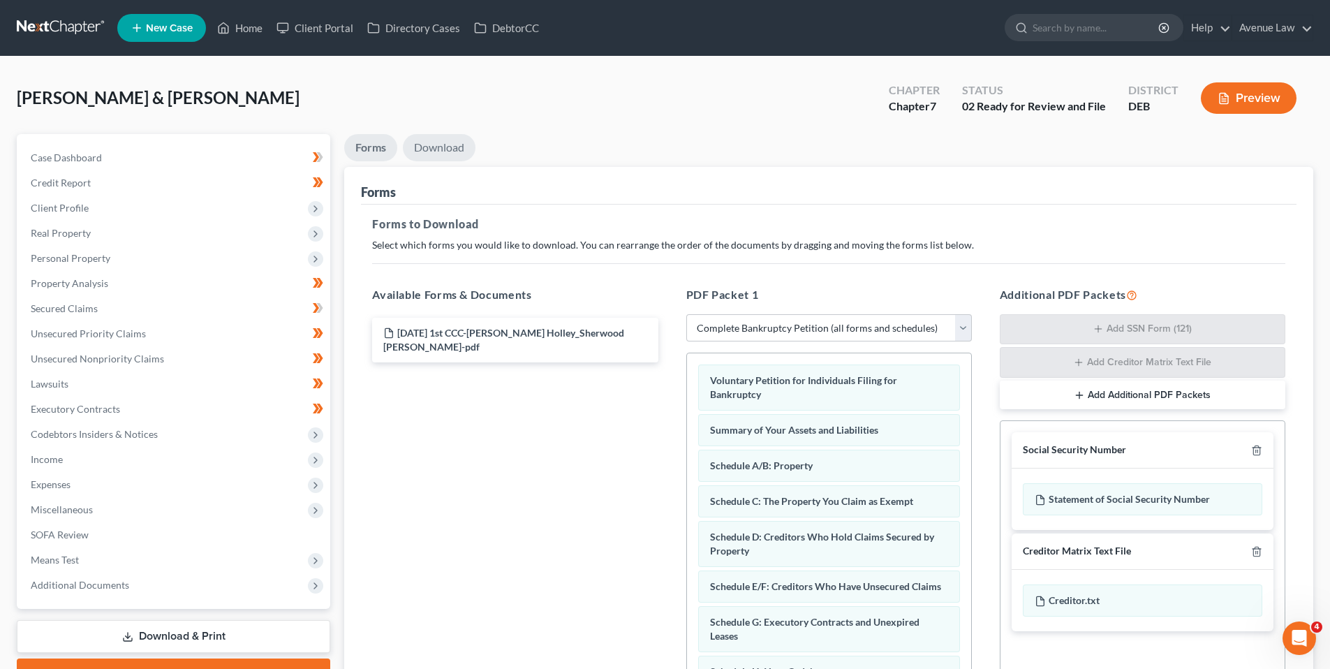
click at [436, 147] on link "Download" at bounding box center [439, 147] width 73 height 27
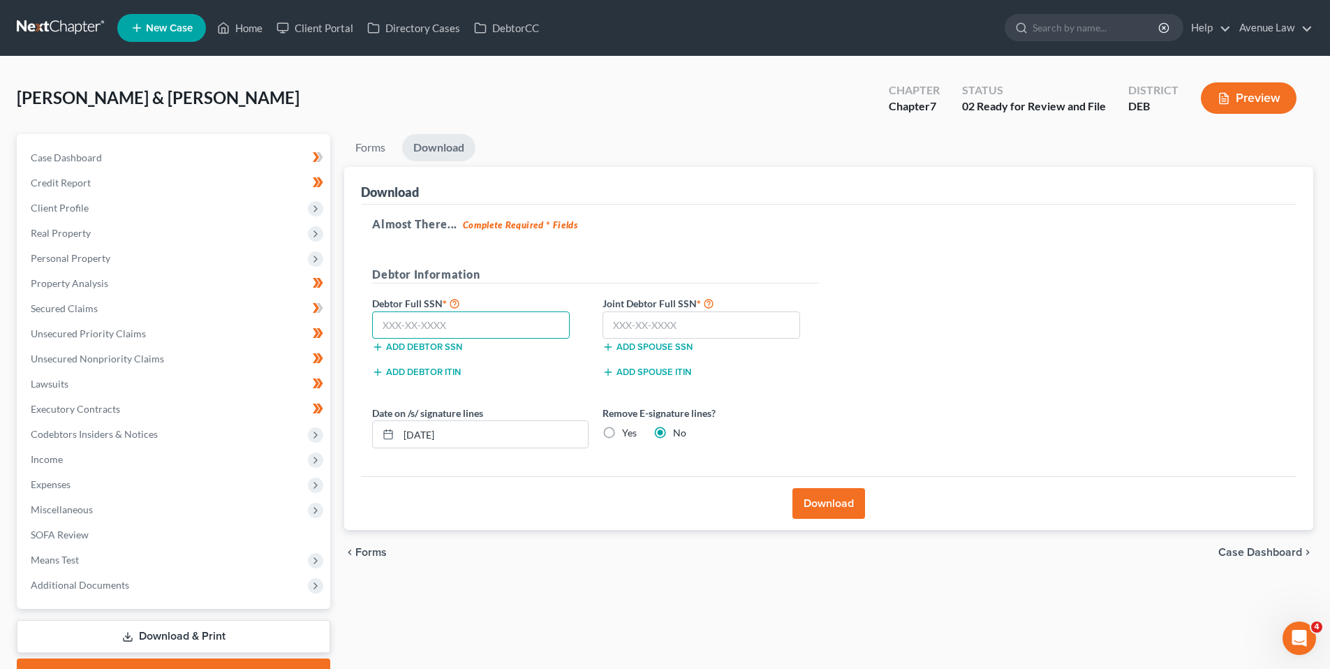
click at [436, 325] on input "text" at bounding box center [471, 325] width 198 height 28
type input "221-50-9926"
click at [671, 330] on input "text" at bounding box center [702, 325] width 198 height 28
type input "221-38-9008"
click at [830, 504] on button "Download" at bounding box center [829, 503] width 73 height 31
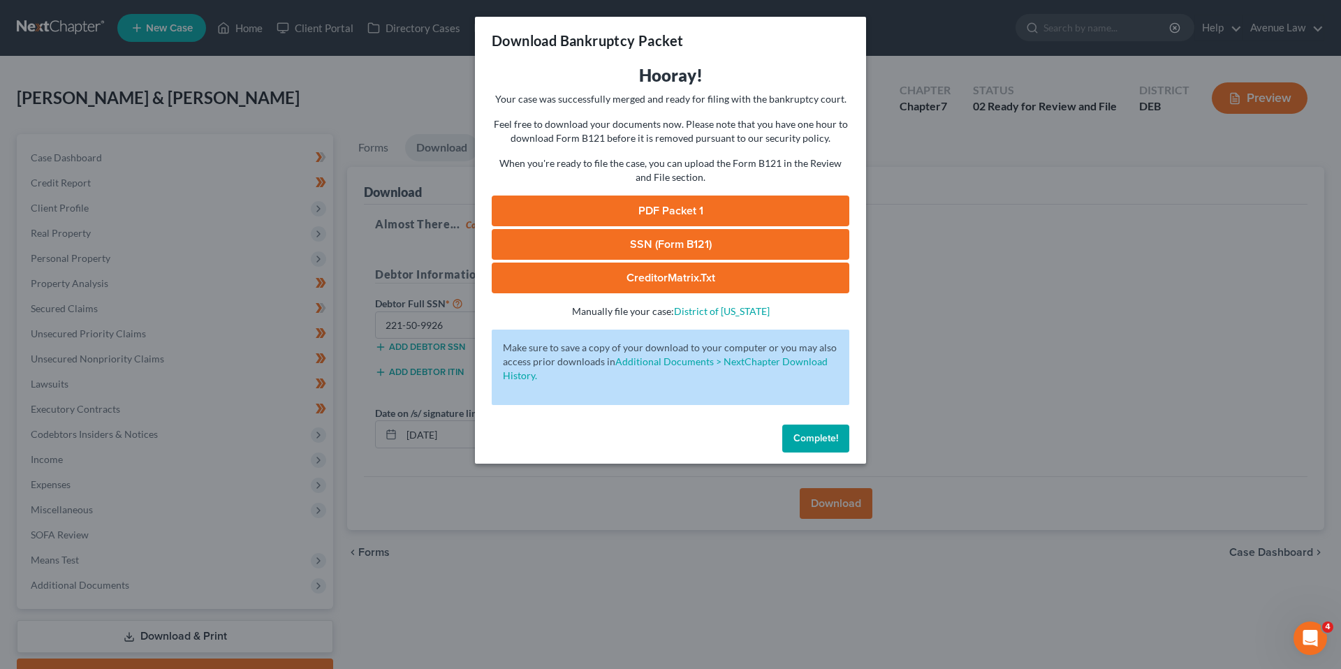
click at [651, 211] on link "PDF Packet 1" at bounding box center [671, 211] width 358 height 31
click at [813, 439] on span "Complete!" at bounding box center [815, 438] width 45 height 12
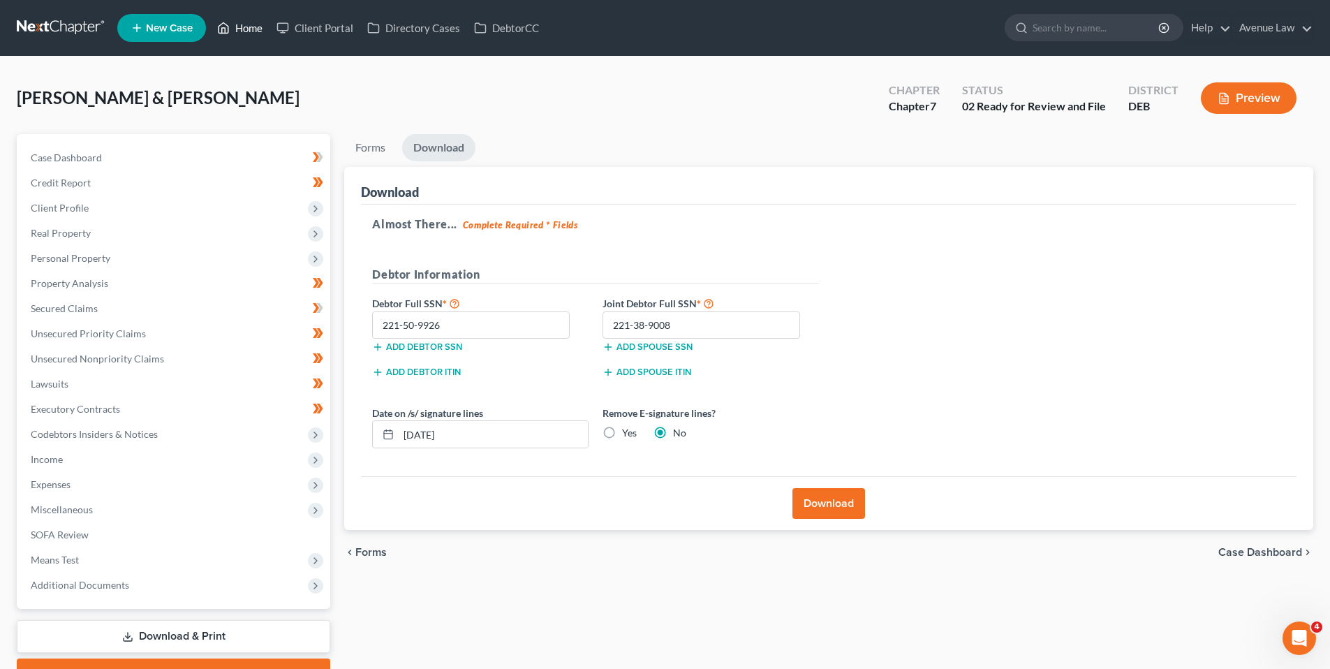
click at [254, 26] on link "Home" at bounding box center [239, 27] width 59 height 25
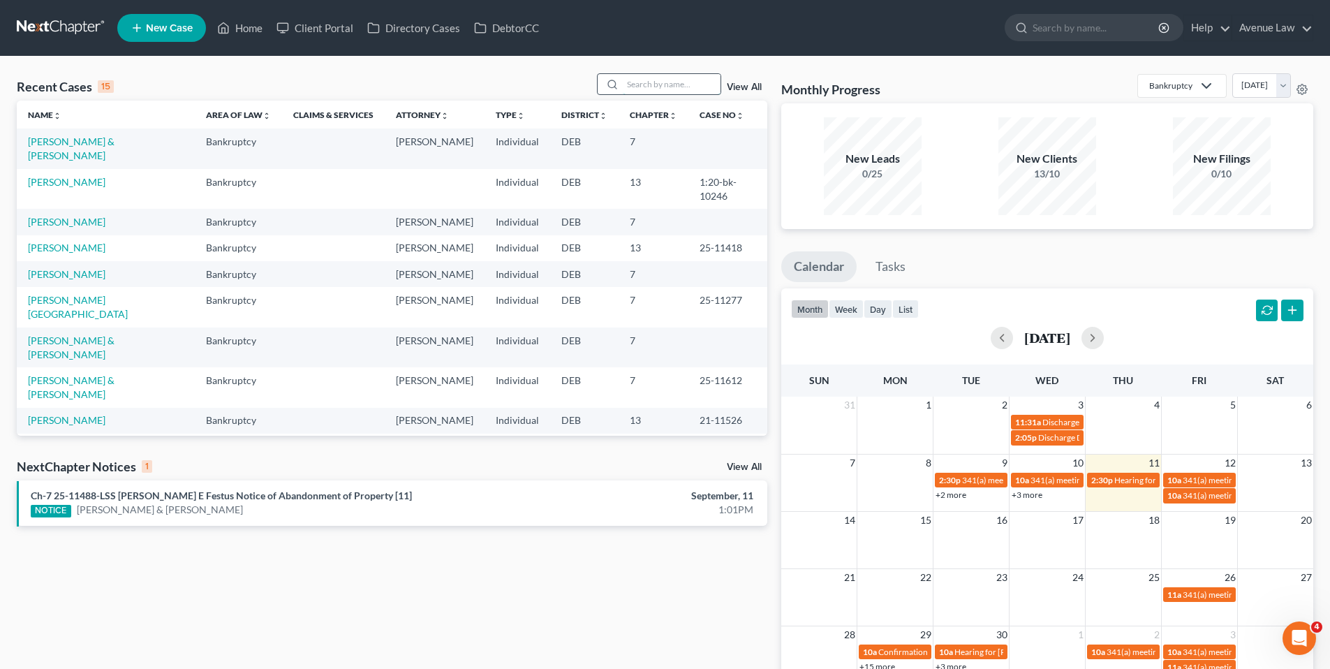
click at [666, 90] on input "search" at bounding box center [672, 84] width 98 height 20
type input "free"
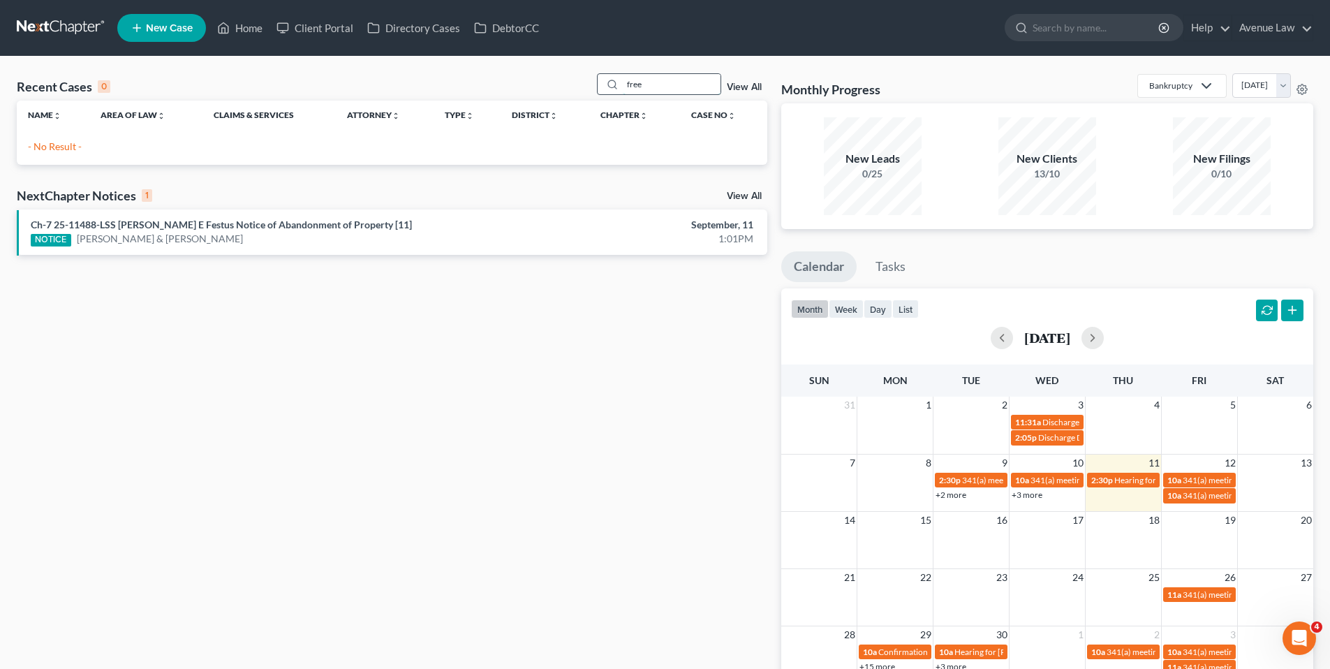
drag, startPoint x: 661, startPoint y: 84, endPoint x: 610, endPoint y: 87, distance: 51.0
click at [610, 87] on div "free" at bounding box center [659, 84] width 124 height 22
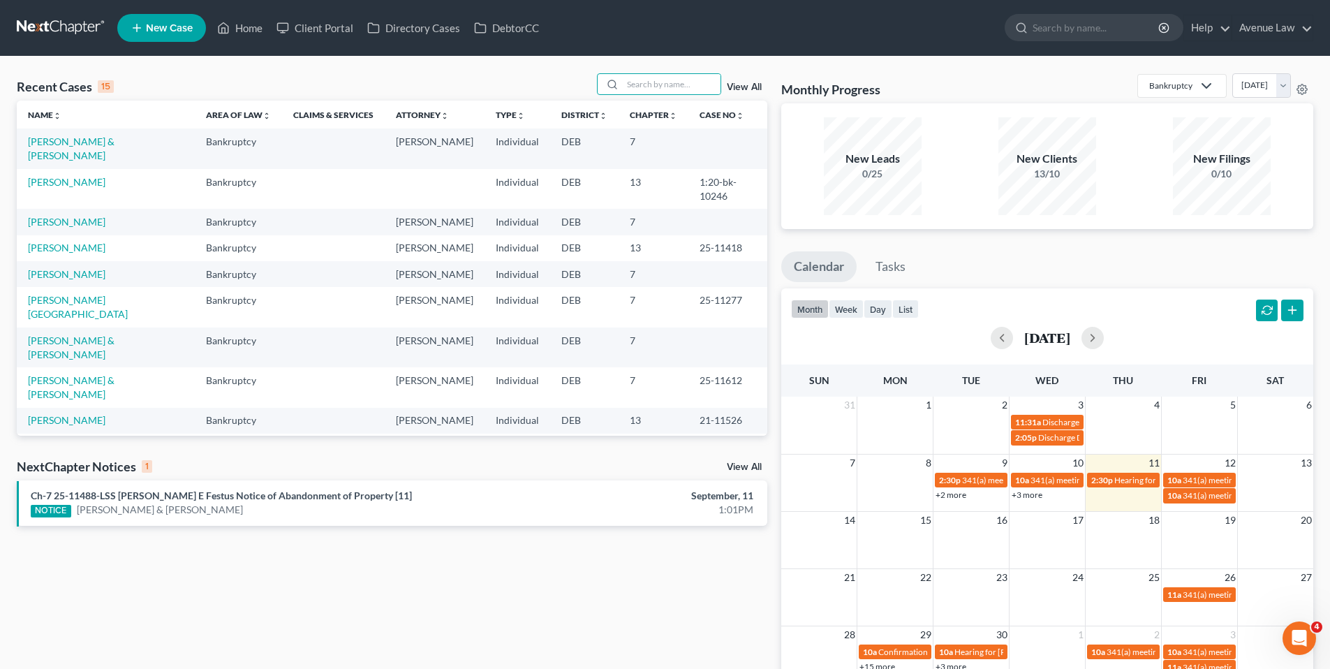
click at [752, 86] on link "View All" at bounding box center [744, 87] width 35 height 10
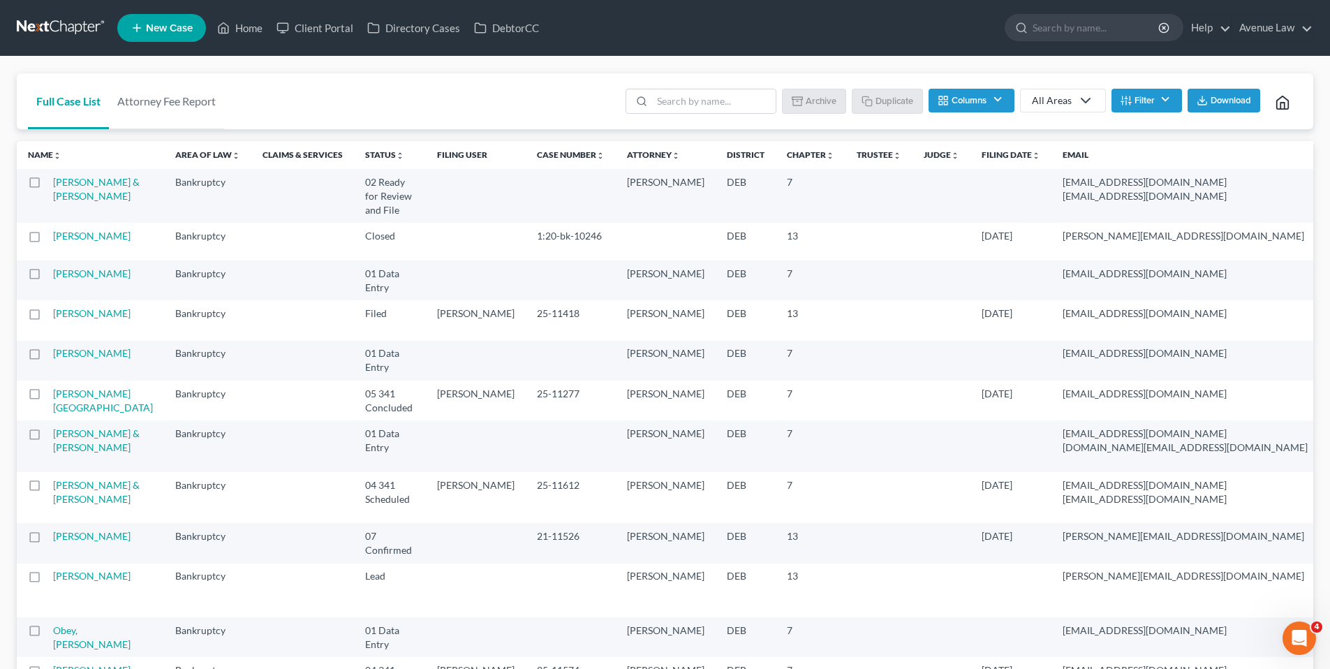
click at [1168, 96] on button "Filter" at bounding box center [1147, 101] width 71 height 24
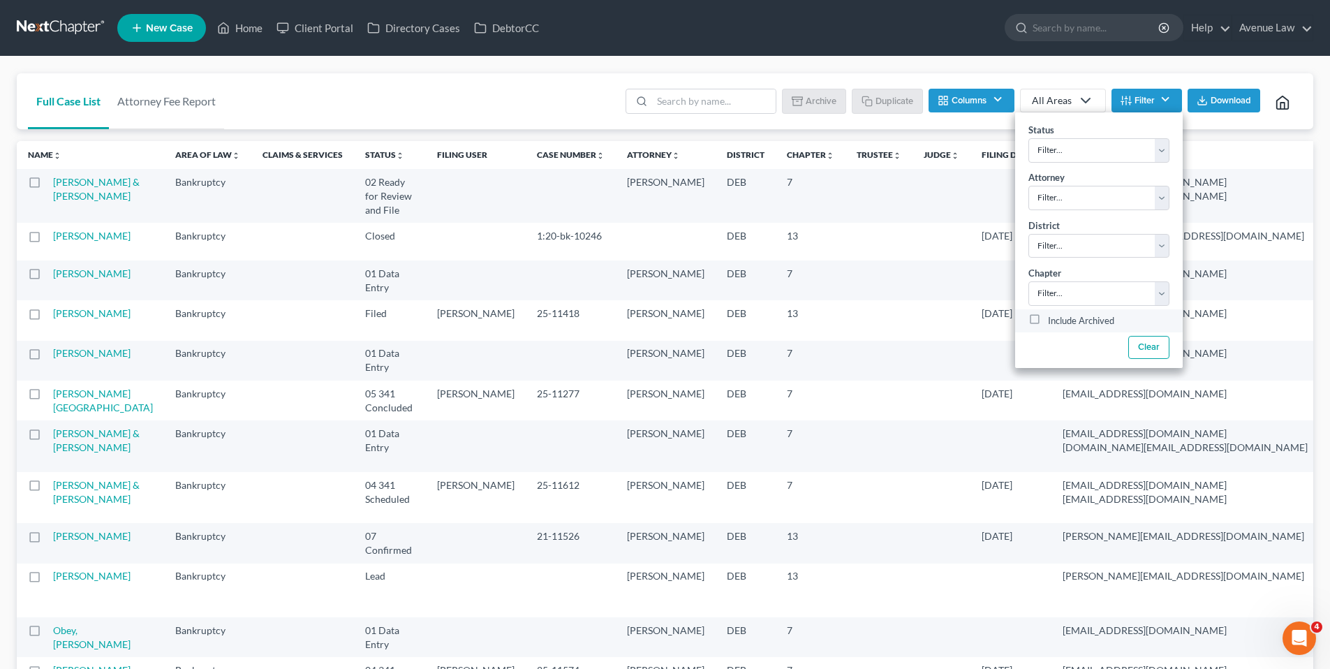
click at [1048, 316] on label "Include Archived" at bounding box center [1081, 321] width 66 height 17
click at [1054, 316] on input "Include Archived" at bounding box center [1058, 317] width 9 height 9
checkbox input "true"
click at [729, 103] on input "search" at bounding box center [714, 101] width 124 height 24
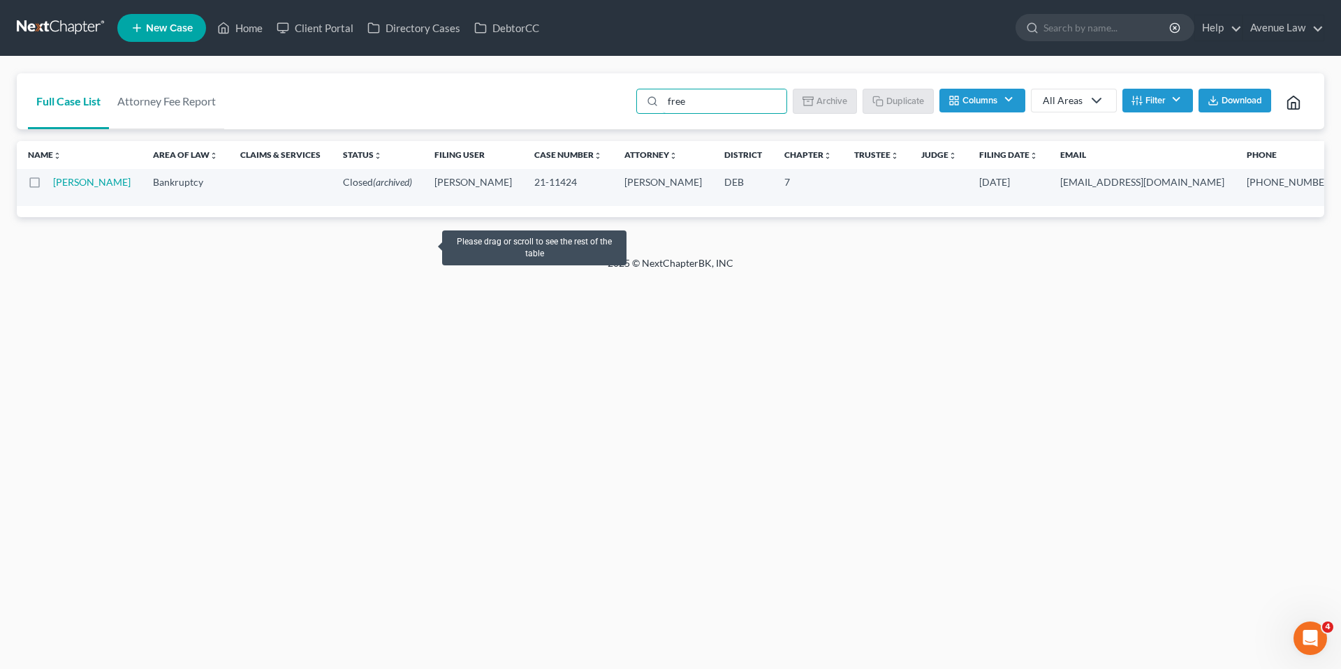
click at [47, 186] on label at bounding box center [47, 186] width 0 height 0
type input "free"
click at [53, 183] on input "checkbox" at bounding box center [57, 179] width 9 height 9
checkbox input "true"
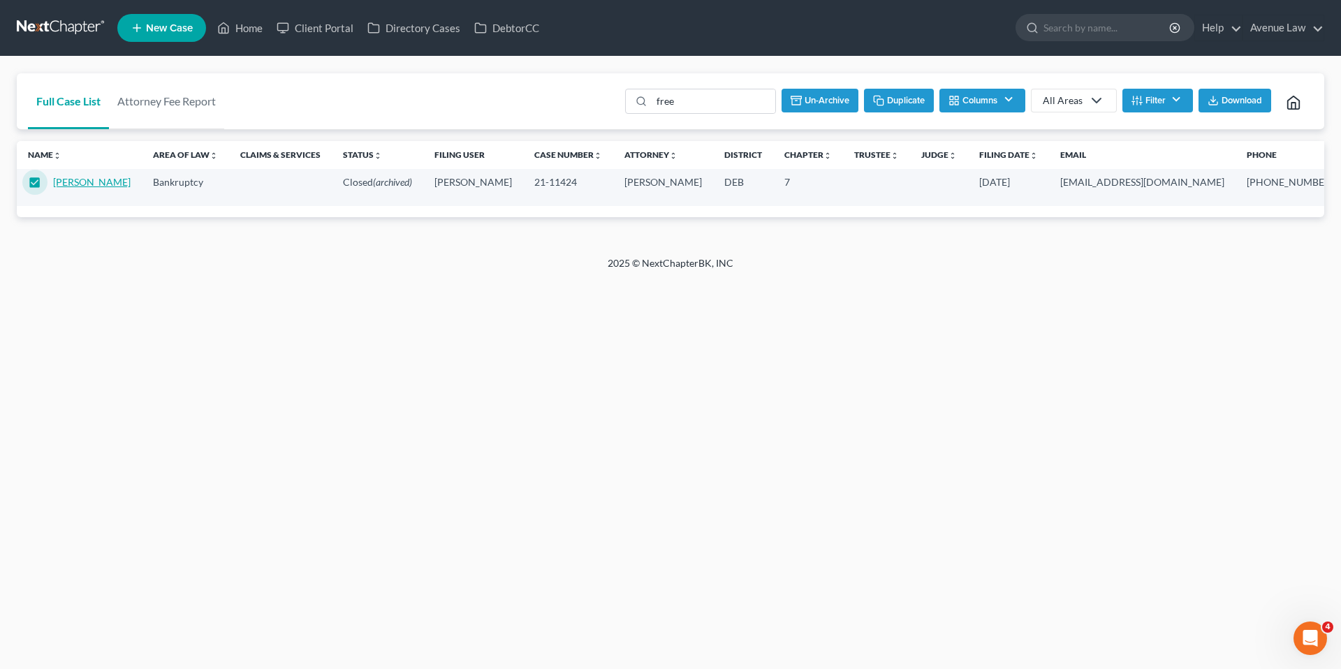
click at [69, 182] on link "[PERSON_NAME]" at bounding box center [92, 182] width 78 height 12
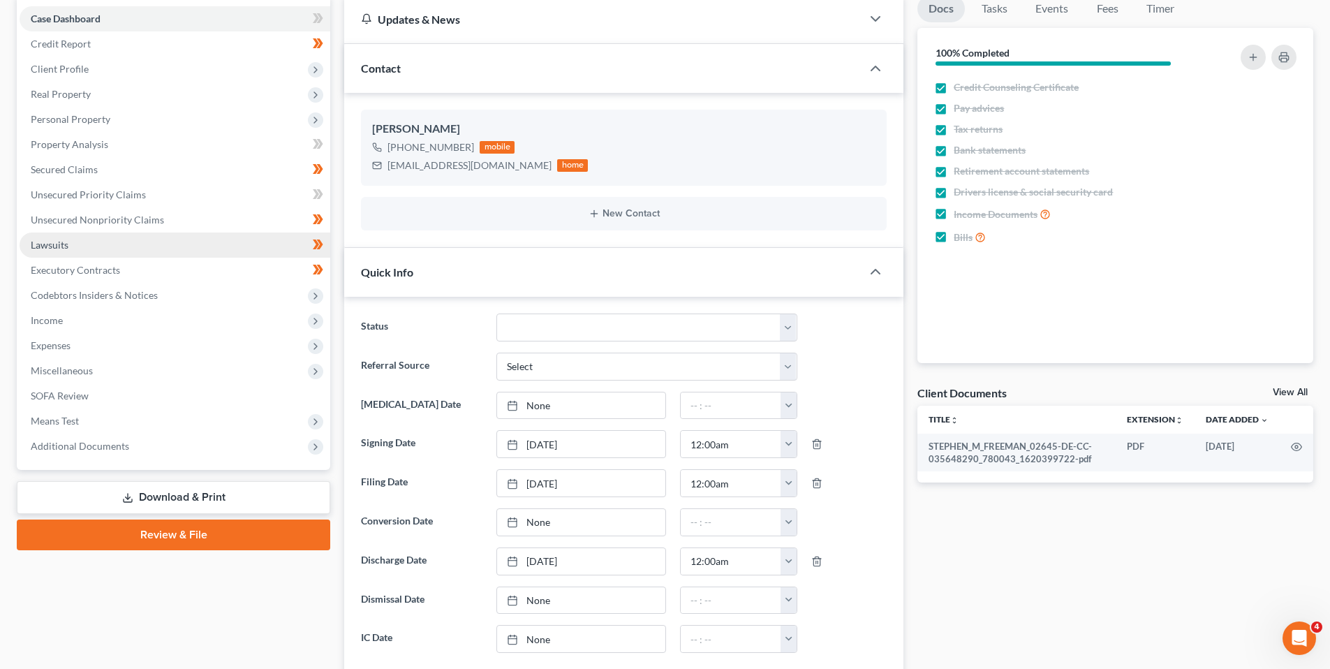
scroll to position [140, 0]
click at [91, 221] on span "Unsecured Nonpriority Claims" at bounding box center [97, 219] width 133 height 12
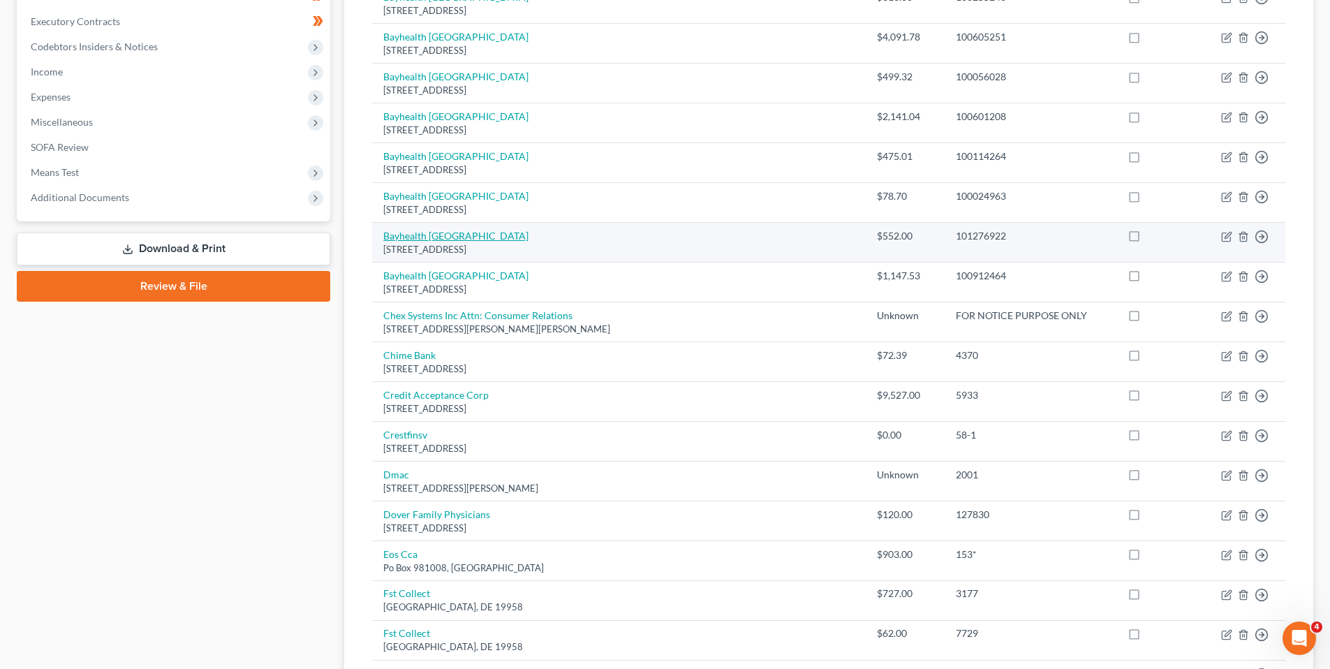
scroll to position [419, 0]
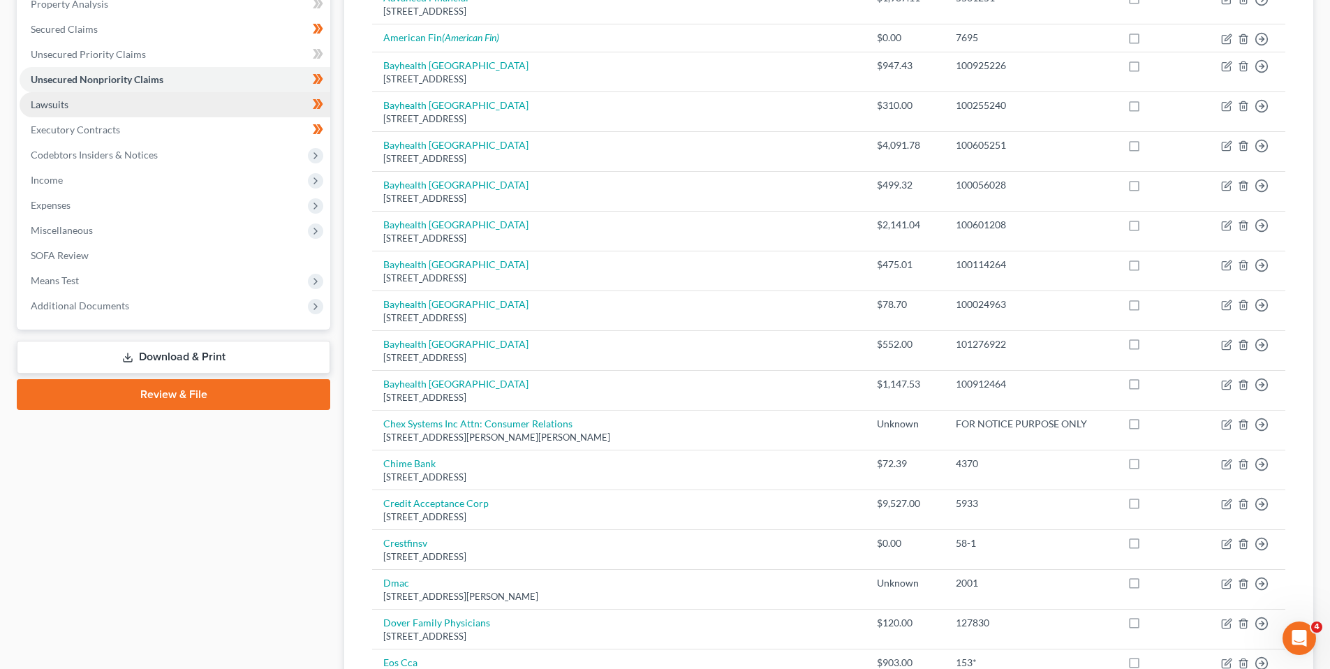
click at [59, 105] on span "Lawsuits" at bounding box center [50, 104] width 38 height 12
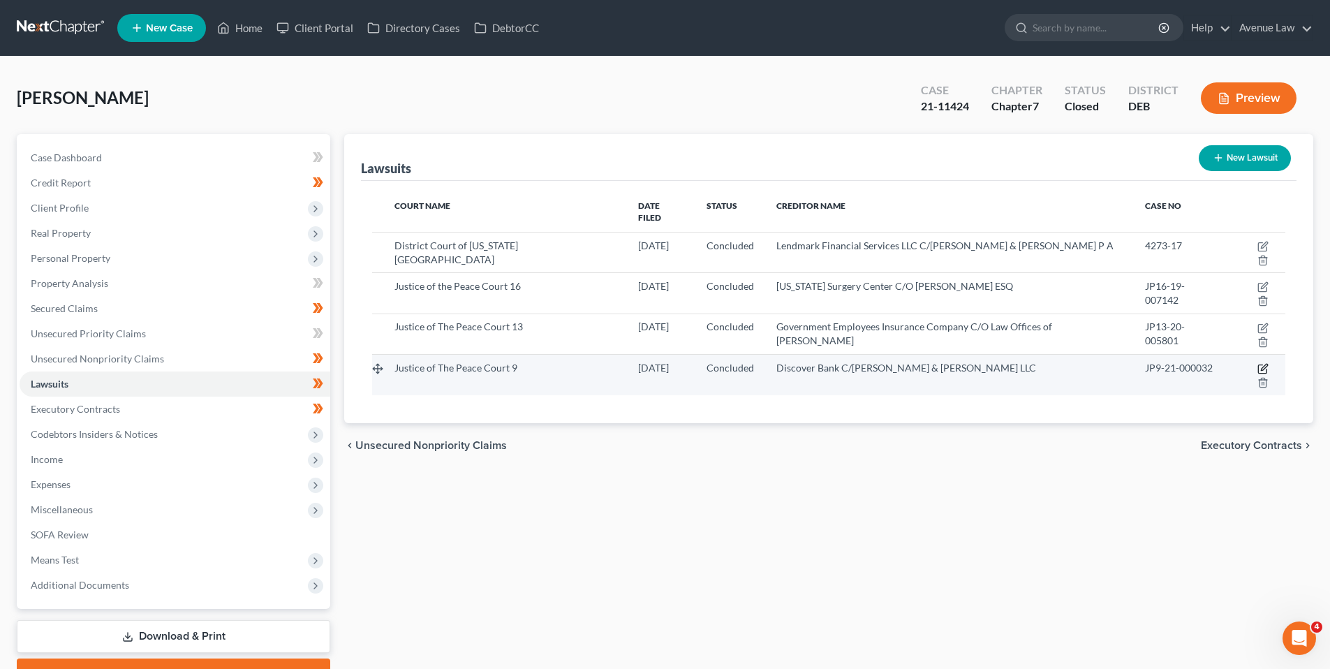
click at [1261, 365] on icon "button" at bounding box center [1264, 368] width 6 height 6
select select "7"
select select "2"
select select "4"
select select "7"
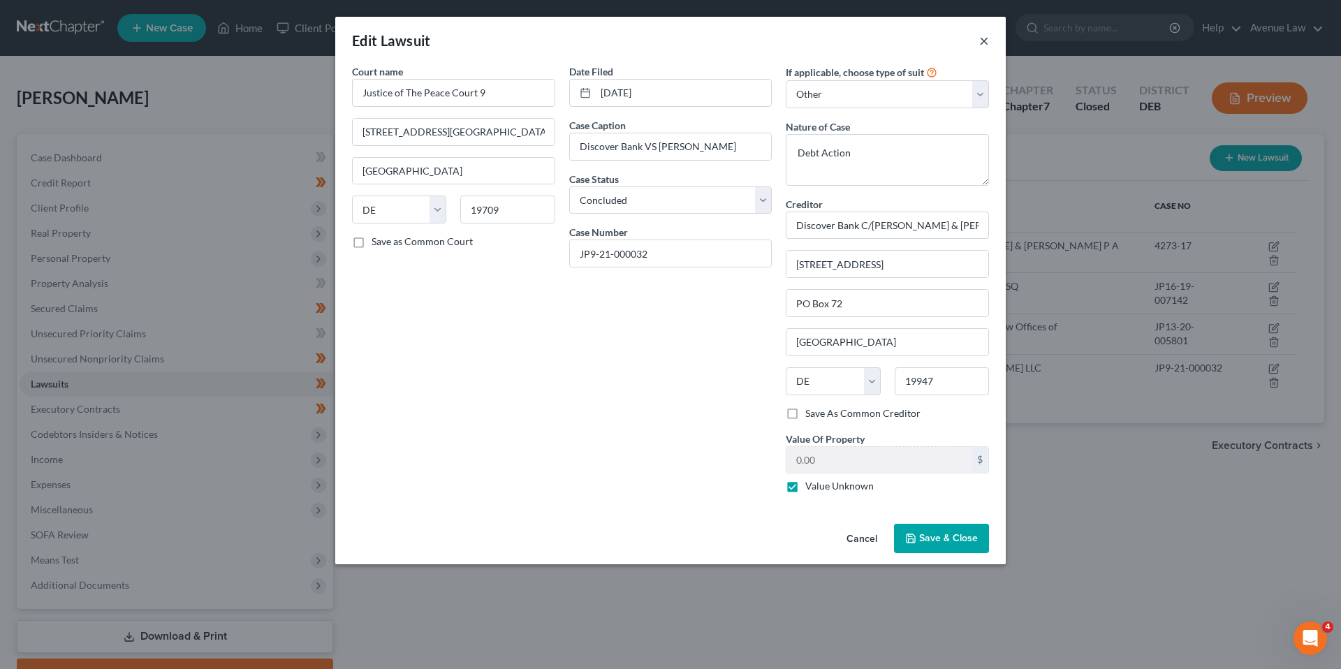
click at [987, 41] on button "×" at bounding box center [984, 40] width 10 height 17
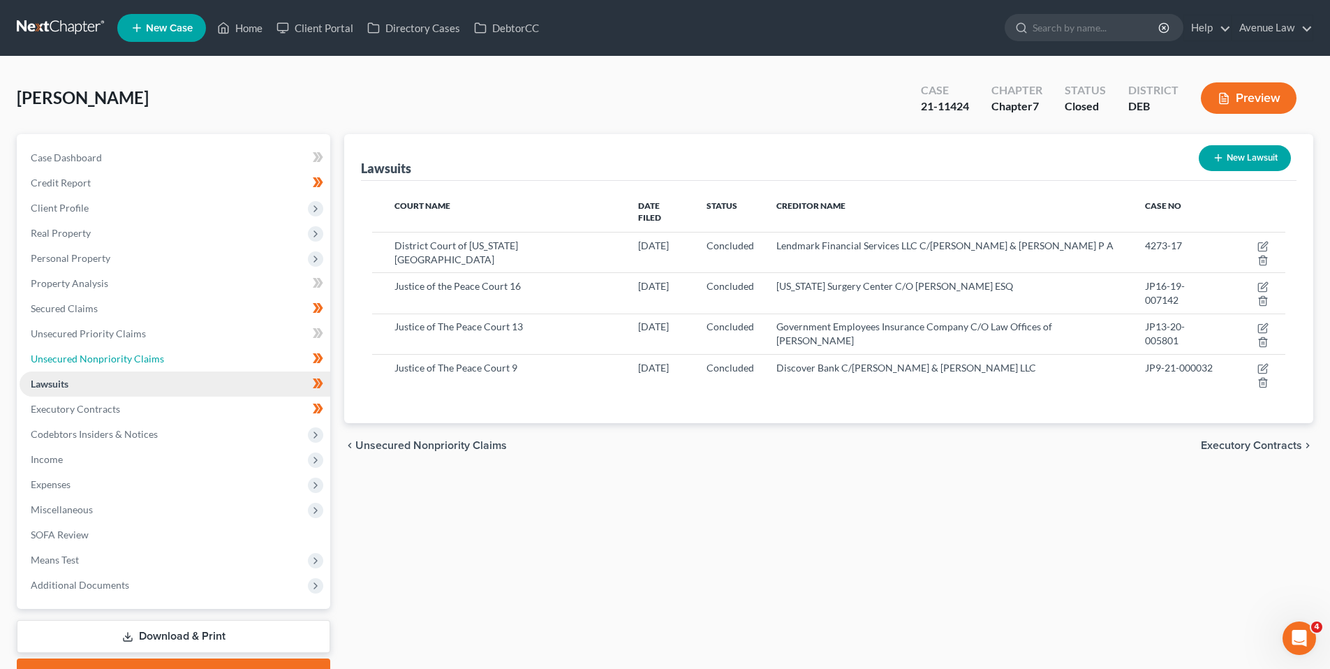
drag, startPoint x: 87, startPoint y: 361, endPoint x: 119, endPoint y: 372, distance: 33.8
click at [87, 361] on span "Unsecured Nonpriority Claims" at bounding box center [97, 359] width 133 height 12
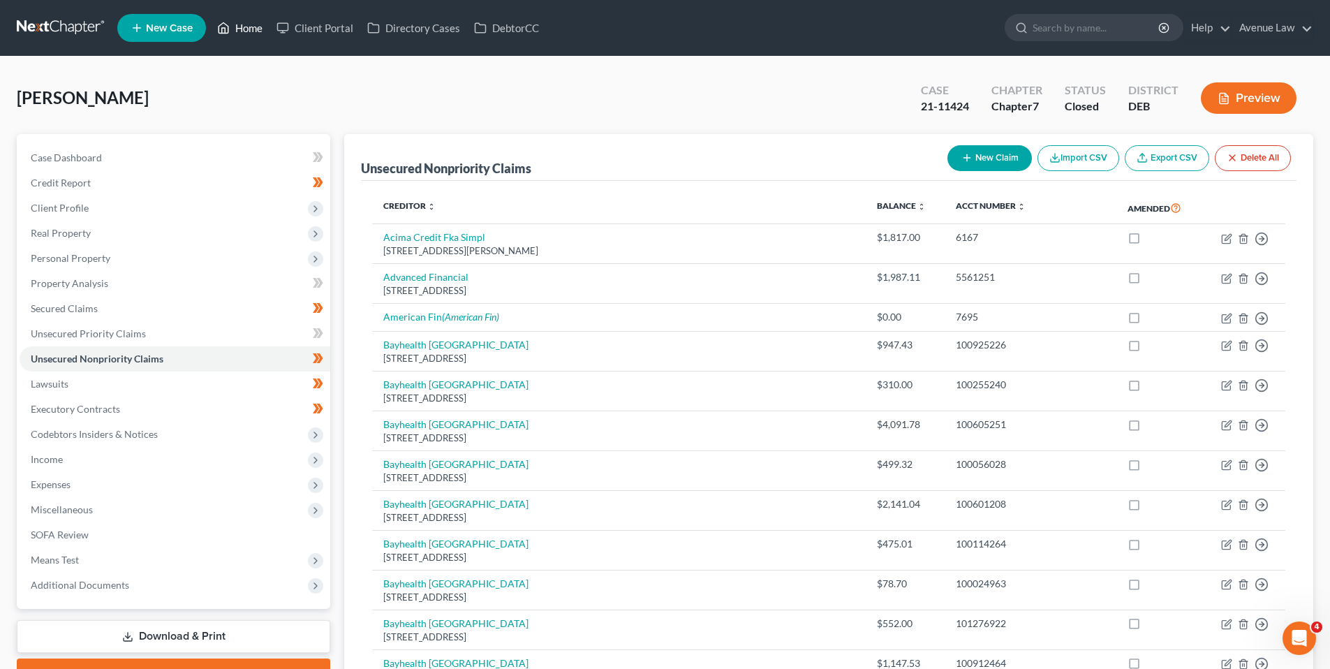
drag, startPoint x: 248, startPoint y: 23, endPoint x: 237, endPoint y: 37, distance: 17.9
click at [247, 23] on link "Home" at bounding box center [239, 27] width 59 height 25
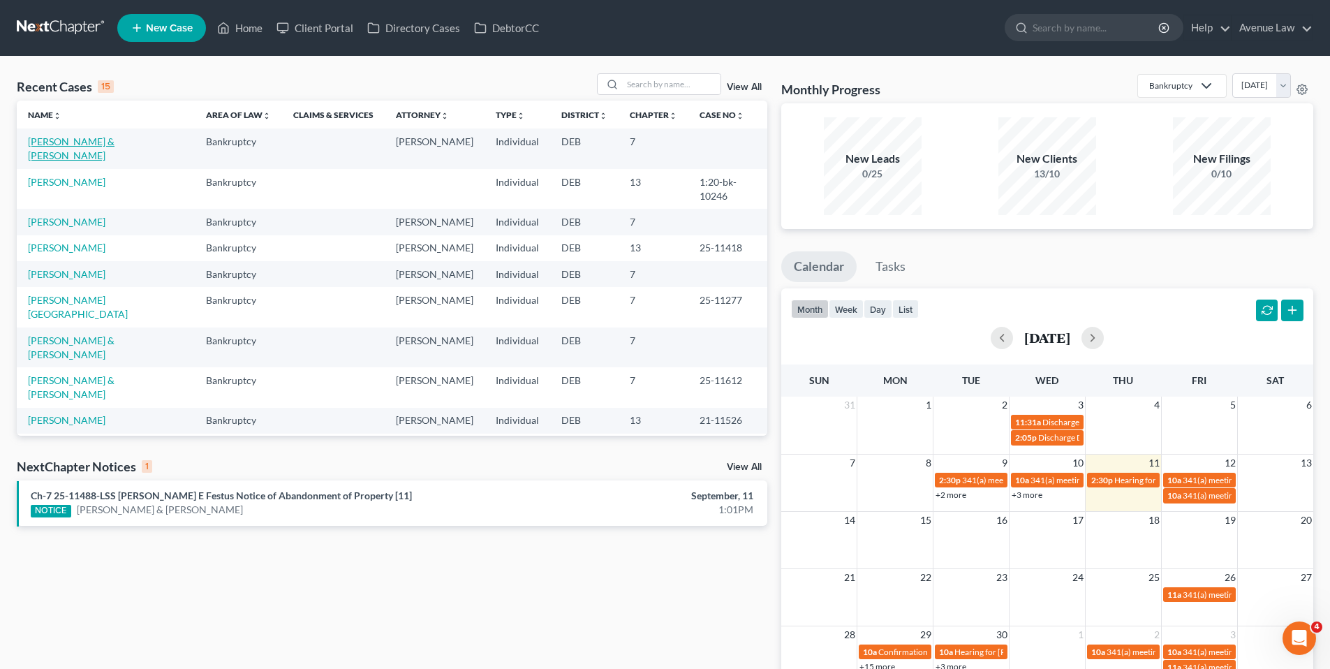
click at [99, 139] on link "[PERSON_NAME] & [PERSON_NAME]" at bounding box center [71, 148] width 87 height 26
select select "0"
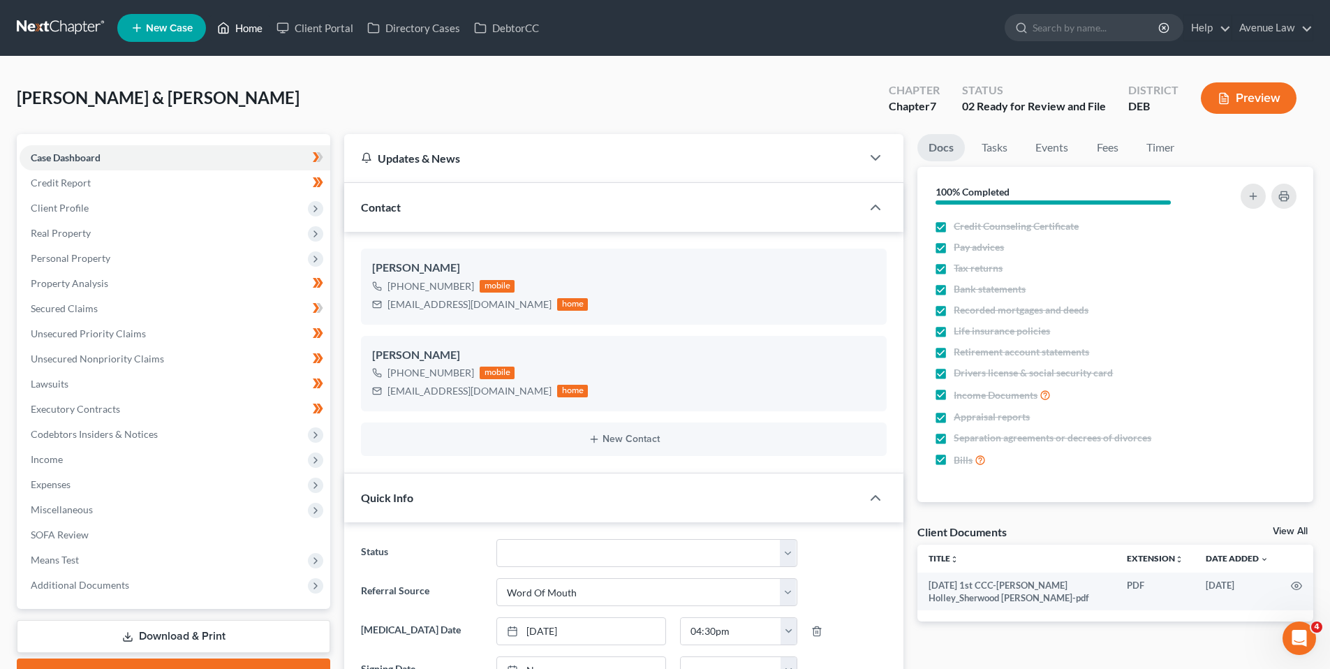
click at [256, 23] on link "Home" at bounding box center [239, 27] width 59 height 25
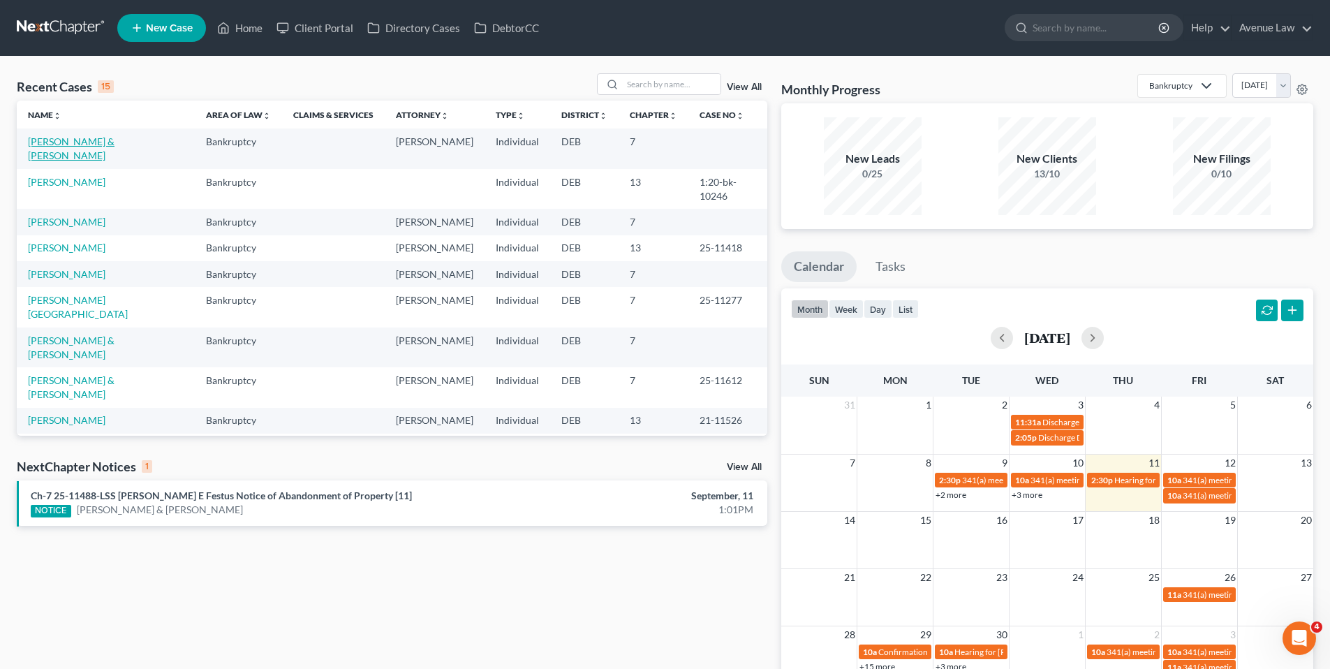
click at [82, 142] on link "[PERSON_NAME] & [PERSON_NAME]" at bounding box center [71, 148] width 87 height 26
select select "0"
